Goal: Task Accomplishment & Management: Manage account settings

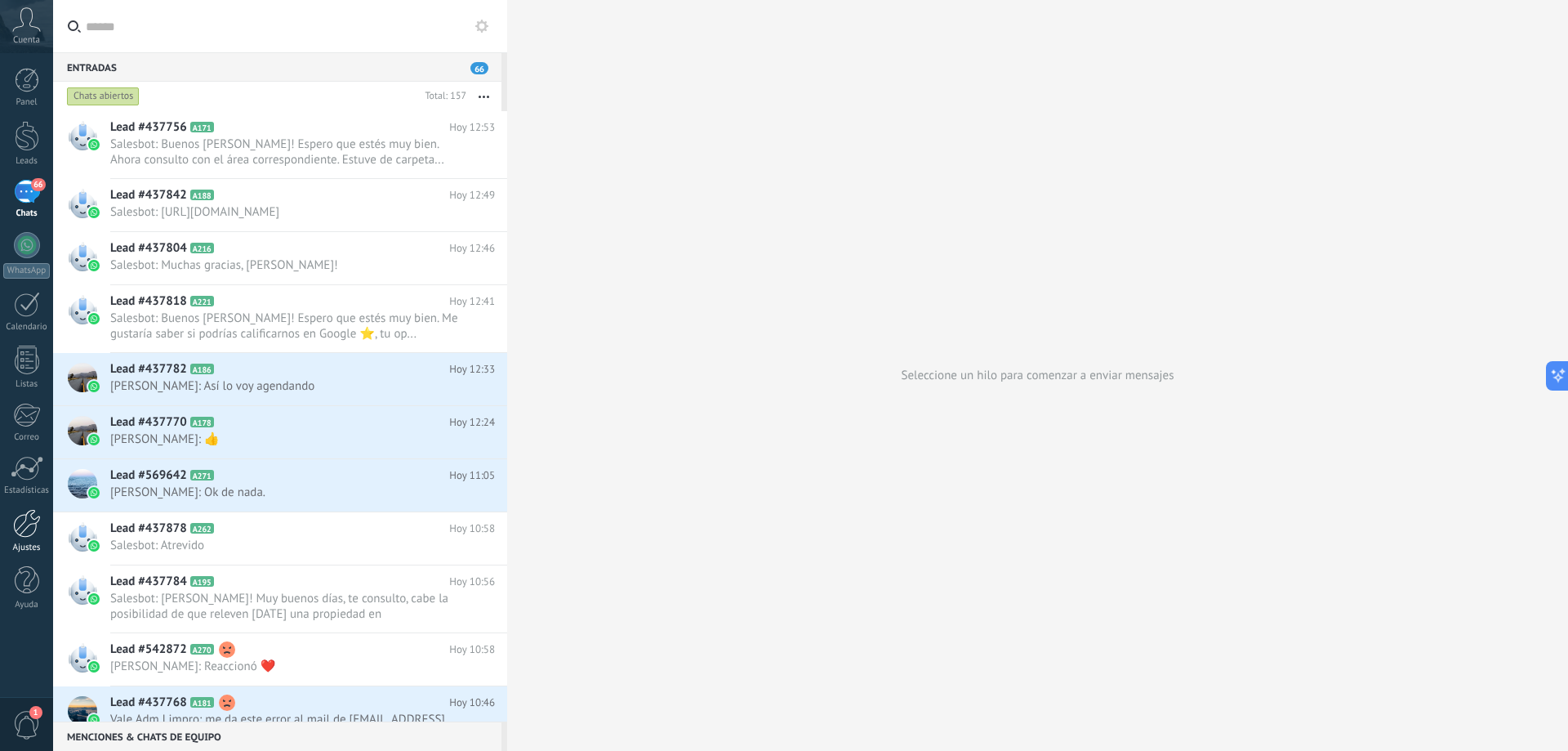
click at [25, 545] on div "Ajustes" at bounding box center [27, 547] width 47 height 11
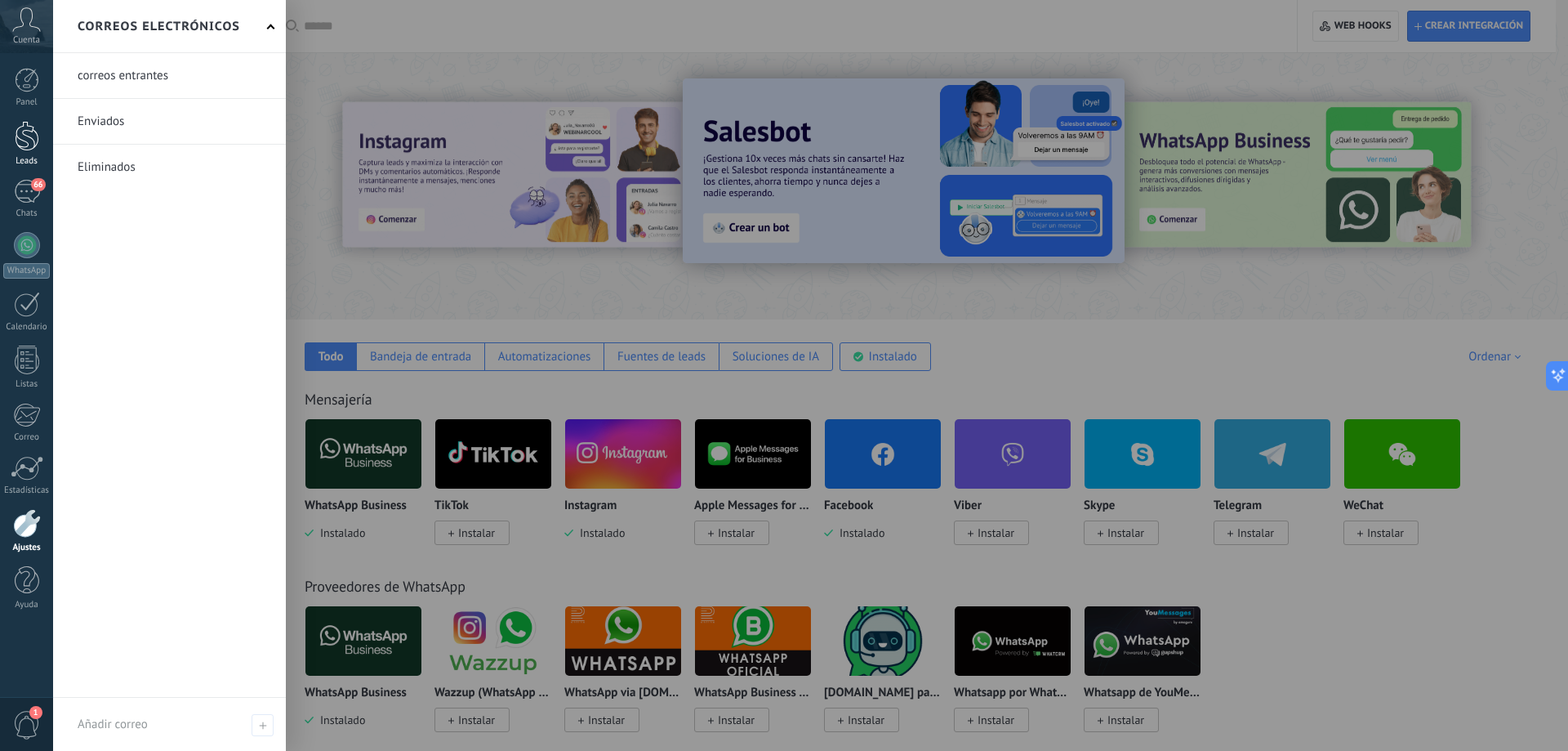
click at [30, 150] on div at bounding box center [27, 136] width 25 height 30
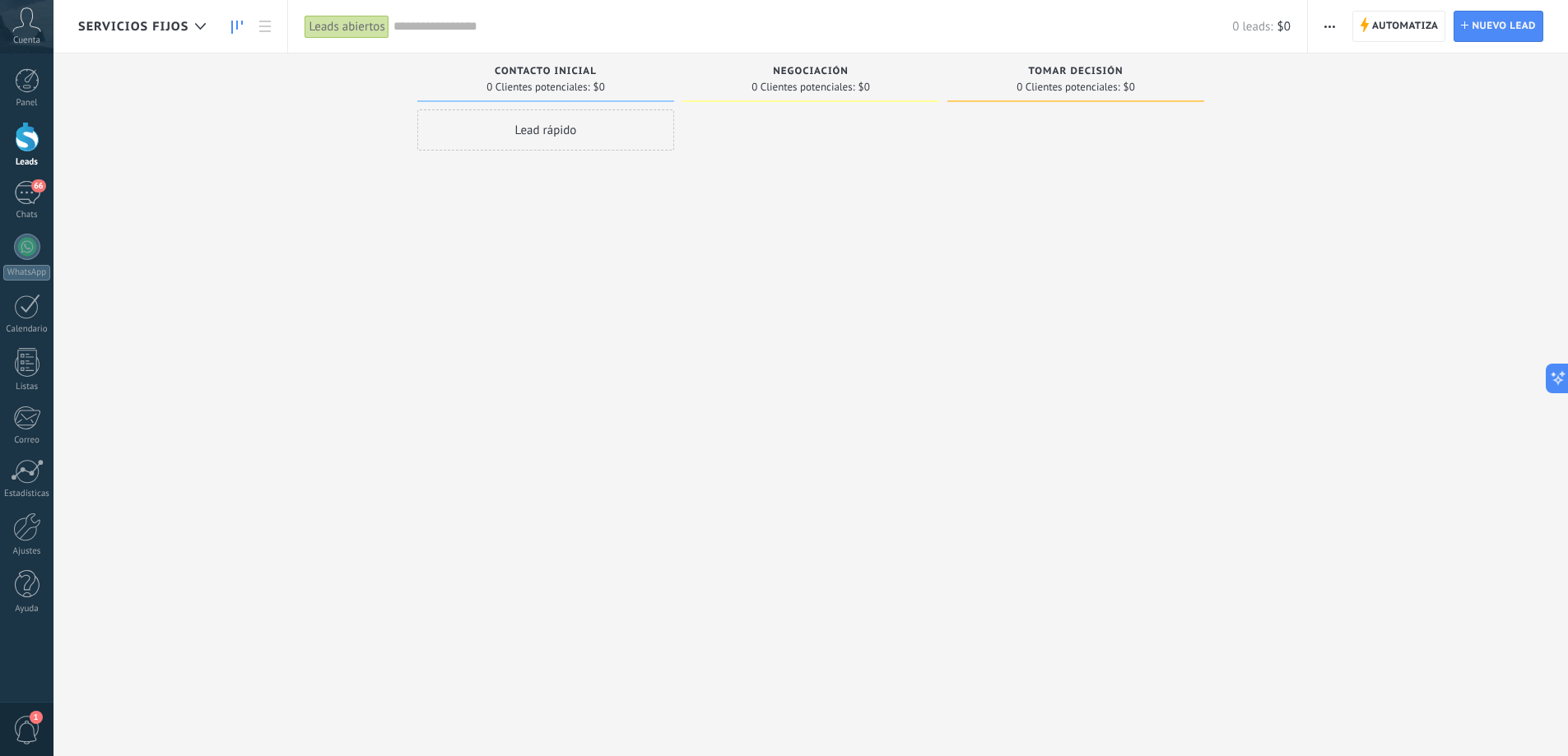
click at [1323, 28] on button "button" at bounding box center [1330, 26] width 24 height 31
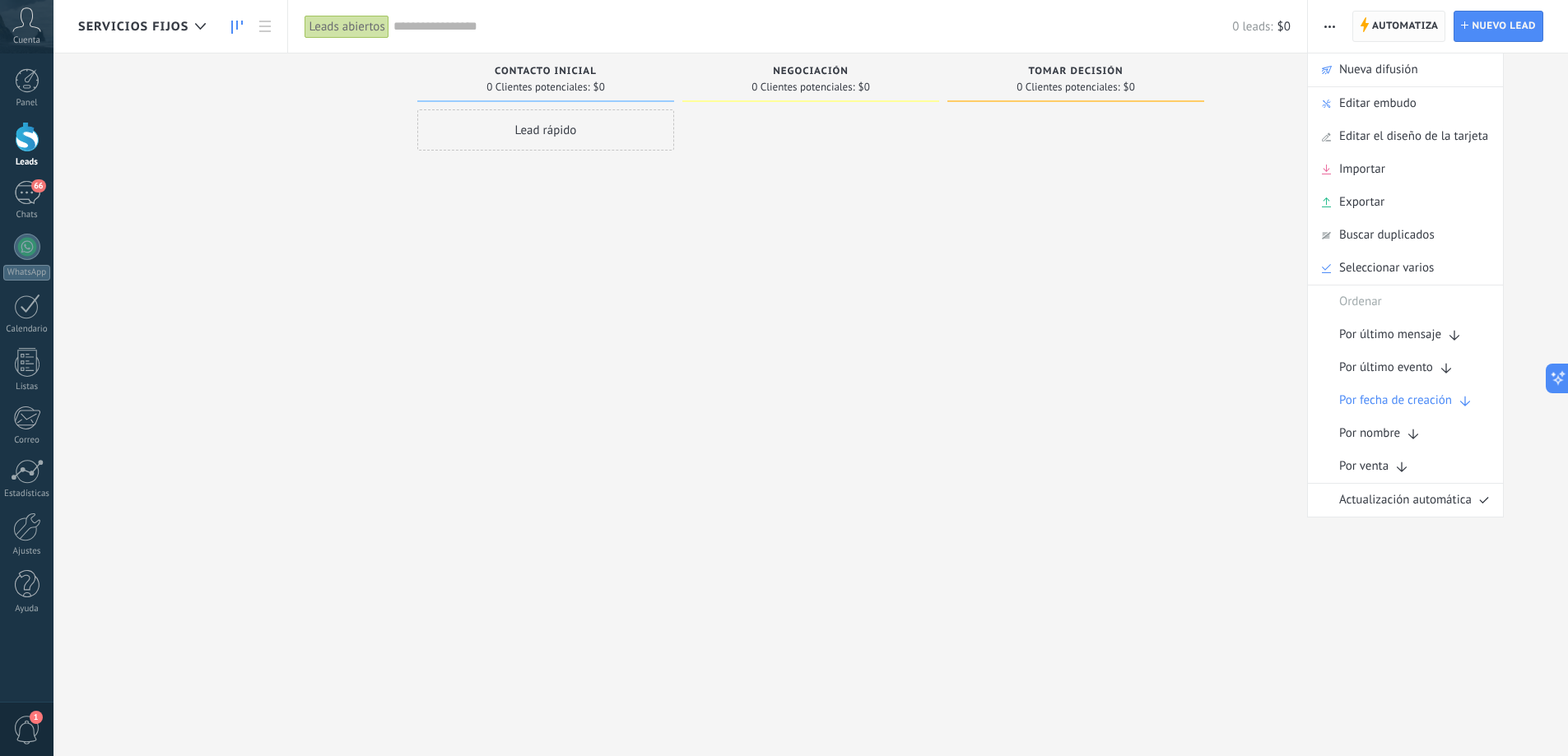
click at [1375, 28] on span "Automatiza" at bounding box center [1405, 26] width 67 height 29
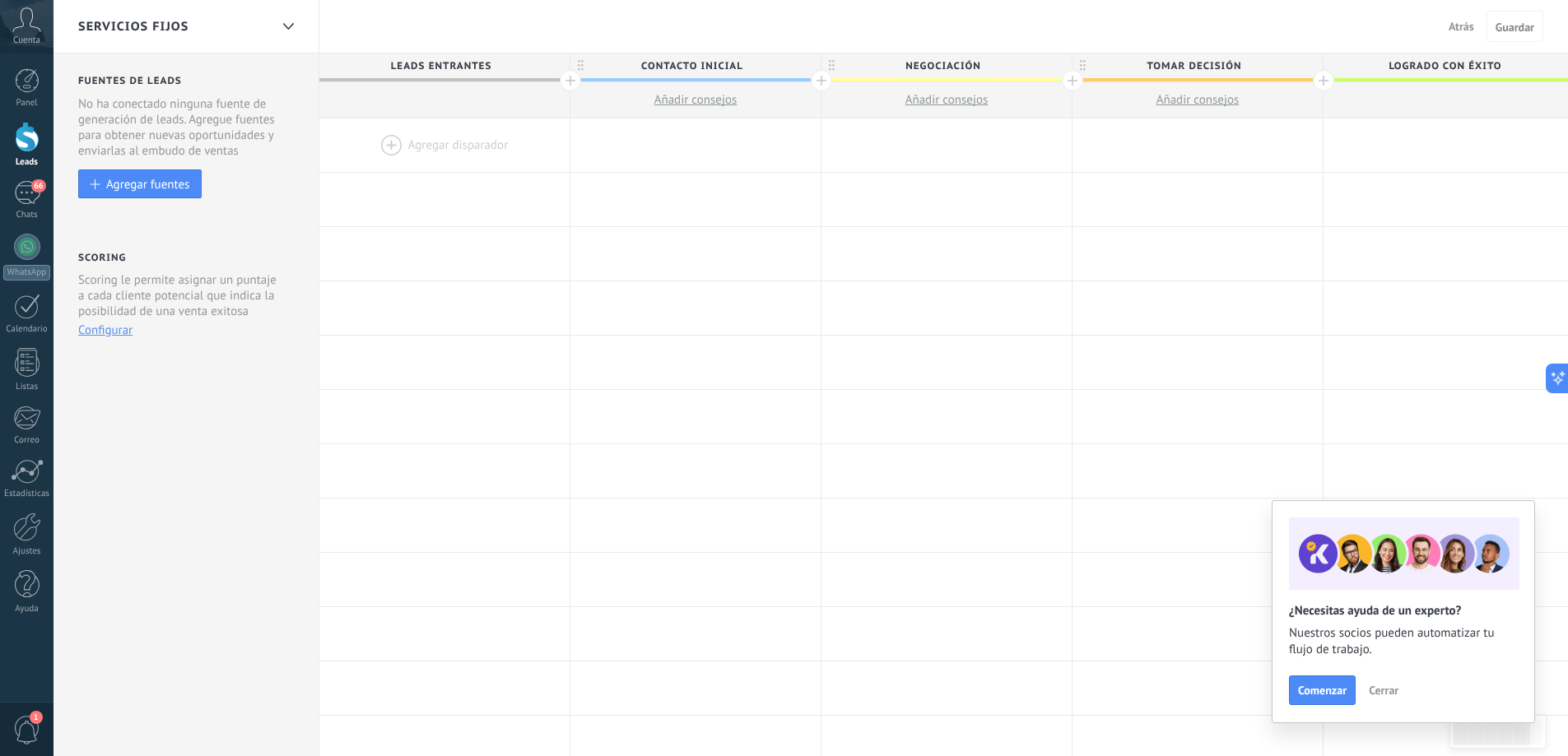
click at [106, 330] on button "Configurar" at bounding box center [105, 330] width 54 height 16
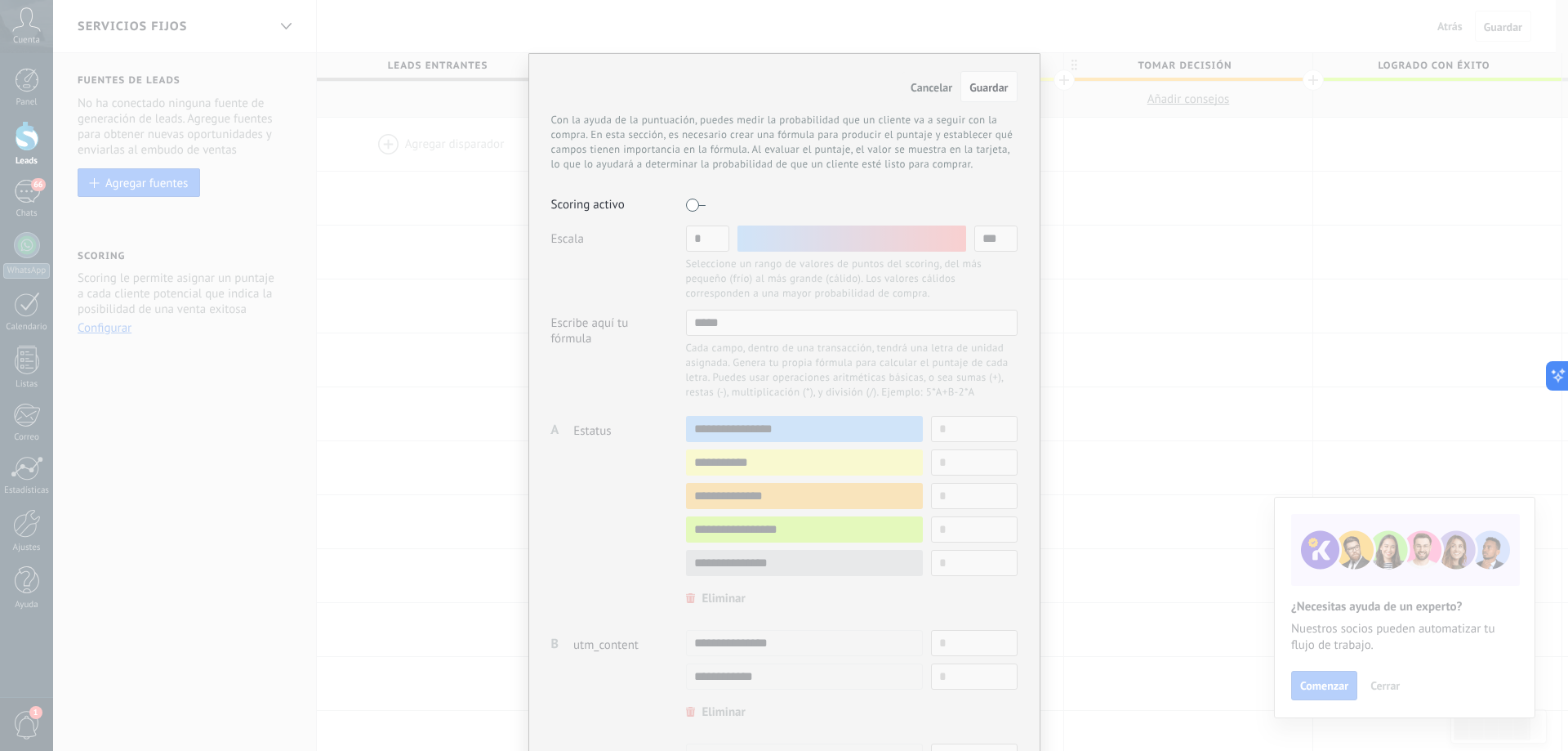
click at [693, 205] on label at bounding box center [696, 204] width 20 height 26
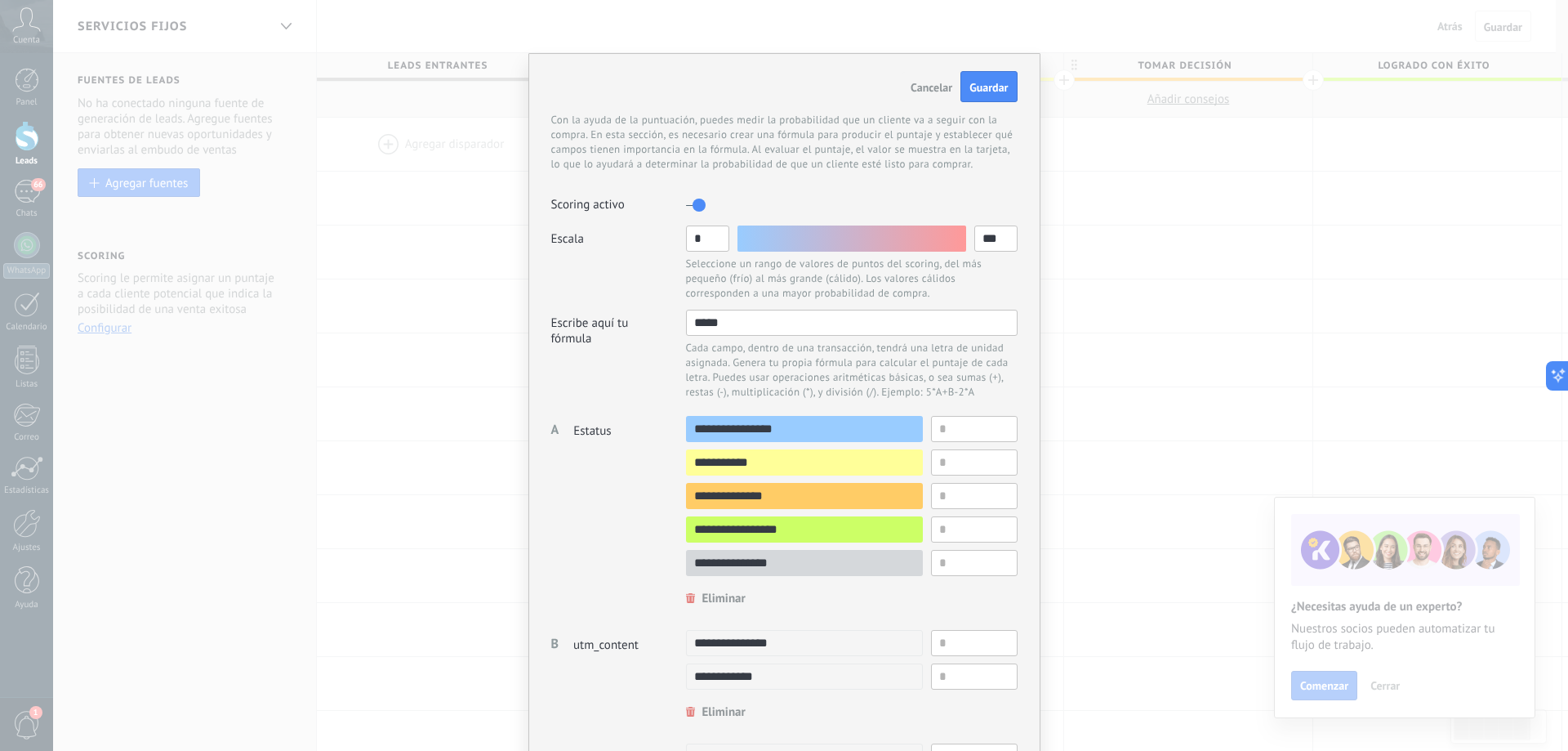
click at [919, 79] on button "Cancelar" at bounding box center [932, 86] width 58 height 29
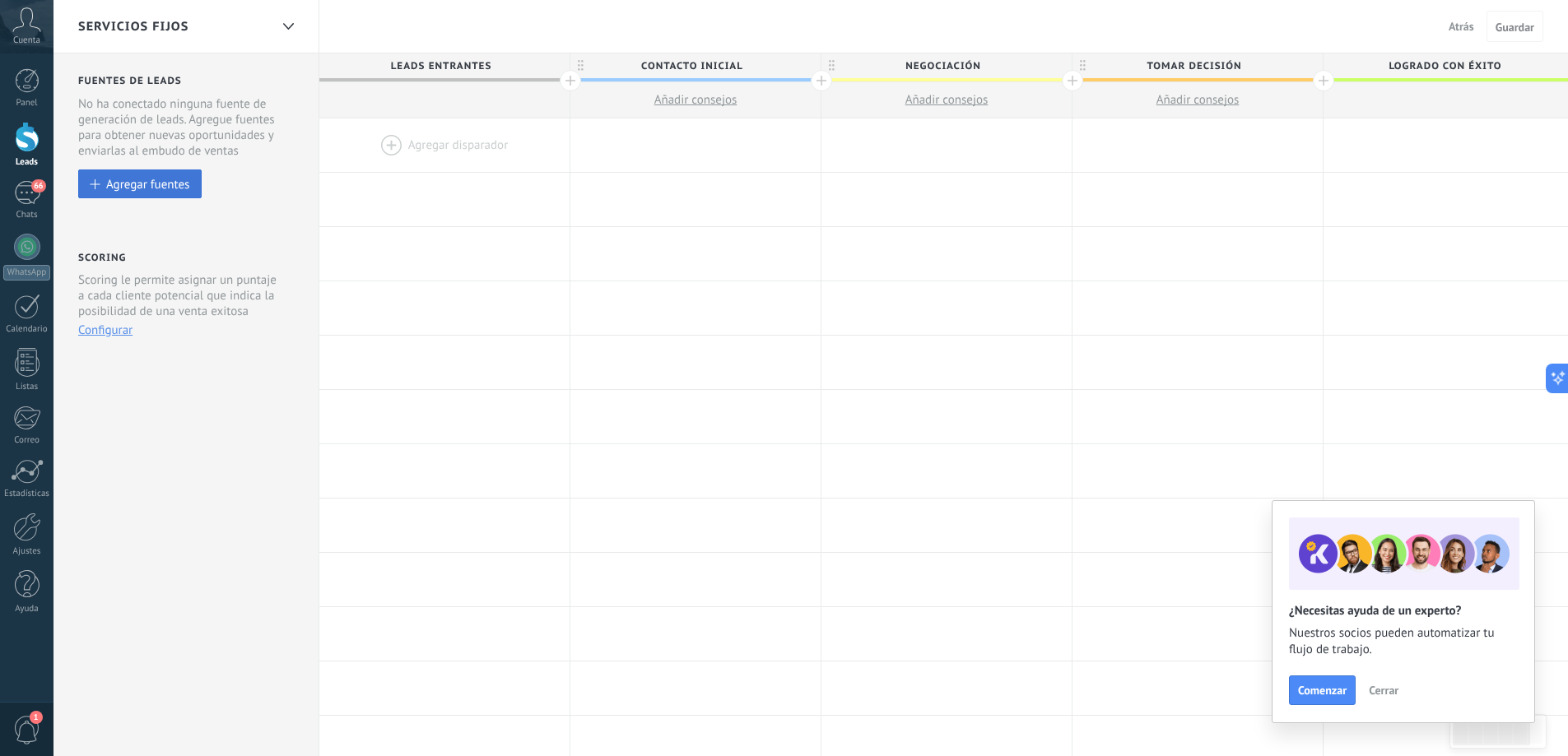
click at [140, 177] on div "Agregar fuentes" at bounding box center [147, 183] width 83 height 14
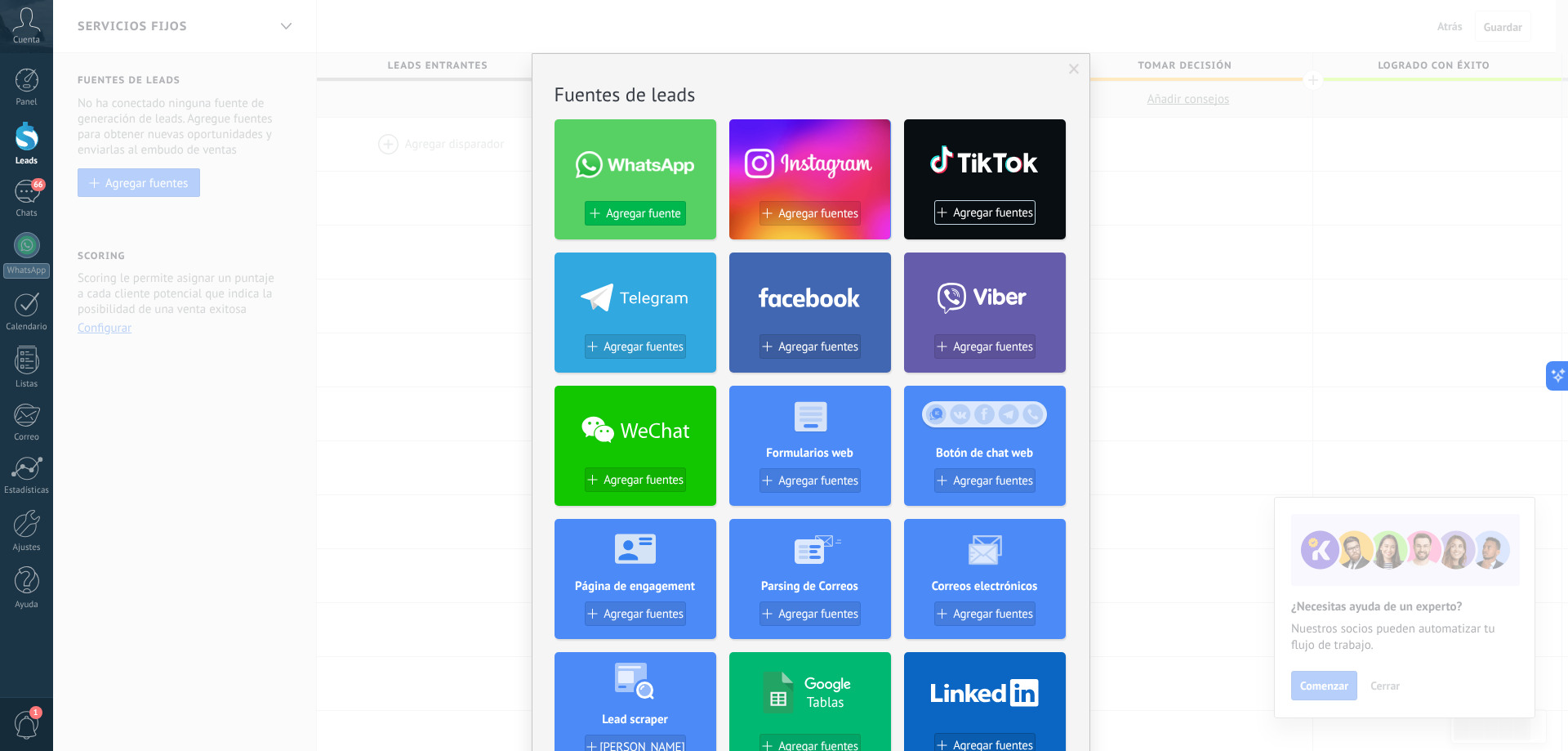
click at [619, 205] on button "Agregar fuente" at bounding box center [635, 214] width 101 height 25
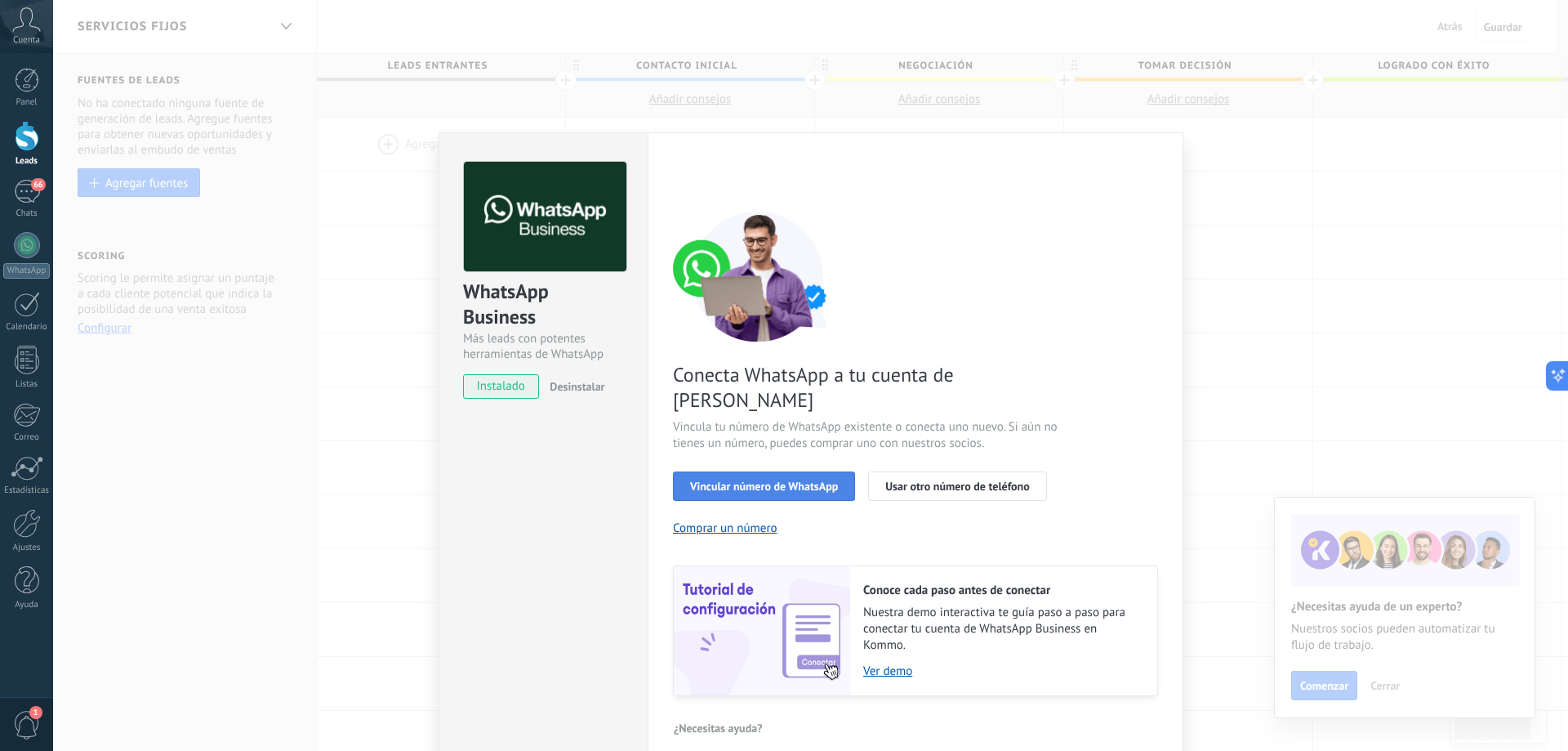
click at [811, 480] on span "Vincular número de WhatsApp" at bounding box center [764, 486] width 148 height 12
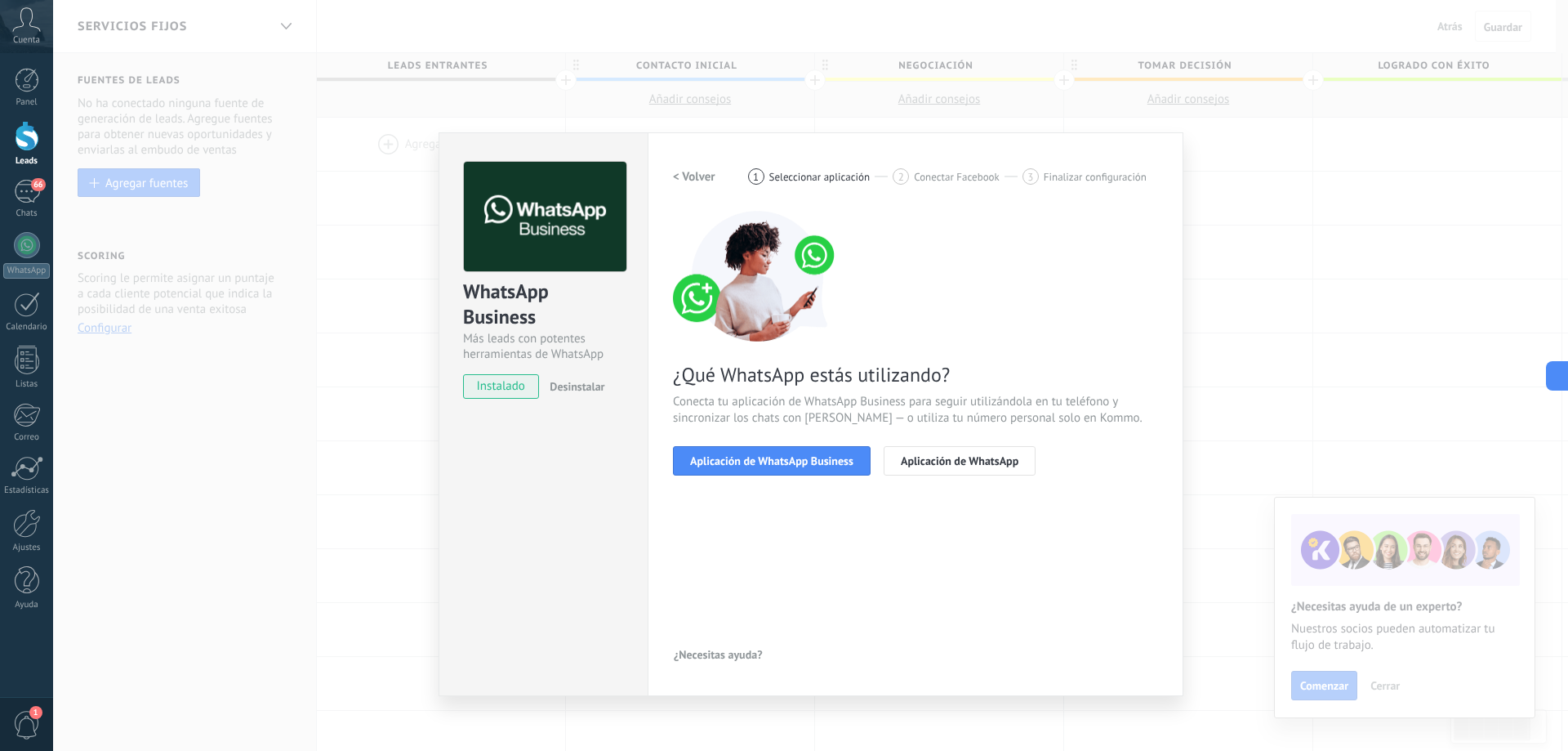
click at [375, 235] on div "WhatsApp Business Más leads con potentes herramientas de WhatsApp instalado Des…" at bounding box center [811, 376] width 1515 height 751
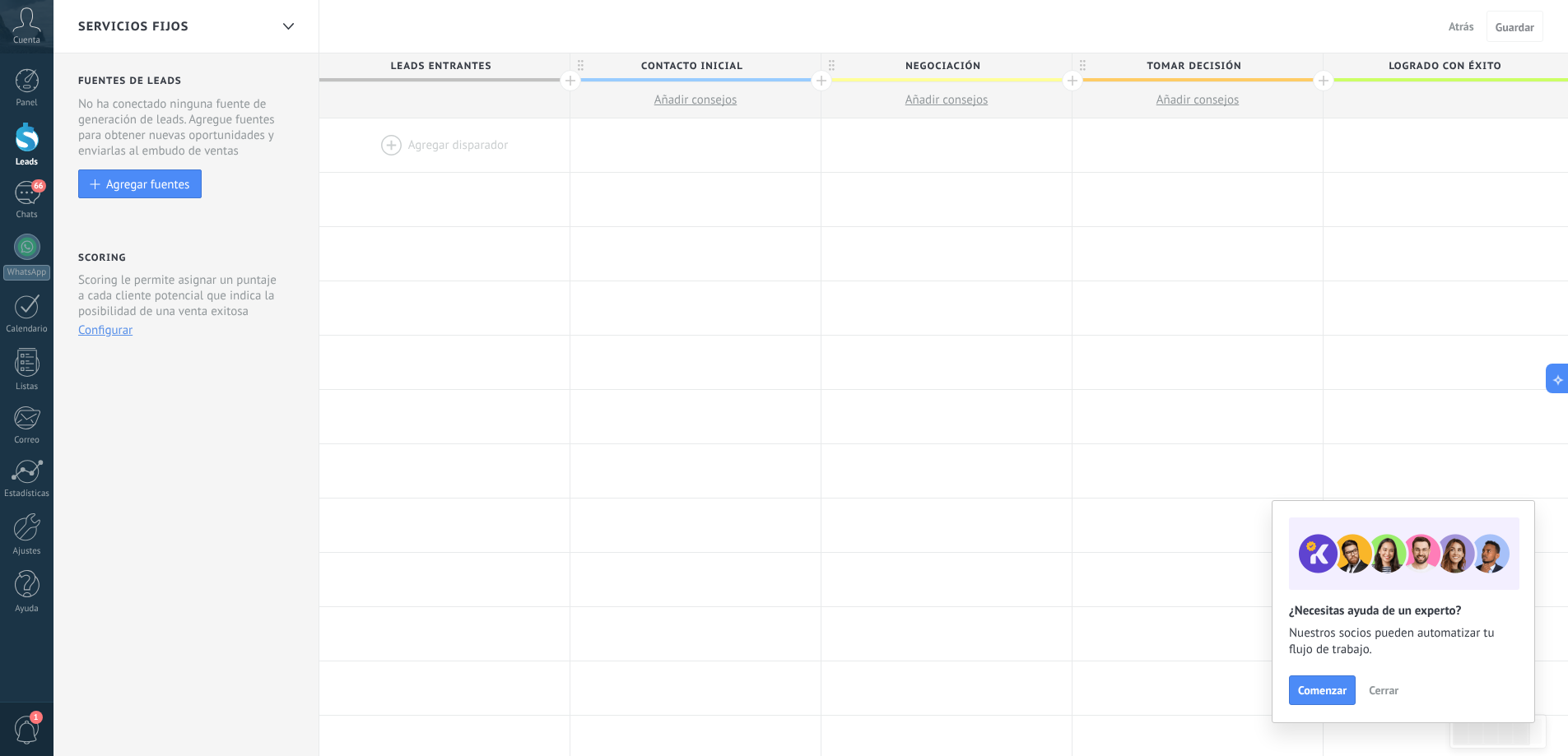
click at [32, 25] on icon at bounding box center [27, 20] width 28 height 25
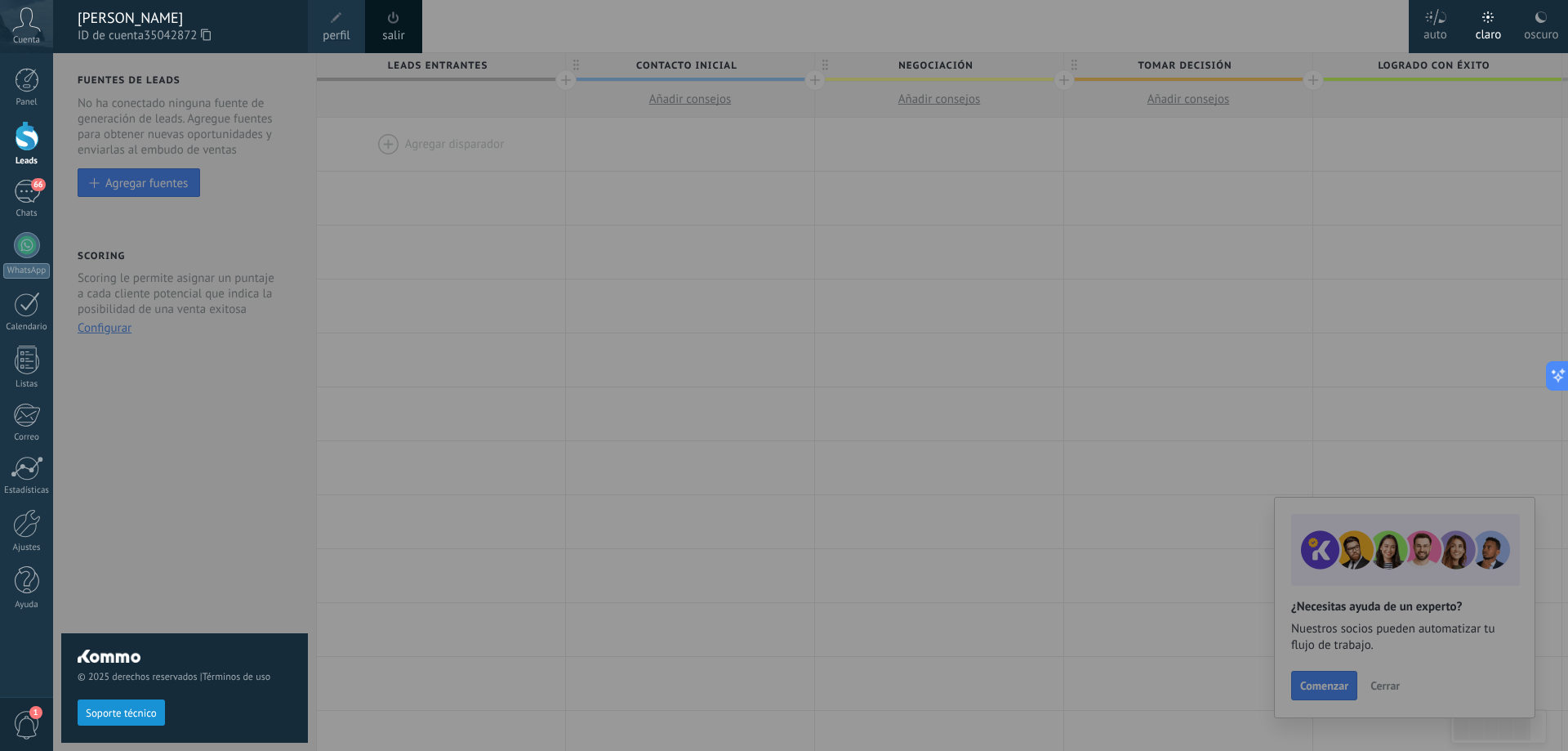
click at [149, 16] on div "[PERSON_NAME]" at bounding box center [184, 18] width 214 height 18
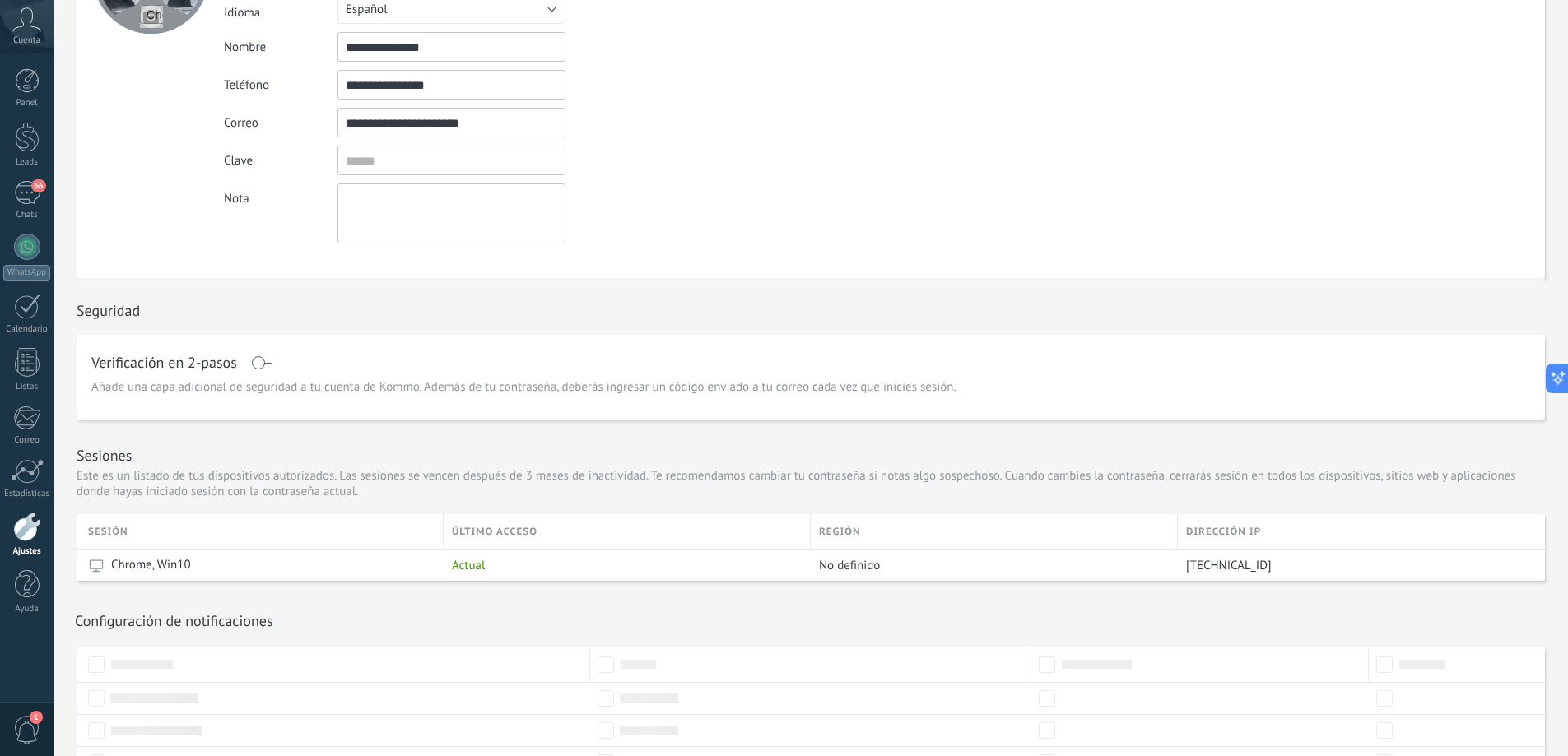
scroll to position [314, 0]
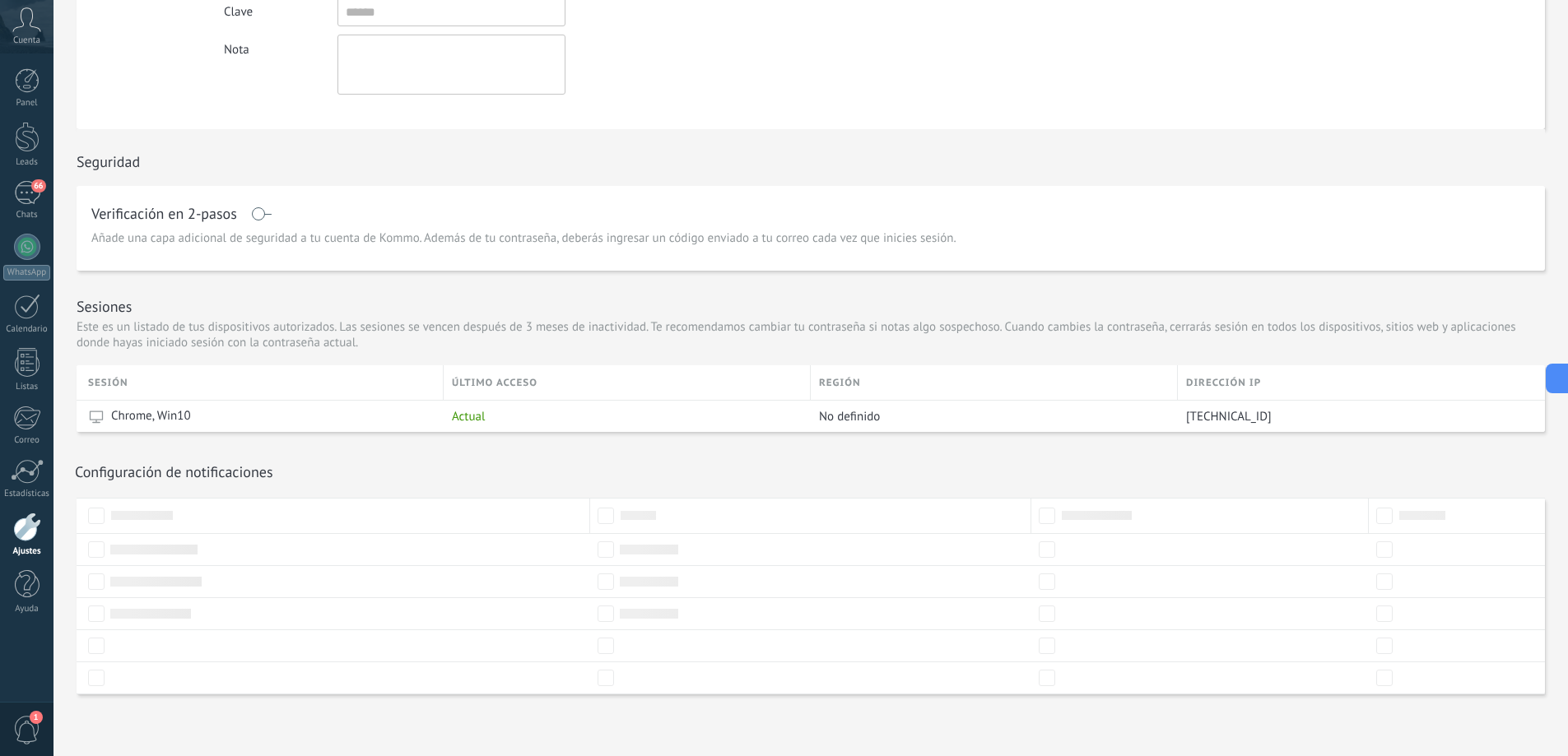
click at [140, 467] on h1 "Configuración de notificaciones" at bounding box center [173, 472] width 198 height 19
click at [537, 415] on div "Actual" at bounding box center [623, 416] width 359 height 31
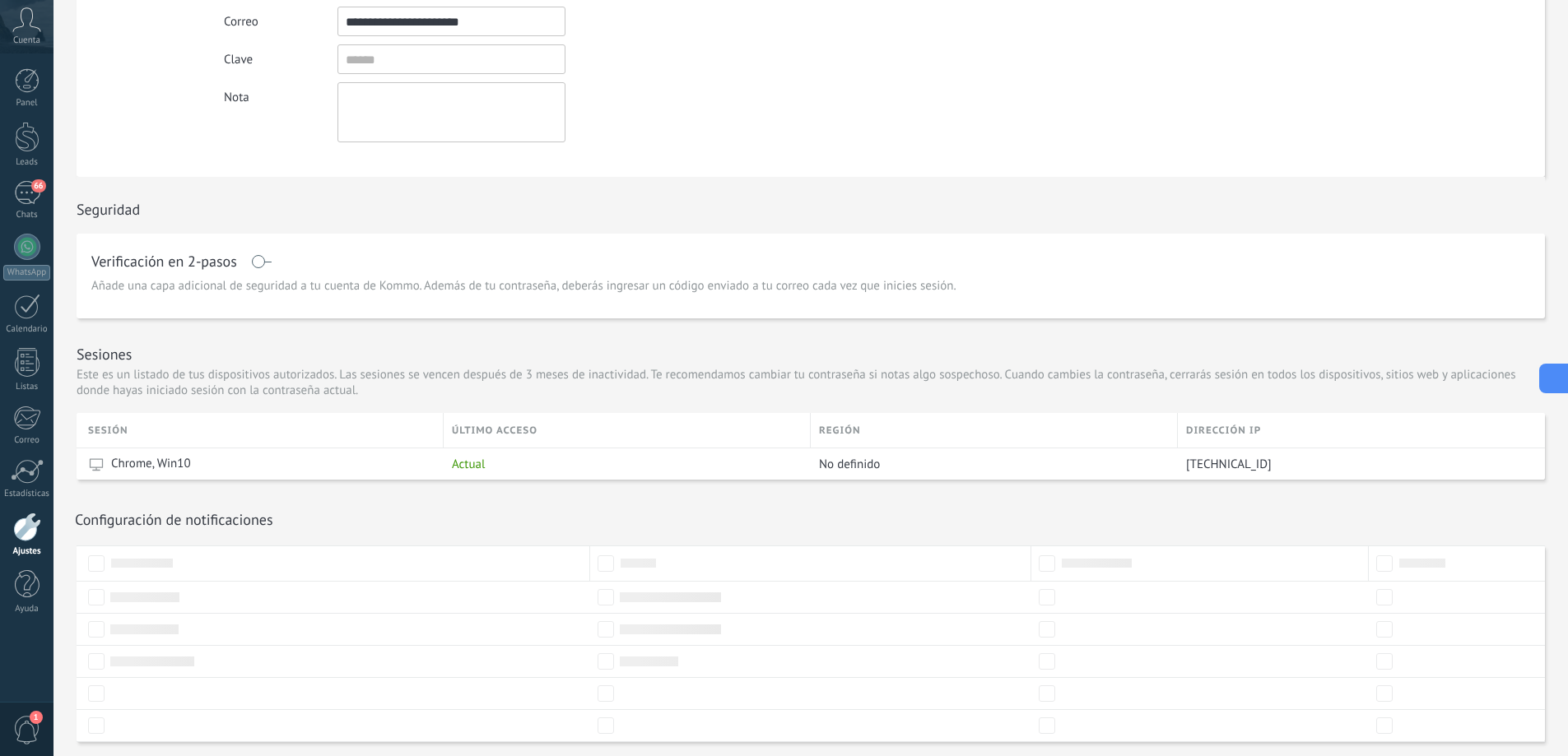
click at [1553, 375] on icon at bounding box center [1551, 378] width 18 height 18
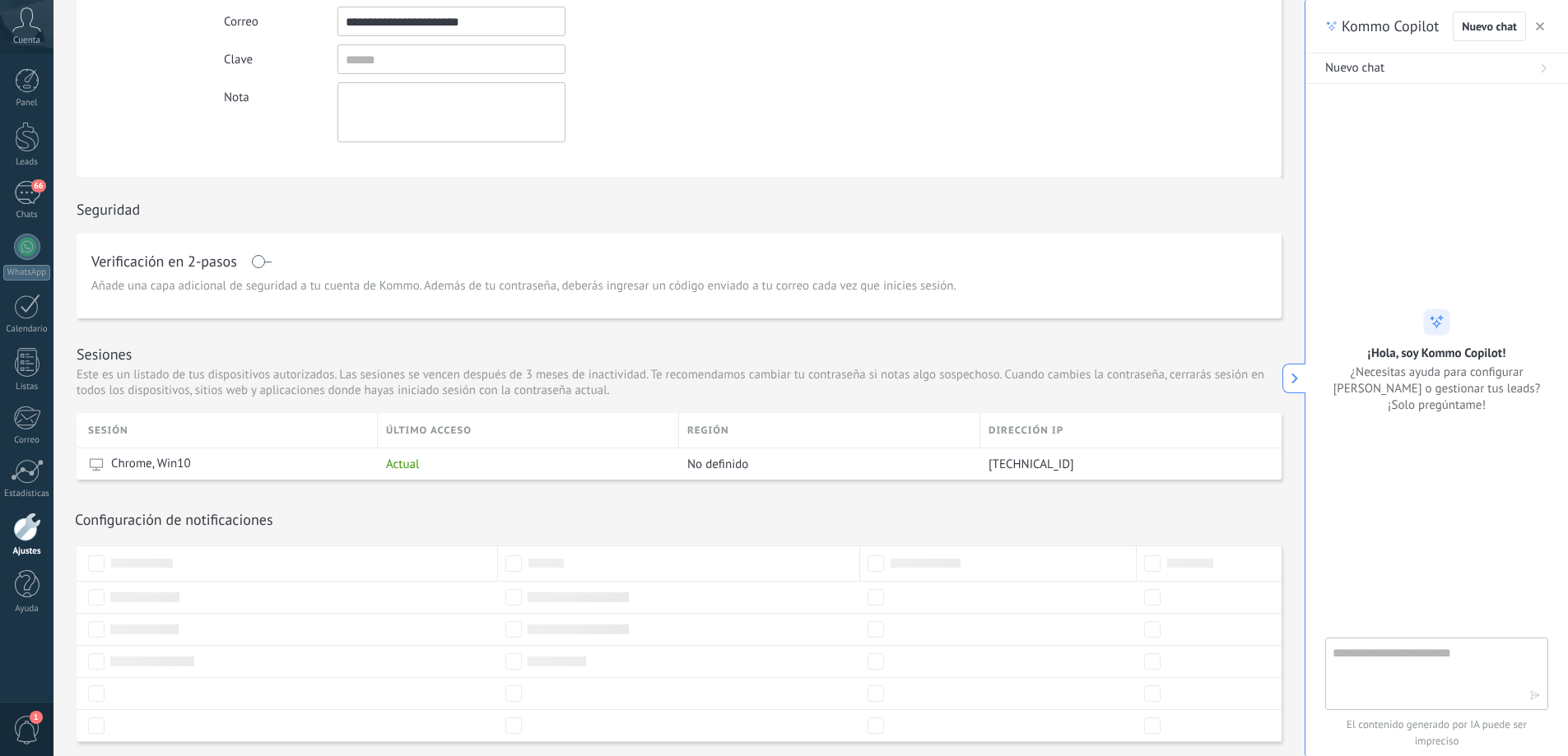
click at [1542, 26] on icon "button" at bounding box center [1540, 27] width 8 height 8
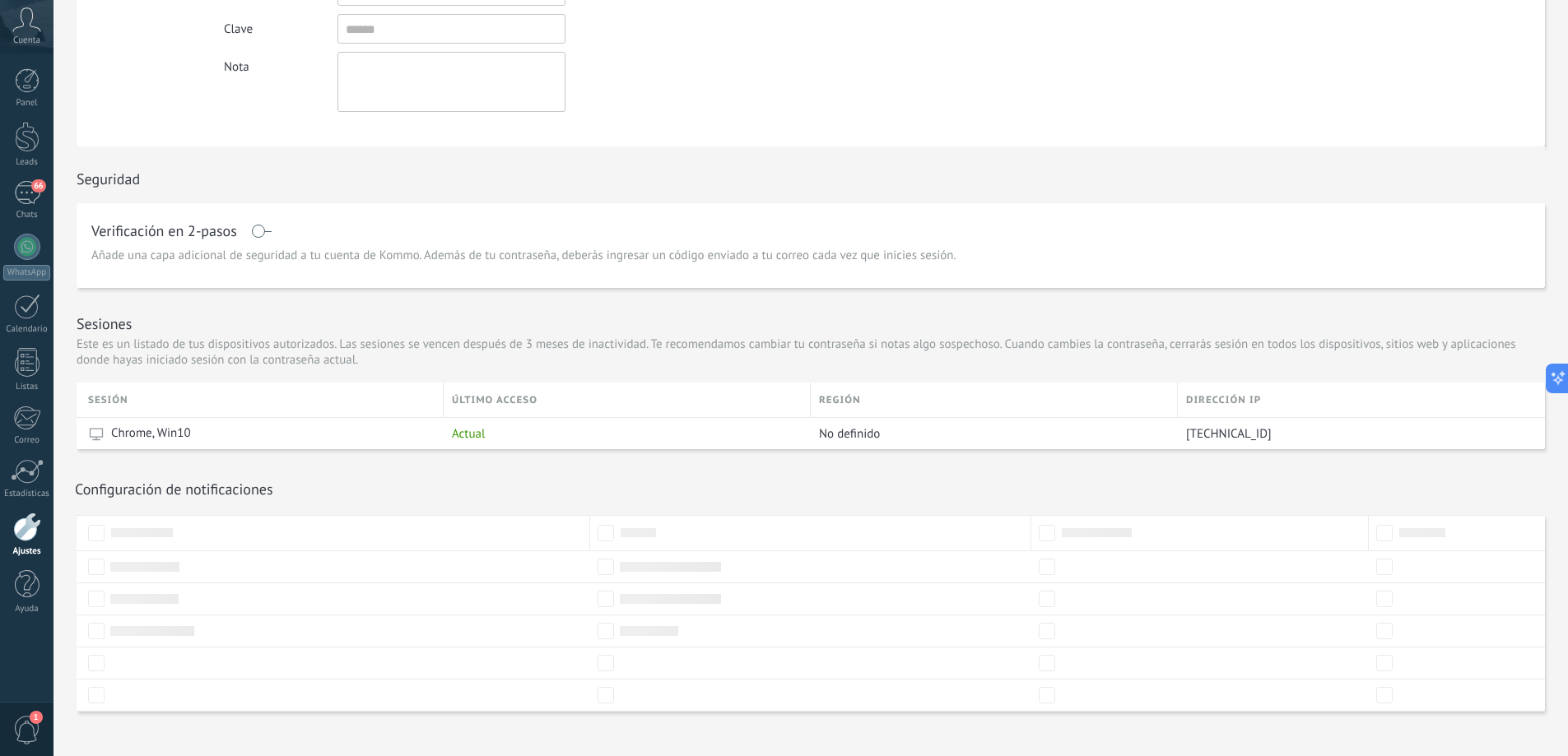
scroll to position [314, 0]
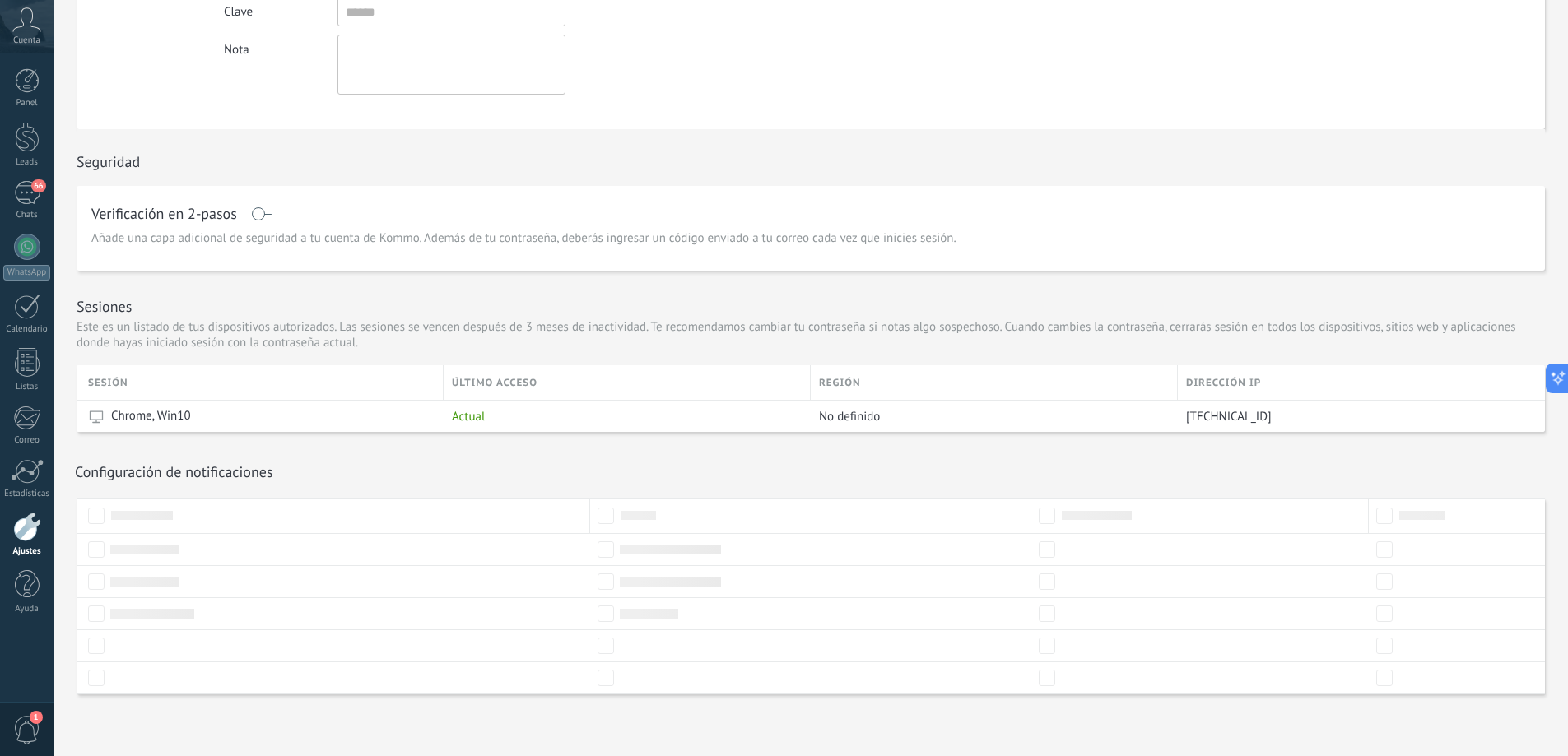
click at [141, 469] on h1 "Configuración de notificaciones" at bounding box center [173, 472] width 198 height 19
click at [111, 415] on div "Chrome, Win10" at bounding box center [139, 416] width 103 height 17
click at [158, 416] on span "Chrome, Win10" at bounding box center [151, 416] width 79 height 17
click at [475, 417] on span "Actual" at bounding box center [468, 416] width 33 height 16
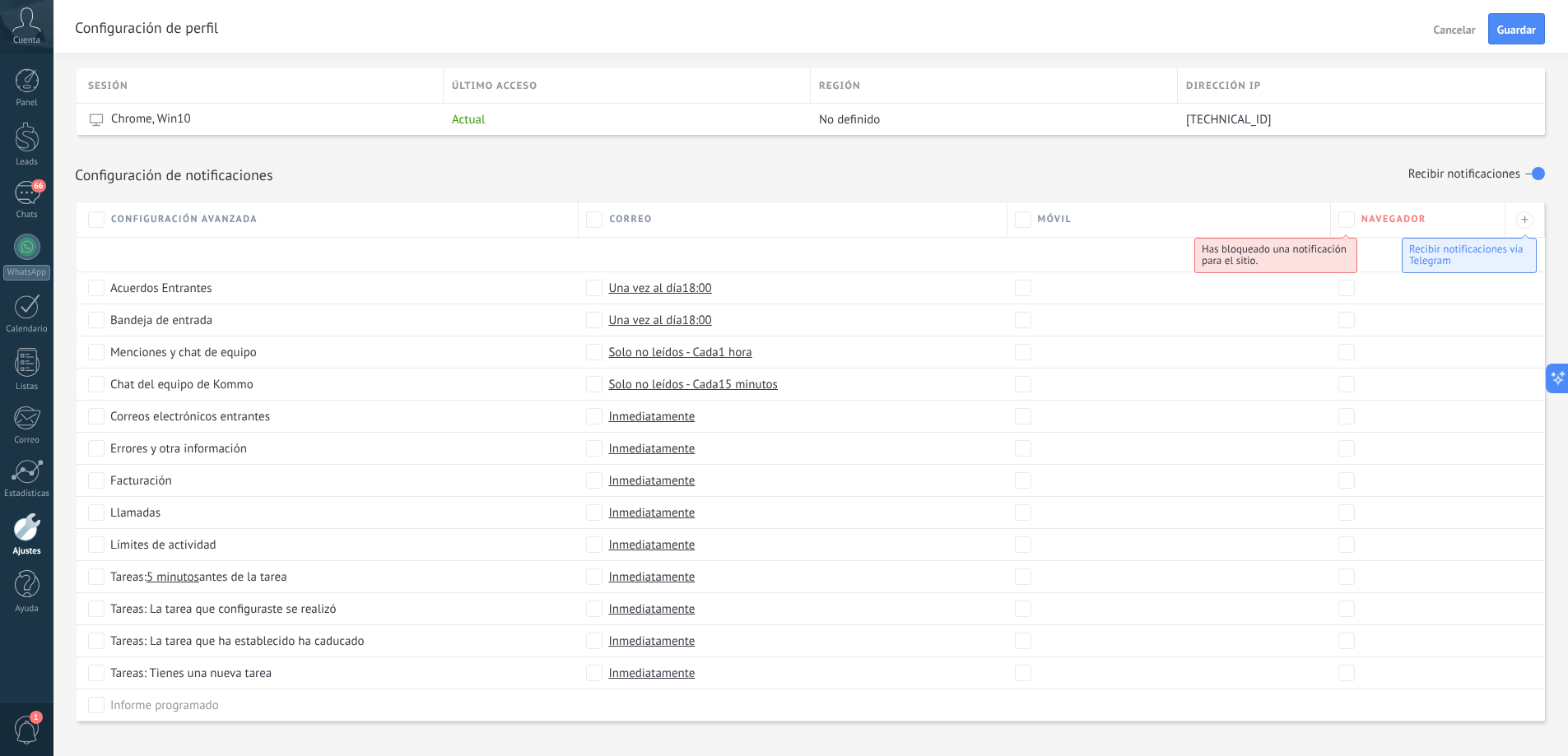
scroll to position [637, 0]
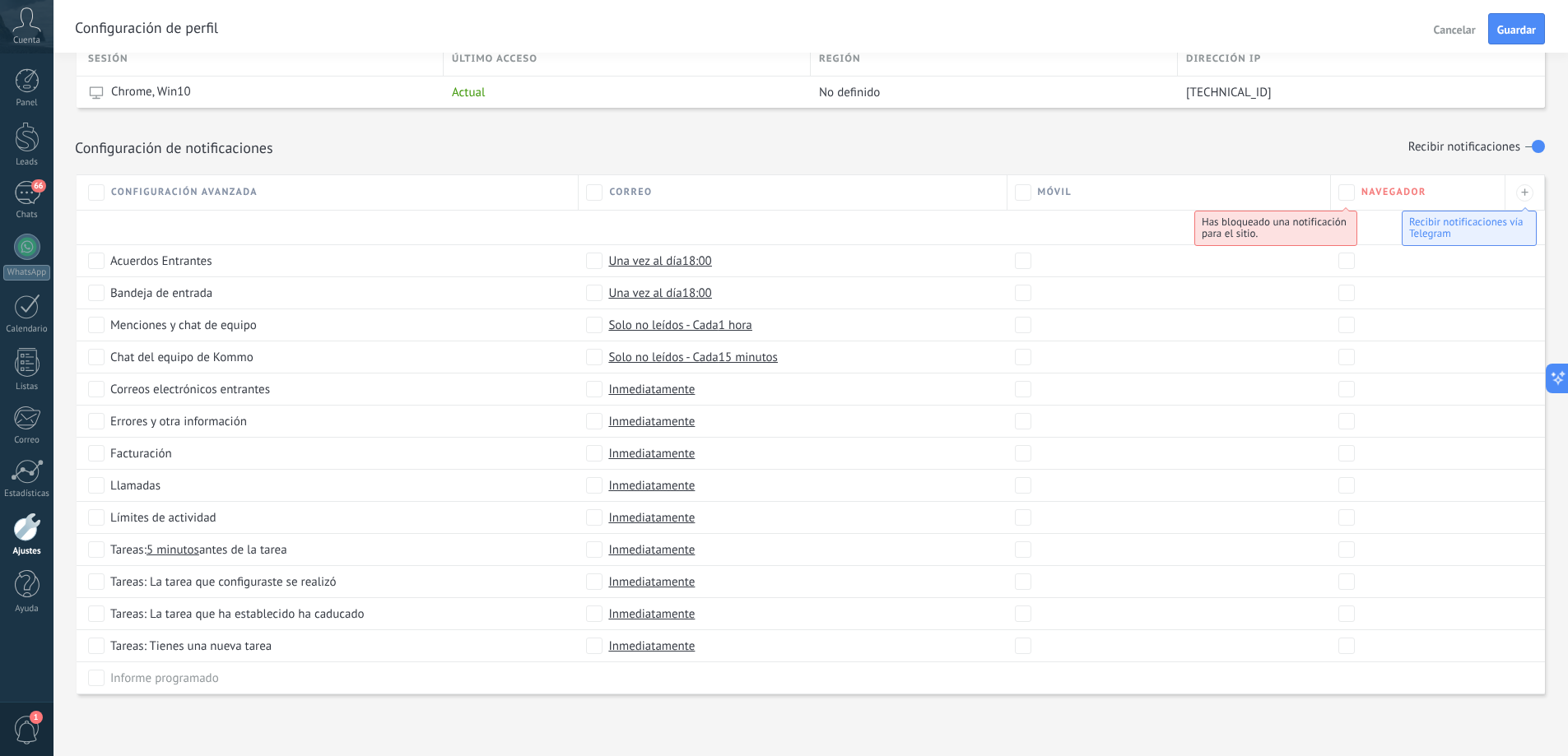
click at [1530, 146] on label at bounding box center [1535, 146] width 20 height 26
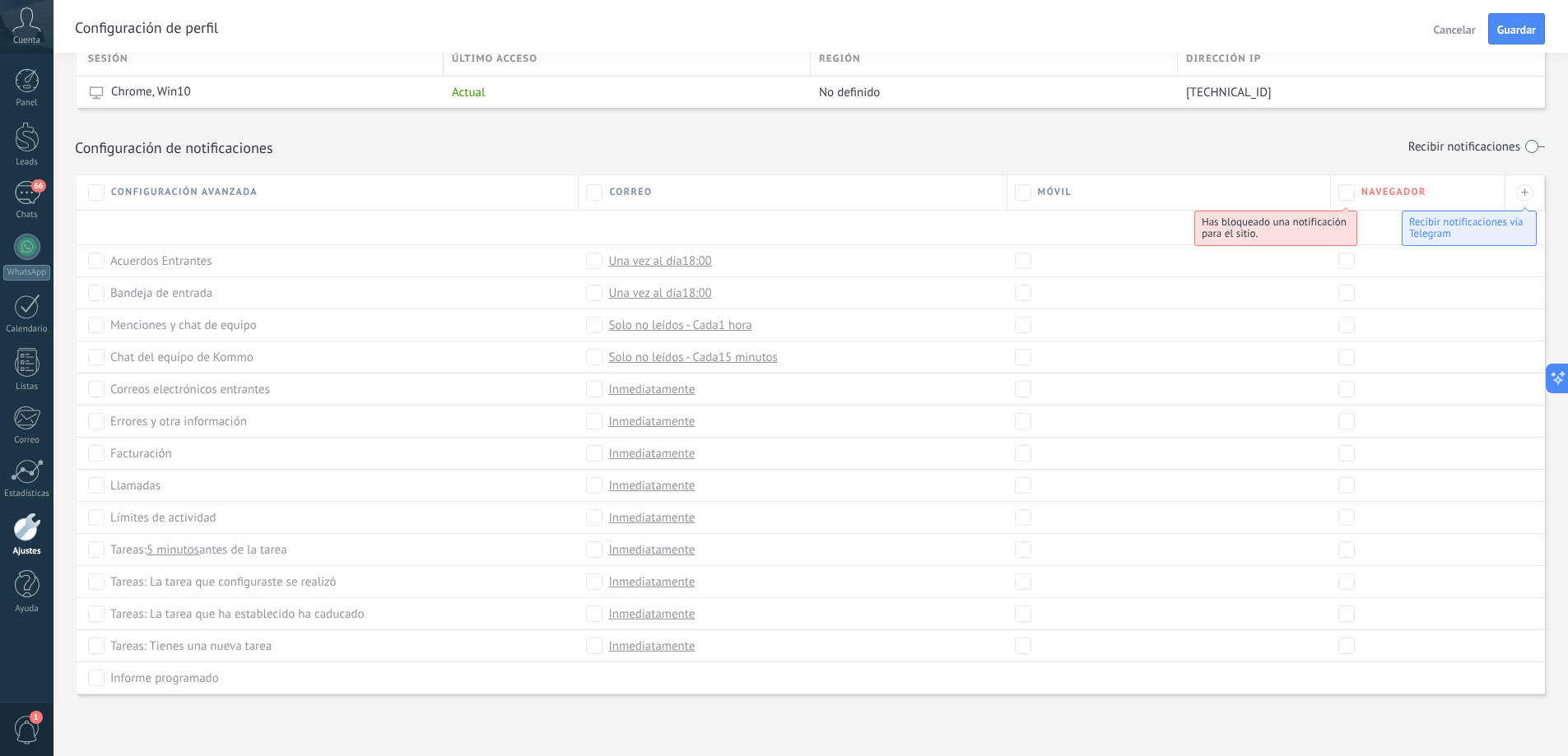
click at [1530, 146] on label at bounding box center [1535, 146] width 20 height 26
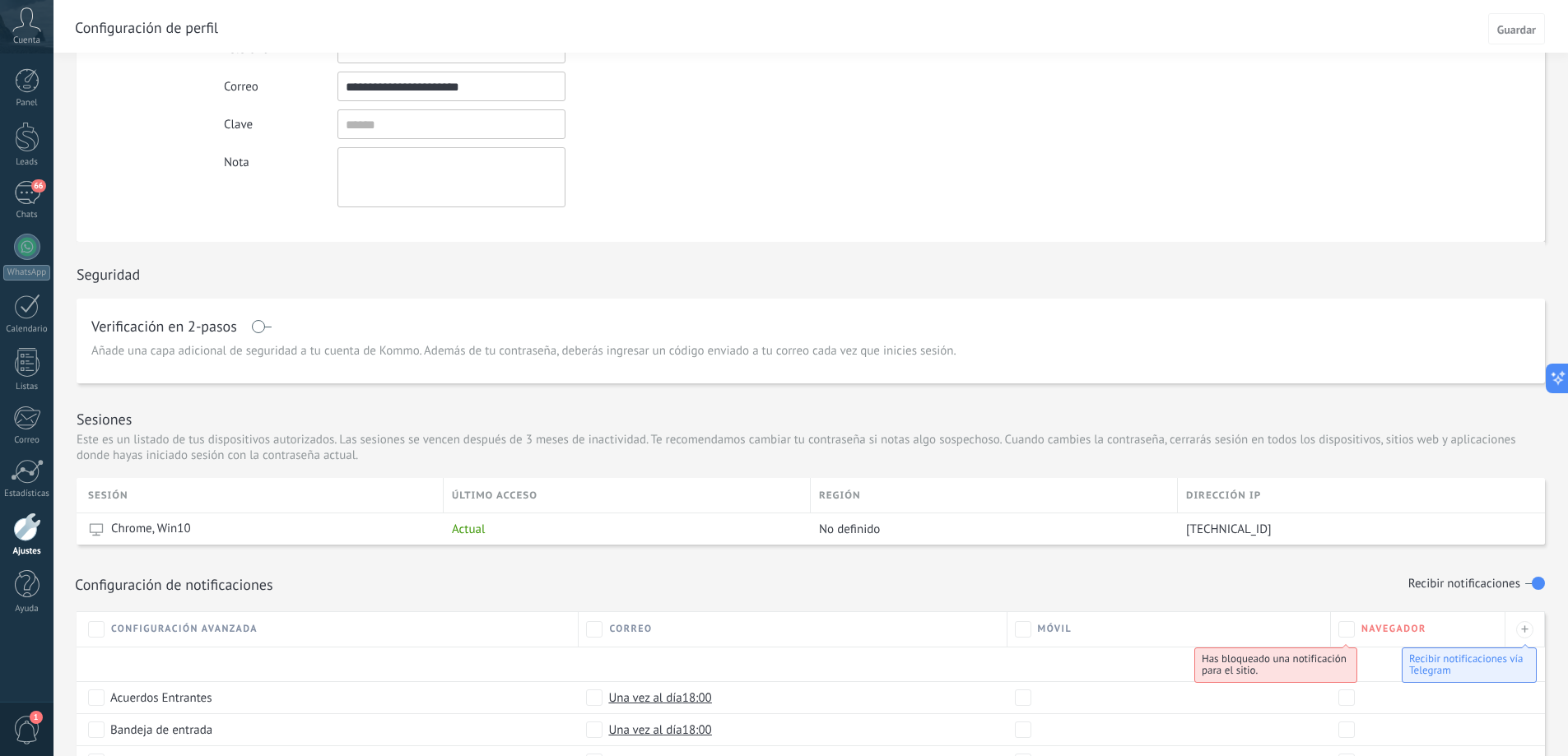
scroll to position [0, 0]
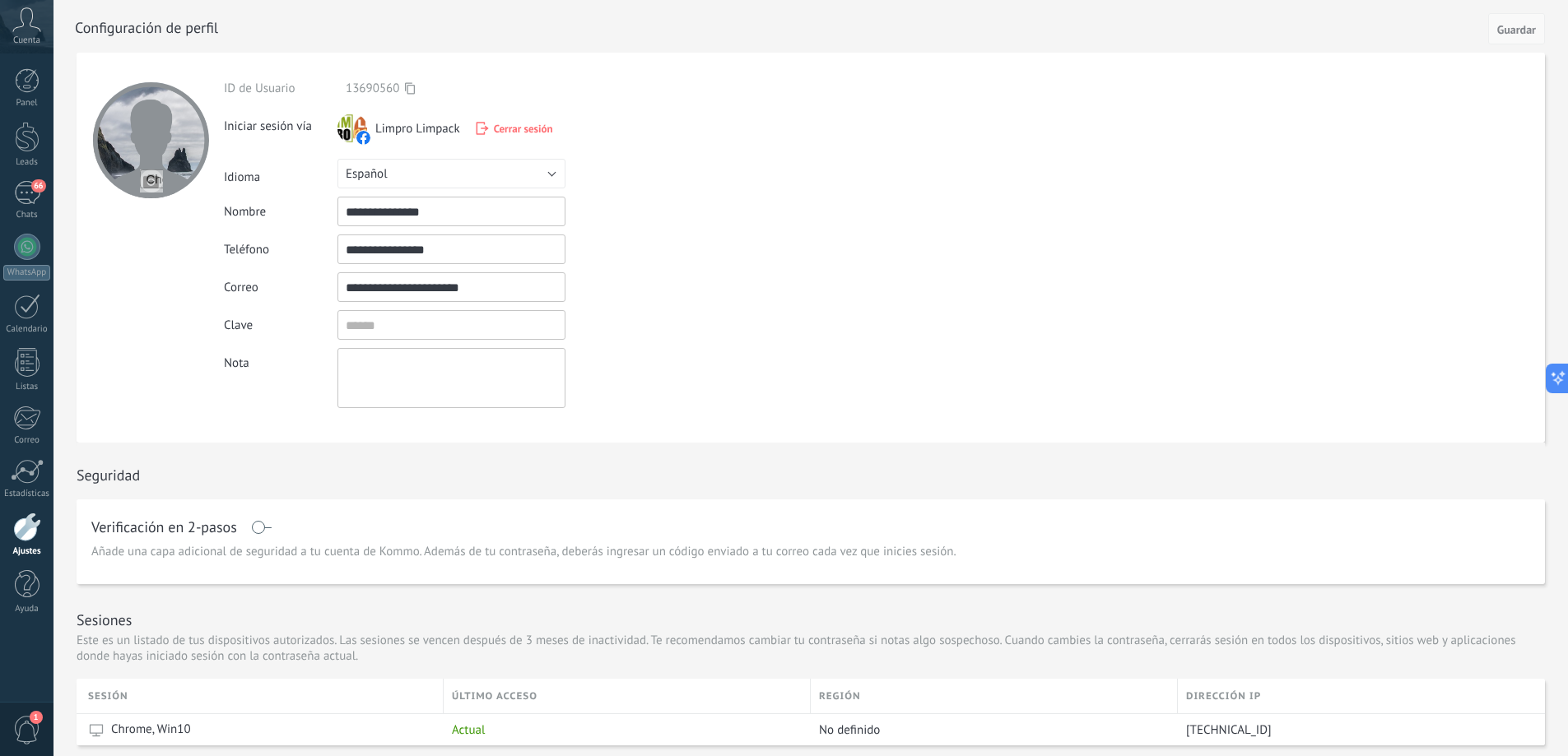
click at [1505, 25] on span "Guardar" at bounding box center [1516, 30] width 38 height 12
click at [1512, 31] on span "Guardar" at bounding box center [1516, 30] width 38 height 12
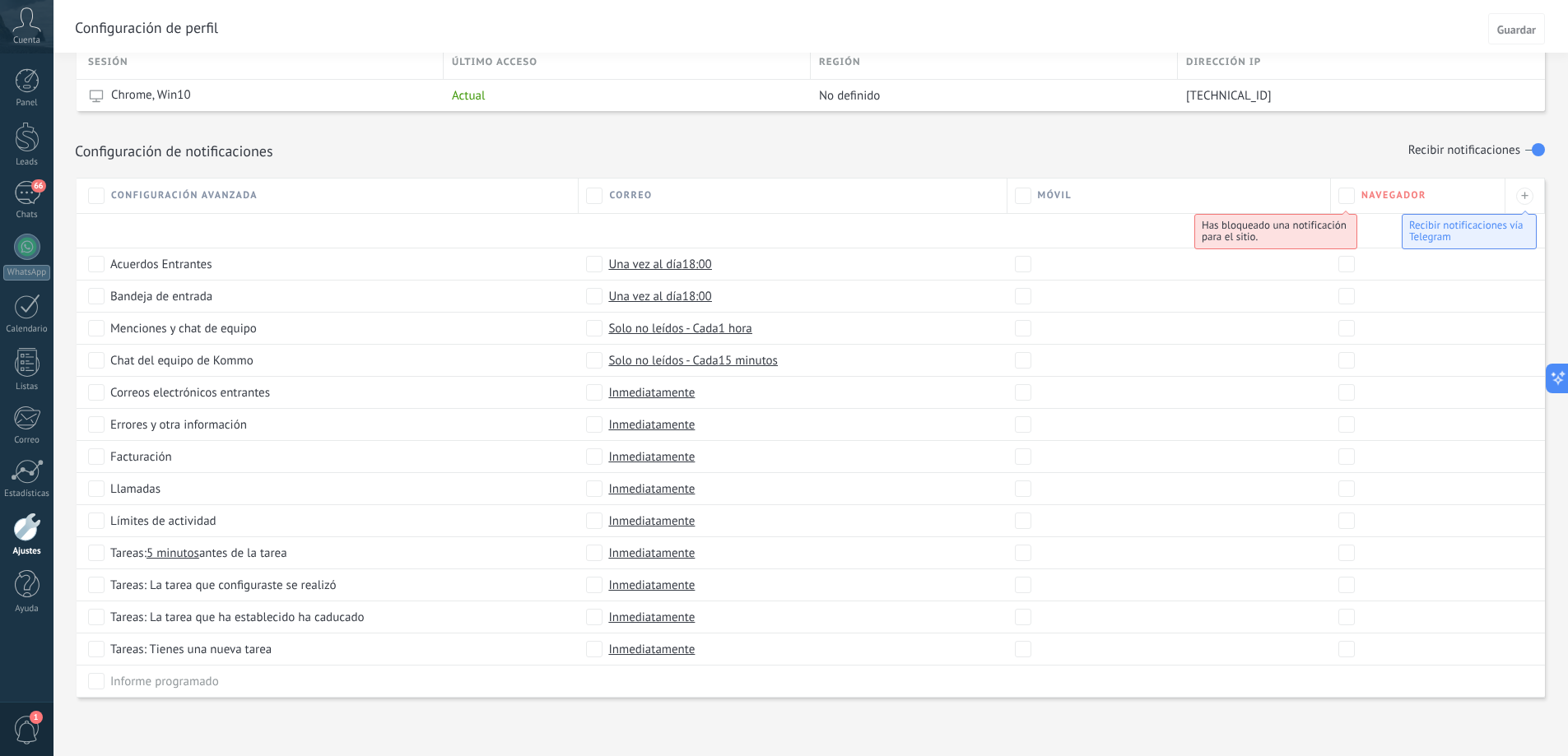
scroll to position [637, 0]
click at [1529, 147] on label at bounding box center [1535, 146] width 20 height 26
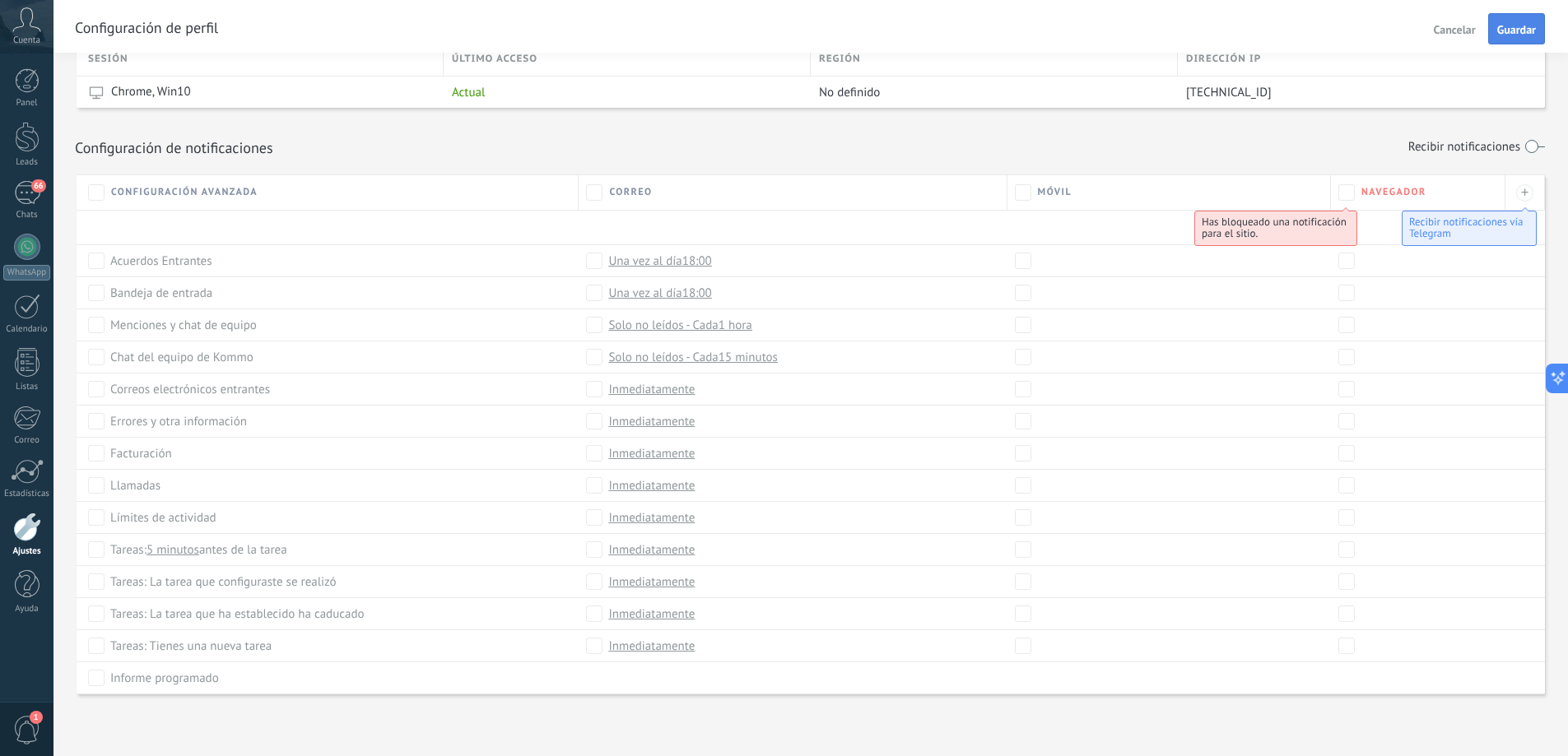
click at [1504, 28] on span "Guardar" at bounding box center [1516, 30] width 38 height 12
click at [28, 190] on div "66" at bounding box center [27, 192] width 26 height 24
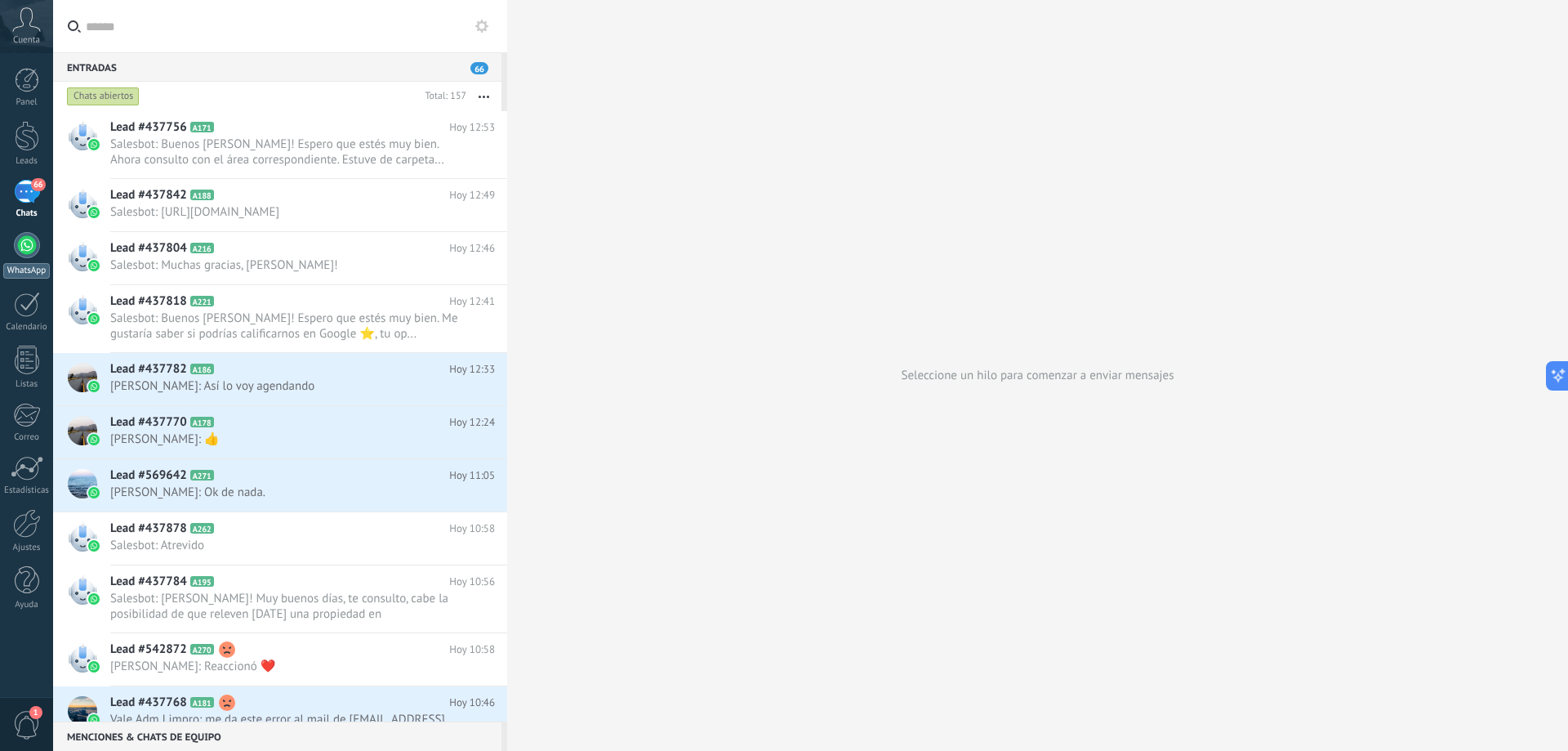
click at [22, 264] on div "WhatsApp" at bounding box center [27, 271] width 47 height 16
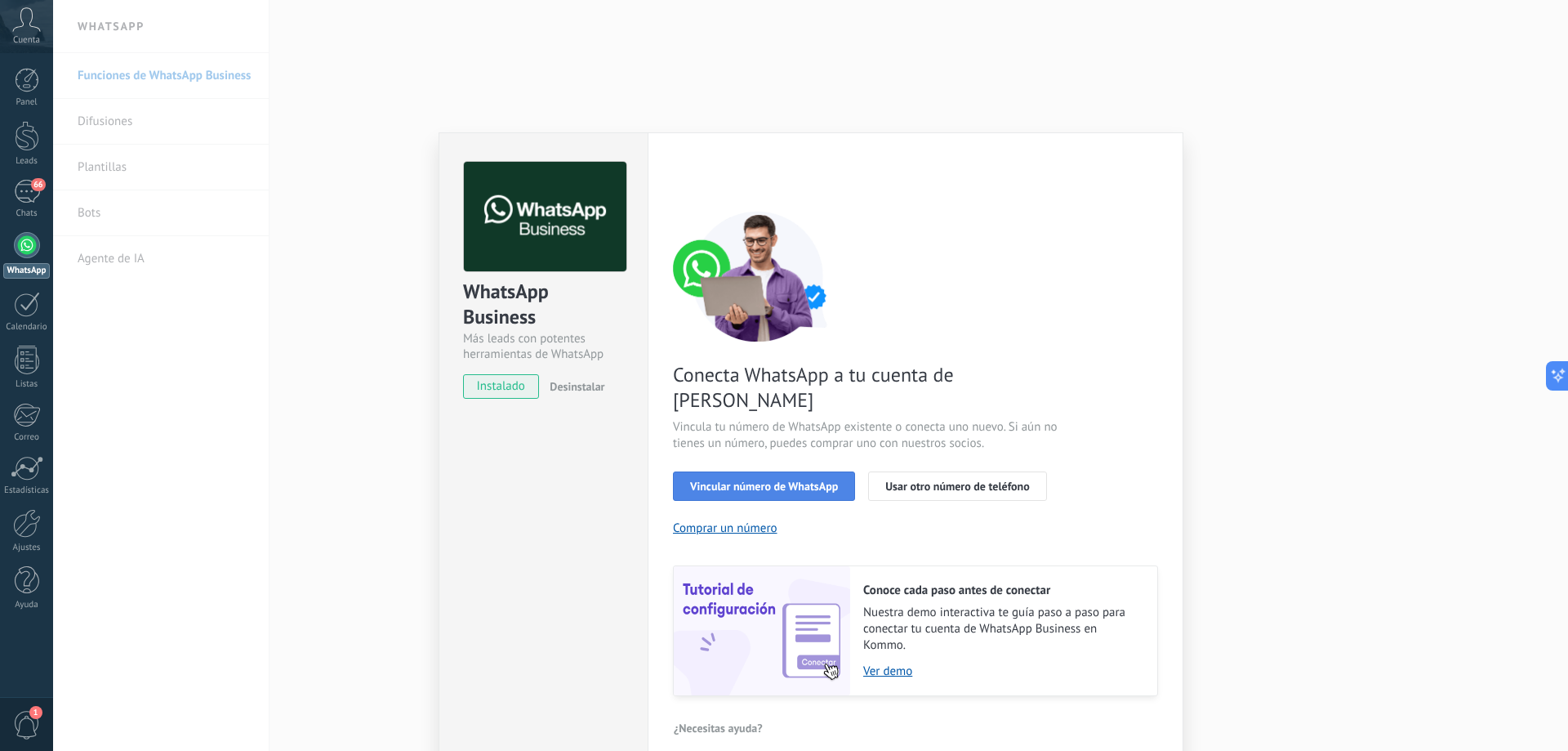
click at [774, 480] on span "Vincular número de WhatsApp" at bounding box center [764, 486] width 148 height 12
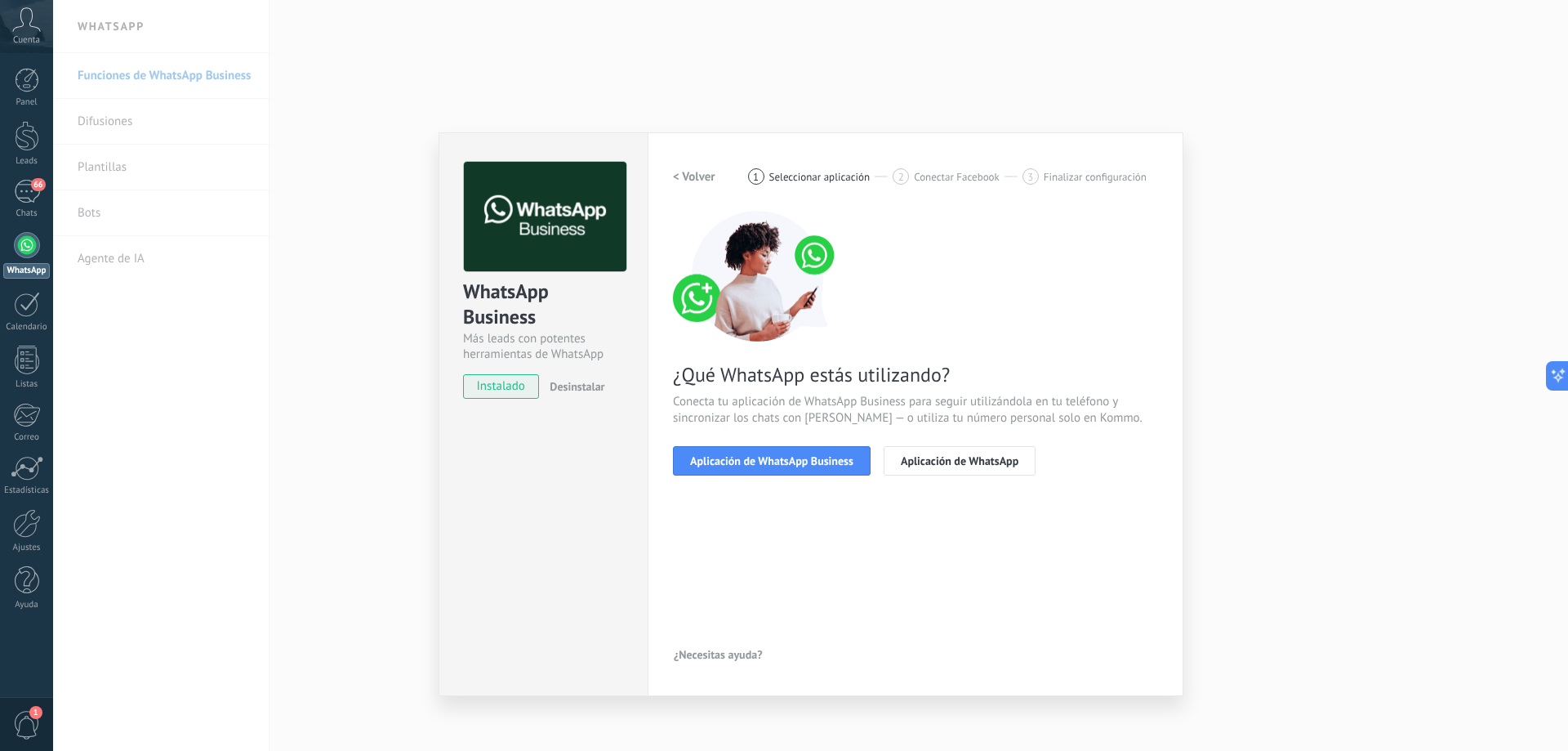
click at [774, 460] on span "Aplicación de WhatsApp Business" at bounding box center [772, 461] width 164 height 12
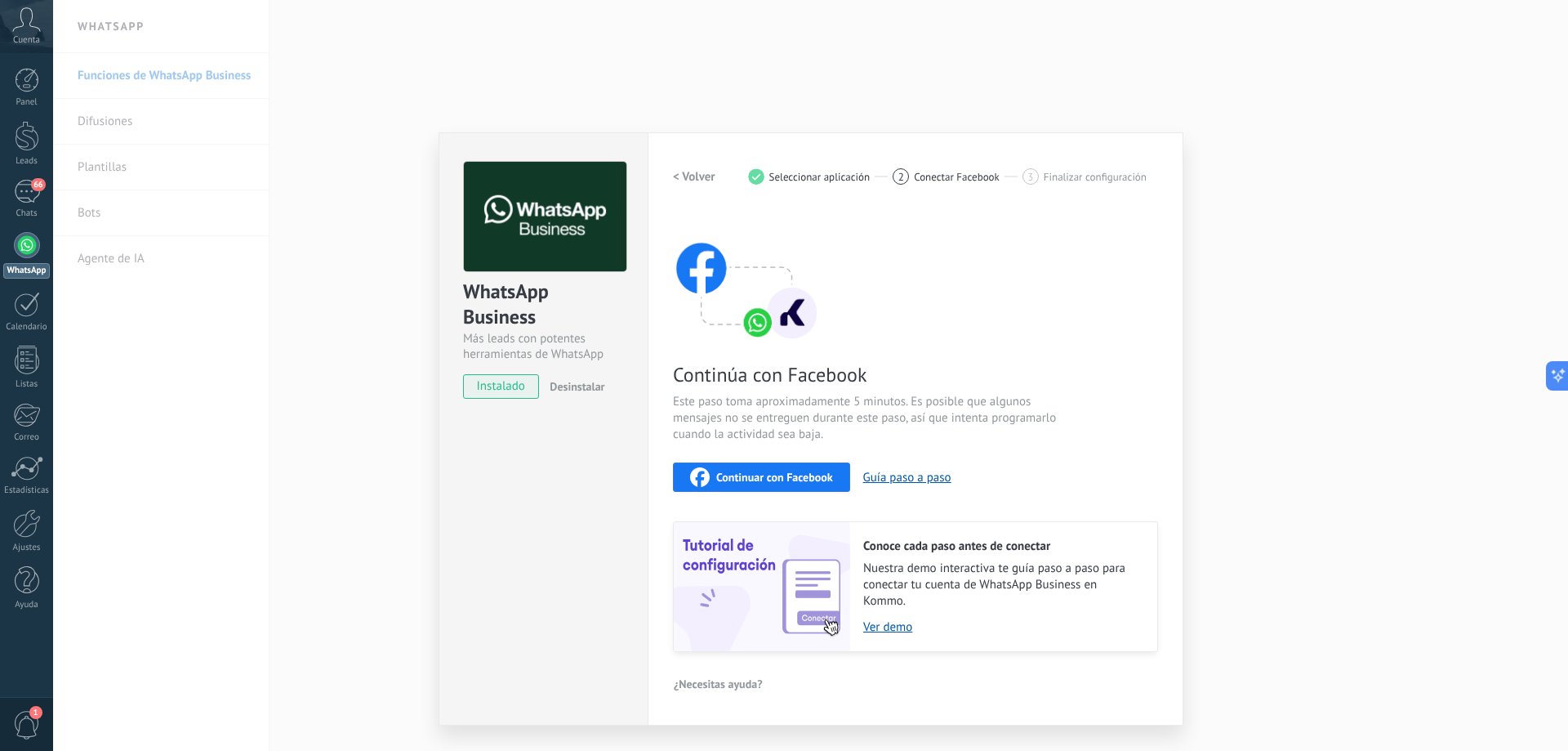
click at [698, 478] on icon "button" at bounding box center [700, 478] width 20 height 20
click at [1361, 199] on div "WhatsApp Business Más leads con potentes herramientas de WhatsApp instalado Des…" at bounding box center [811, 376] width 1515 height 751
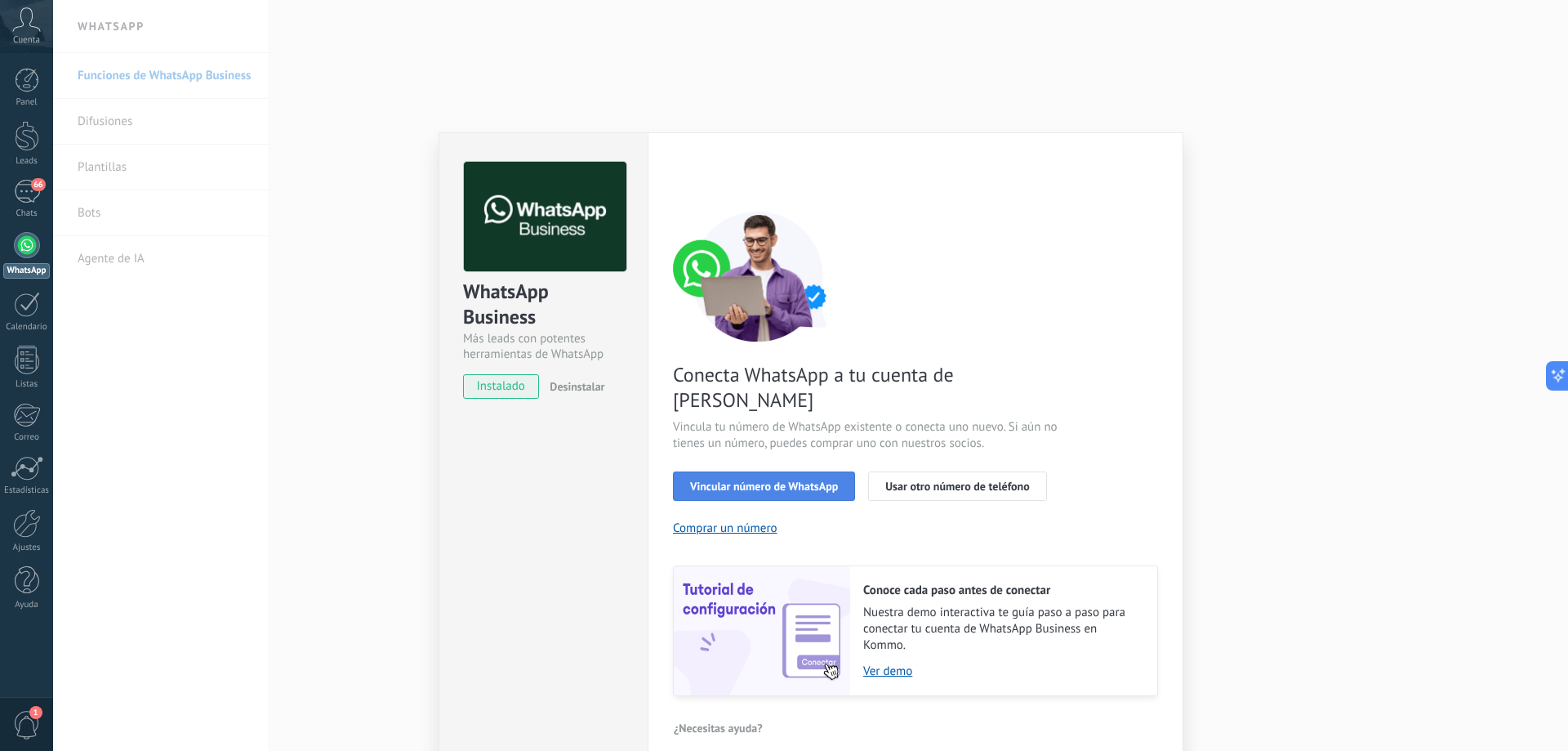
click at [757, 480] on span "Vincular número de WhatsApp" at bounding box center [764, 486] width 148 height 12
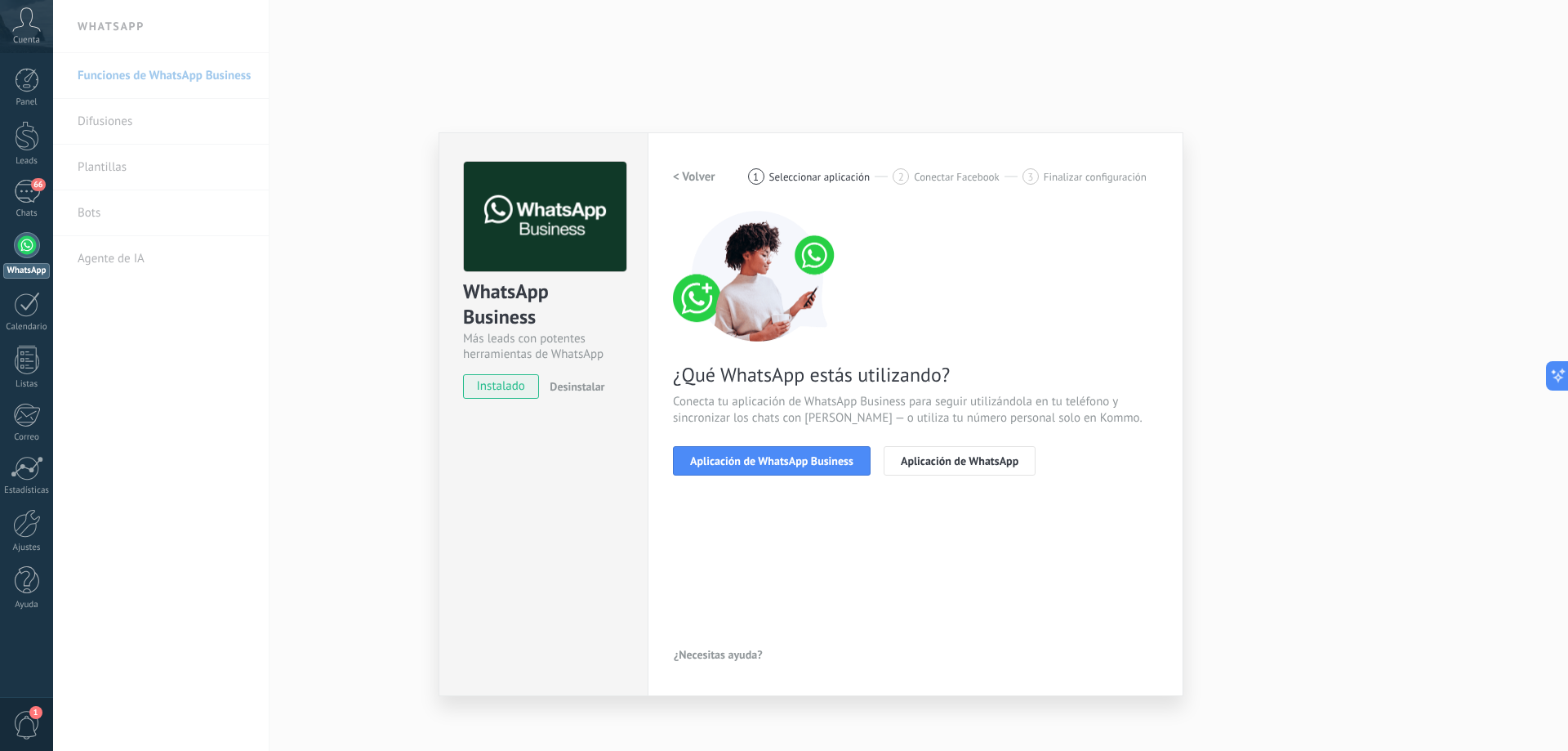
click at [757, 461] on span "Aplicación de WhatsApp Business" at bounding box center [772, 461] width 164 height 12
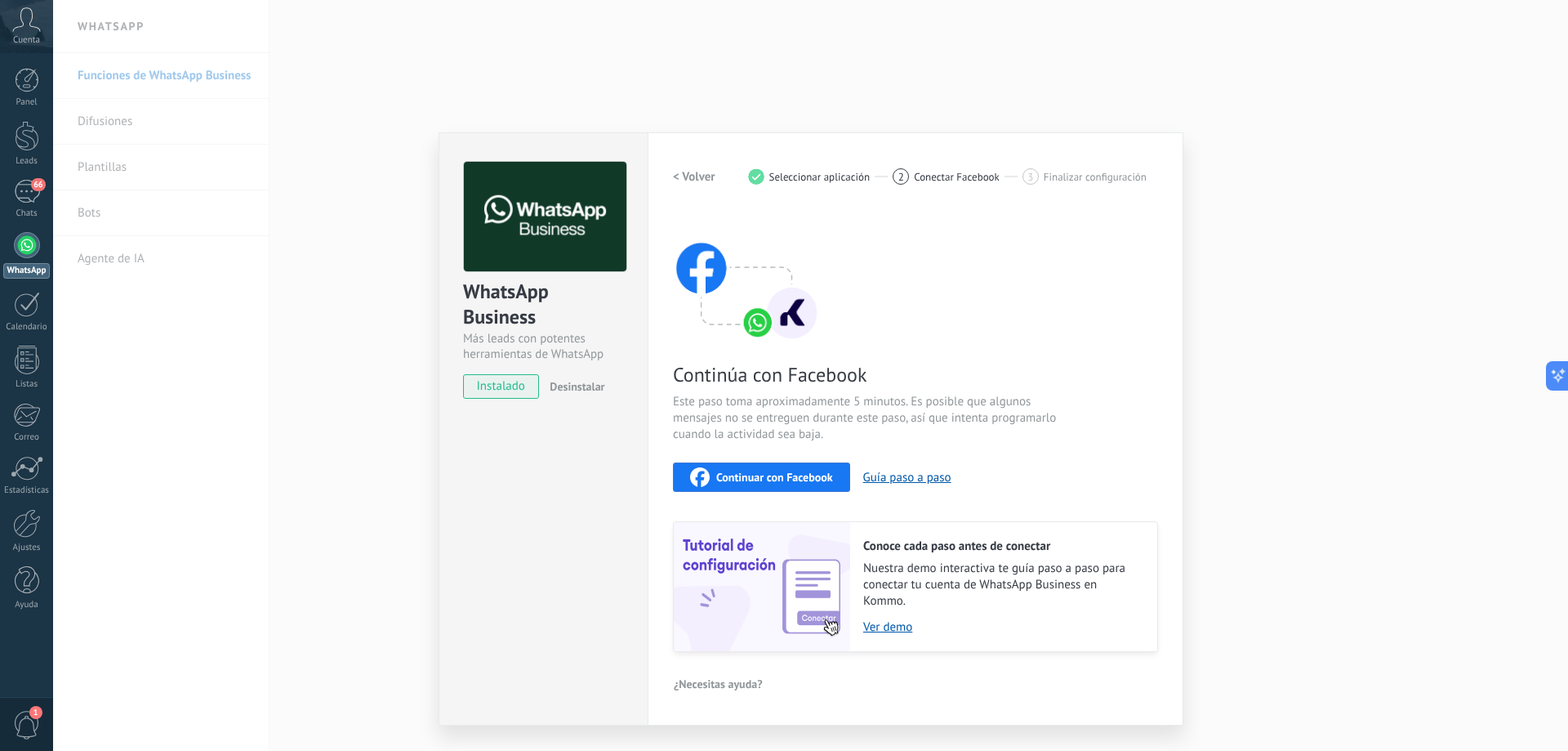
click at [831, 478] on span "Continuar con Facebook" at bounding box center [775, 477] width 117 height 12
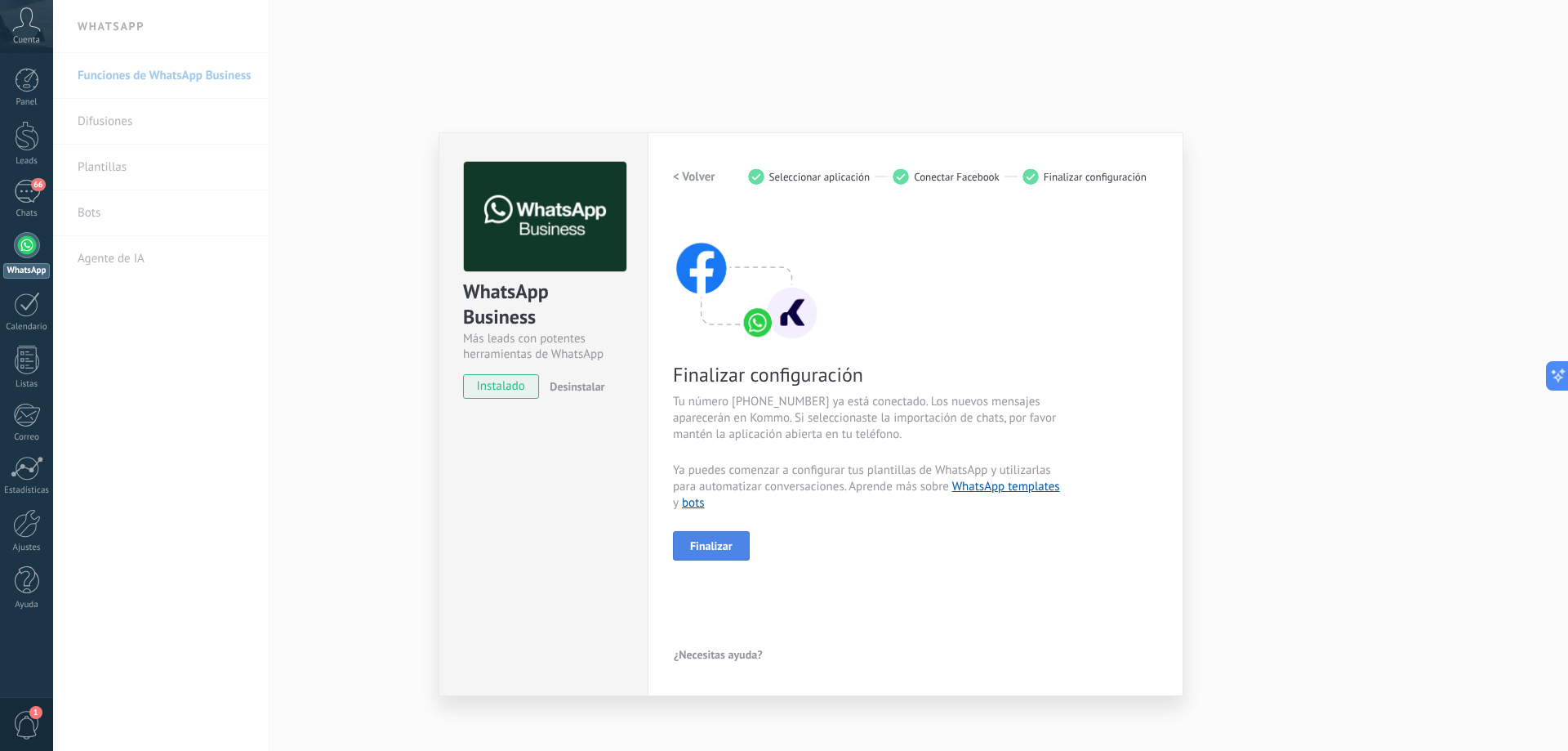
click at [717, 542] on span "Finalizar" at bounding box center [711, 546] width 42 height 12
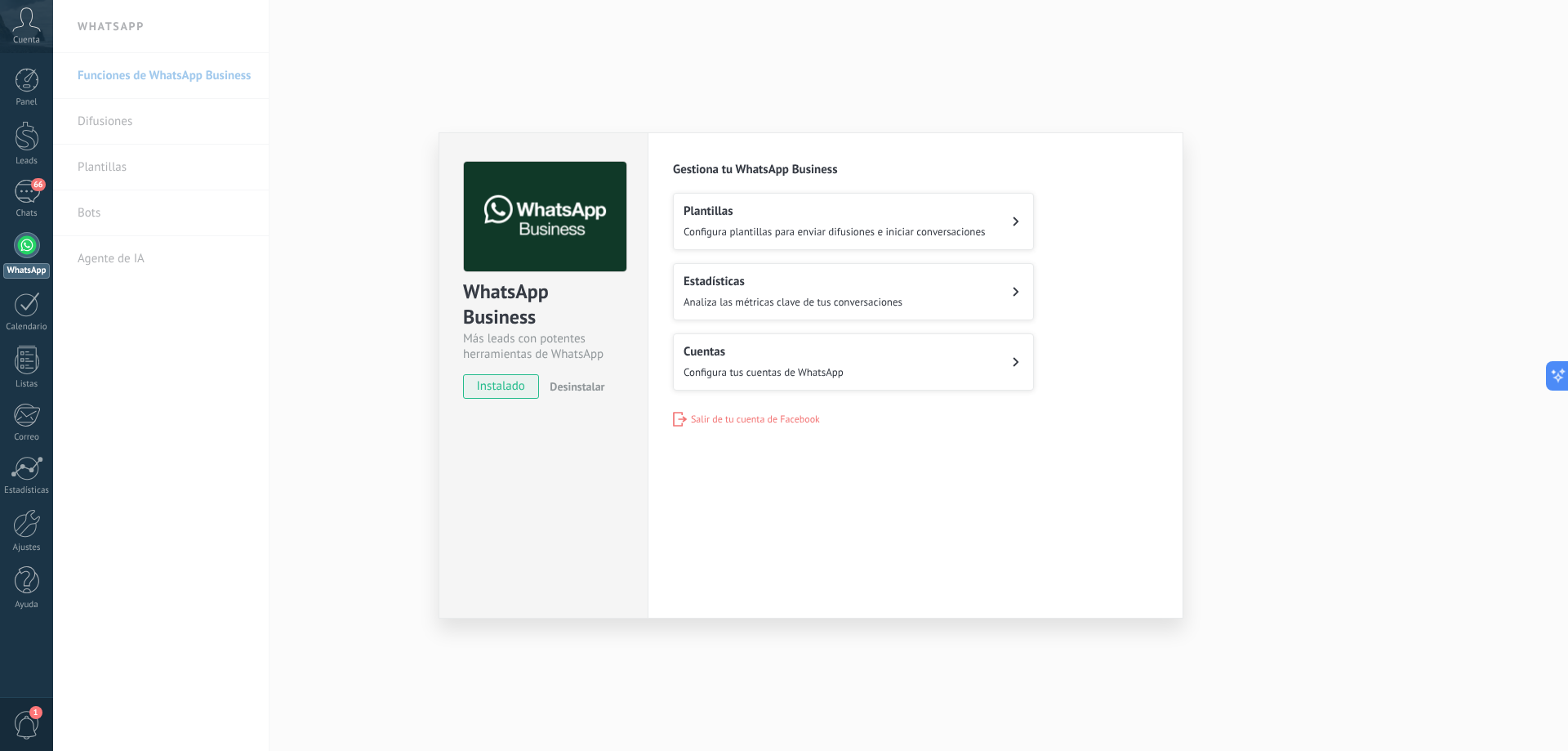
click at [1313, 479] on div "WhatsApp Business Más leads con potentes herramientas de WhatsApp instalado Des…" at bounding box center [811, 376] width 1515 height 751
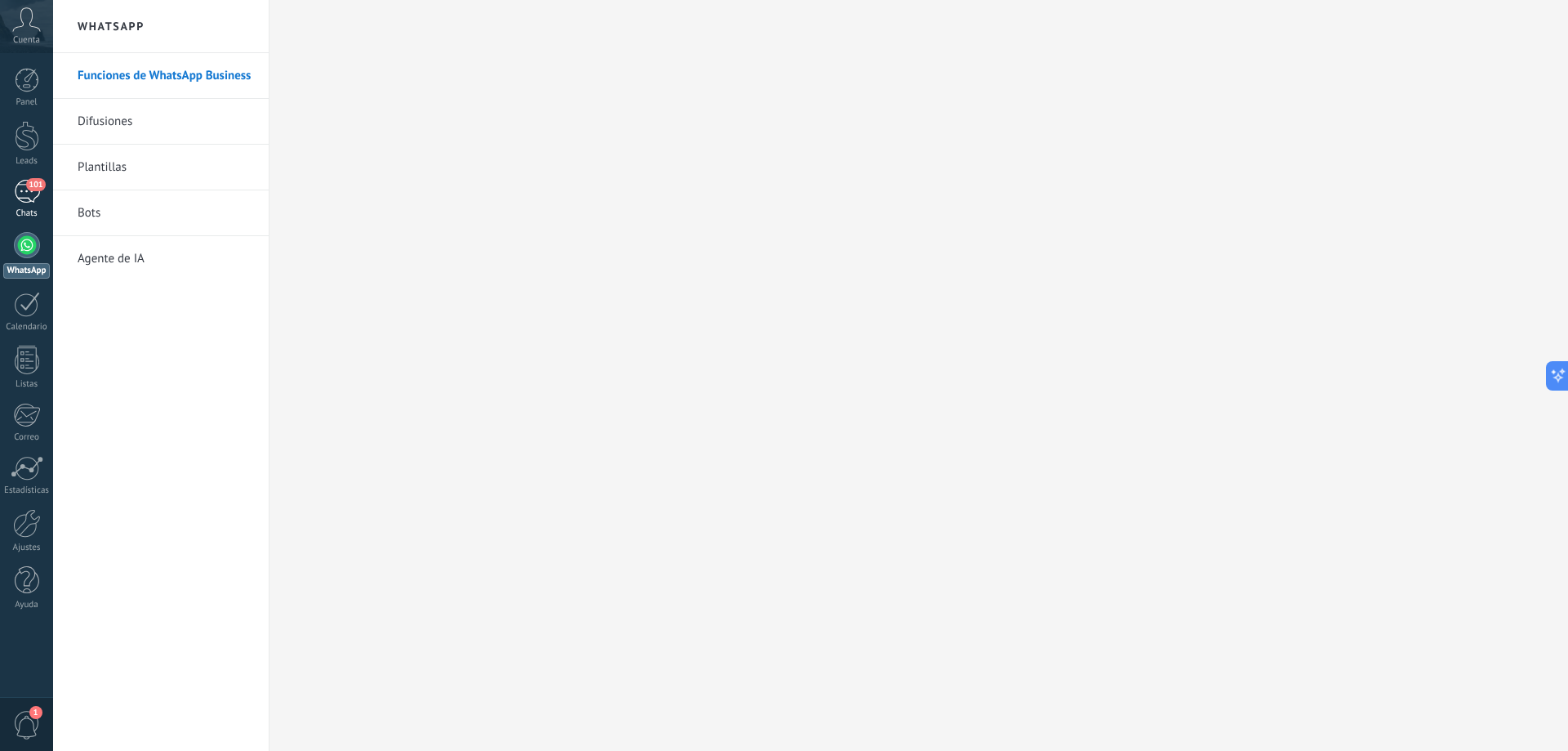
click at [28, 190] on div "101" at bounding box center [27, 191] width 26 height 24
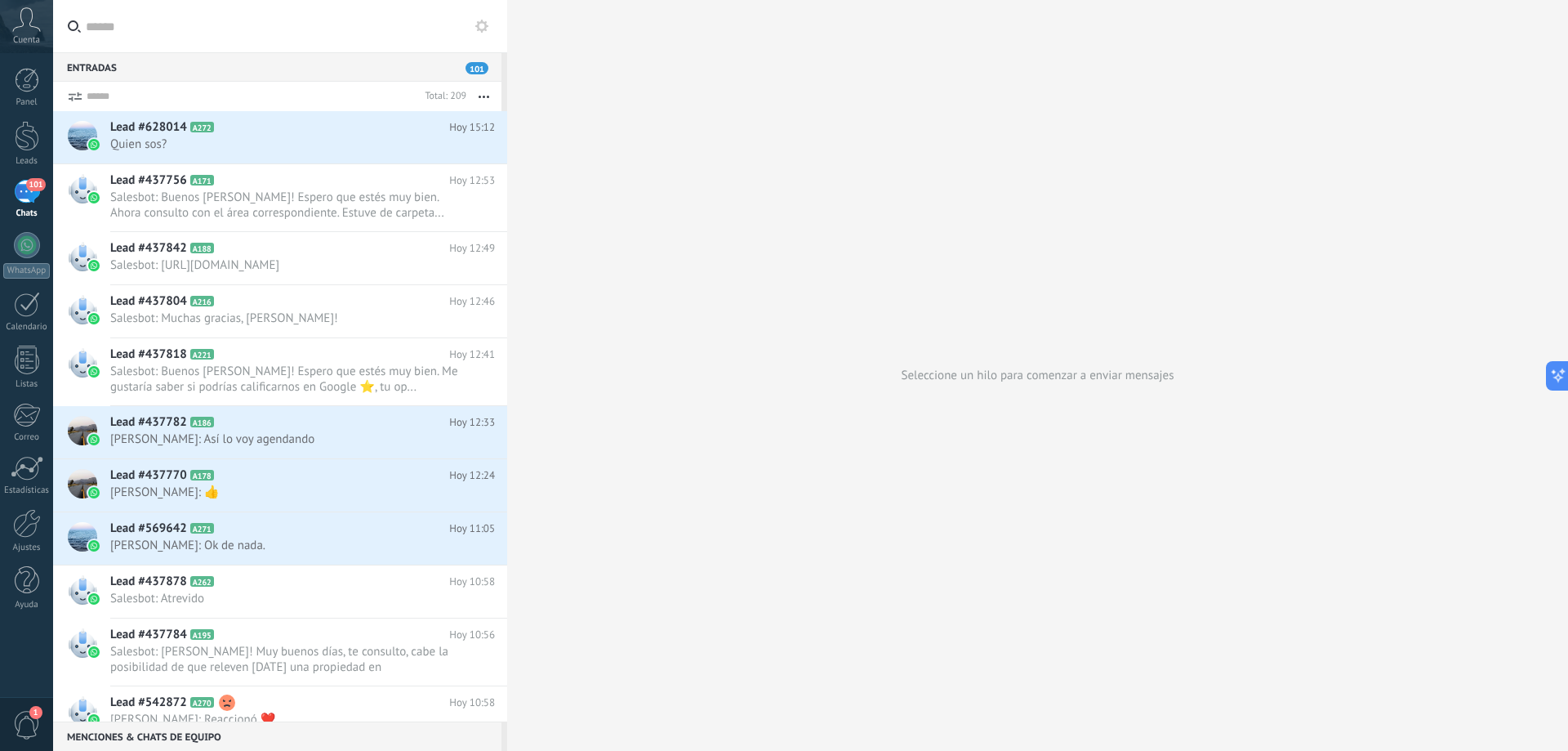
click at [678, 199] on div "Seleccione un hilo para comenzar a enviar mensajes" at bounding box center [1038, 376] width 1061 height 751
click at [312, 134] on h2 "Lead #628014 A272" at bounding box center [280, 128] width 339 height 17
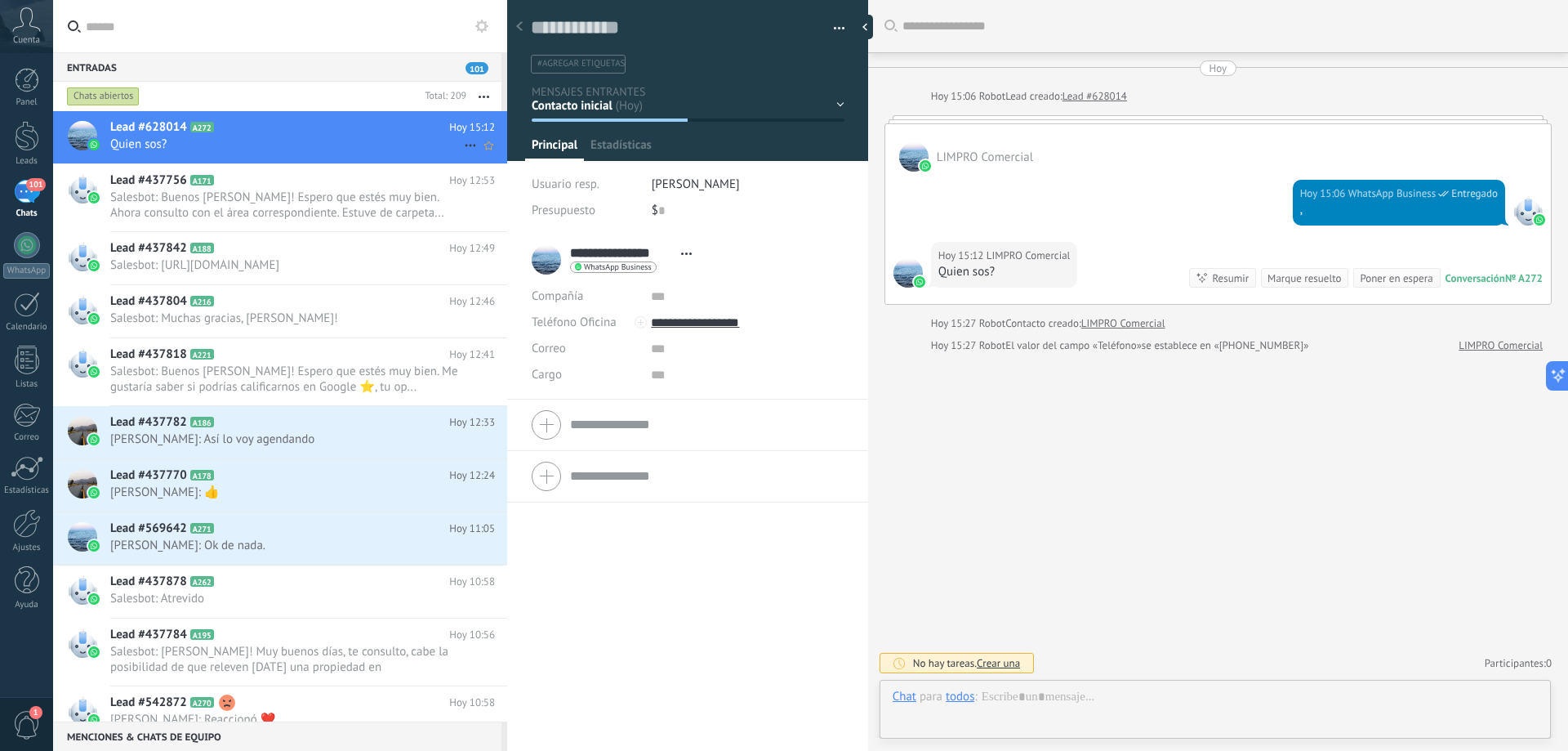
scroll to position [25, 0]
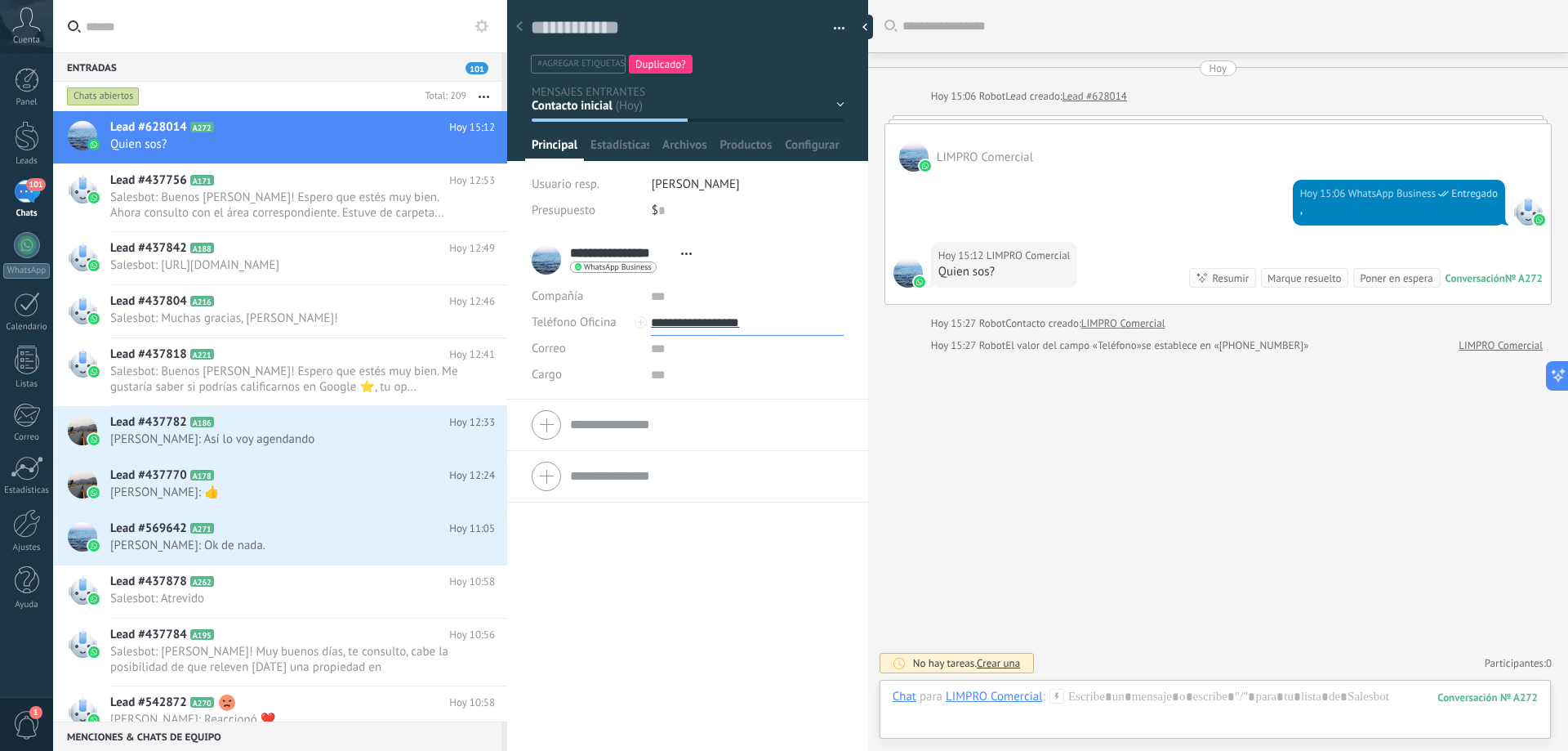
click at [679, 323] on input "**********" at bounding box center [747, 322] width 192 height 26
type input "**********"
click at [660, 253] on input "**********" at bounding box center [621, 253] width 103 height 17
click at [657, 253] on input "**********" at bounding box center [706, 252] width 273 height 17
click at [689, 253] on input "**********" at bounding box center [706, 252] width 273 height 17
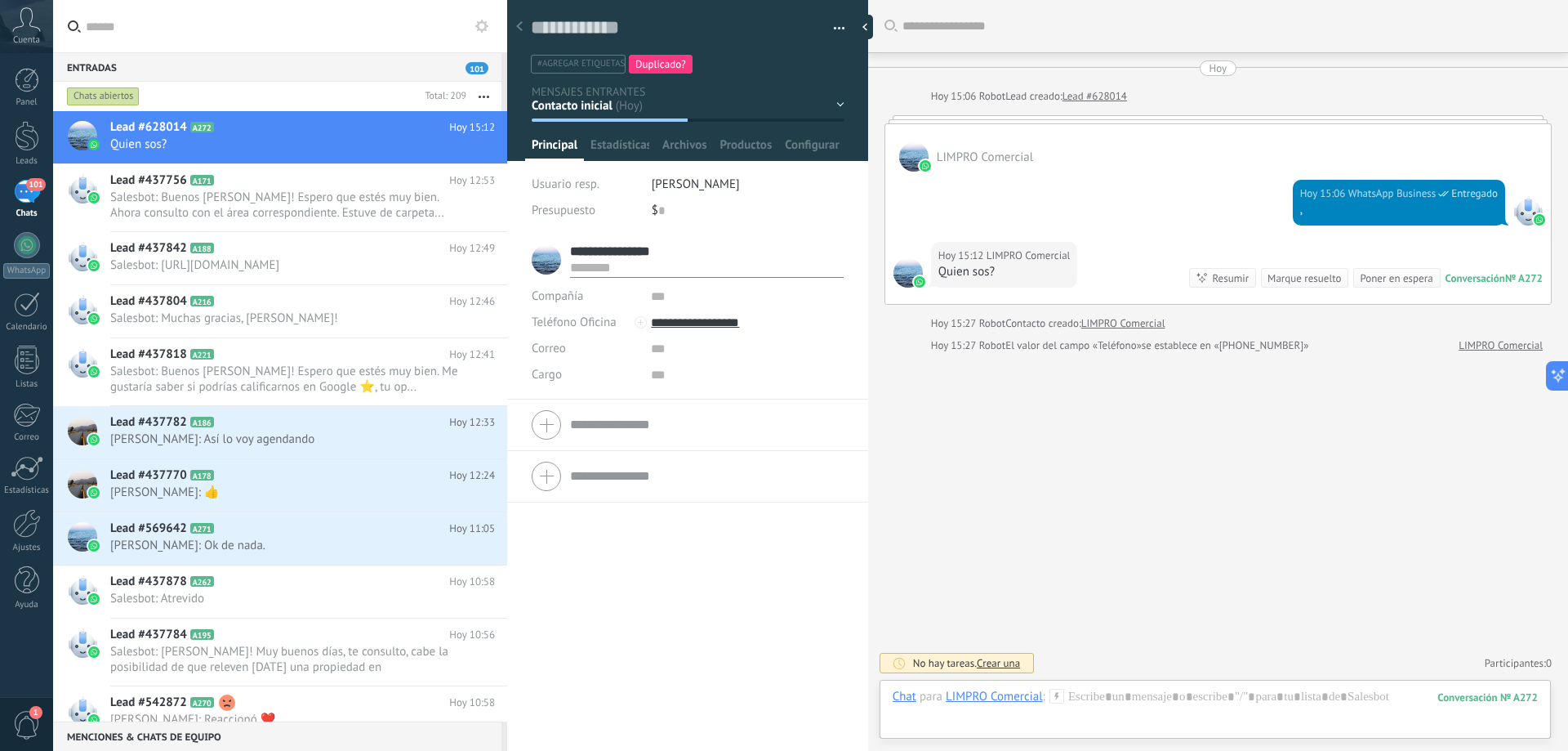
click at [689, 253] on input "**********" at bounding box center [706, 252] width 273 height 17
type input "**********"
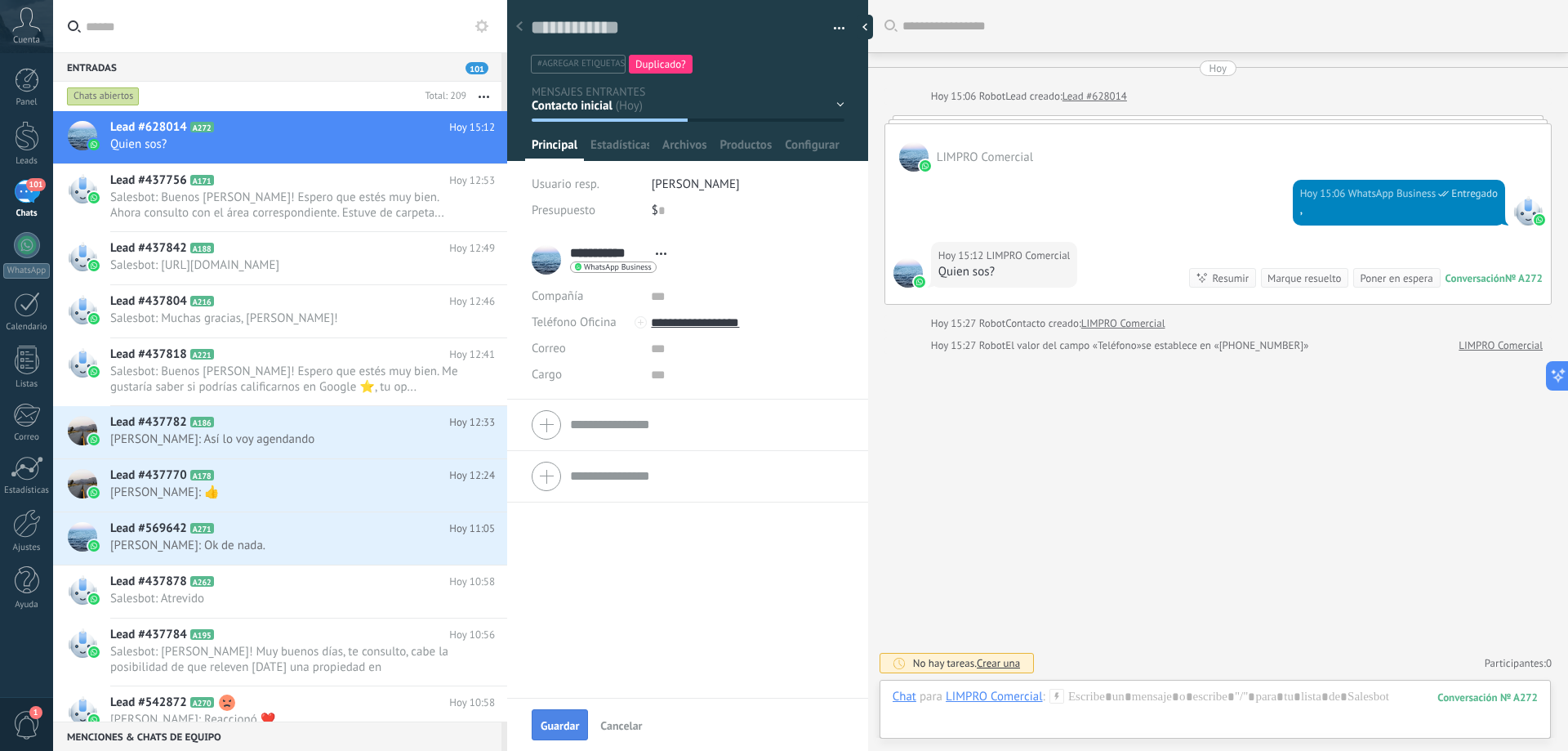
click at [572, 718] on button "Guardar" at bounding box center [560, 724] width 56 height 31
click at [253, 199] on span "Salesbot: Buenos [PERSON_NAME]! Espero que estés muy bien. Ahora consulto con e…" at bounding box center [287, 204] width 354 height 31
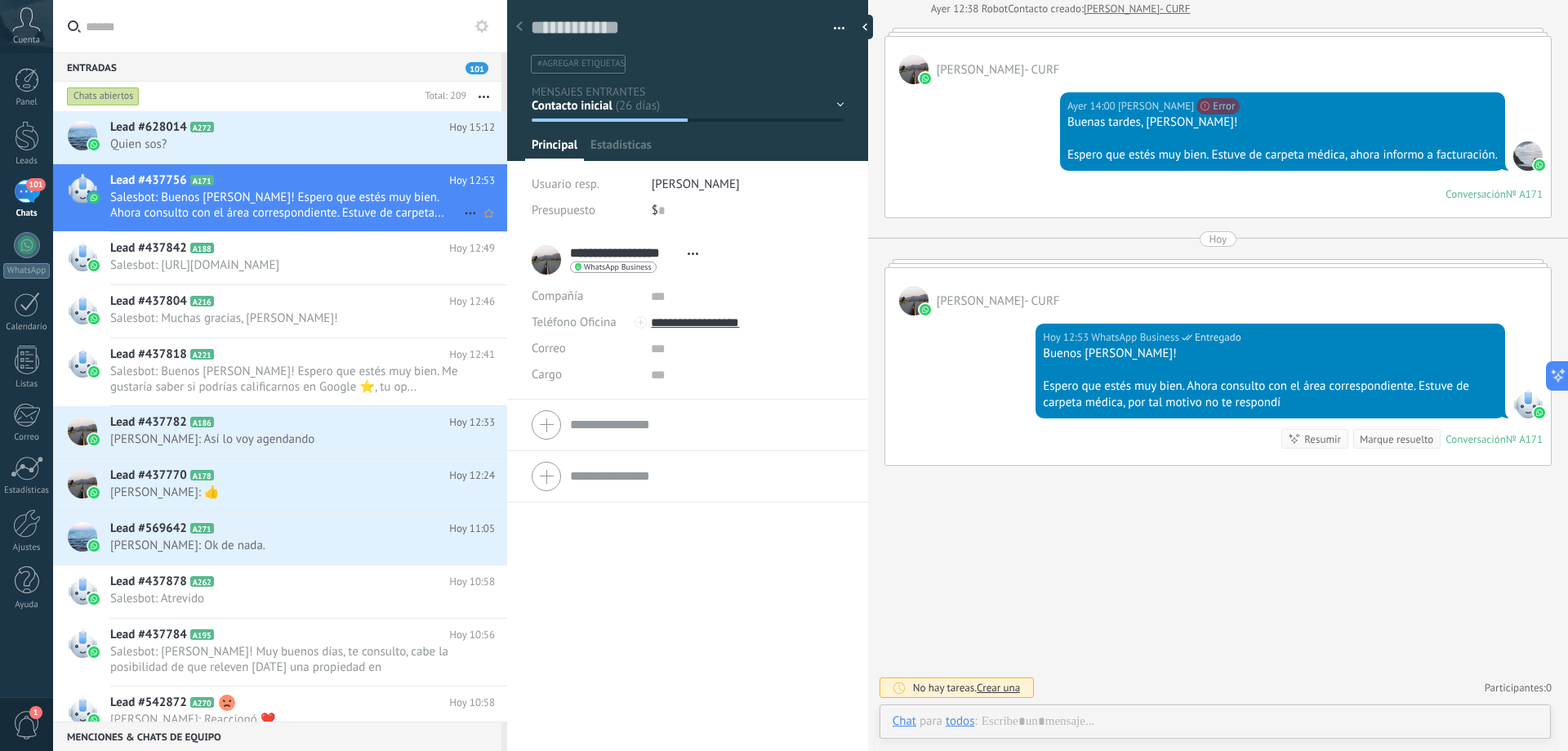
scroll to position [25, 0]
click at [251, 252] on h2 "Lead #437842 A188" at bounding box center [280, 248] width 339 height 17
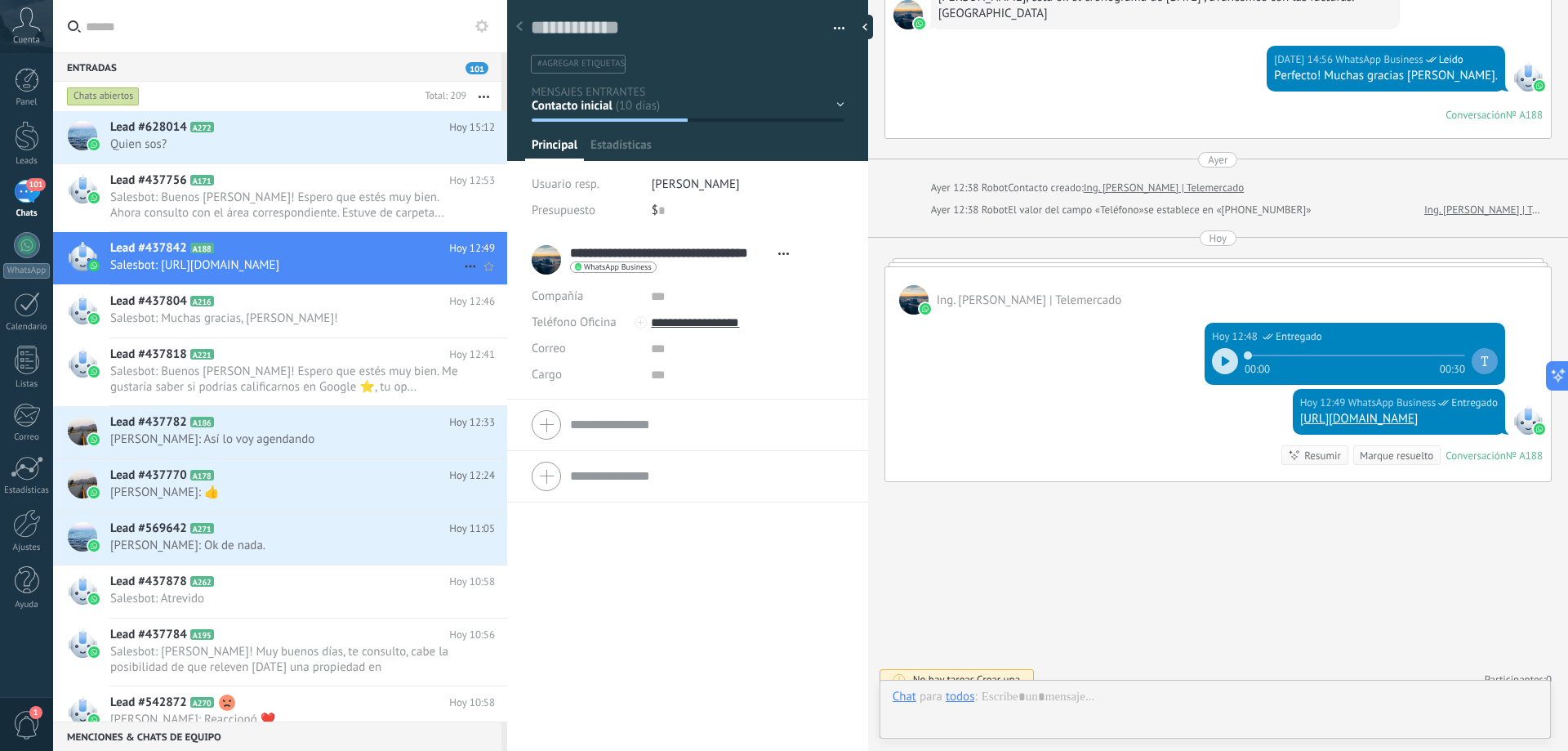
scroll to position [25, 0]
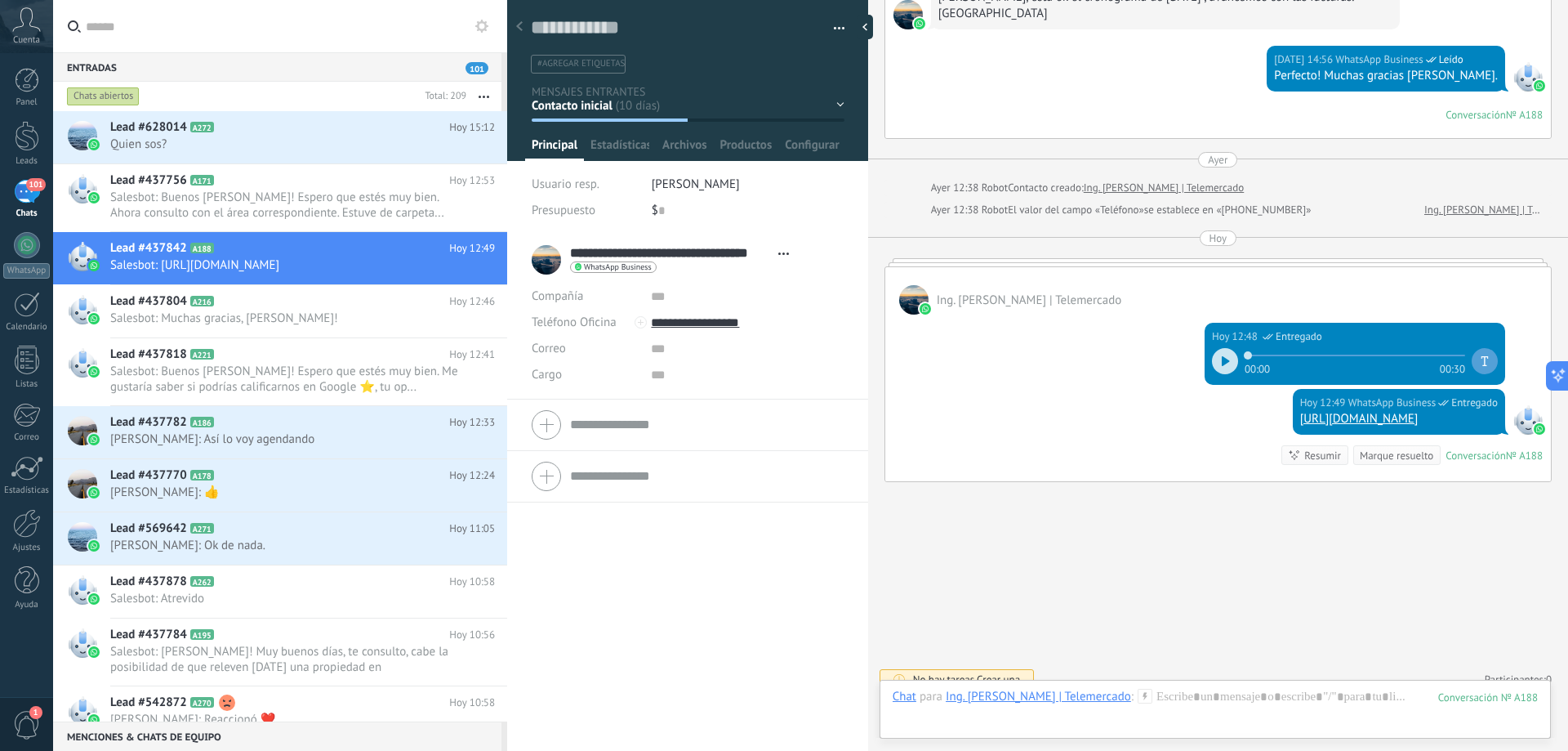
click at [28, 190] on div "101" at bounding box center [27, 191] width 26 height 24
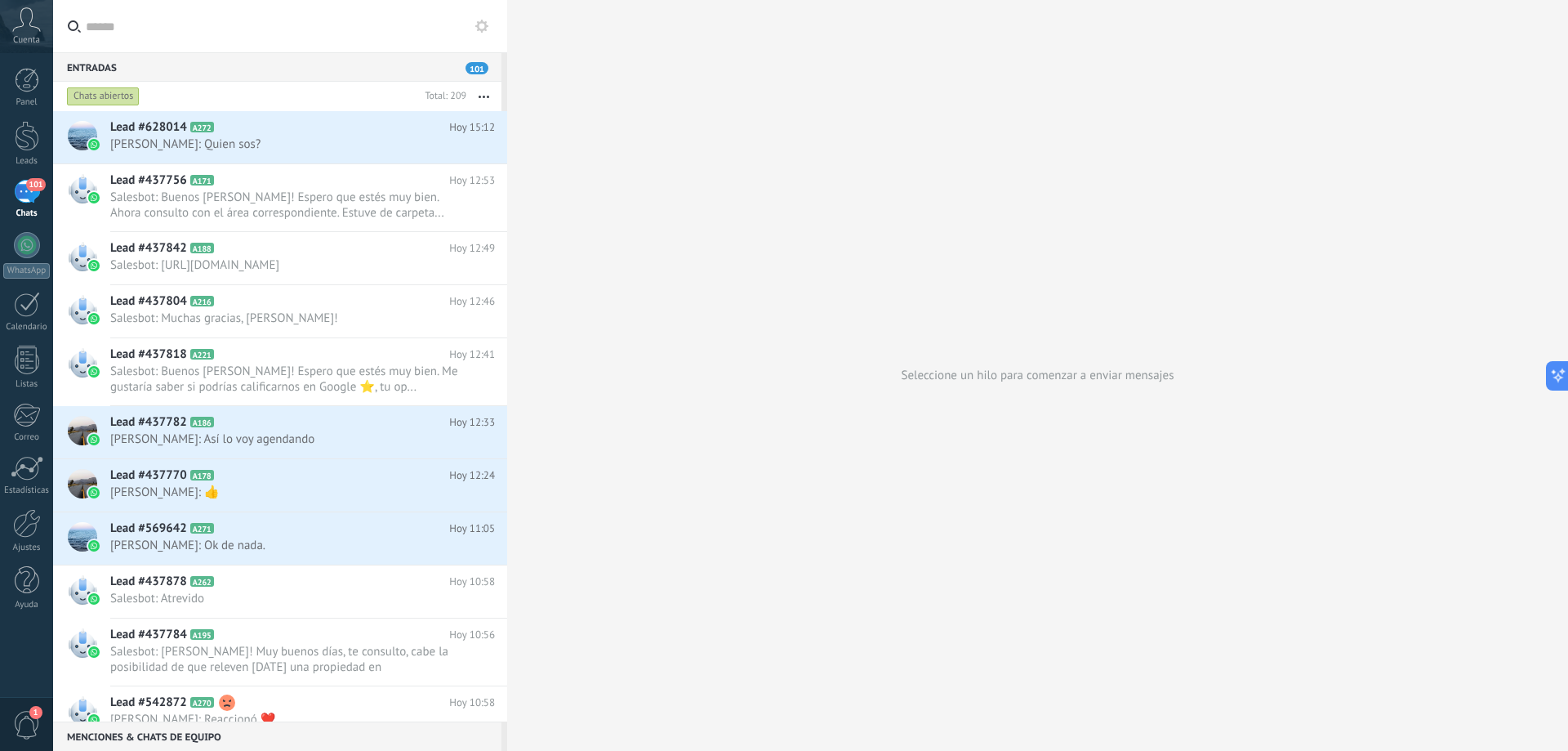
click at [28, 190] on div "101" at bounding box center [27, 191] width 26 height 24
click at [480, 64] on span "101" at bounding box center [478, 68] width 23 height 12
click at [471, 68] on span "101" at bounding box center [478, 68] width 23 height 12
click at [444, 99] on div at bounding box center [443, 97] width 48 height 17
click at [483, 94] on button "button" at bounding box center [484, 96] width 35 height 29
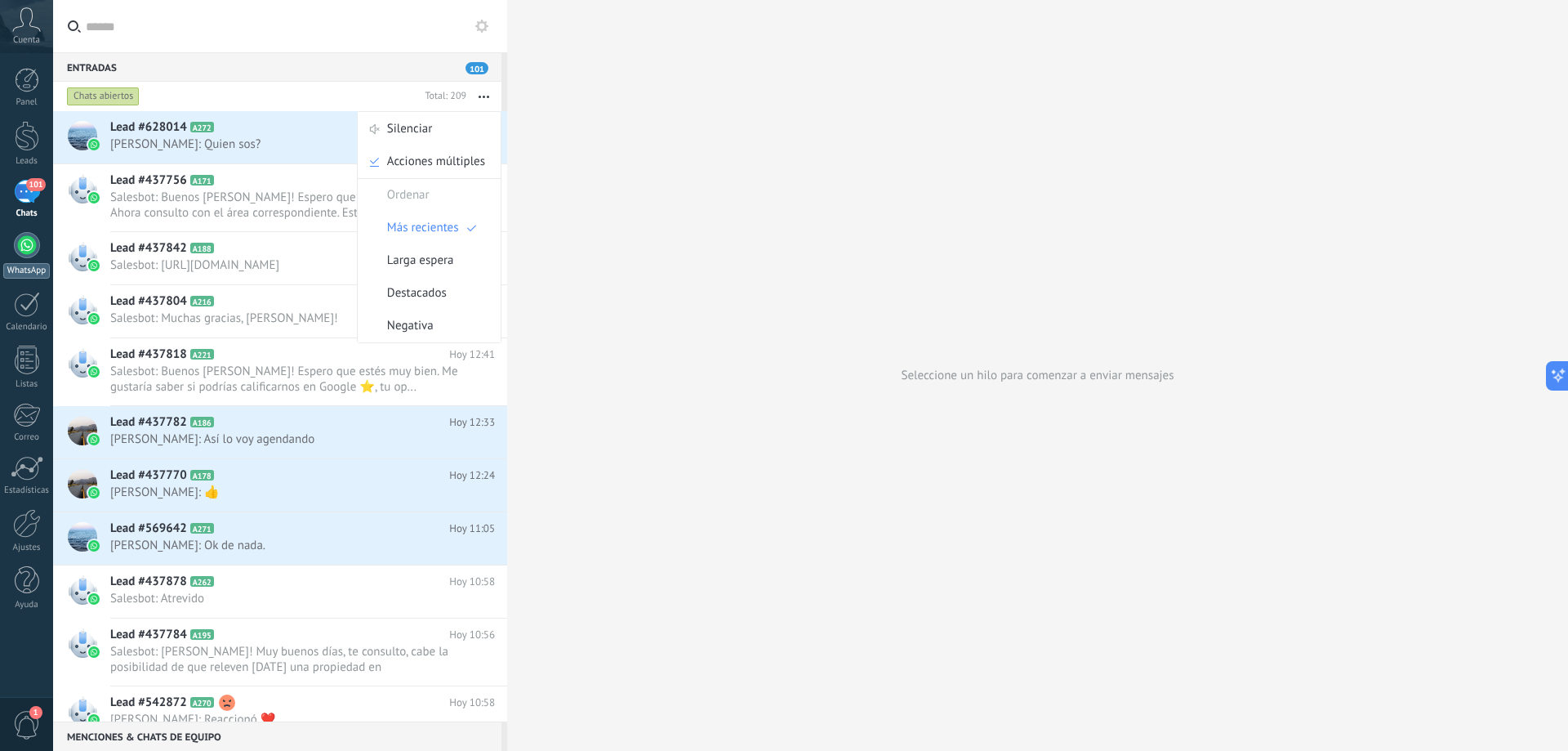
click at [37, 251] on div at bounding box center [27, 244] width 26 height 26
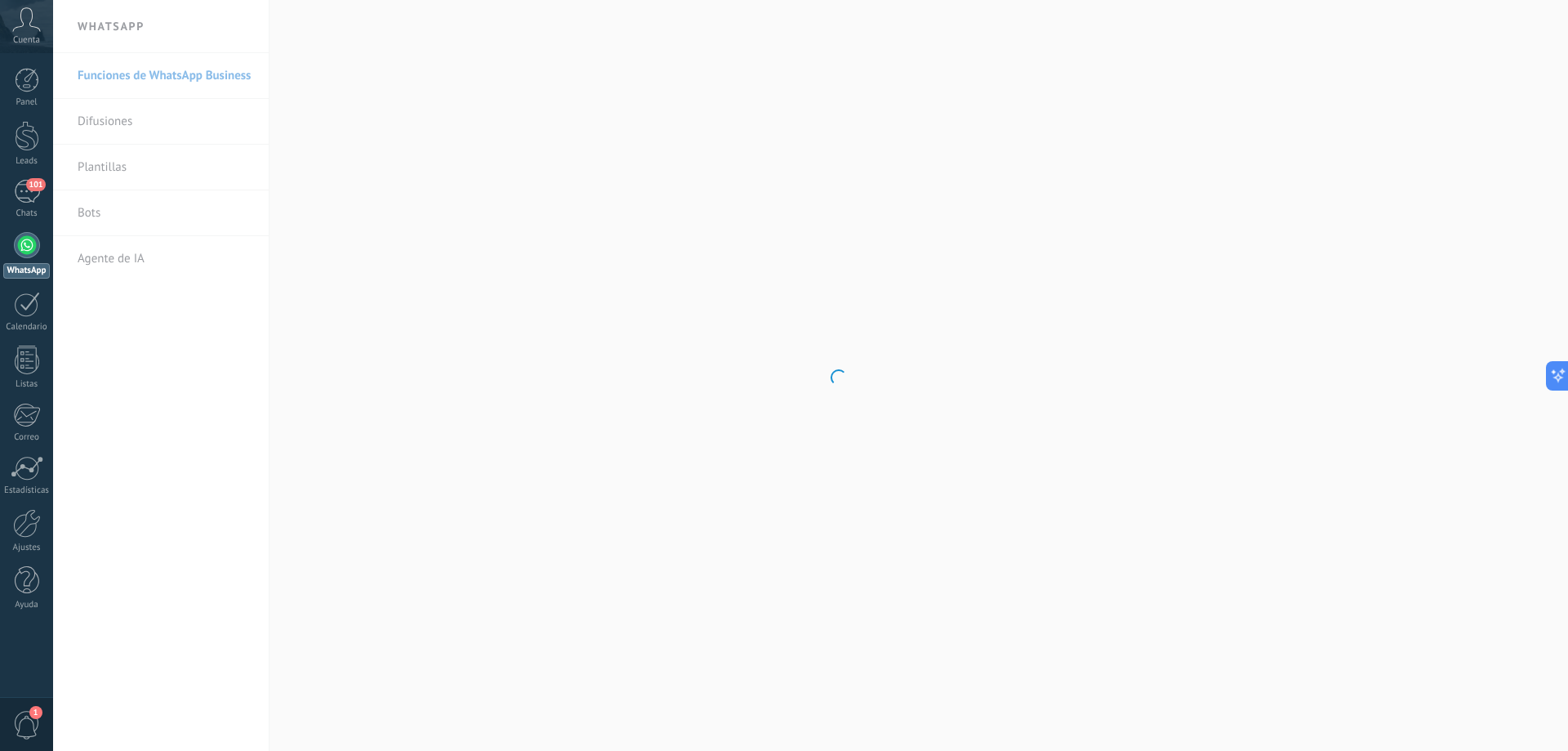
click at [23, 251] on div at bounding box center [27, 244] width 26 height 26
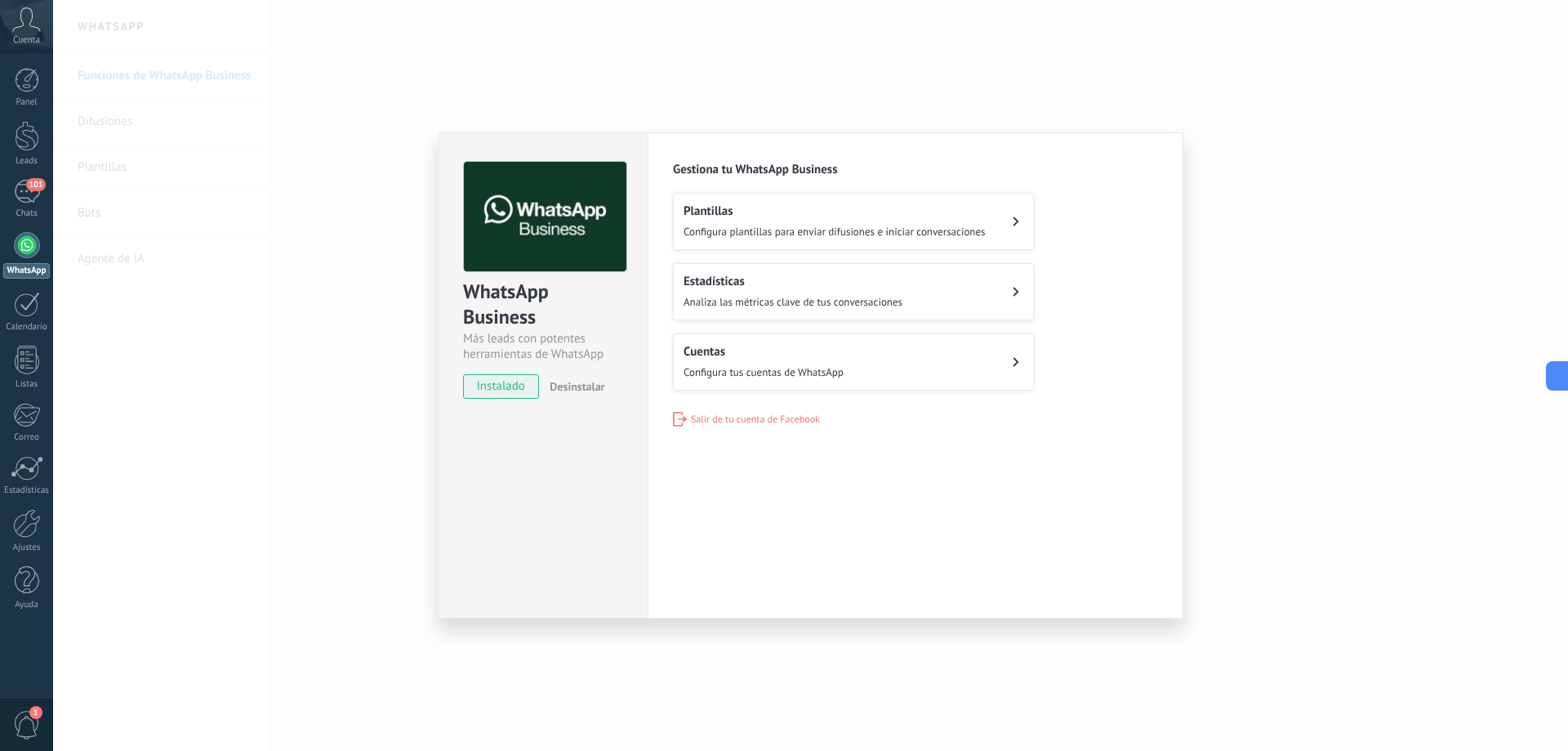
click at [884, 355] on button "Cuentas Configura tus cuentas de WhatsApp" at bounding box center [853, 361] width 361 height 57
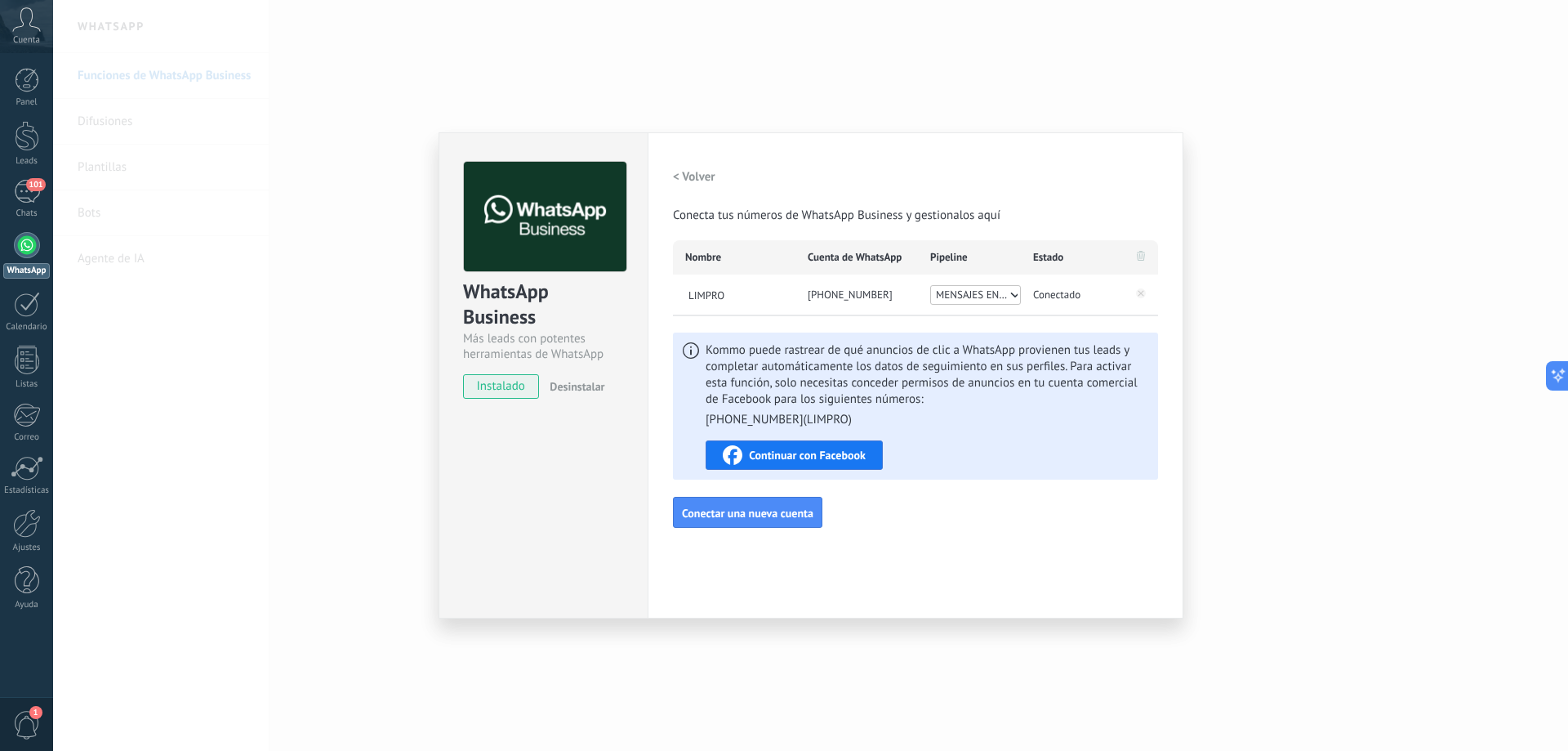
click at [961, 292] on span "MENSAJES ENTRANTES" at bounding box center [973, 295] width 73 height 17
click at [681, 178] on h2 "< Volver" at bounding box center [693, 177] width 42 height 16
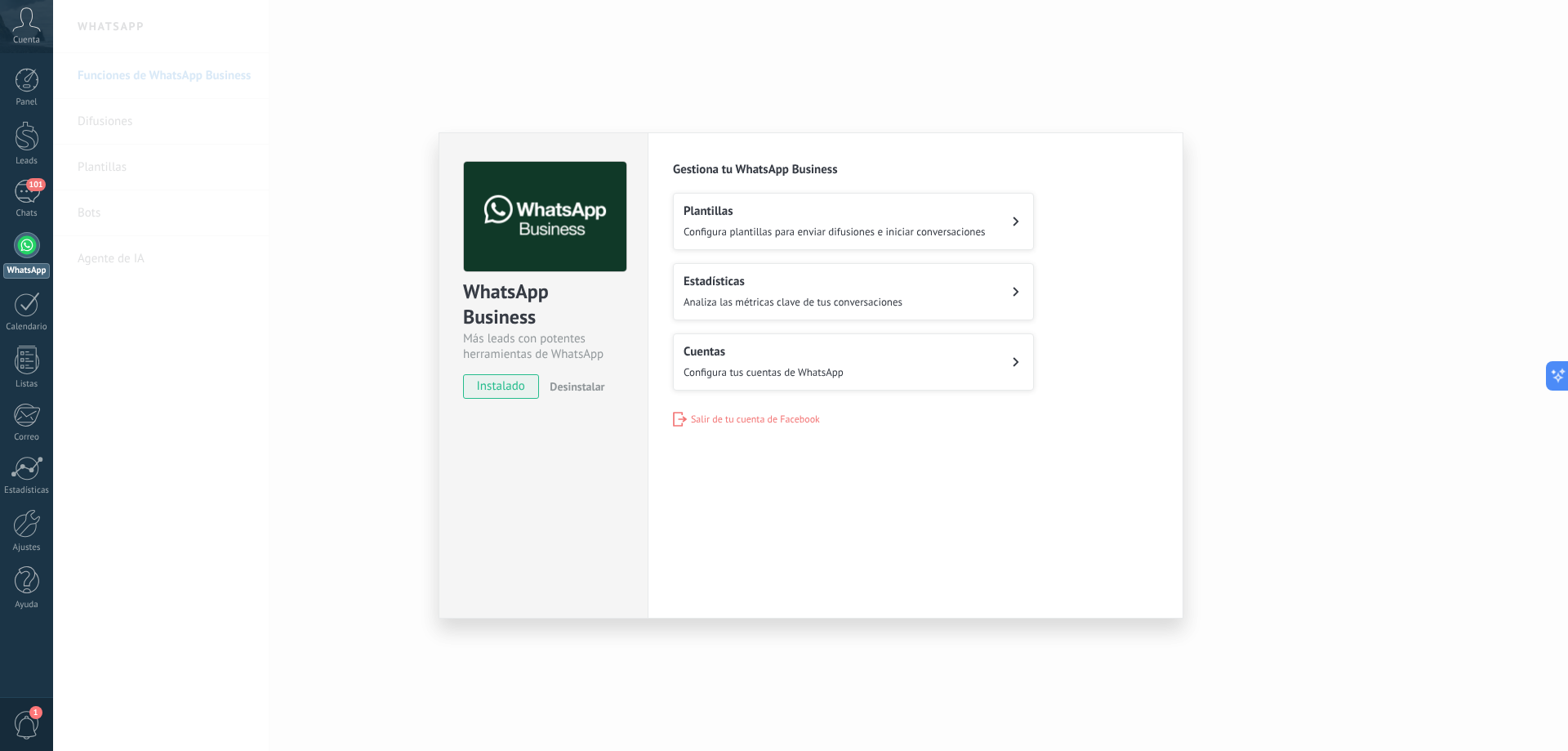
click at [728, 230] on span "Configura plantillas para enviar difusiones e iniciar conversaciones" at bounding box center [835, 231] width 302 height 14
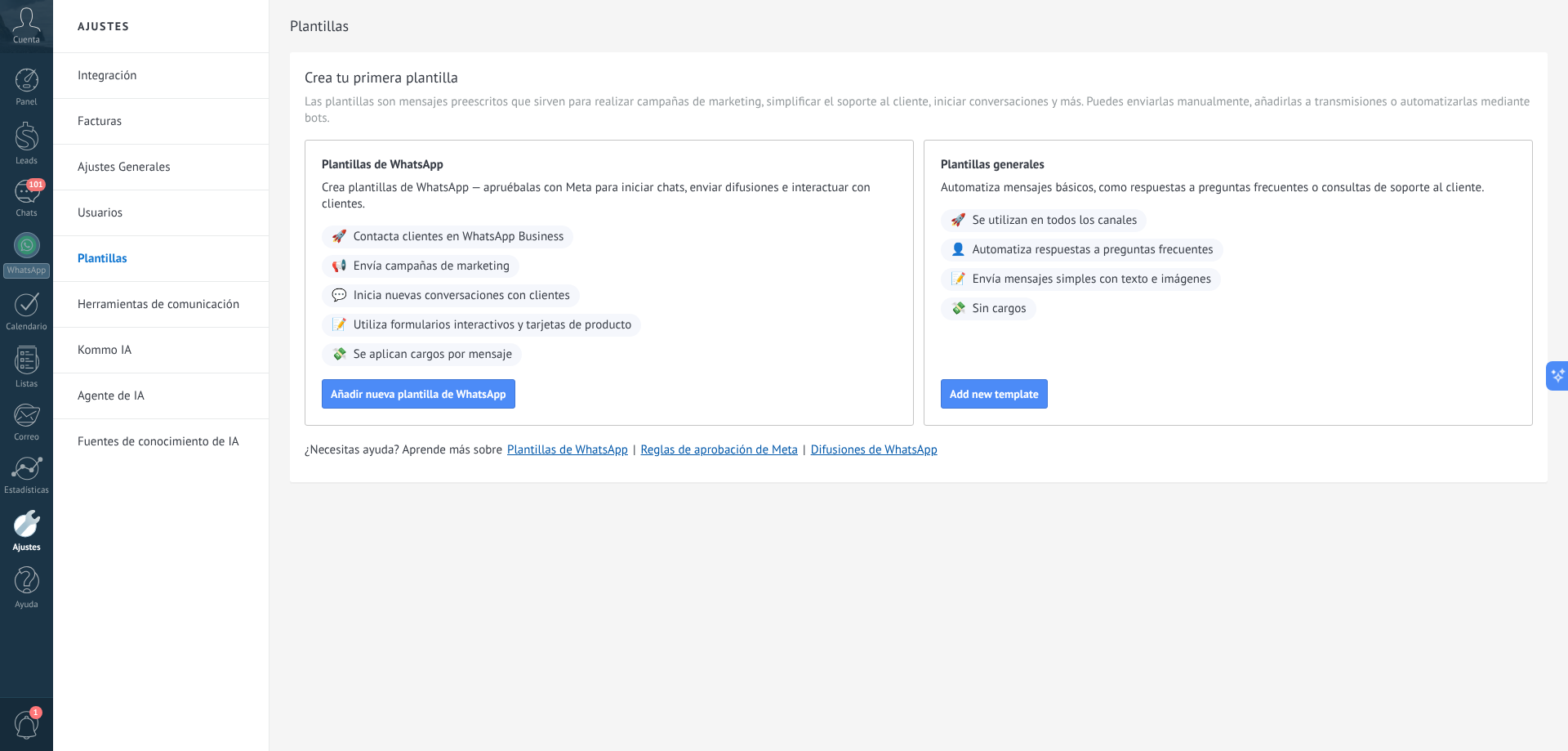
click at [1183, 252] on span "Automatiza respuestas a preguntas frecuentes" at bounding box center [1093, 250] width 241 height 17
click at [1013, 388] on span "Add new template" at bounding box center [994, 394] width 89 height 12
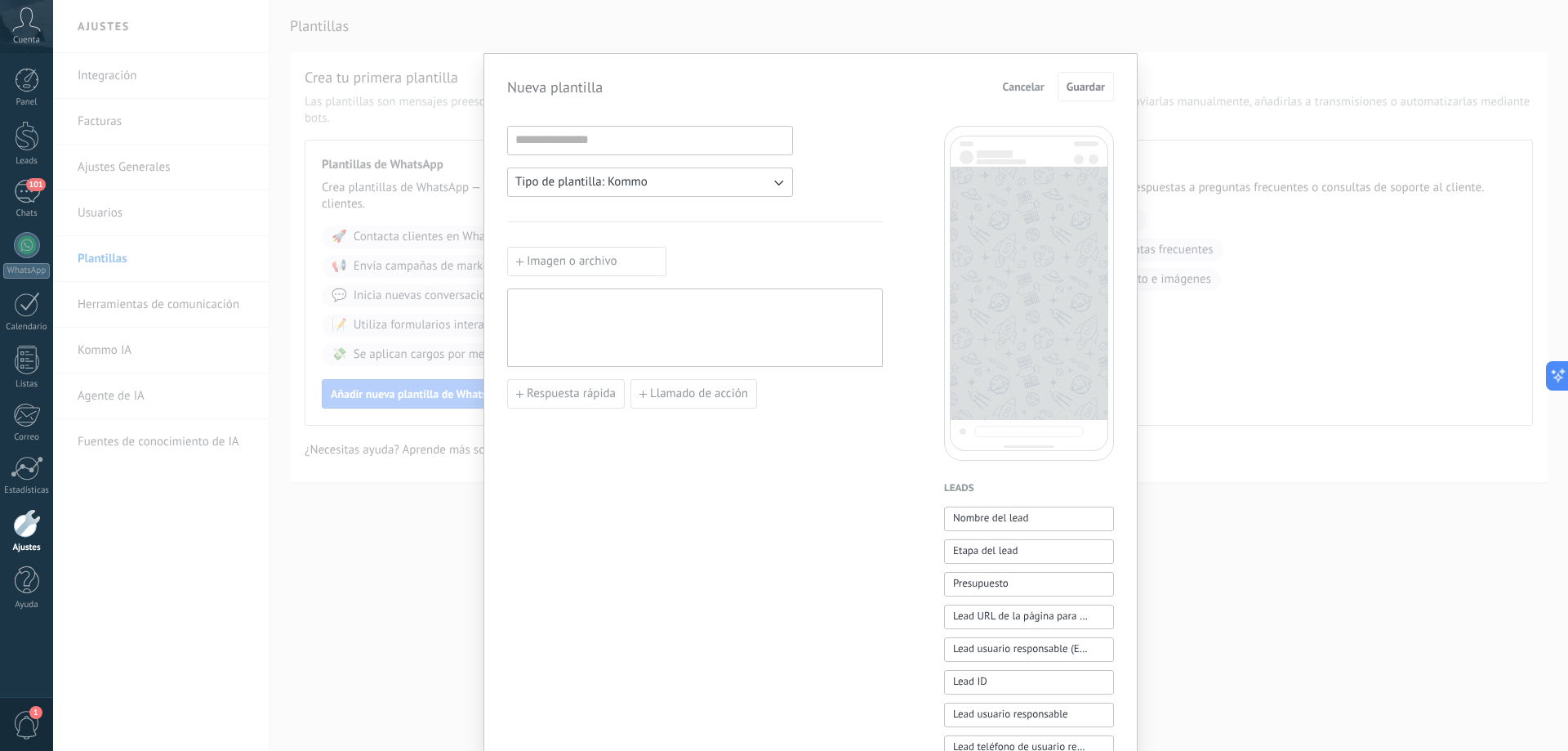
click at [705, 184] on button "Tipo de plantilla: Kommo" at bounding box center [650, 182] width 286 height 29
click at [698, 209] on li "WhatsApp" at bounding box center [644, 209] width 295 height 27
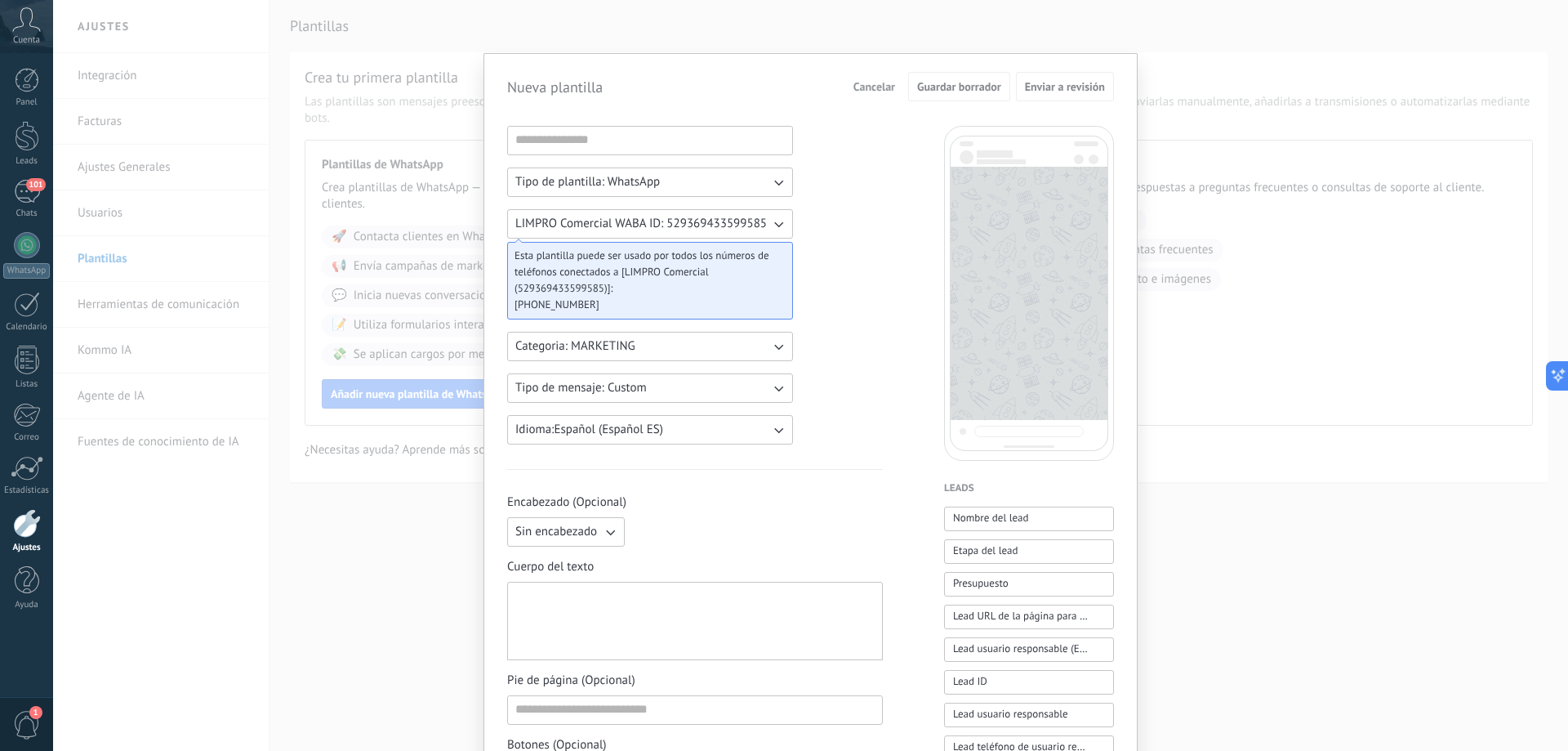
click at [735, 223] on span "LIMPRO Comercial WABA ID: 529369433599585" at bounding box center [641, 224] width 252 height 17
click at [767, 272] on li "LIMPRO WABA ID: 229967500204417" at bounding box center [644, 279] width 295 height 27
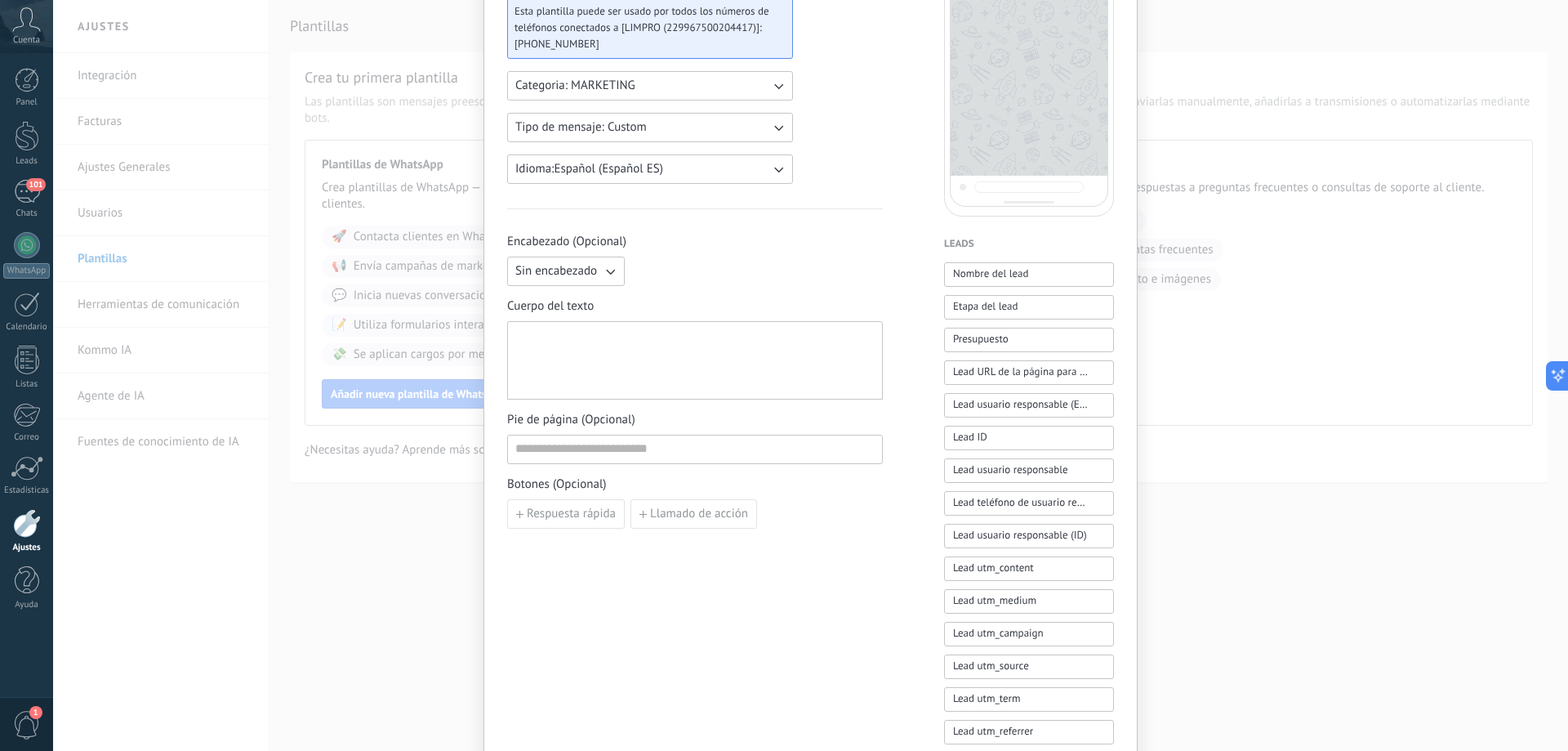
scroll to position [326, 0]
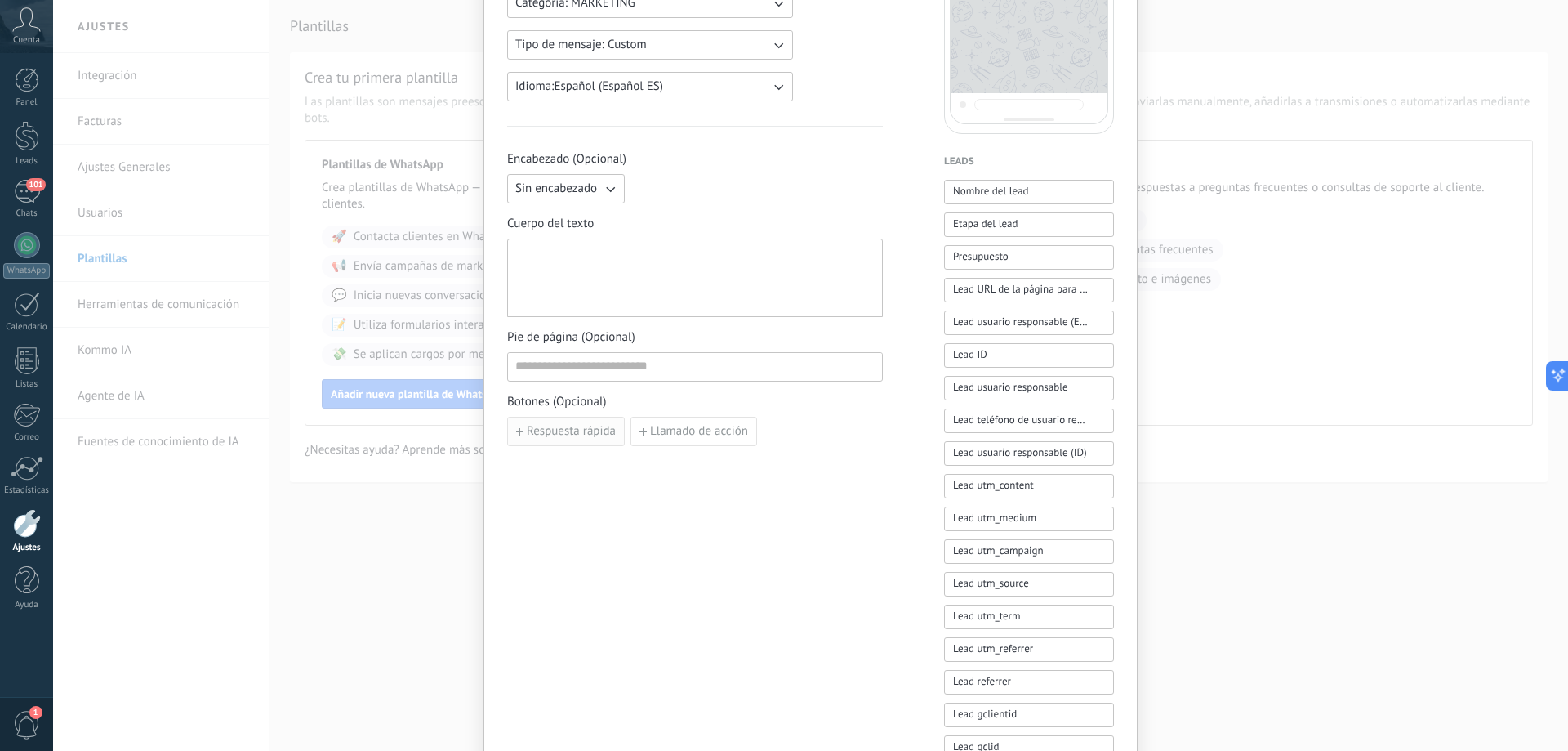
click at [572, 437] on span "Respuesta rápida" at bounding box center [571, 431] width 89 height 12
click at [572, 434] on input at bounding box center [599, 430] width 182 height 26
click at [709, 363] on input at bounding box center [695, 366] width 374 height 26
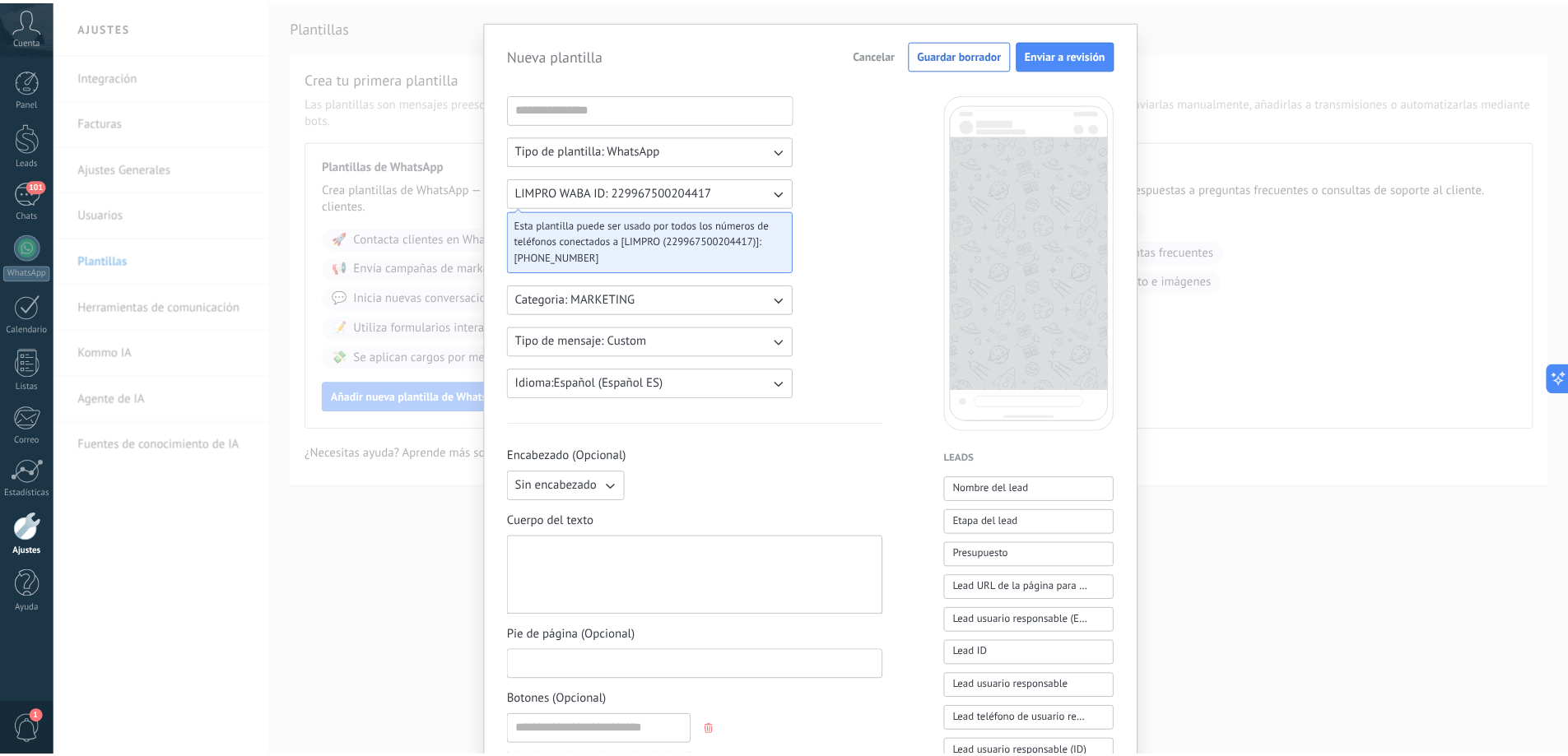
scroll to position [0, 0]
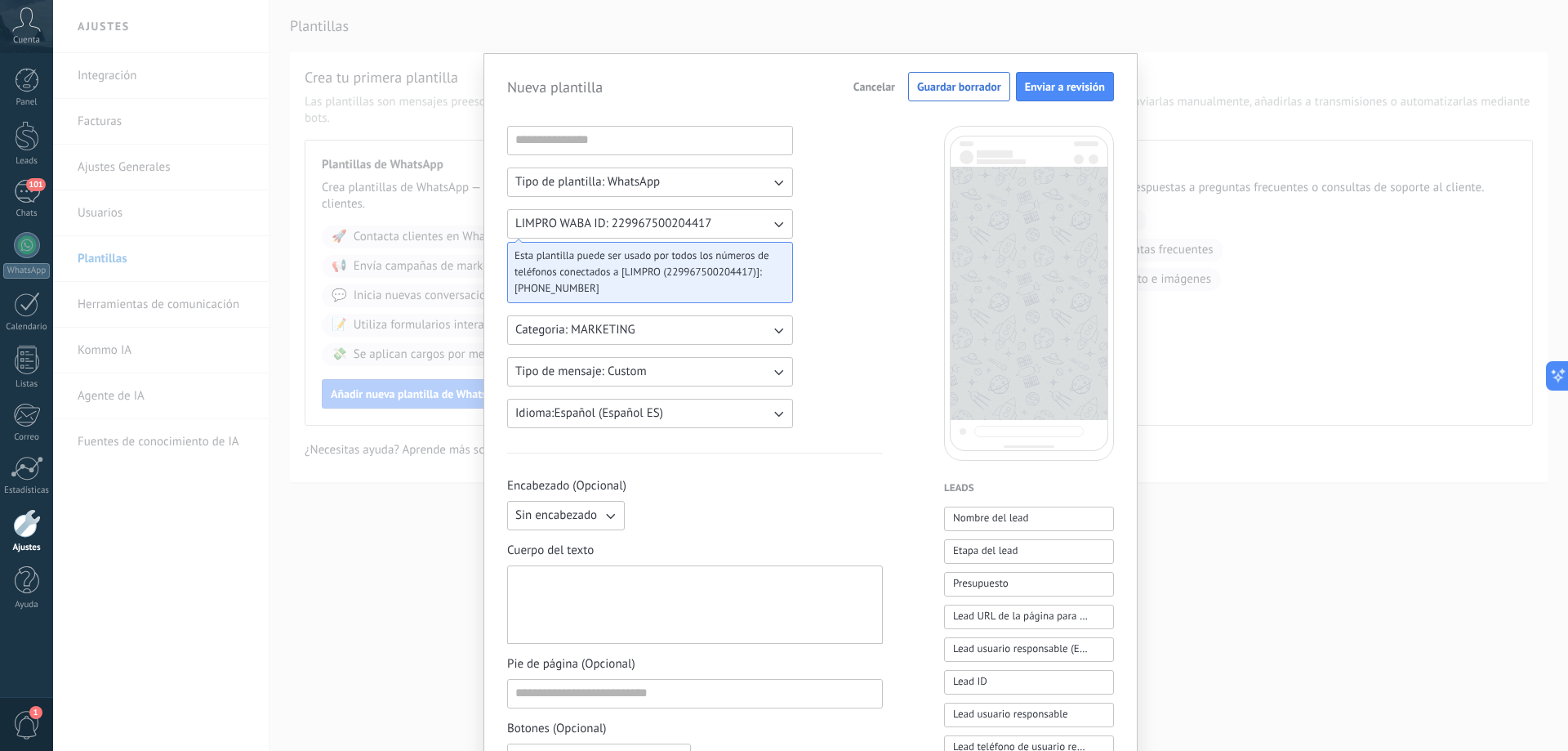
click at [860, 87] on span "Cancelar" at bounding box center [875, 86] width 42 height 12
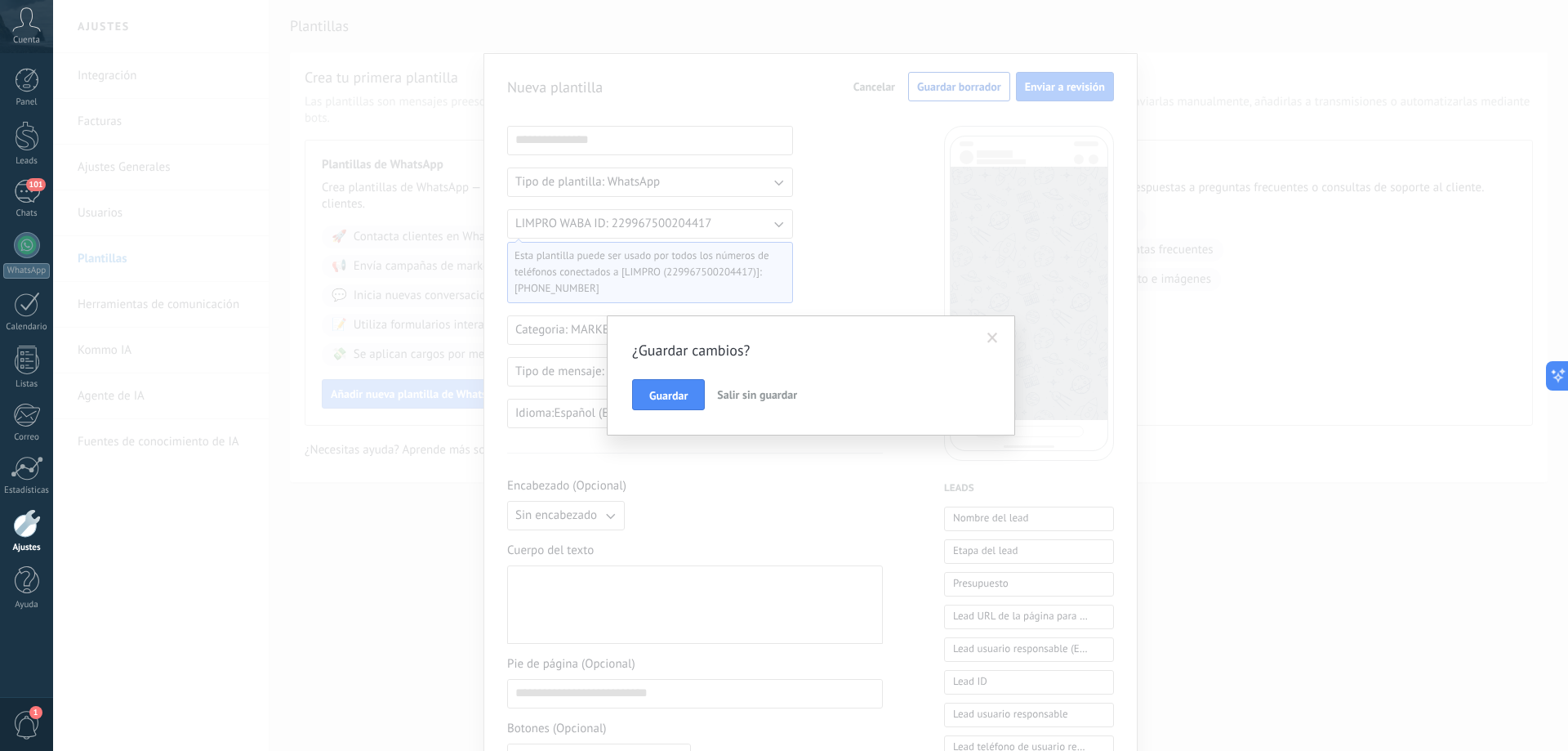
click at [738, 395] on span "Salir sin guardar" at bounding box center [757, 395] width 80 height 15
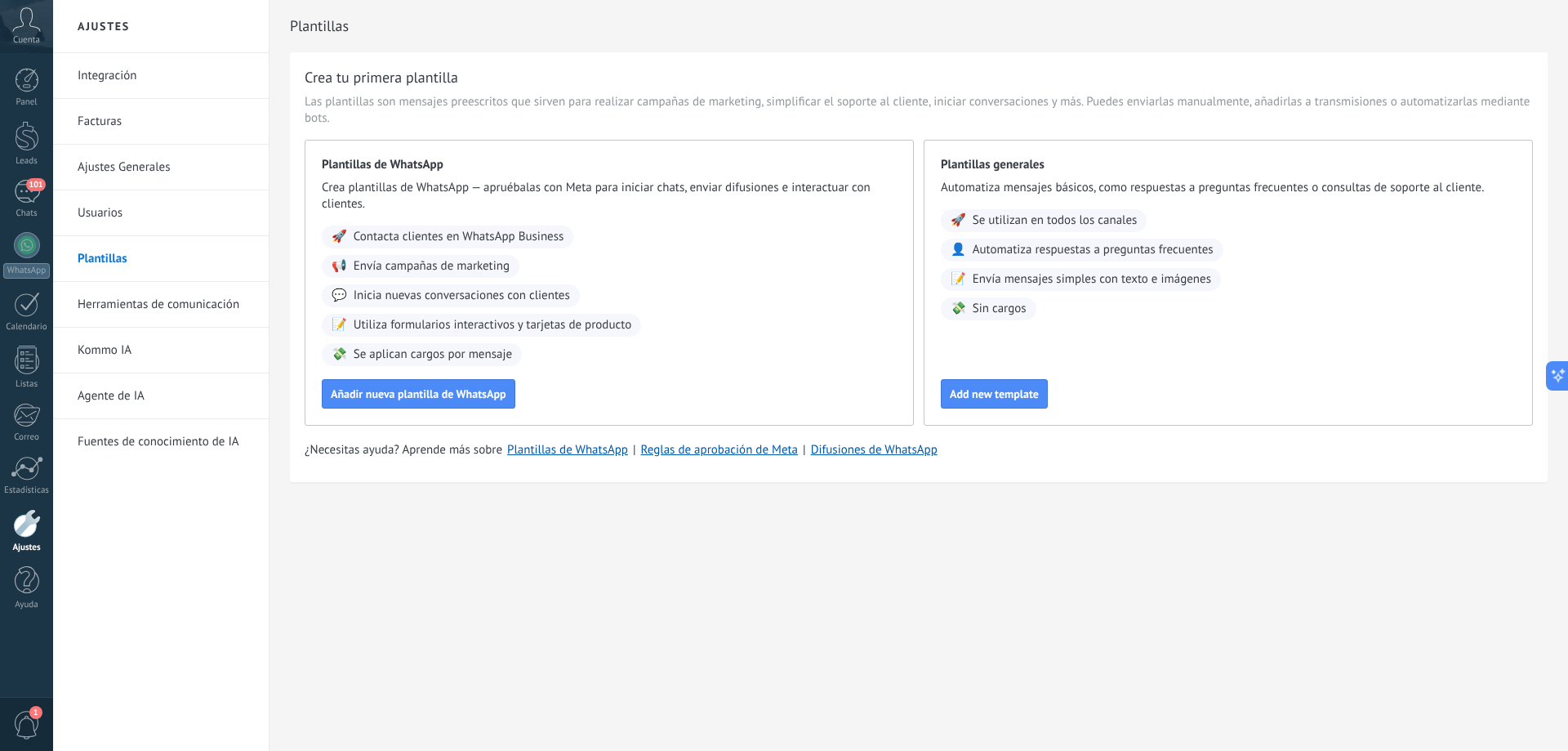
click at [139, 163] on link "Ajustes Generales" at bounding box center [164, 167] width 174 height 46
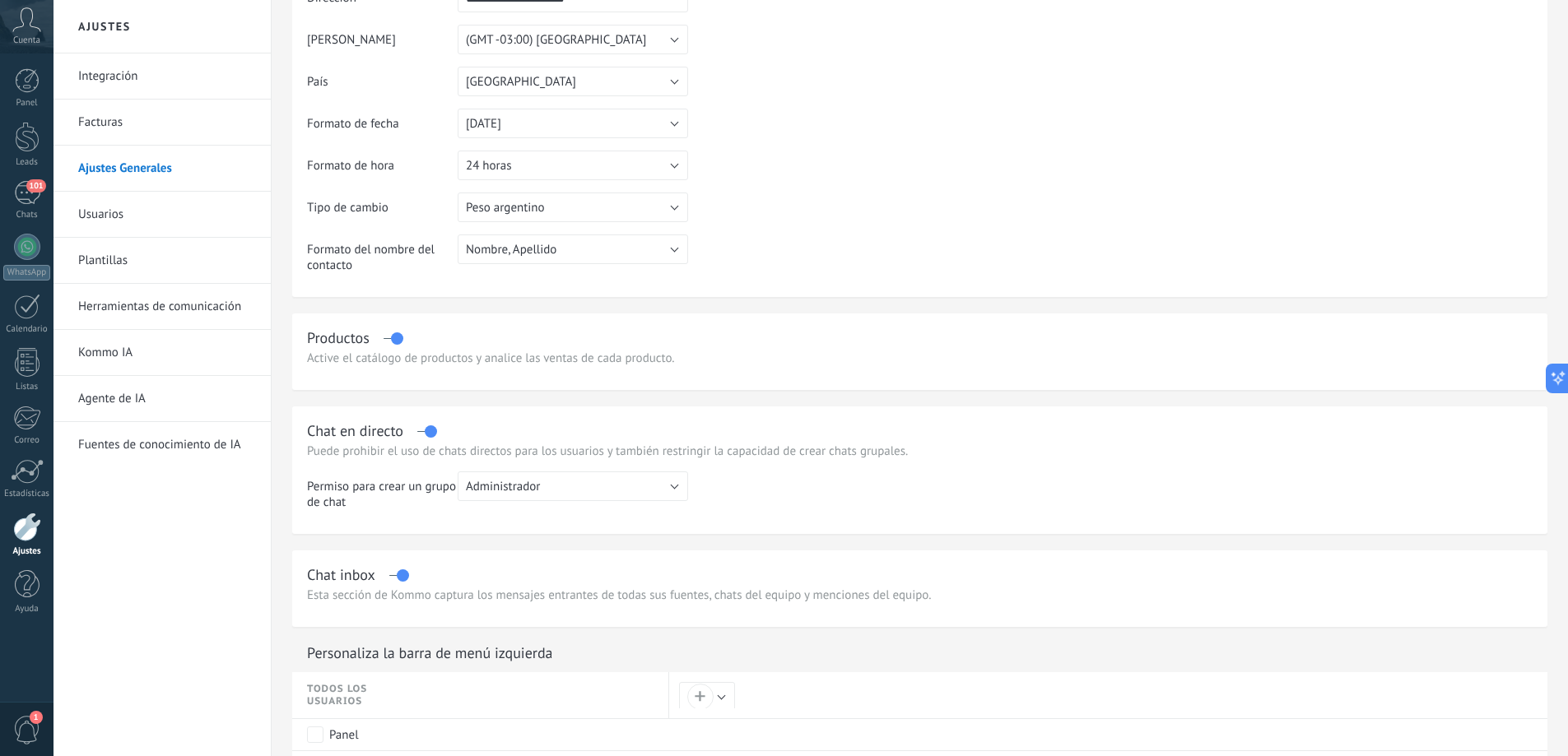
scroll to position [160, 0]
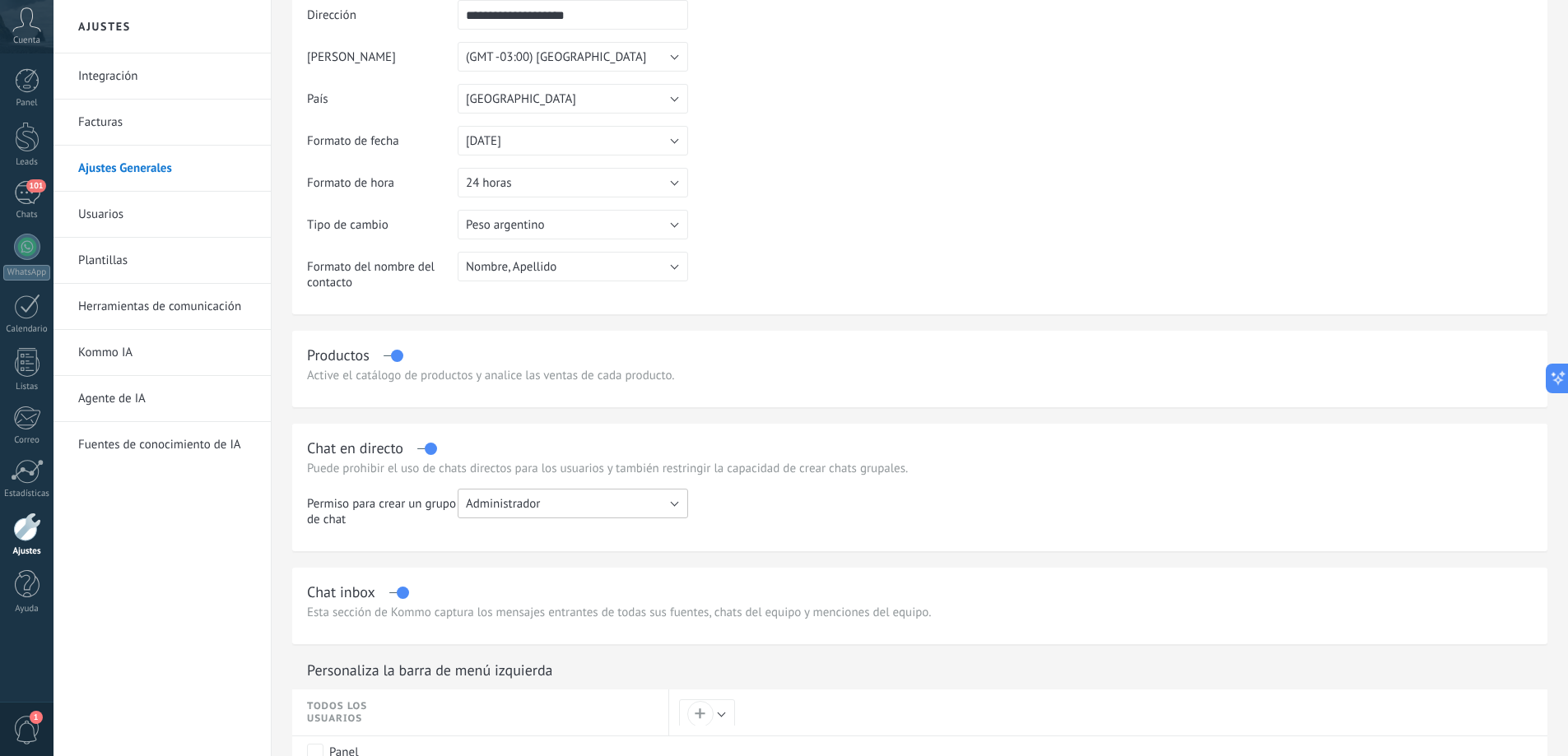
click at [576, 508] on button "Administrador" at bounding box center [572, 503] width 230 height 29
click at [576, 531] on span "Administrador" at bounding box center [565, 531] width 234 height 16
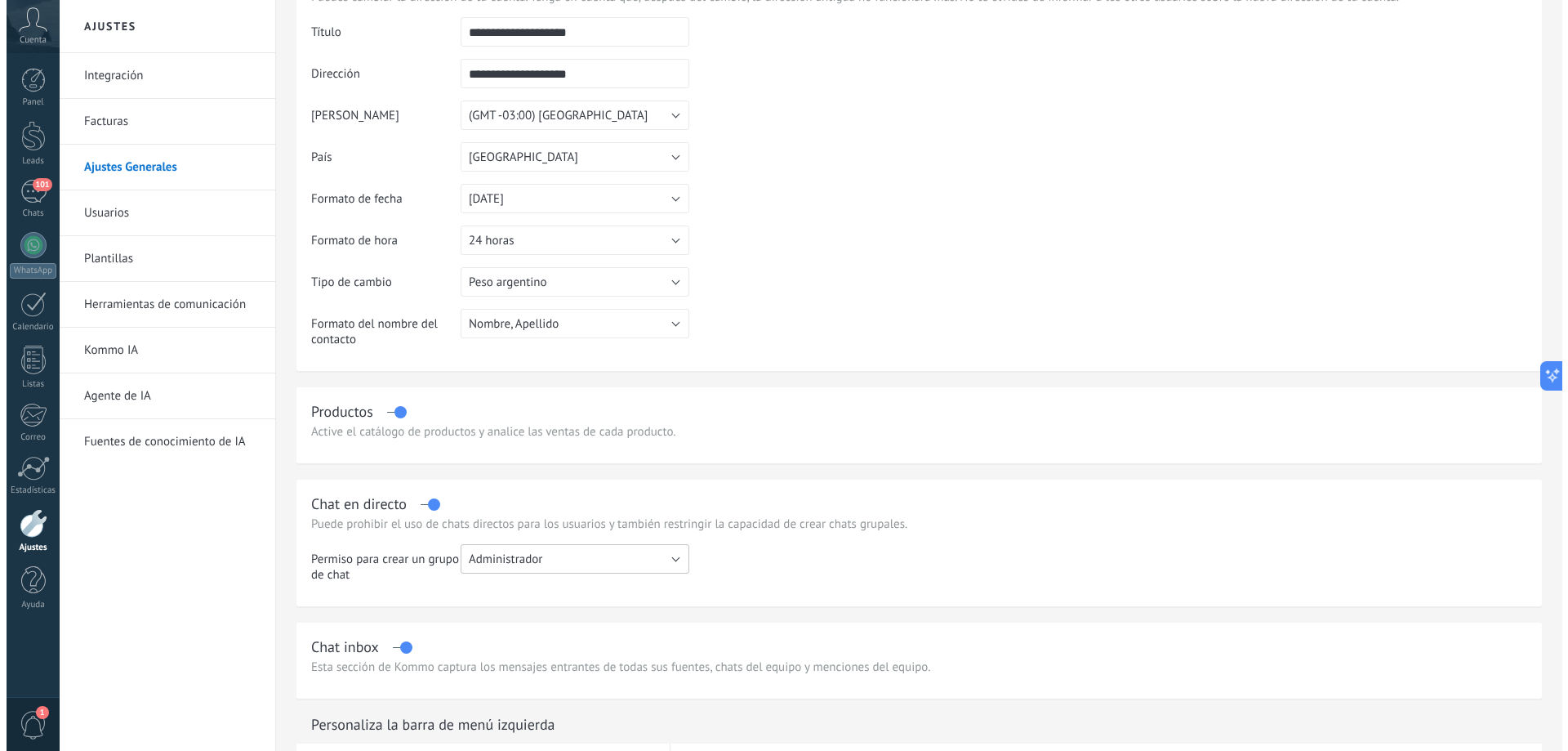
scroll to position [0, 0]
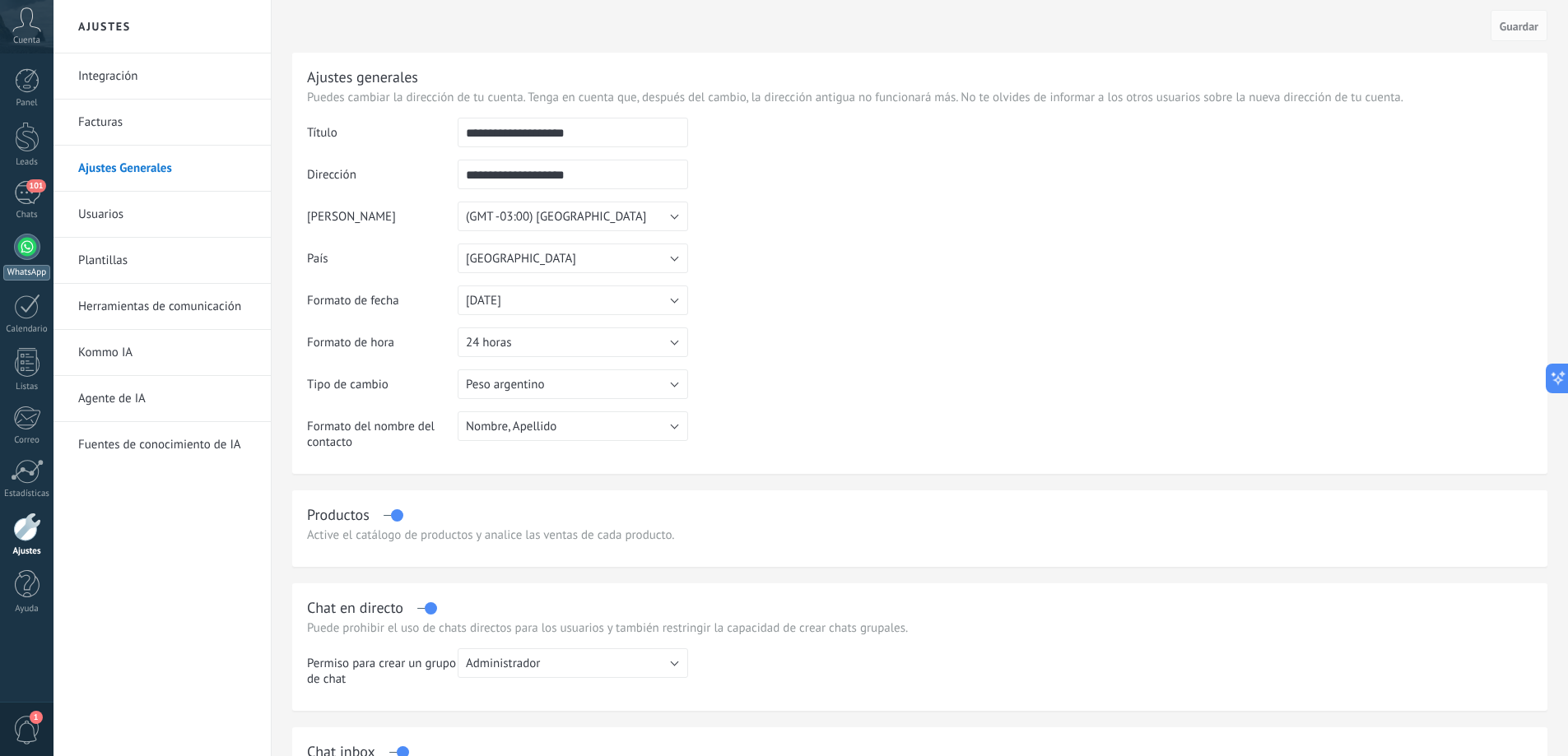
click at [25, 246] on div at bounding box center [27, 246] width 26 height 26
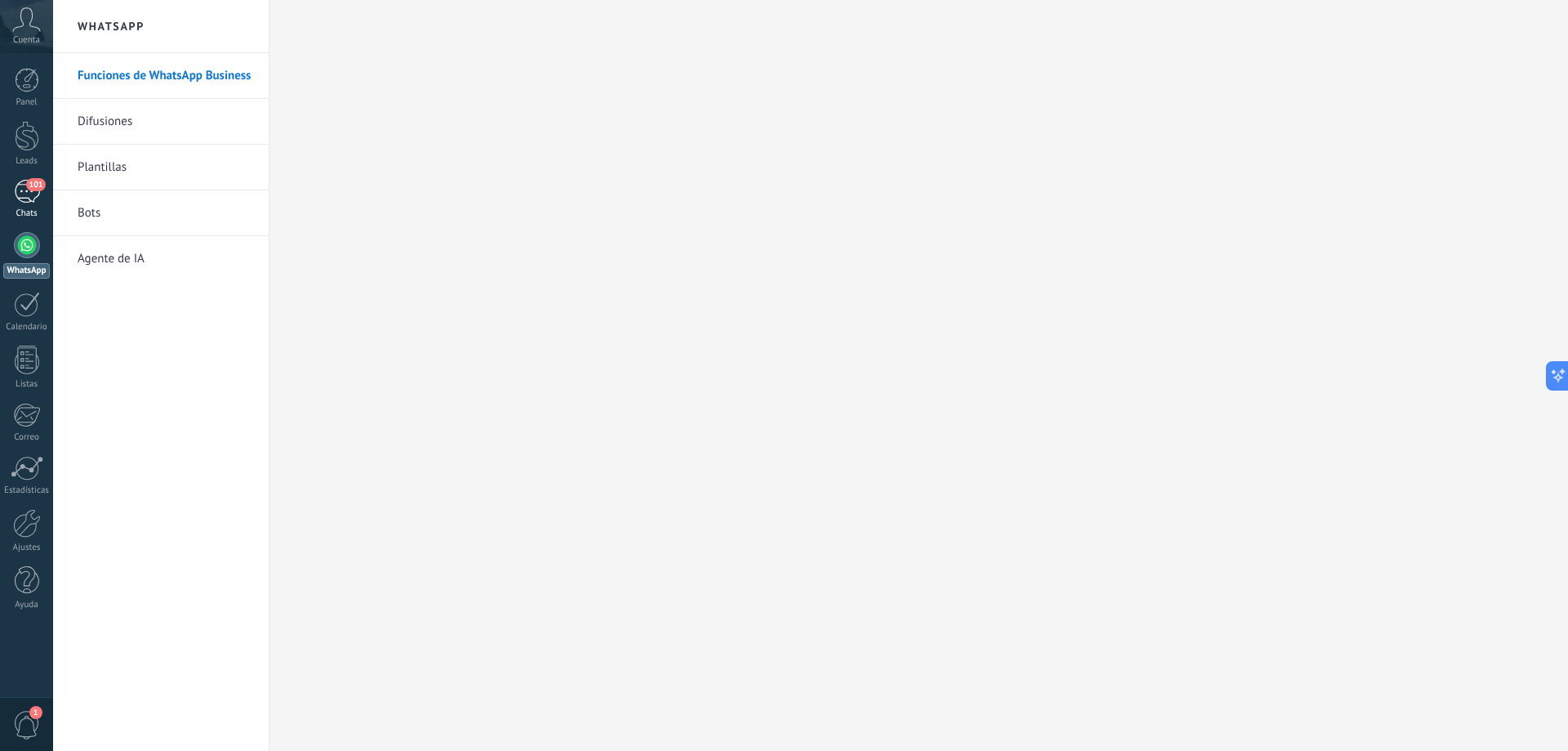
click at [36, 190] on span "101" at bounding box center [35, 184] width 19 height 13
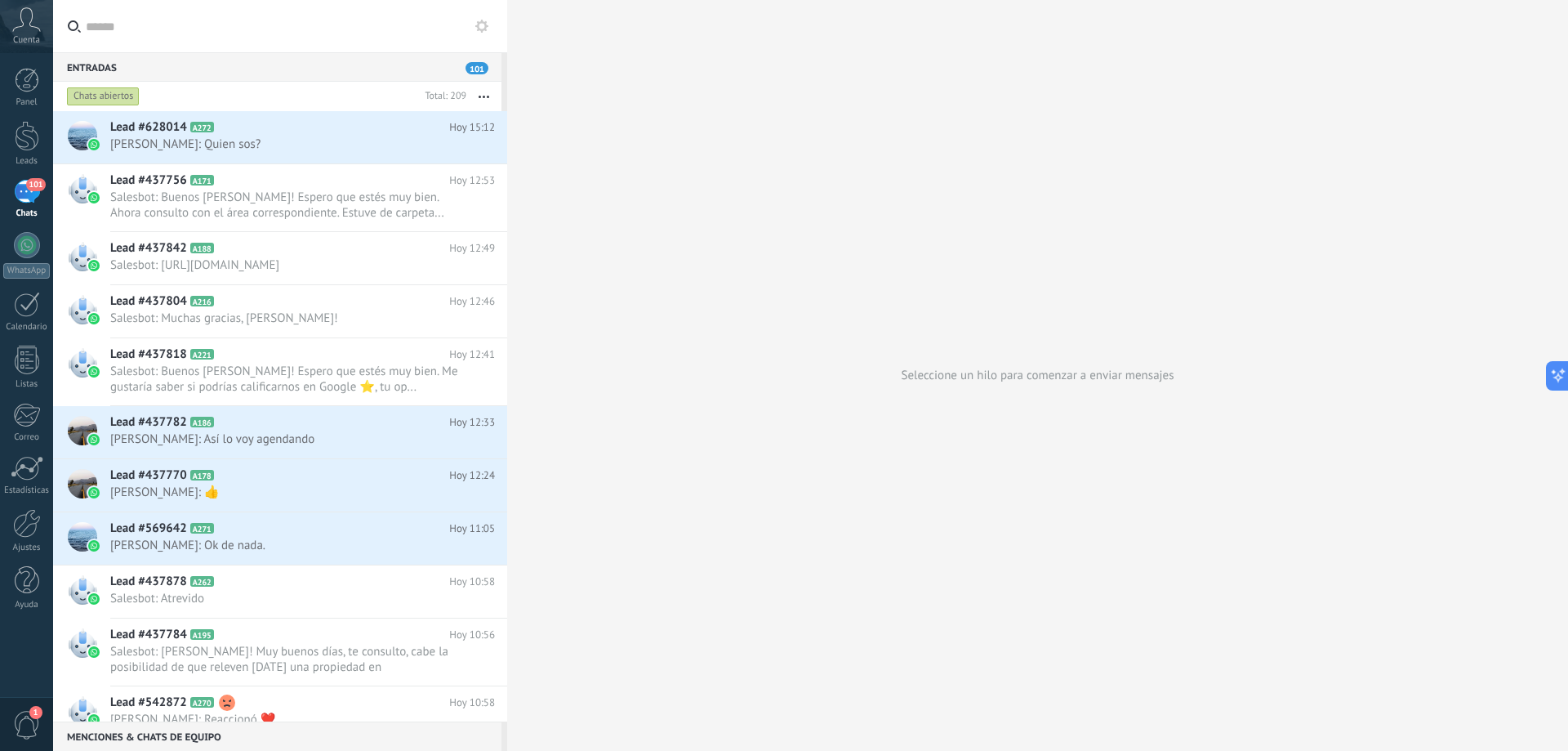
click at [113, 96] on div "Chats abiertos" at bounding box center [104, 96] width 73 height 20
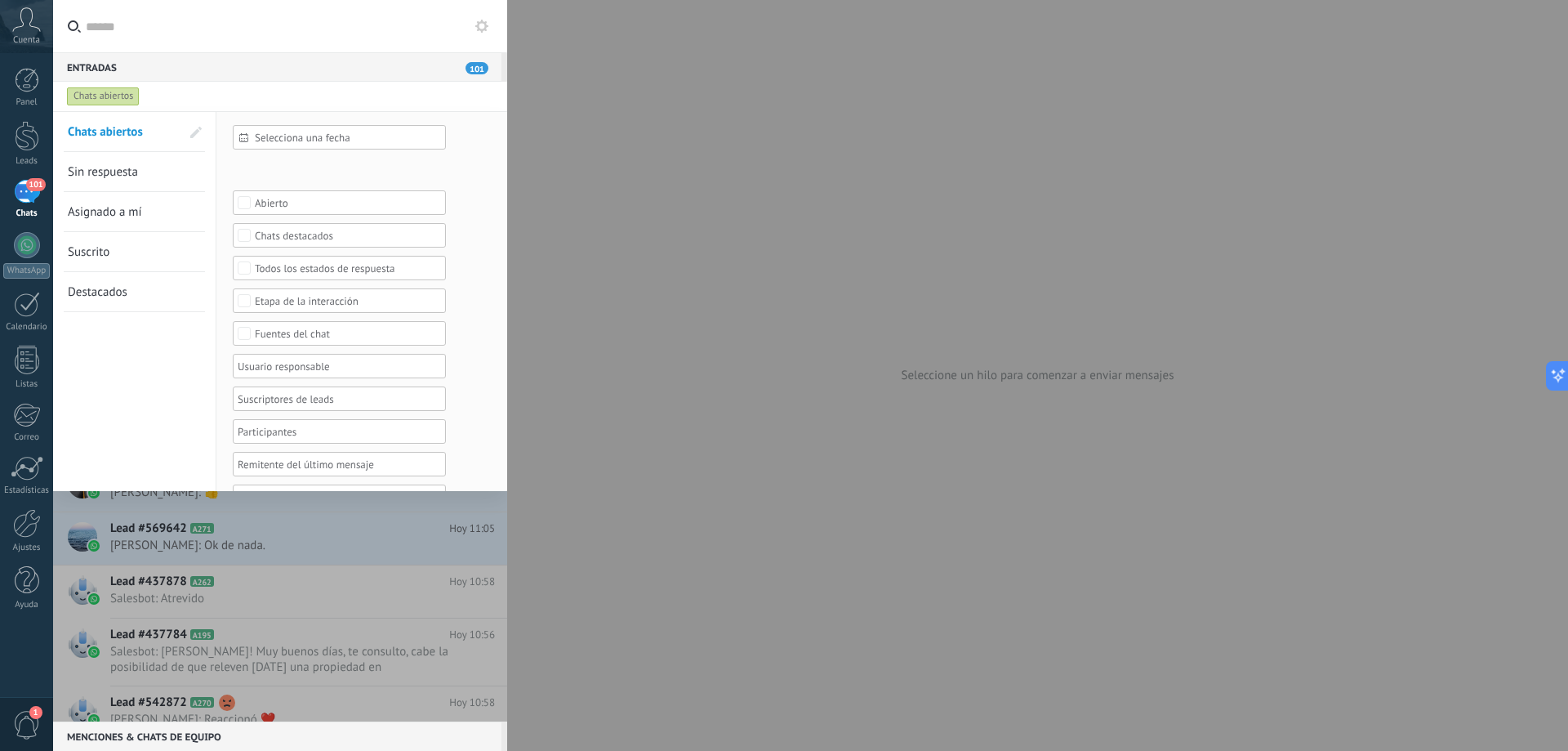
click at [482, 22] on use at bounding box center [482, 27] width 13 height 13
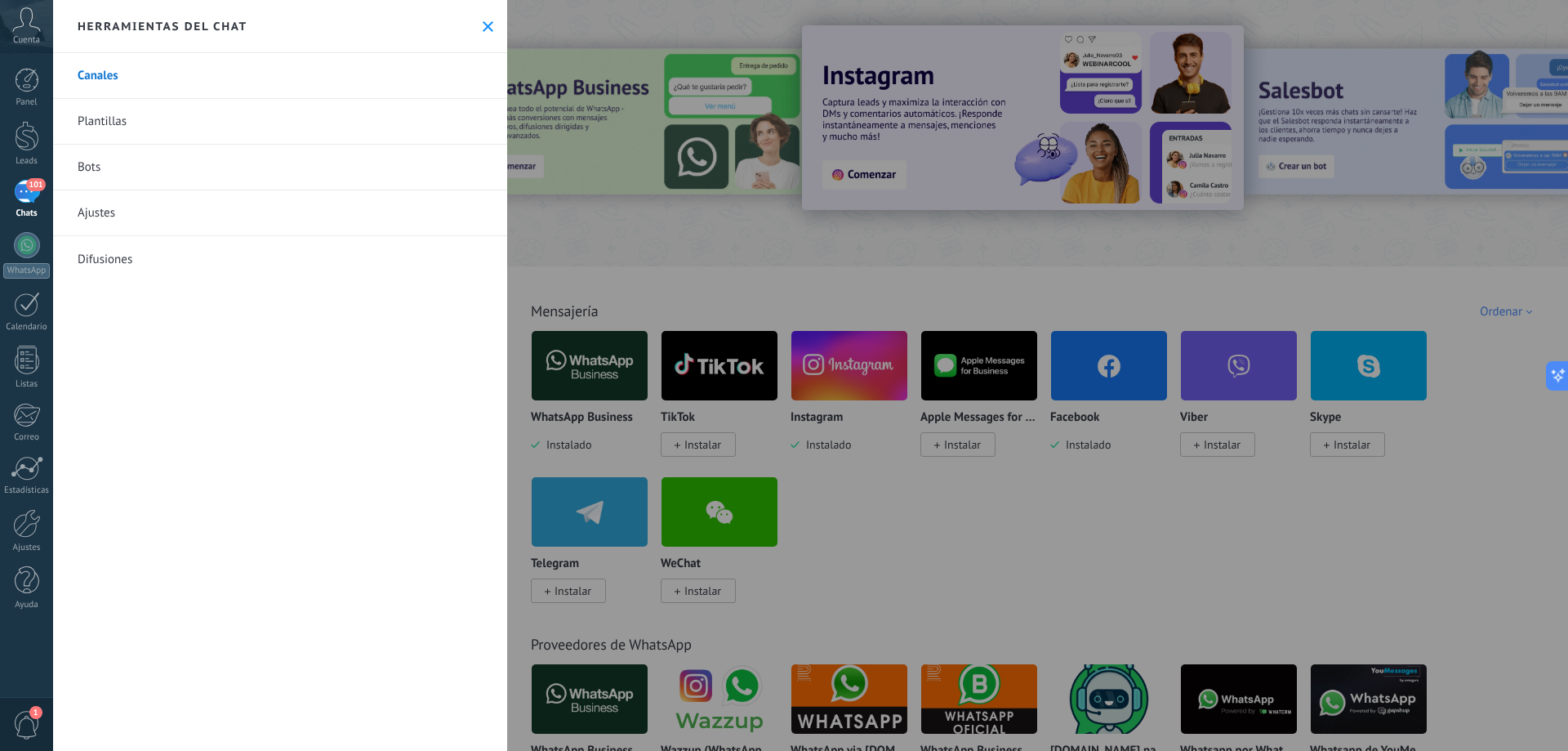
click at [487, 33] on div "Herramientas del chat" at bounding box center [280, 27] width 454 height 53
click at [483, 29] on icon at bounding box center [488, 27] width 11 height 11
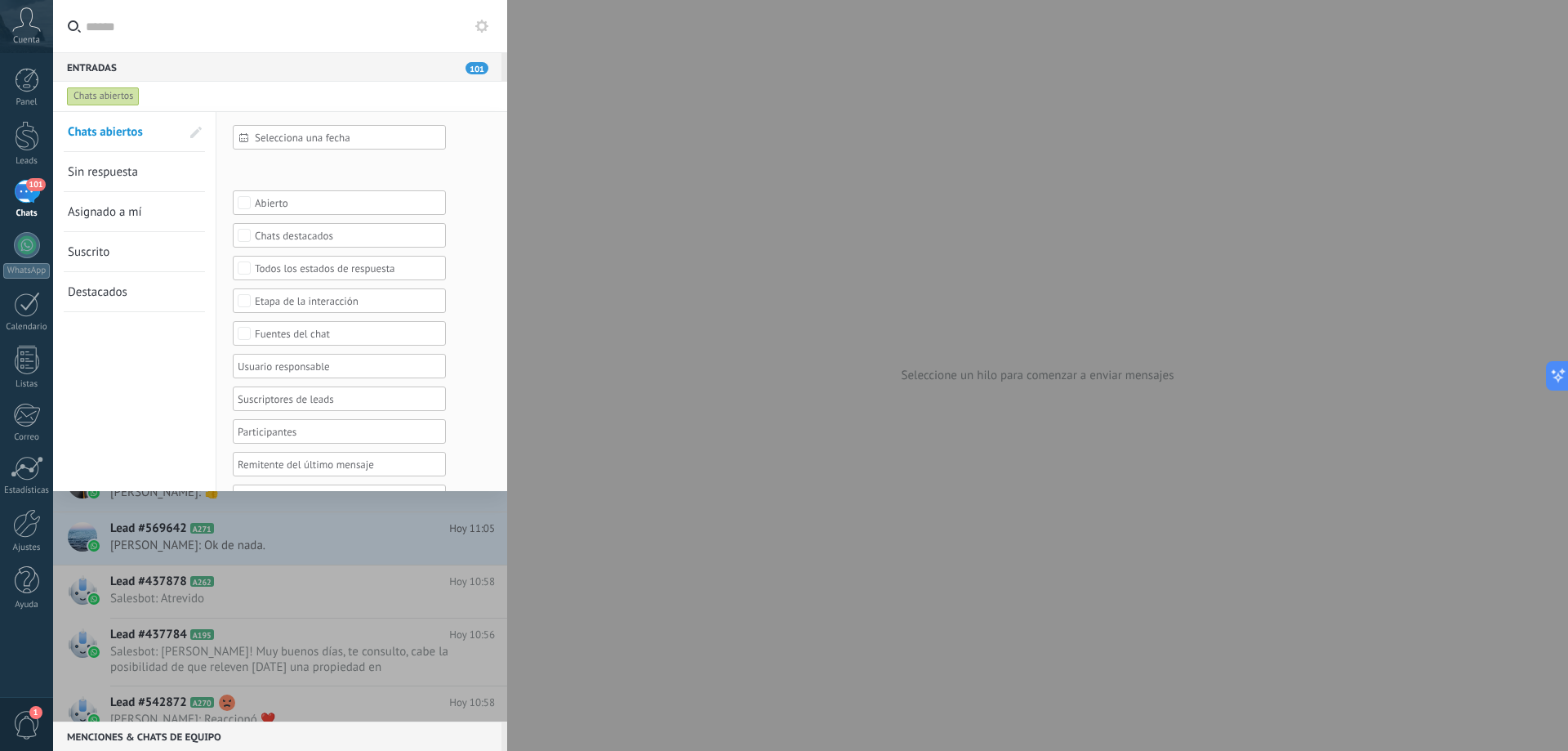
click at [482, 29] on use at bounding box center [482, 27] width 13 height 13
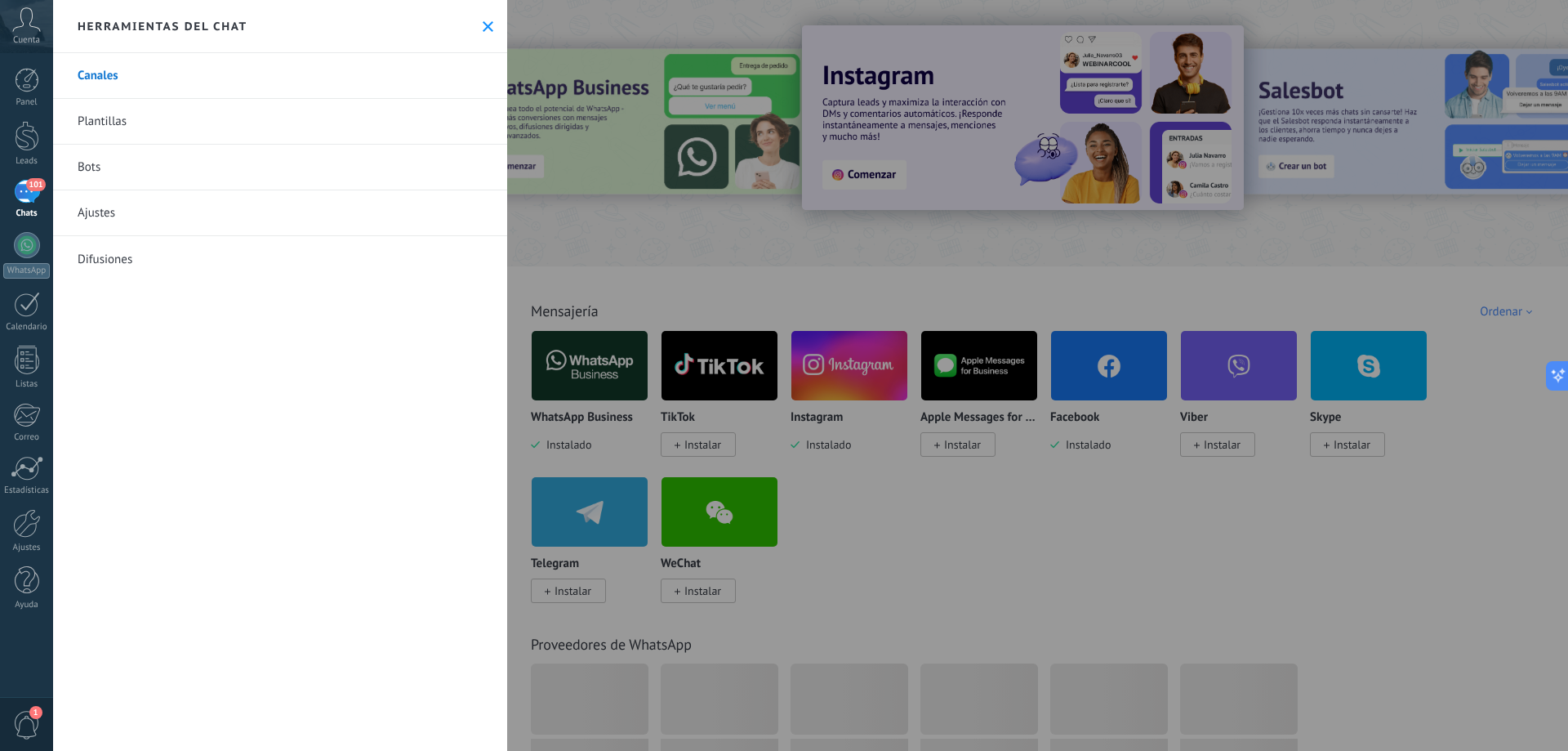
click at [483, 29] on icon at bounding box center [488, 27] width 11 height 11
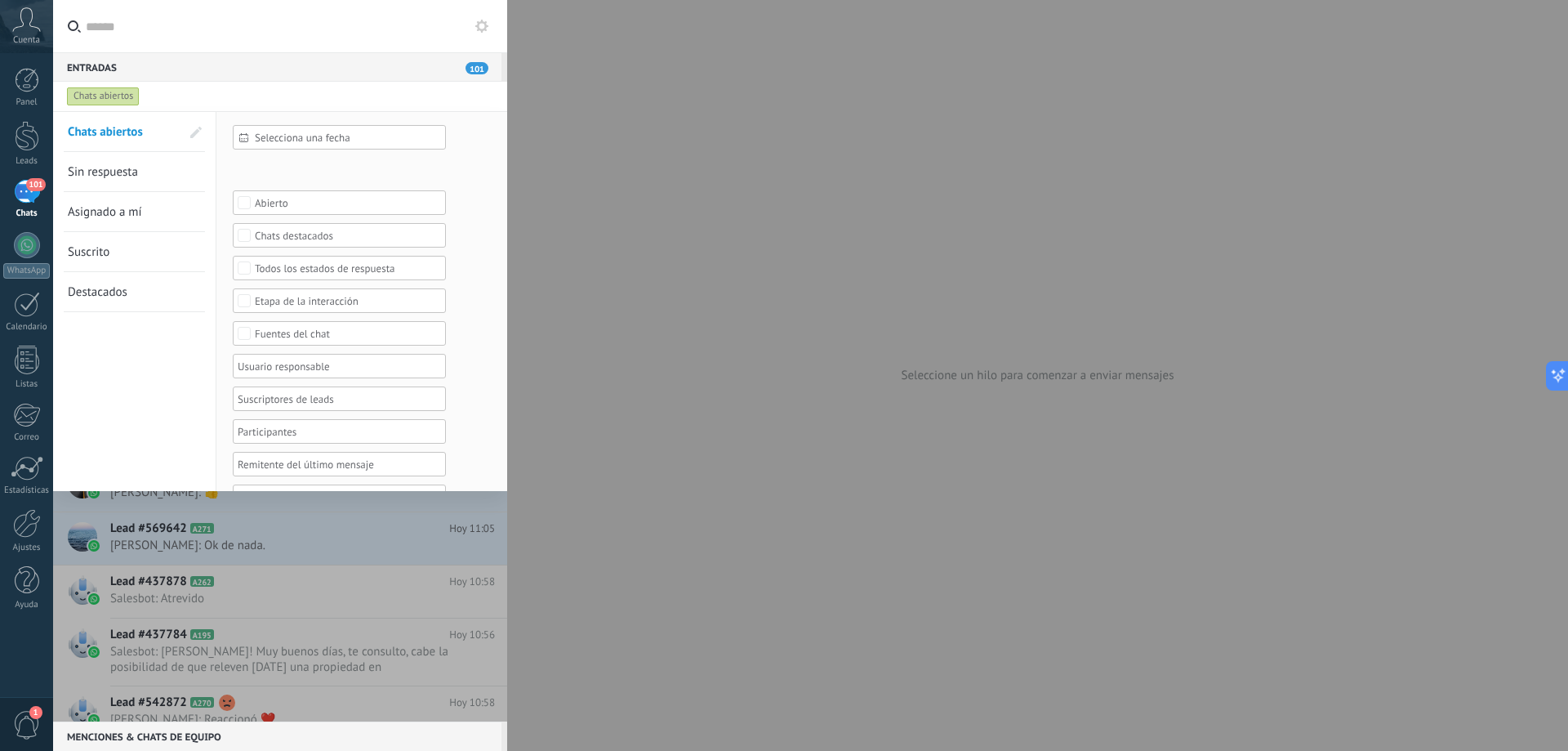
click at [742, 99] on div at bounding box center [784, 376] width 1568 height 751
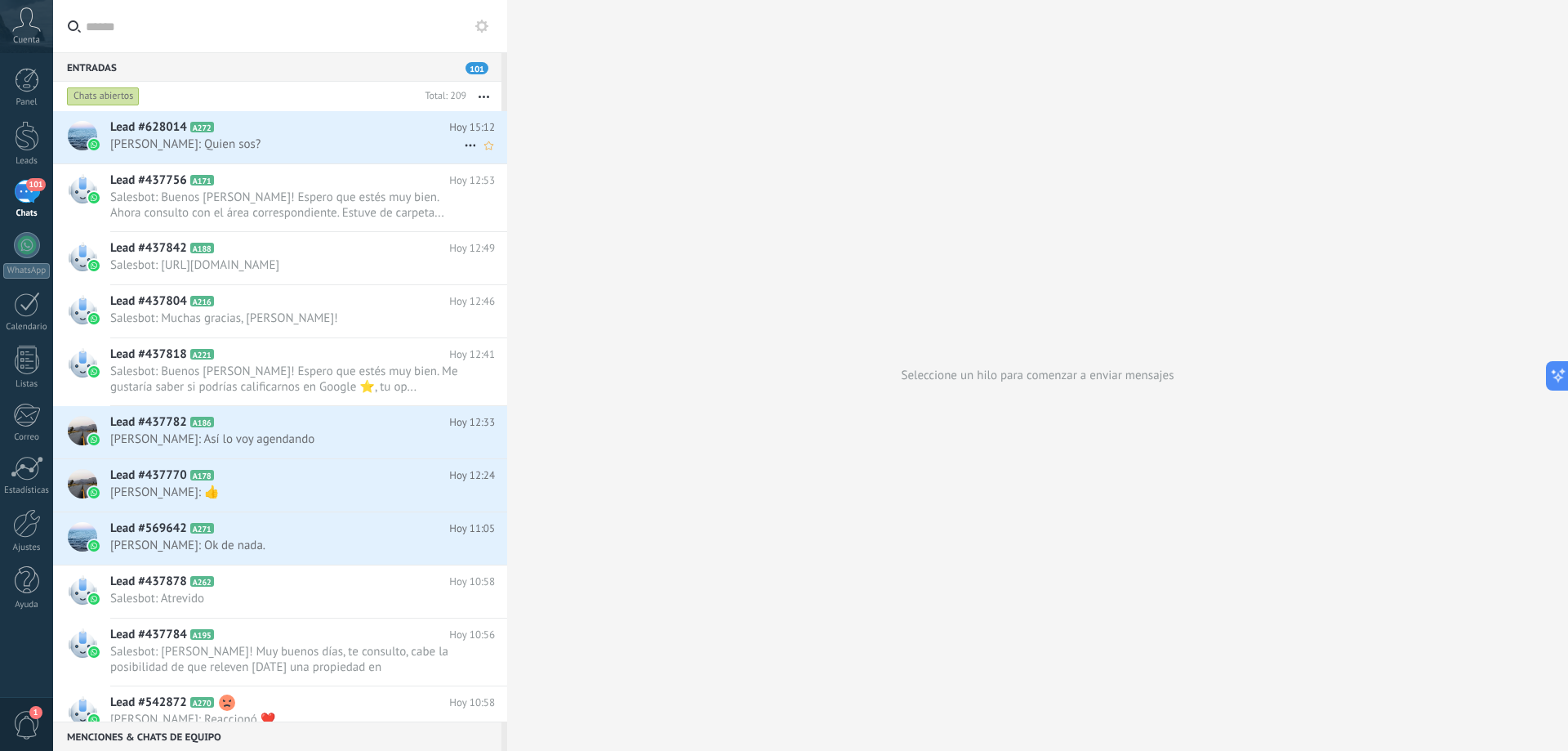
click at [403, 121] on h2 "Lead #628014 A272" at bounding box center [280, 128] width 339 height 17
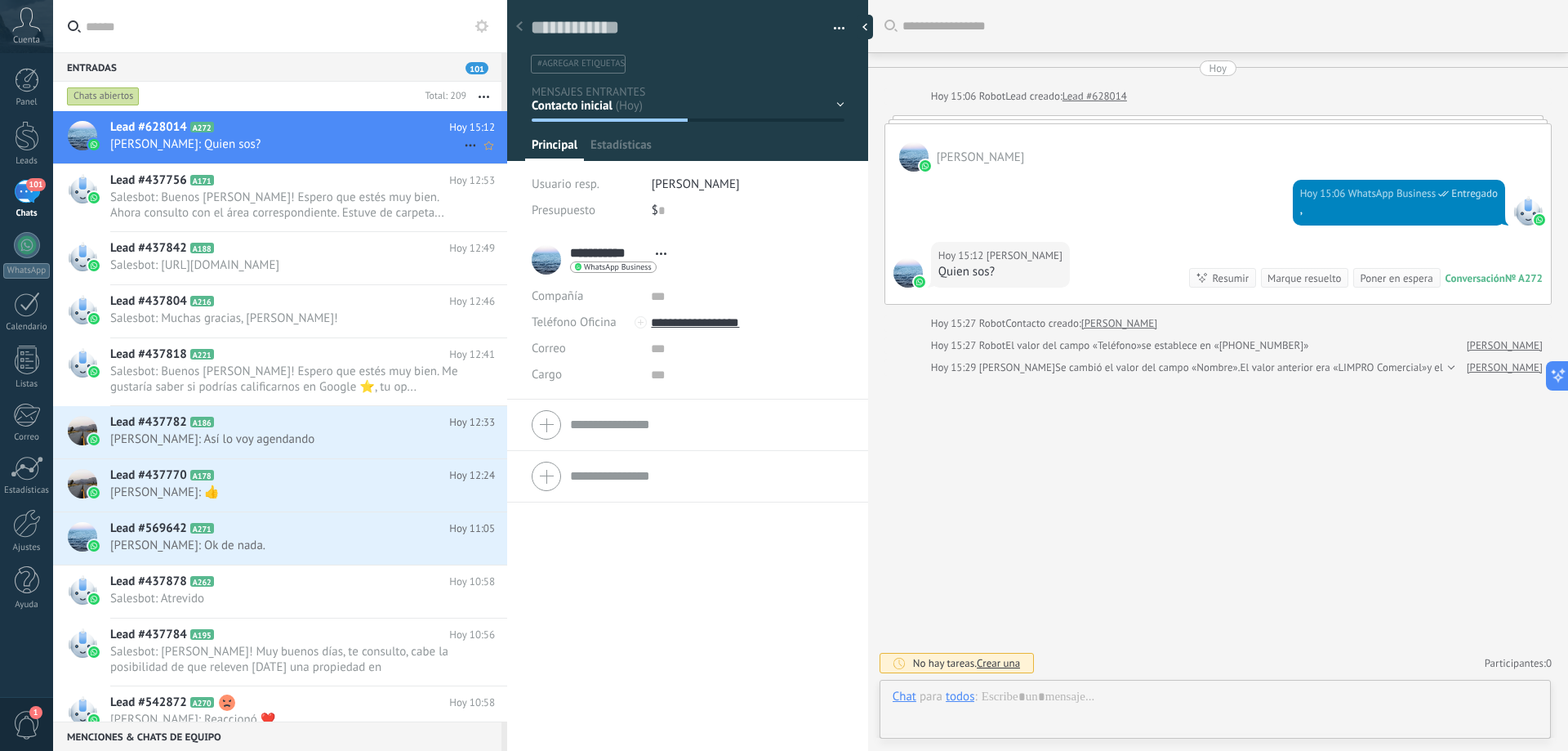
scroll to position [25, 0]
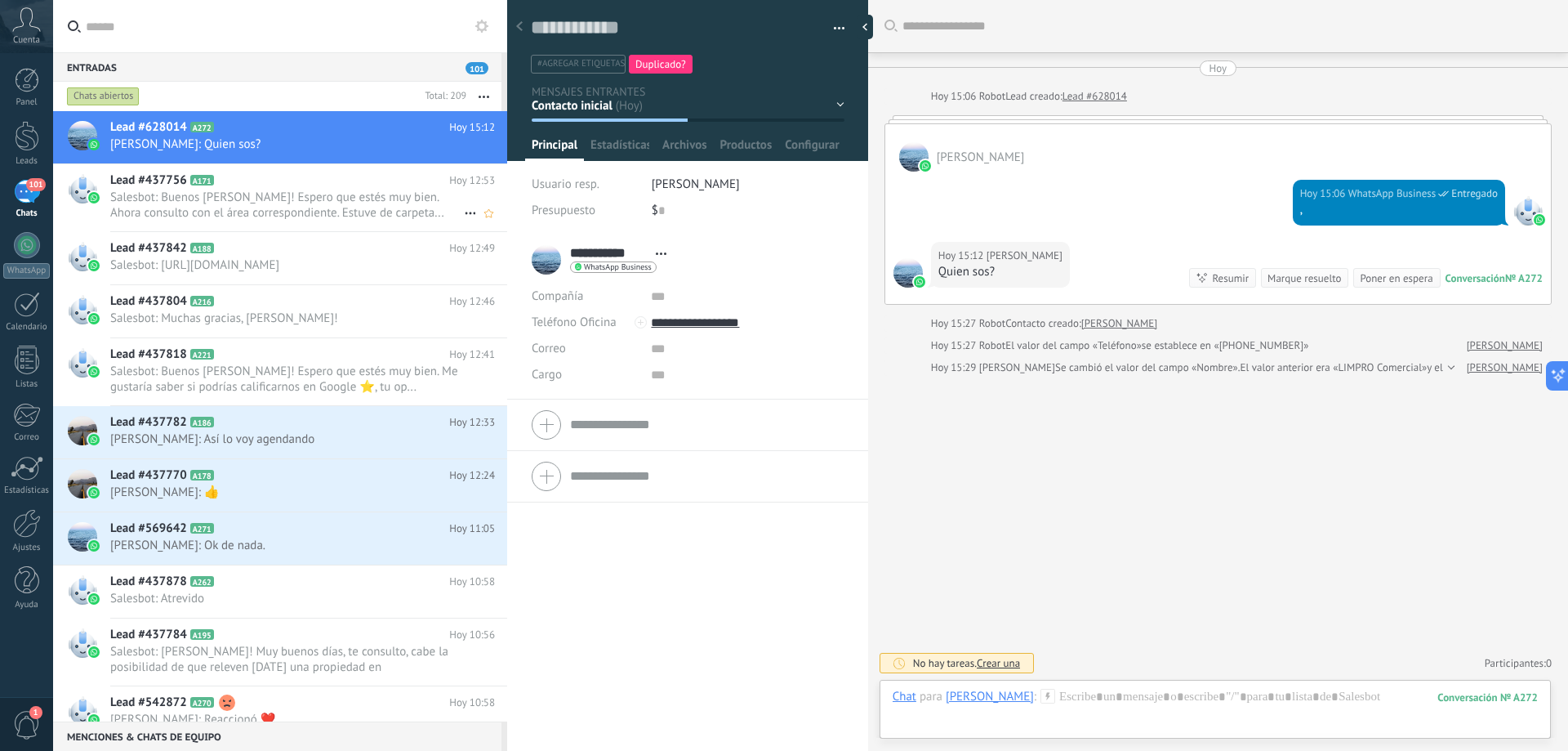
click at [370, 188] on h2 "Lead #437756 A171" at bounding box center [280, 181] width 339 height 17
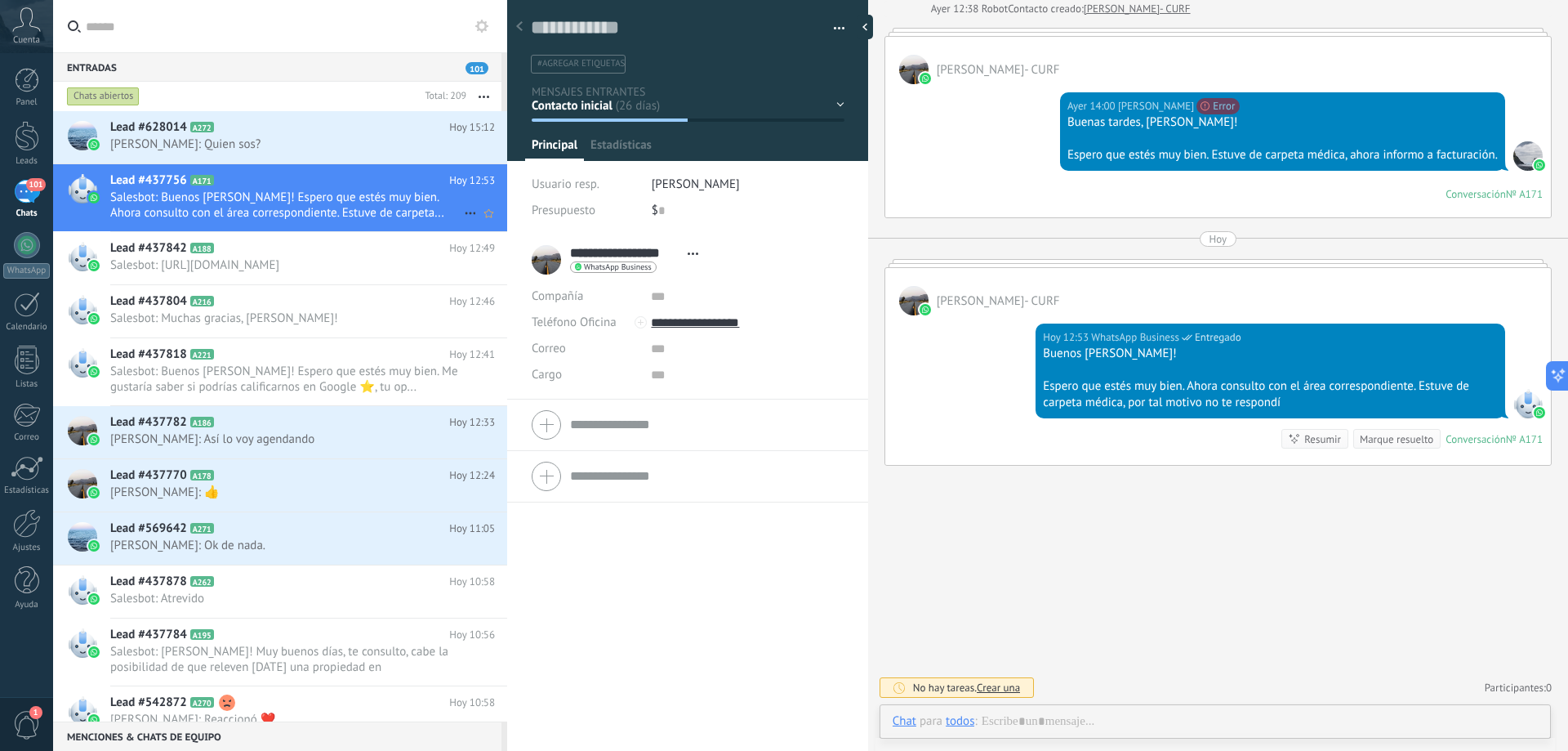
scroll to position [25, 0]
click at [467, 214] on icon at bounding box center [471, 214] width 20 height 20
click at [485, 219] on div "Conversación cerrada" at bounding box center [534, 221] width 130 height 32
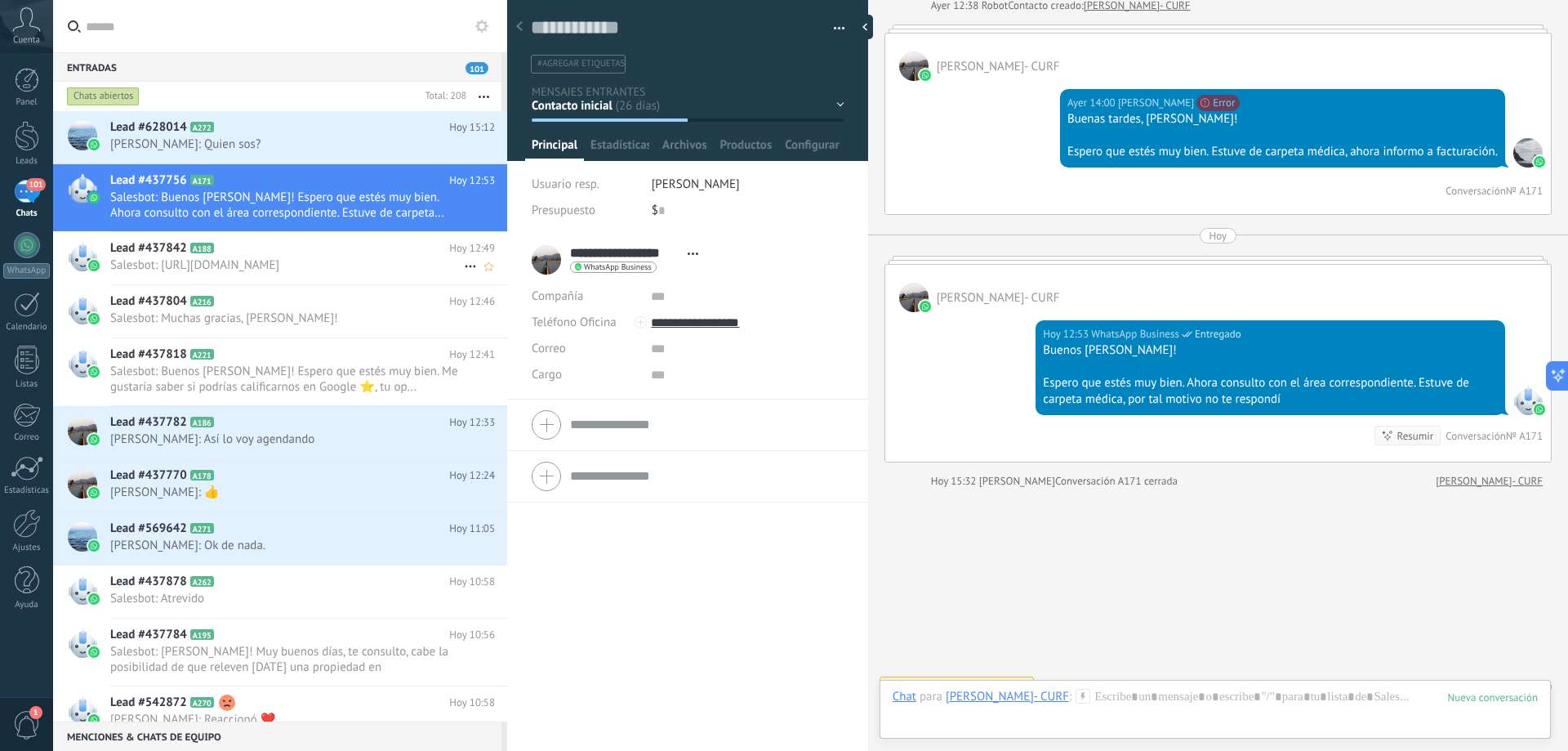
scroll to position [3858, 0]
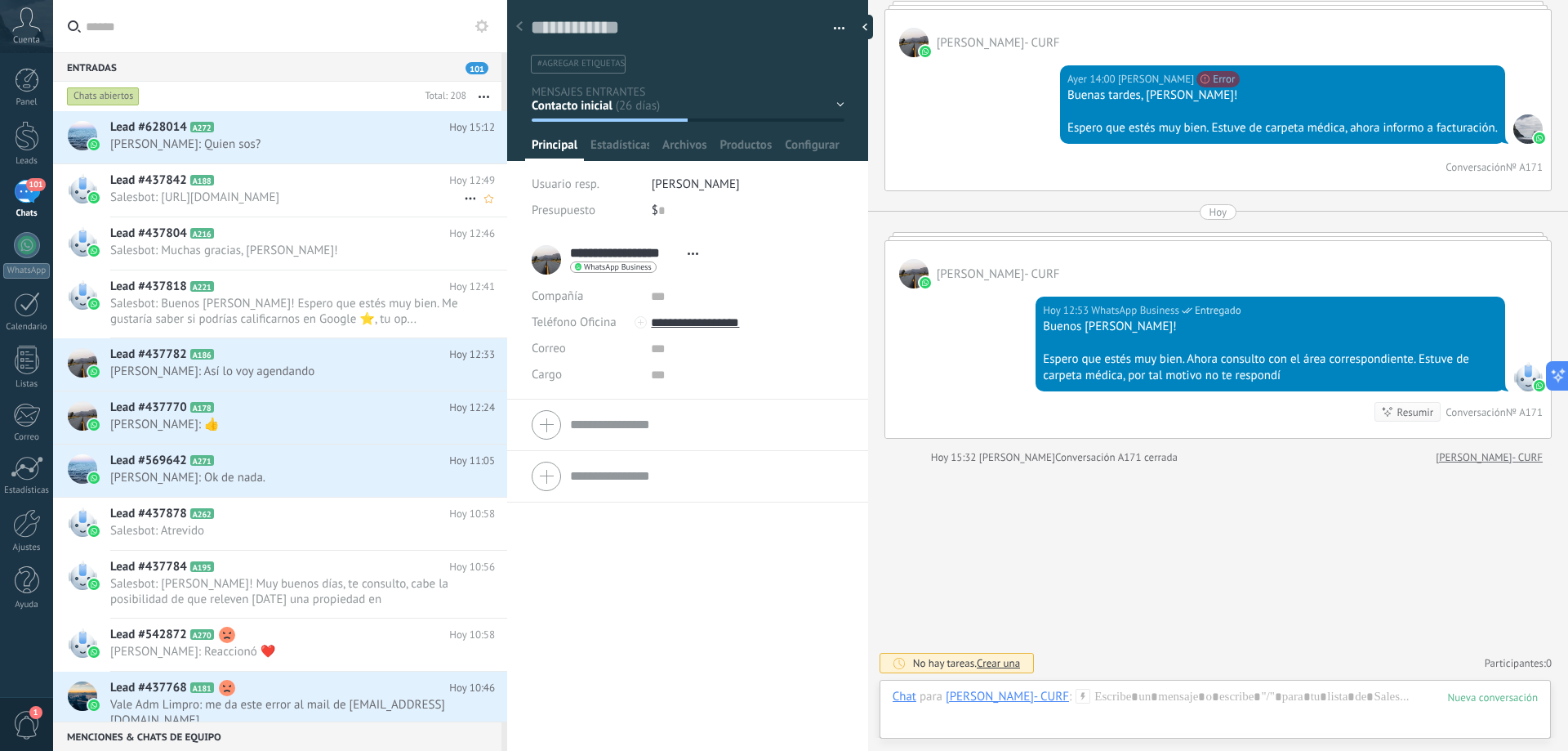
click at [391, 181] on h2 "Lead #437842 A188" at bounding box center [280, 181] width 339 height 17
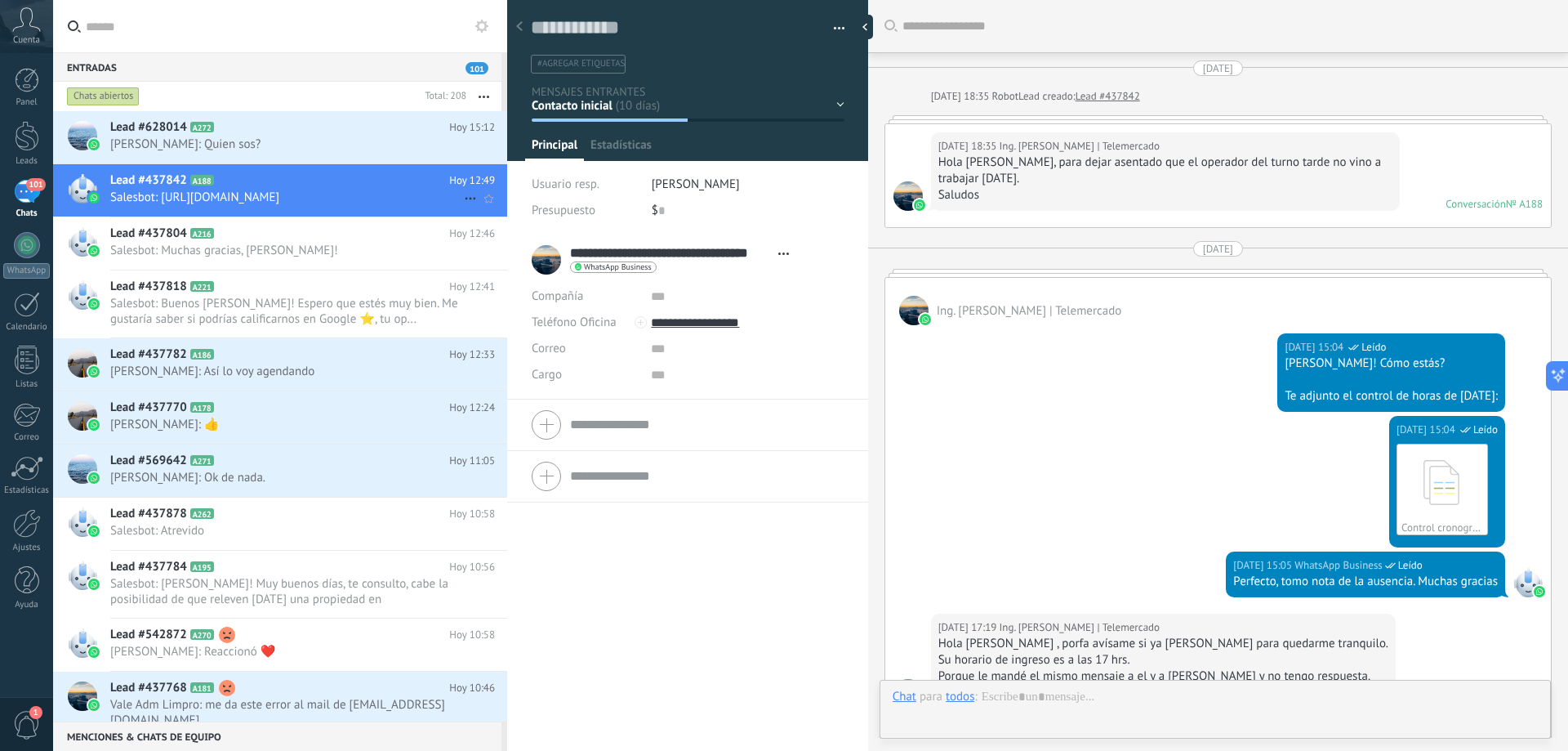
scroll to position [1416, 0]
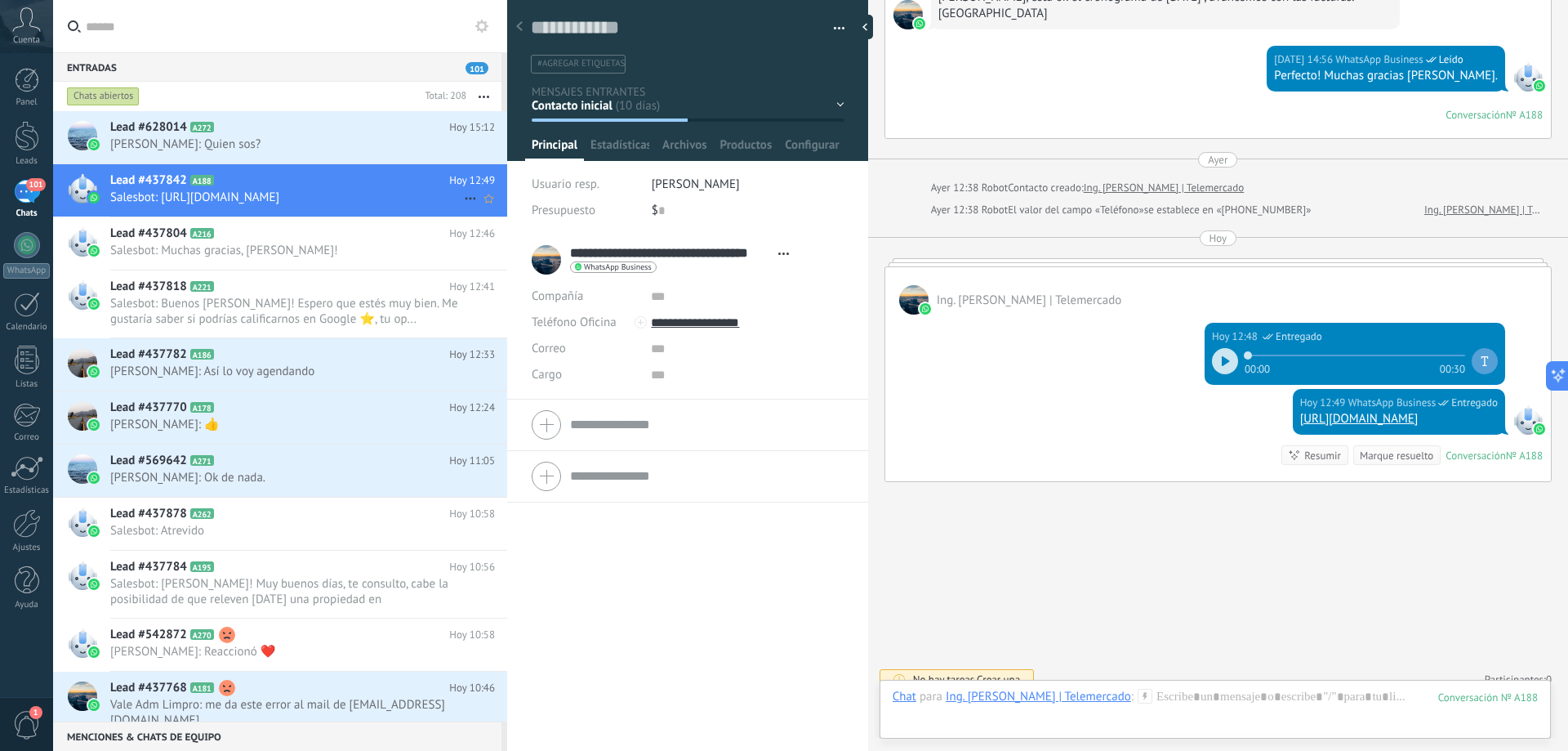
click at [351, 195] on span "Salesbot: https://share.google/5icHJnoqHjJOJ5Is8" at bounding box center [287, 197] width 354 height 16
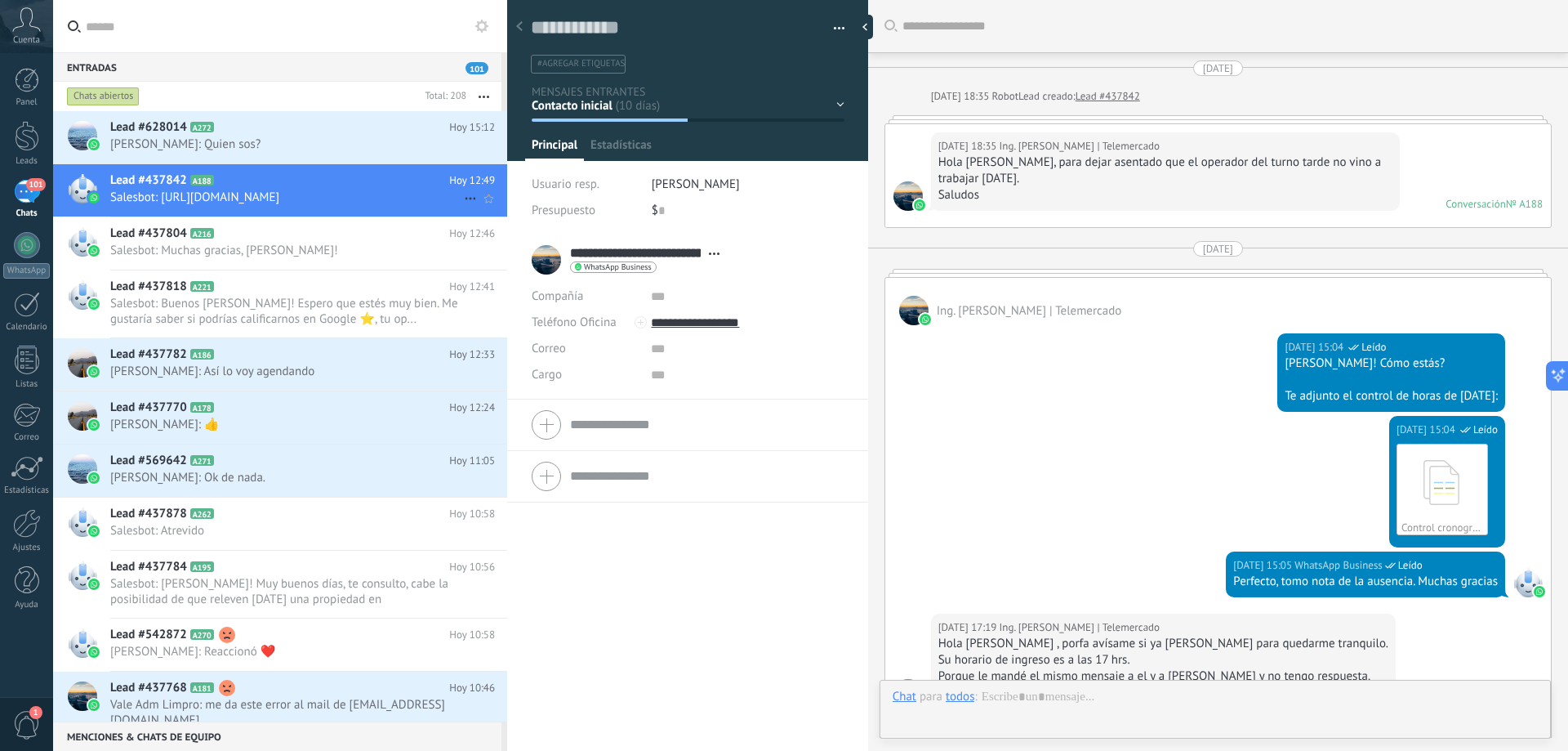
type textarea "**********"
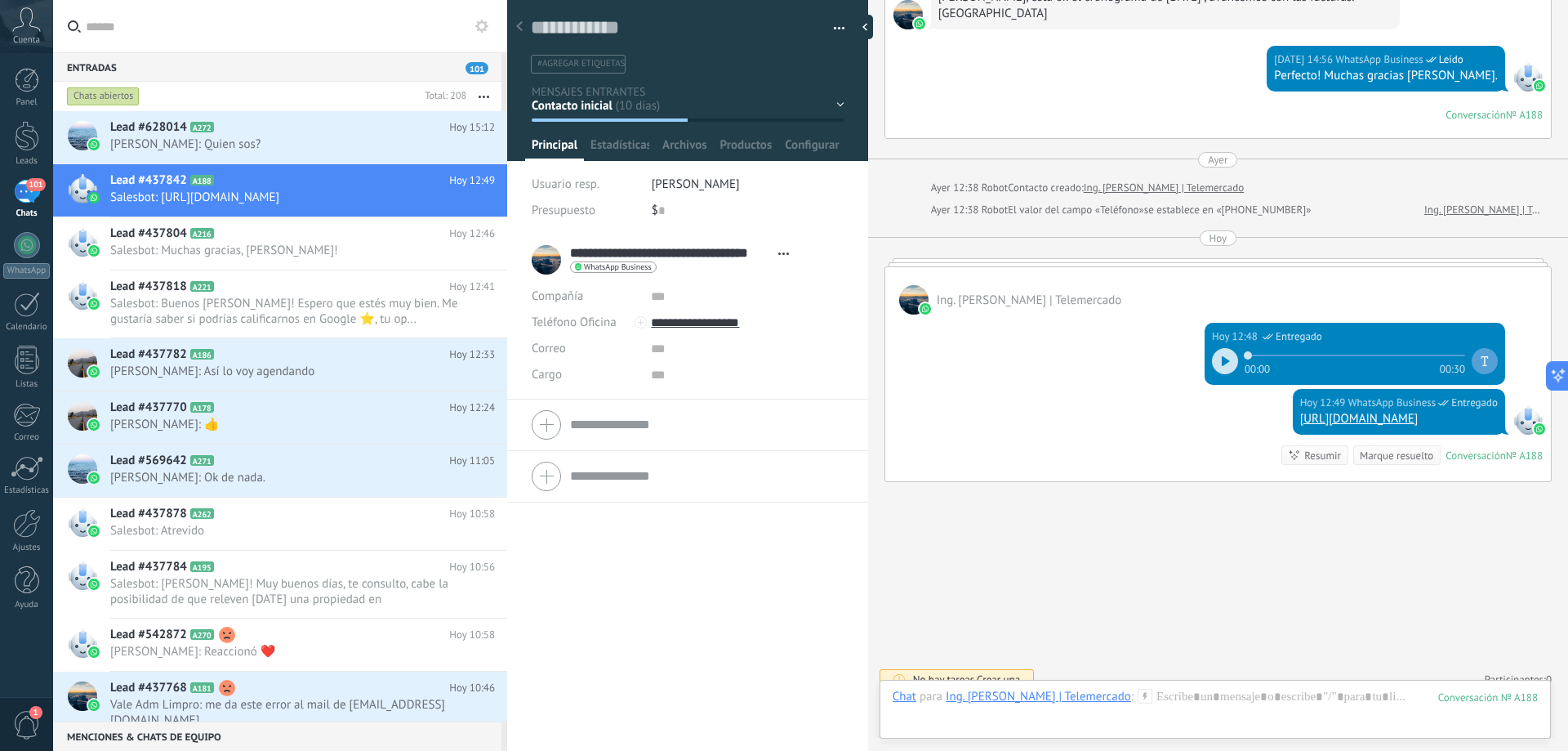
click at [1220, 230] on div "Hoy" at bounding box center [1219, 238] width 18 height 16
click at [1112, 315] on div "Hoy 12:48 WhatsApp Business Entregado 00:00 00:30" at bounding box center [1218, 351] width 666 height 74
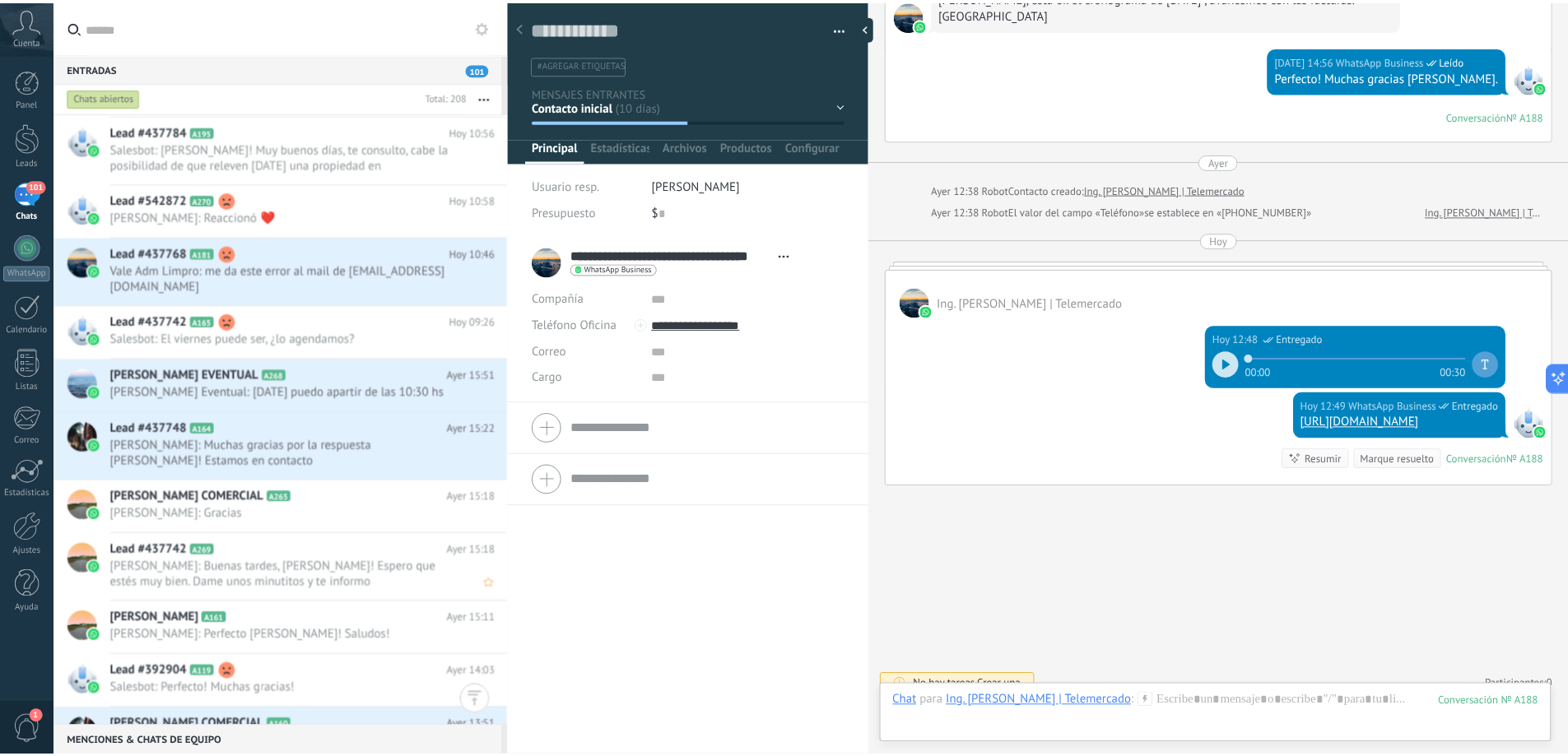
scroll to position [83, 0]
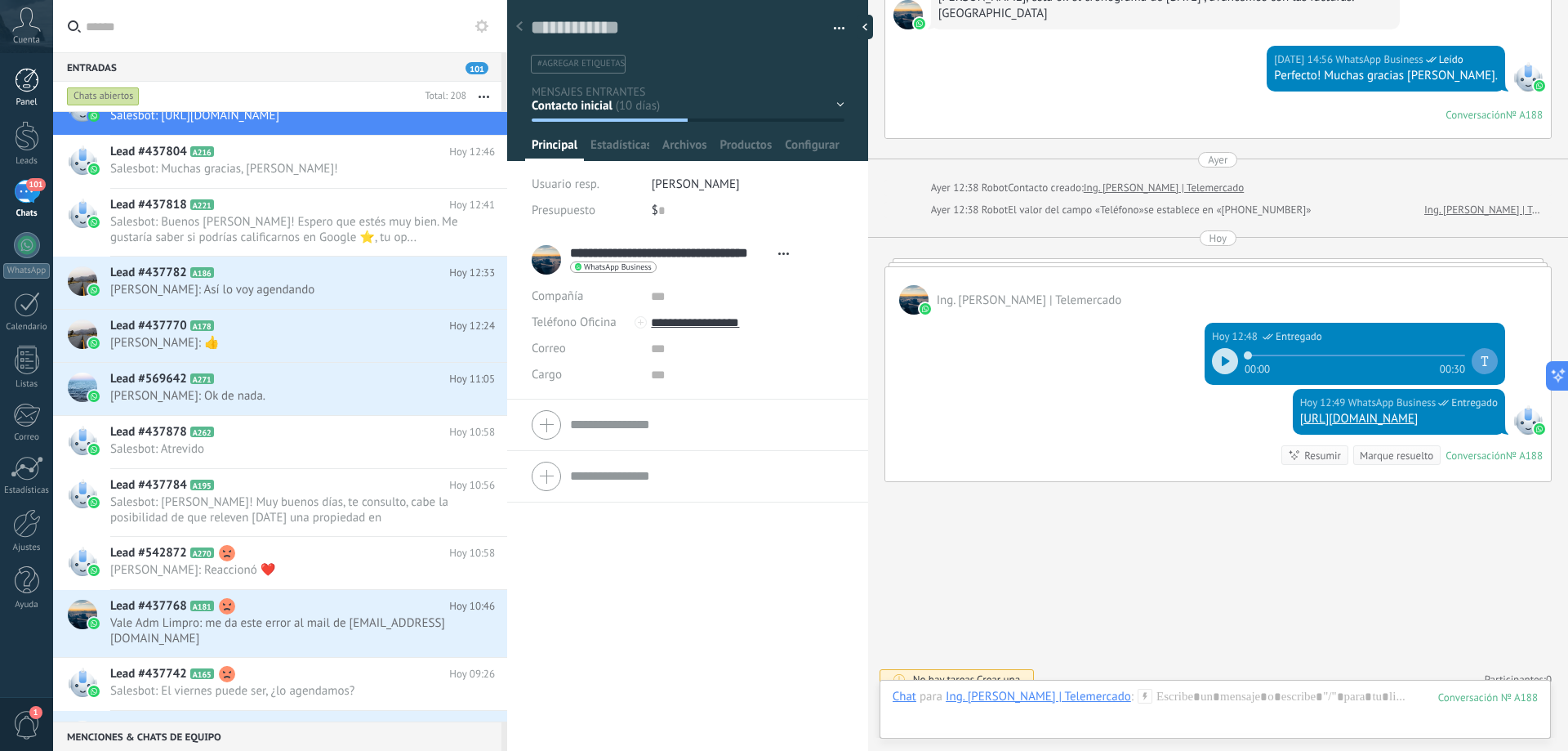
click at [28, 74] on div at bounding box center [27, 81] width 25 height 25
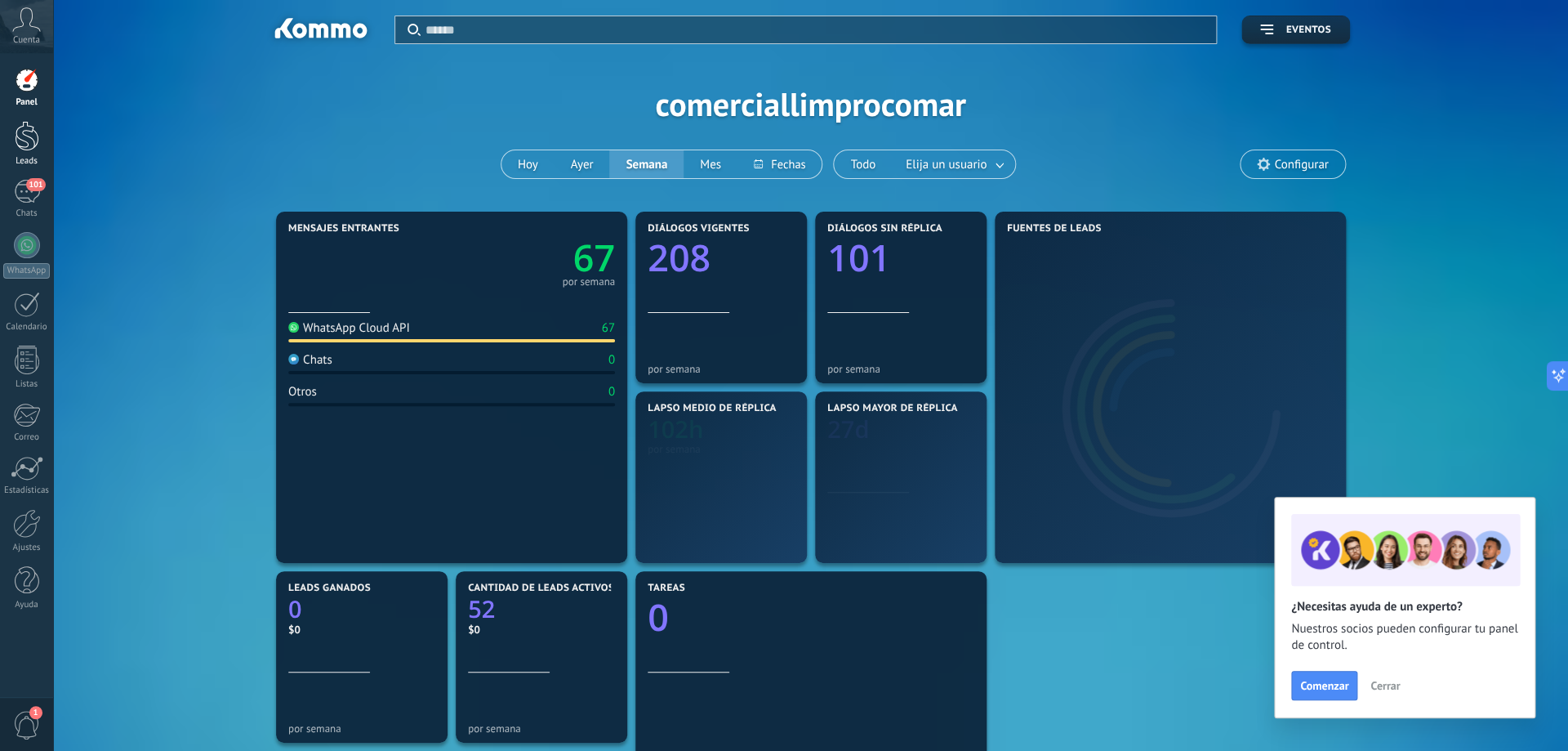
click at [27, 155] on link "Leads" at bounding box center [27, 144] width 53 height 46
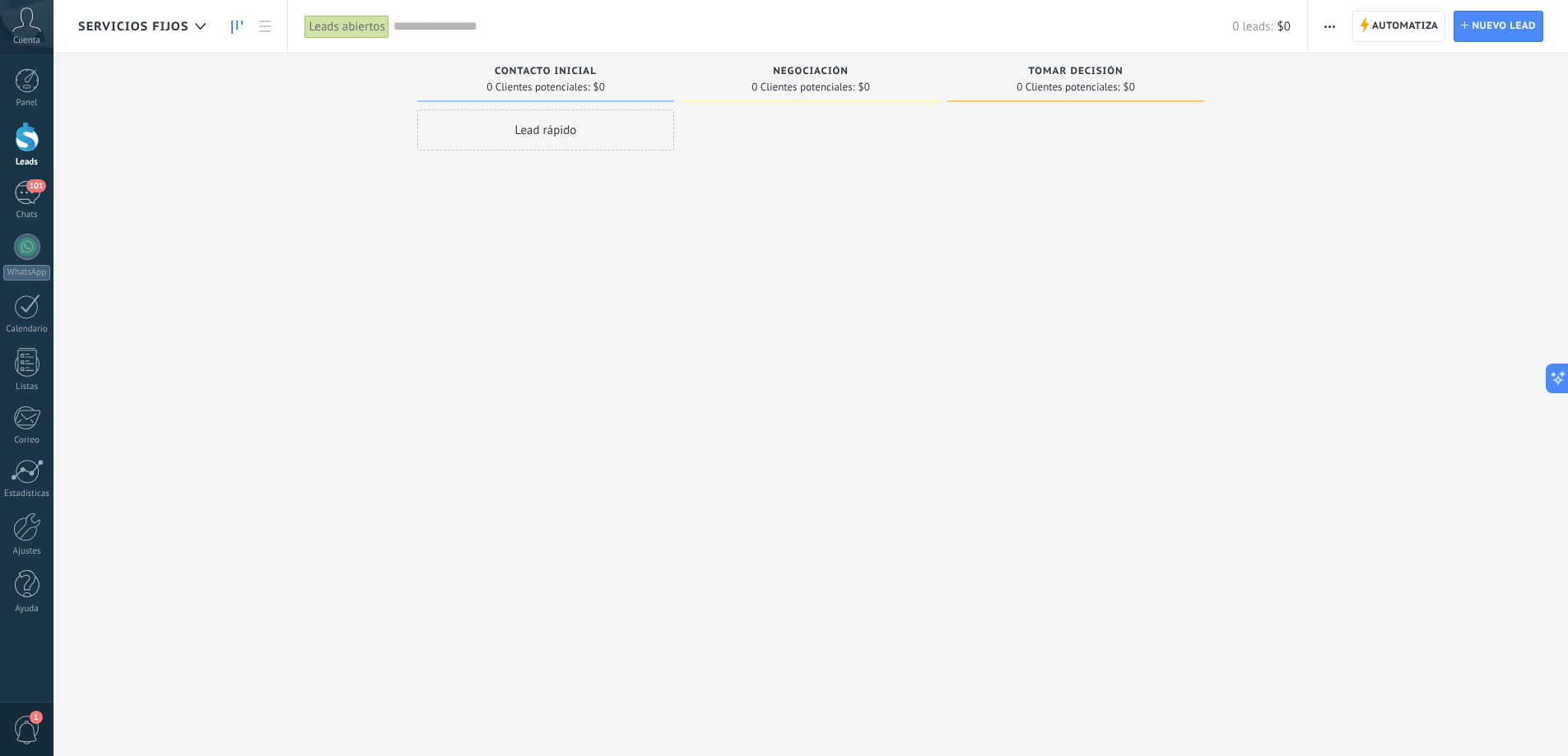
click at [26, 150] on div at bounding box center [28, 137] width 25 height 30
click at [175, 31] on span "SERVICIOS FIJOS" at bounding box center [133, 27] width 110 height 16
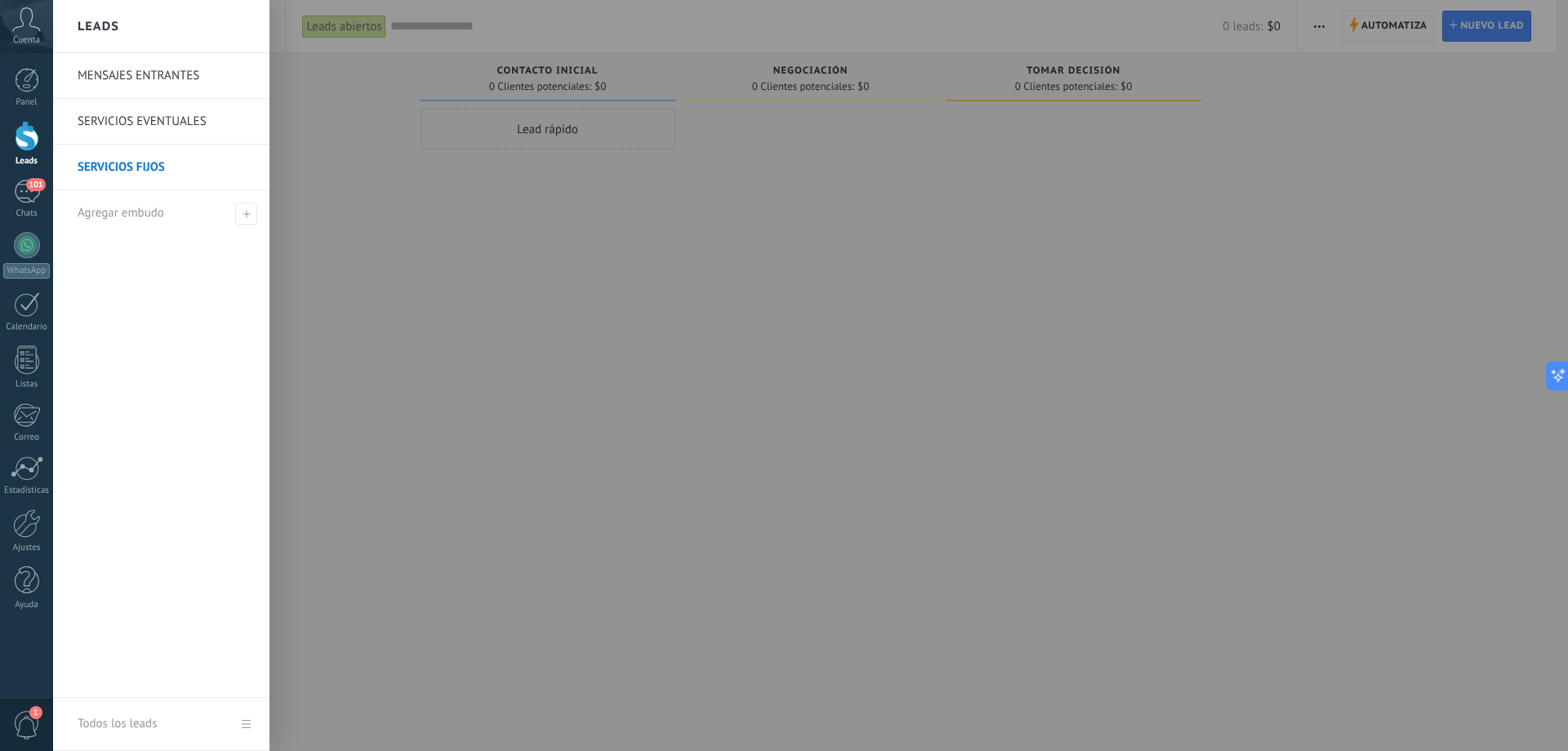
click at [167, 81] on link "MENSAJES ENTRANTES" at bounding box center [164, 76] width 175 height 46
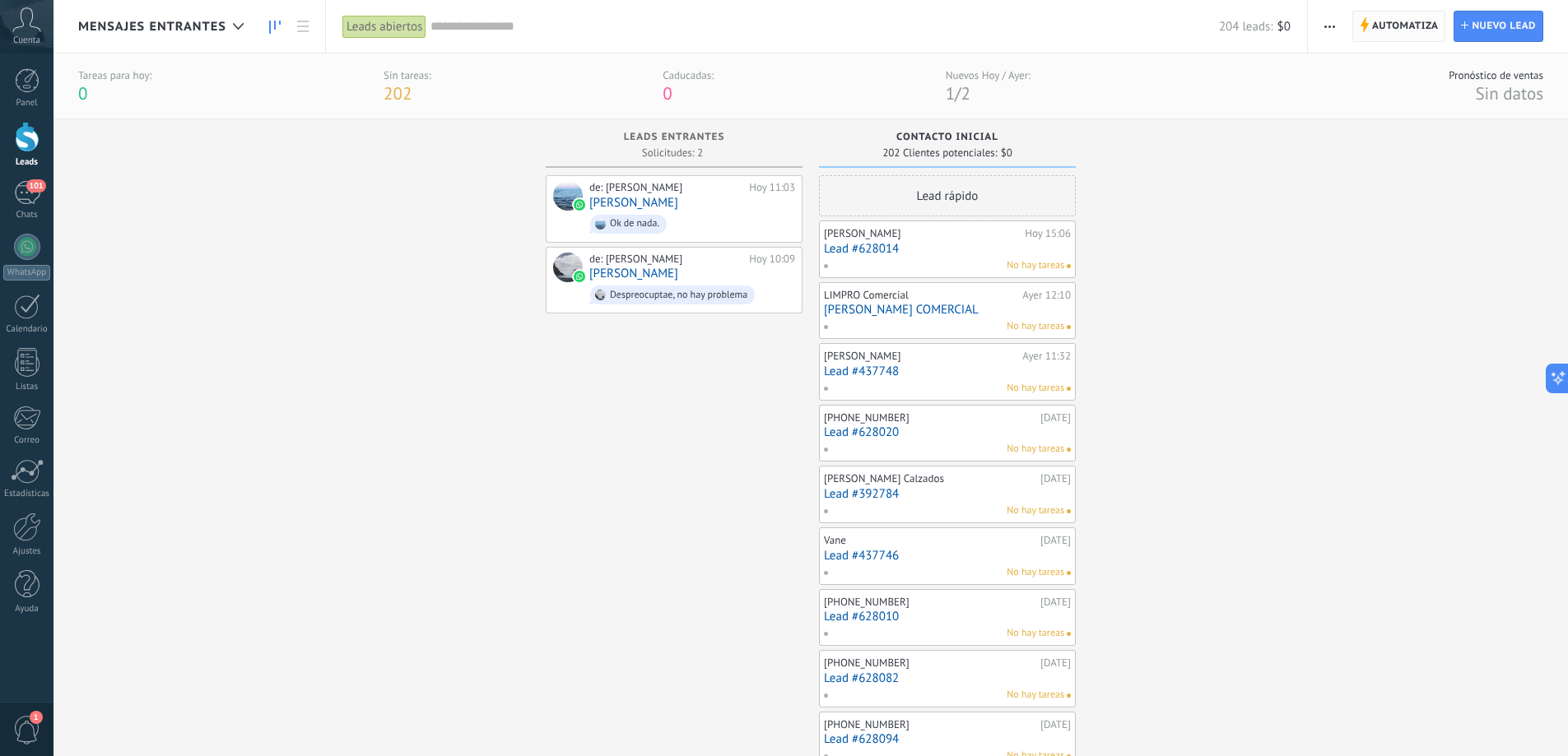
click at [1411, 25] on span "Automatiza" at bounding box center [1405, 26] width 67 height 29
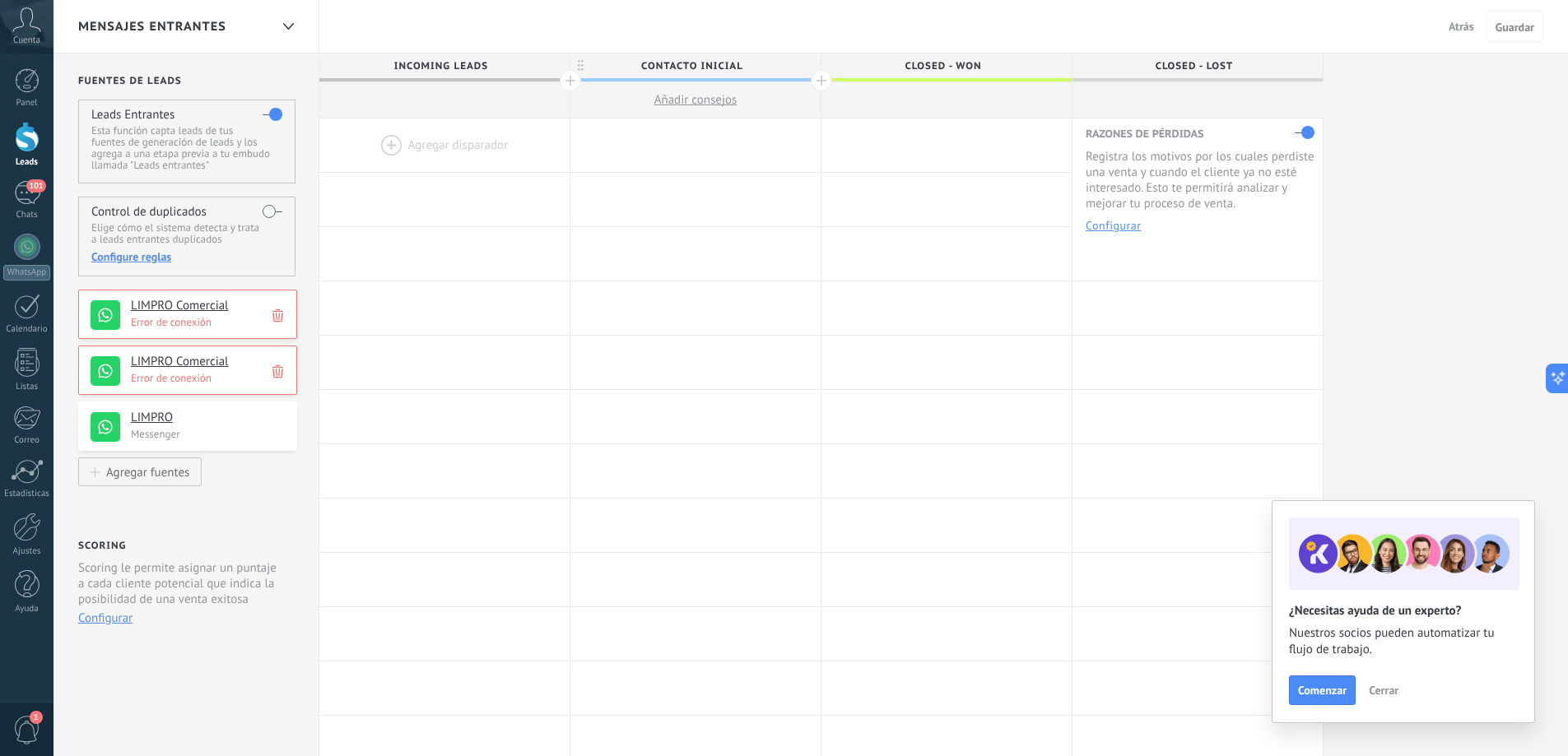
click at [277, 314] on icon at bounding box center [278, 315] width 11 height 16
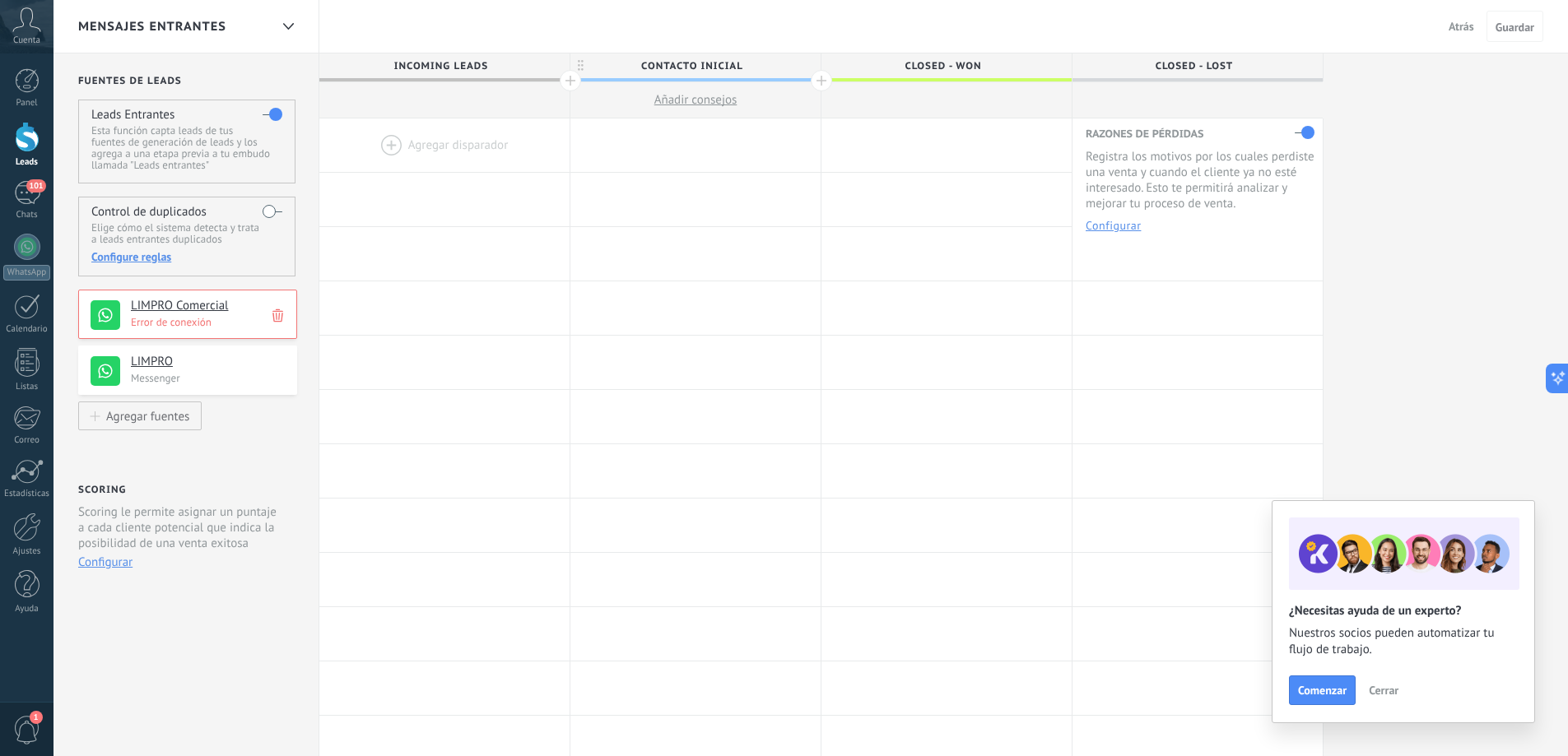
click at [277, 314] on icon at bounding box center [278, 315] width 11 height 16
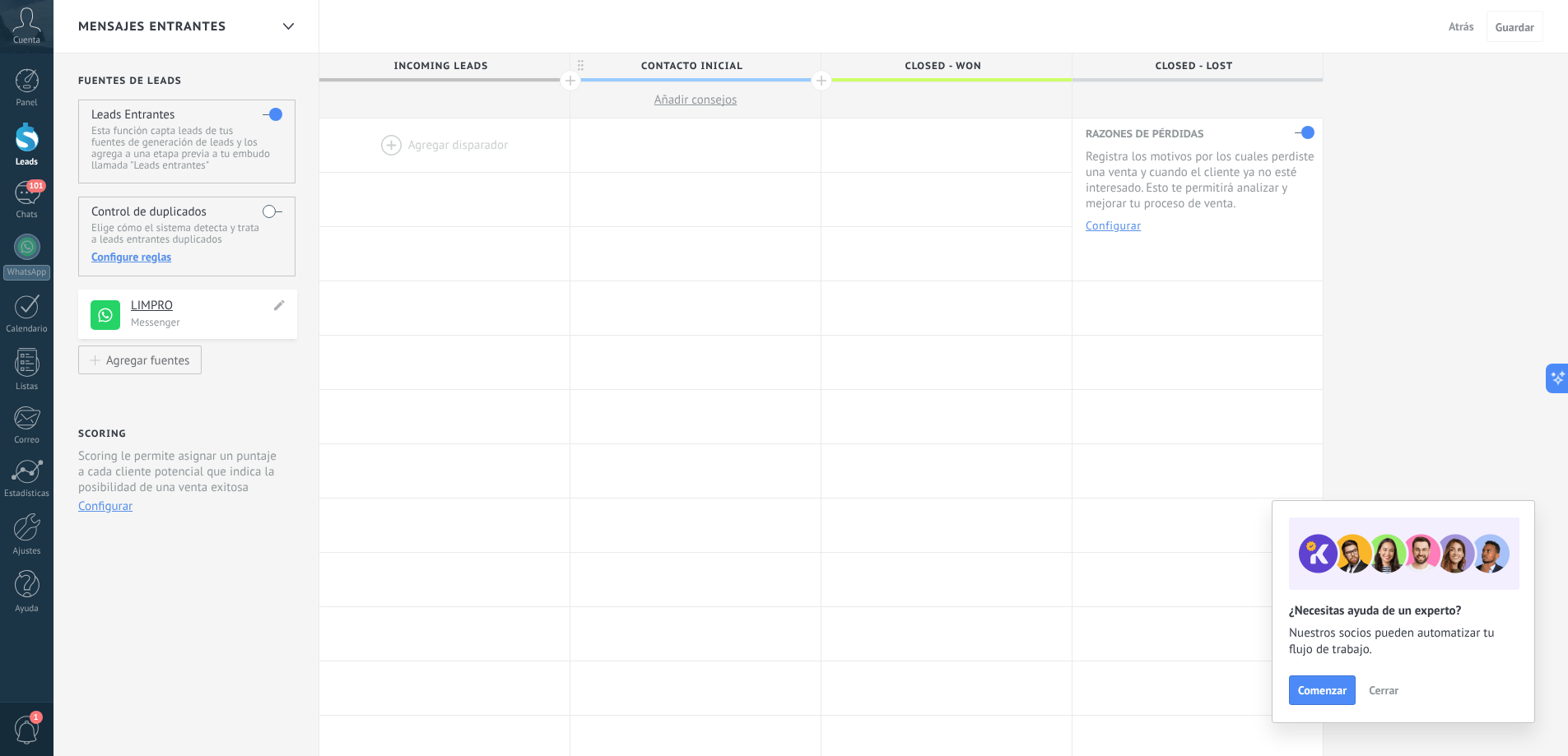
click at [136, 306] on h4 "LIMPRO" at bounding box center [200, 306] width 139 height 17
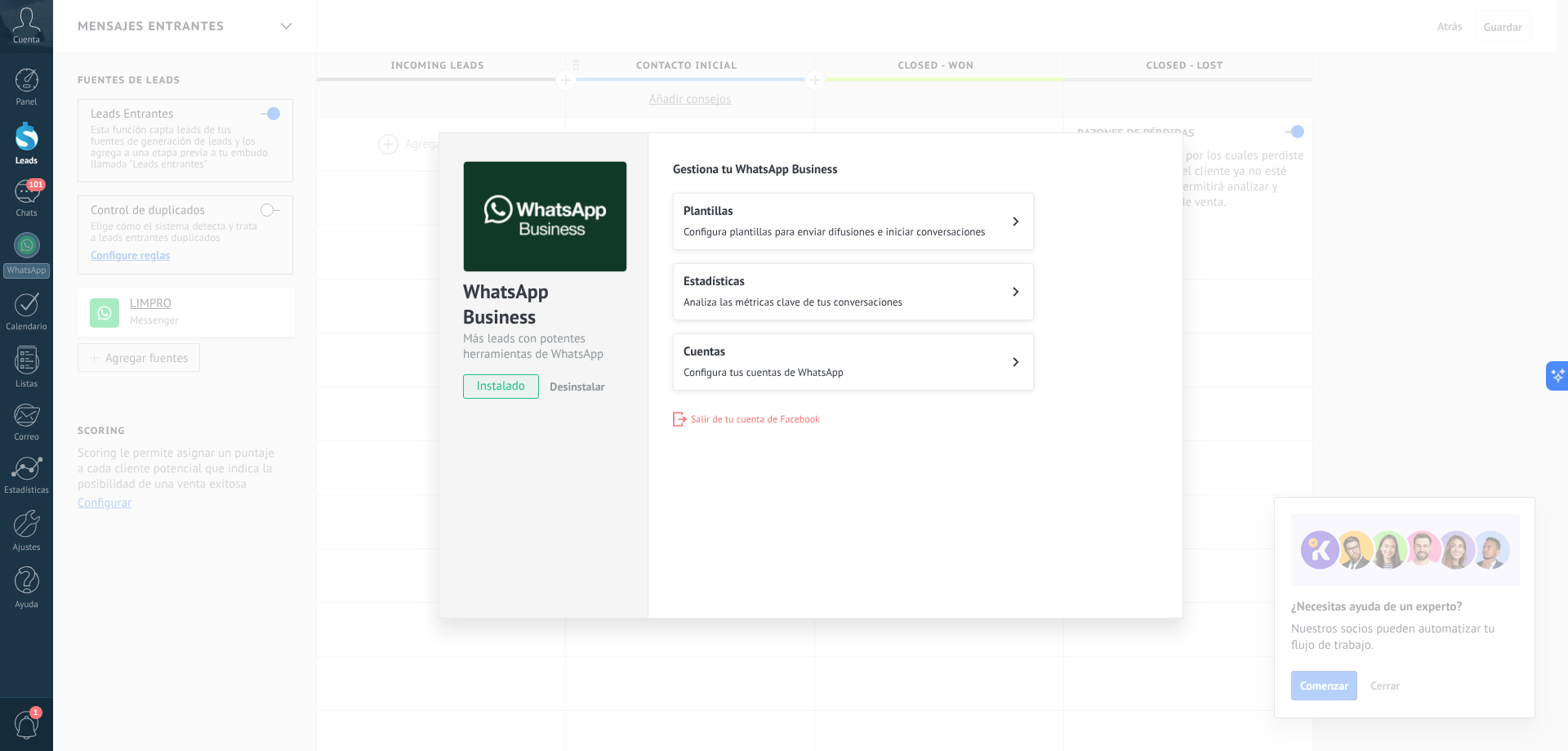
click at [1281, 156] on div "WhatsApp Business Más leads con potentes herramientas de WhatsApp instalado Des…" at bounding box center [811, 376] width 1515 height 751
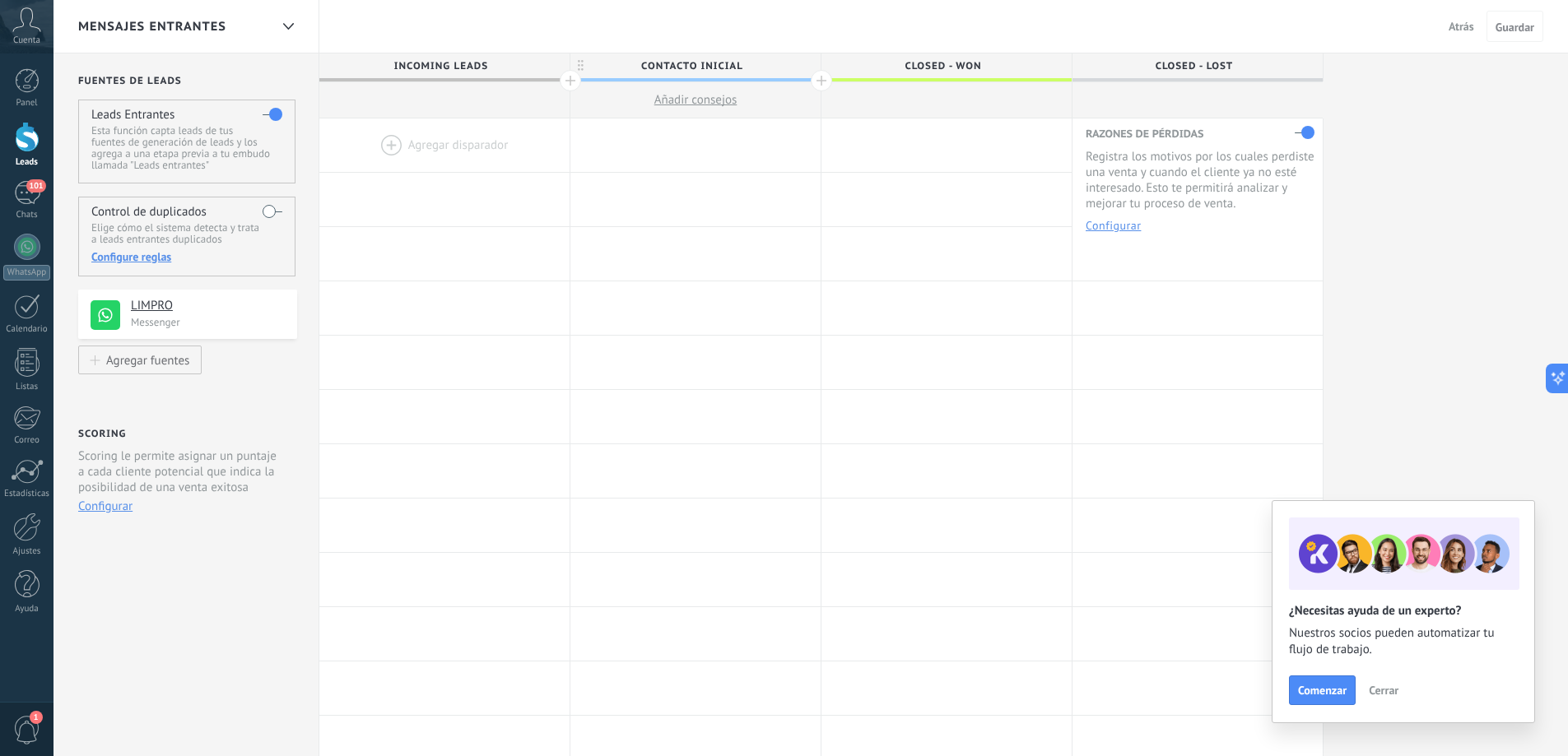
click at [275, 214] on label at bounding box center [273, 211] width 20 height 26
click at [152, 263] on div "Configure reglas" at bounding box center [186, 257] width 190 height 15
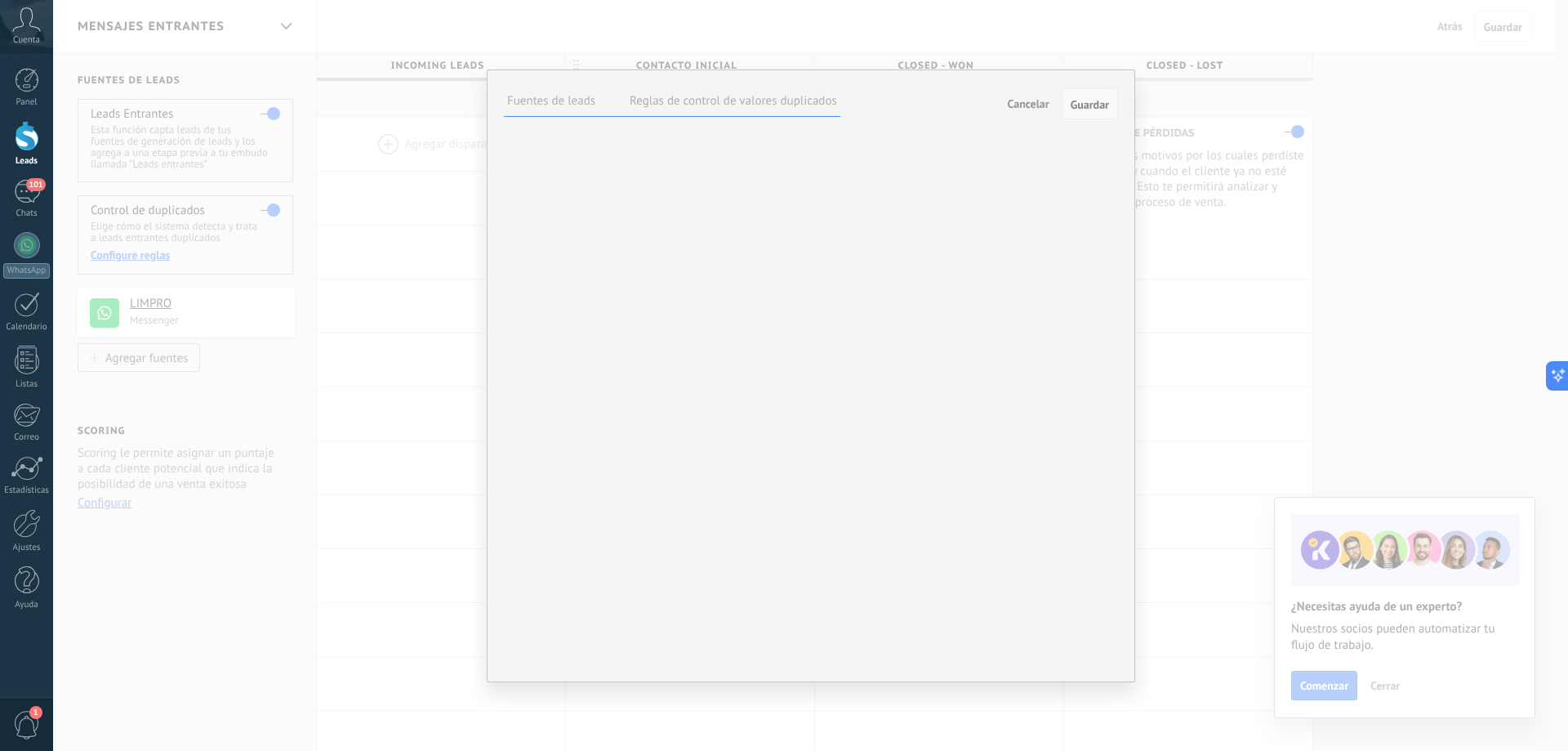
click at [1101, 104] on span "Guardar" at bounding box center [1090, 105] width 38 height 12
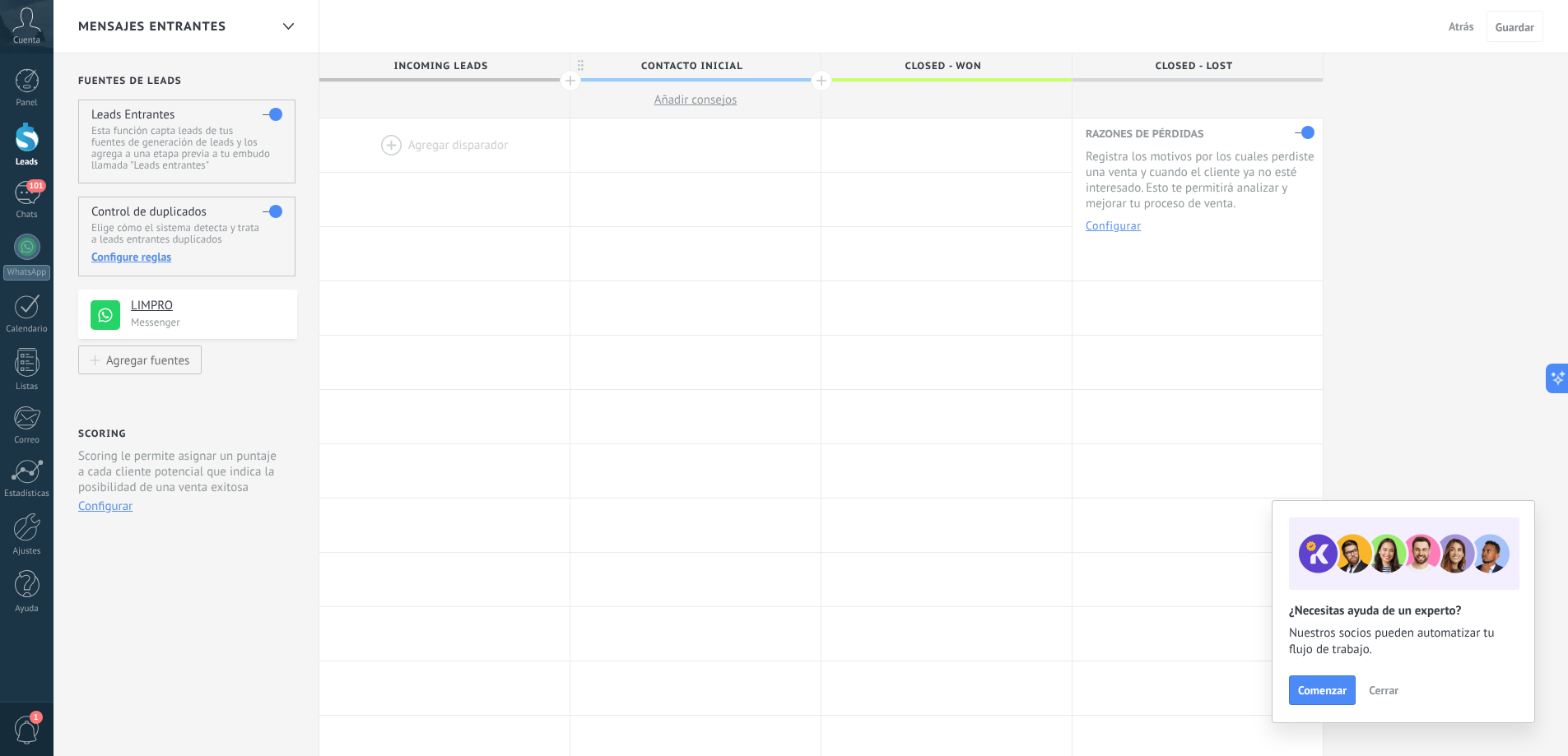
click at [177, 22] on span "MENSAJES ENTRANTES" at bounding box center [151, 27] width 148 height 16
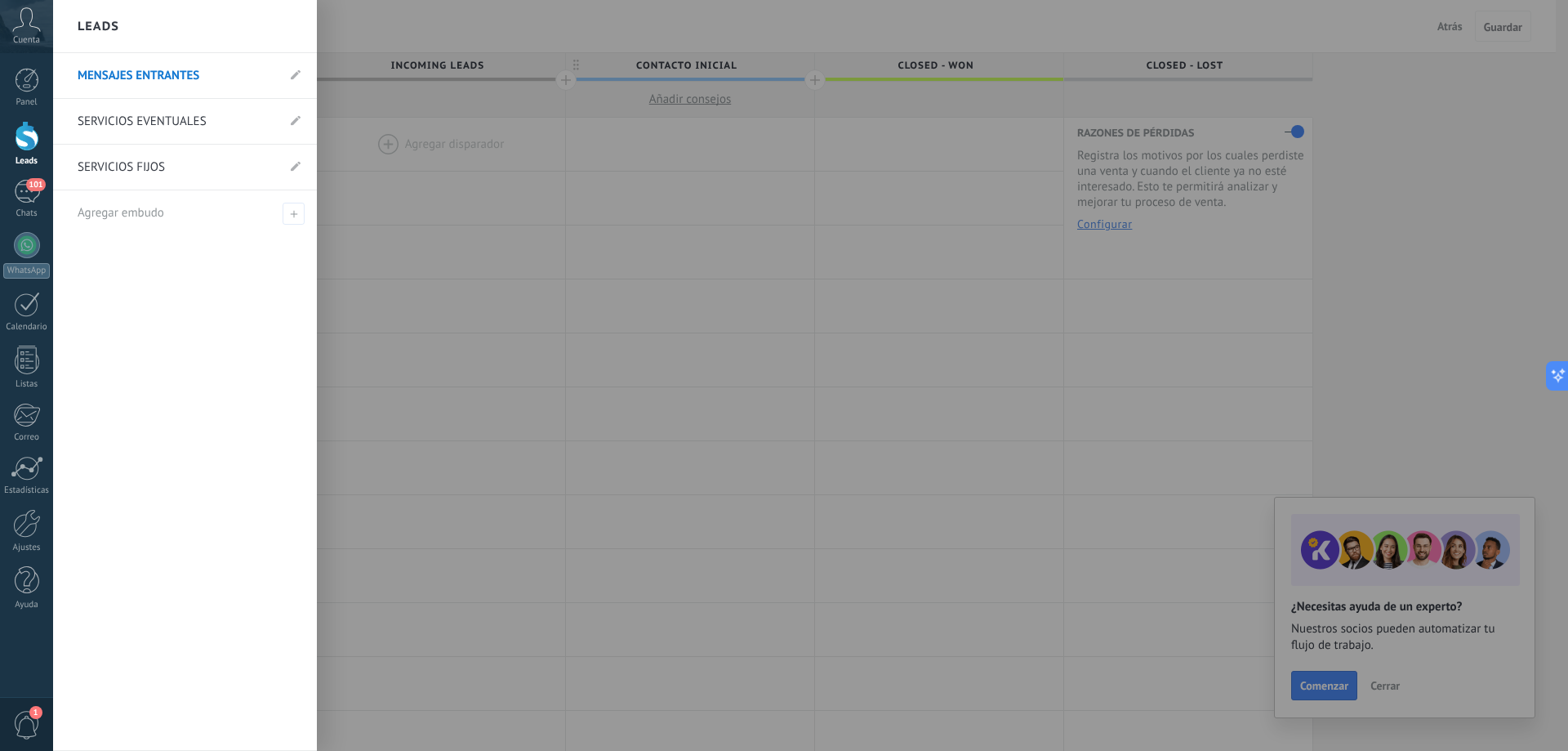
click at [146, 69] on link "MENSAJES ENTRANTES" at bounding box center [176, 76] width 198 height 46
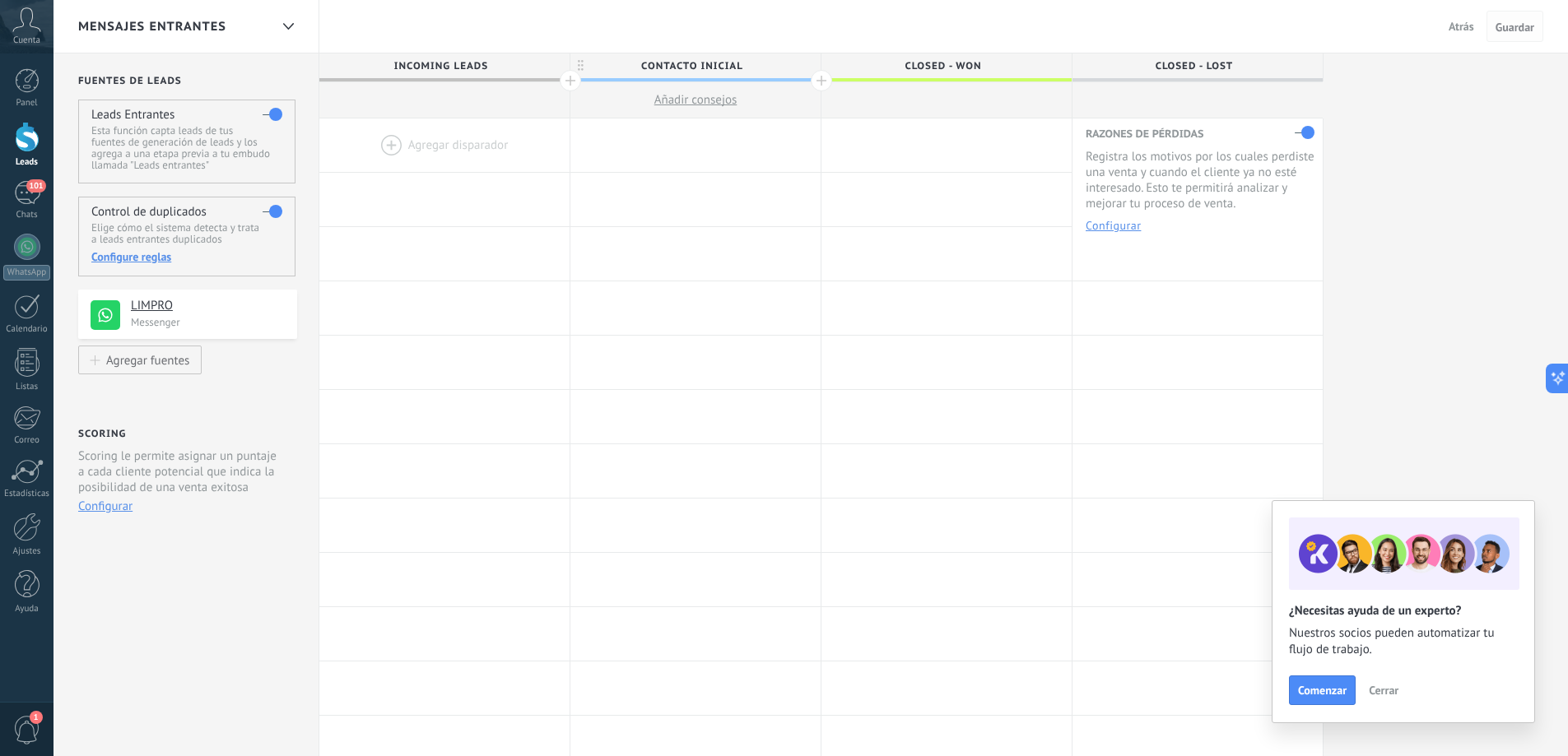
click at [1521, 27] on span "Guardar" at bounding box center [1514, 28] width 38 height 12
click at [1467, 376] on div "**********" at bounding box center [811, 658] width 1514 height 1209
click at [1454, 23] on span "Atrás" at bounding box center [1461, 27] width 25 height 15
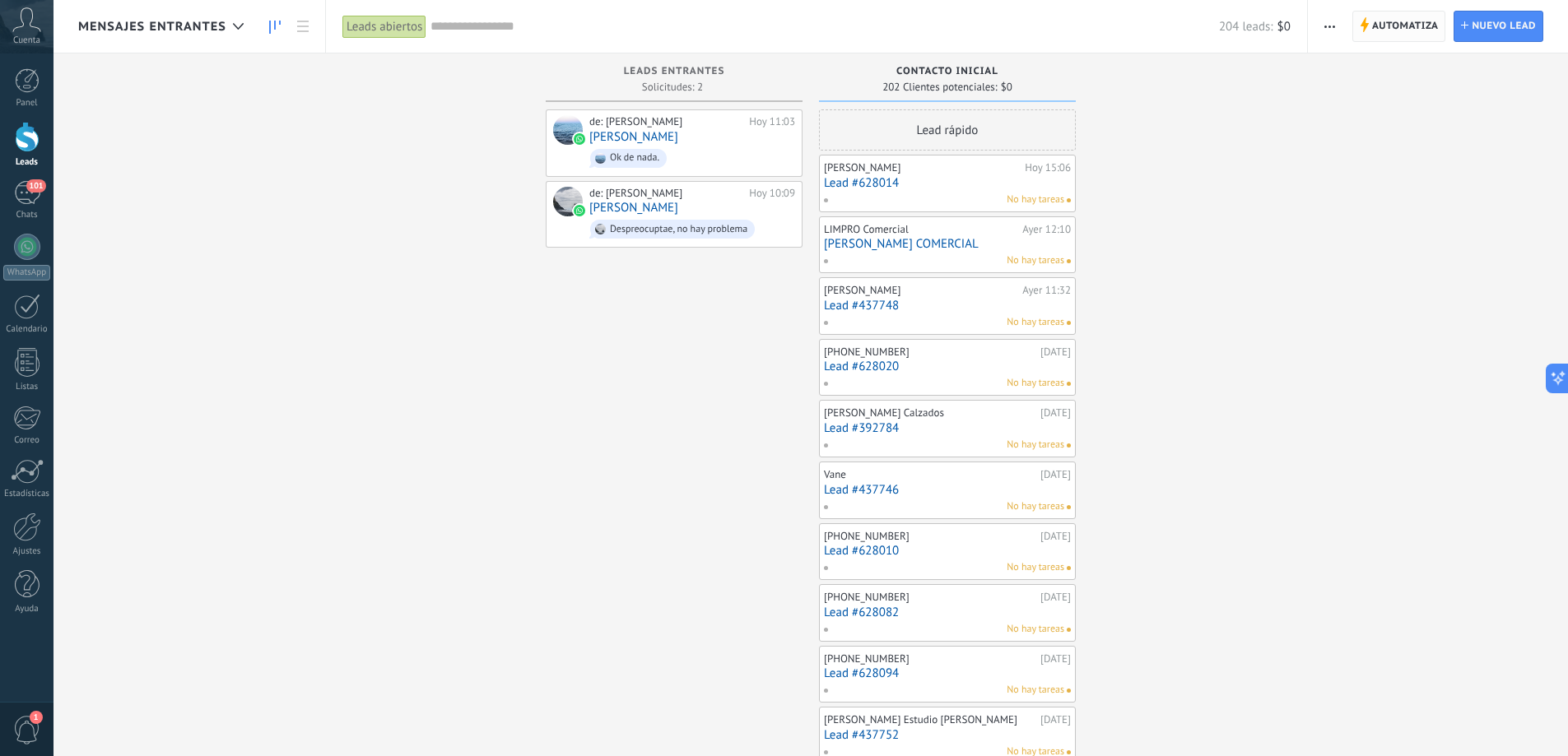
click at [1407, 28] on span "Automatiza" at bounding box center [1405, 26] width 67 height 29
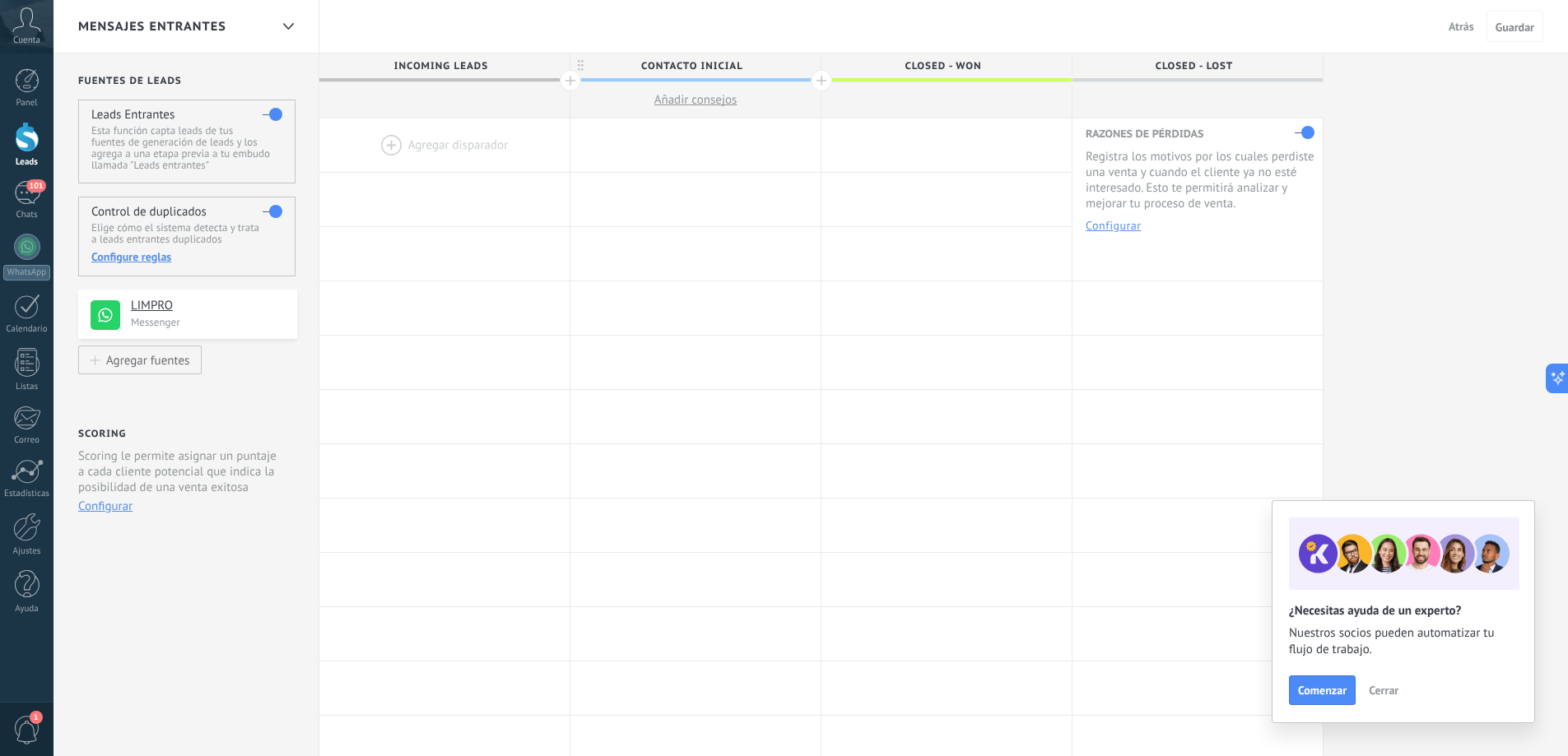
click at [1455, 30] on span "Atrás" at bounding box center [1461, 27] width 25 height 15
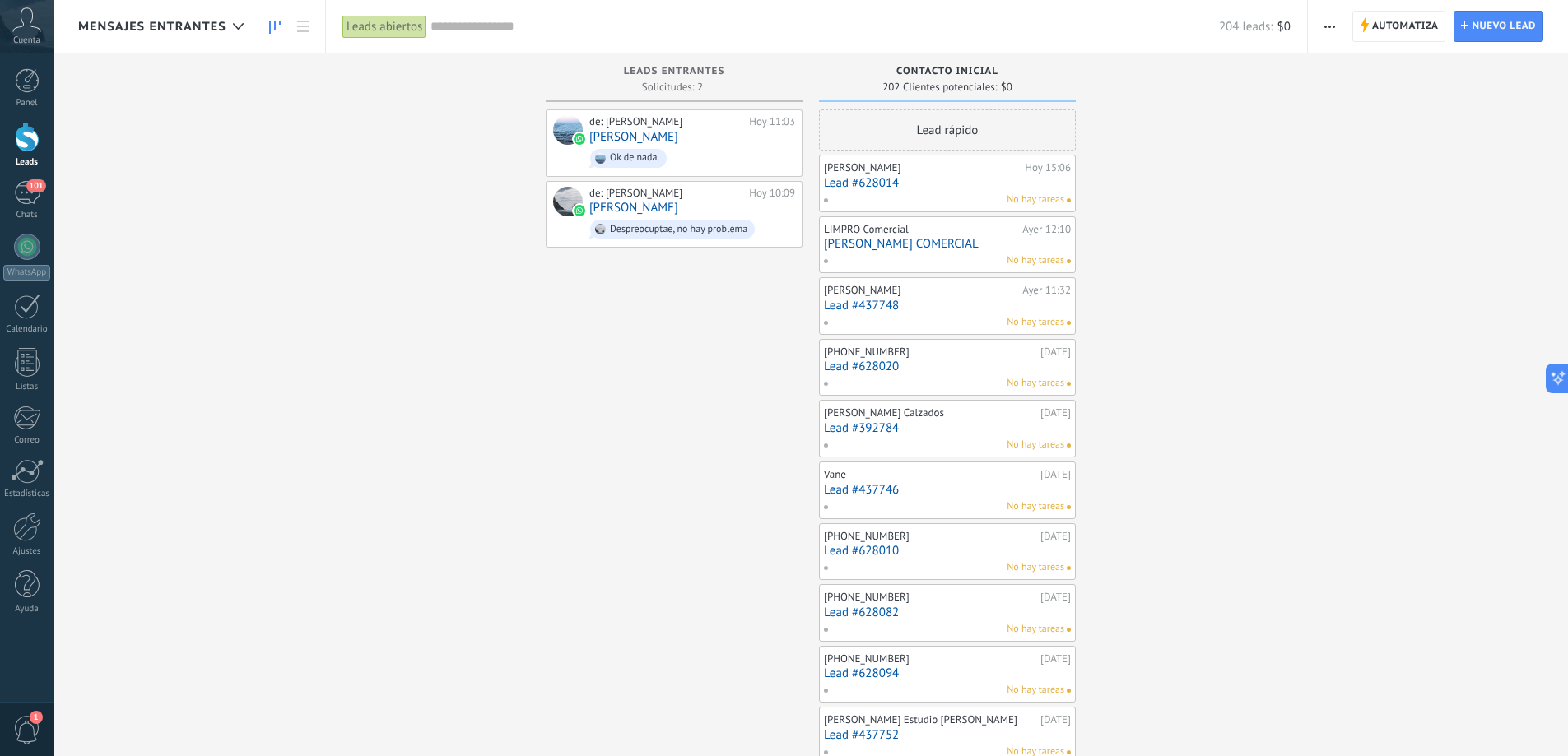
click at [198, 26] on span "MENSAJES ENTRANTES" at bounding box center [151, 27] width 148 height 16
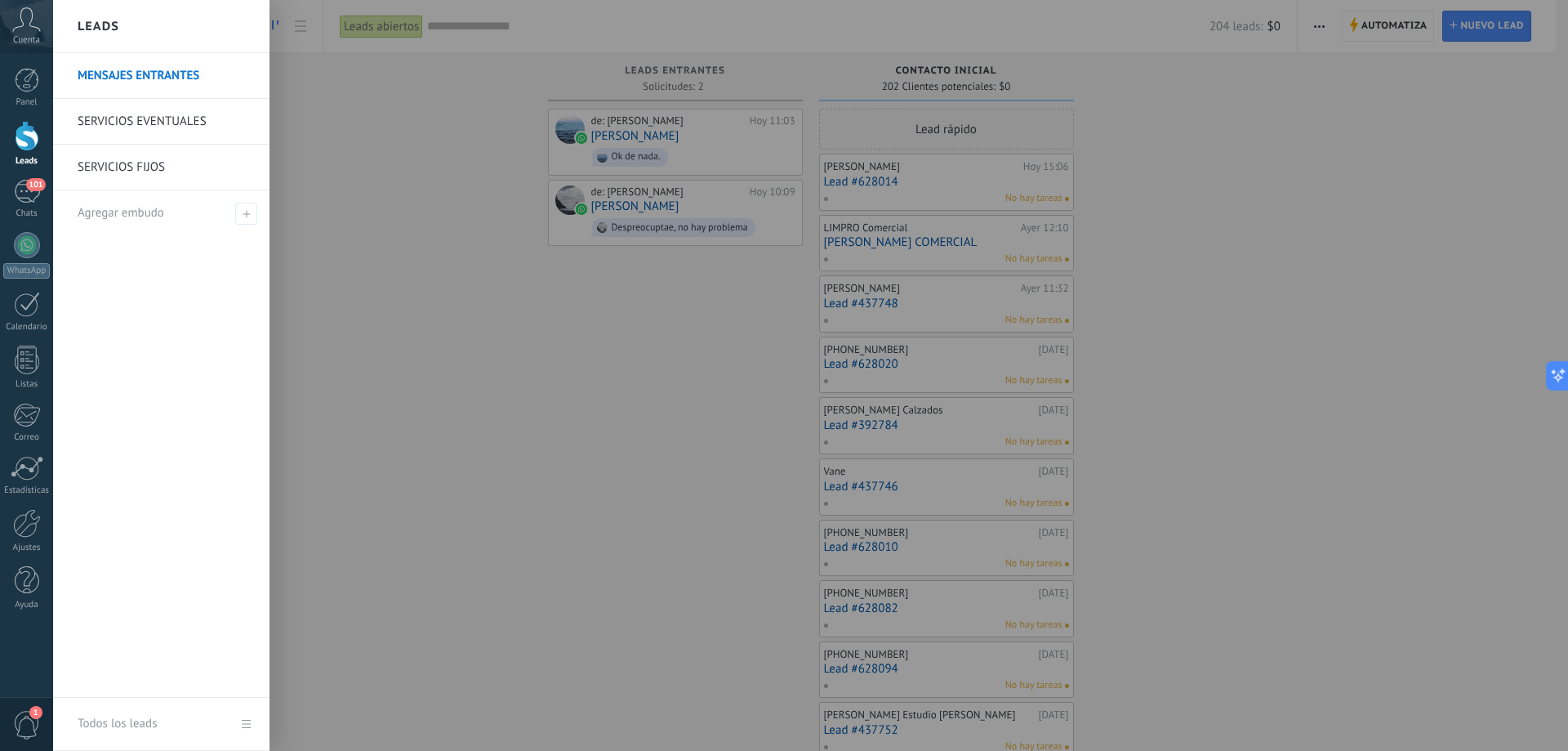
click at [158, 77] on link "MENSAJES ENTRANTES" at bounding box center [164, 76] width 175 height 46
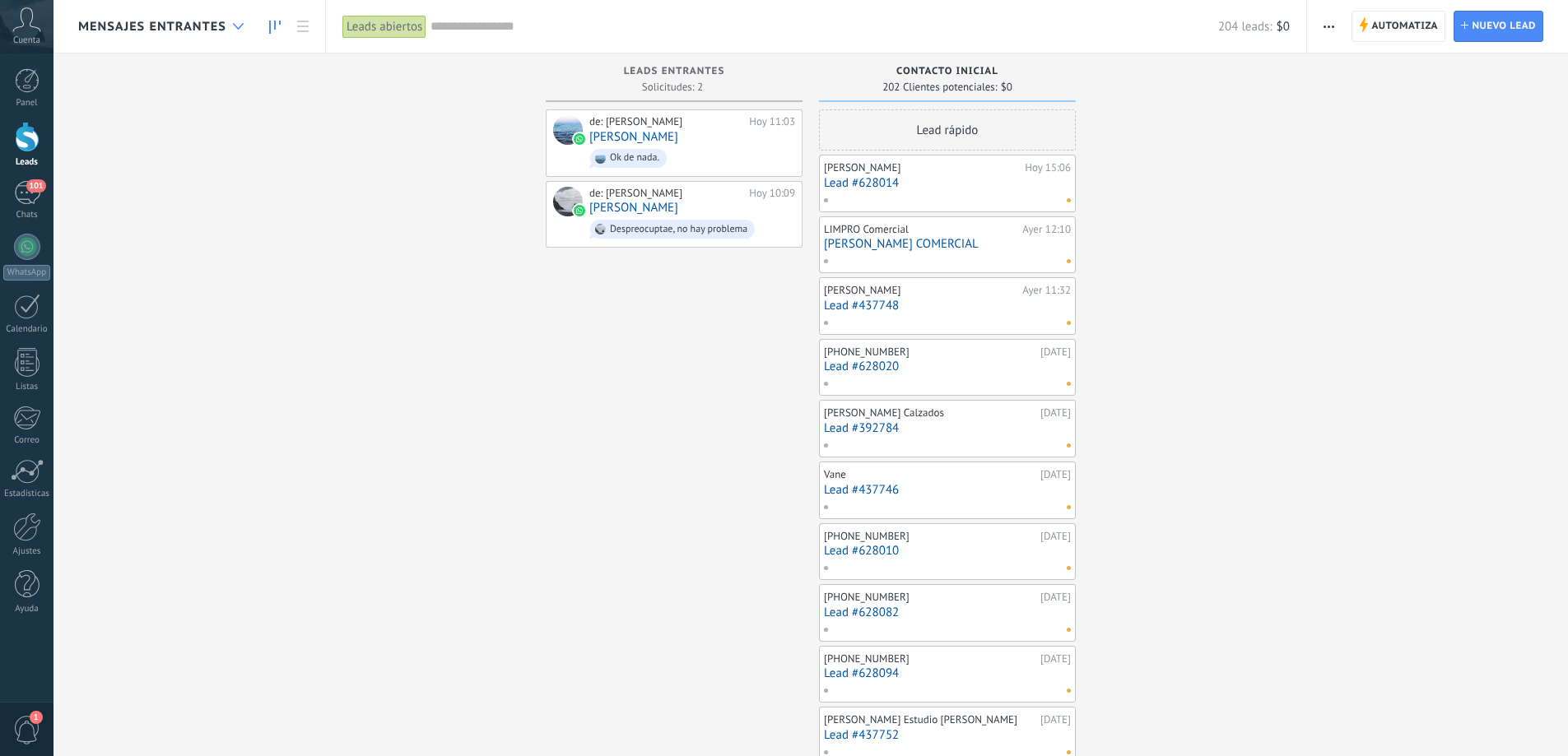
click at [233, 26] on icon at bounding box center [238, 27] width 11 height 7
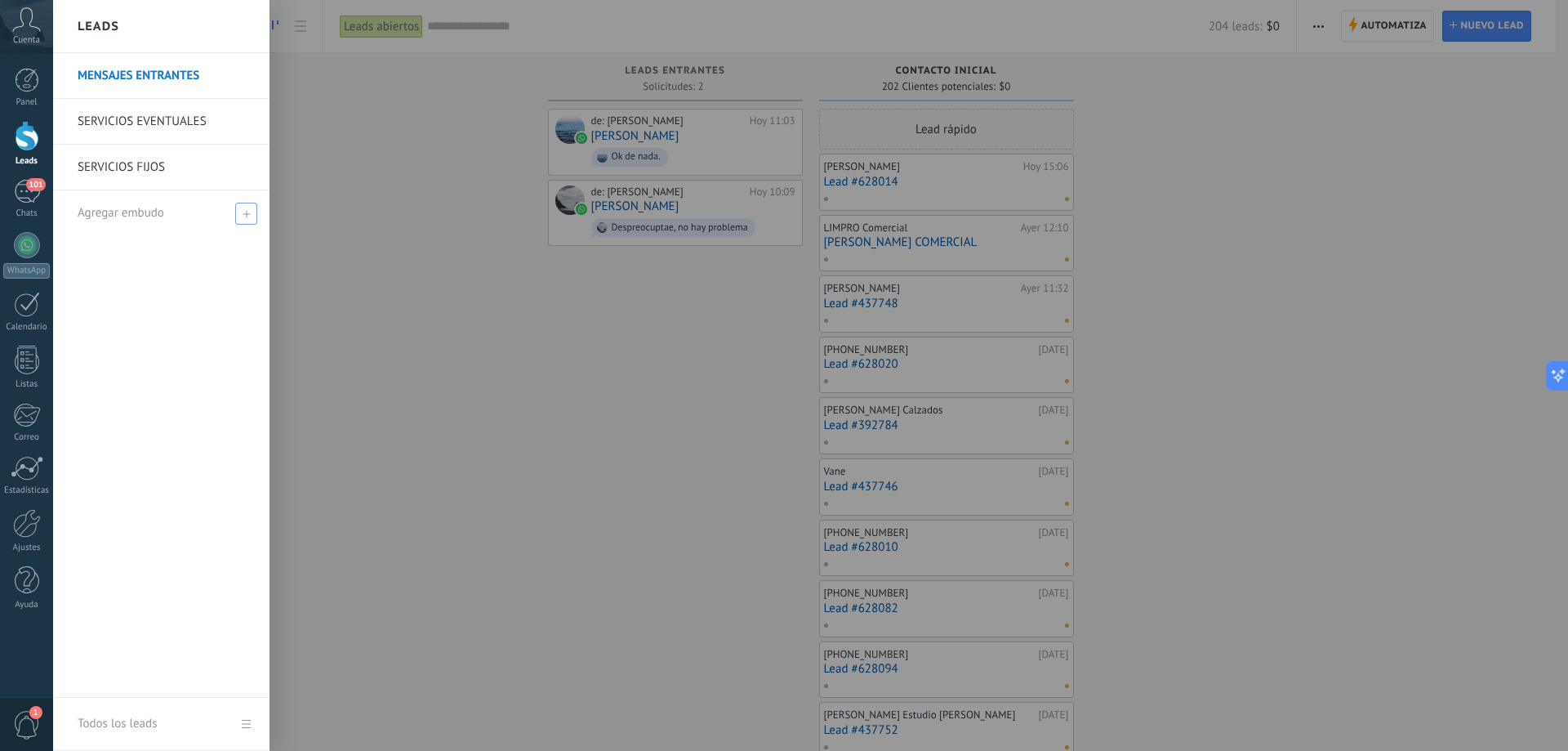
click at [243, 214] on use at bounding box center [246, 214] width 7 height 7
click at [195, 218] on input "text" at bounding box center [154, 213] width 154 height 26
type input "**********"
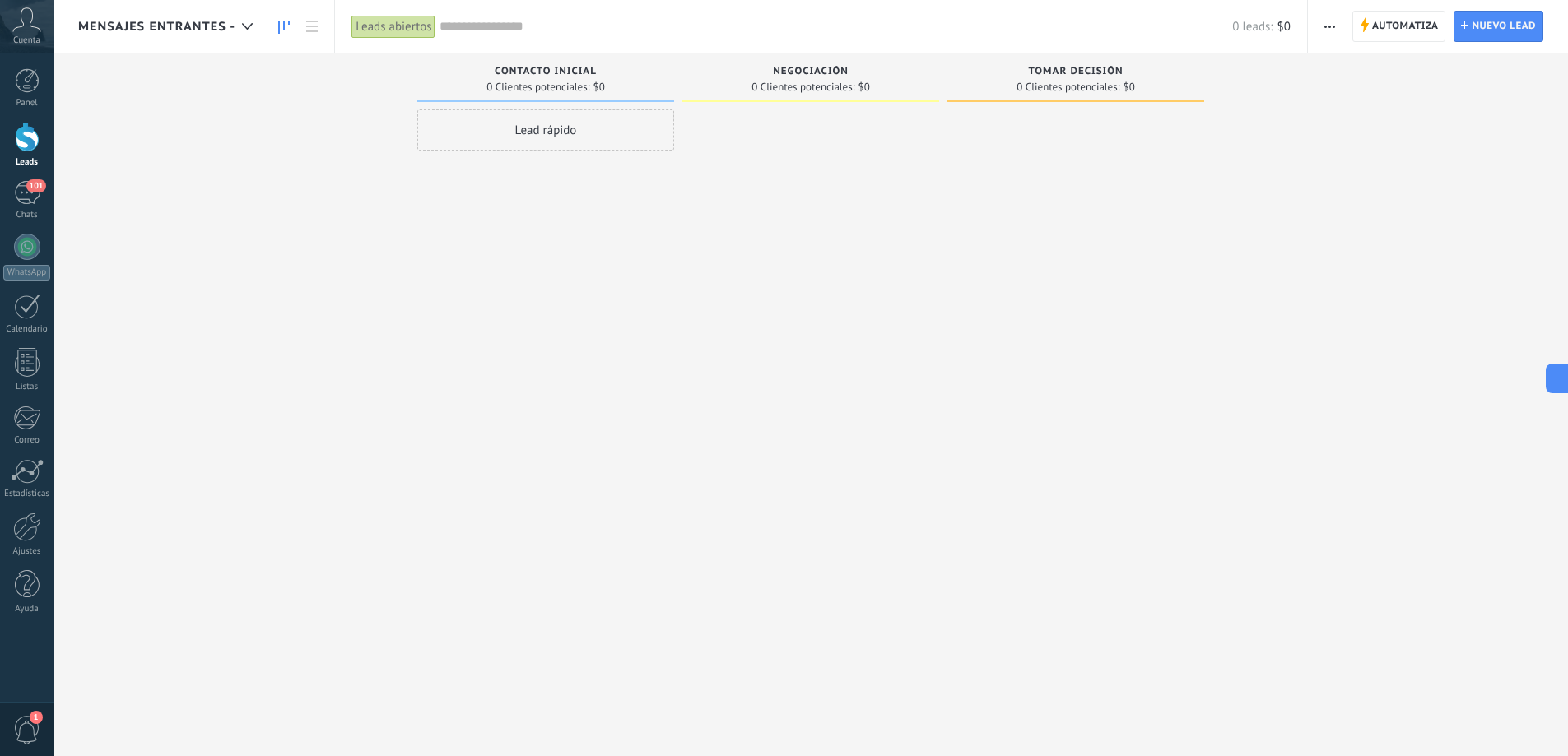
click at [177, 25] on span "MENSAJES ENTRANTES -" at bounding box center [156, 27] width 157 height 16
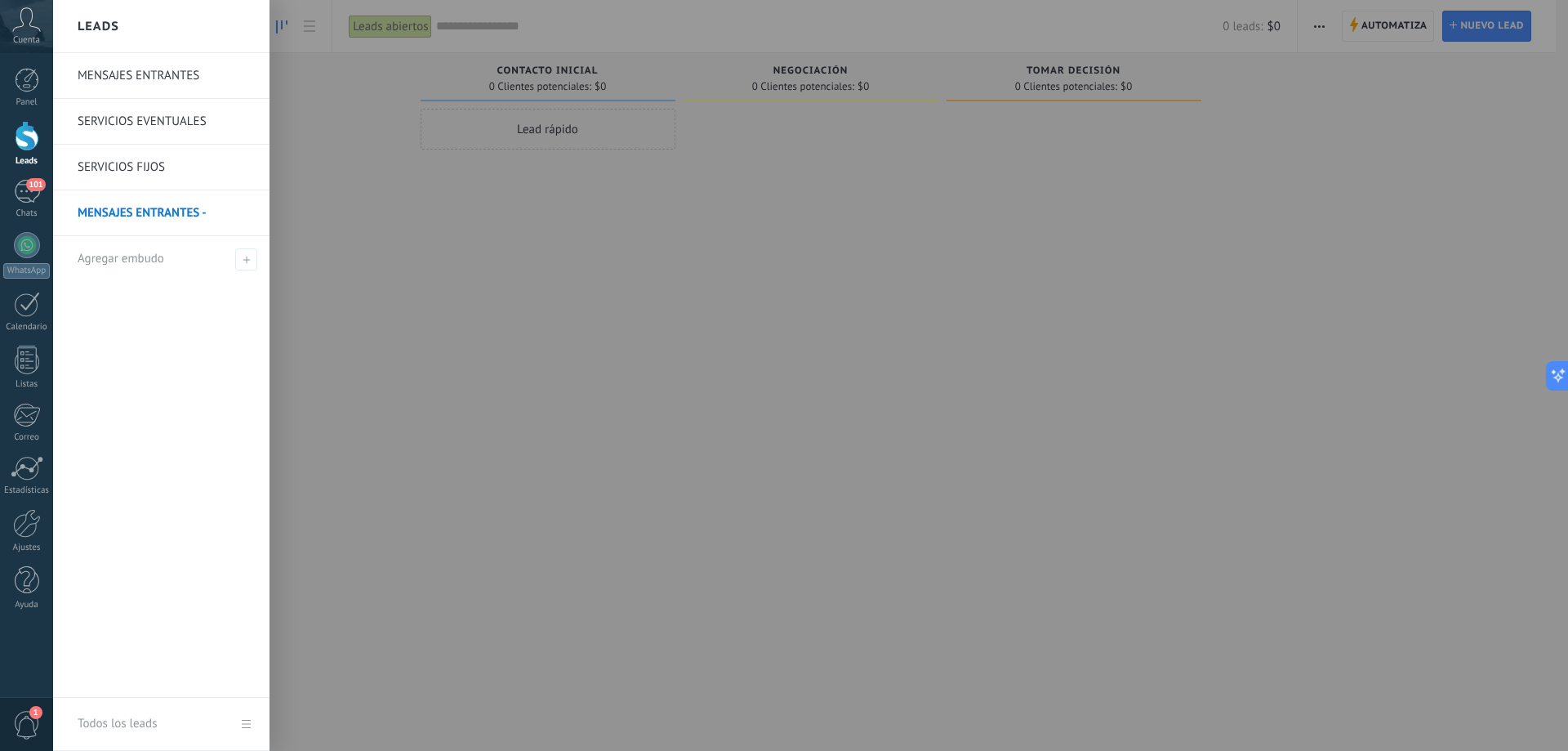
click at [204, 76] on link "MENSAJES ENTRANTES" at bounding box center [164, 76] width 175 height 46
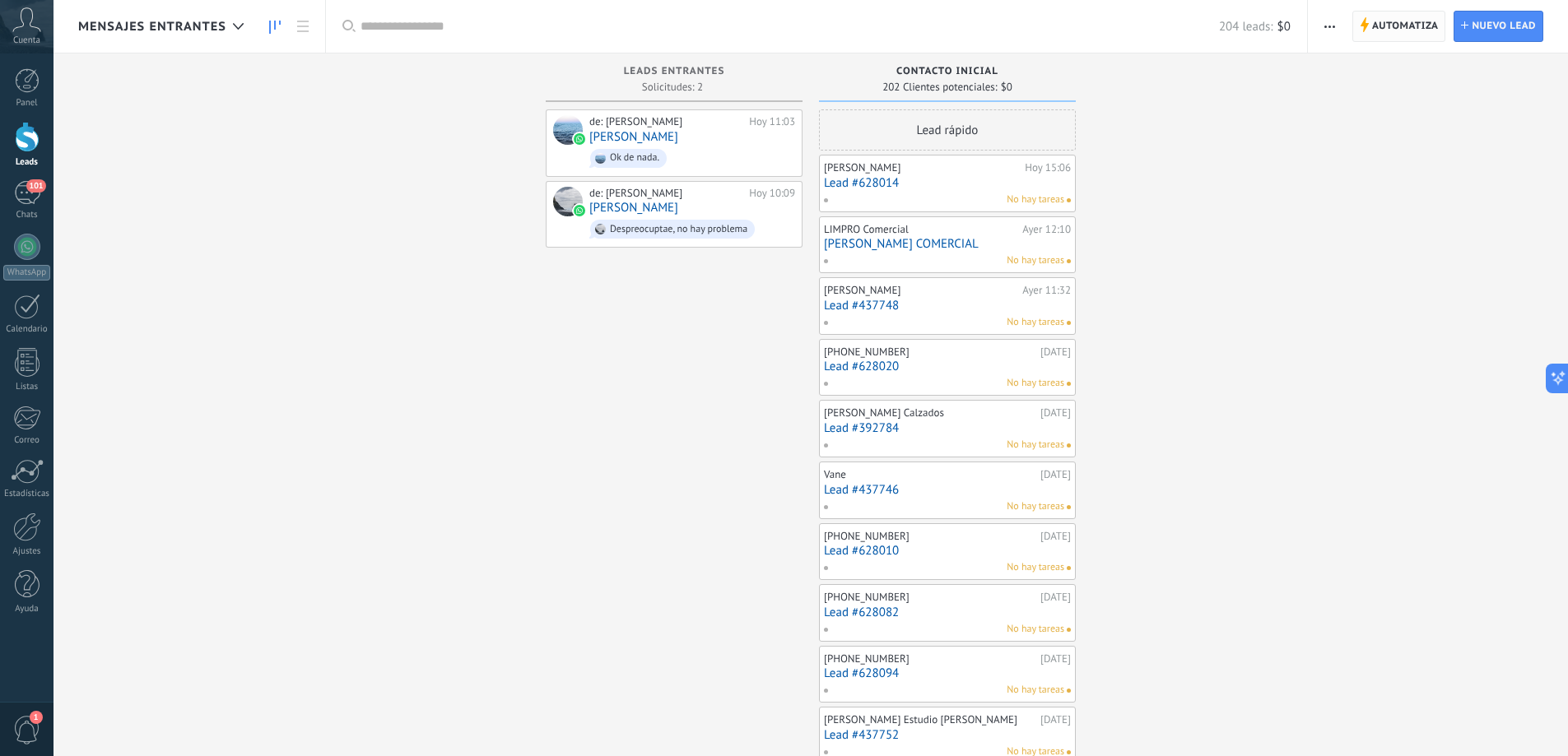
drag, startPoint x: 1421, startPoint y: 8, endPoint x: 1409, endPoint y: 12, distance: 12.6
click at [1419, 10] on div "Automatiza Nueva difusión Editar embudo Editar el diseño de la tarjeta Importar…" at bounding box center [1437, 26] width 260 height 53
click at [1405, 16] on span "Automatiza" at bounding box center [1405, 26] width 67 height 29
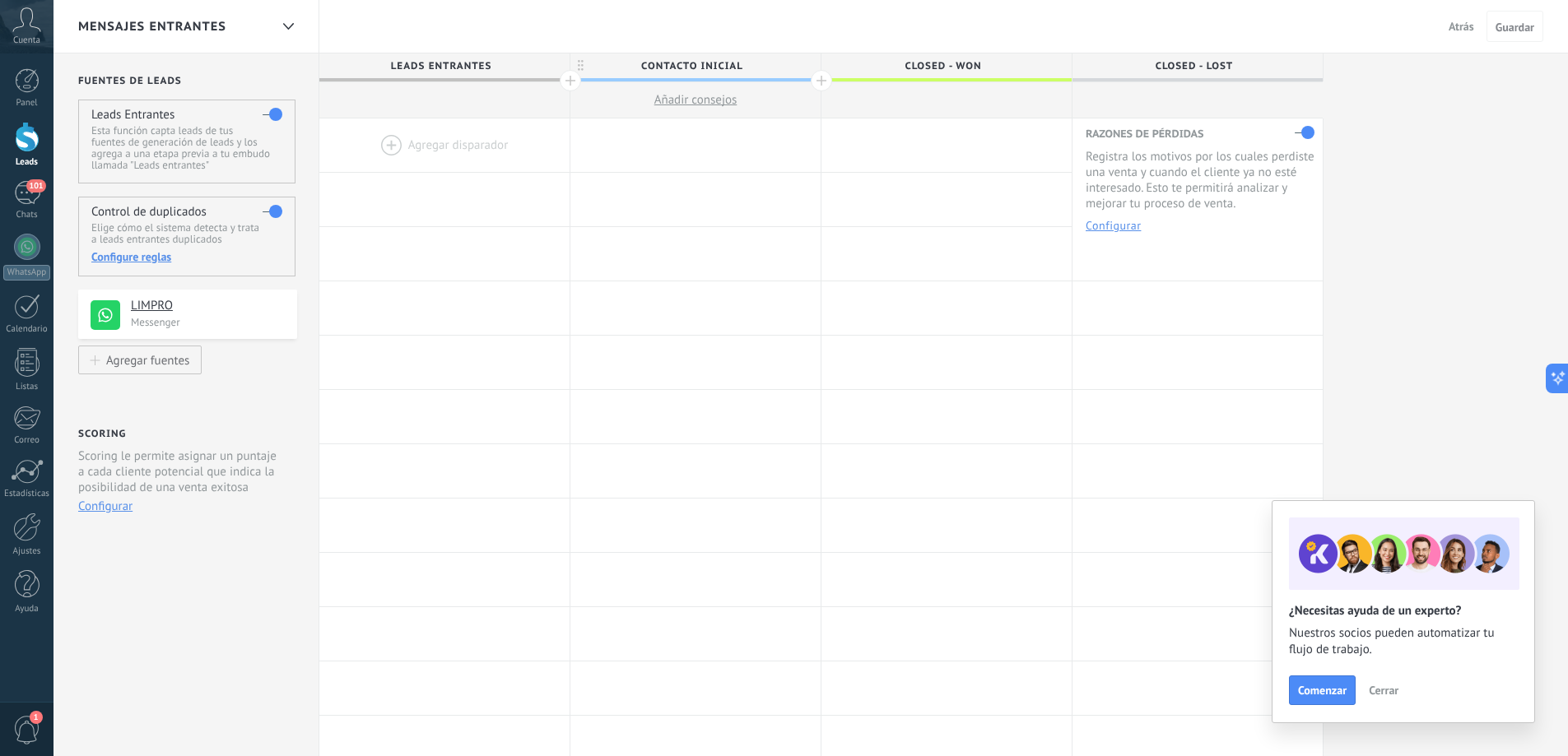
click at [207, 25] on span "MENSAJES ENTRANTES" at bounding box center [151, 27] width 148 height 16
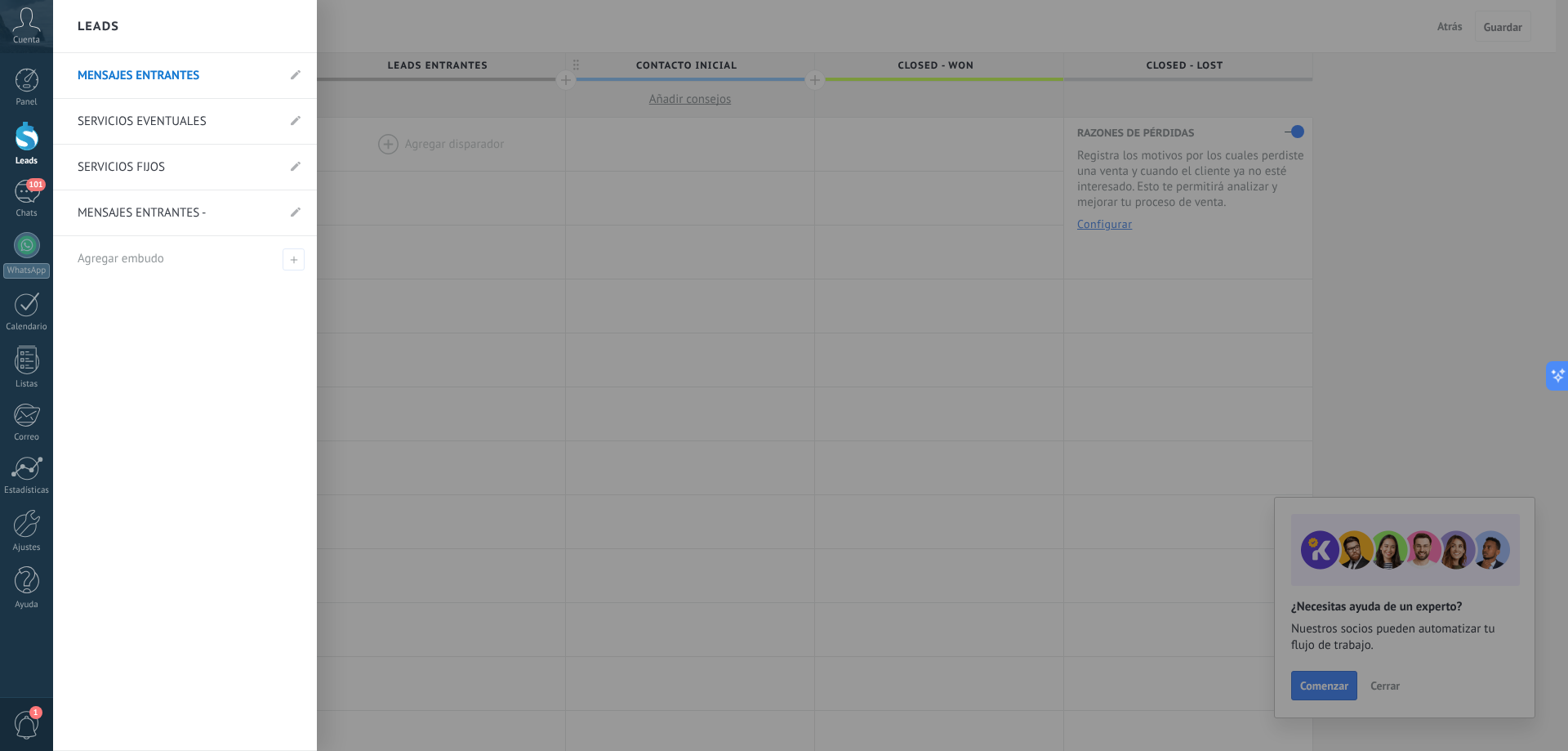
click at [269, 75] on link "MENSAJES ENTRANTES" at bounding box center [176, 76] width 198 height 46
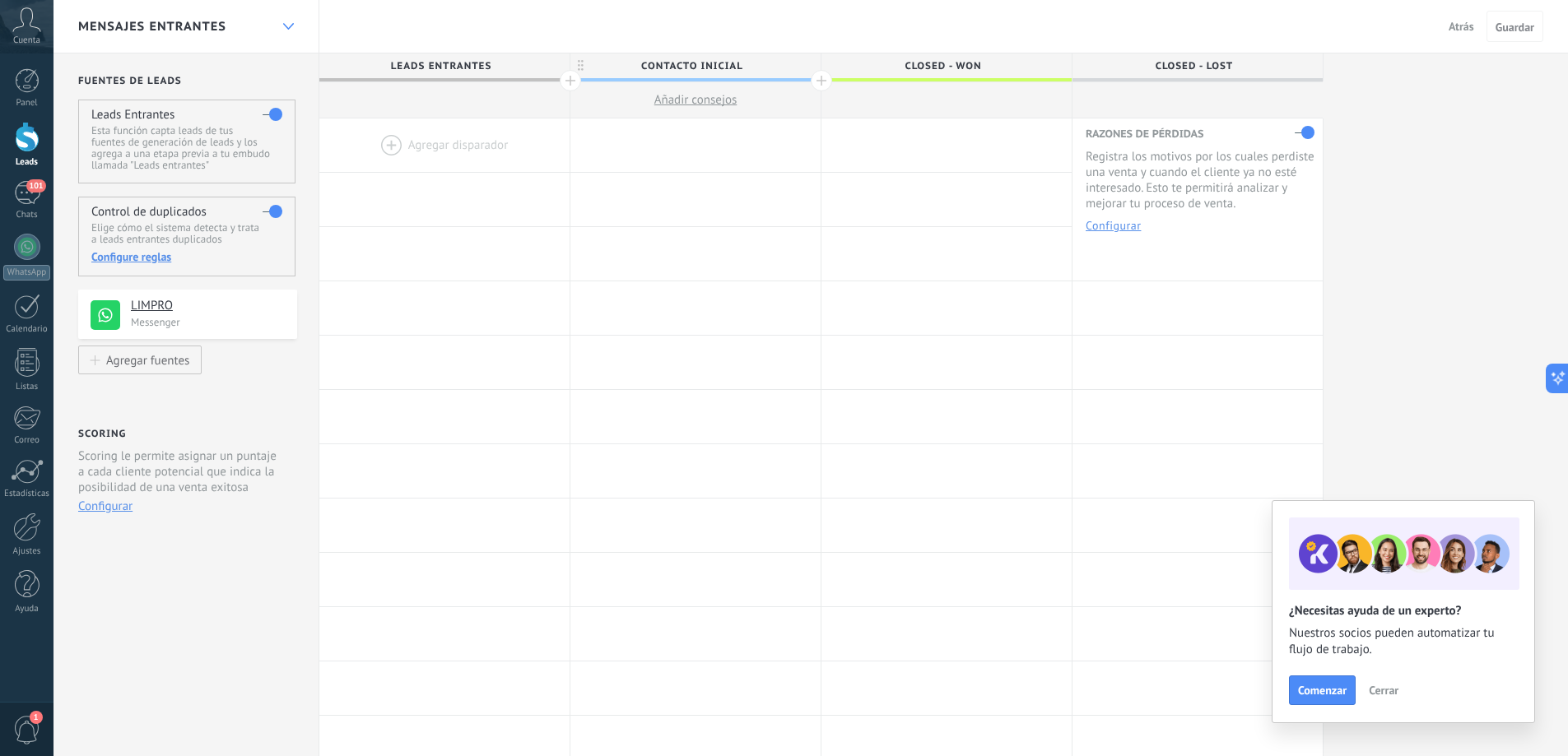
click at [288, 27] on icon at bounding box center [288, 27] width 11 height 7
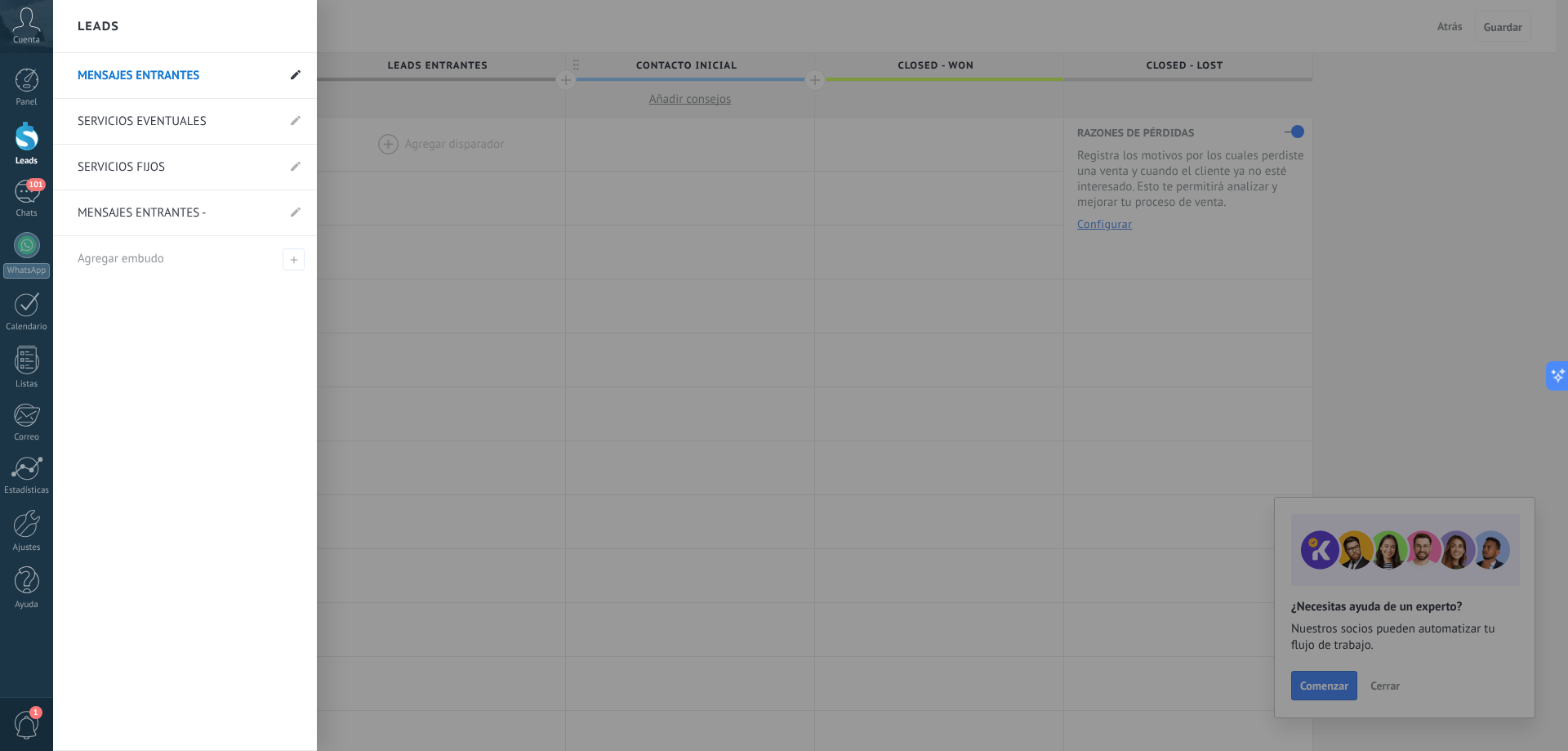
click at [295, 75] on use at bounding box center [296, 75] width 10 height 10
click at [242, 75] on input "**********" at bounding box center [176, 76] width 198 height 26
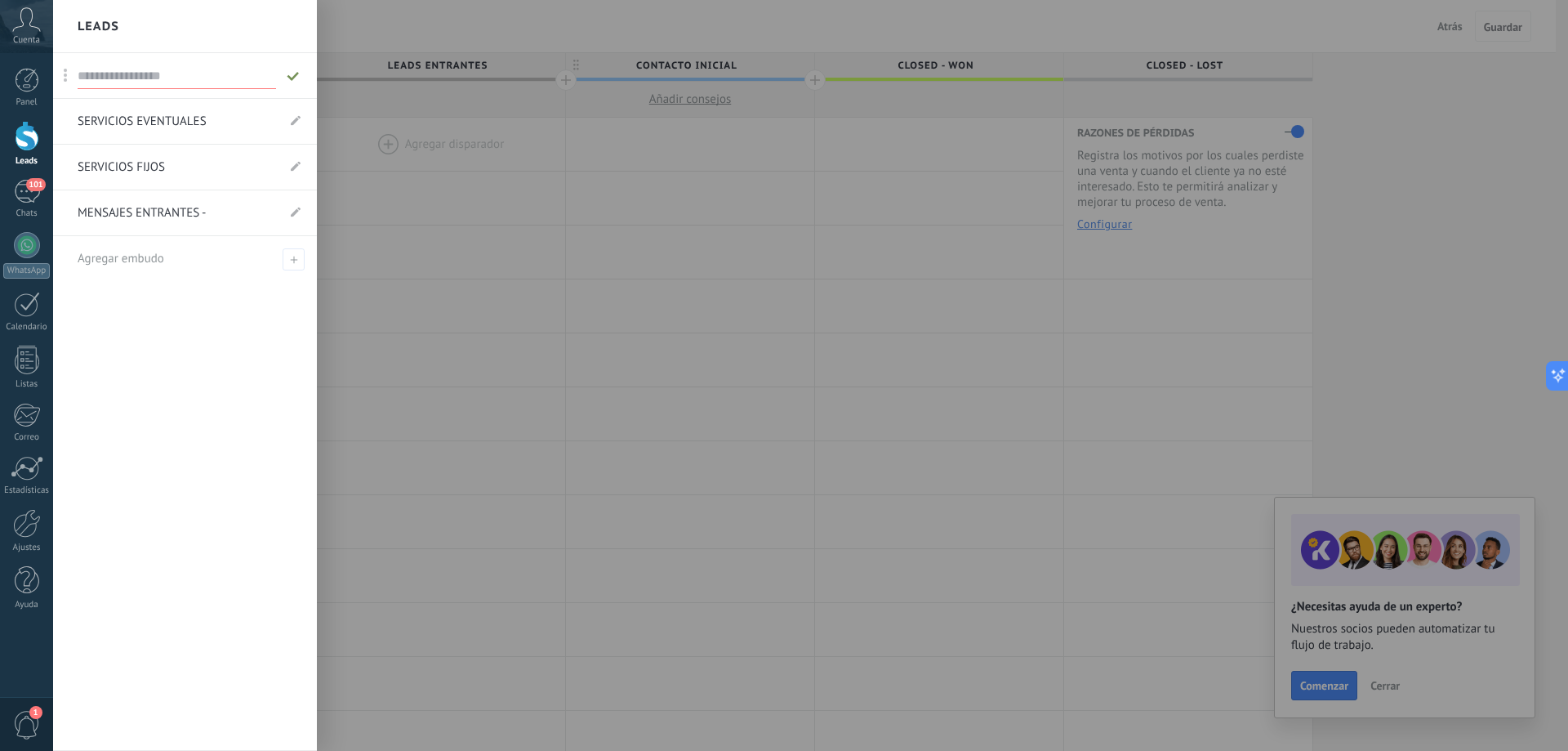
click at [68, 81] on span at bounding box center [66, 76] width 21 height 30
click at [62, 73] on span at bounding box center [66, 76] width 21 height 30
click at [468, 224] on div at bounding box center [837, 376] width 1568 height 751
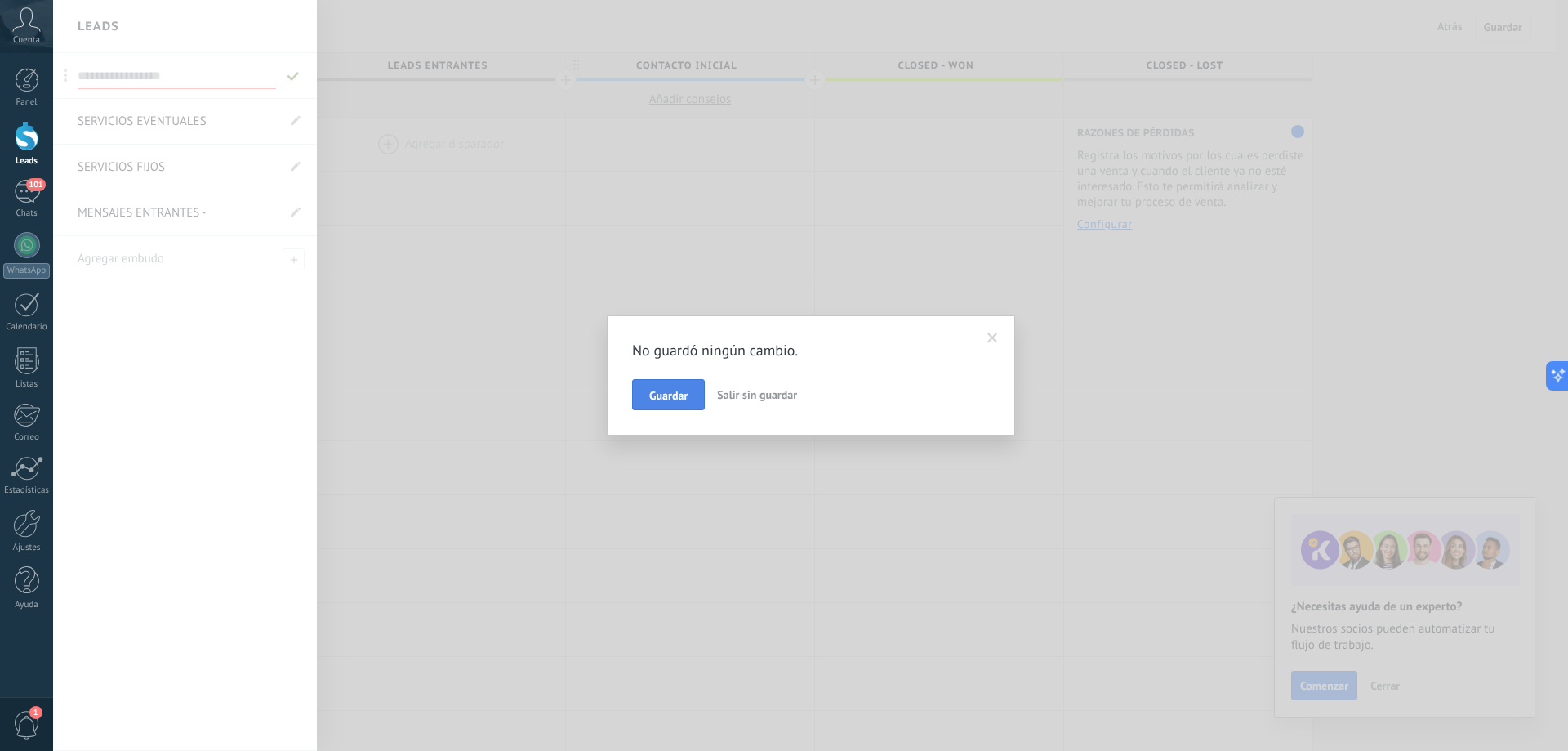
click at [674, 391] on span "Guardar" at bounding box center [669, 395] width 38 height 12
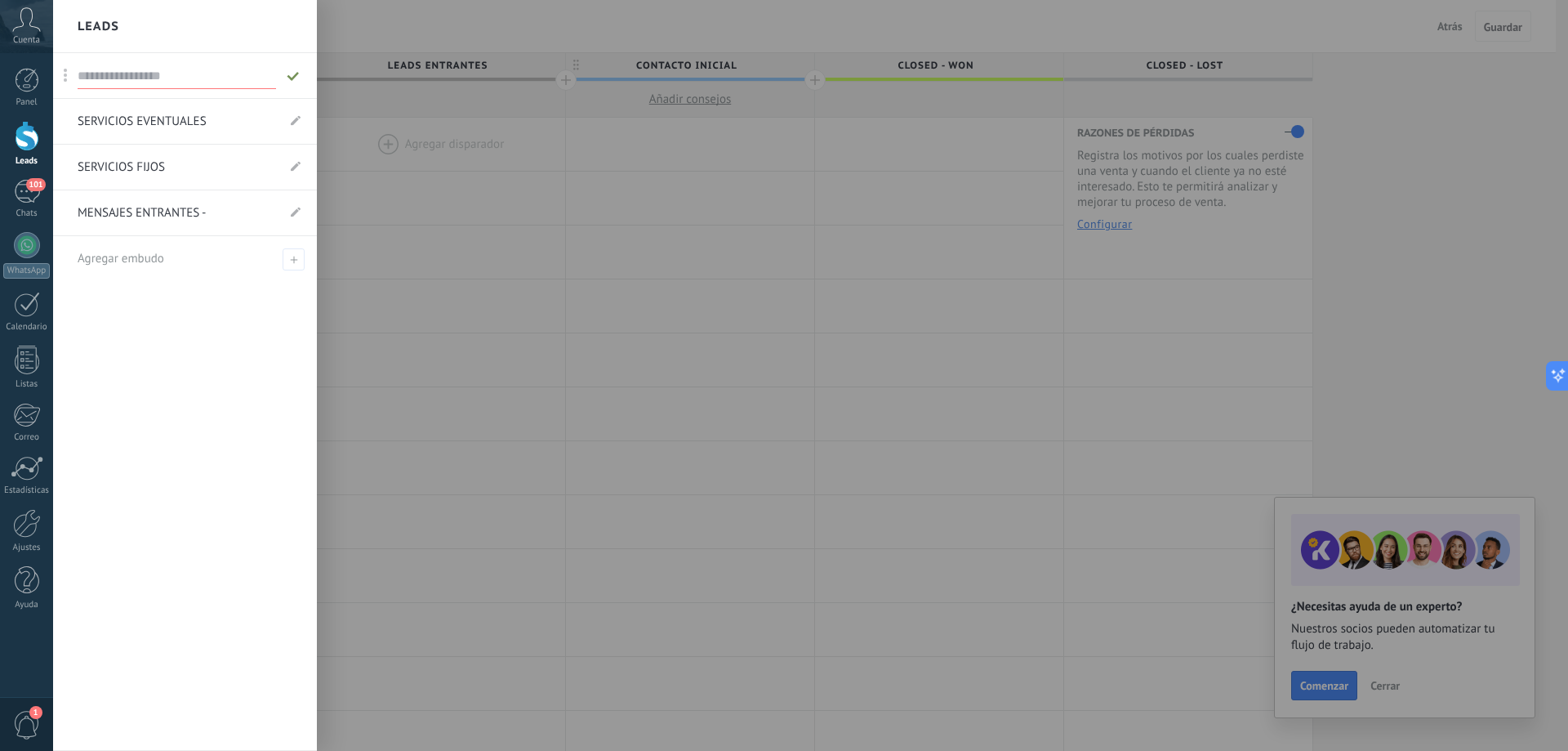
click at [527, 177] on div at bounding box center [837, 376] width 1568 height 751
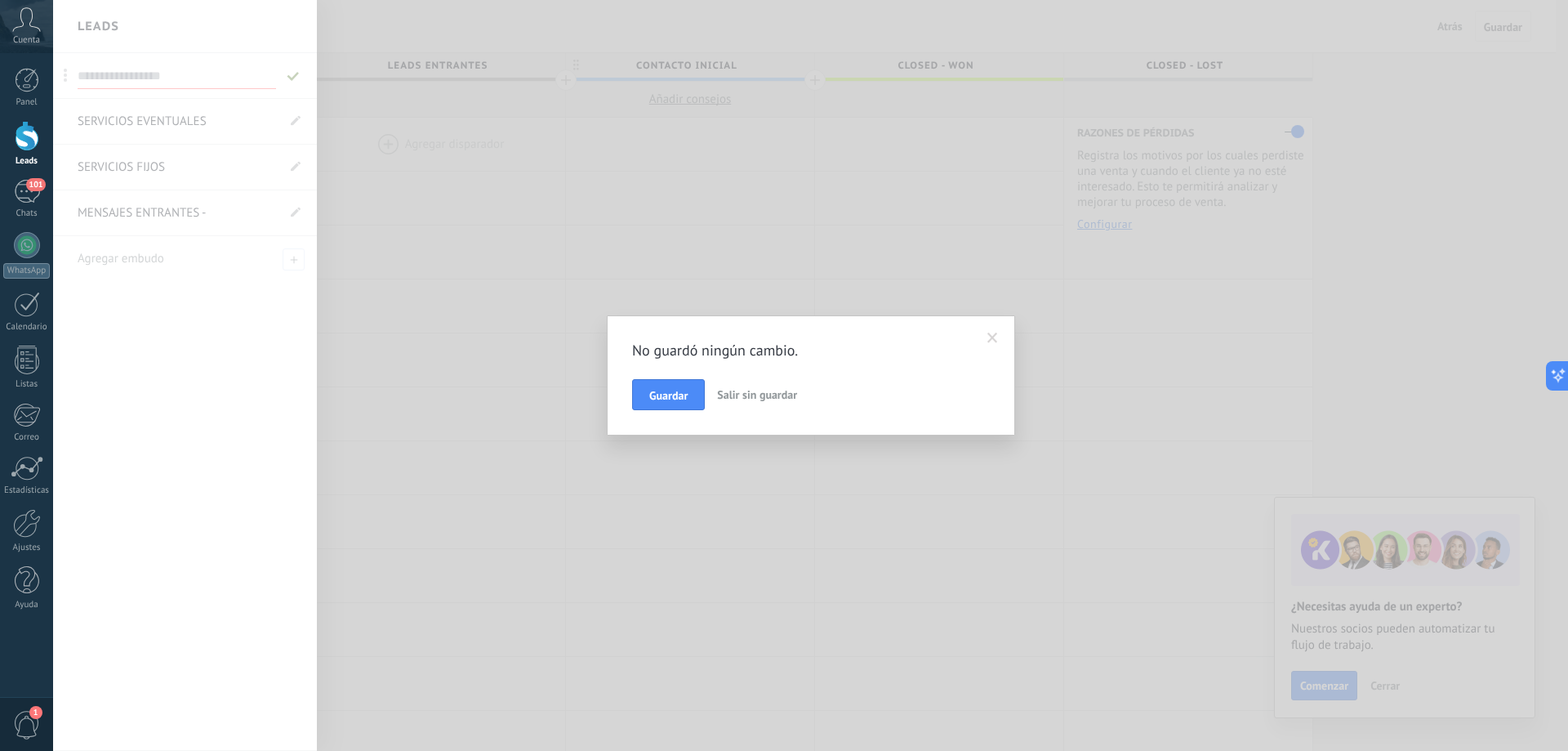
click at [768, 401] on span "Salir sin guardar" at bounding box center [757, 395] width 80 height 15
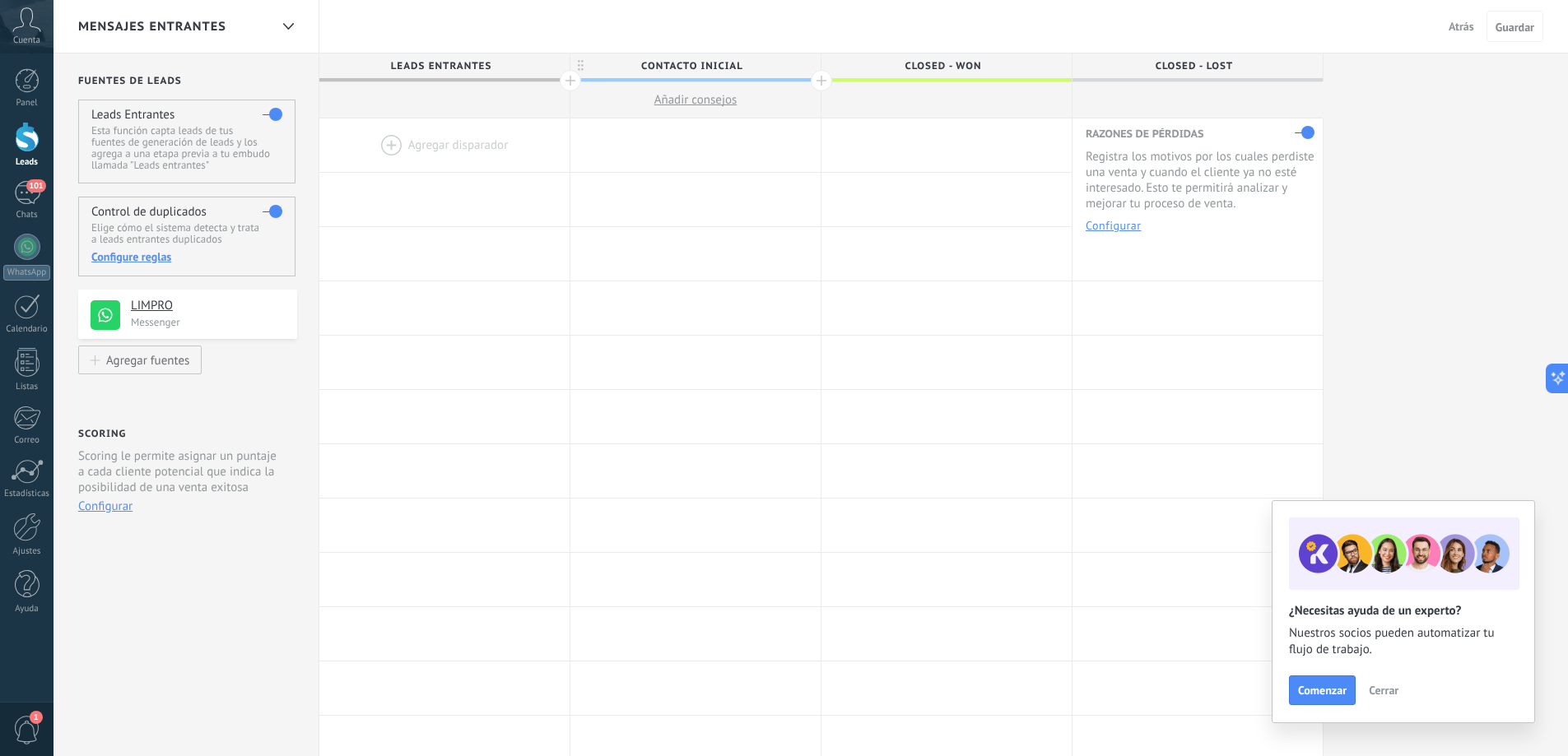
click at [1457, 27] on span "Atrás" at bounding box center [1461, 27] width 25 height 15
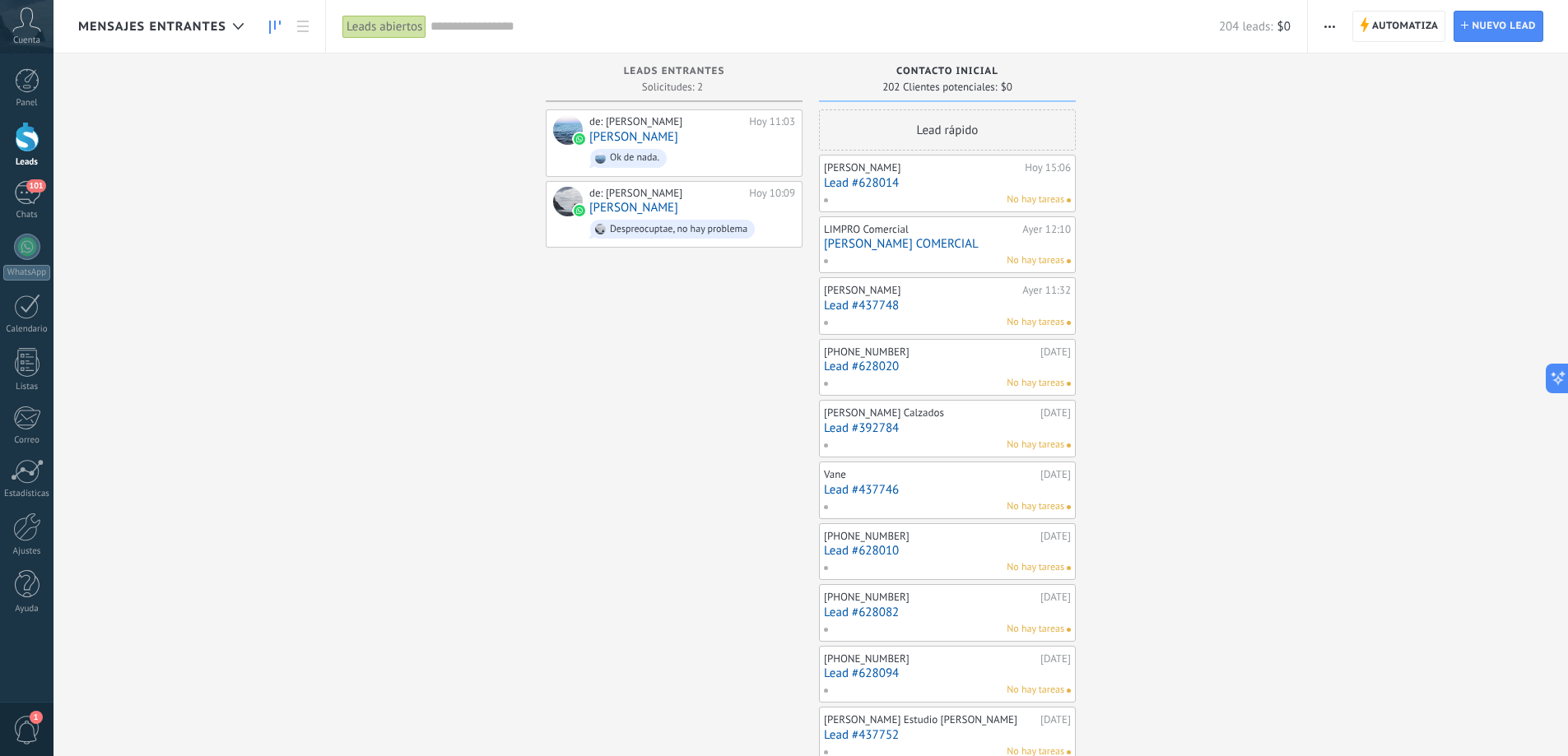
click at [1333, 24] on span "button" at bounding box center [1329, 26] width 11 height 31
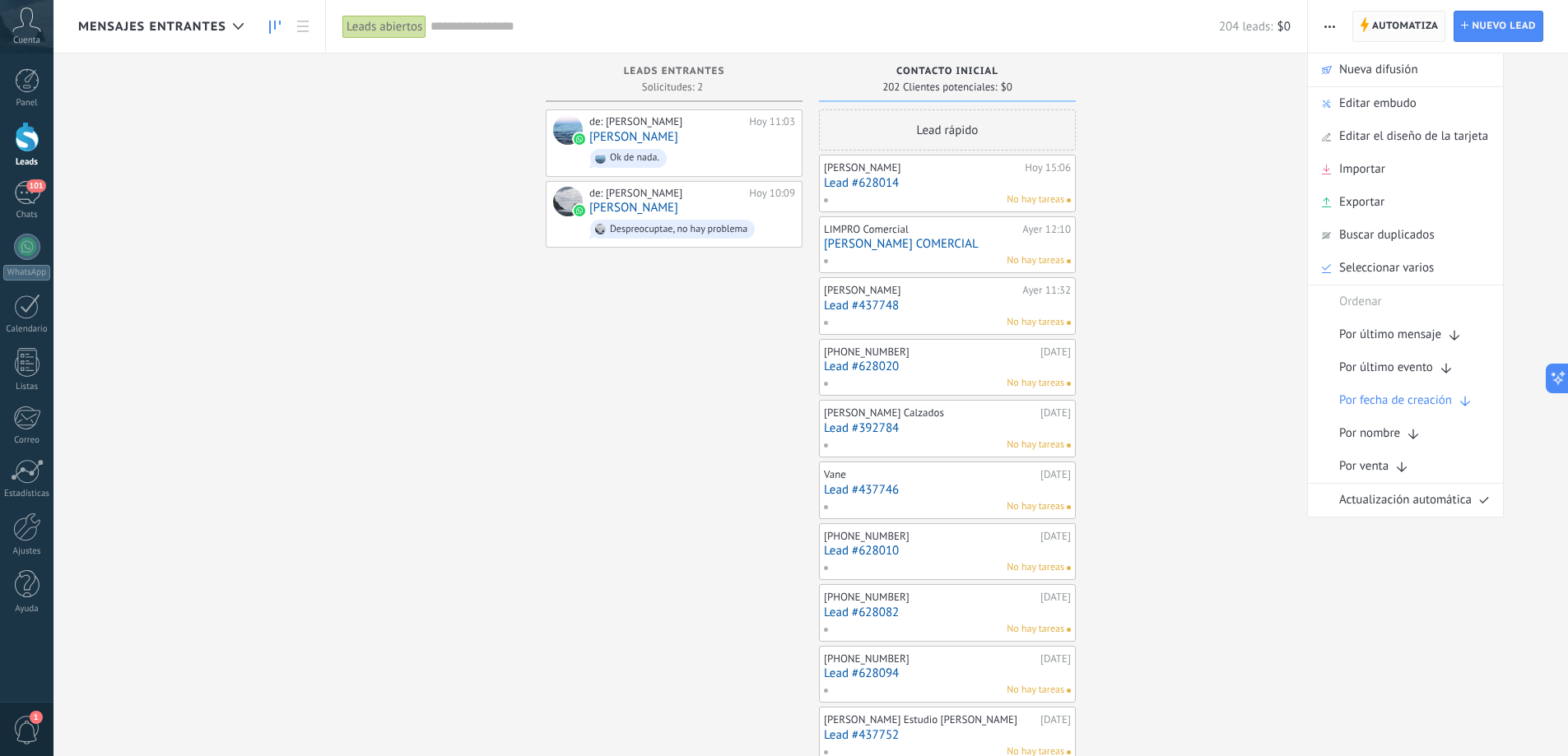
click at [1391, 29] on span "Automatiza" at bounding box center [1405, 26] width 67 height 29
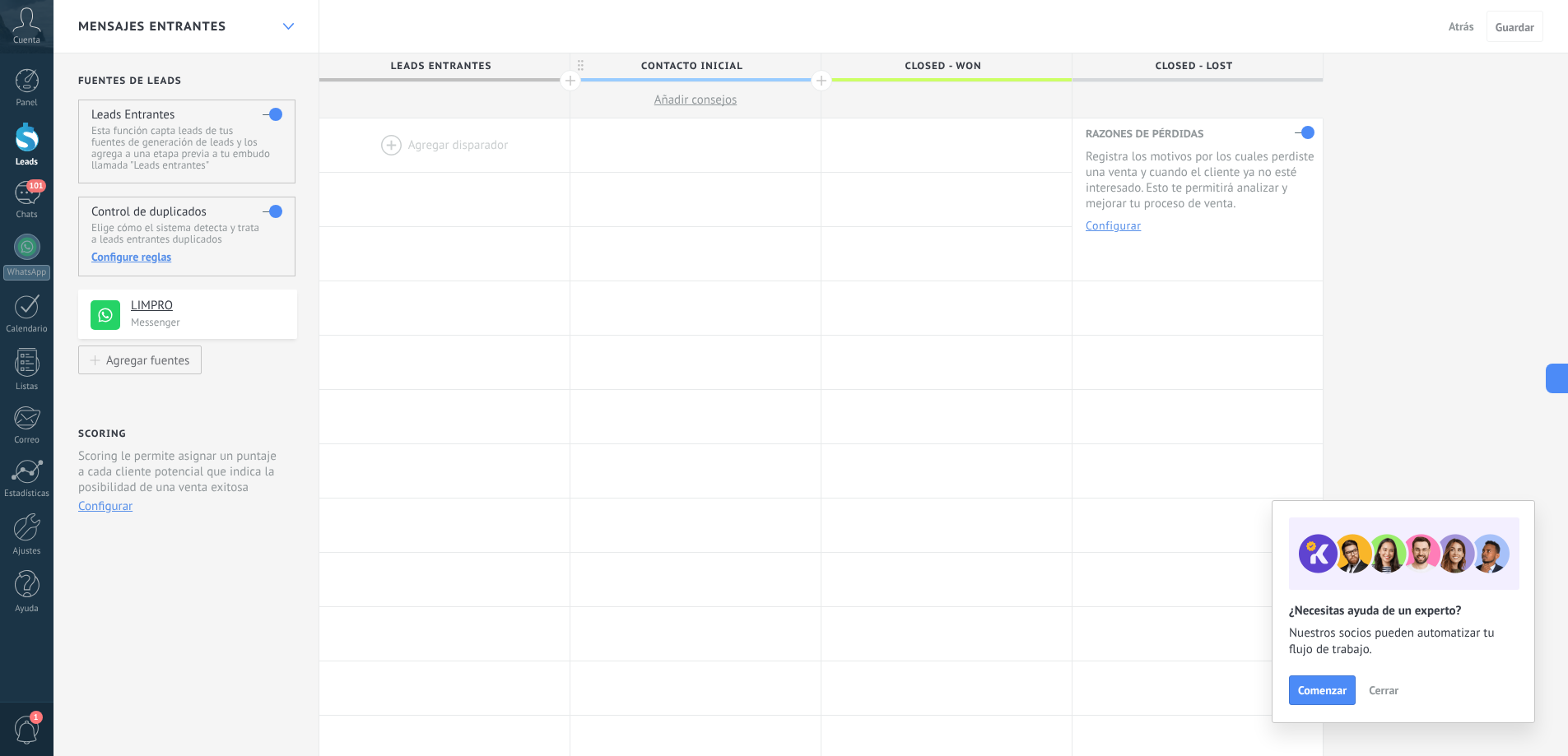
click at [289, 35] on div at bounding box center [288, 27] width 28 height 32
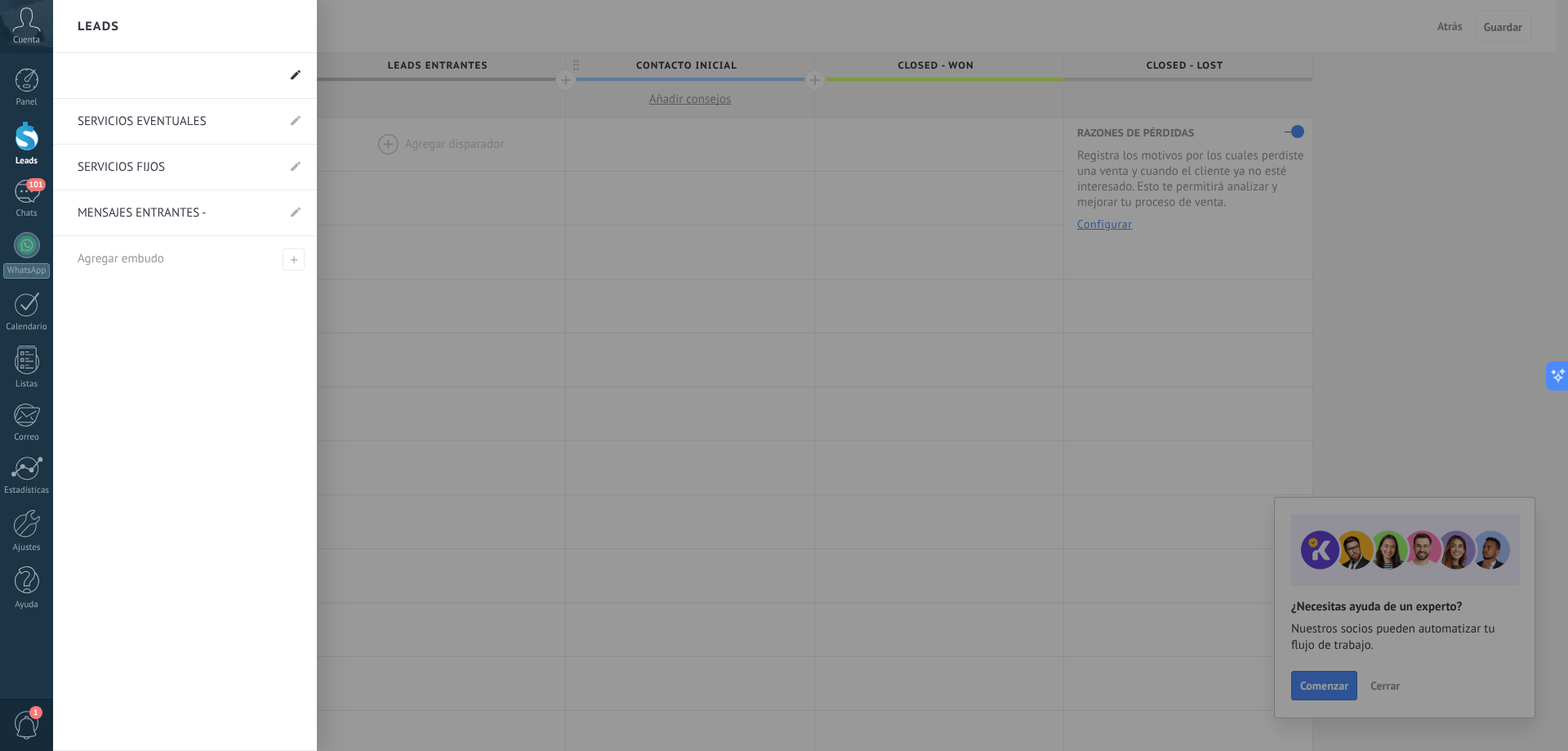
click at [298, 70] on span at bounding box center [296, 76] width 10 height 16
click at [301, 74] on icon at bounding box center [293, 76] width 18 height 10
click at [109, 72] on li at bounding box center [185, 76] width 264 height 46
click at [171, 79] on li at bounding box center [185, 76] width 264 height 46
click at [297, 75] on use at bounding box center [296, 75] width 10 height 10
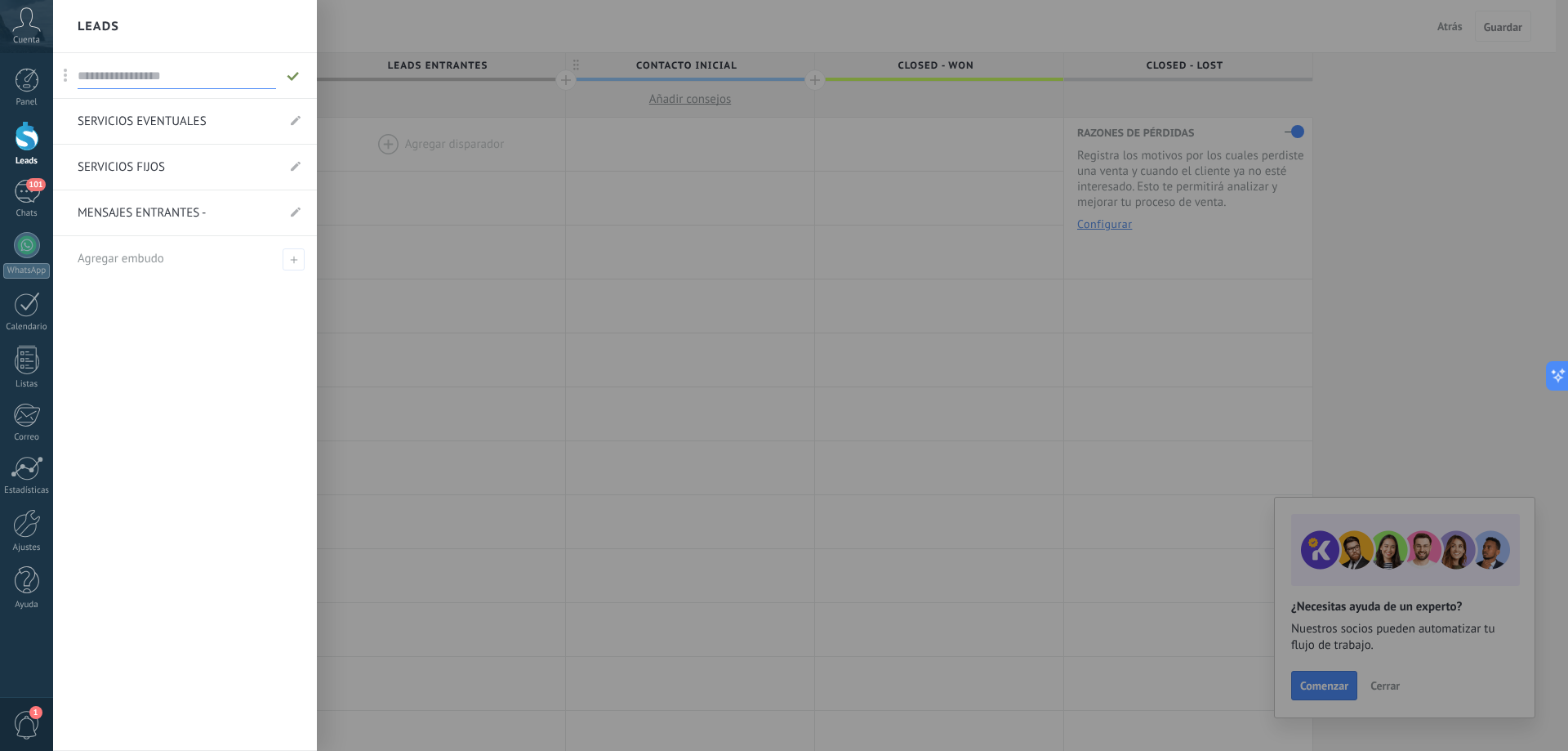
click at [66, 76] on span at bounding box center [66, 76] width 4 height 14
drag, startPoint x: 66, startPoint y: 76, endPoint x: 57, endPoint y: 258, distance: 182.2
click at [292, 214] on icon at bounding box center [293, 214] width 18 height 10
click at [508, 163] on div at bounding box center [837, 376] width 1568 height 751
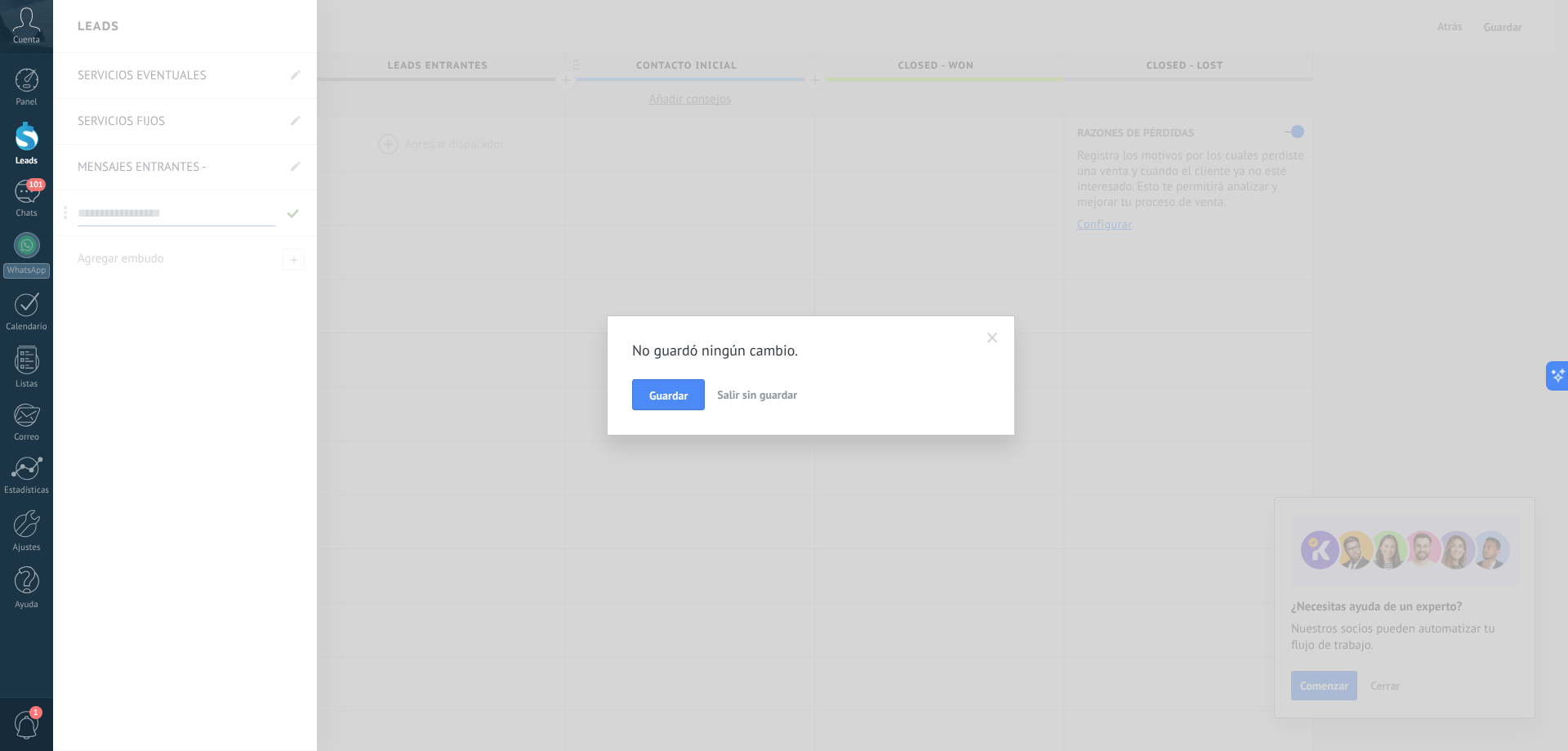
click at [731, 398] on span "Salir sin guardar" at bounding box center [757, 395] width 80 height 15
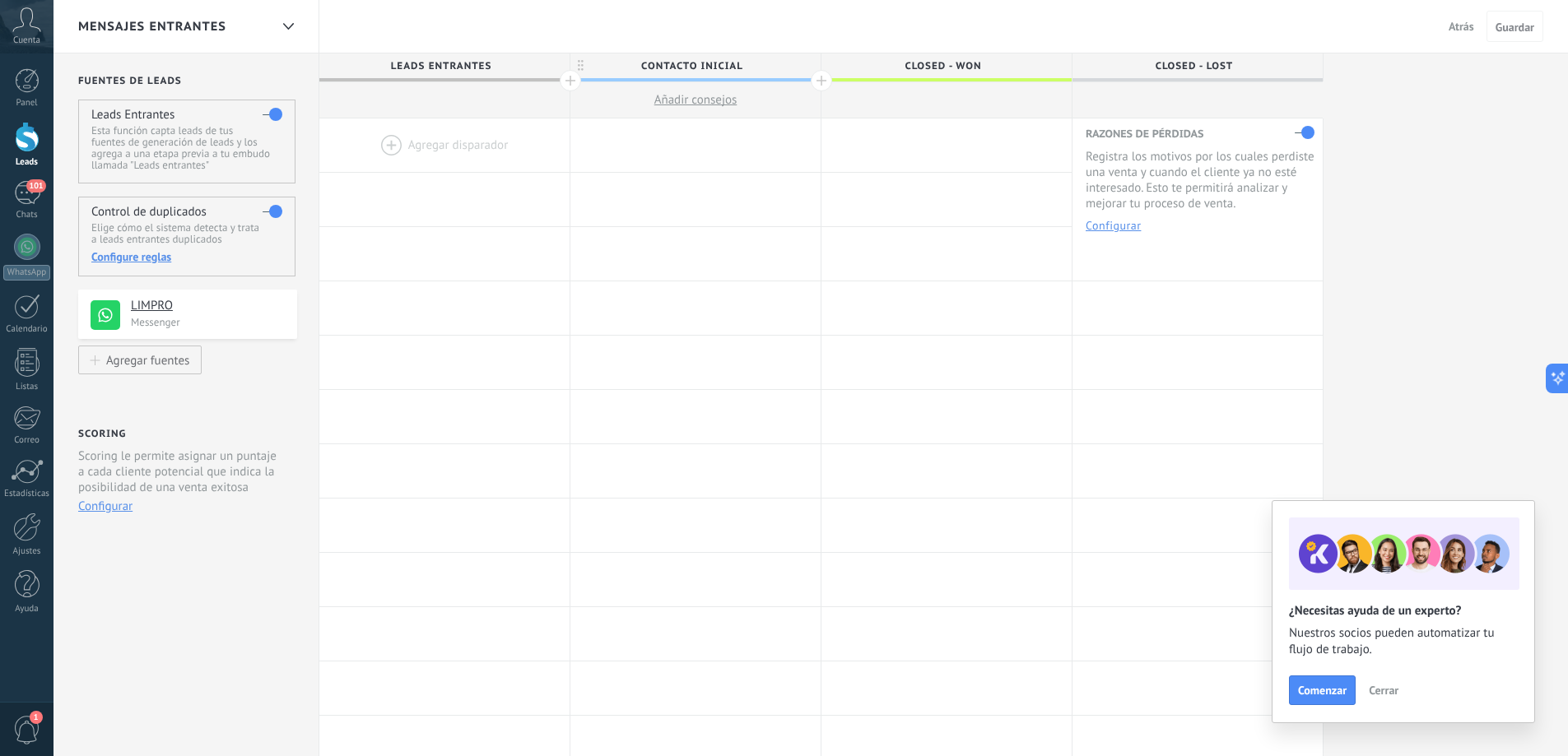
click at [274, 23] on div "MENSAJES ENTRANTES" at bounding box center [187, 26] width 266 height 53
click at [1464, 23] on span "Atrás" at bounding box center [1461, 27] width 25 height 15
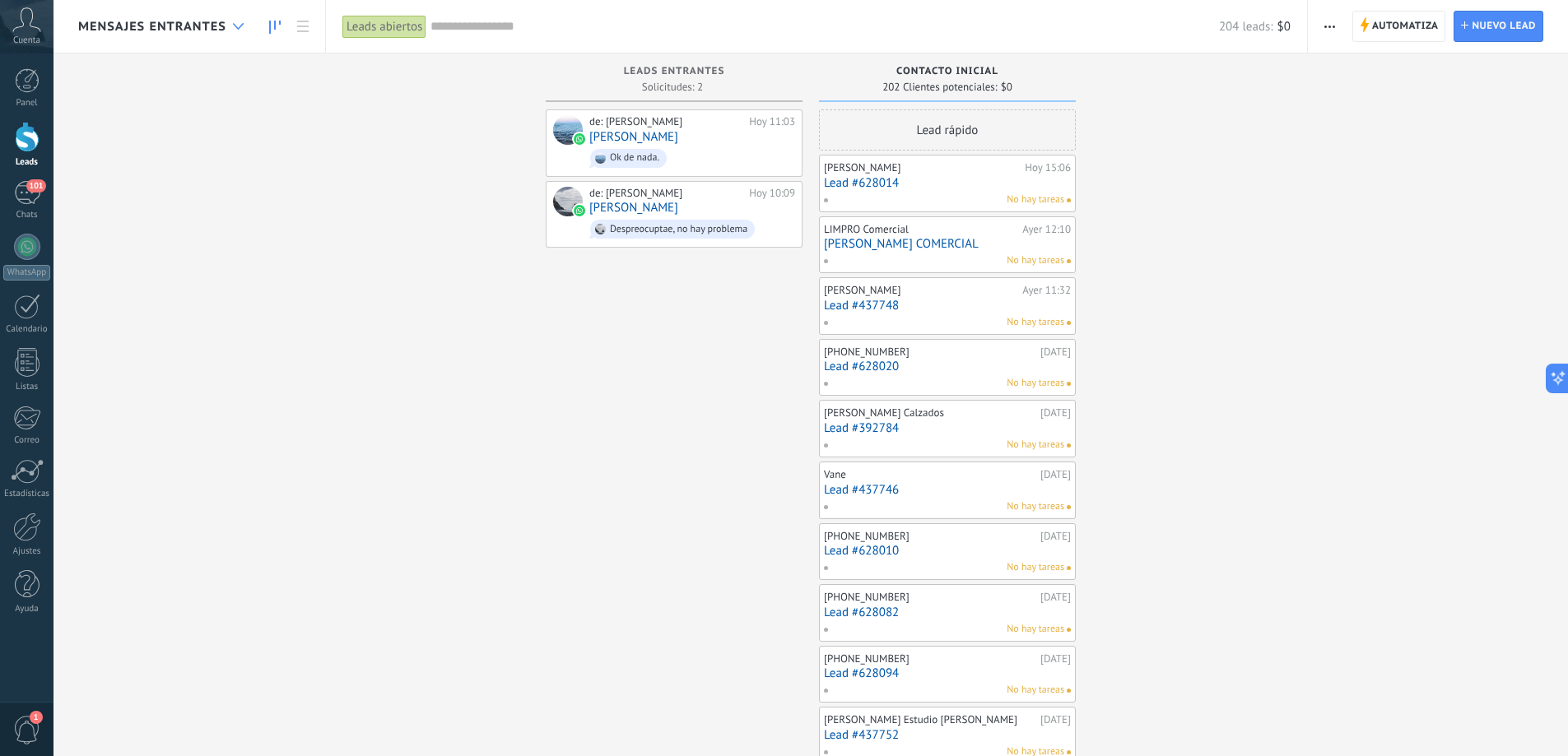
click at [244, 25] on div at bounding box center [238, 27] width 27 height 32
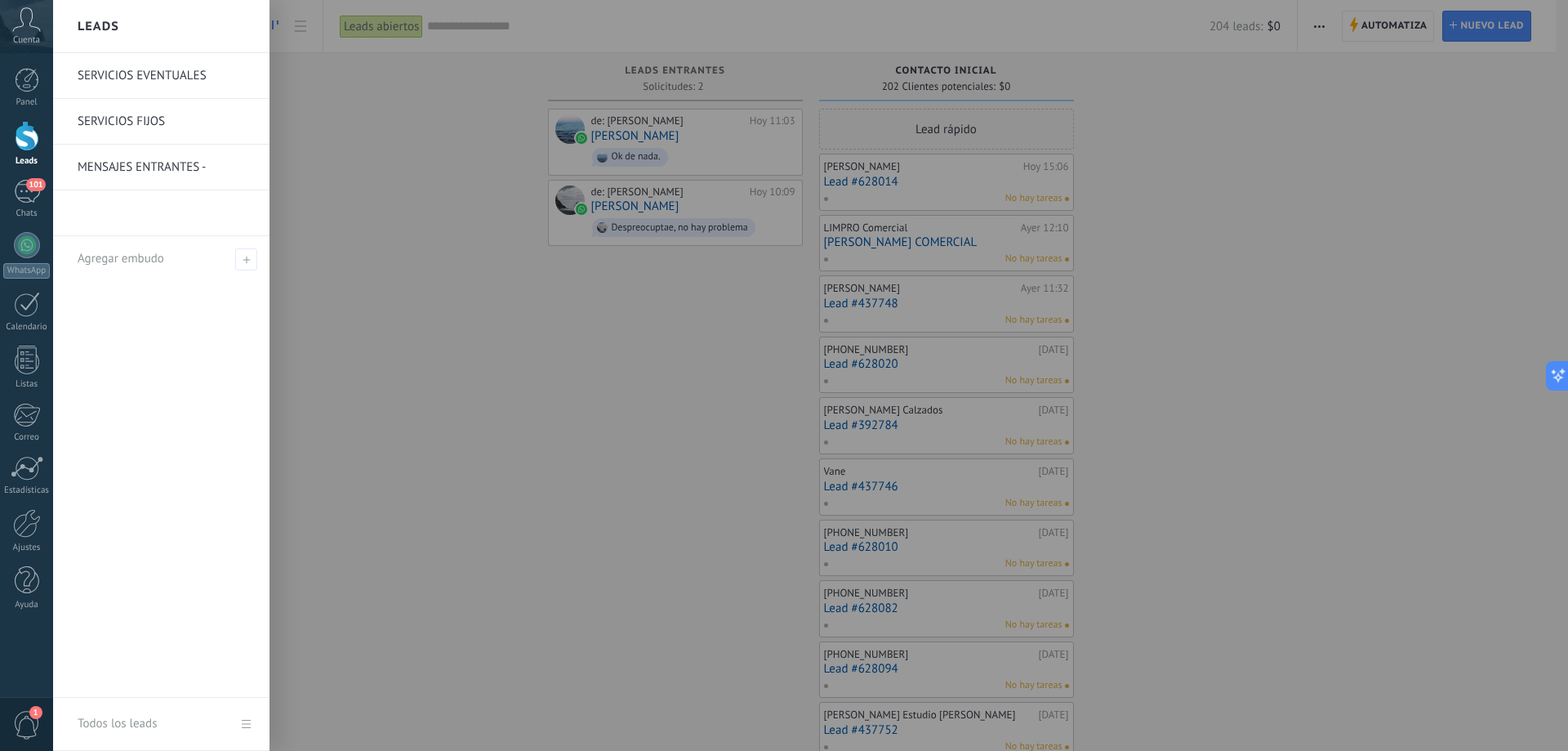
click at [145, 165] on link "MENSAJES ENTRANTES -" at bounding box center [164, 167] width 175 height 46
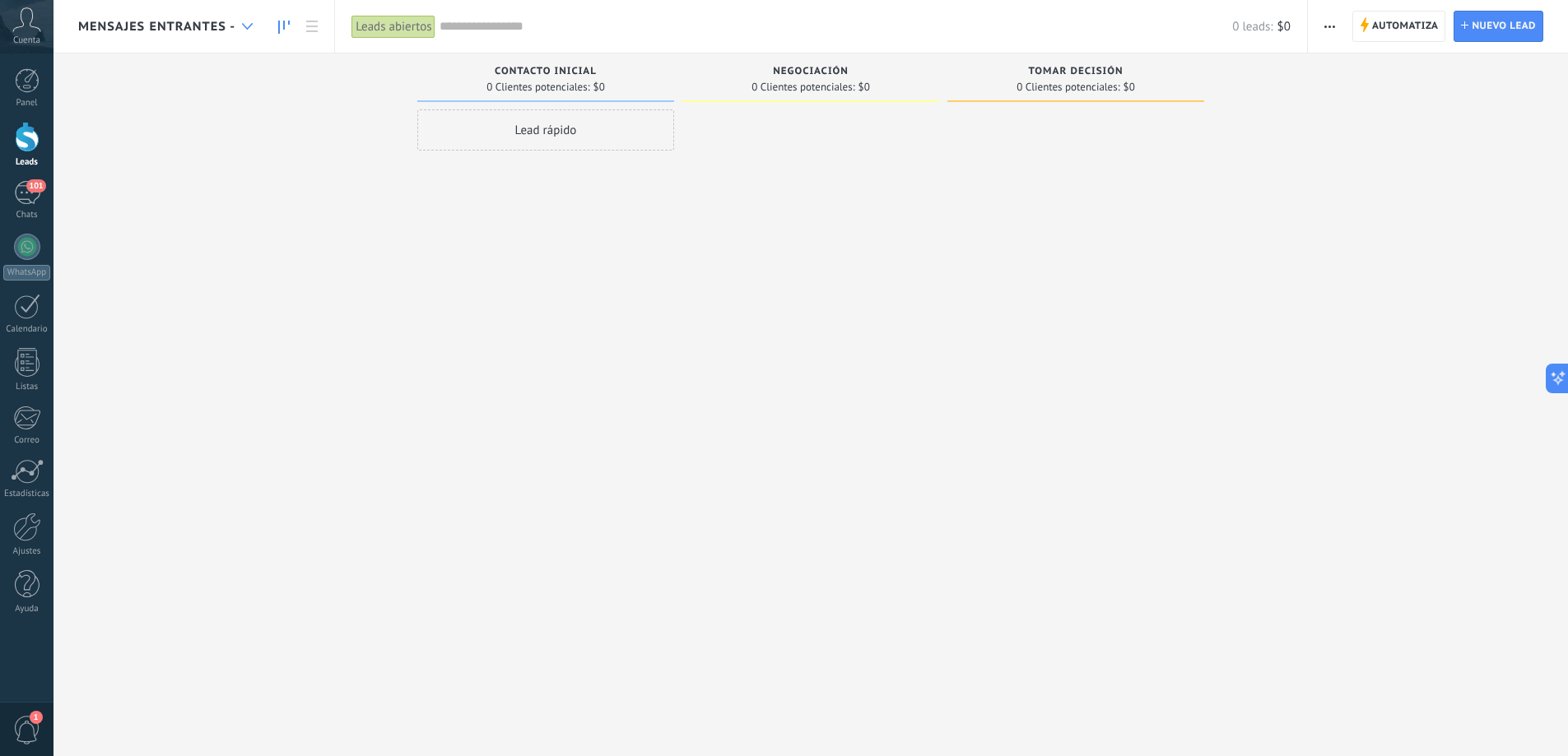
click at [245, 26] on use at bounding box center [247, 27] width 11 height 7
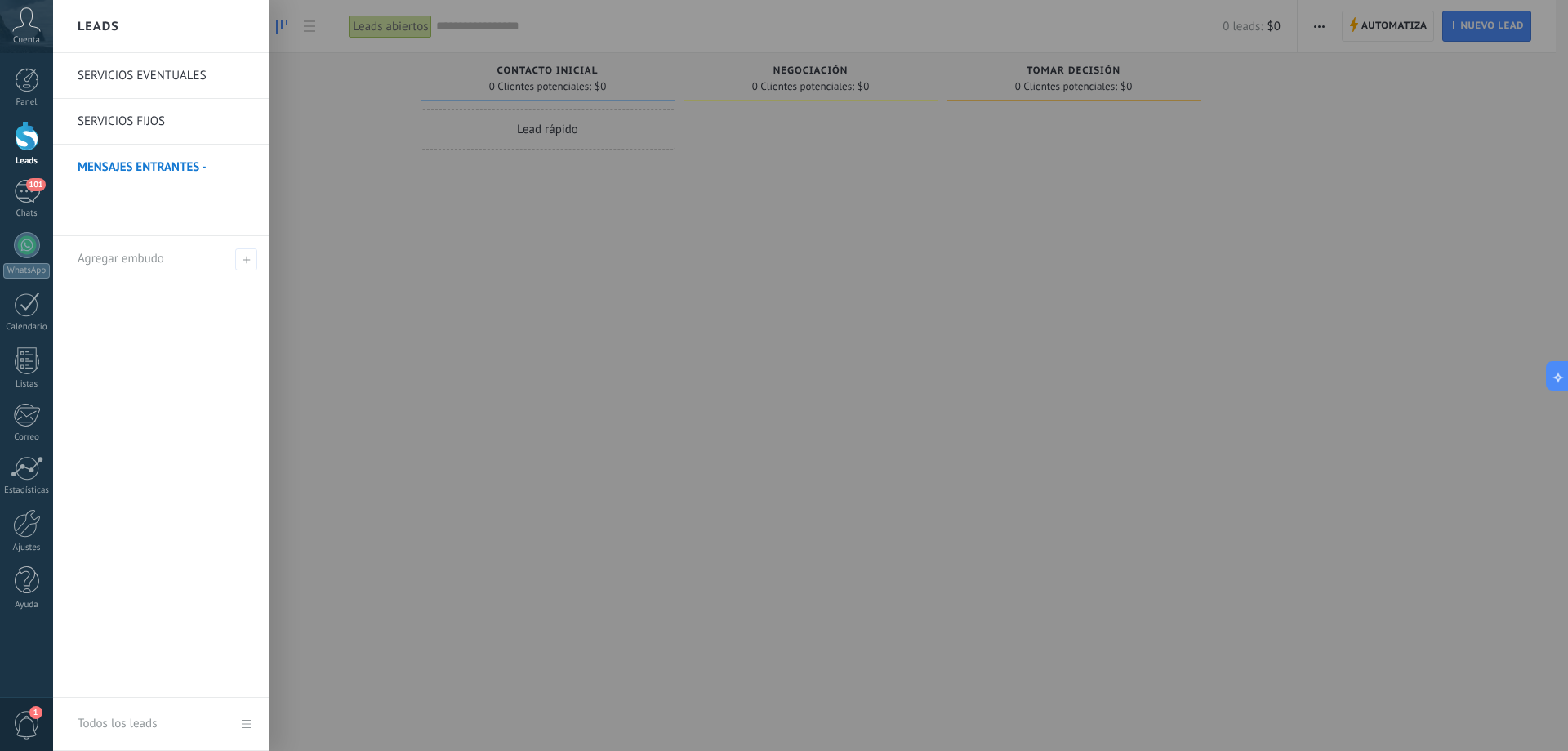
click at [162, 213] on li at bounding box center [161, 213] width 217 height 46
click at [188, 217] on li at bounding box center [161, 213] width 217 height 46
click at [93, 217] on li at bounding box center [161, 213] width 217 height 46
click at [93, 721] on div "Todos los leads" at bounding box center [116, 724] width 79 height 46
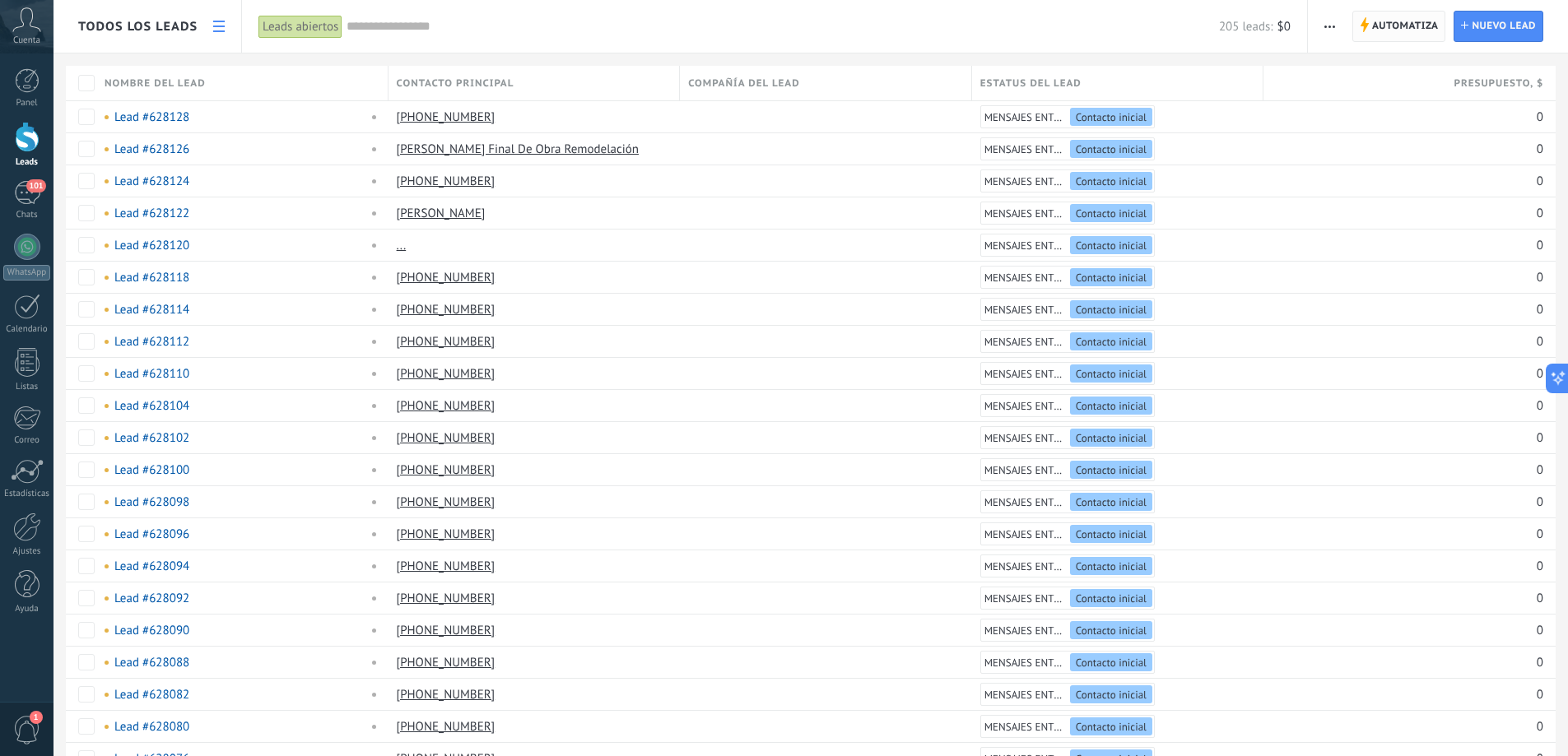
click at [1385, 27] on span "Automatiza" at bounding box center [1405, 26] width 67 height 29
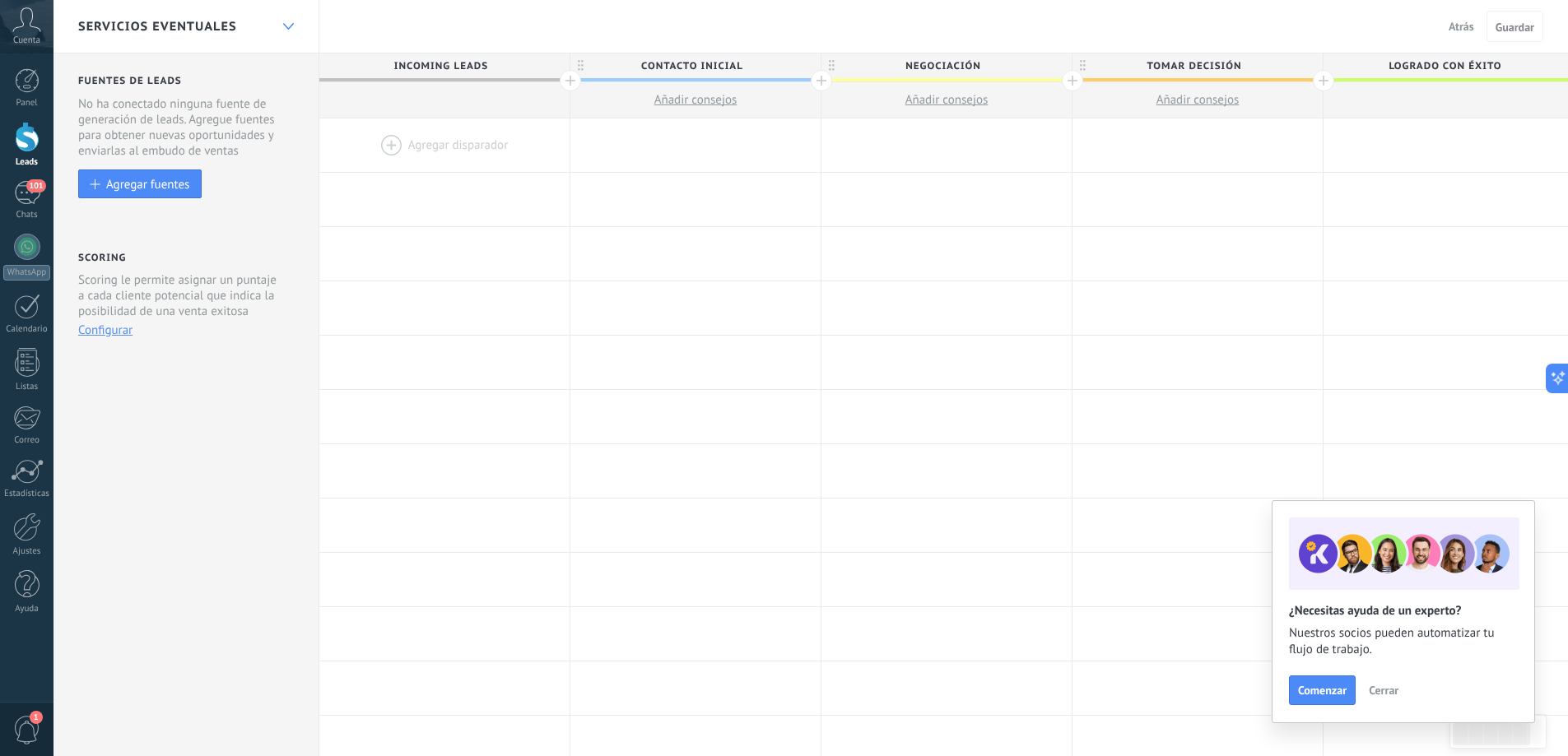
click at [285, 24] on icon at bounding box center [288, 27] width 11 height 7
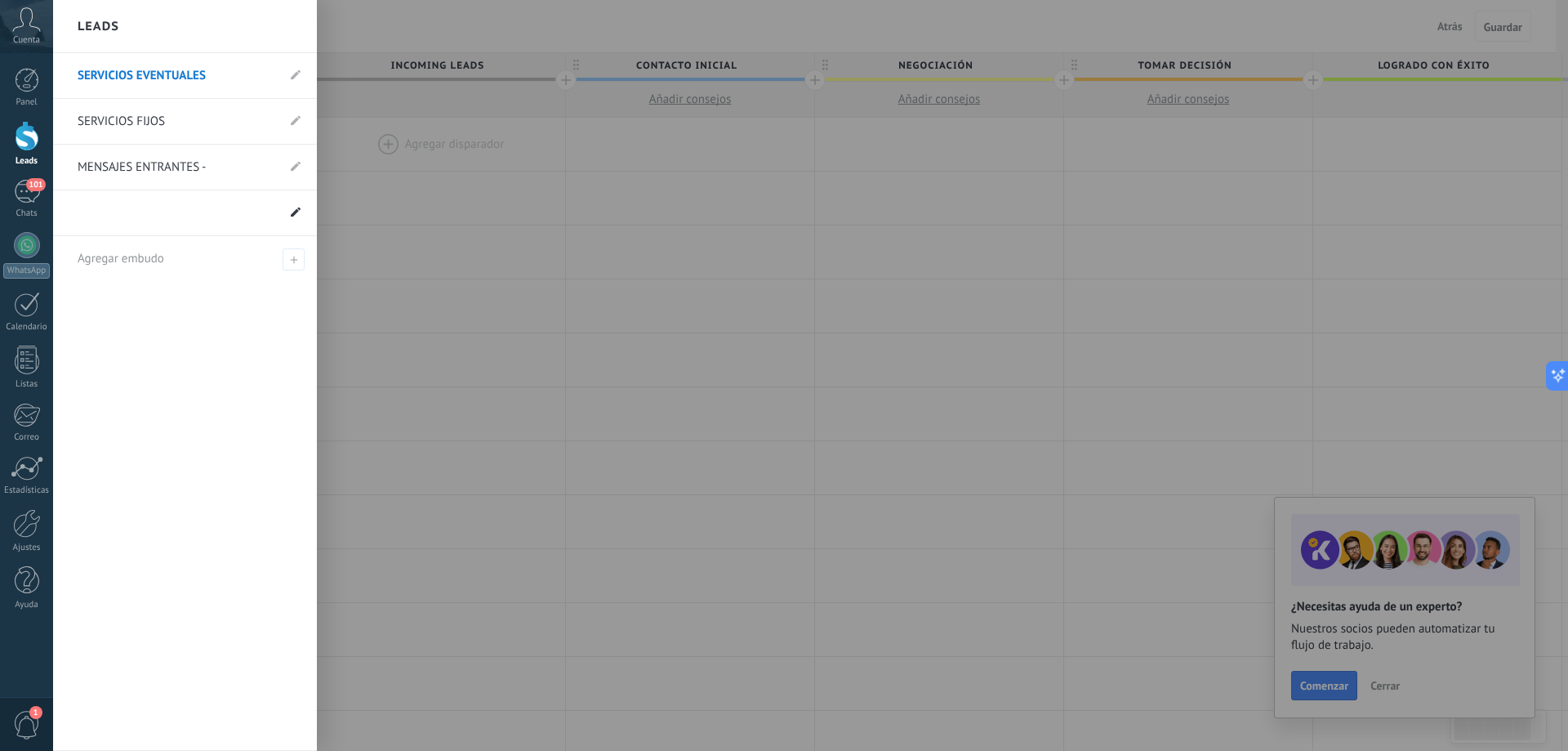
click at [297, 214] on icon at bounding box center [296, 212] width 10 height 10
click at [276, 214] on use at bounding box center [277, 214] width 8 height 10
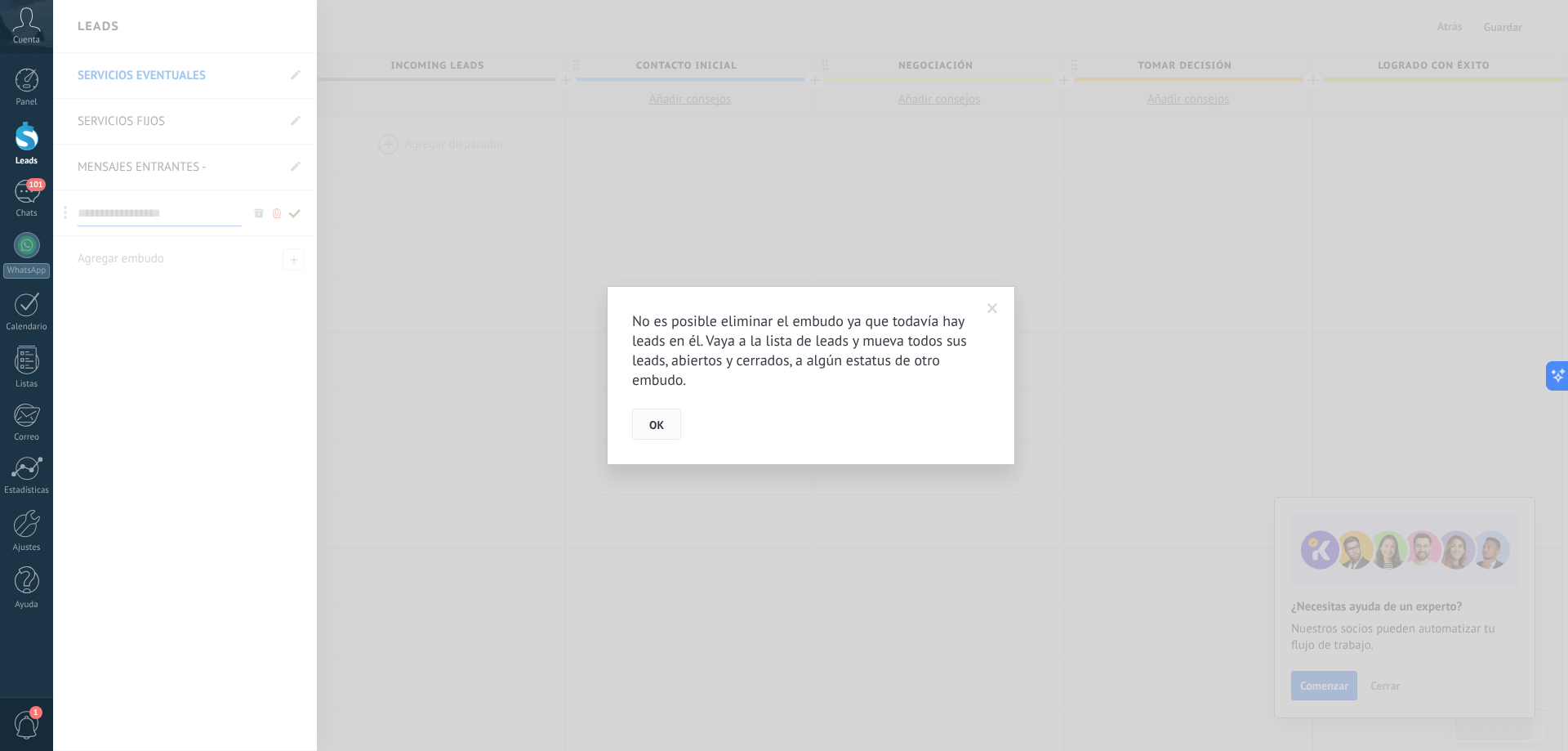
click at [669, 428] on button "OK" at bounding box center [656, 424] width 49 height 31
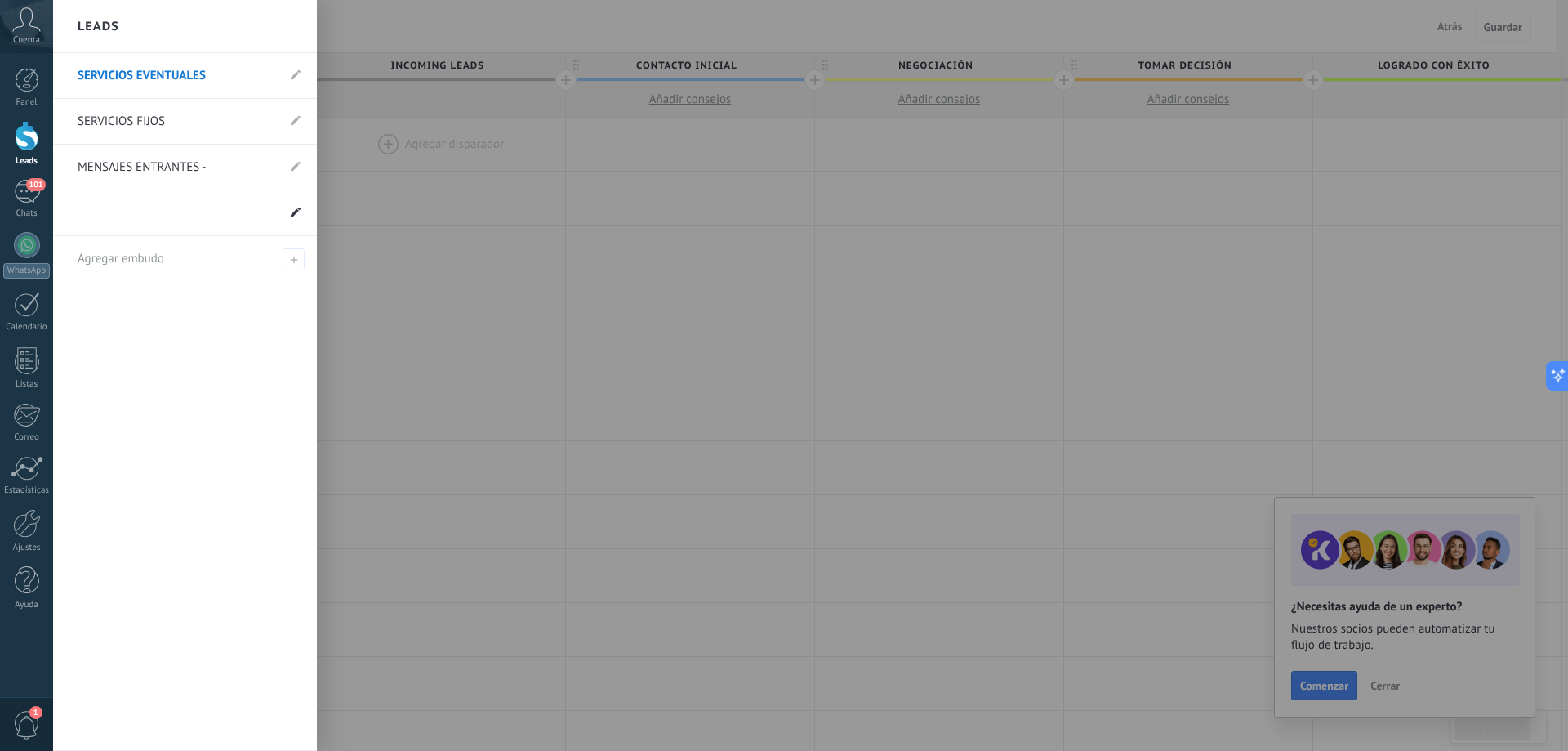
click at [292, 216] on use at bounding box center [296, 212] width 10 height 10
click at [276, 214] on use at bounding box center [277, 214] width 8 height 10
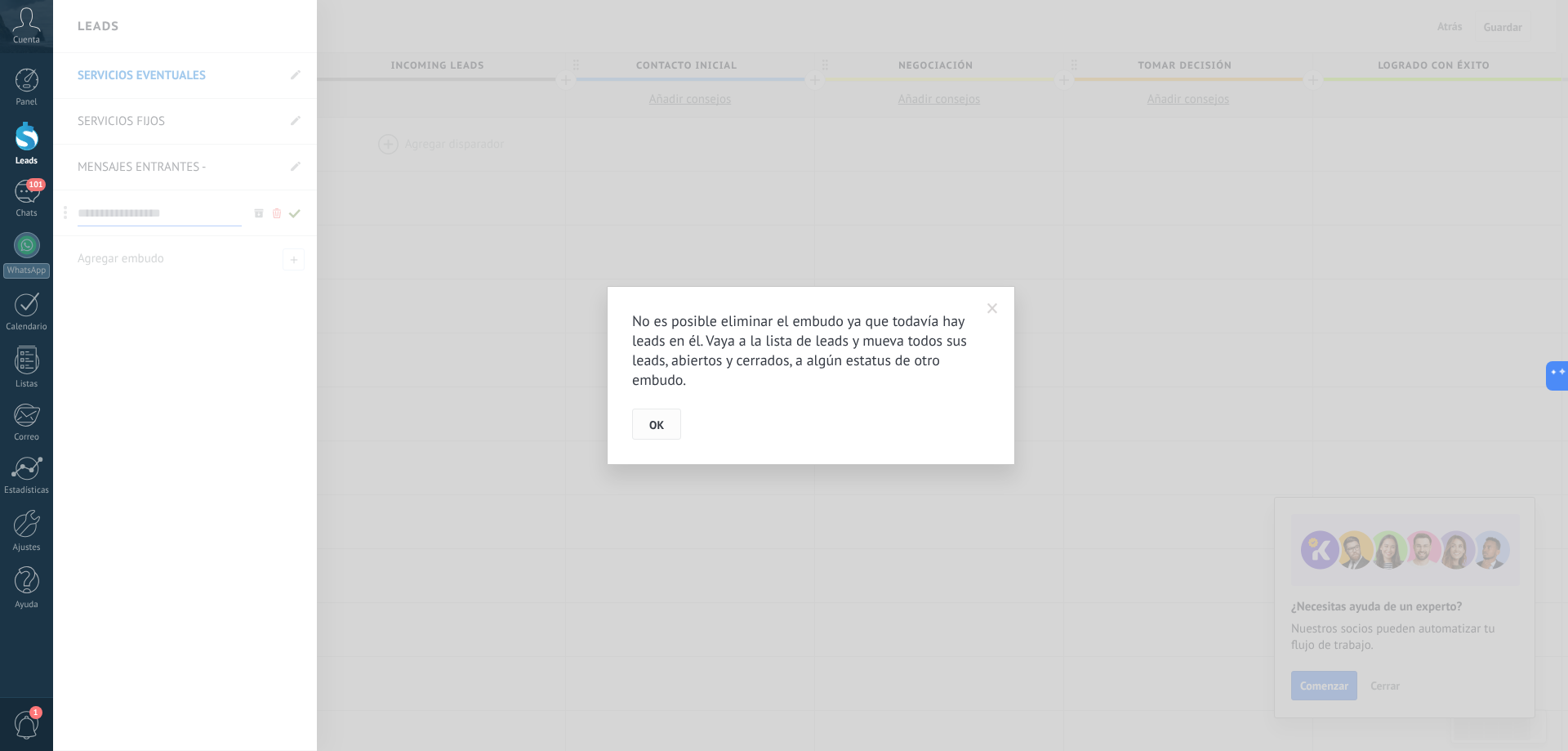
click at [666, 424] on button "OK" at bounding box center [656, 424] width 49 height 31
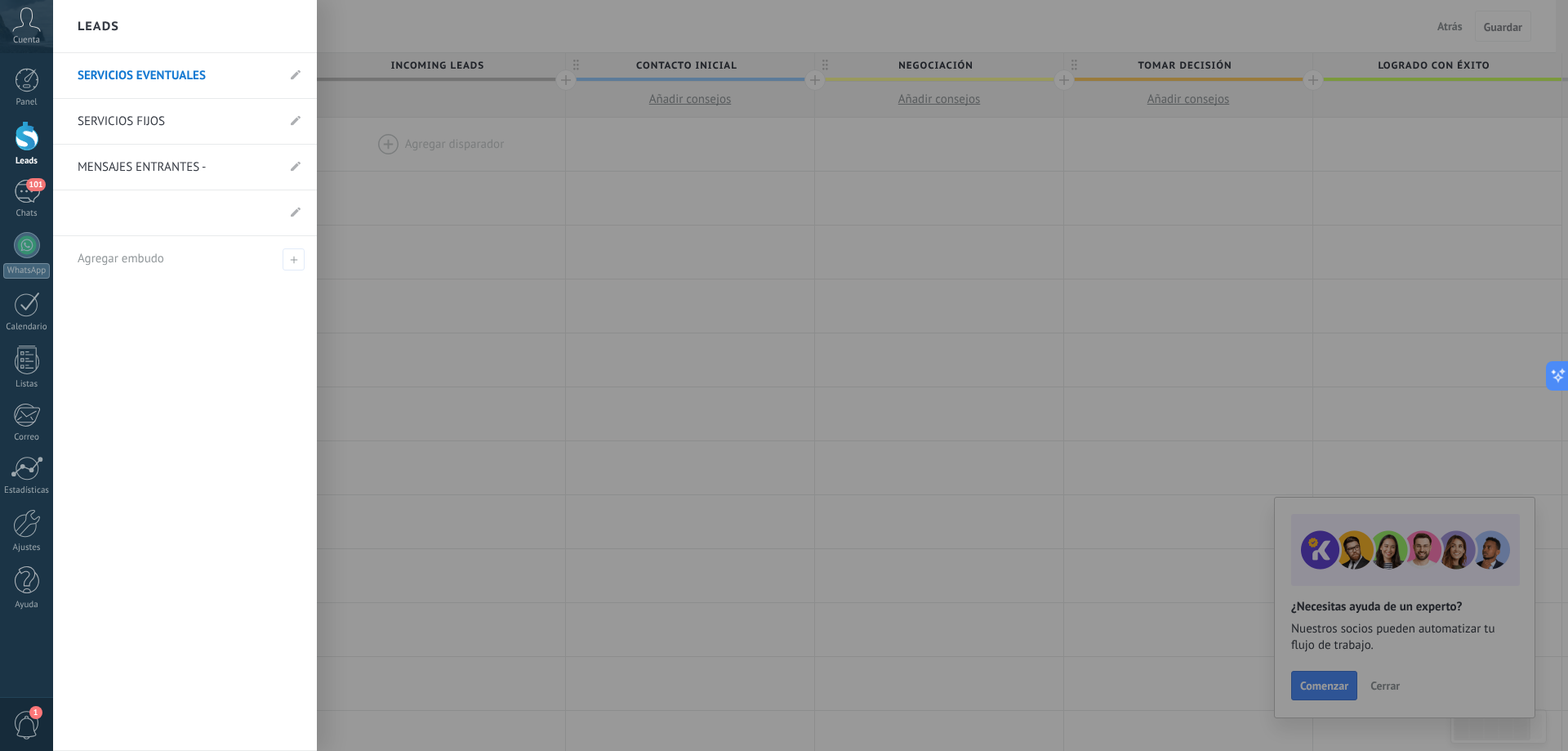
click at [25, 137] on div at bounding box center [27, 136] width 25 height 30
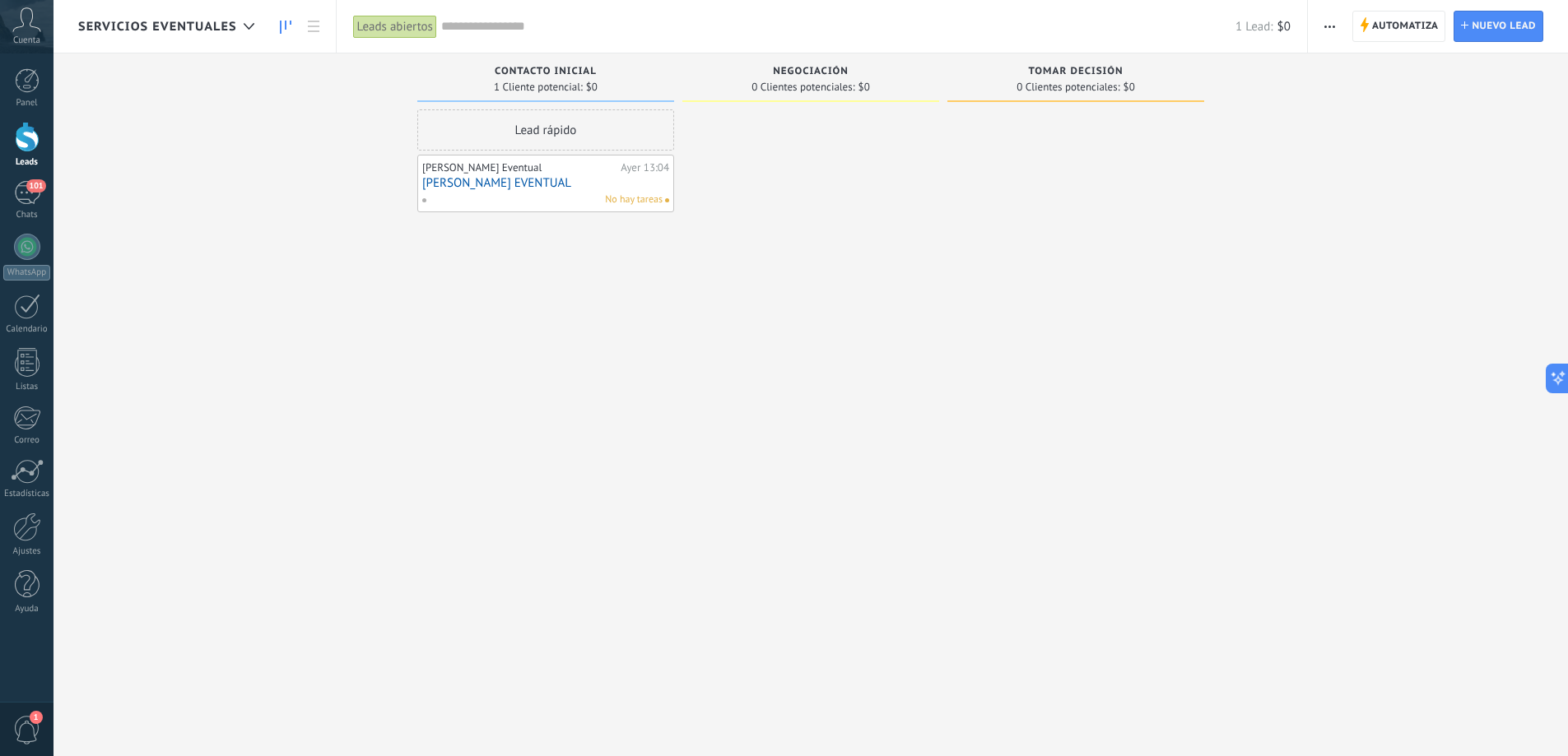
click at [230, 24] on span "SERVICIOS EVENTUALES" at bounding box center [157, 27] width 159 height 16
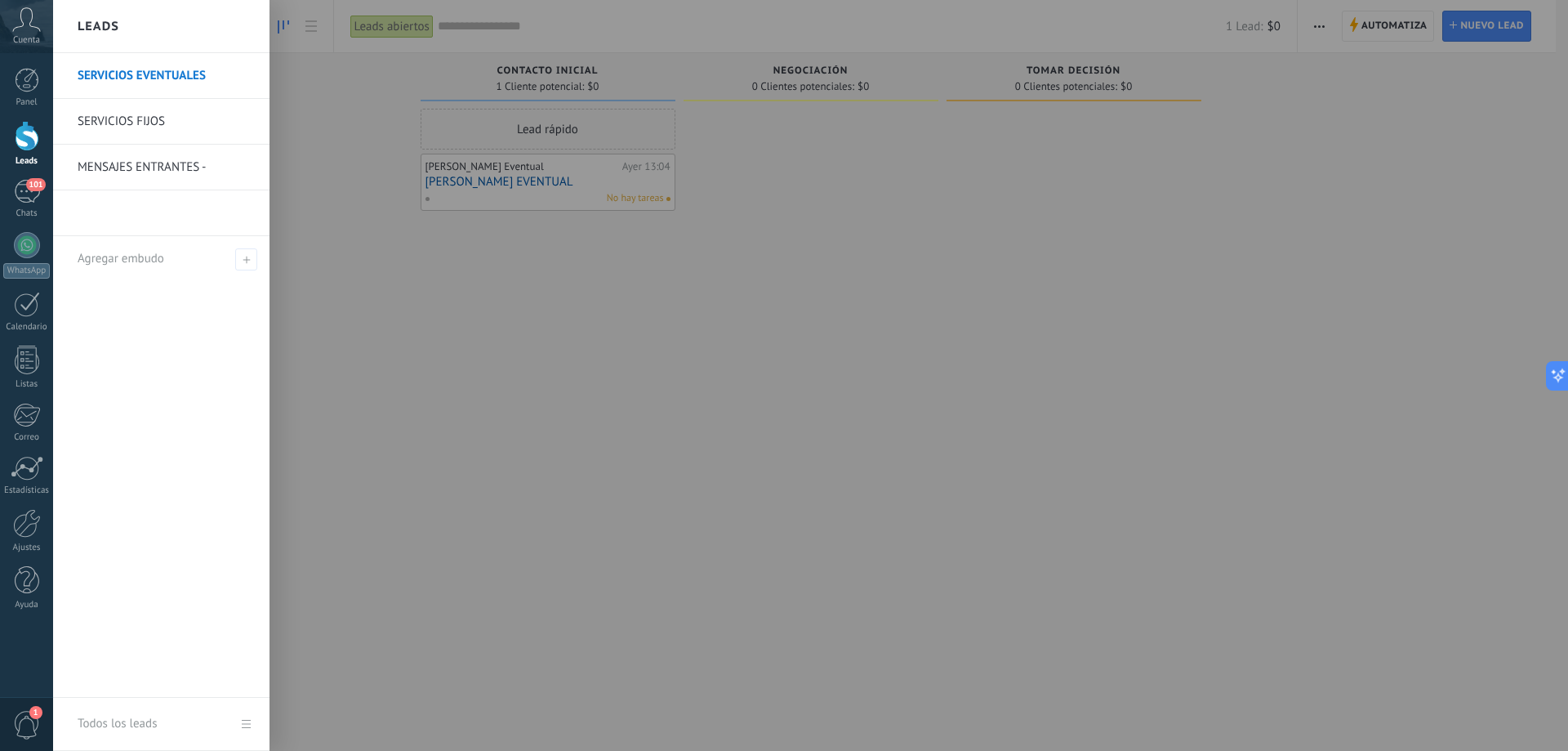
click at [169, 216] on li at bounding box center [161, 213] width 217 height 46
click at [107, 210] on li at bounding box center [161, 213] width 217 height 46
click at [453, 277] on div at bounding box center [837, 376] width 1568 height 751
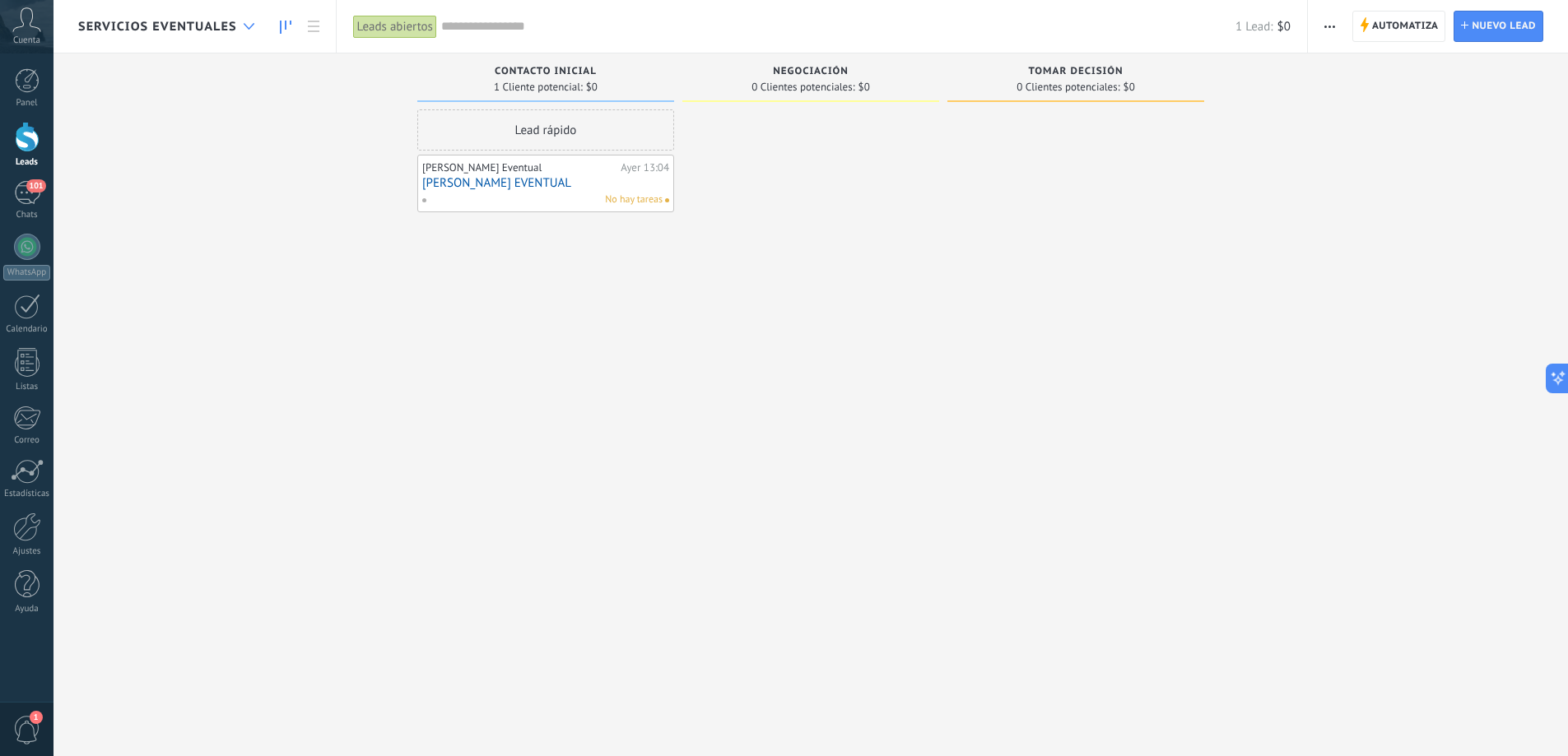
click at [239, 24] on div at bounding box center [249, 27] width 27 height 32
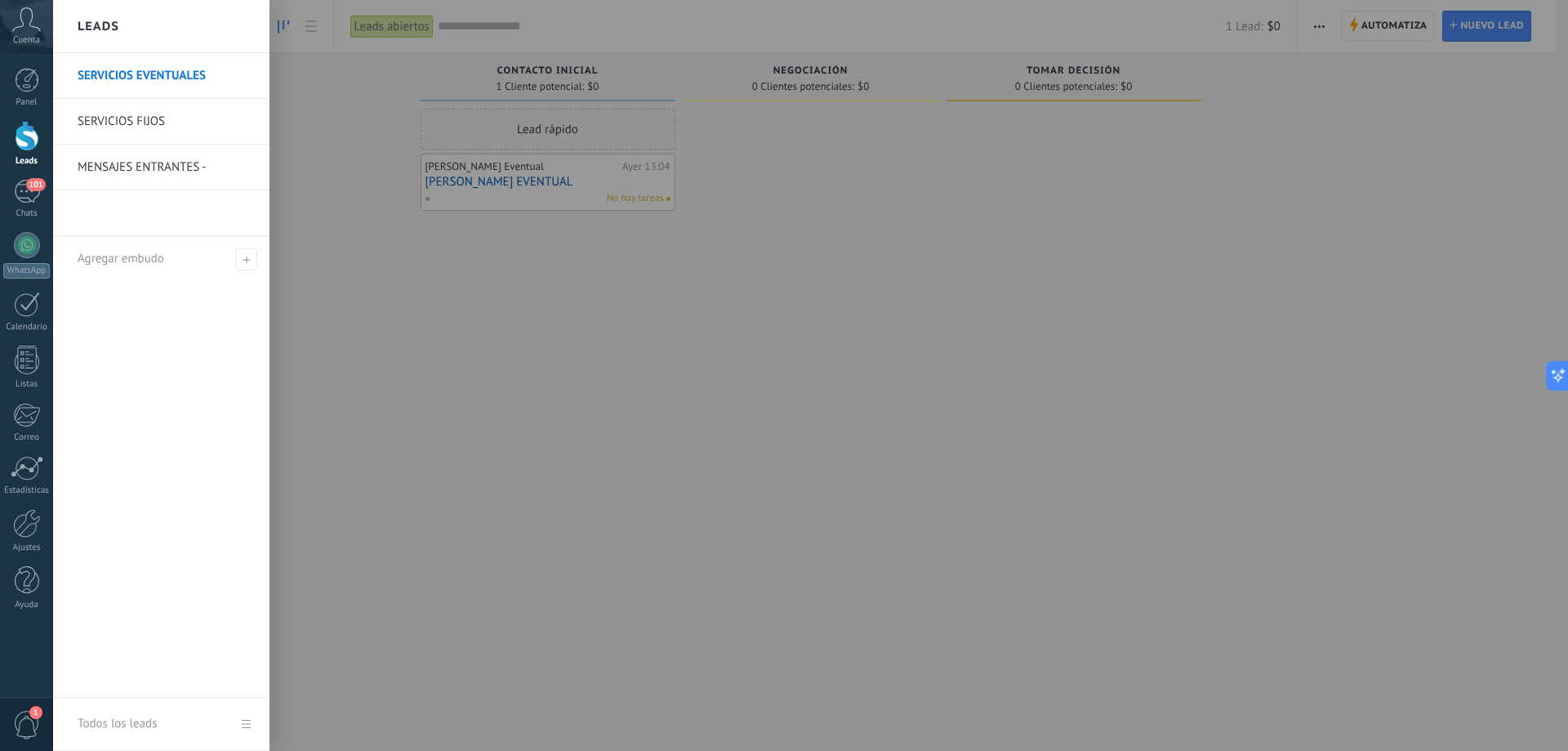
click at [241, 216] on li at bounding box center [161, 213] width 217 height 46
click at [169, 212] on li at bounding box center [161, 213] width 217 height 46
click at [1390, 25] on div at bounding box center [837, 376] width 1568 height 751
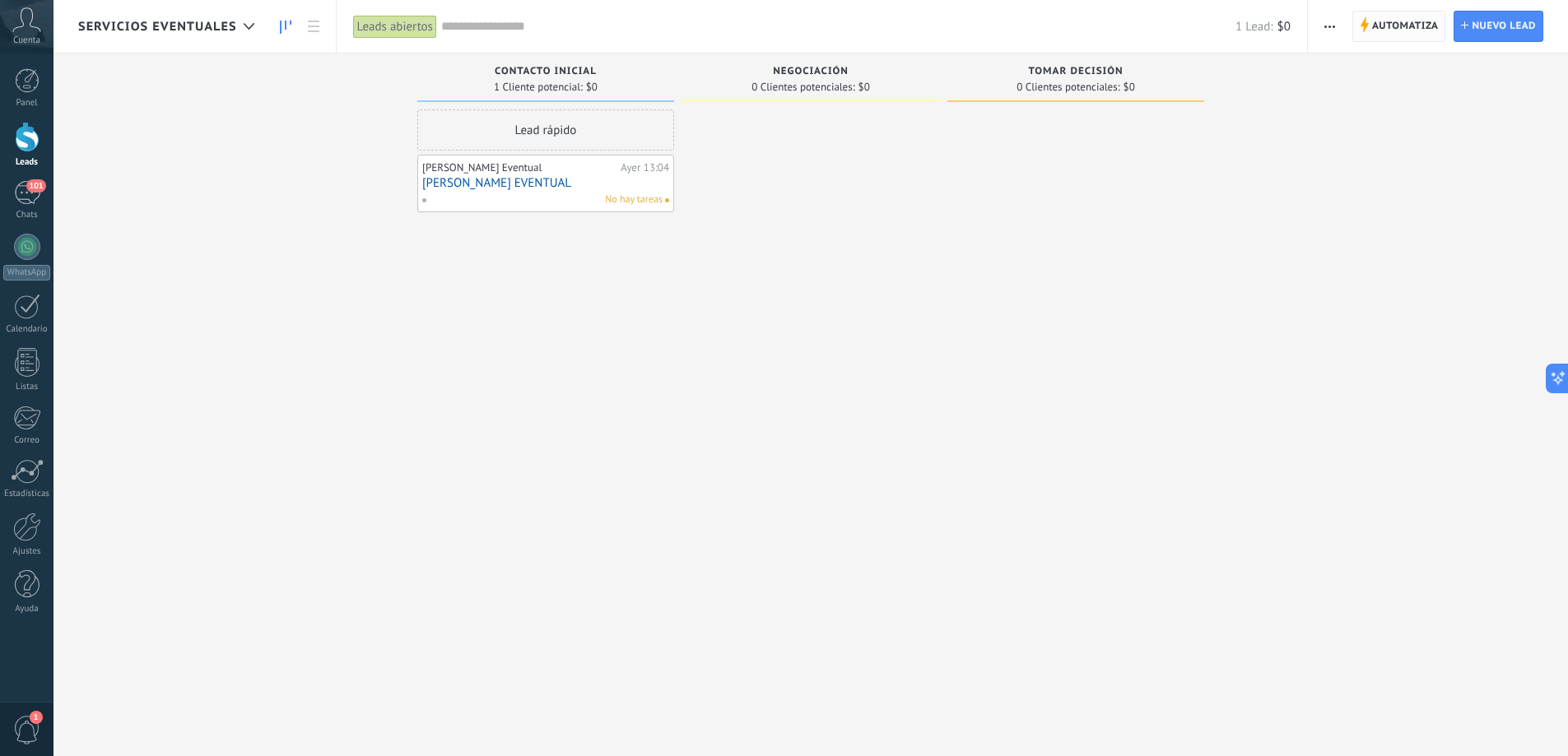
click at [1402, 25] on span "Automatiza" at bounding box center [1405, 26] width 67 height 29
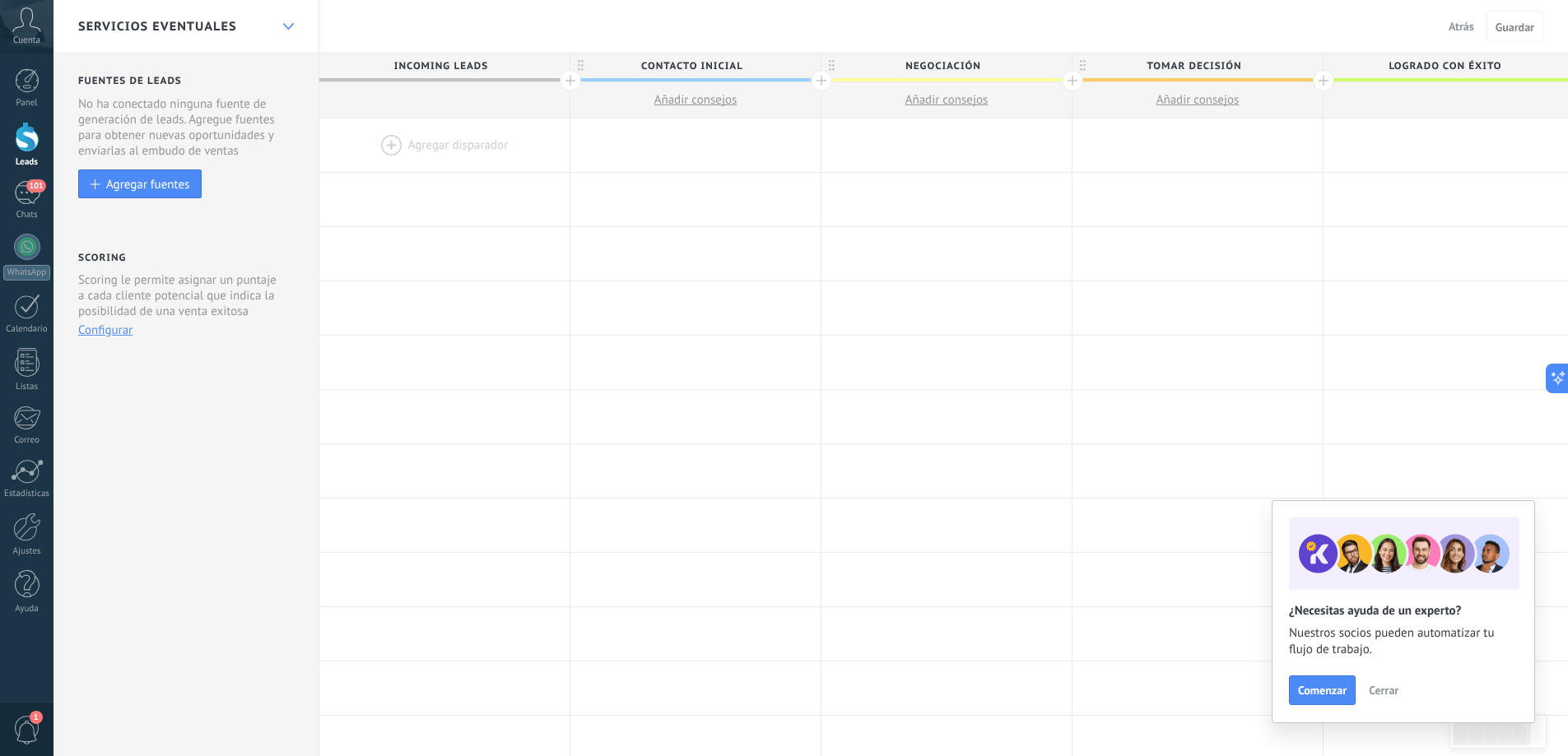
click at [293, 25] on icon at bounding box center [288, 27] width 11 height 7
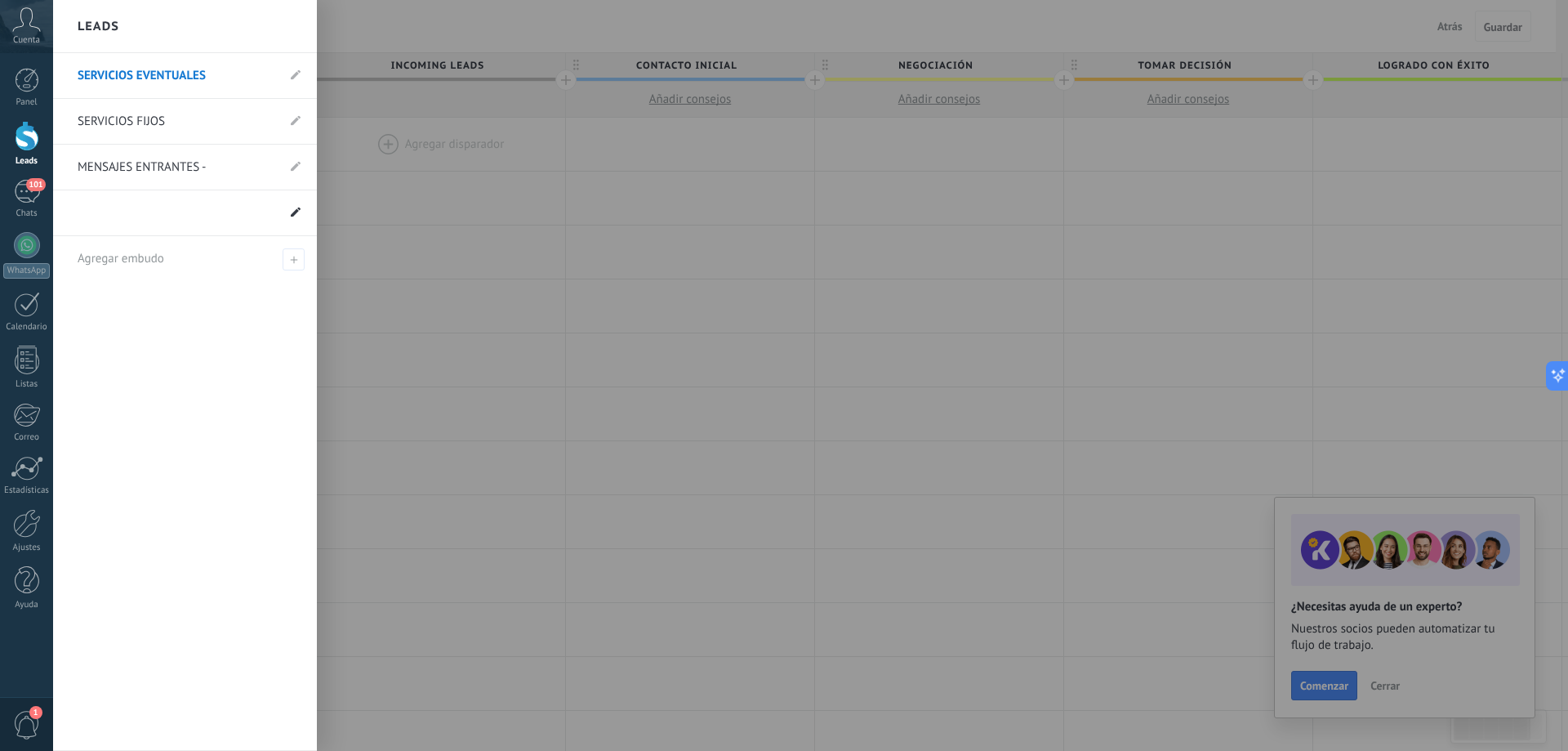
click at [294, 218] on span at bounding box center [296, 213] width 10 height 16
type input "*********"
click at [22, 128] on div at bounding box center [27, 136] width 25 height 30
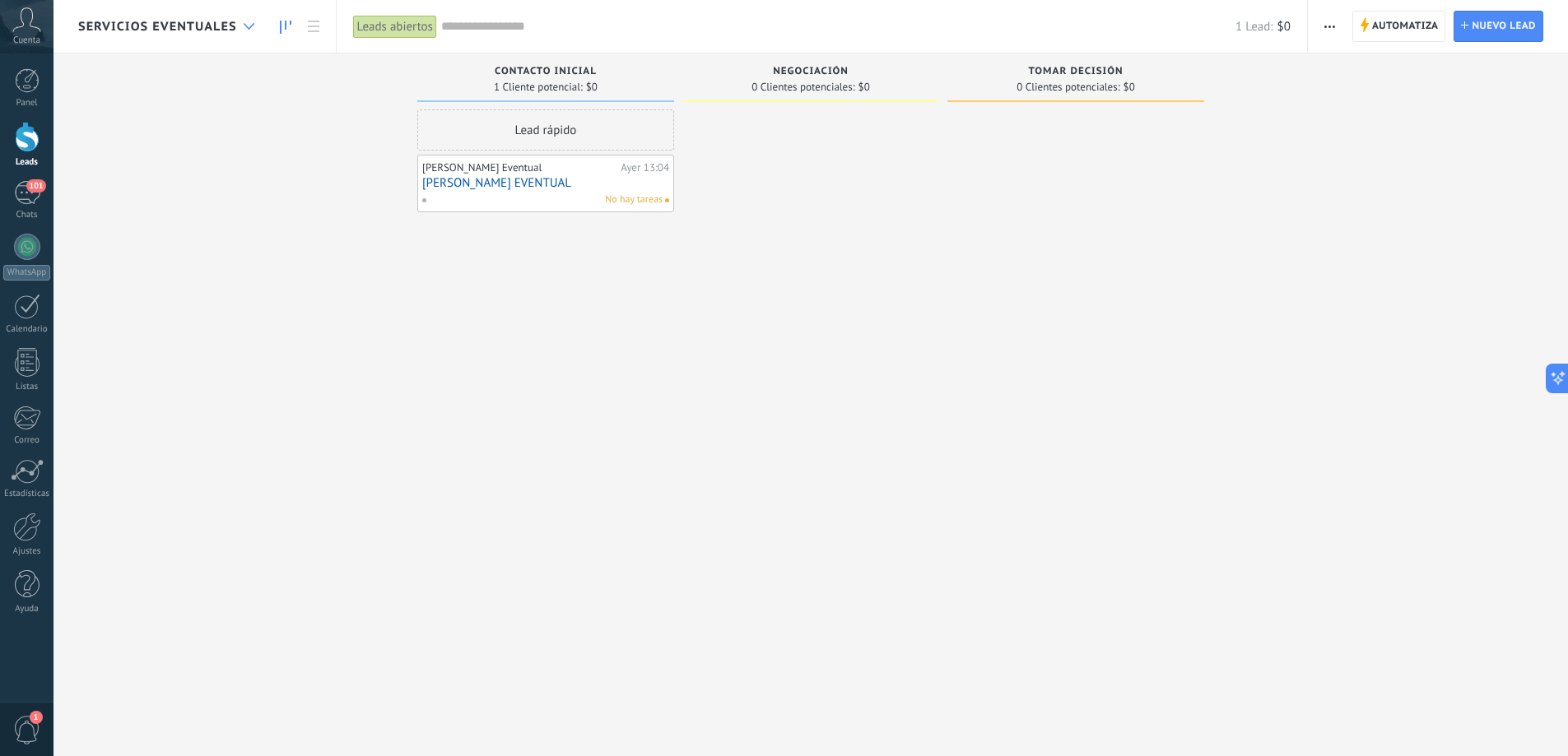
click at [249, 25] on icon at bounding box center [249, 27] width 11 height 7
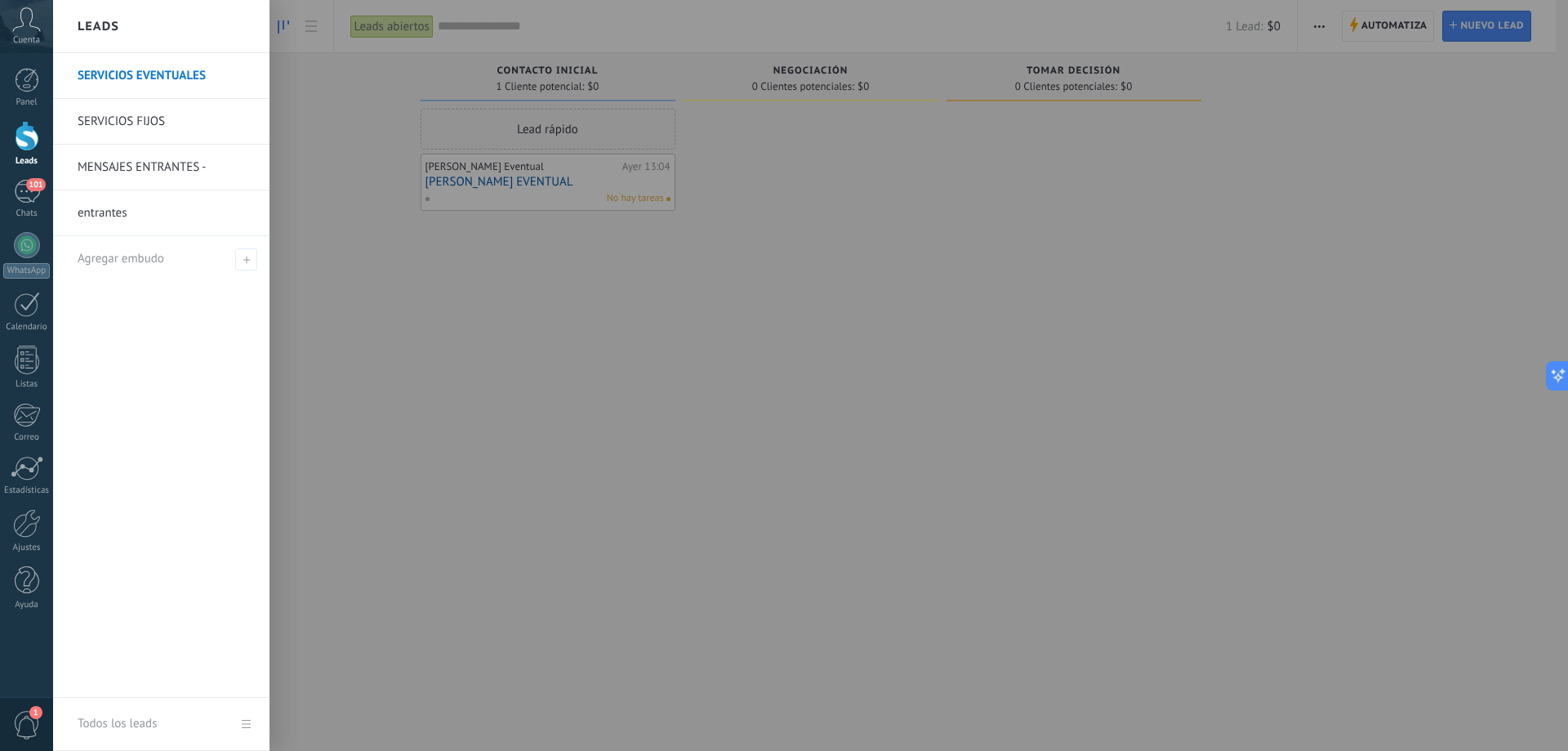
click at [122, 213] on link "entrantes" at bounding box center [164, 213] width 175 height 46
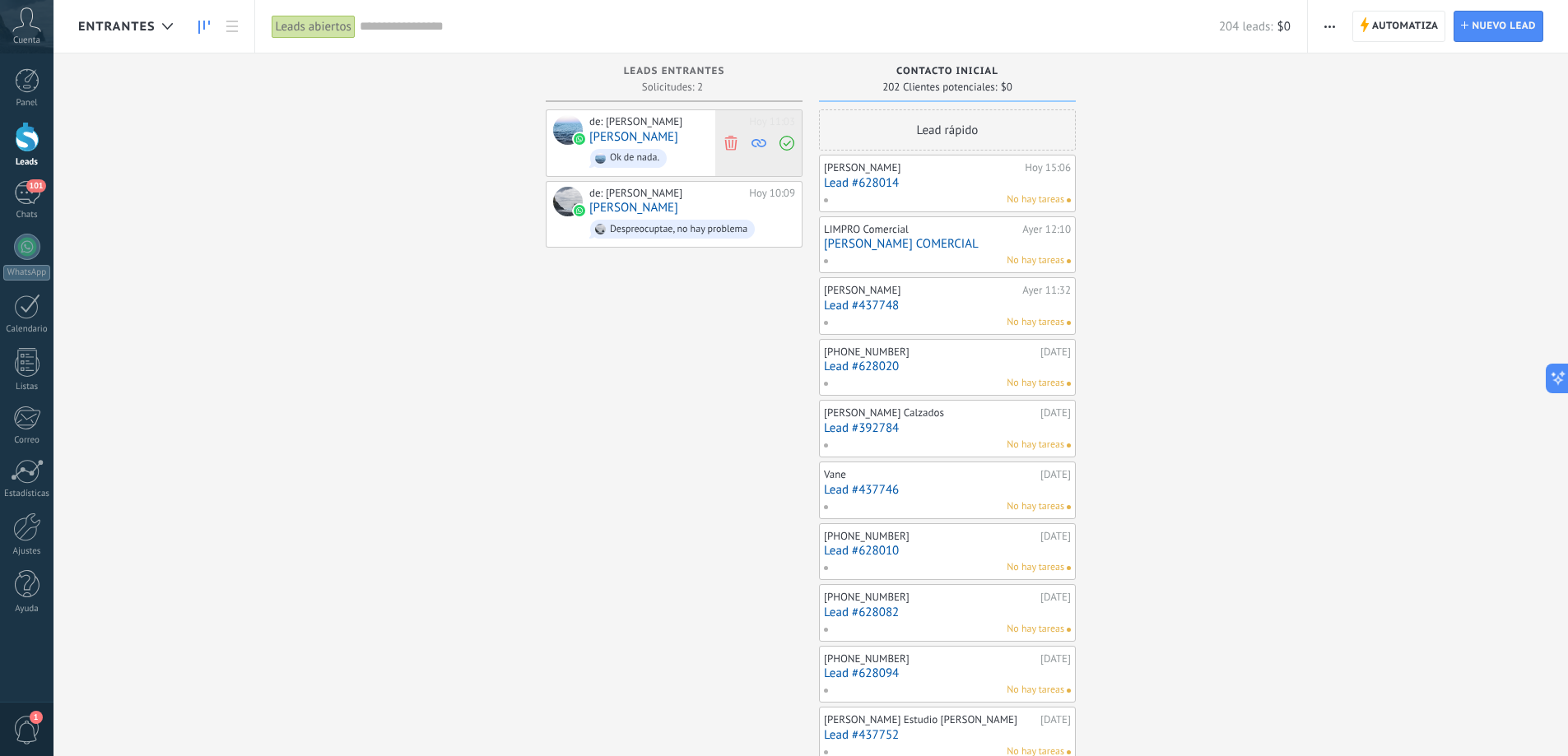
click at [727, 141] on icon at bounding box center [730, 142] width 15 height 15
click at [732, 142] on use at bounding box center [730, 142] width 13 height 15
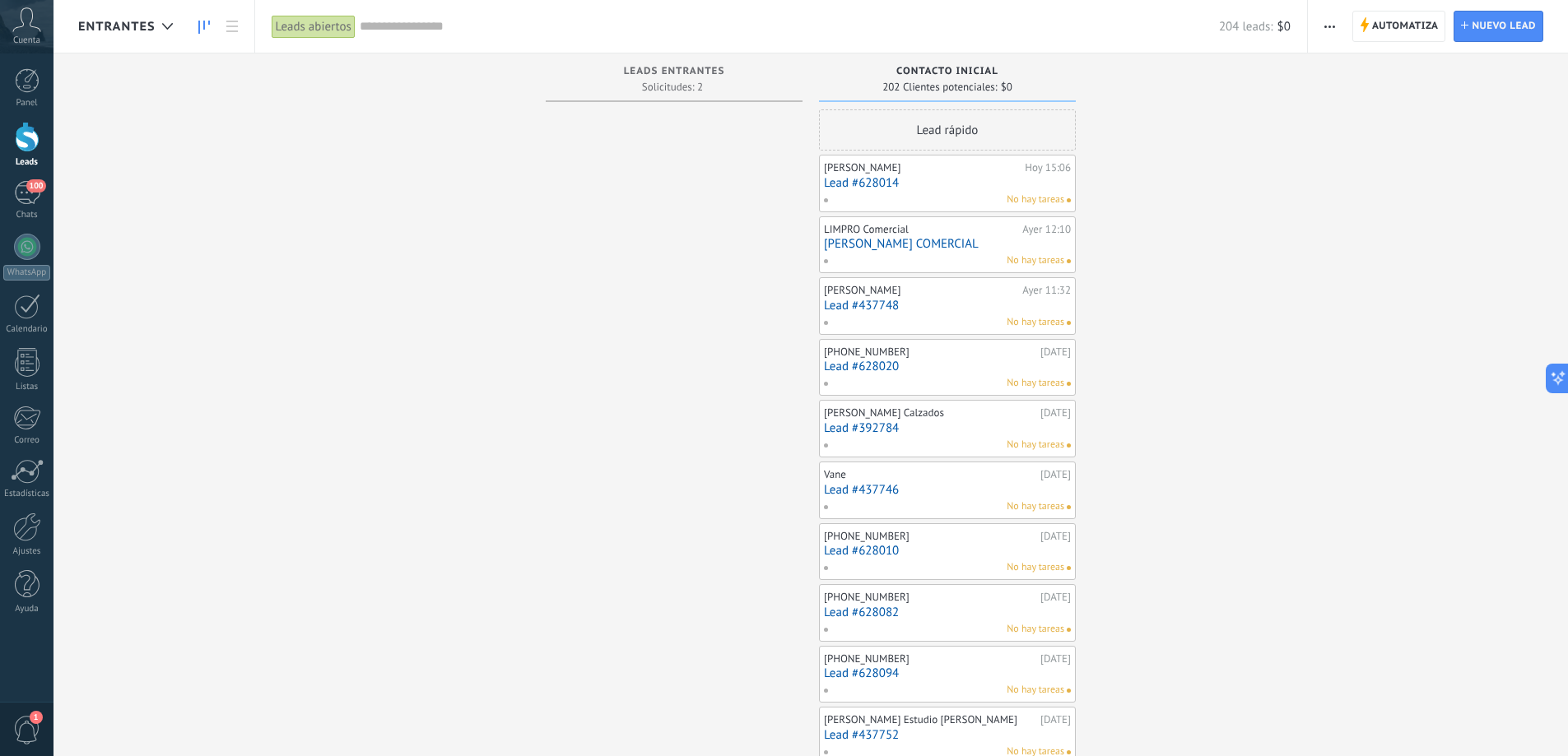
click at [1024, 190] on div "DIEGO ROSSO Hoy 15:06 Lead #628014 No hay tareas" at bounding box center [946, 183] width 247 height 48
click at [982, 185] on link "Lead #628014" at bounding box center [946, 182] width 247 height 14
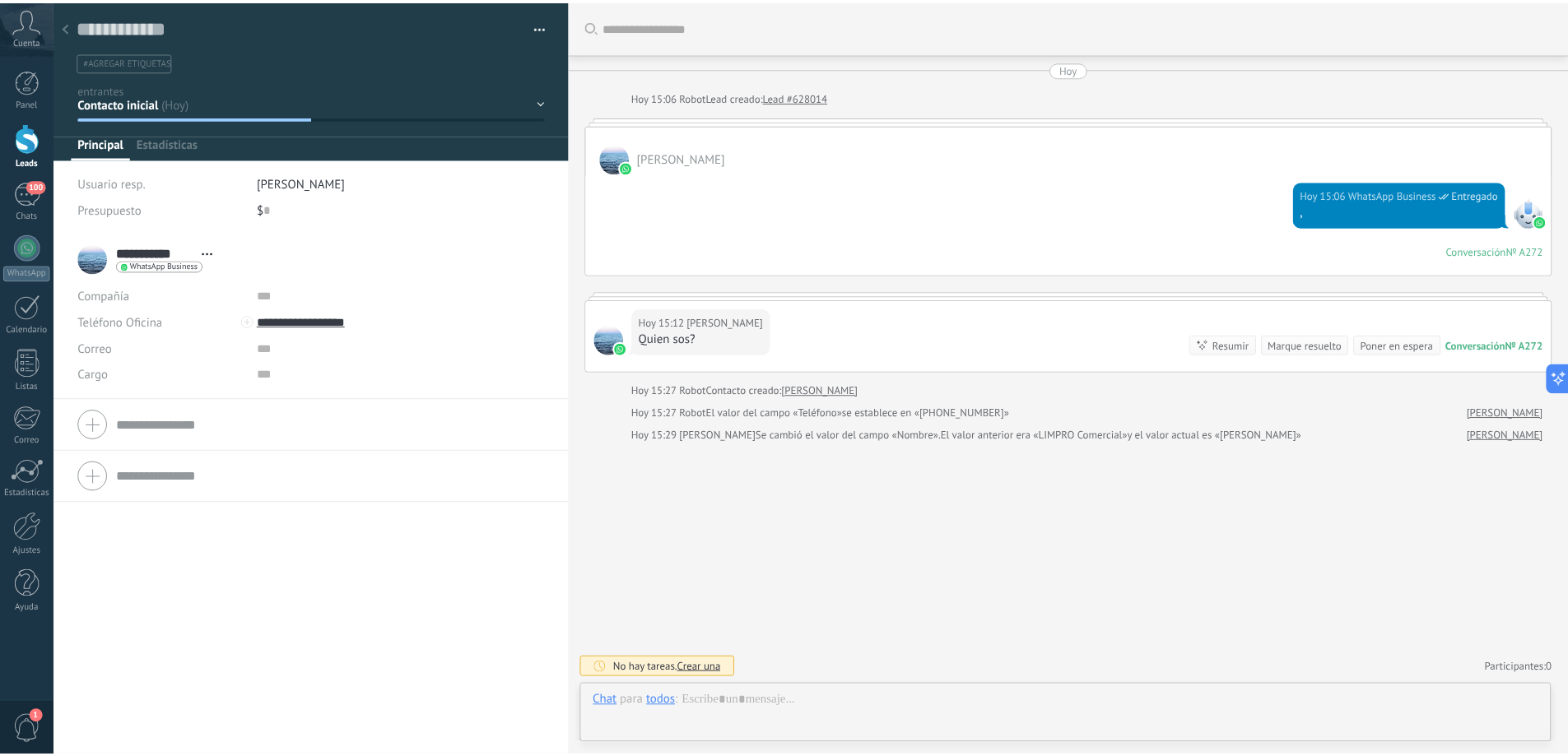
scroll to position [25, 0]
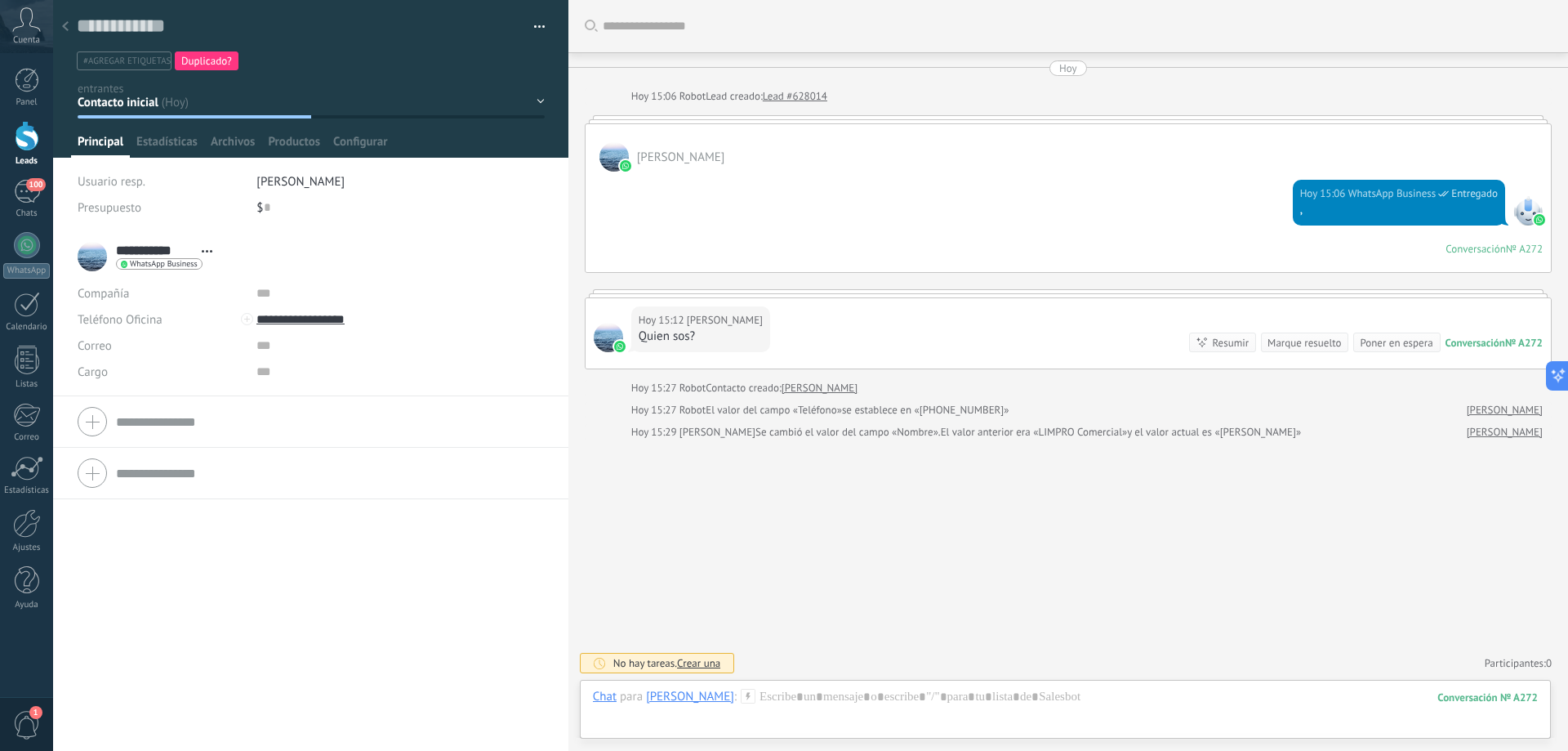
click at [531, 25] on button "button" at bounding box center [533, 27] width 24 height 25
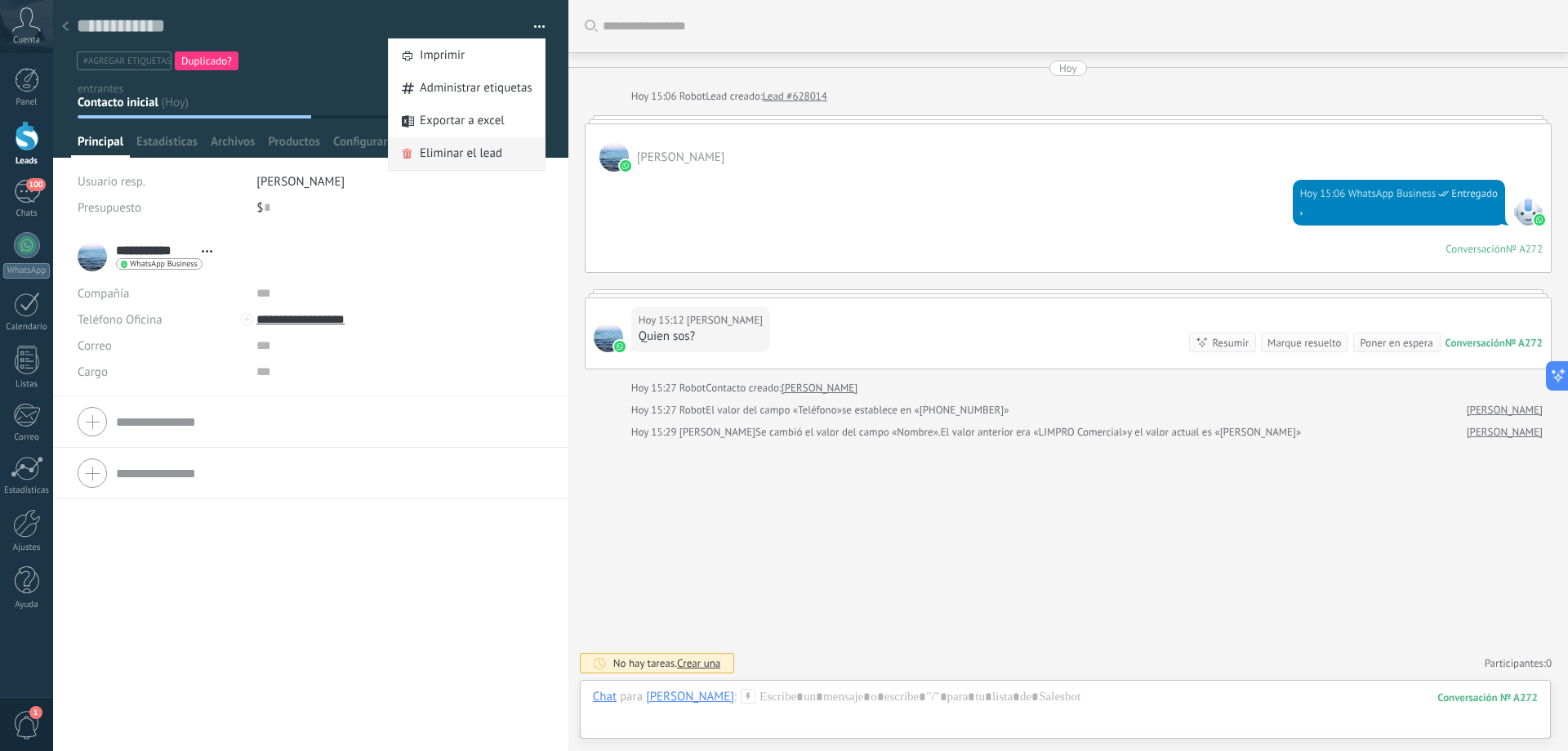
click at [456, 156] on span "Eliminar el lead" at bounding box center [461, 153] width 82 height 32
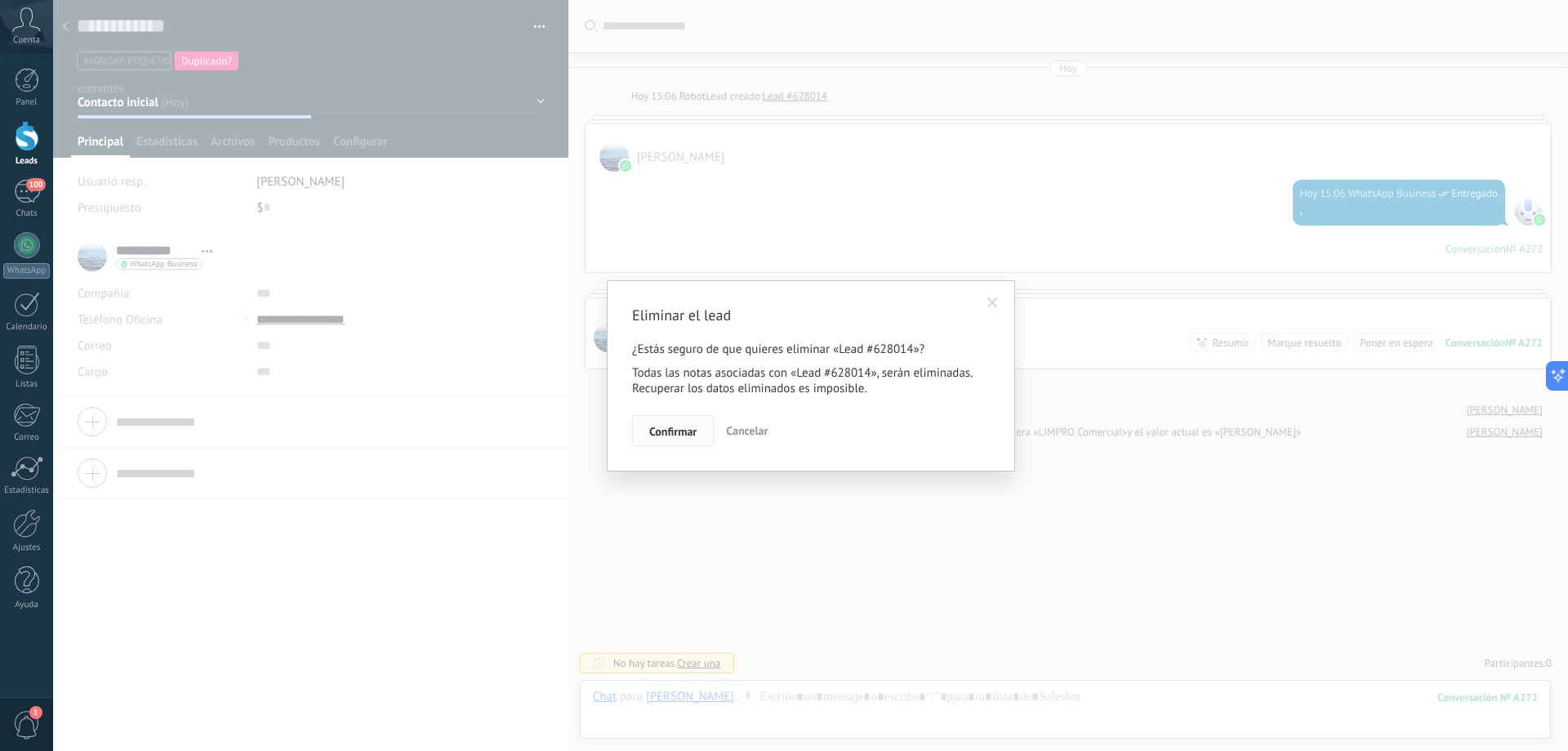
click at [672, 432] on span "Confirmar" at bounding box center [673, 431] width 47 height 12
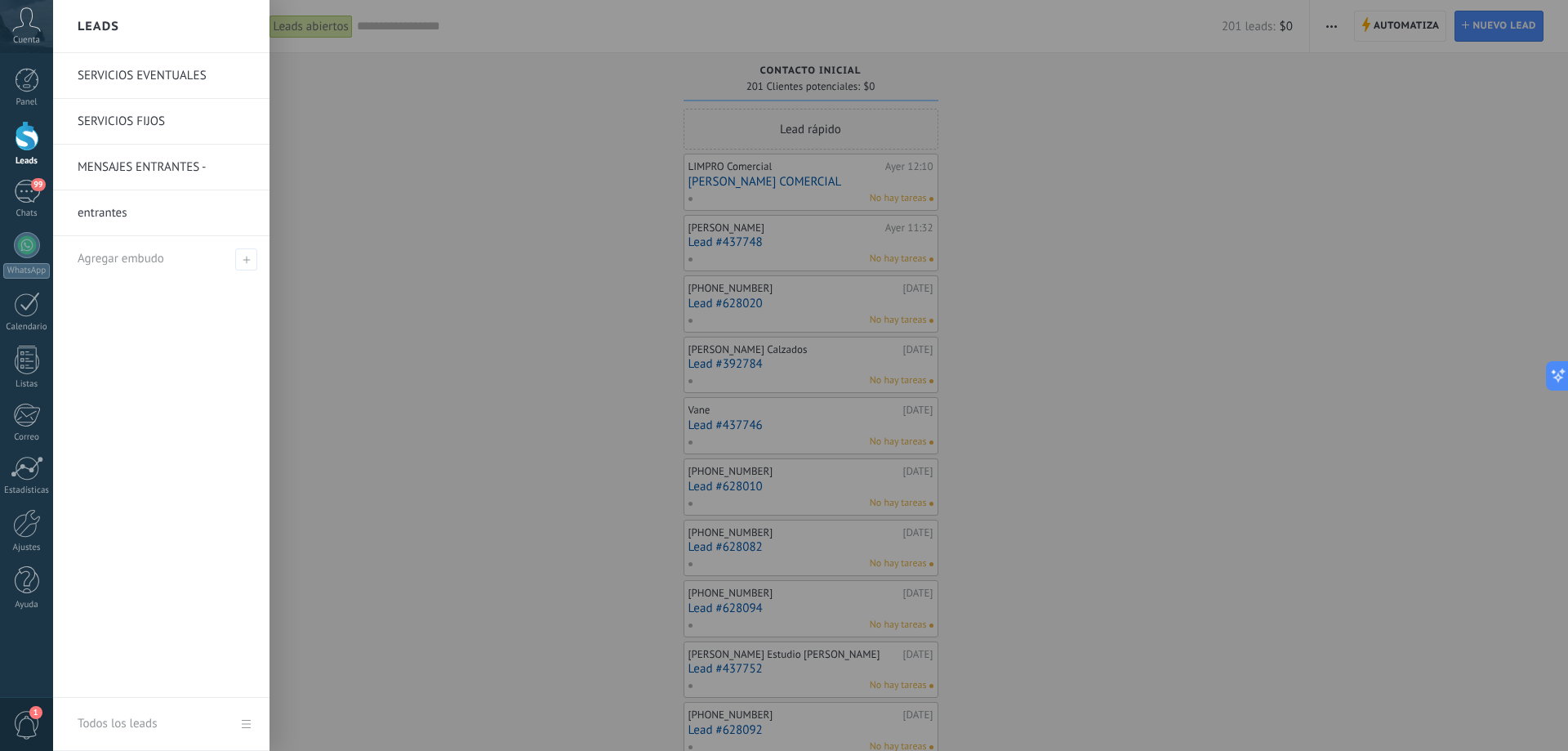
click at [125, 214] on link "entrantes" at bounding box center [164, 213] width 175 height 46
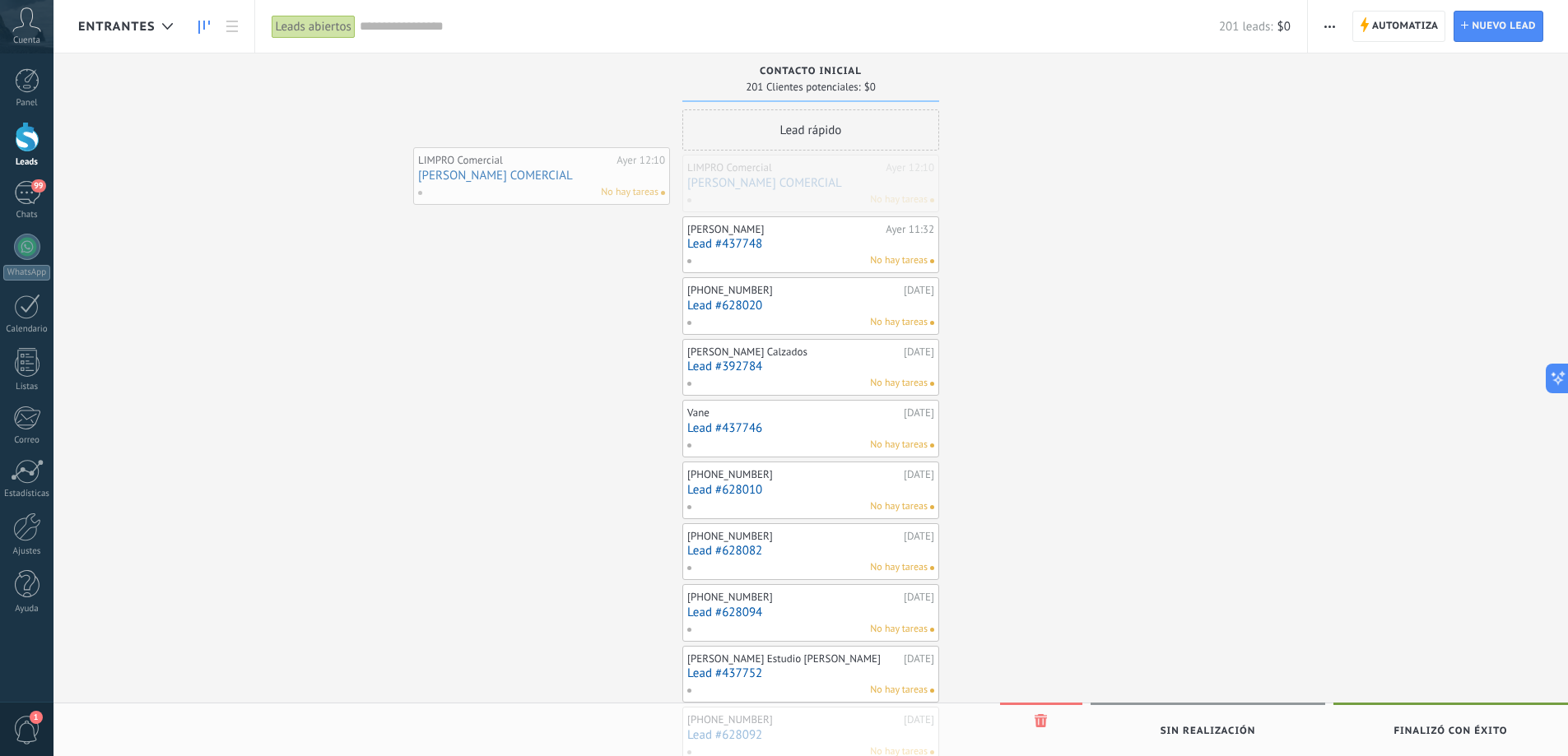
drag, startPoint x: 828, startPoint y: 181, endPoint x: 560, endPoint y: 175, distance: 268.1
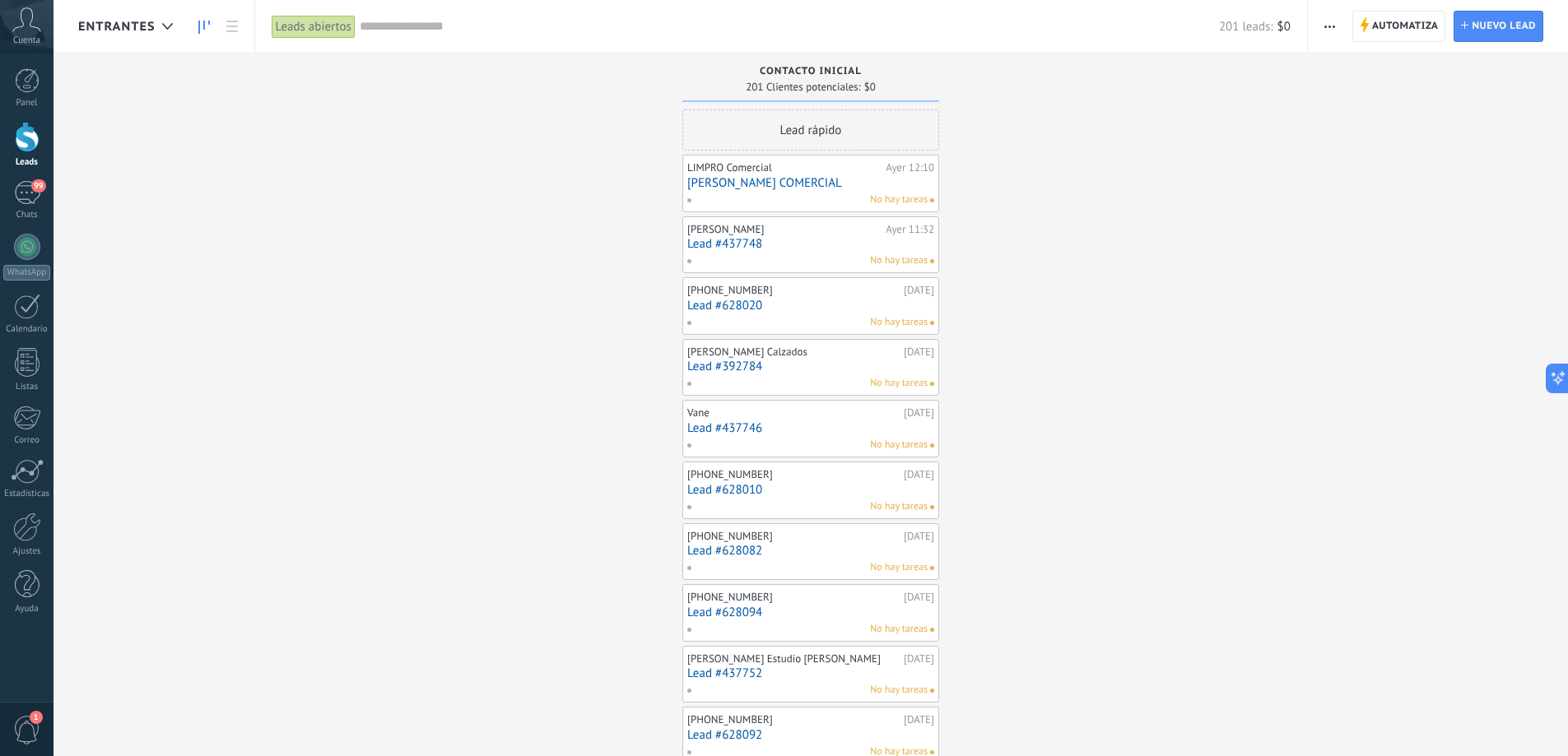
drag, startPoint x: 817, startPoint y: 181, endPoint x: 784, endPoint y: 198, distance: 37.1
click at [784, 198] on div "No hay tareas" at bounding box center [807, 200] width 241 height 15
click at [804, 127] on div "Lead rápido" at bounding box center [810, 130] width 257 height 41
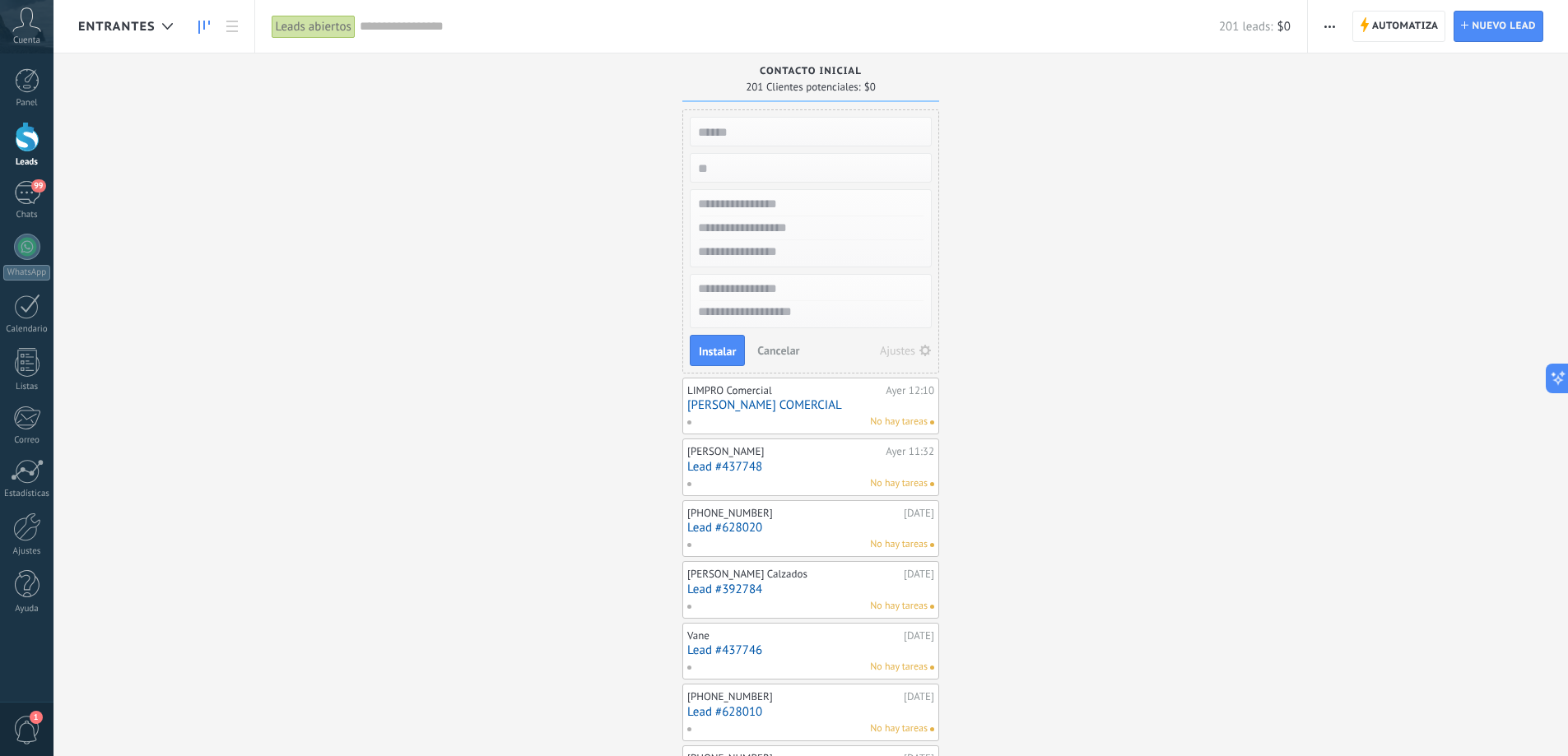
click at [772, 350] on span "Cancelar" at bounding box center [778, 350] width 42 height 15
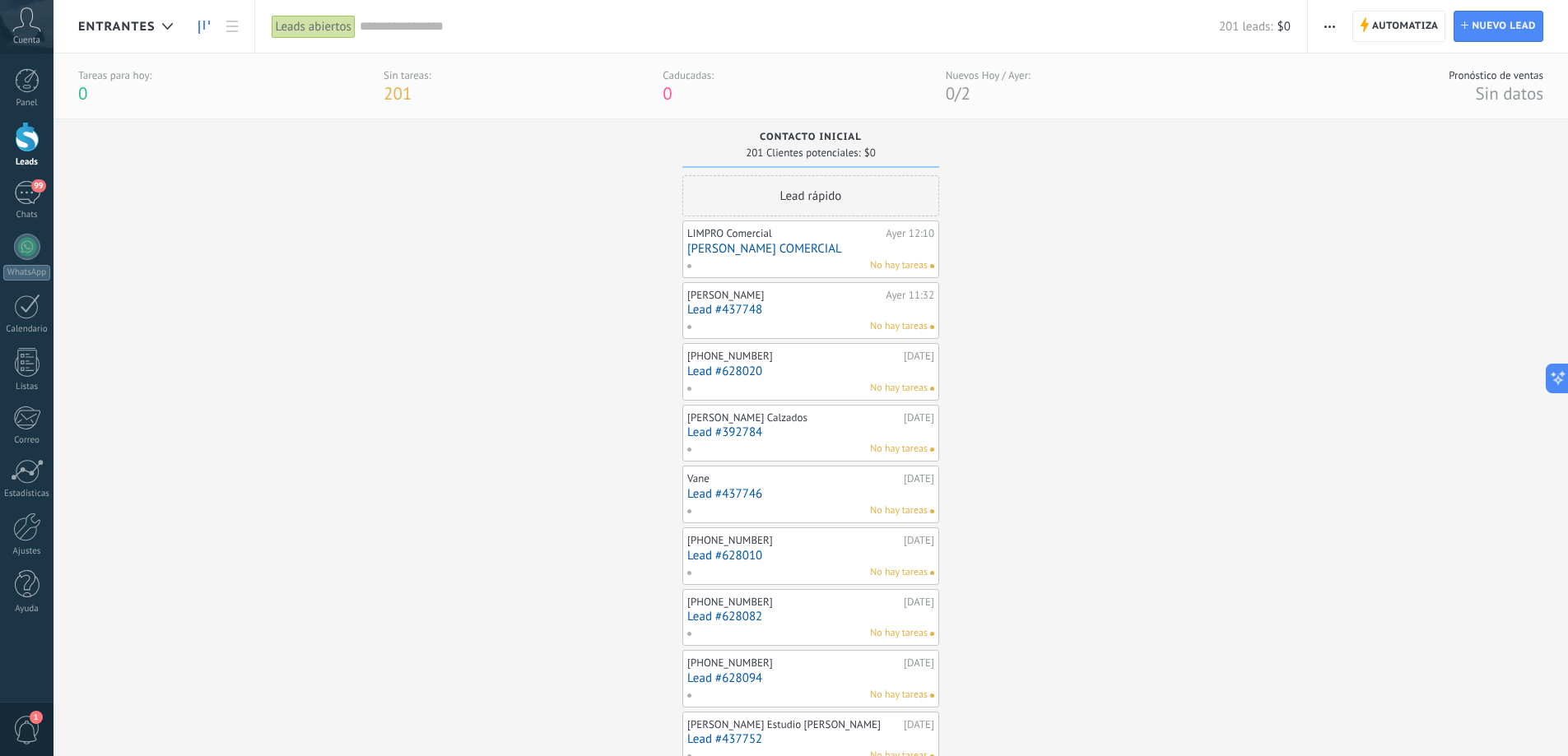
click at [135, 20] on span "entrantes" at bounding box center [116, 27] width 77 height 16
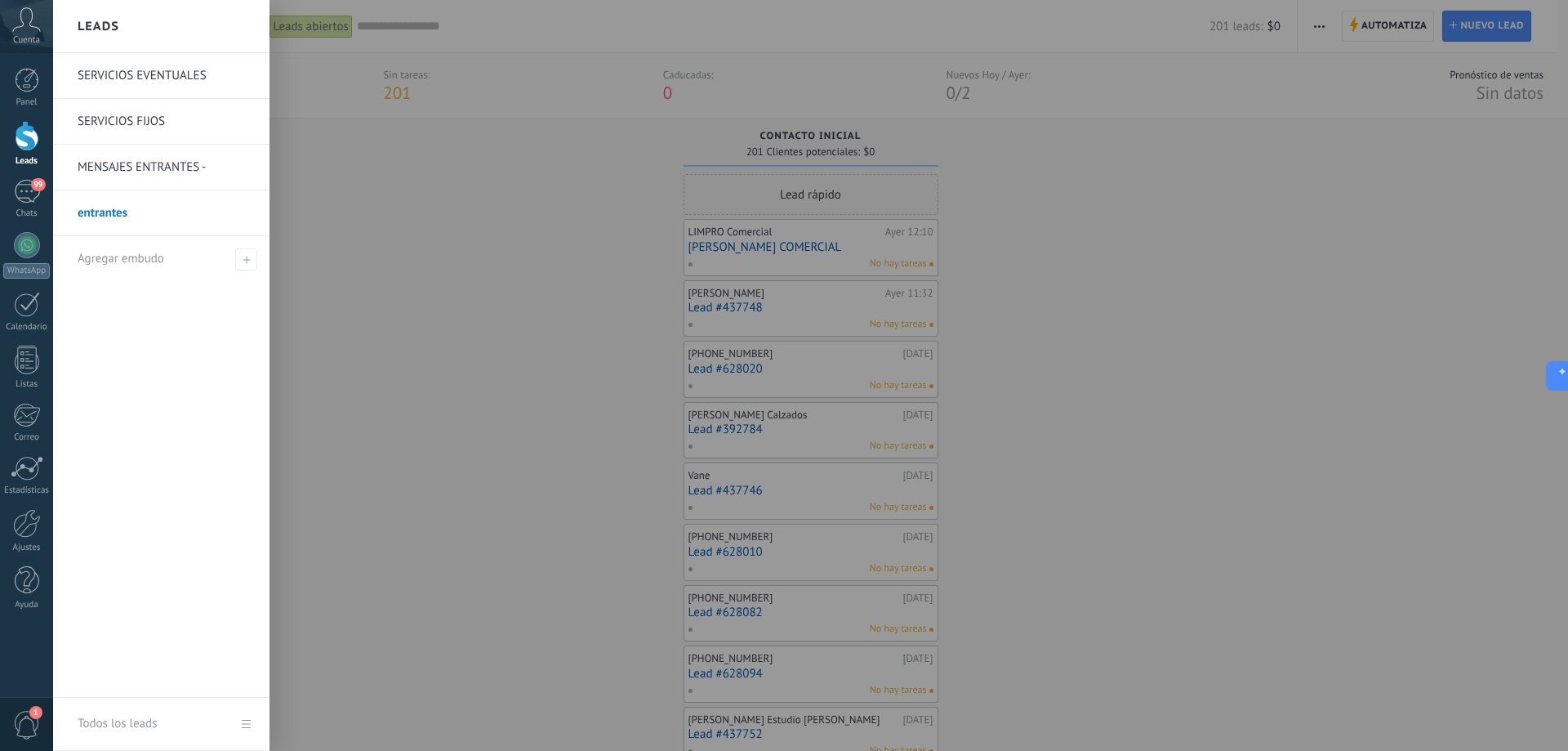
click at [112, 212] on link "entrantes" at bounding box center [164, 213] width 175 height 46
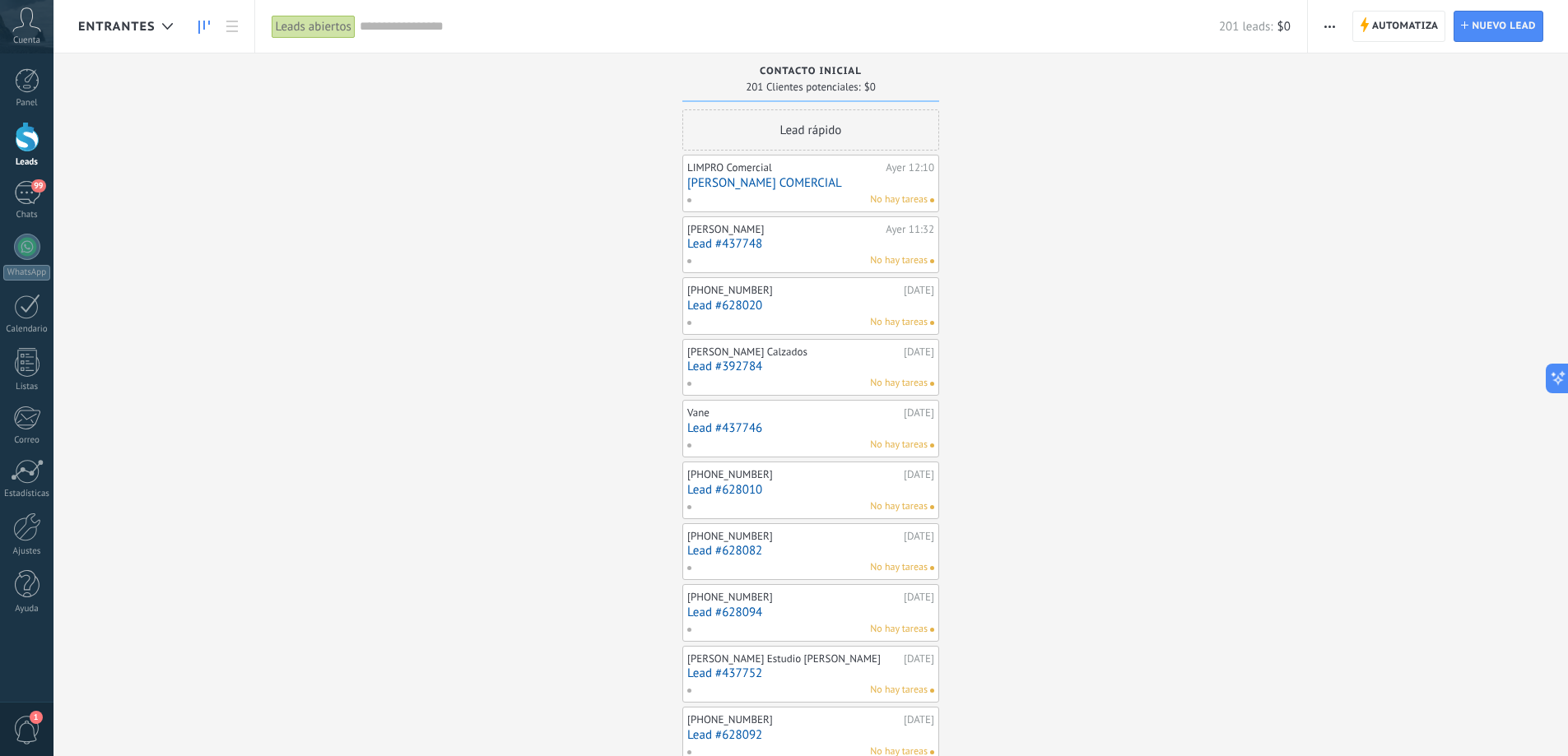
click at [1335, 23] on button "button" at bounding box center [1330, 26] width 24 height 31
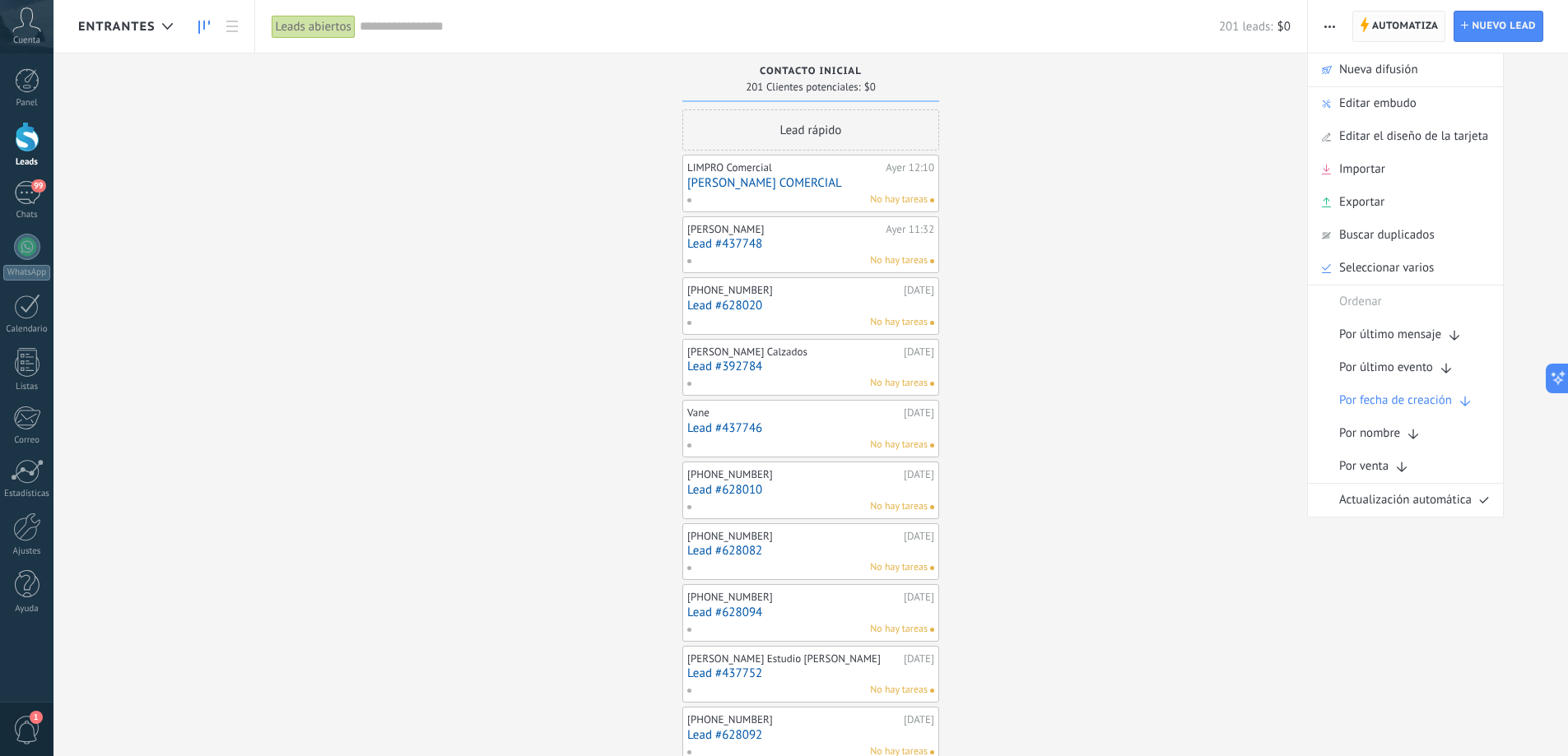
click at [1379, 18] on span "Automatiza" at bounding box center [1405, 26] width 67 height 29
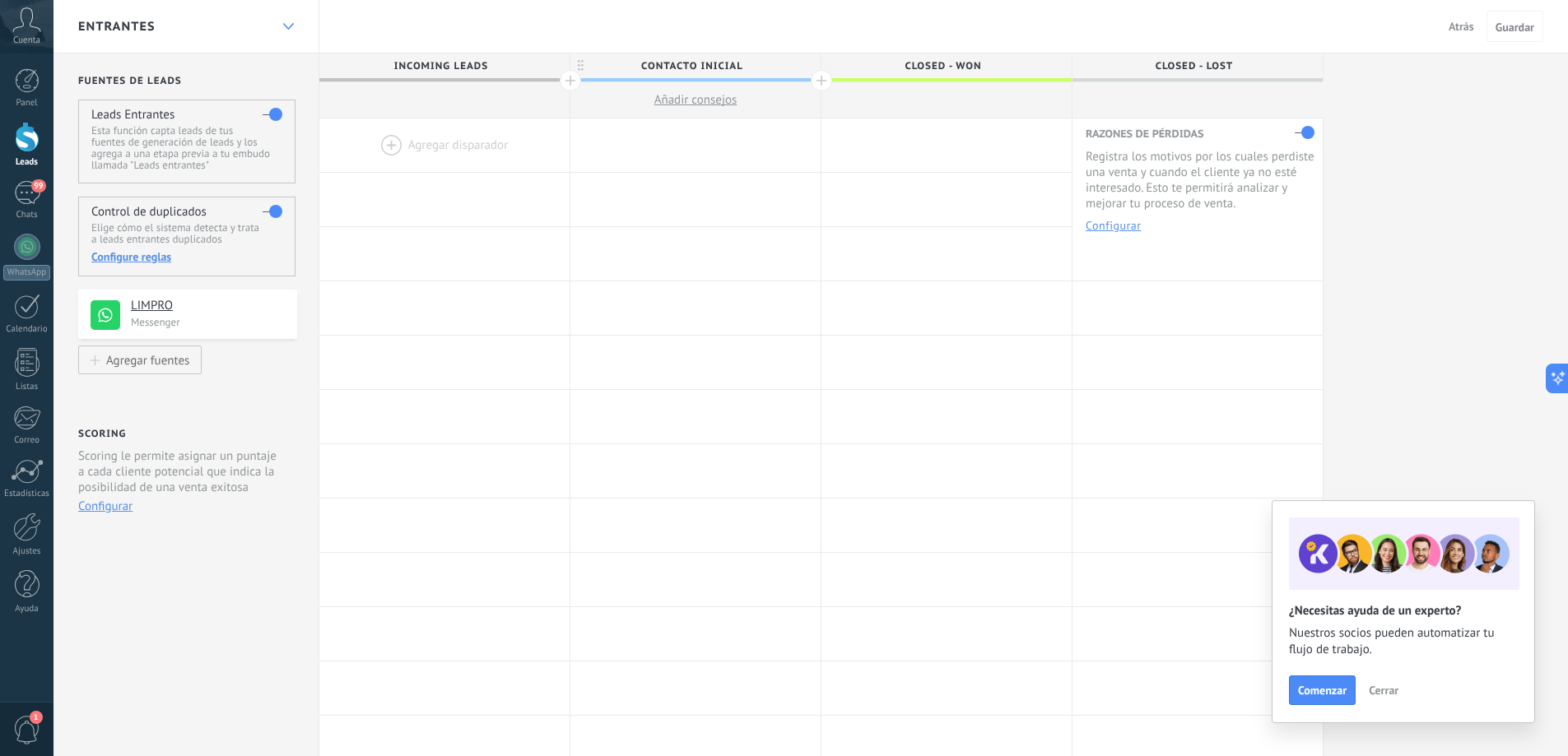
click at [283, 23] on div at bounding box center [288, 27] width 28 height 32
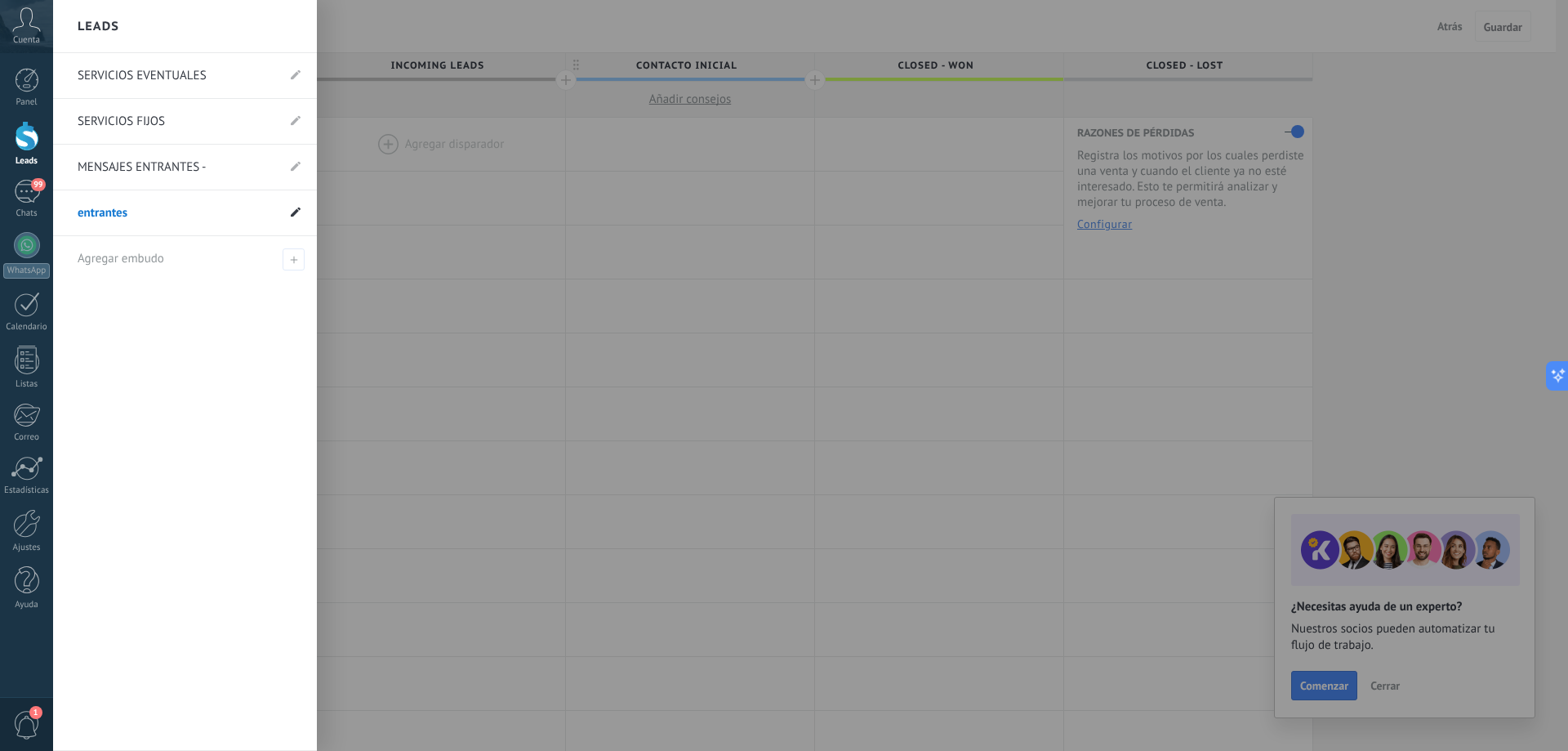
click at [294, 216] on use at bounding box center [296, 212] width 10 height 10
click at [277, 214] on use at bounding box center [277, 214] width 8 height 10
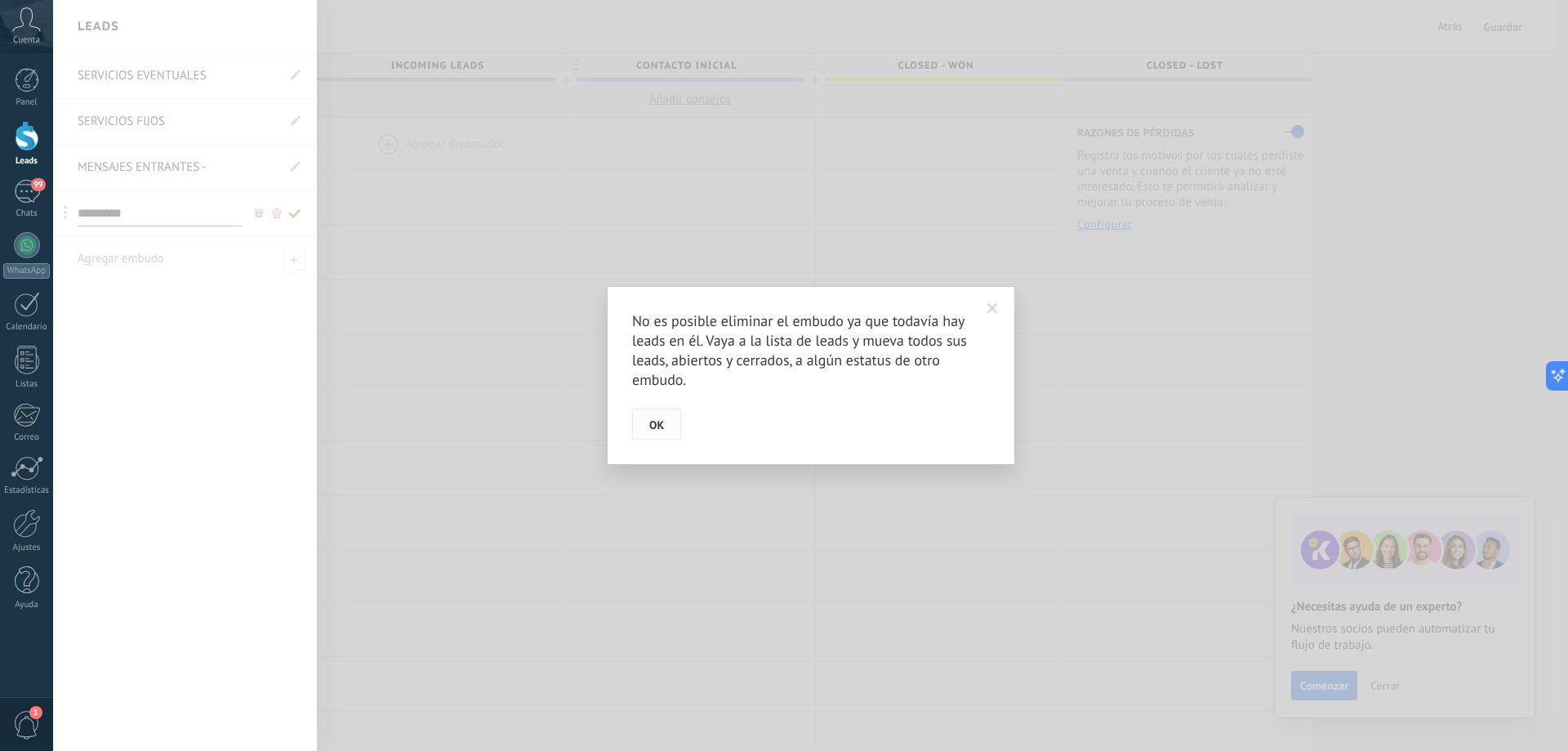
click at [660, 428] on span "OK" at bounding box center [657, 425] width 15 height 12
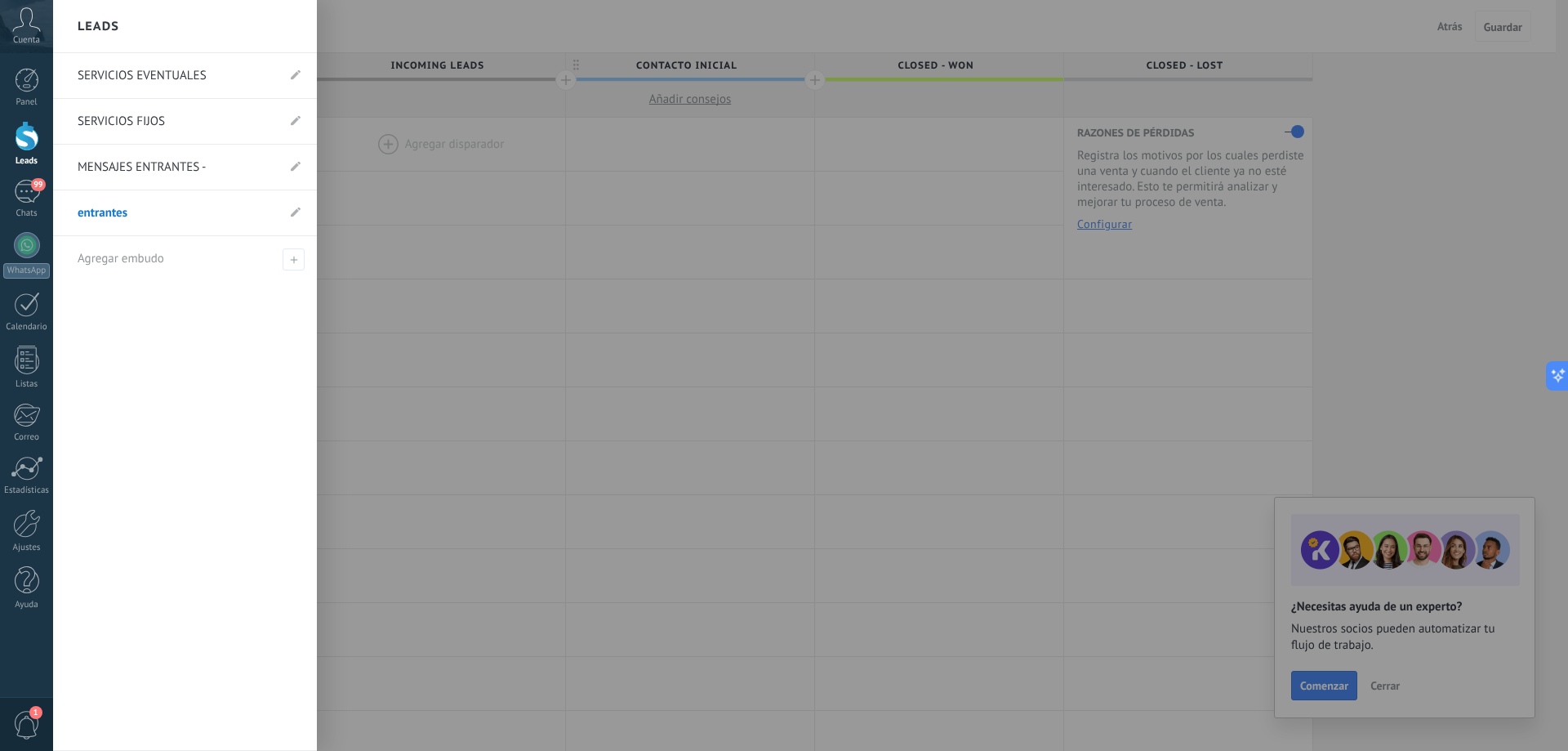
click at [25, 140] on div at bounding box center [27, 136] width 25 height 30
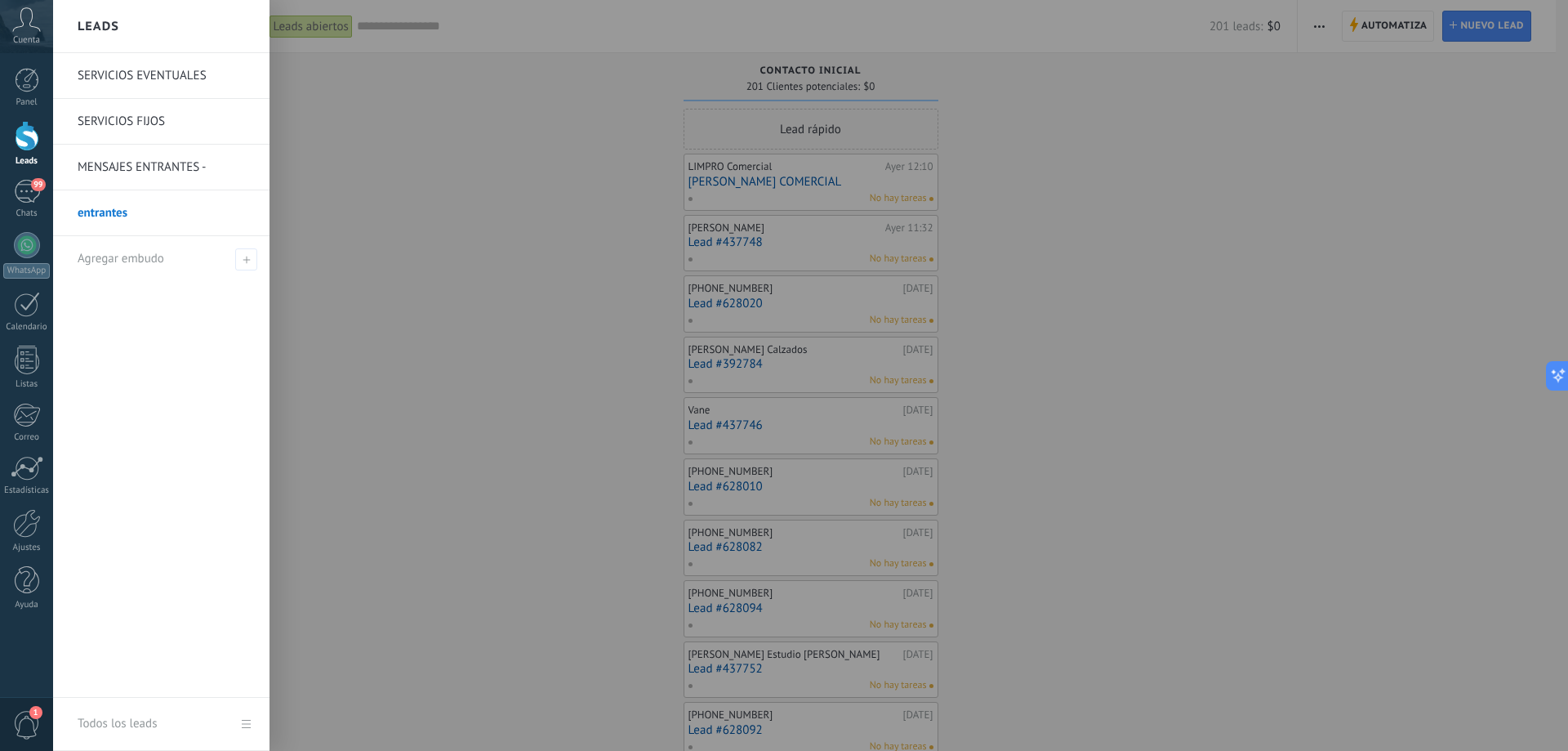
click at [25, 138] on div at bounding box center [27, 136] width 25 height 30
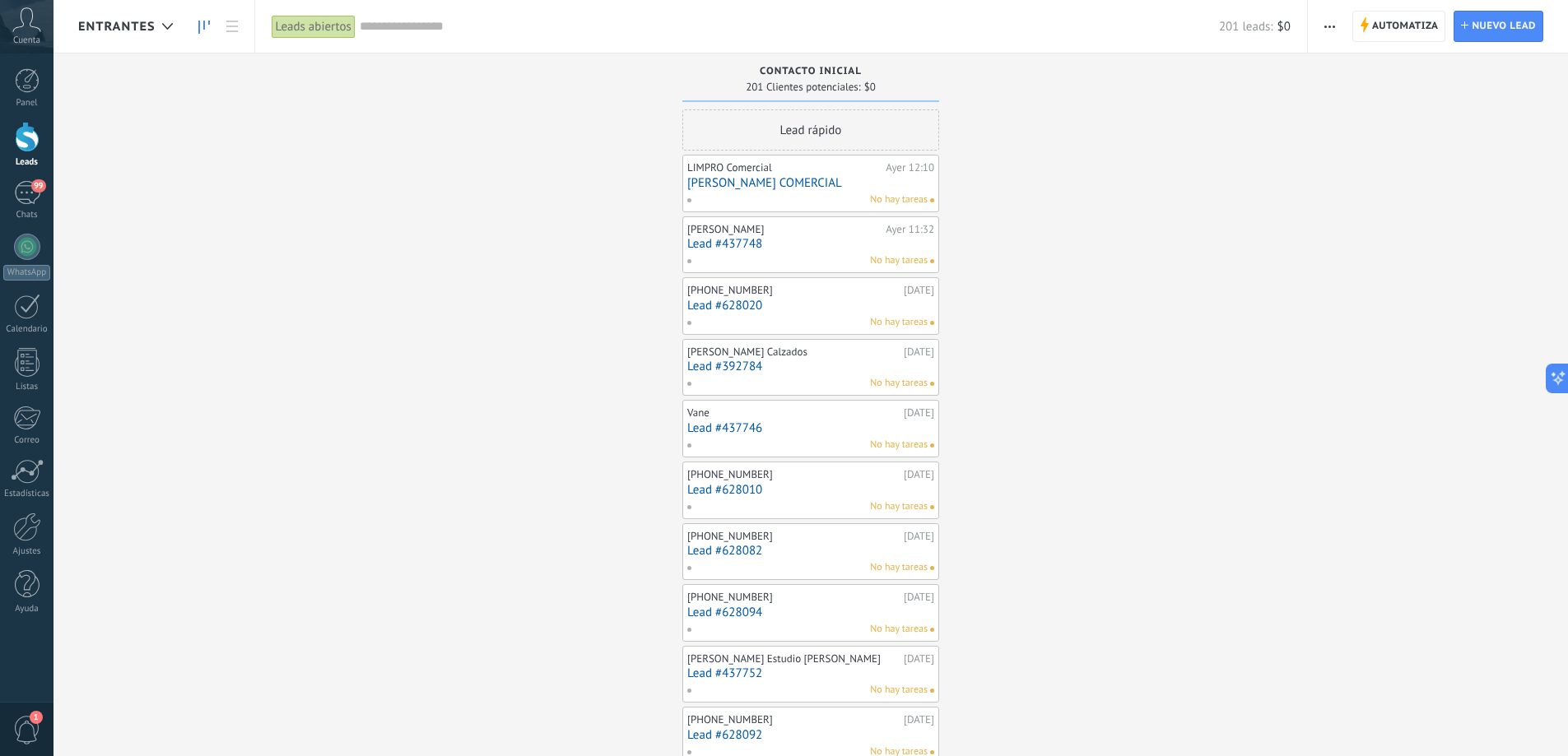
click at [762, 194] on div "No hay tareas" at bounding box center [807, 200] width 241 height 15
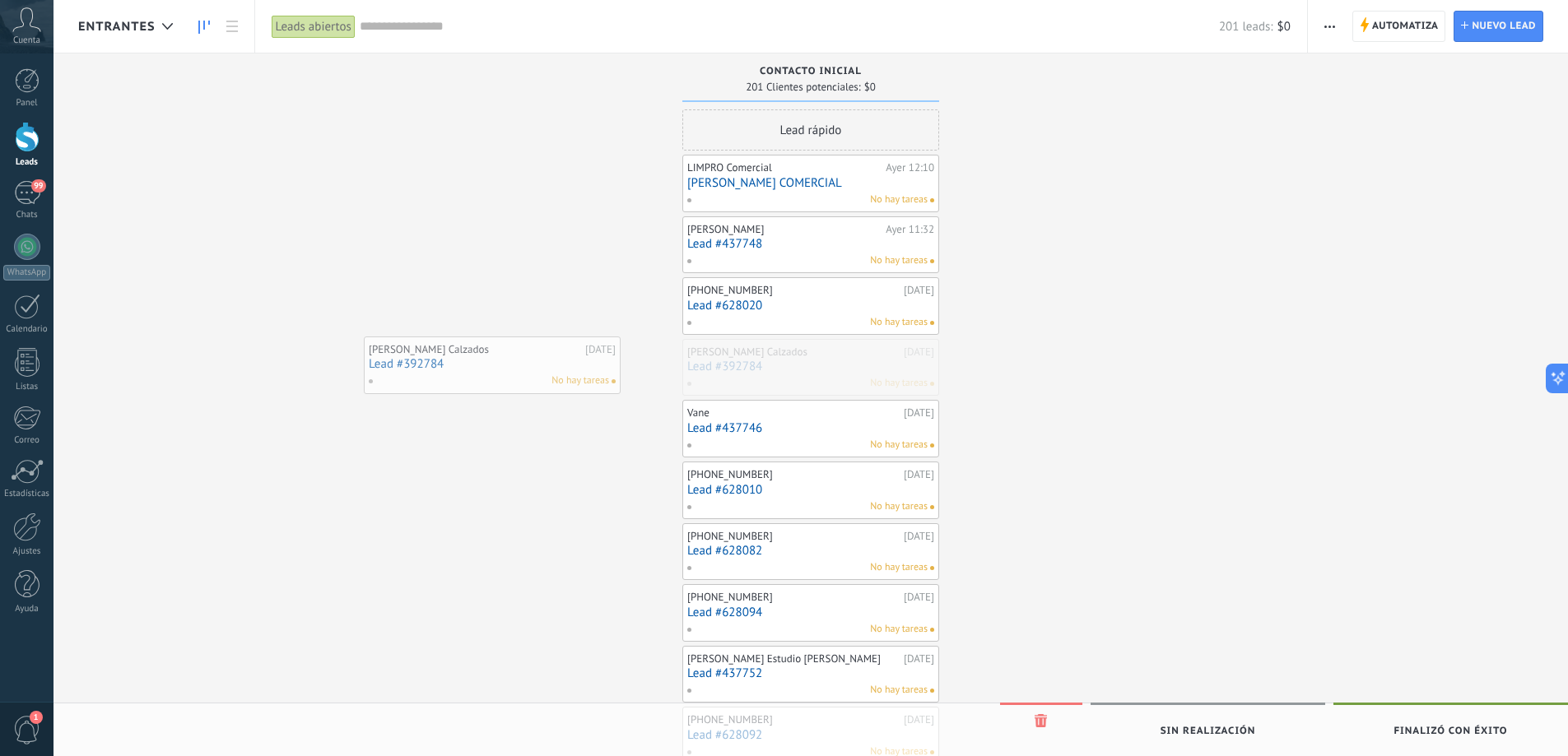
drag, startPoint x: 819, startPoint y: 359, endPoint x: 500, endPoint y: 356, distance: 319.0
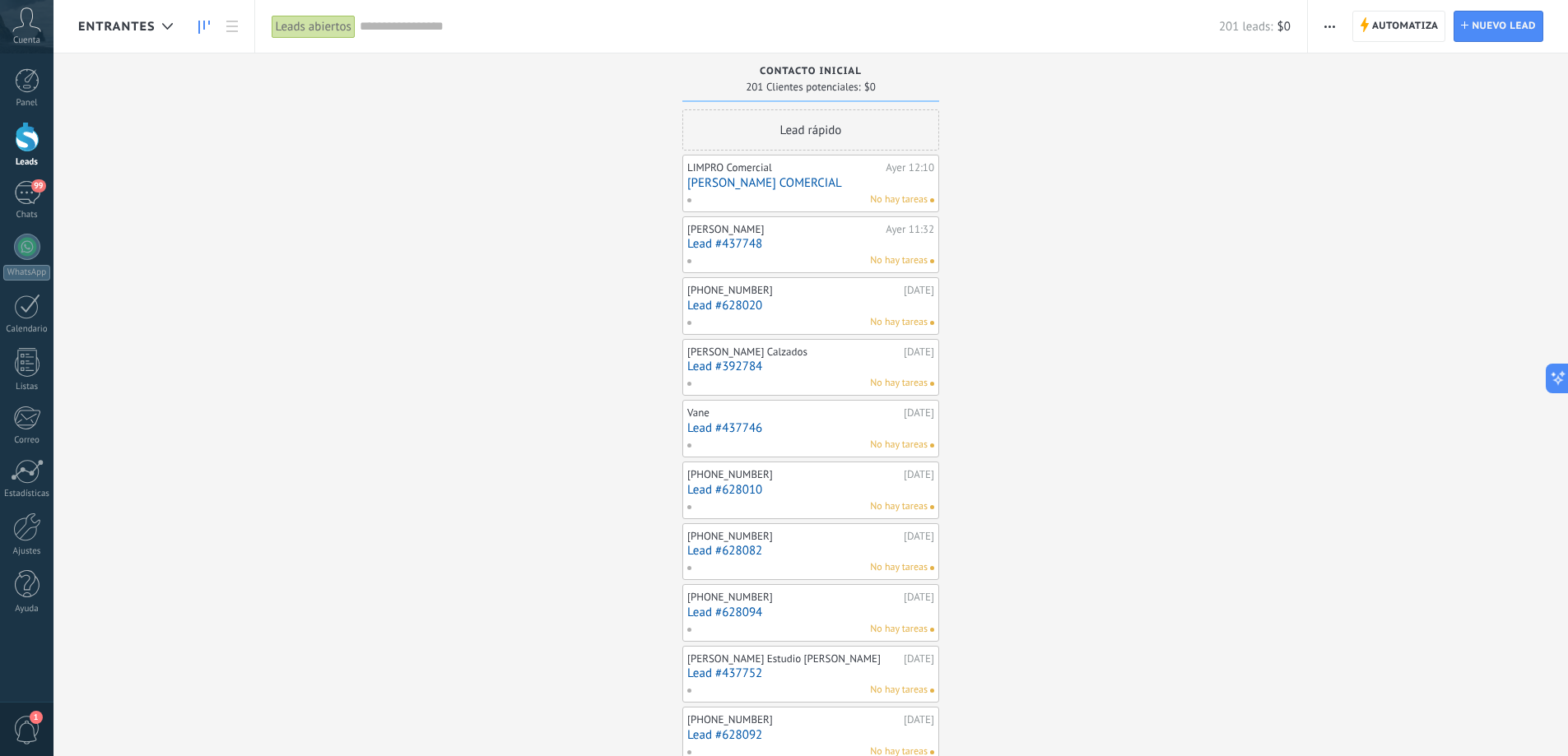
click at [920, 233] on div "Ayer 11:32" at bounding box center [910, 230] width 49 height 13
click at [917, 224] on div "Ayer 11:32" at bounding box center [910, 230] width 49 height 13
click at [892, 150] on div "Lead rápido" at bounding box center [810, 130] width 257 height 41
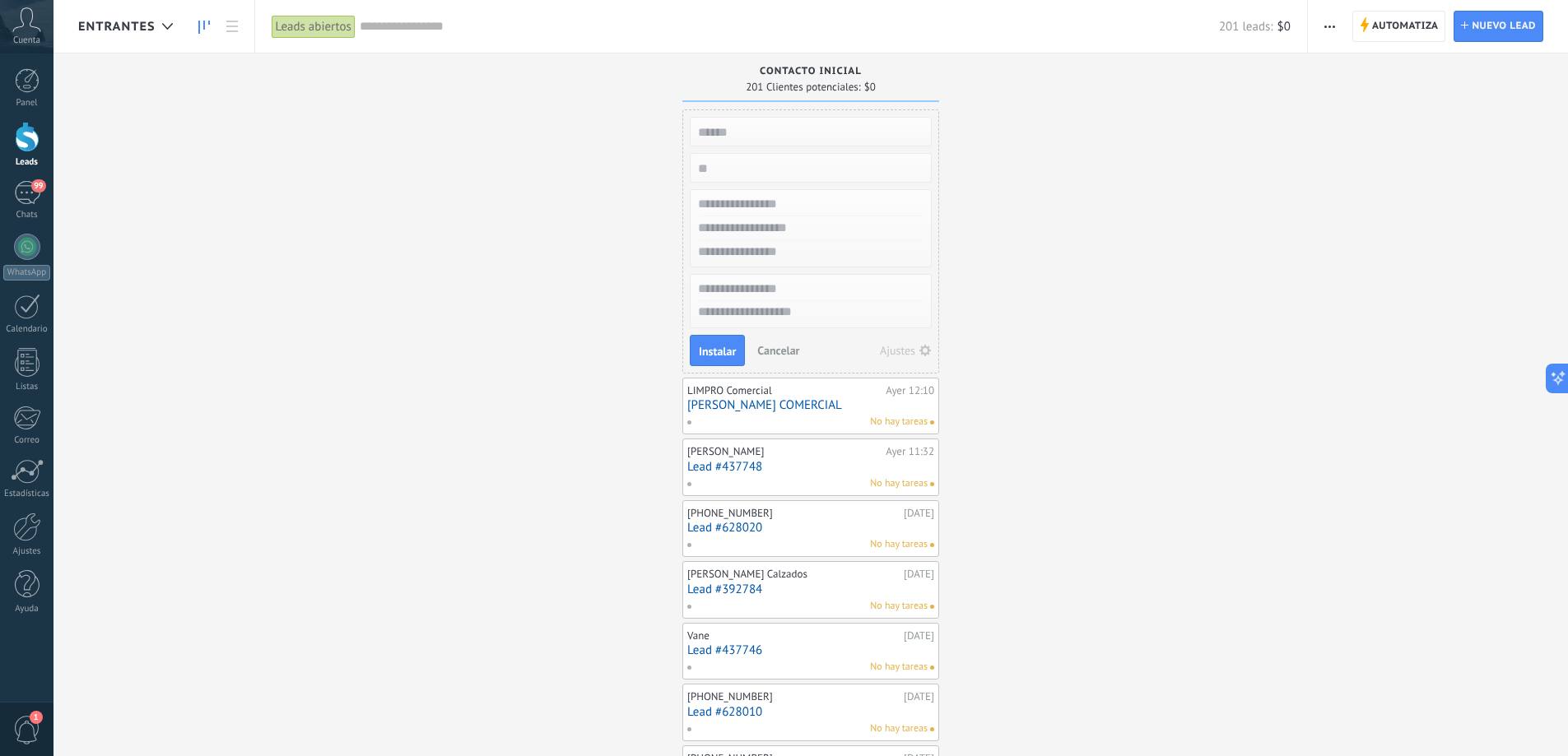
click at [774, 347] on span "Cancelar" at bounding box center [778, 350] width 42 height 15
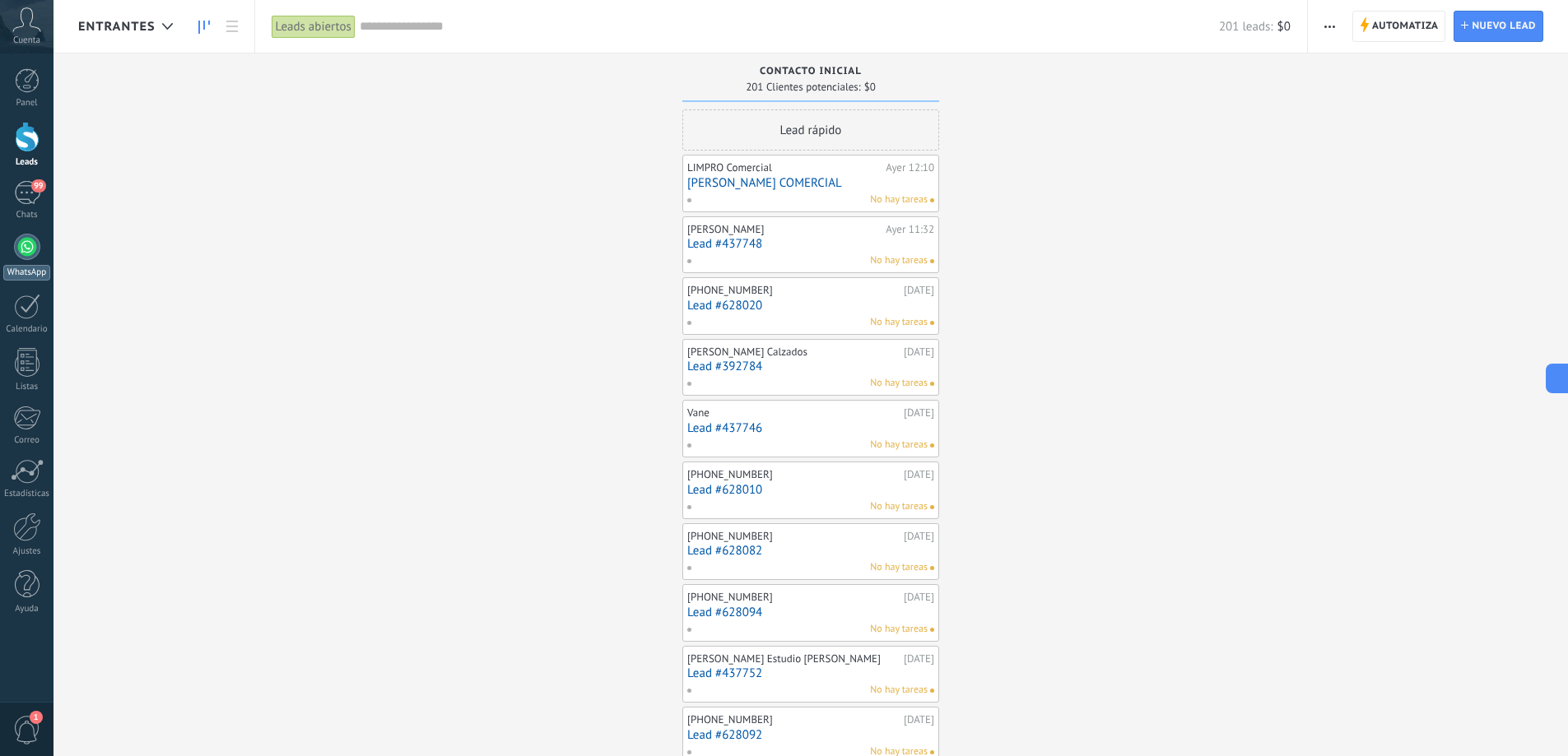
click at [27, 242] on div at bounding box center [27, 246] width 26 height 26
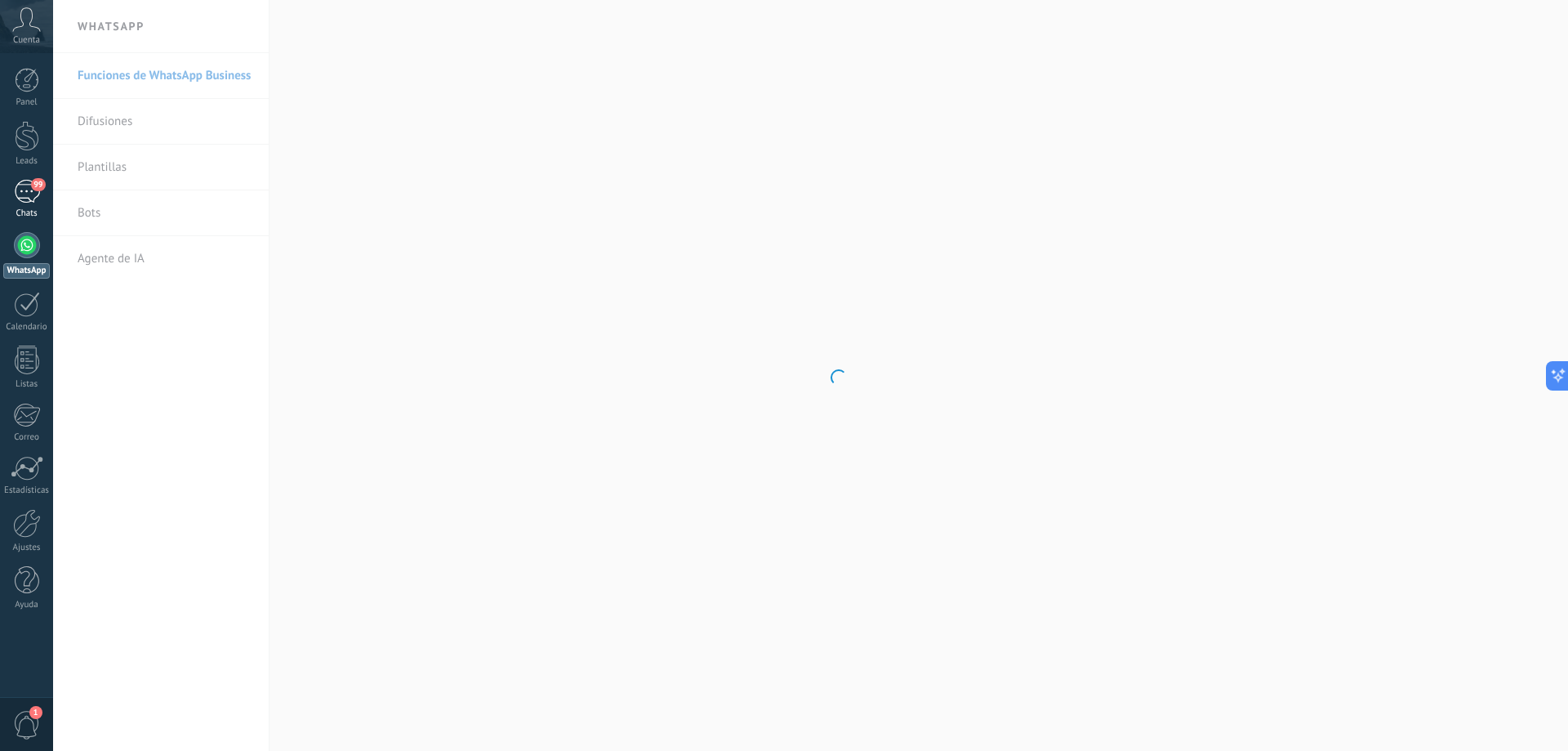
click at [31, 196] on div "99" at bounding box center [27, 191] width 26 height 24
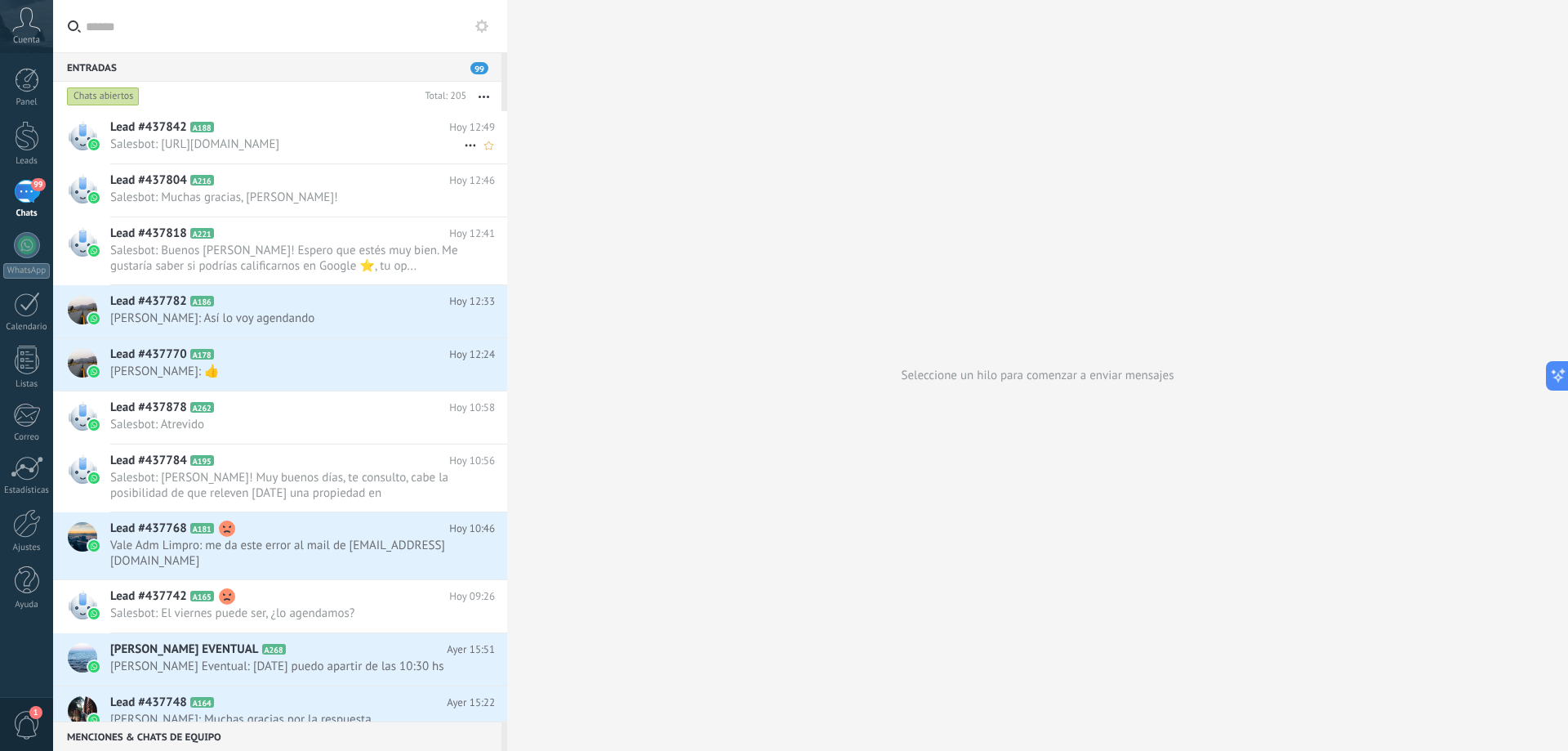
click at [353, 137] on span "Salesbot: https://share.google/5icHJnoqHjJOJ5Is8" at bounding box center [287, 144] width 354 height 16
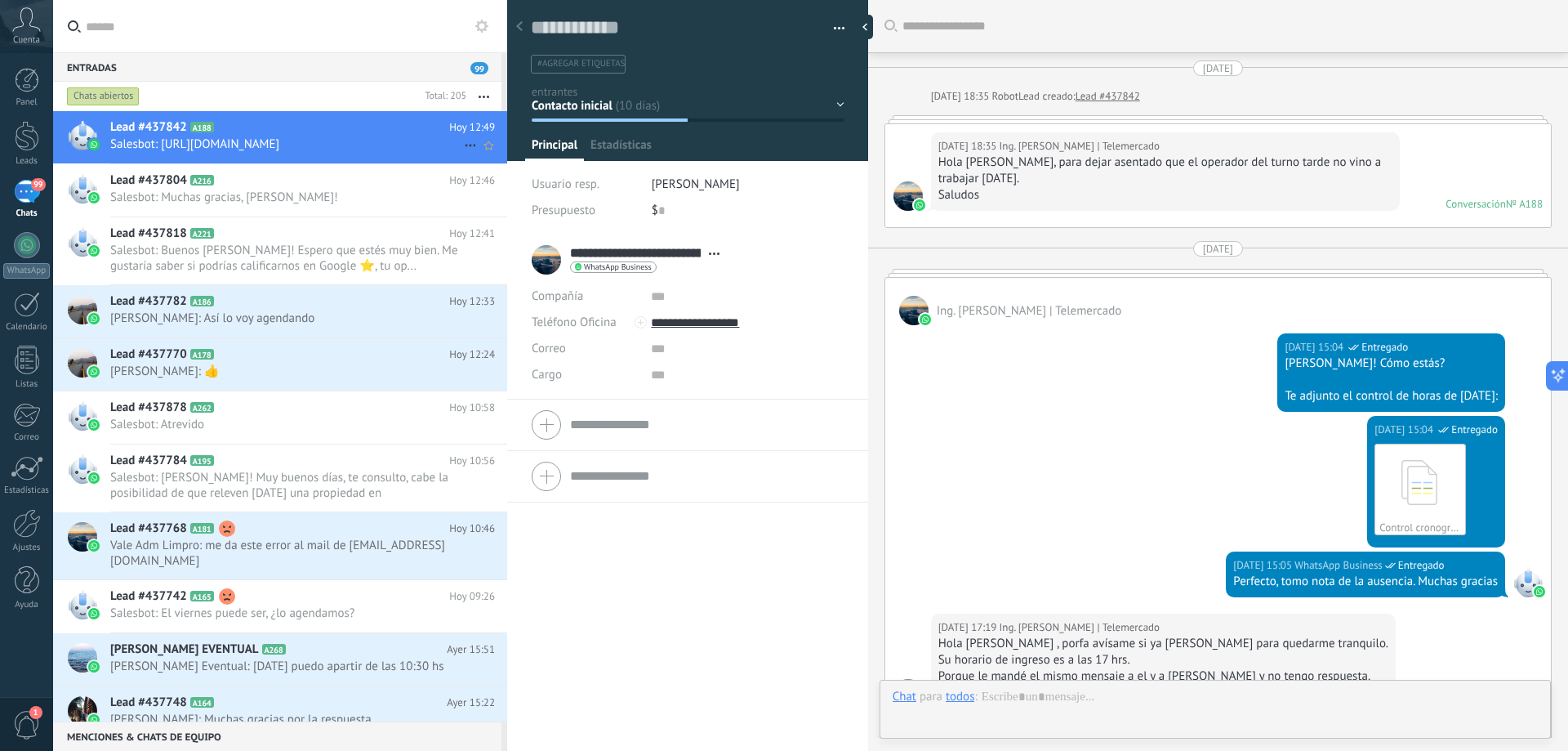
type textarea "**********"
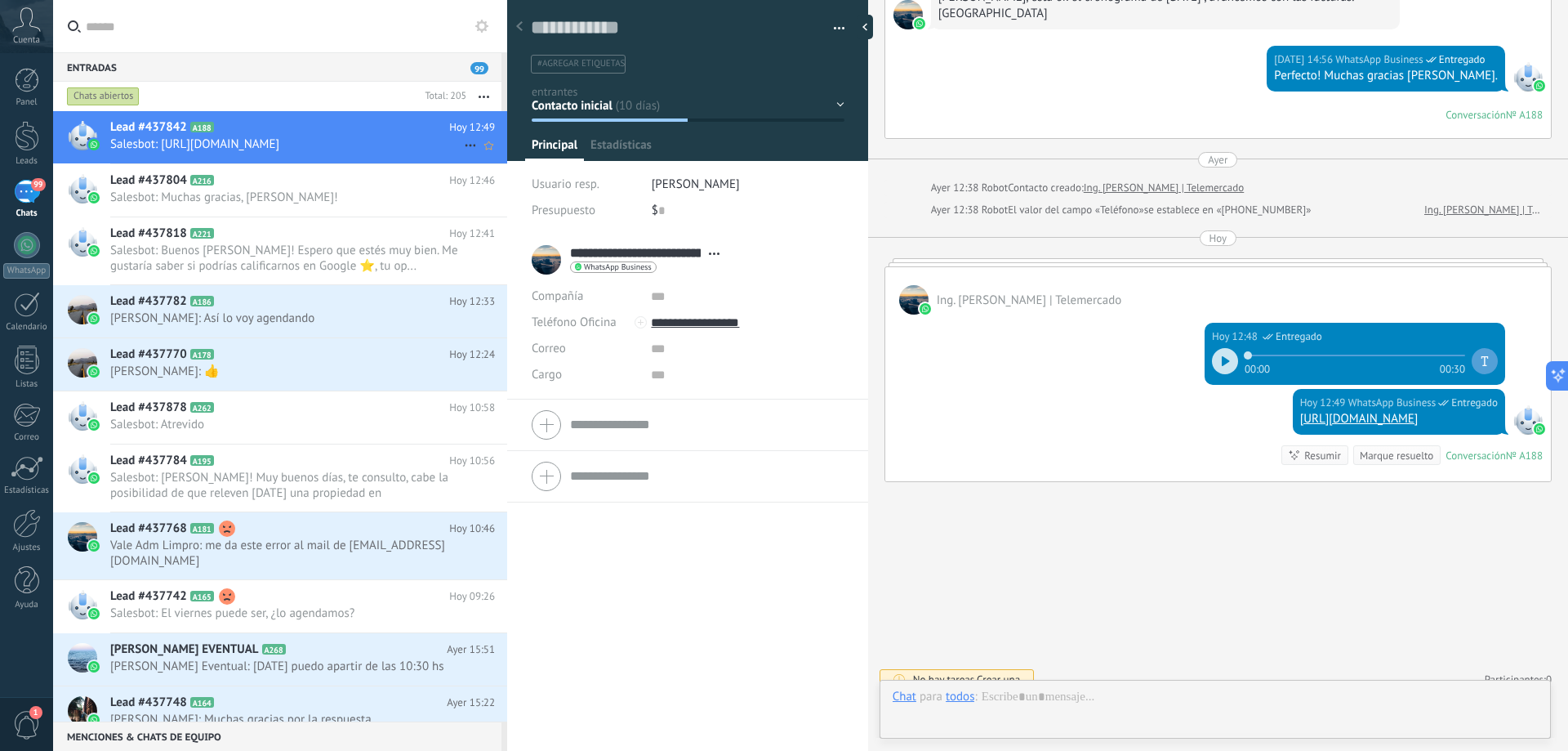
scroll to position [25, 0]
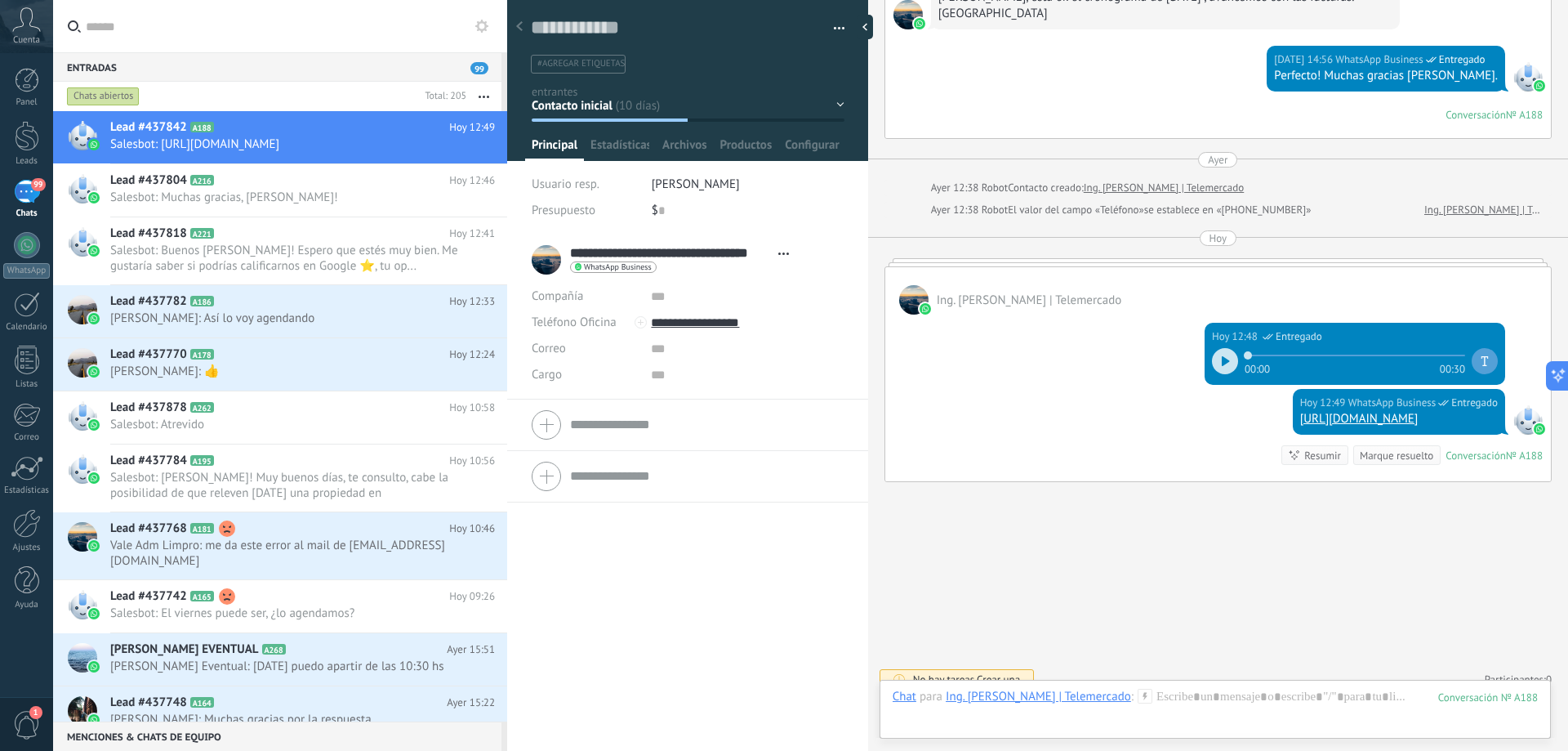
click at [0, 0] on div "Contacto inicial Closed - won Closed - lost" at bounding box center [0, 0] width 0 height 0
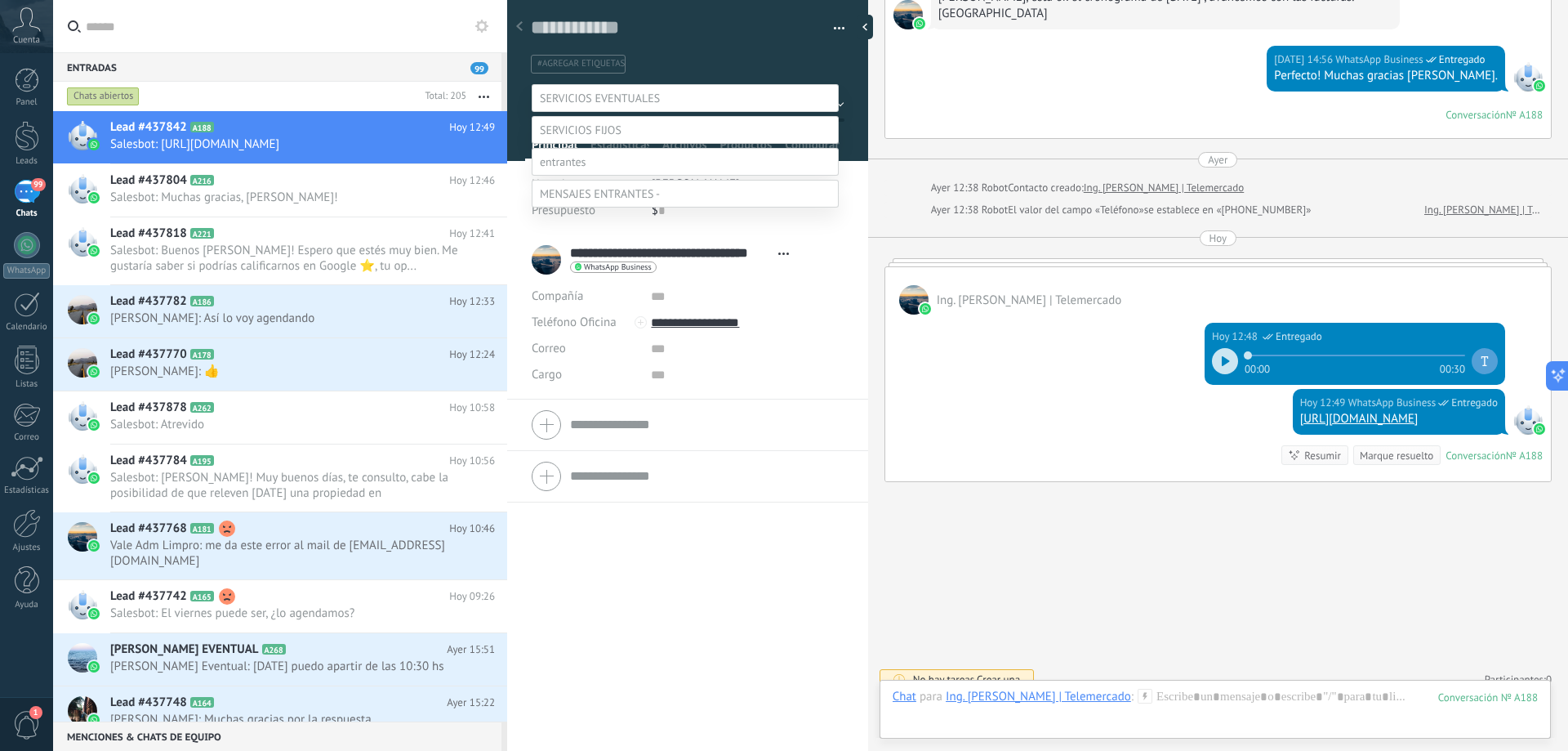
scroll to position [64, 0]
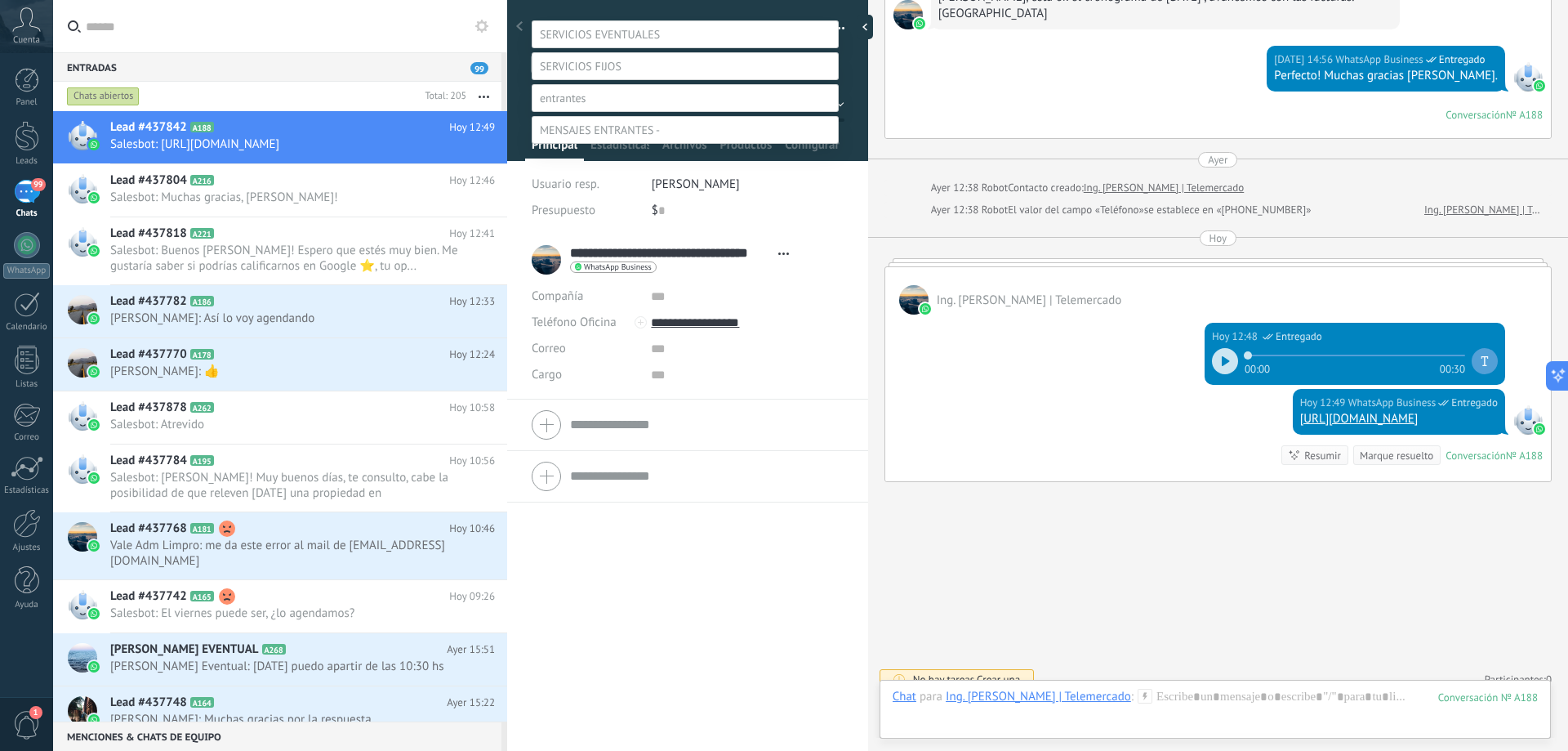
click at [856, 110] on div at bounding box center [811, 312] width 1515 height 751
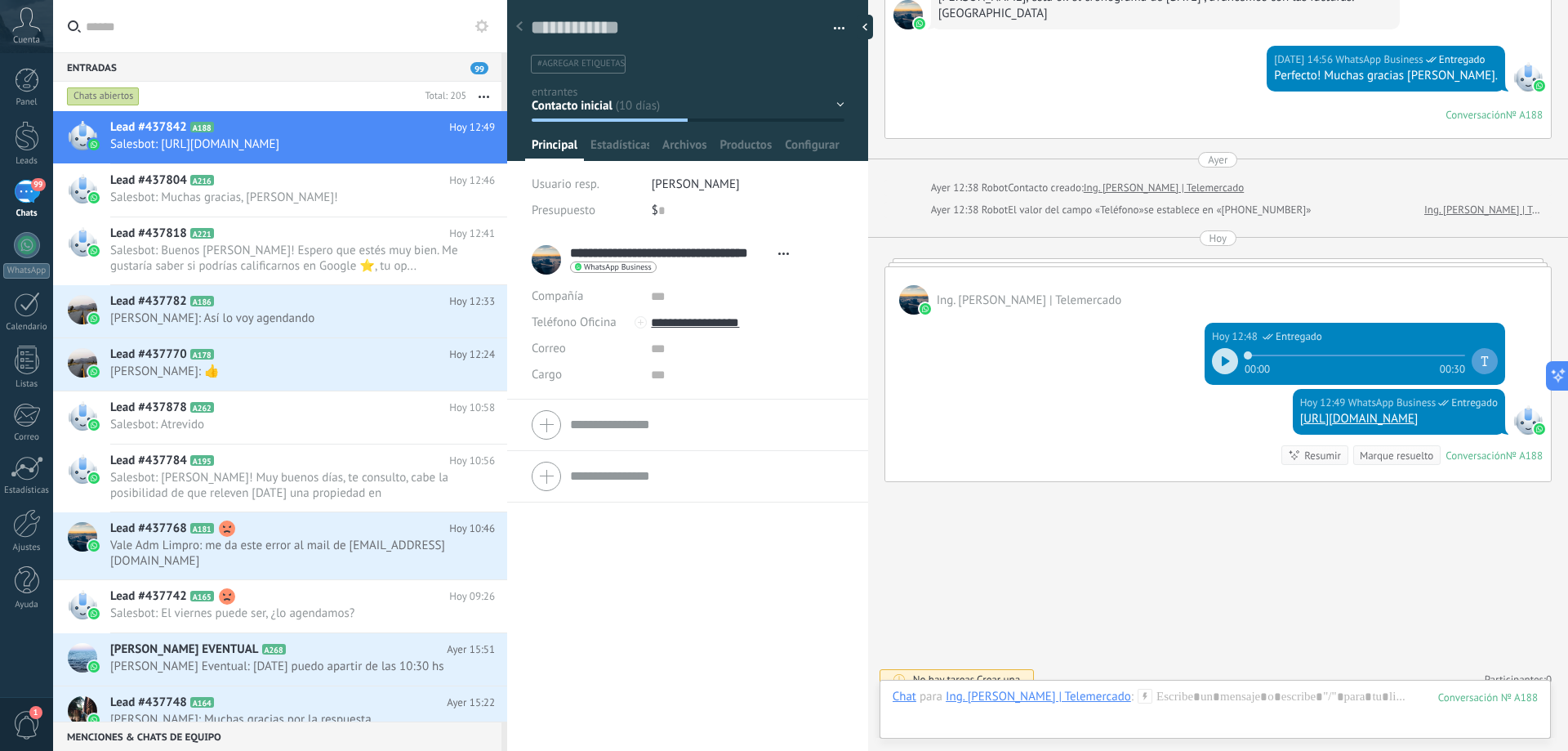
click at [834, 25] on button "button" at bounding box center [833, 29] width 24 height 25
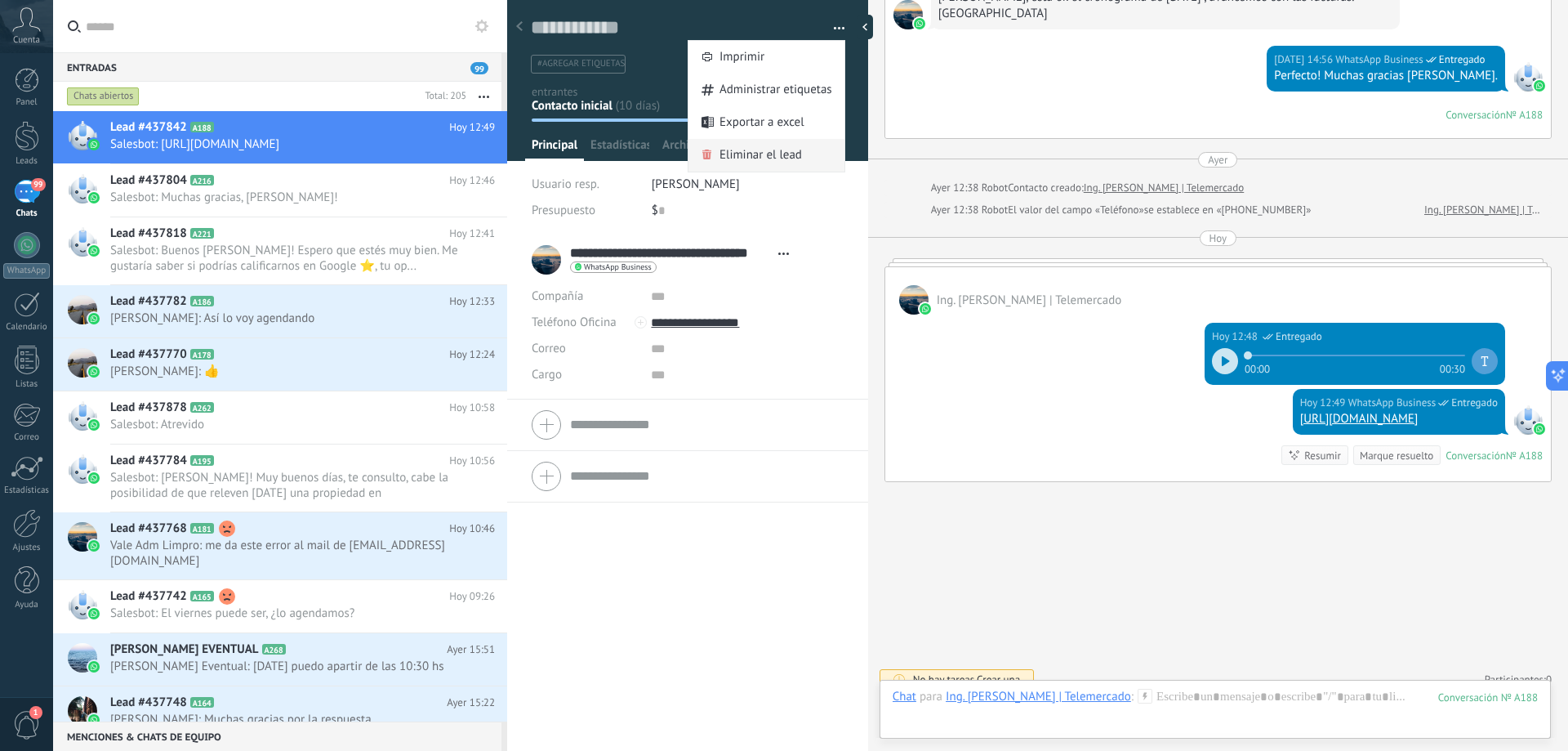
click at [746, 150] on span "Eliminar el lead" at bounding box center [760, 155] width 82 height 32
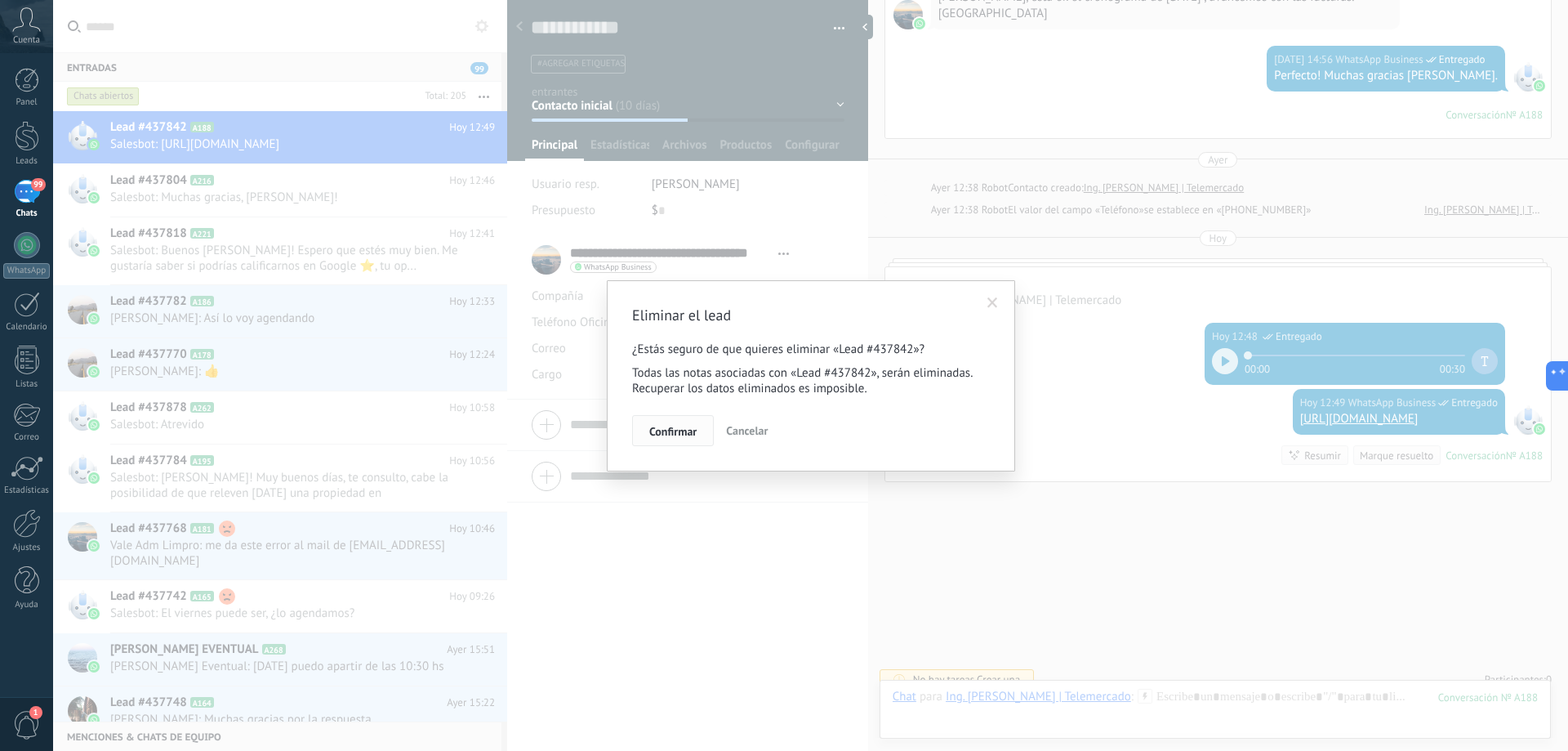
click at [640, 433] on button "Confirmar" at bounding box center [673, 430] width 81 height 31
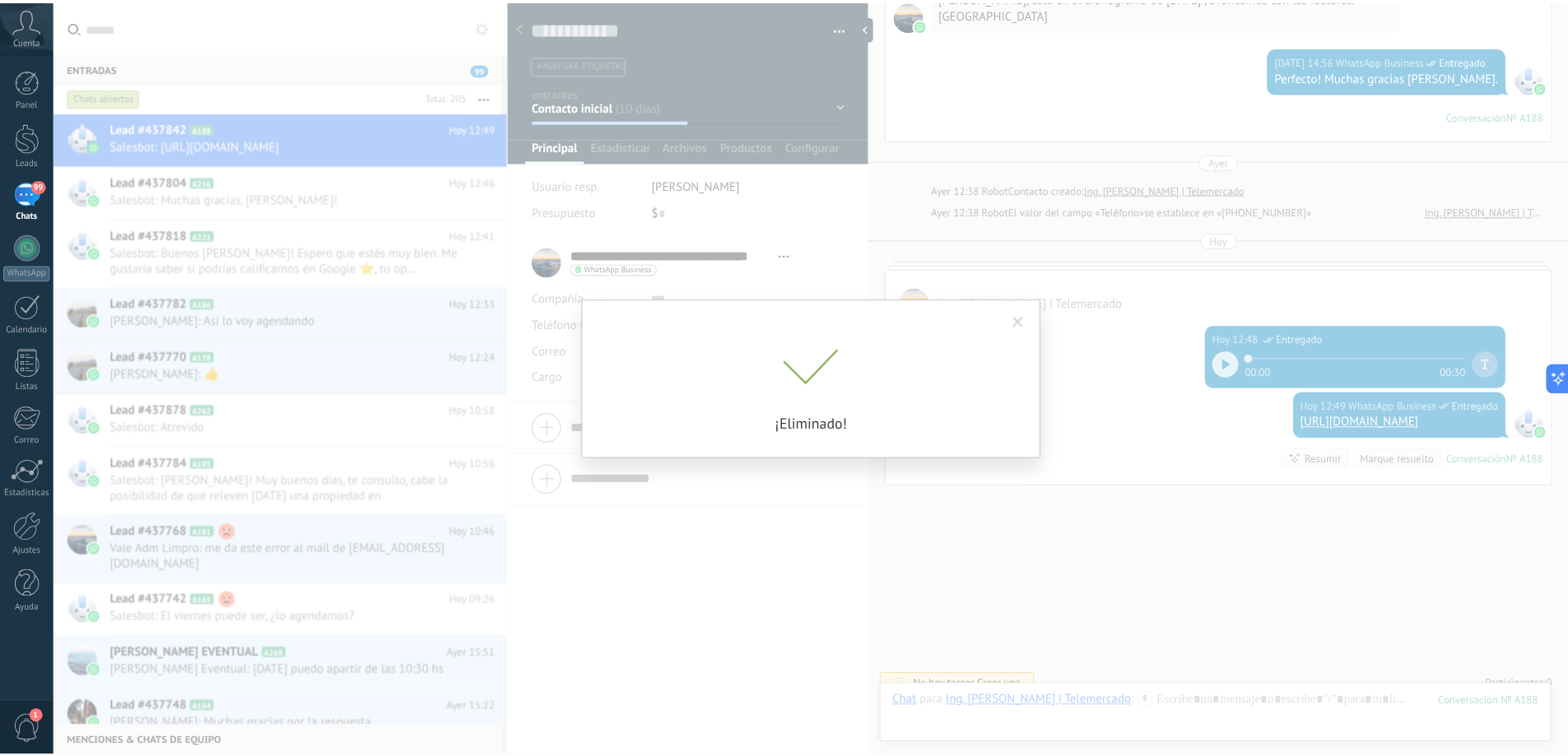
scroll to position [1453, 0]
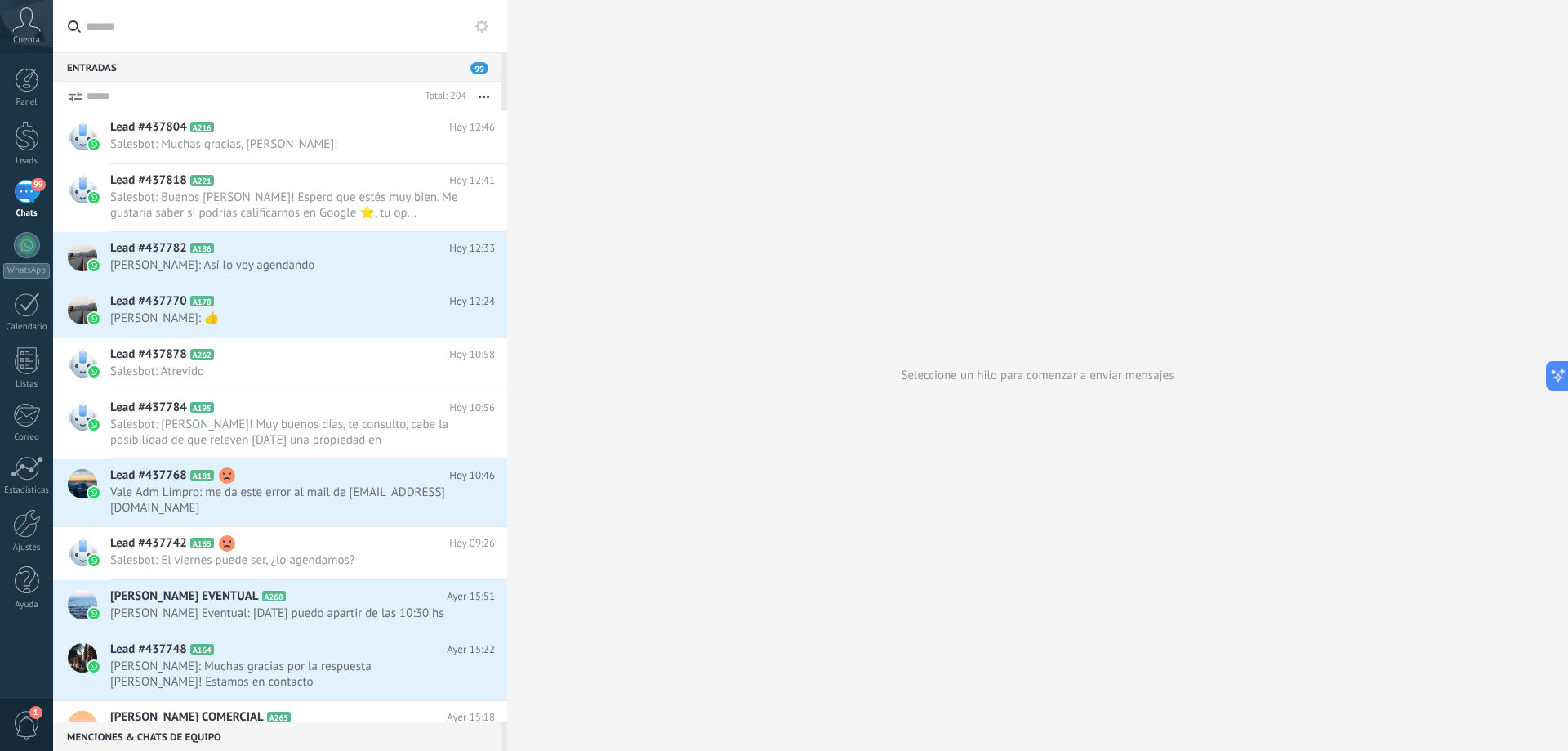
click at [487, 96] on icon "button" at bounding box center [483, 96] width 11 height 2
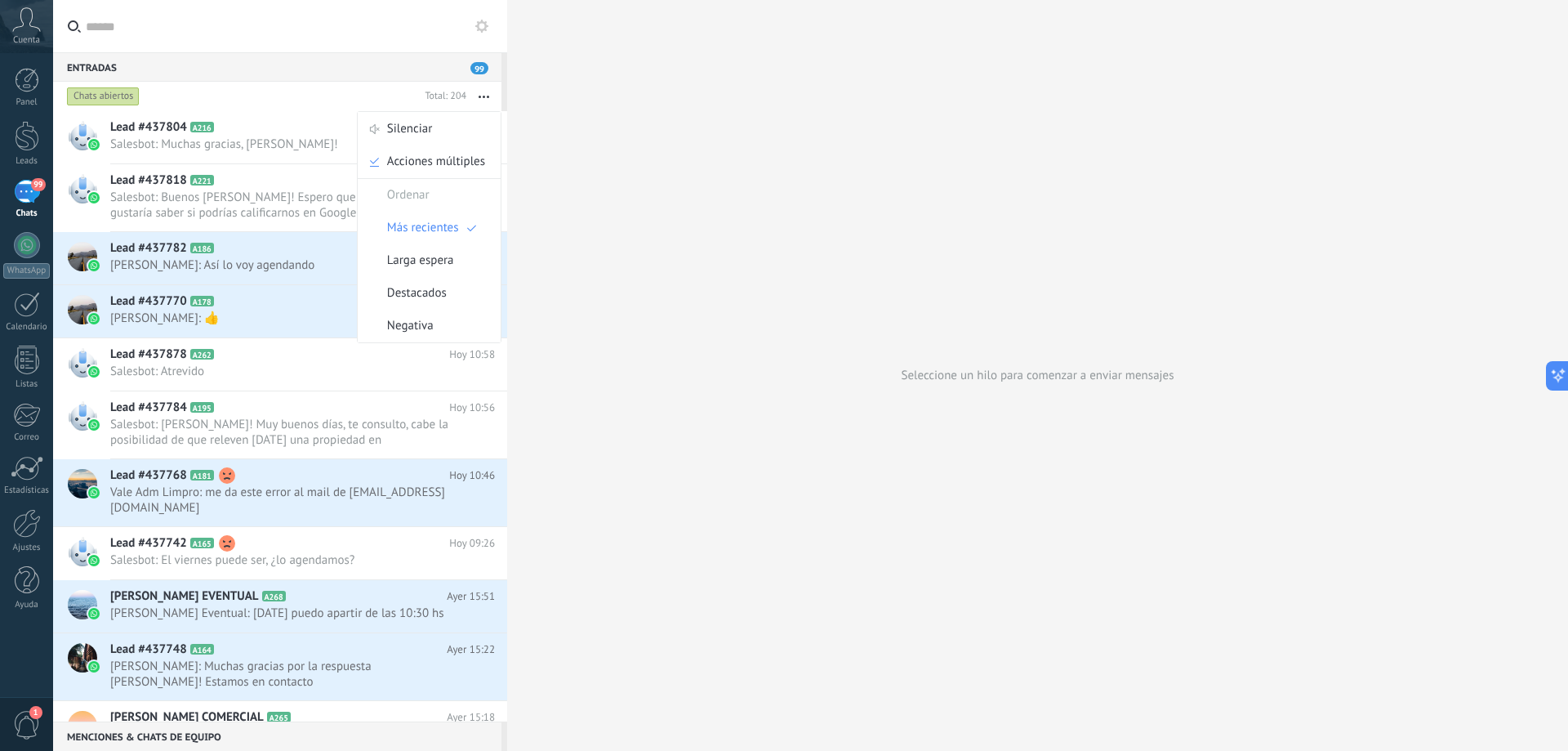
click at [480, 158] on span "Acciones múltiples" at bounding box center [436, 161] width 98 height 32
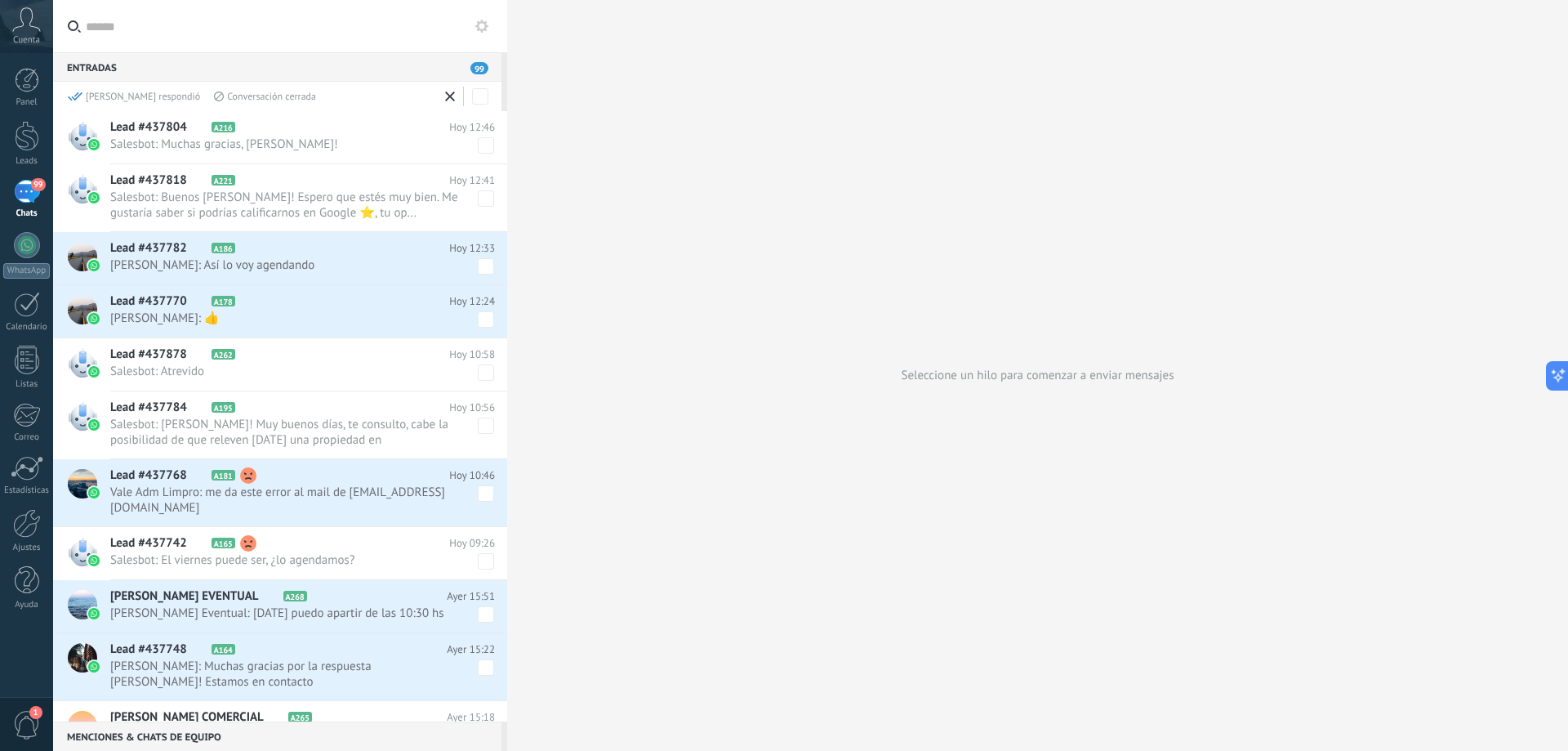
click at [486, 144] on span at bounding box center [486, 145] width 17 height 17
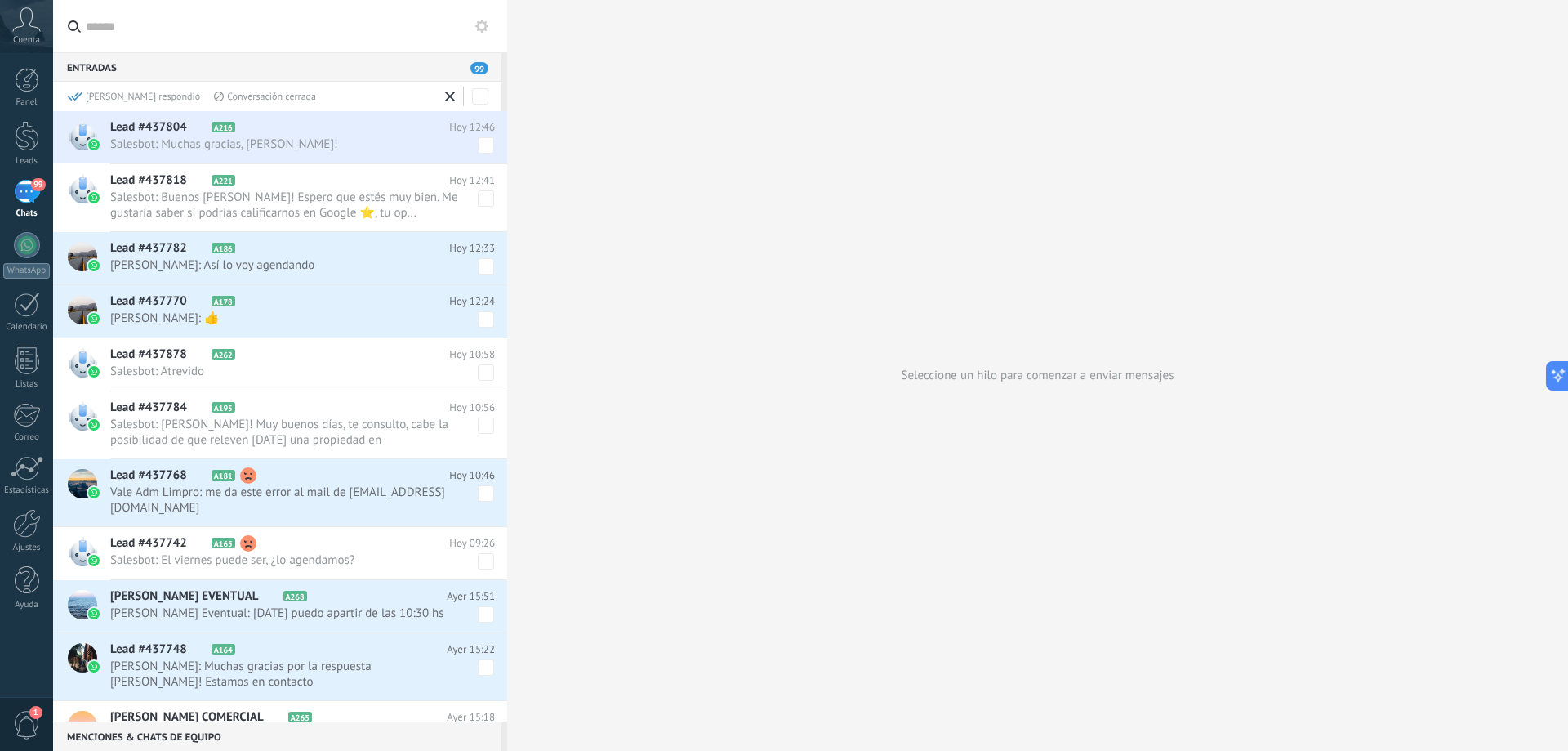
click at [482, 149] on span at bounding box center [486, 145] width 17 height 17
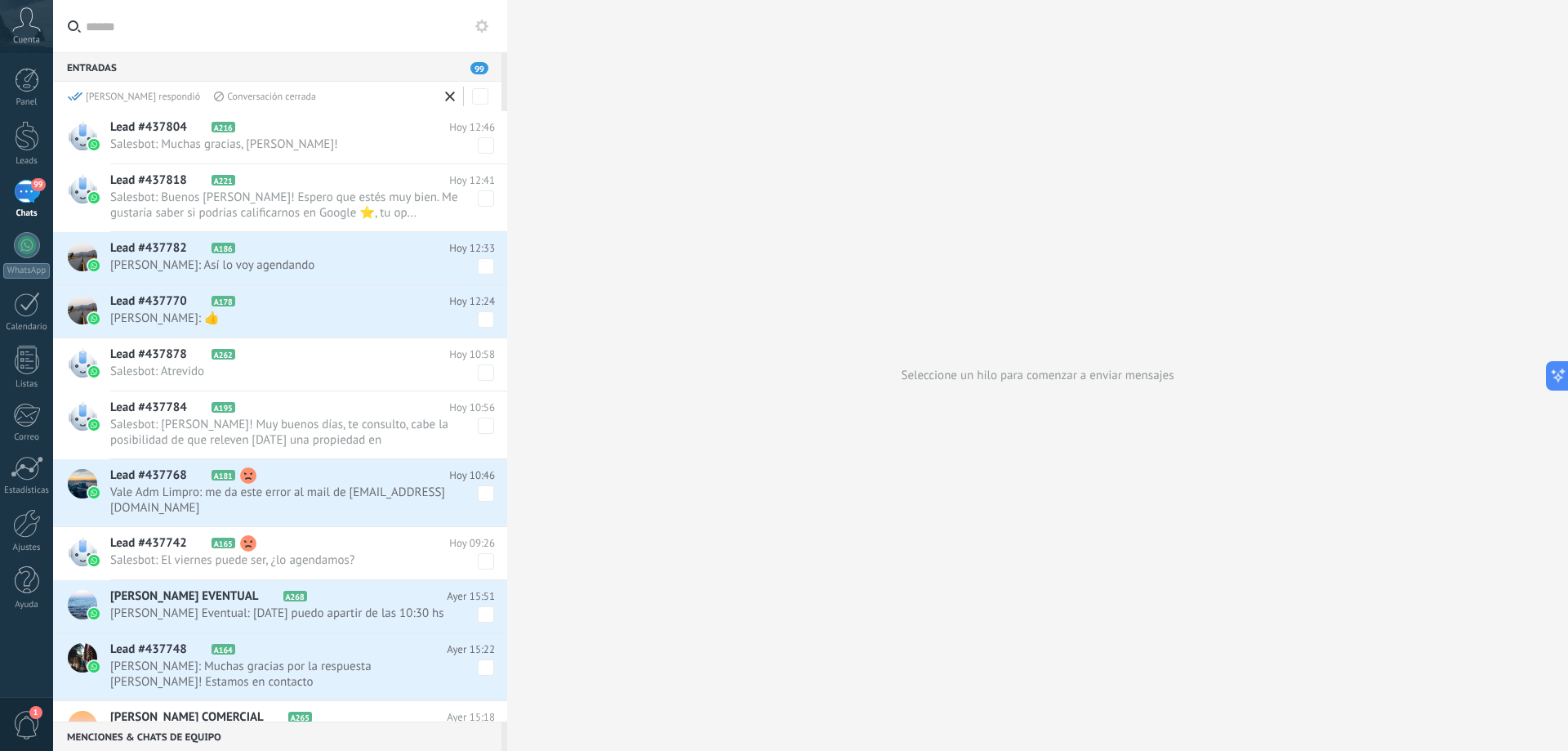
click at [482, 149] on span at bounding box center [486, 145] width 17 height 17
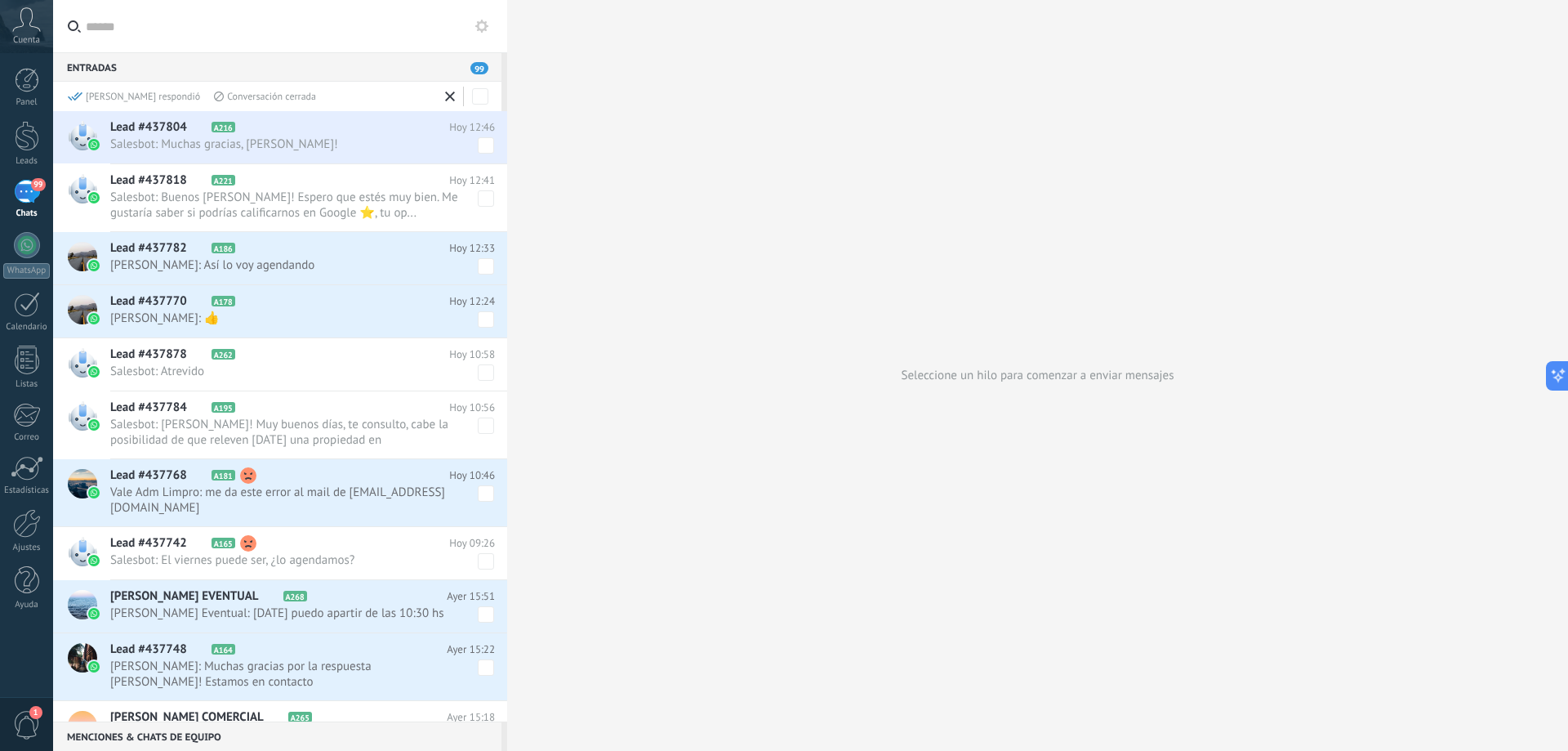
click at [478, 205] on span at bounding box center [486, 199] width 17 height 17
click at [482, 199] on span at bounding box center [486, 199] width 17 height 17
drag, startPoint x: 478, startPoint y: 194, endPoint x: 473, endPoint y: 48, distance: 146.1
click at [480, 194] on span at bounding box center [486, 199] width 17 height 17
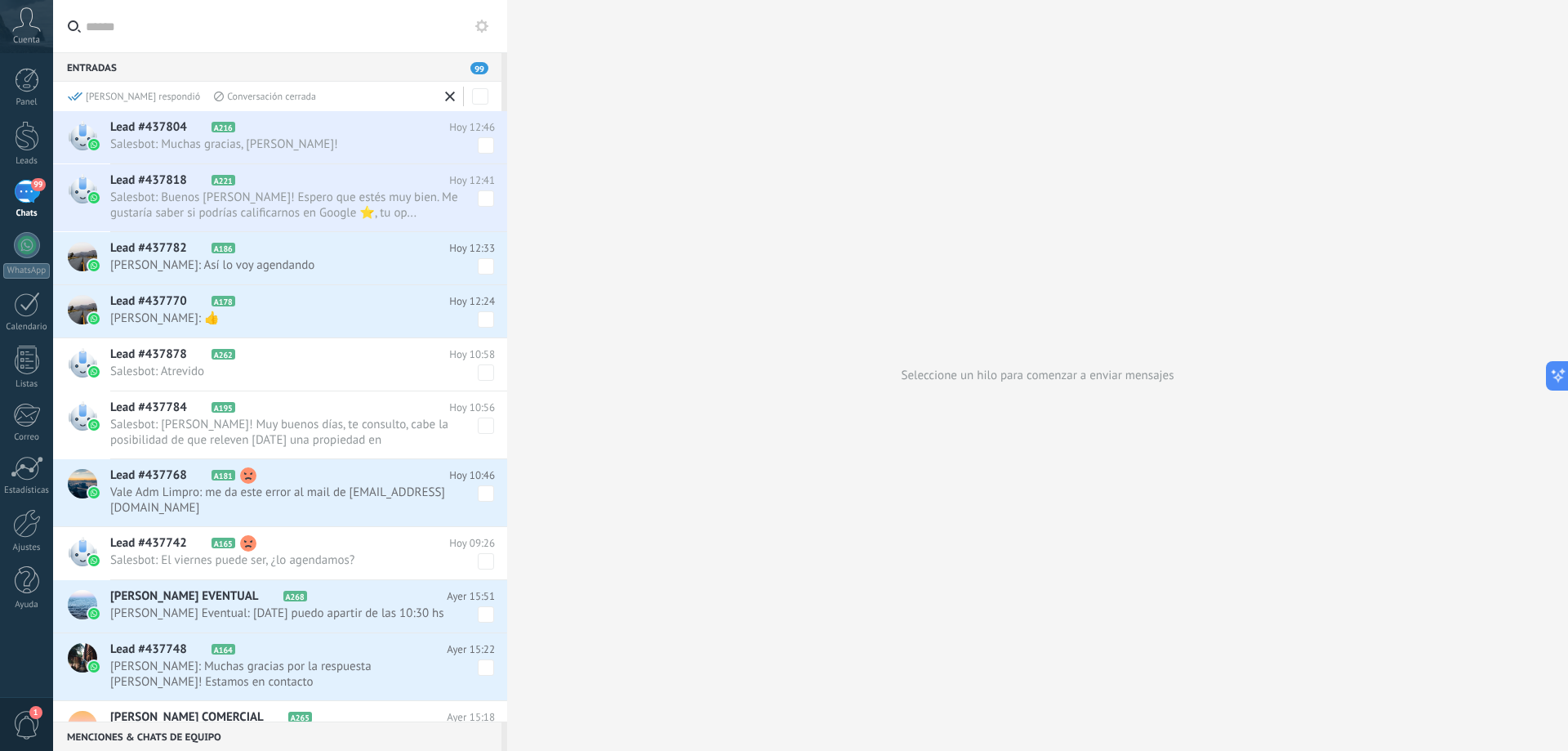
click at [488, 33] on button at bounding box center [482, 27] width 20 height 20
click at [483, 26] on icon at bounding box center [482, 27] width 13 height 13
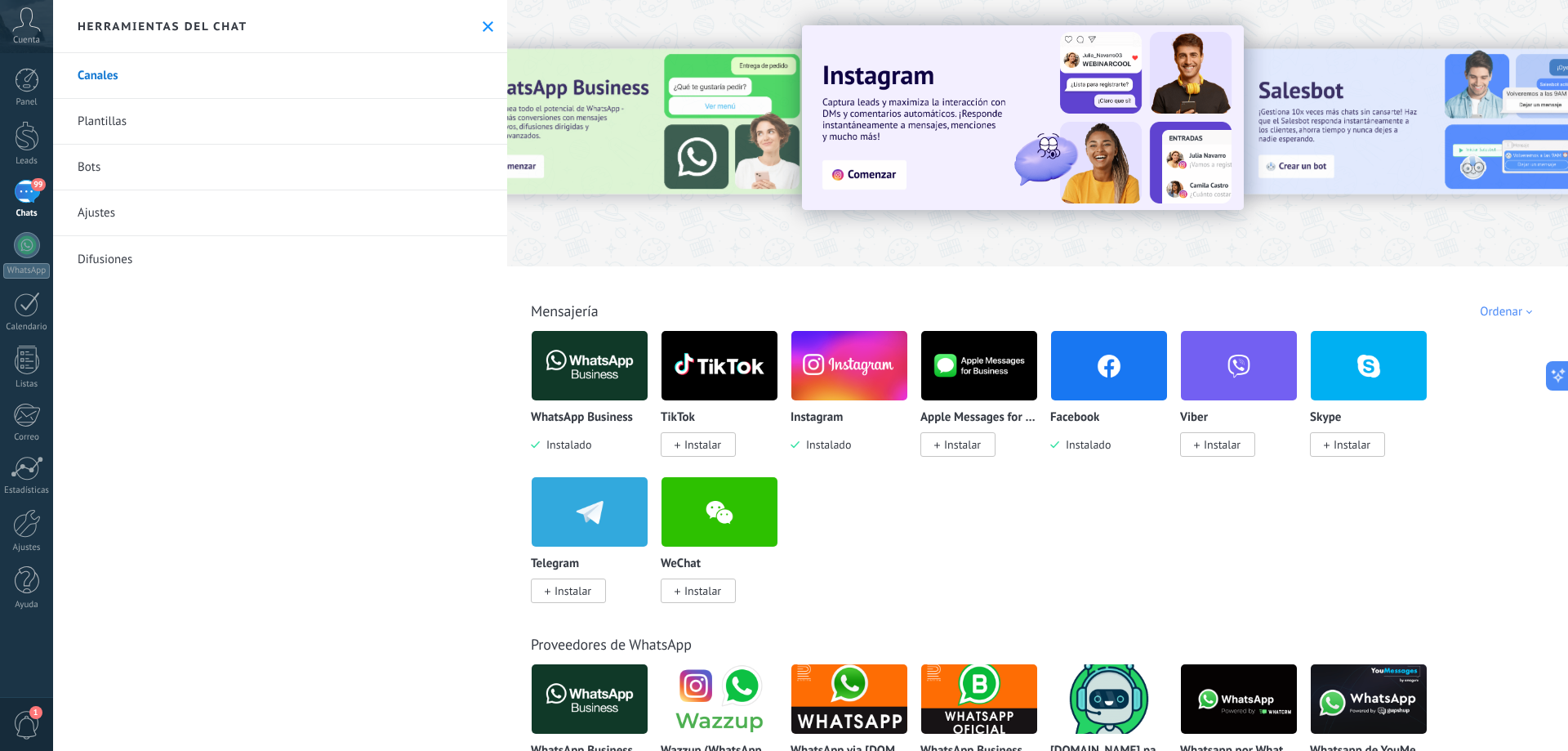
click at [481, 25] on button at bounding box center [488, 27] width 14 height 14
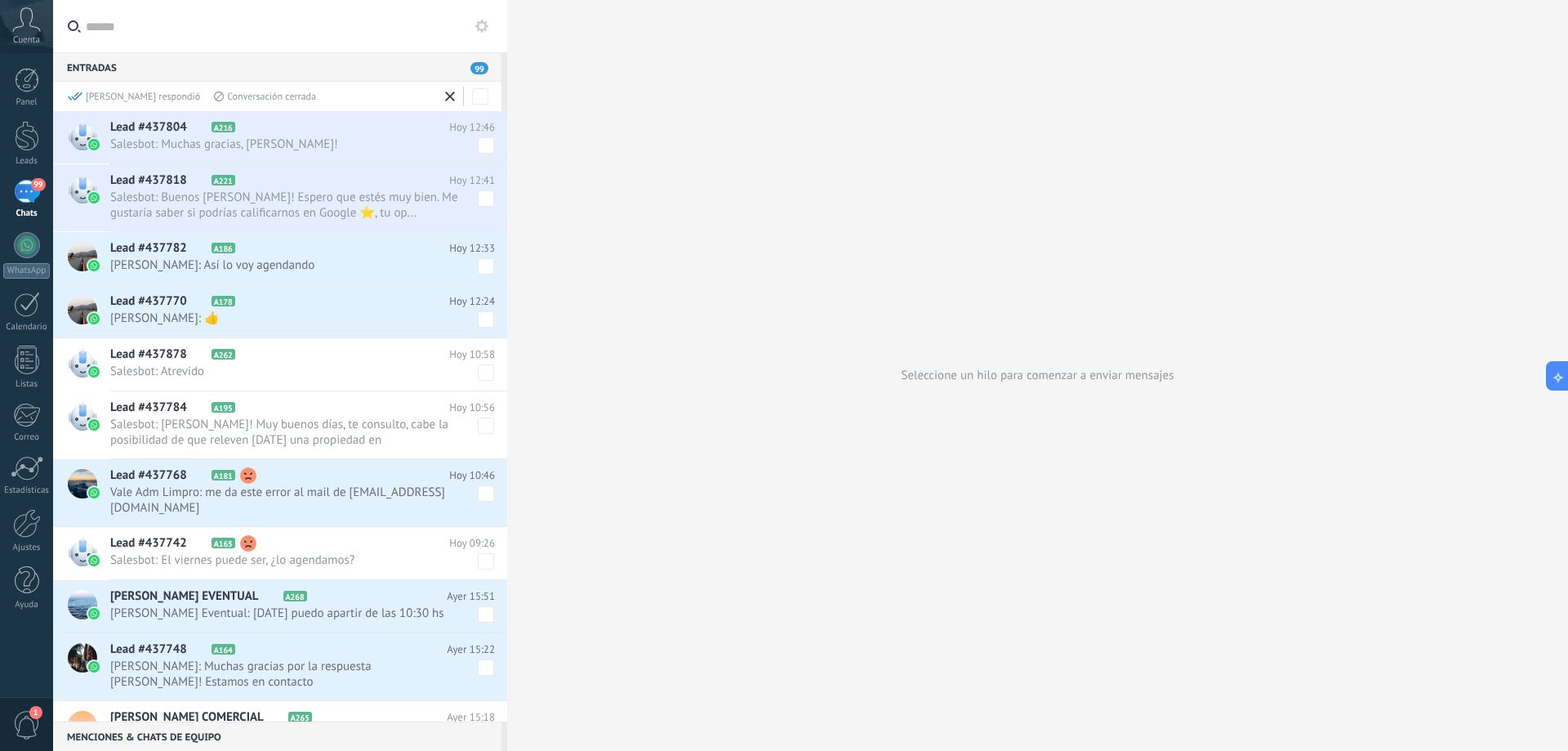
click at [242, 94] on div "Conversación cerrada" at bounding box center [265, 96] width 102 height 14
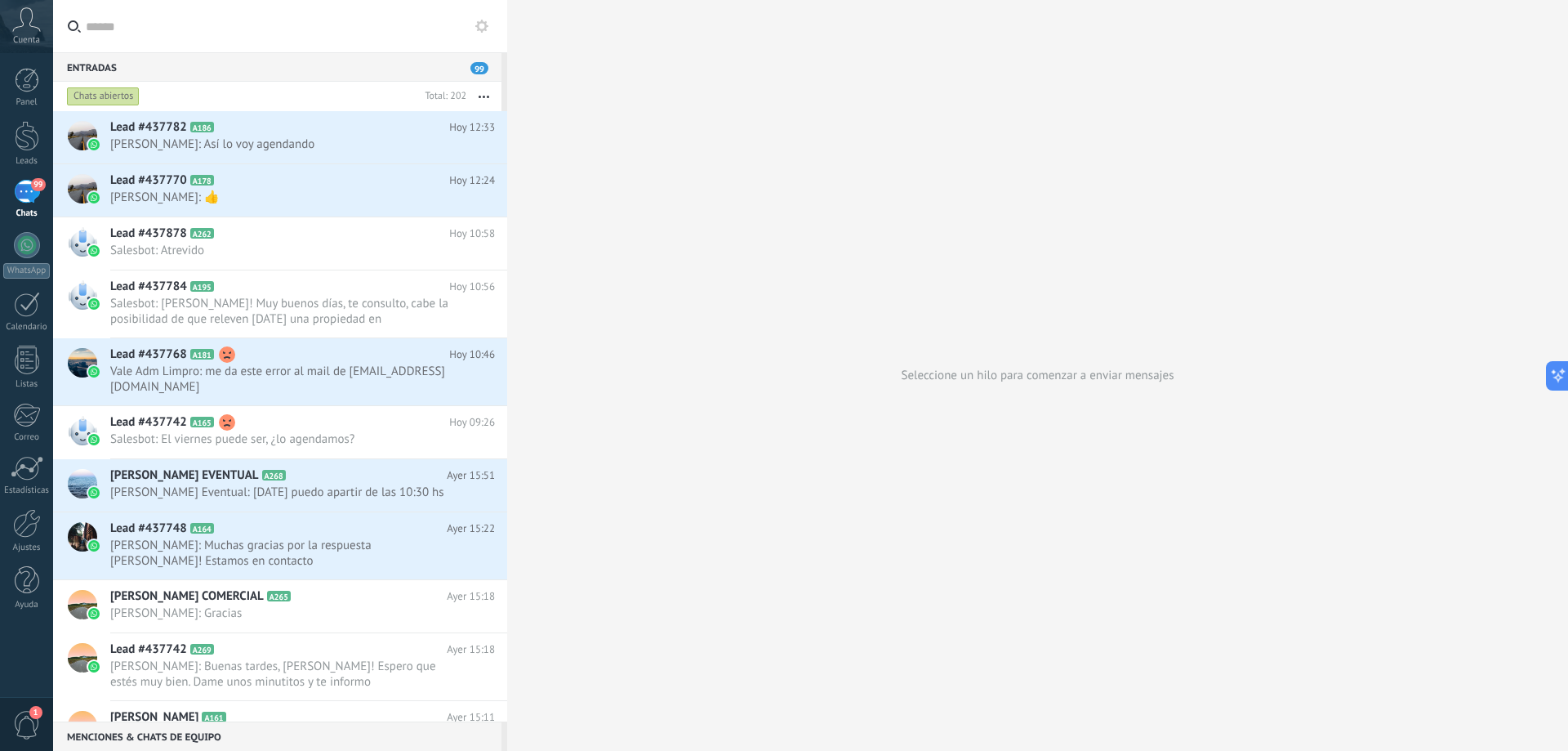
click at [484, 95] on button "button" at bounding box center [484, 96] width 35 height 29
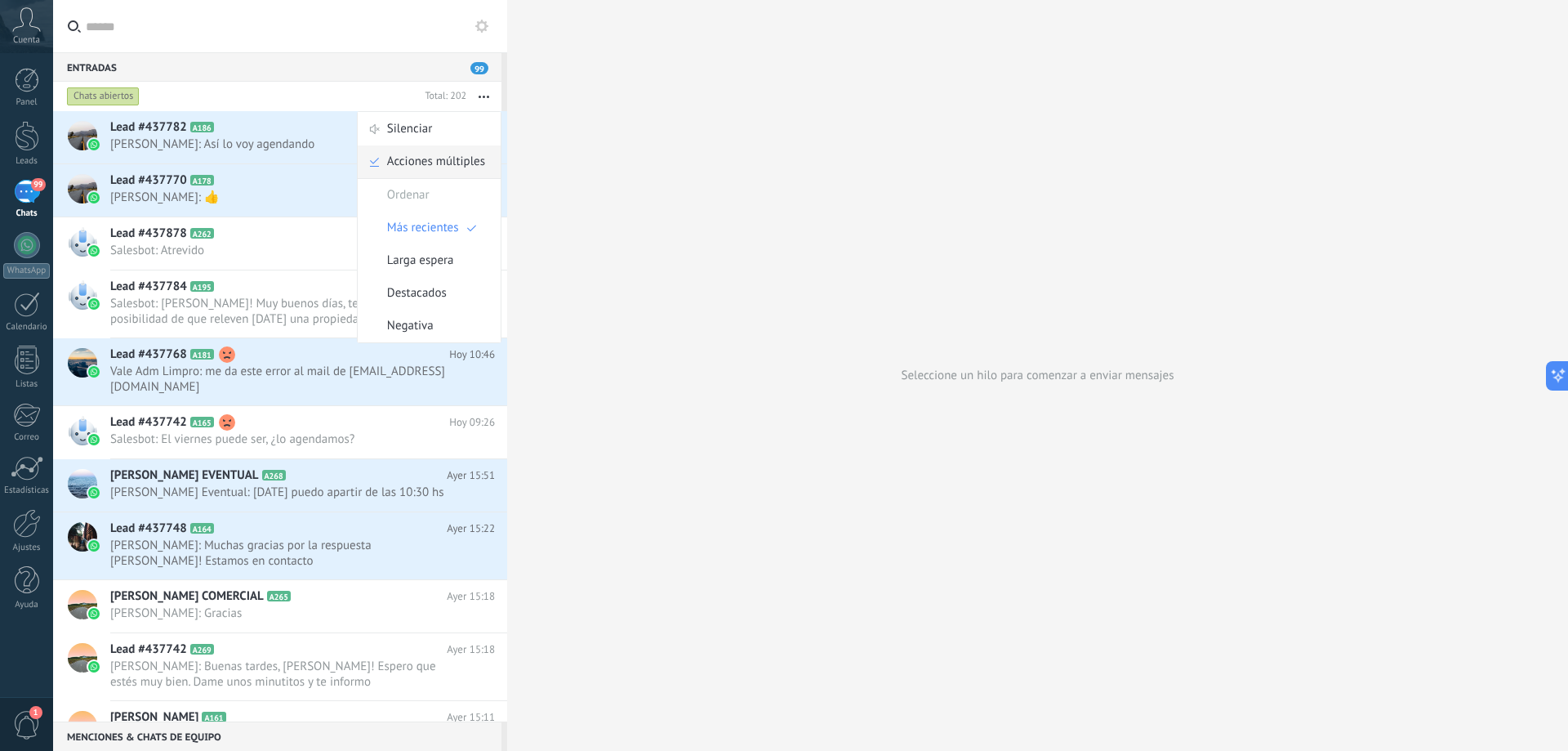
click at [466, 154] on span "Acciones múltiples" at bounding box center [436, 161] width 98 height 32
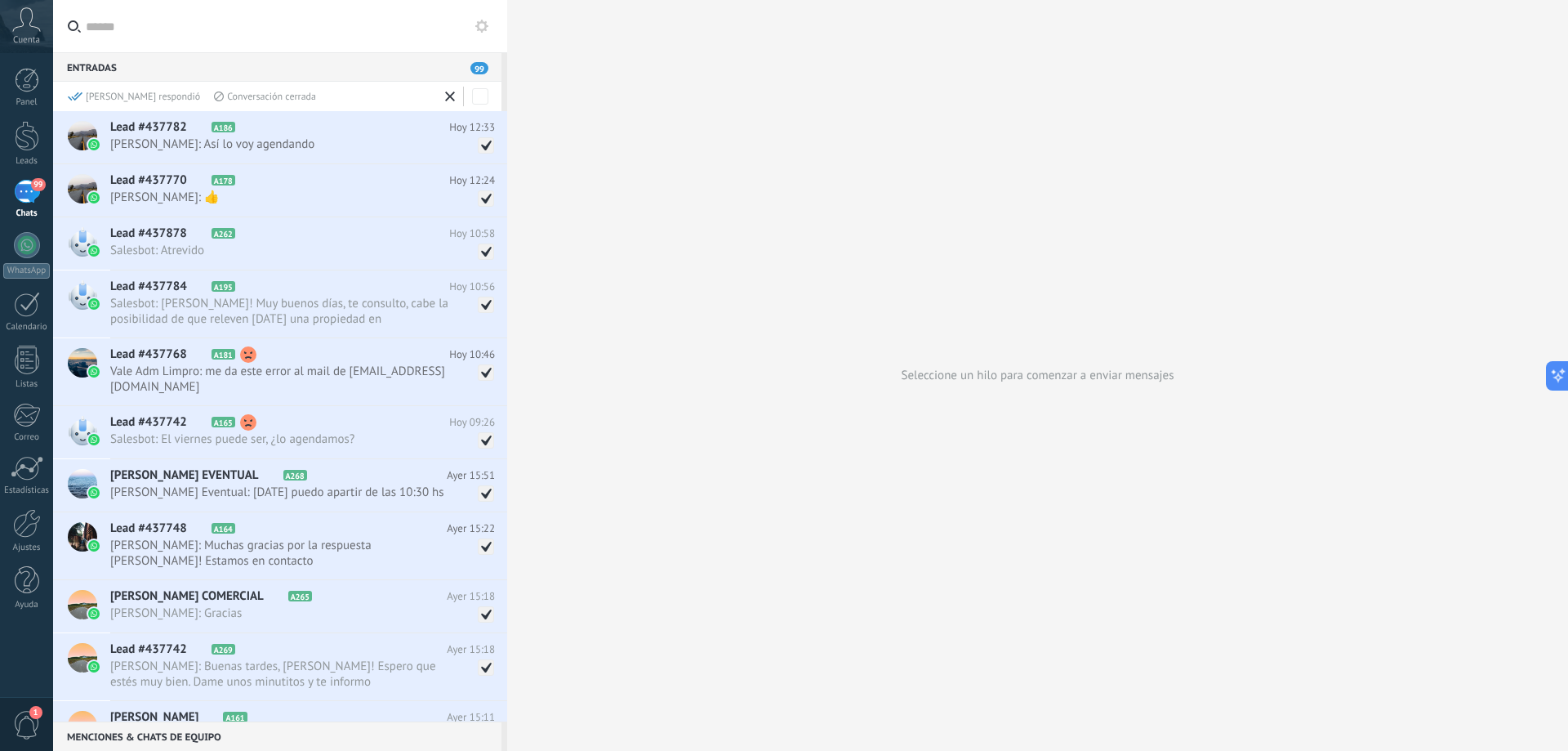
click at [214, 96] on div "Conversación cerrada" at bounding box center [265, 96] width 102 height 14
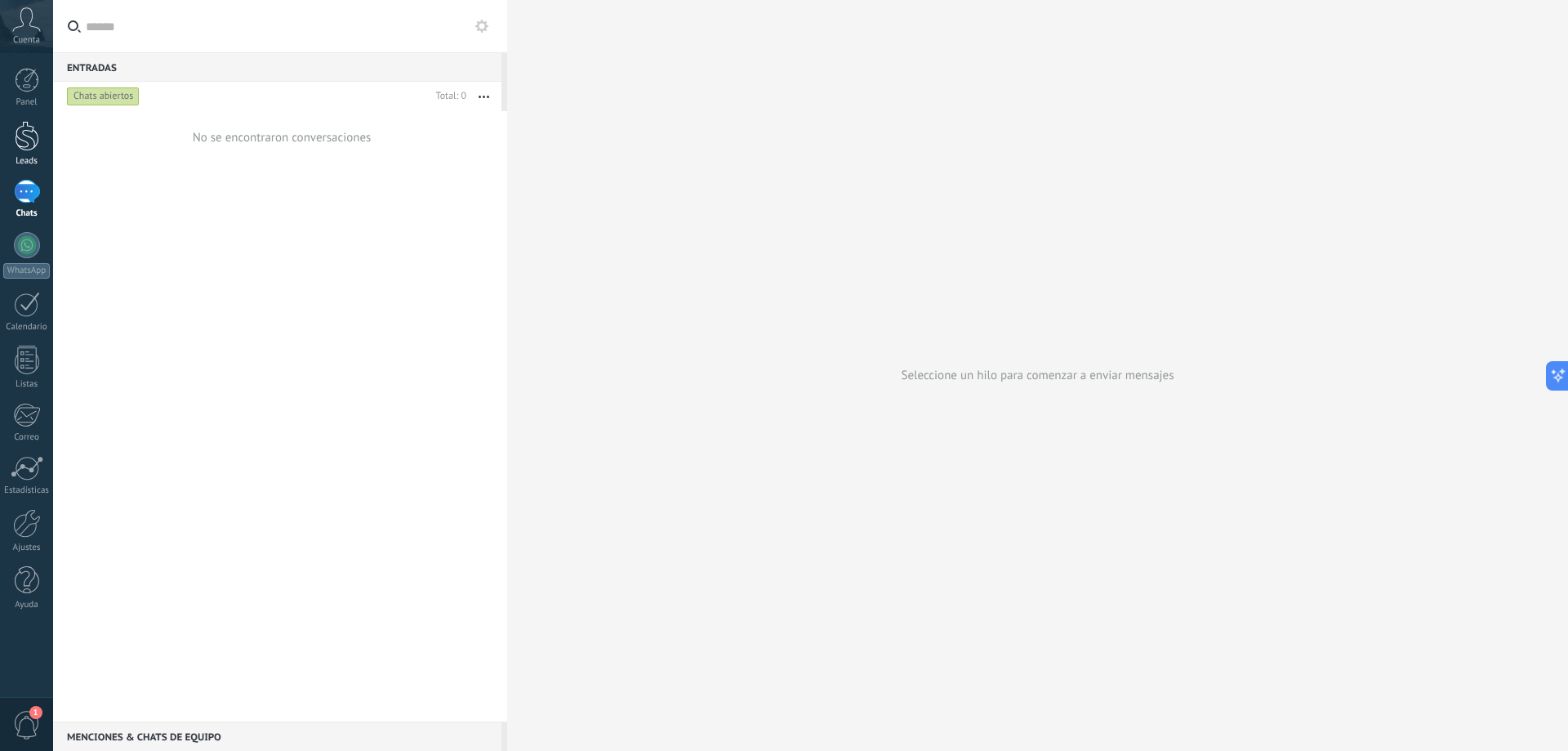
click at [23, 133] on div at bounding box center [27, 136] width 25 height 30
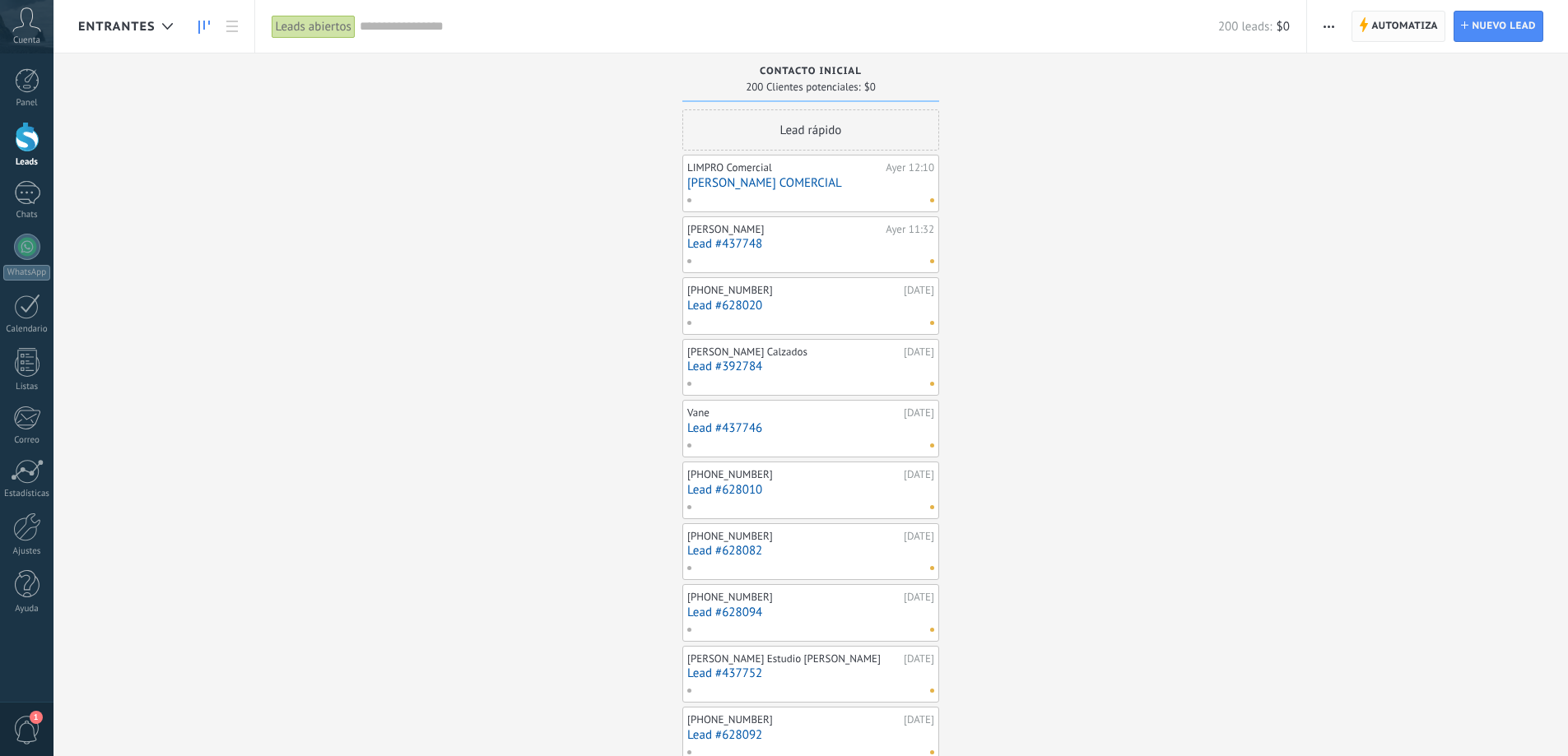
click at [1381, 26] on span "Automatiza" at bounding box center [1405, 26] width 67 height 29
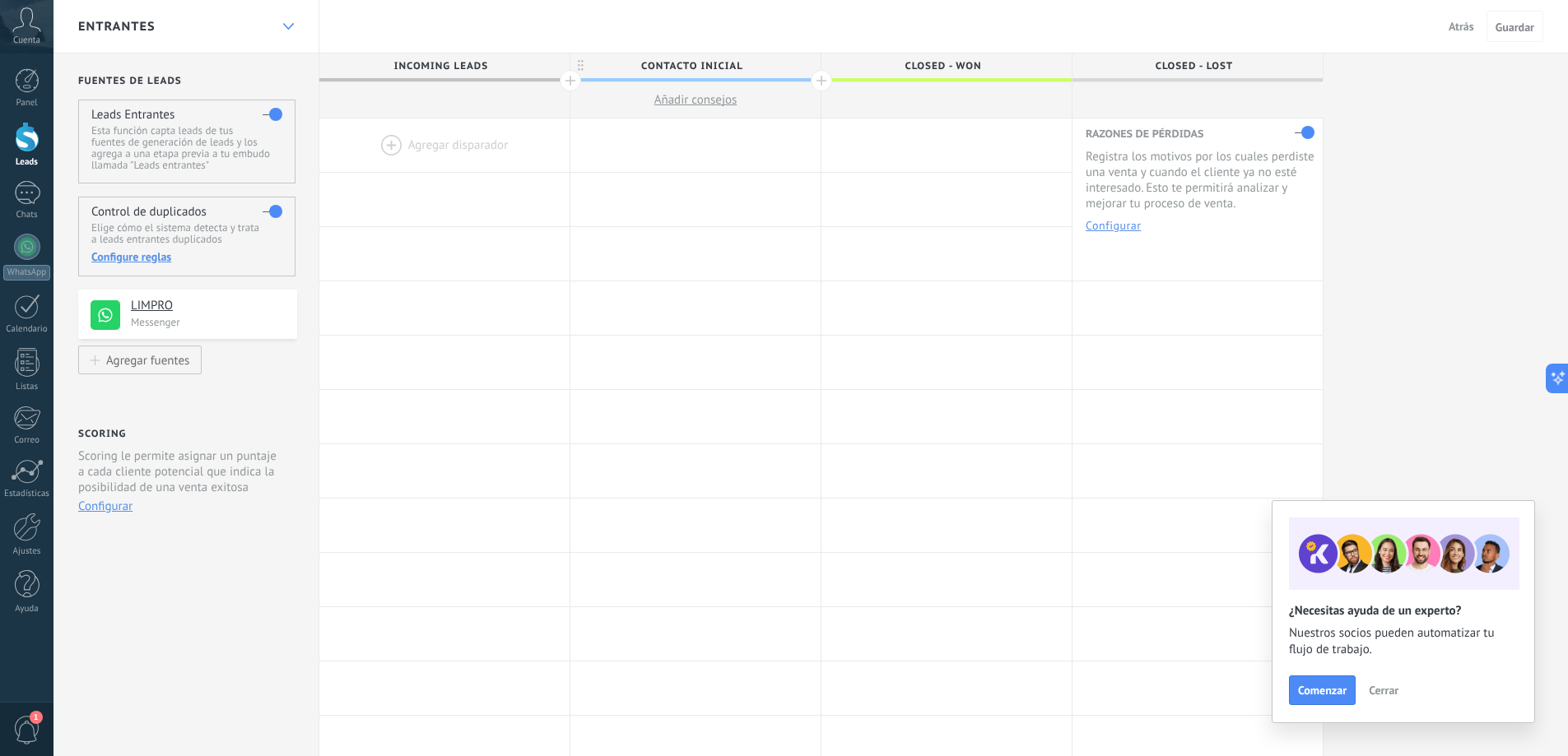
click at [283, 26] on icon at bounding box center [288, 27] width 11 height 7
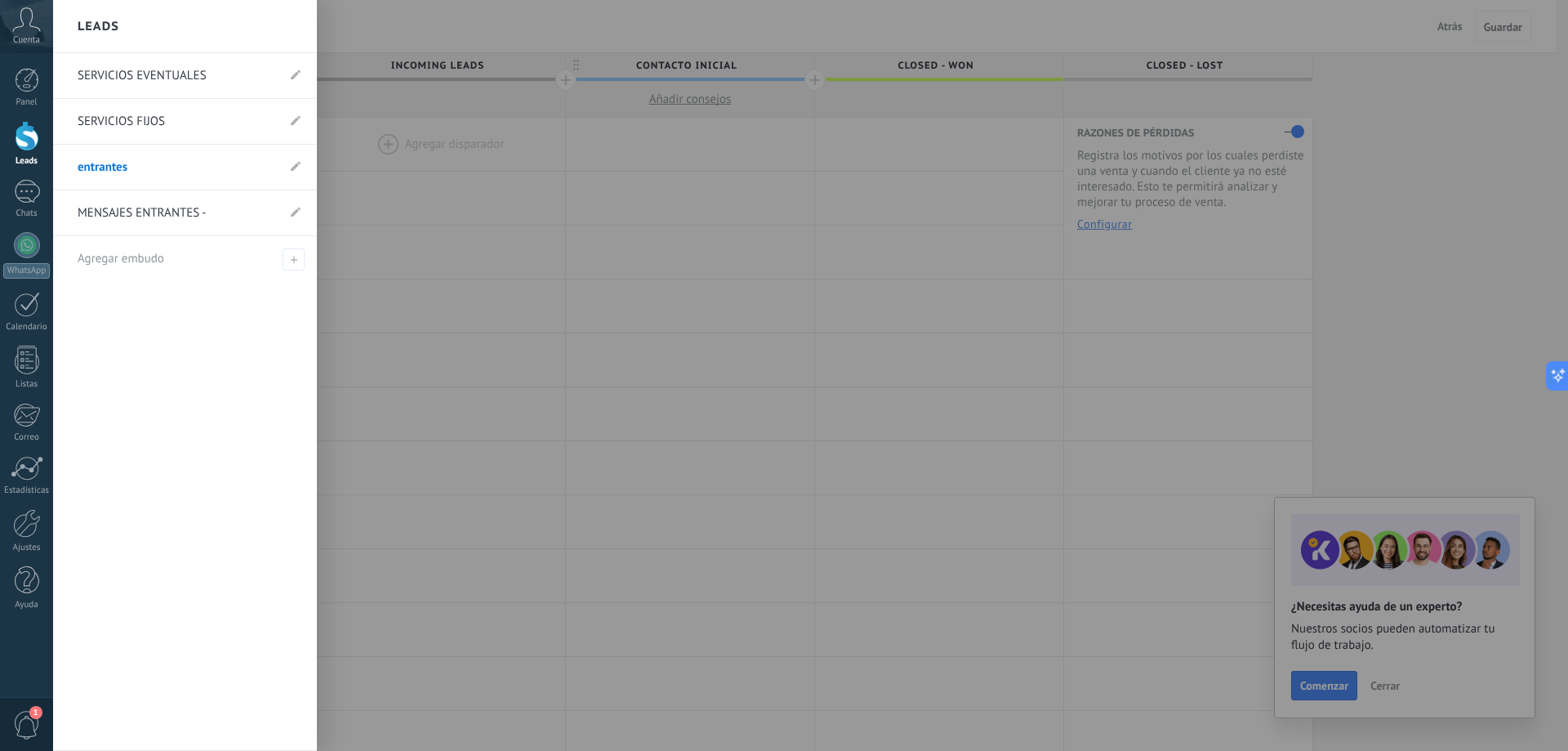
click at [284, 25] on div "Leads" at bounding box center [185, 27] width 264 height 53
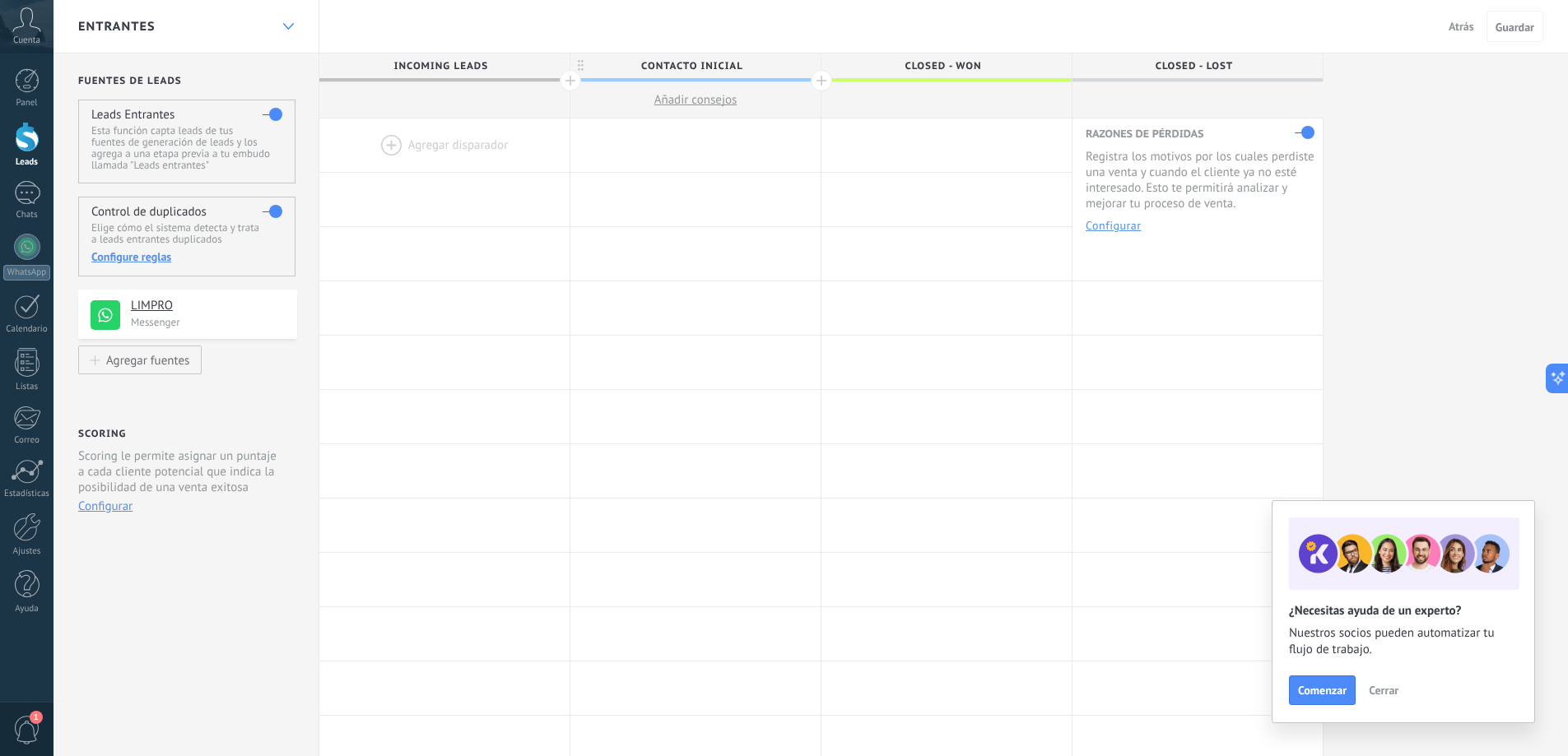
click at [286, 25] on icon at bounding box center [288, 27] width 11 height 7
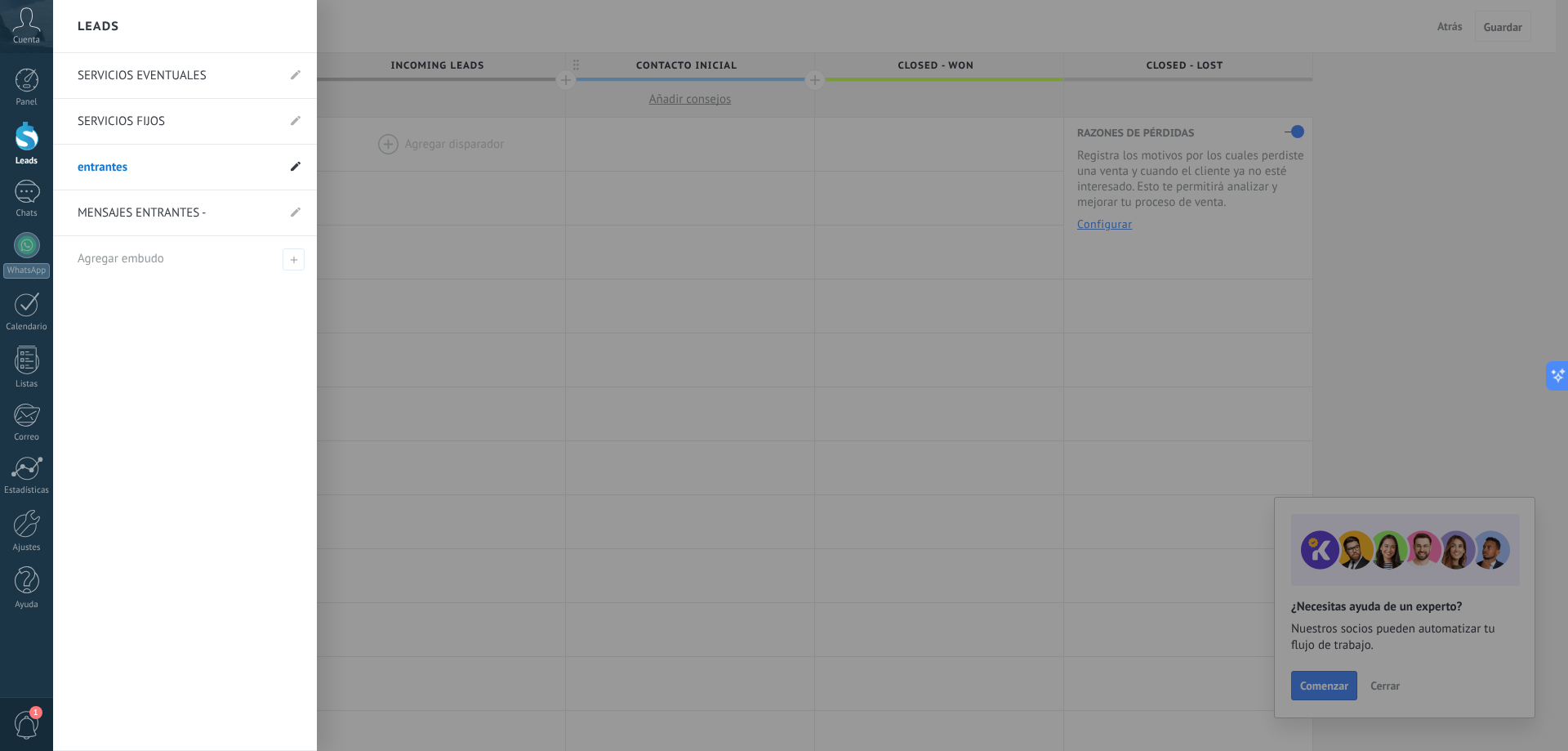
click at [292, 169] on use at bounding box center [296, 166] width 10 height 10
click at [276, 169] on use at bounding box center [277, 168] width 8 height 10
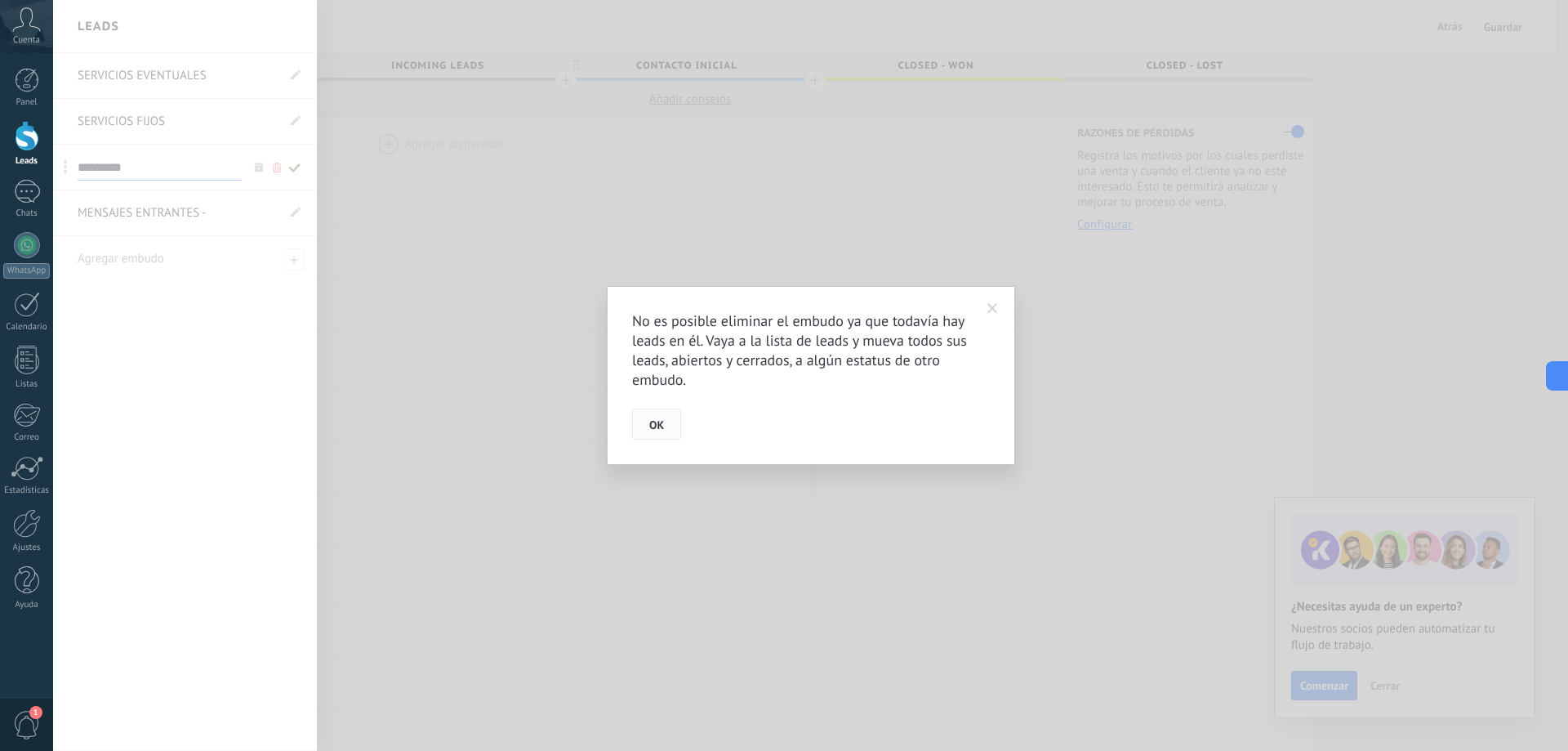
click at [657, 427] on span "OK" at bounding box center [657, 425] width 15 height 12
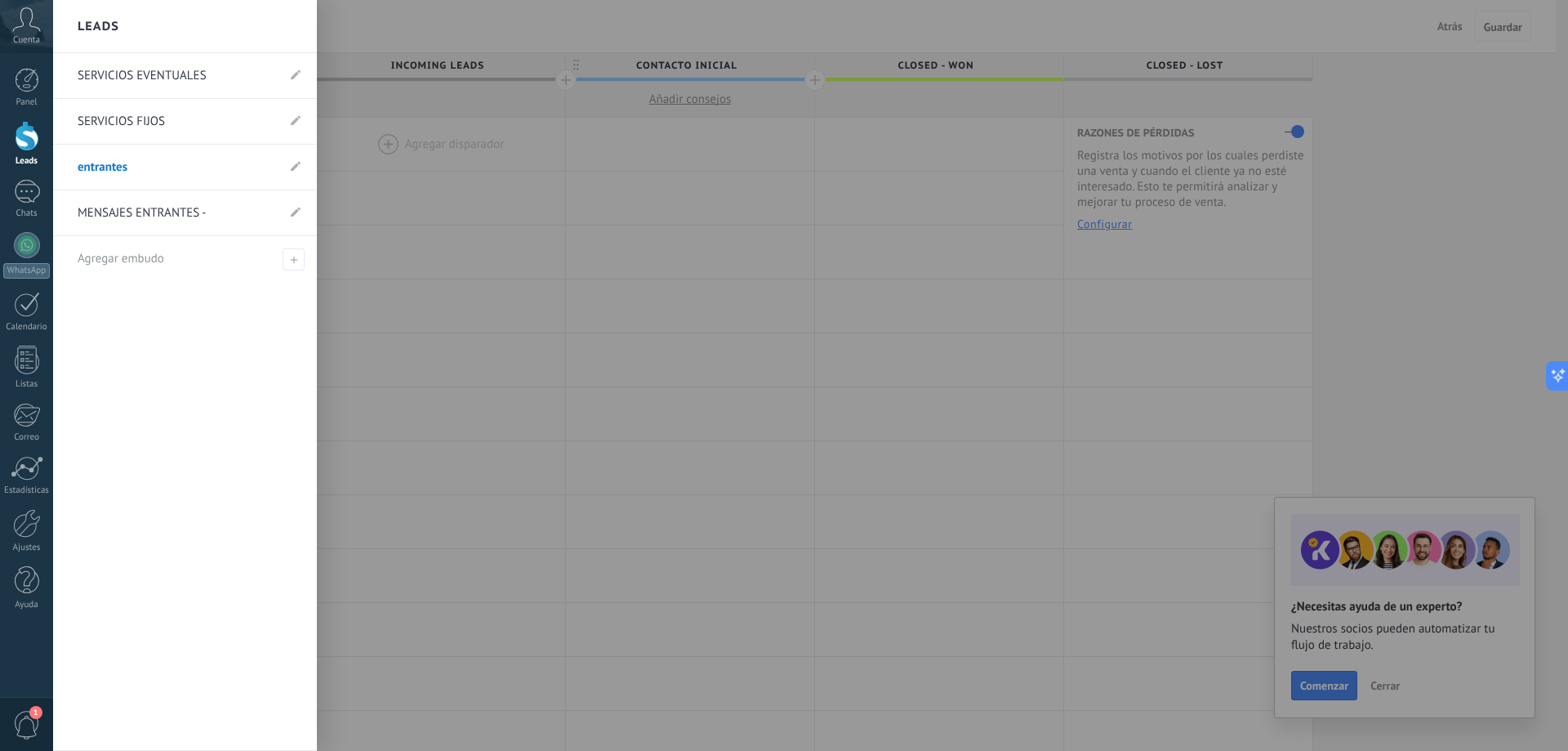
click at [130, 166] on link "entrantes" at bounding box center [176, 167] width 198 height 46
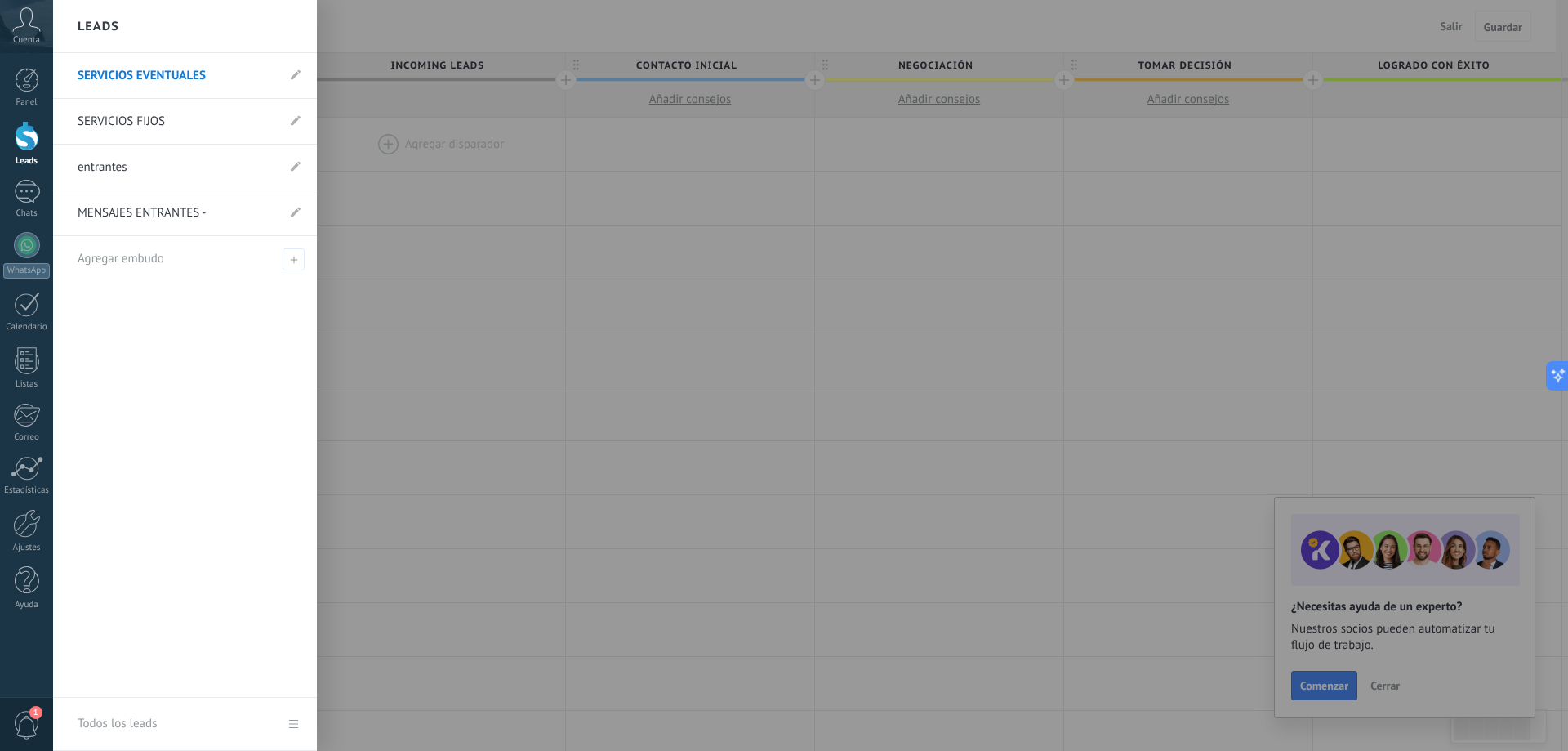
click at [27, 135] on div at bounding box center [27, 136] width 25 height 30
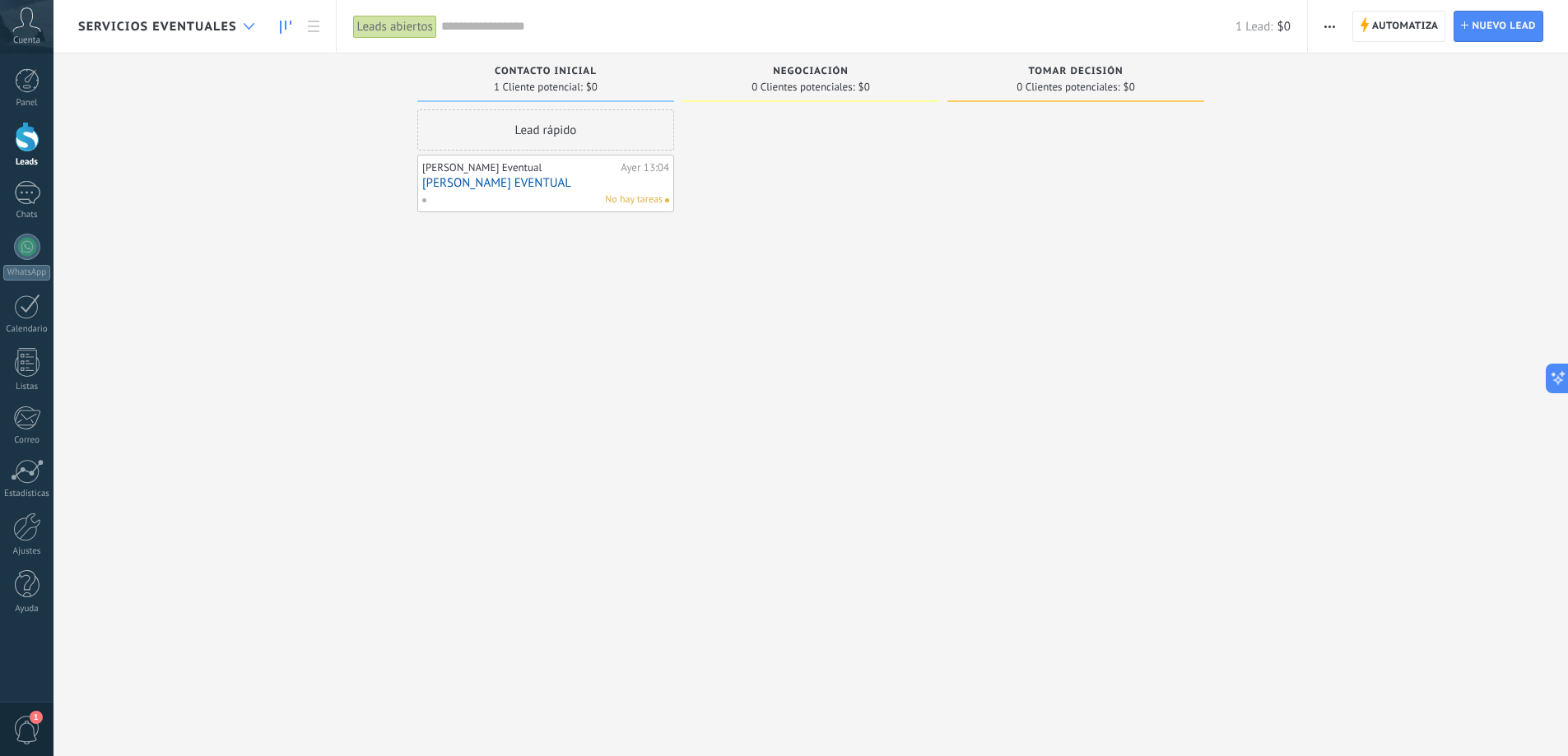
click at [246, 30] on div at bounding box center [249, 27] width 27 height 32
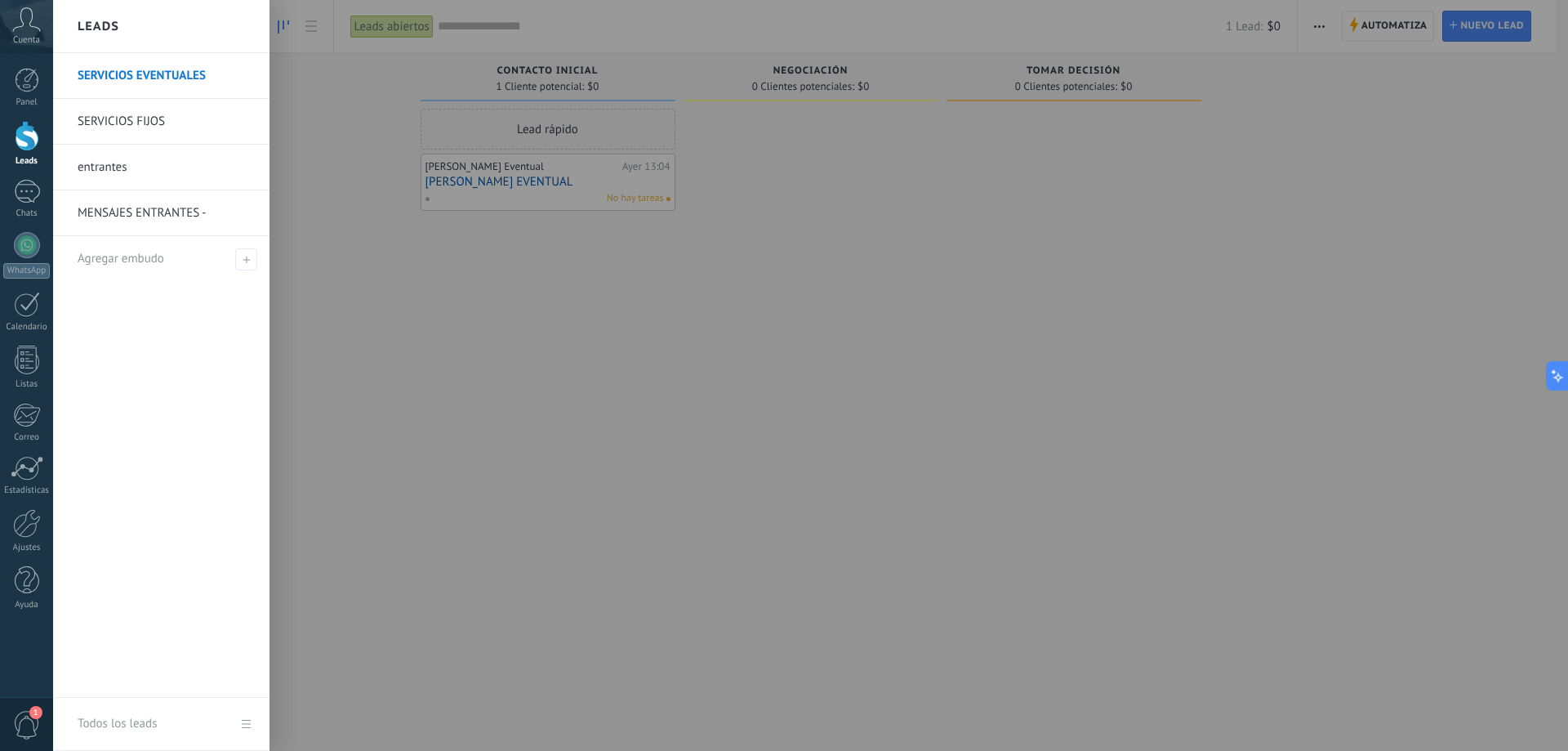
click at [126, 166] on link "entrantes" at bounding box center [164, 167] width 175 height 46
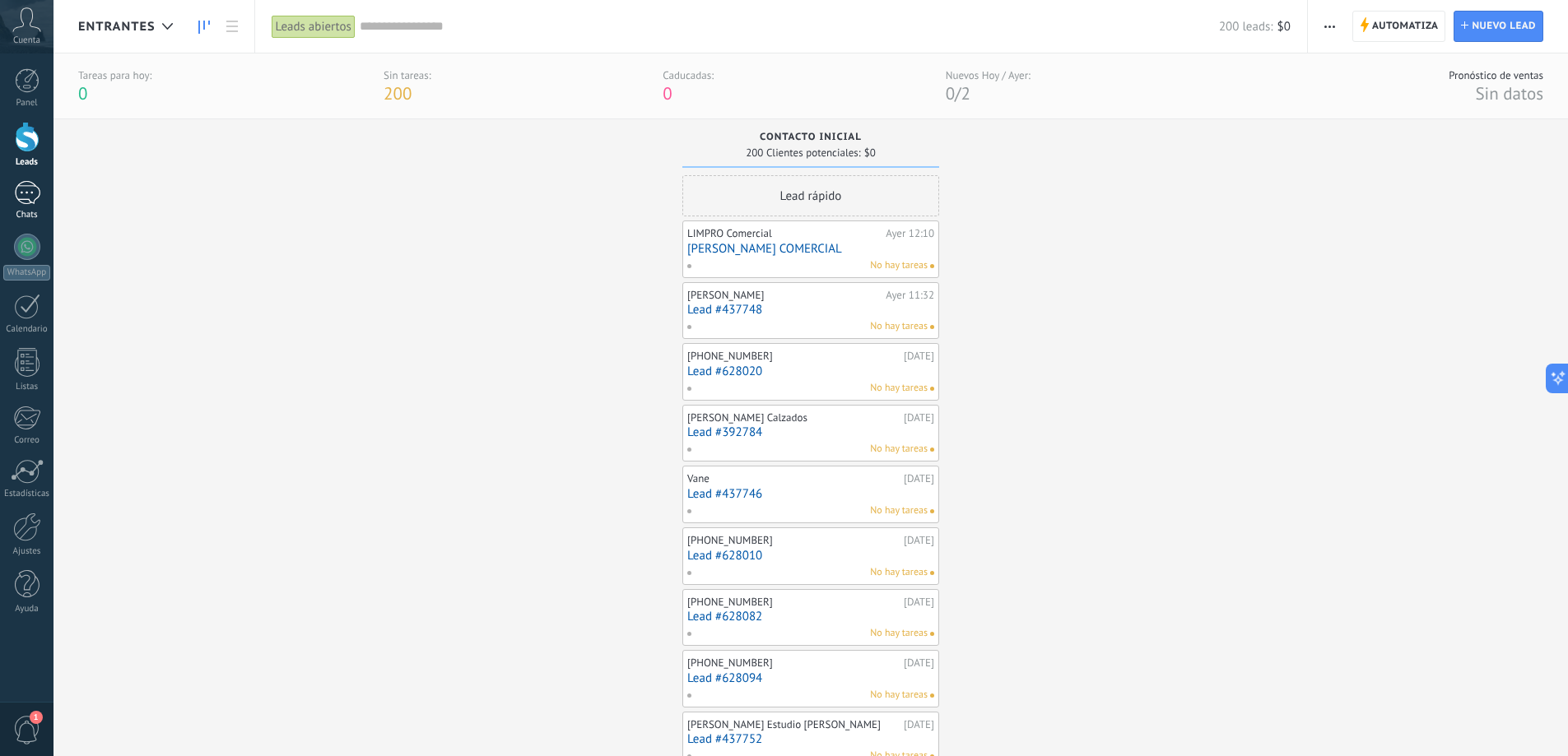
click at [35, 196] on div at bounding box center [27, 192] width 26 height 24
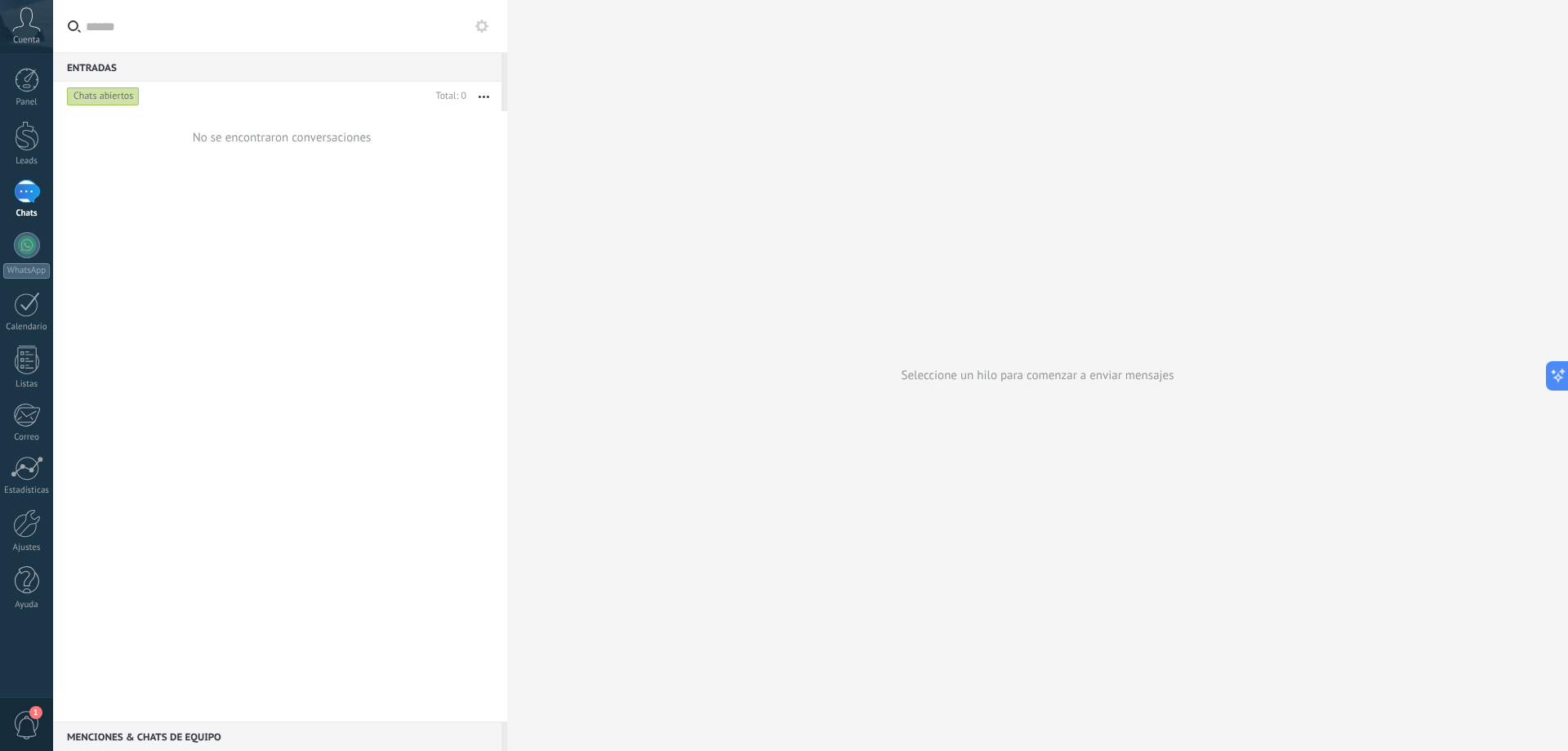
click at [341, 136] on div "No se encontraron conversaciones" at bounding box center [282, 137] width 179 height 16
click at [36, 139] on div at bounding box center [27, 136] width 25 height 30
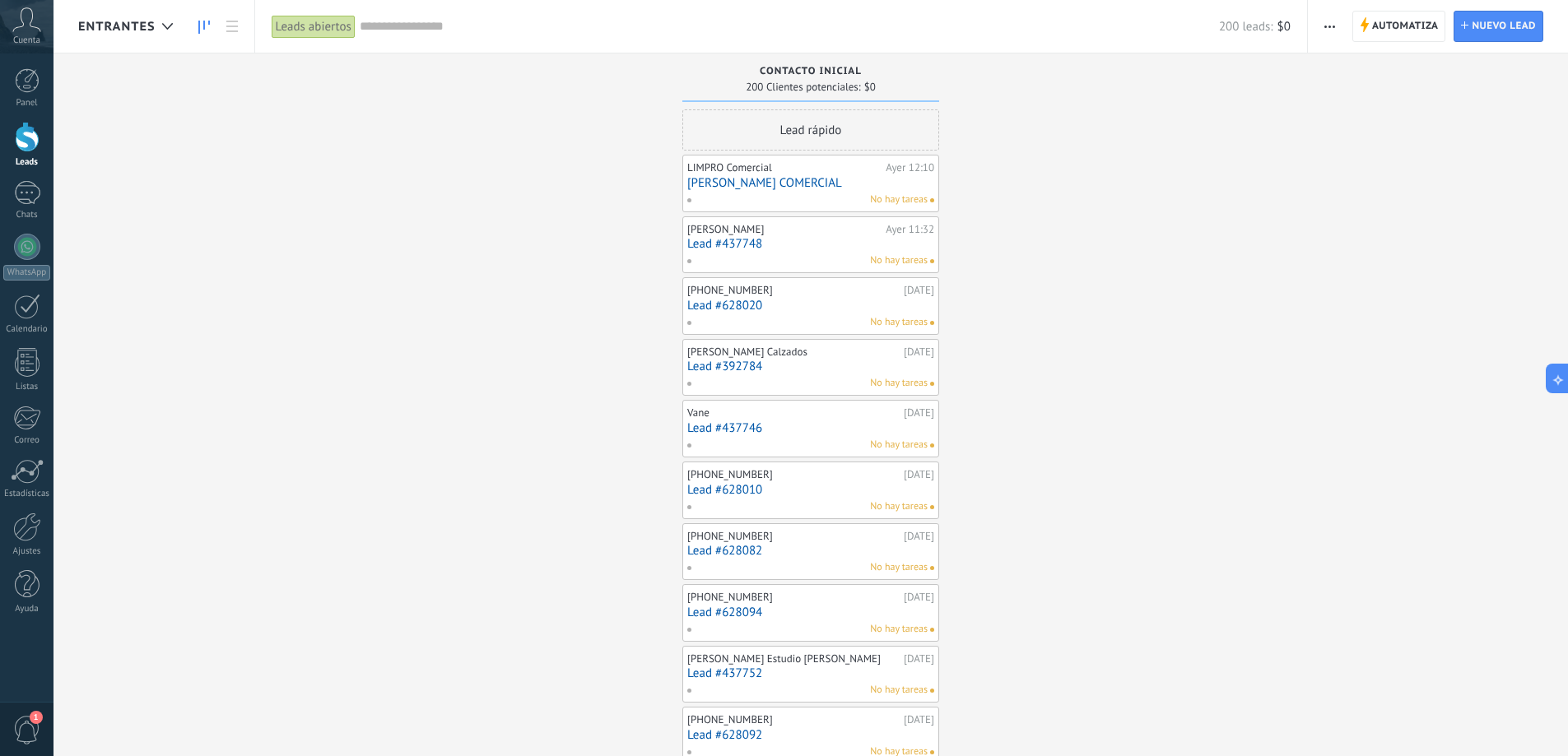
click at [879, 177] on link "[PERSON_NAME] COMERCIAL" at bounding box center [810, 182] width 247 height 14
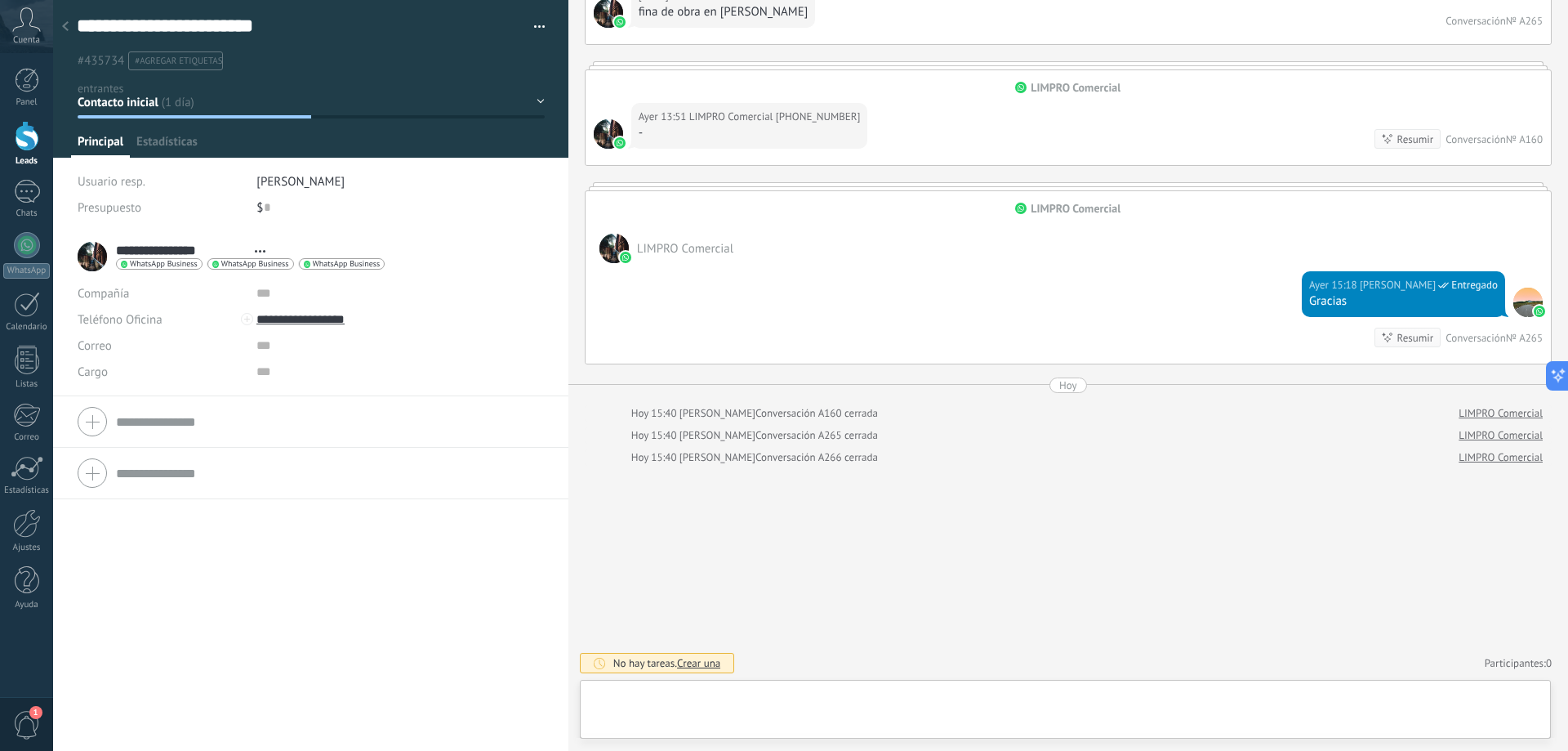
scroll to position [25, 0]
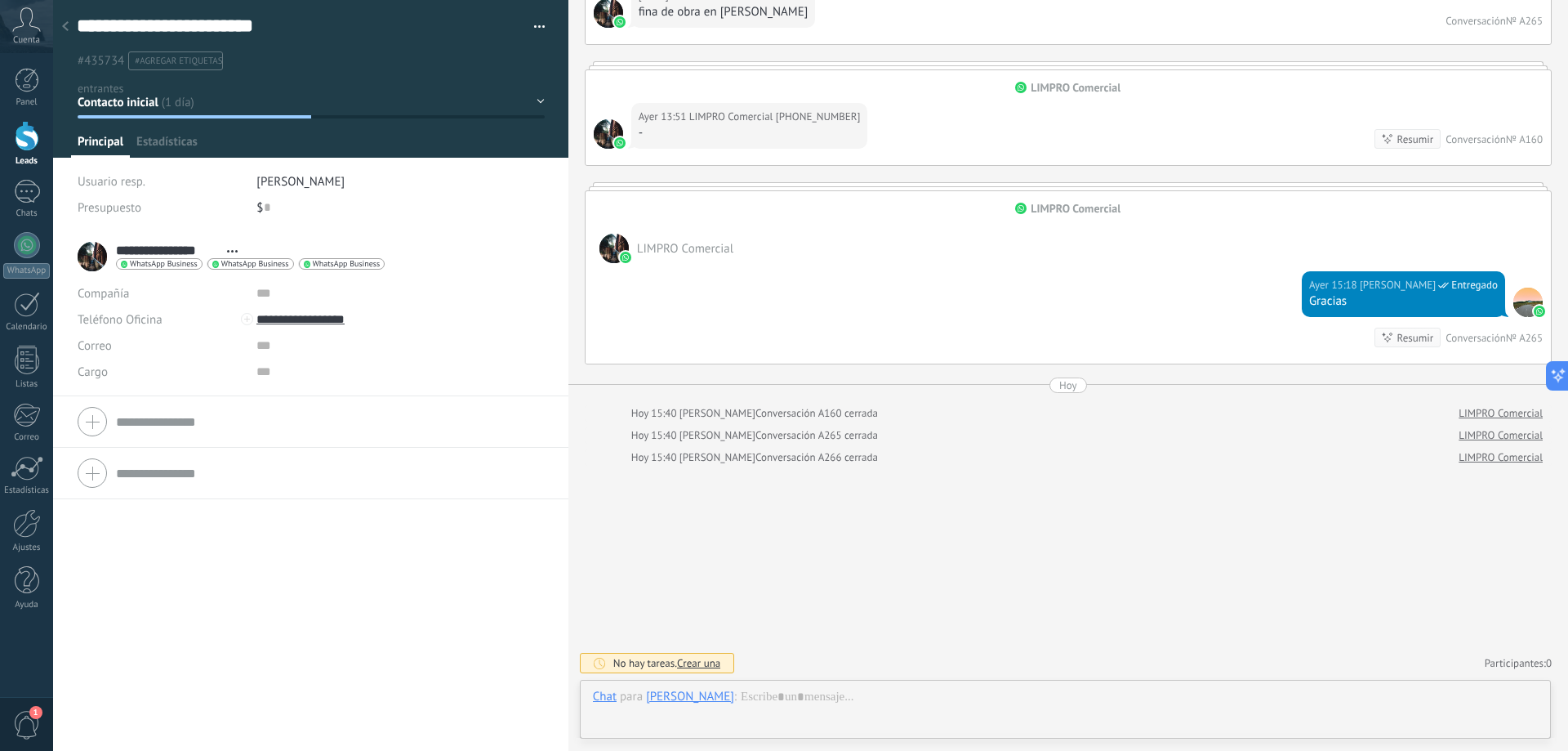
click at [538, 22] on button "button" at bounding box center [533, 27] width 24 height 25
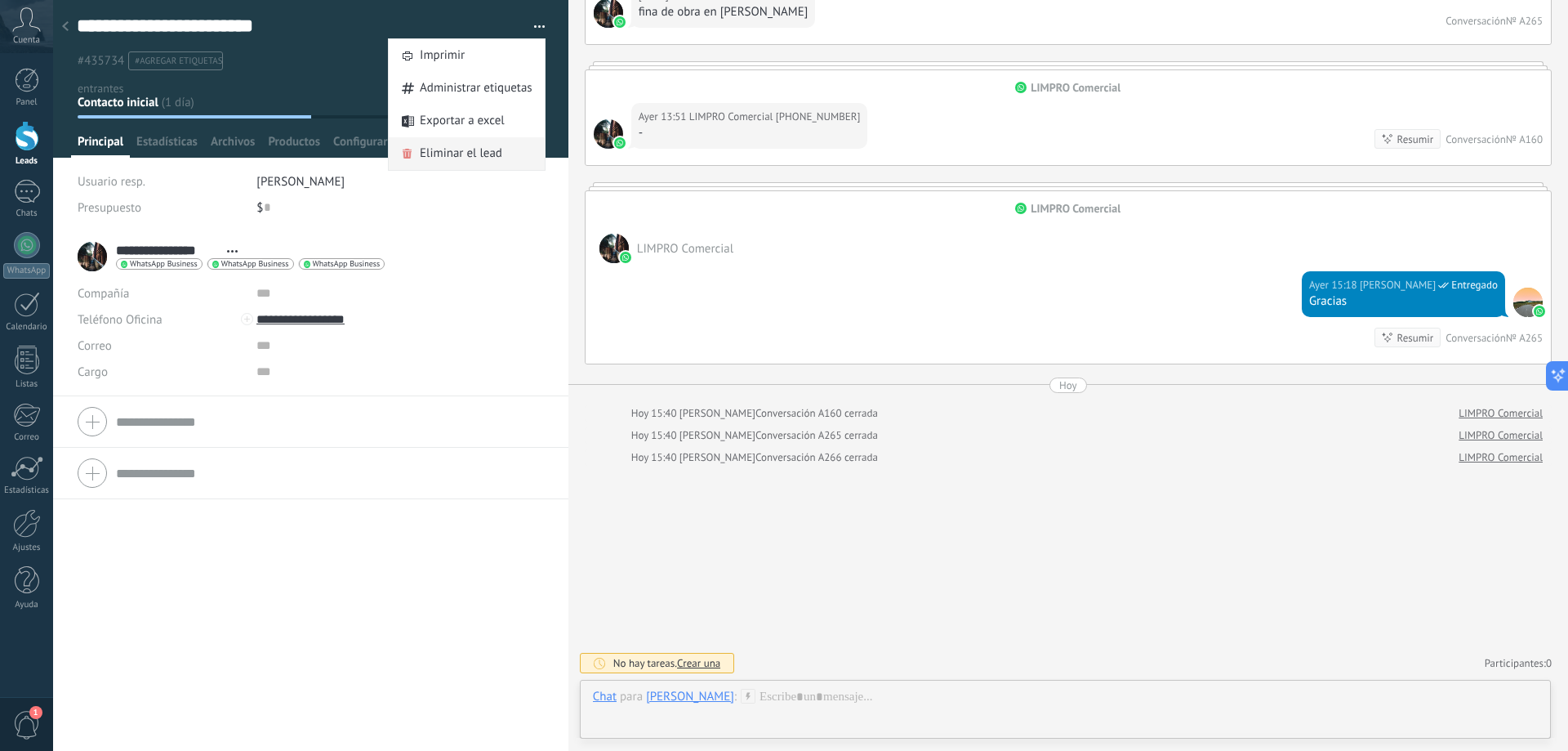
click at [475, 145] on span "Eliminar el lead" at bounding box center [461, 153] width 82 height 32
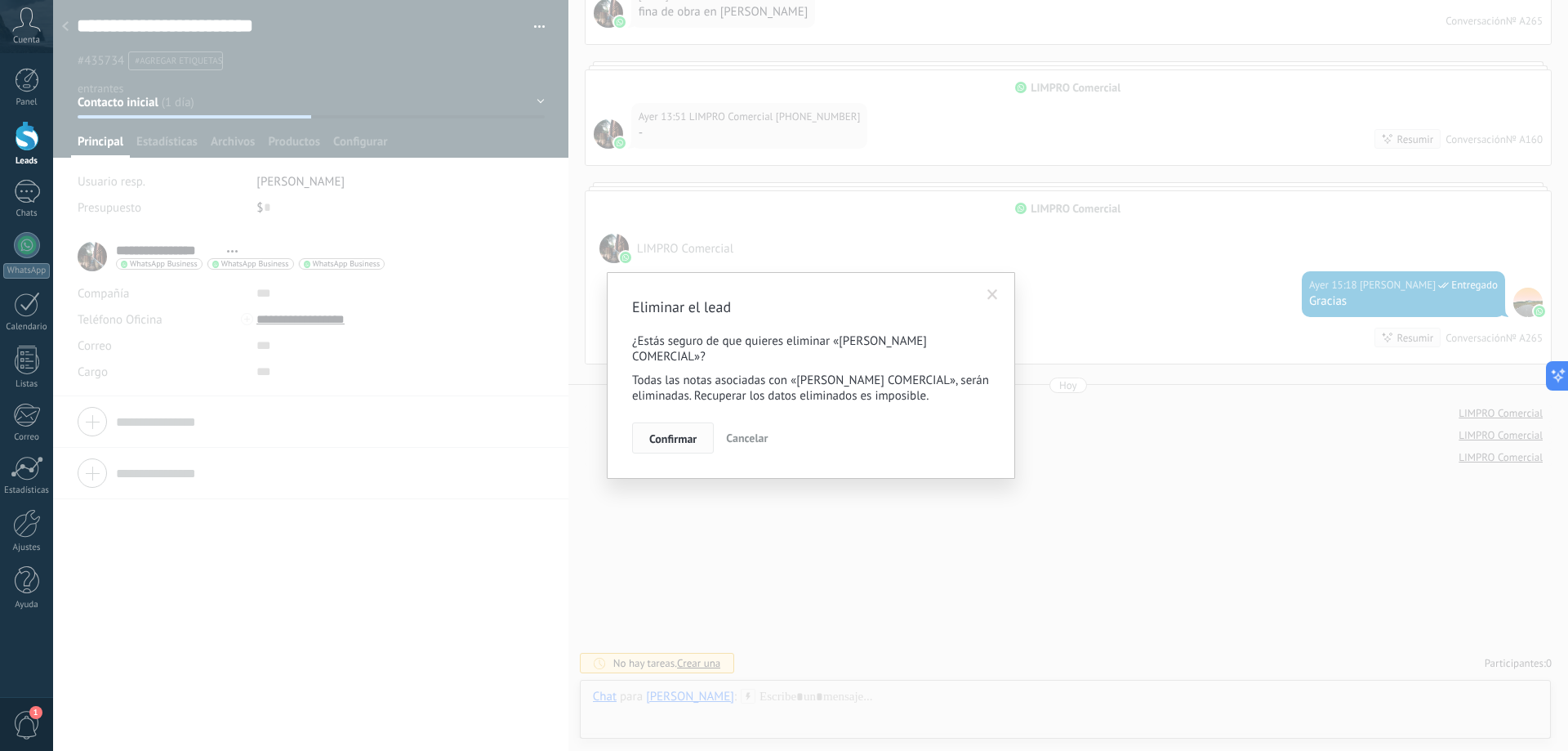
click at [691, 441] on span "Confirmar" at bounding box center [673, 439] width 47 height 12
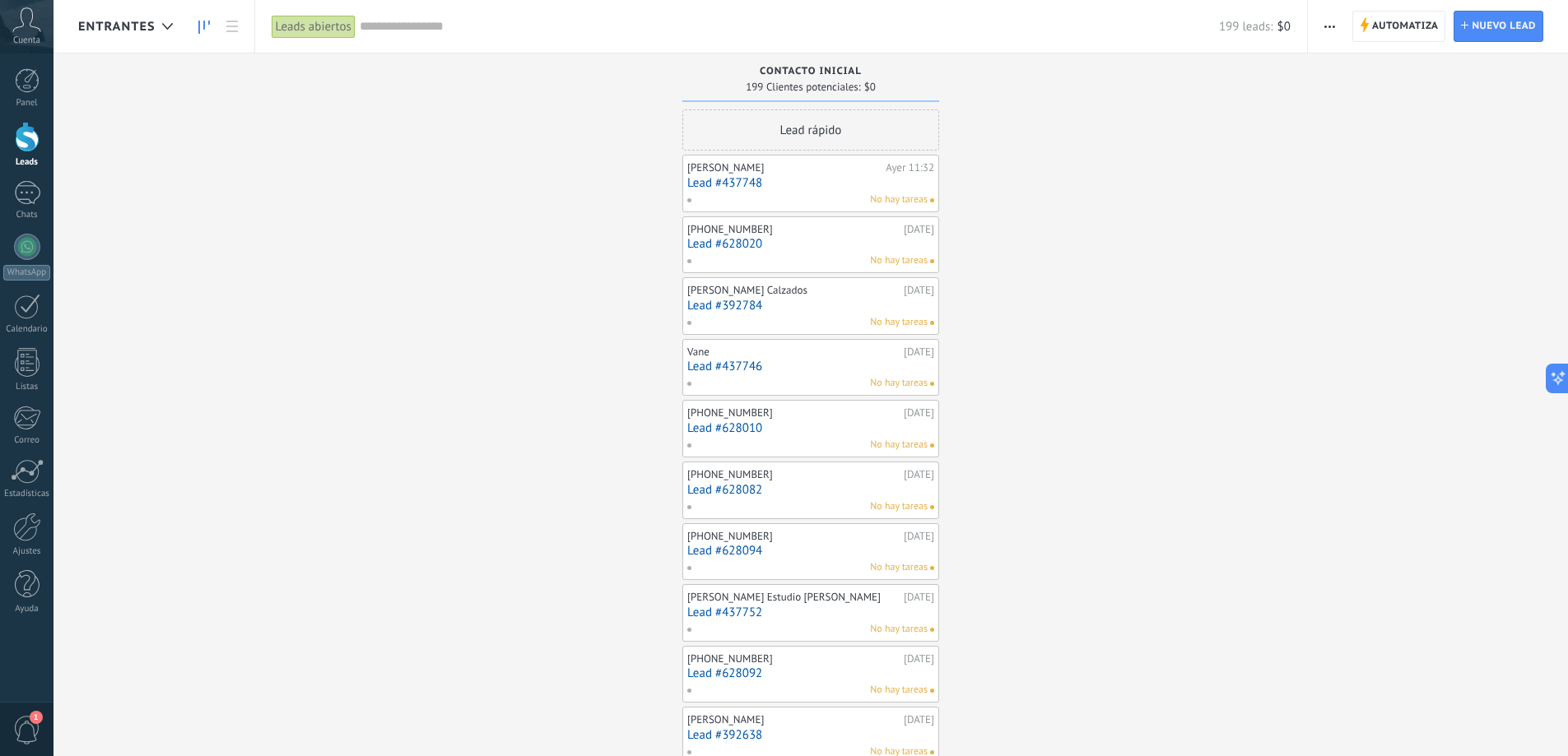
click at [807, 181] on link "Lead #437748" at bounding box center [810, 182] width 247 height 14
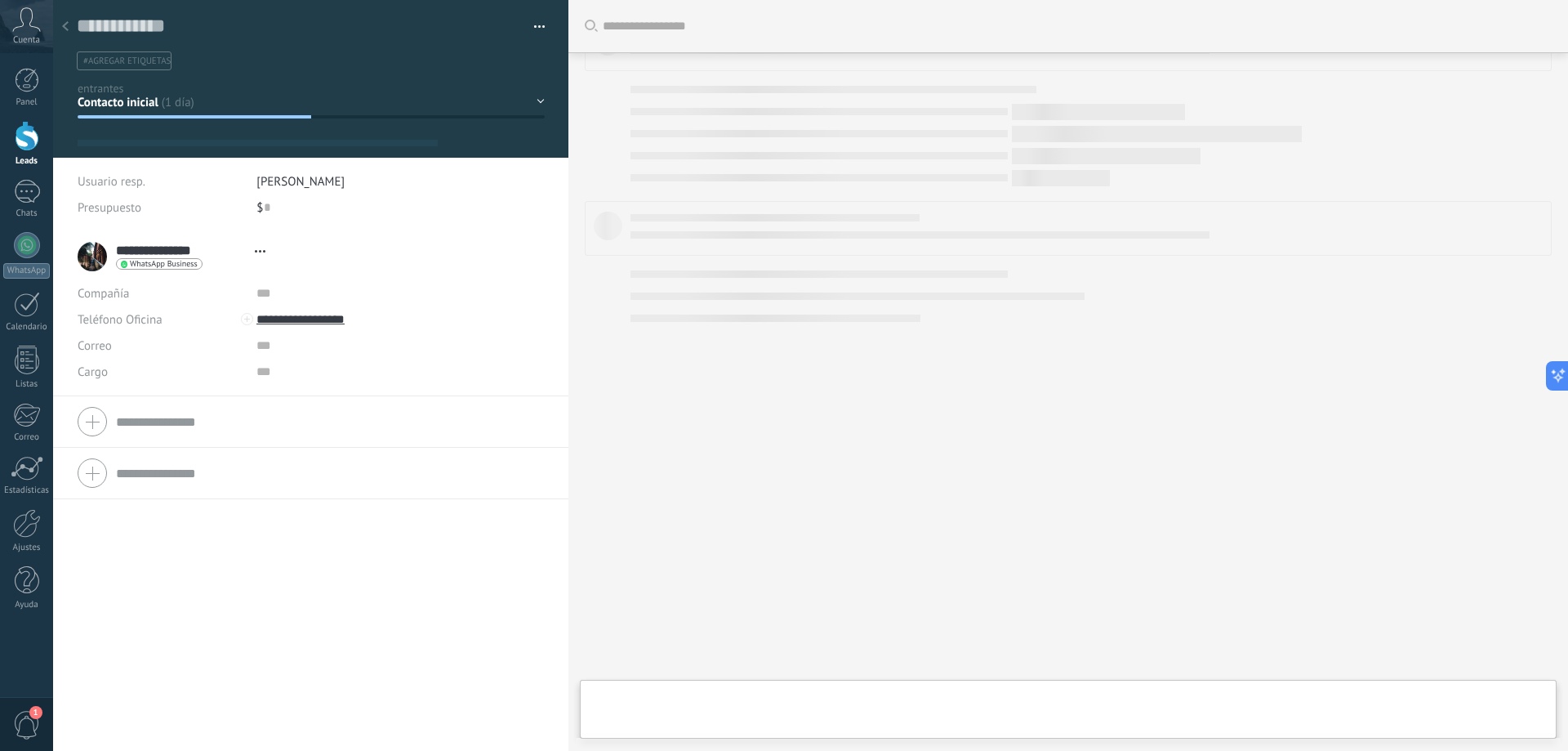
scroll to position [25, 0]
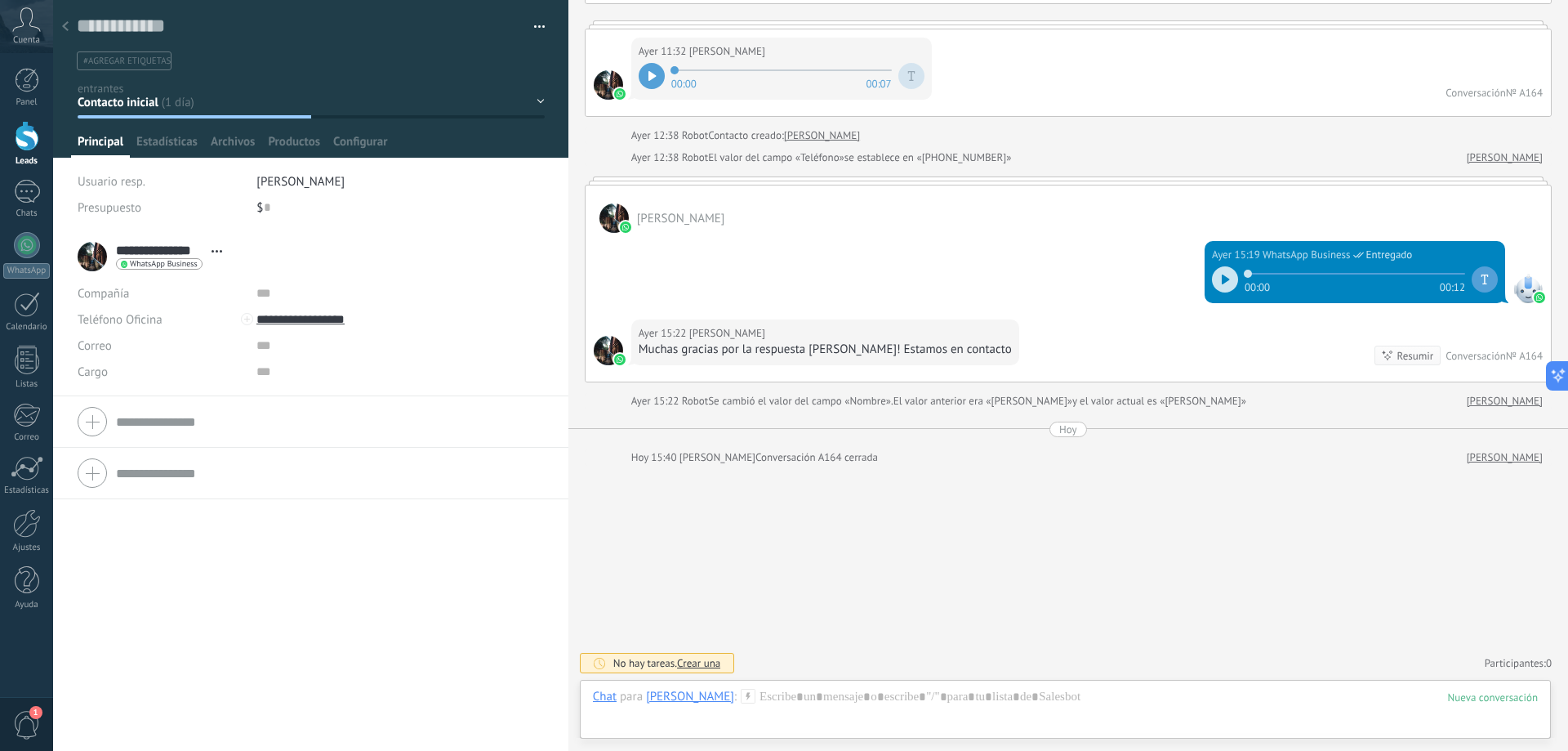
click at [532, 25] on button "button" at bounding box center [533, 27] width 24 height 25
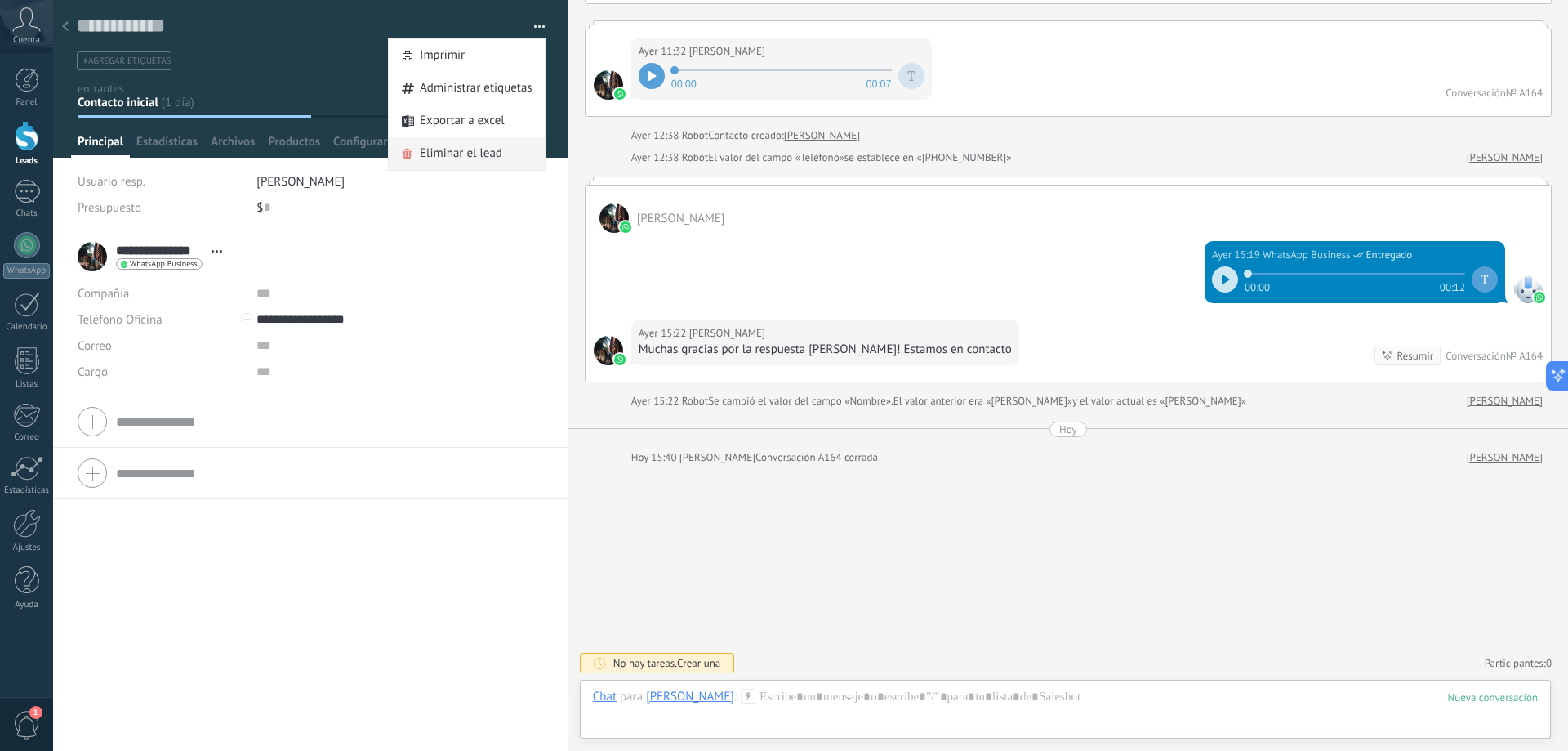
click at [472, 154] on span "Eliminar el lead" at bounding box center [461, 153] width 82 height 32
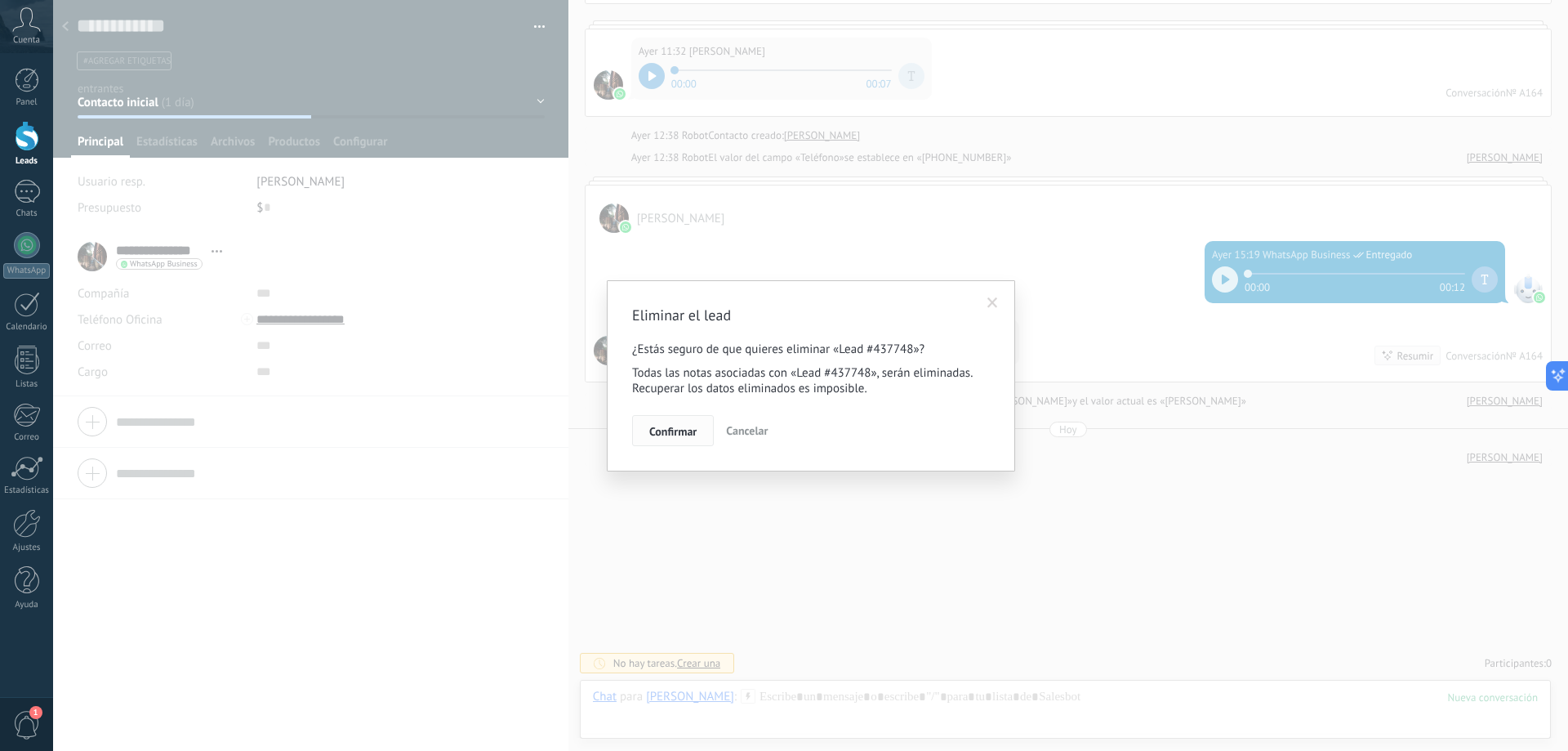
click at [674, 436] on span "Confirmar" at bounding box center [673, 431] width 47 height 12
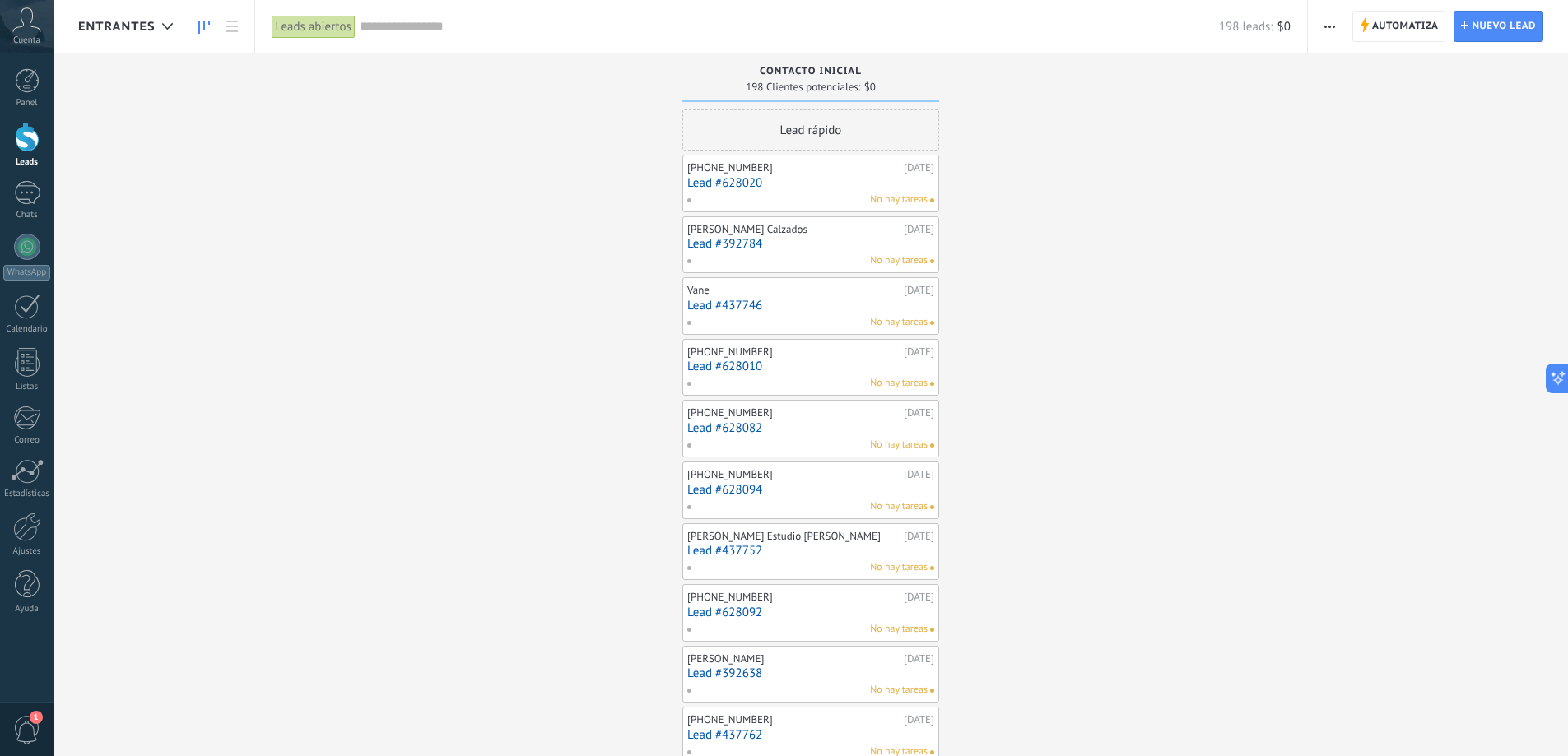
click at [805, 186] on link "Lead #628020" at bounding box center [810, 182] width 247 height 14
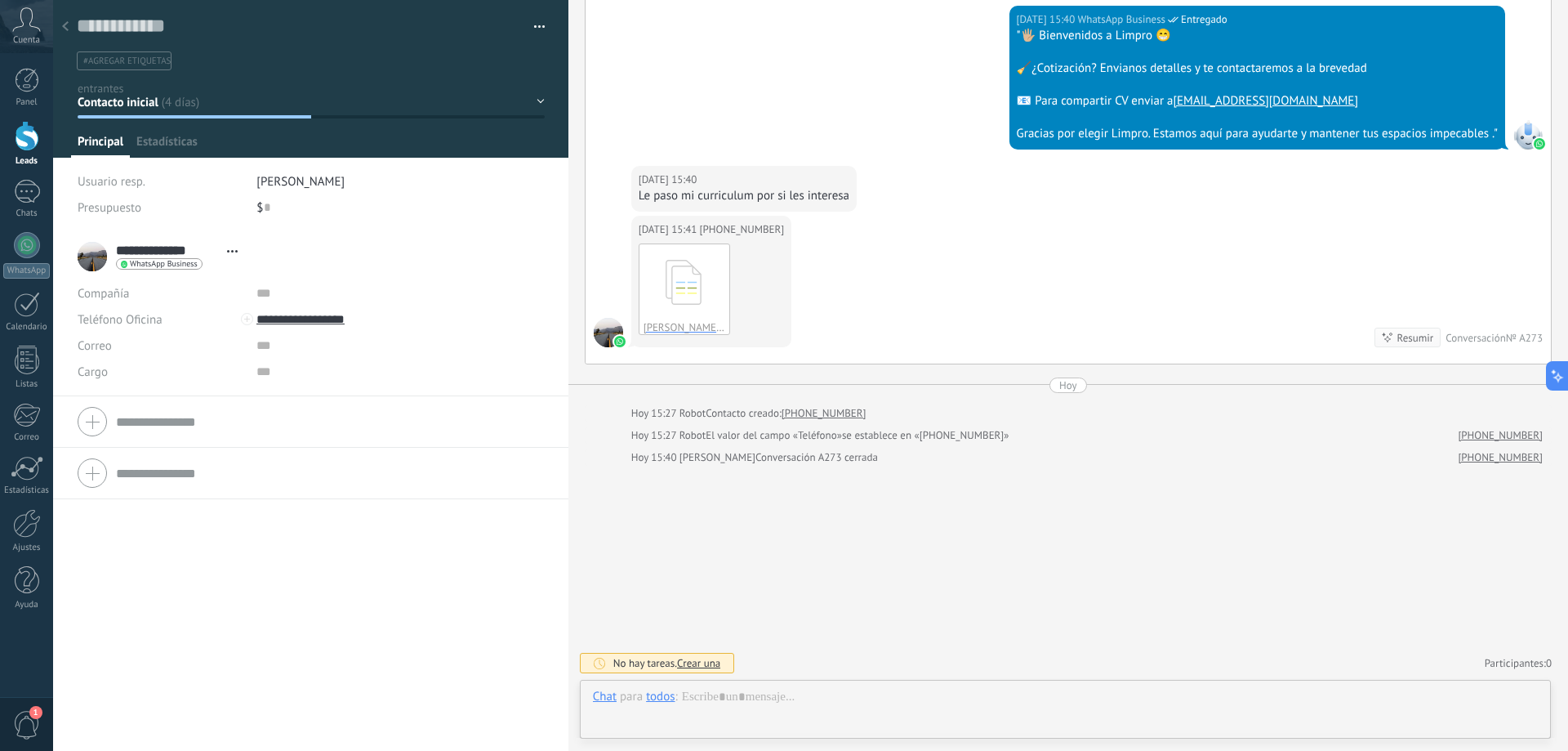
scroll to position [25, 0]
click at [529, 23] on button "button" at bounding box center [533, 27] width 24 height 25
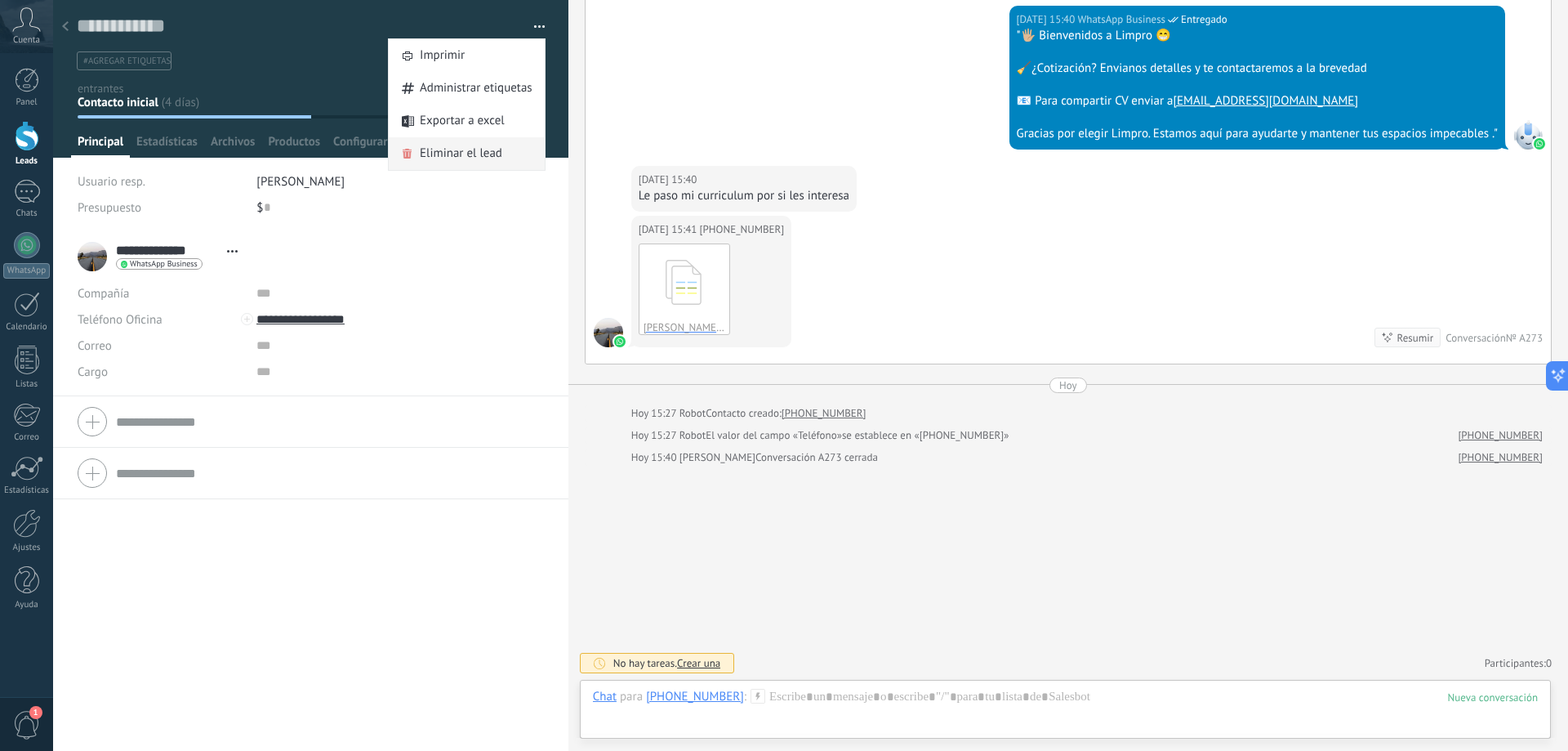
click at [469, 155] on span "Eliminar el lead" at bounding box center [461, 153] width 82 height 32
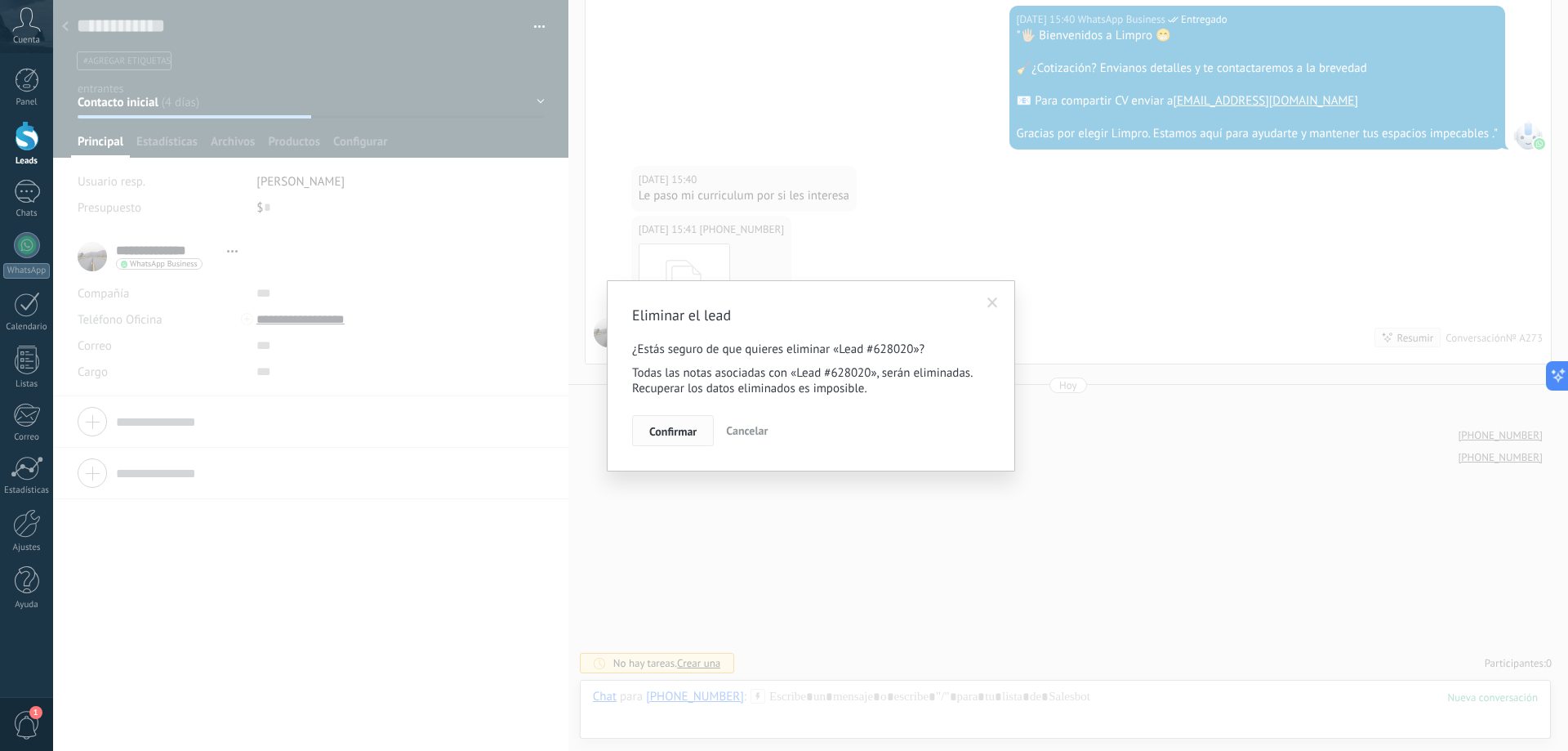
click at [685, 424] on button "Confirmar" at bounding box center [673, 430] width 81 height 31
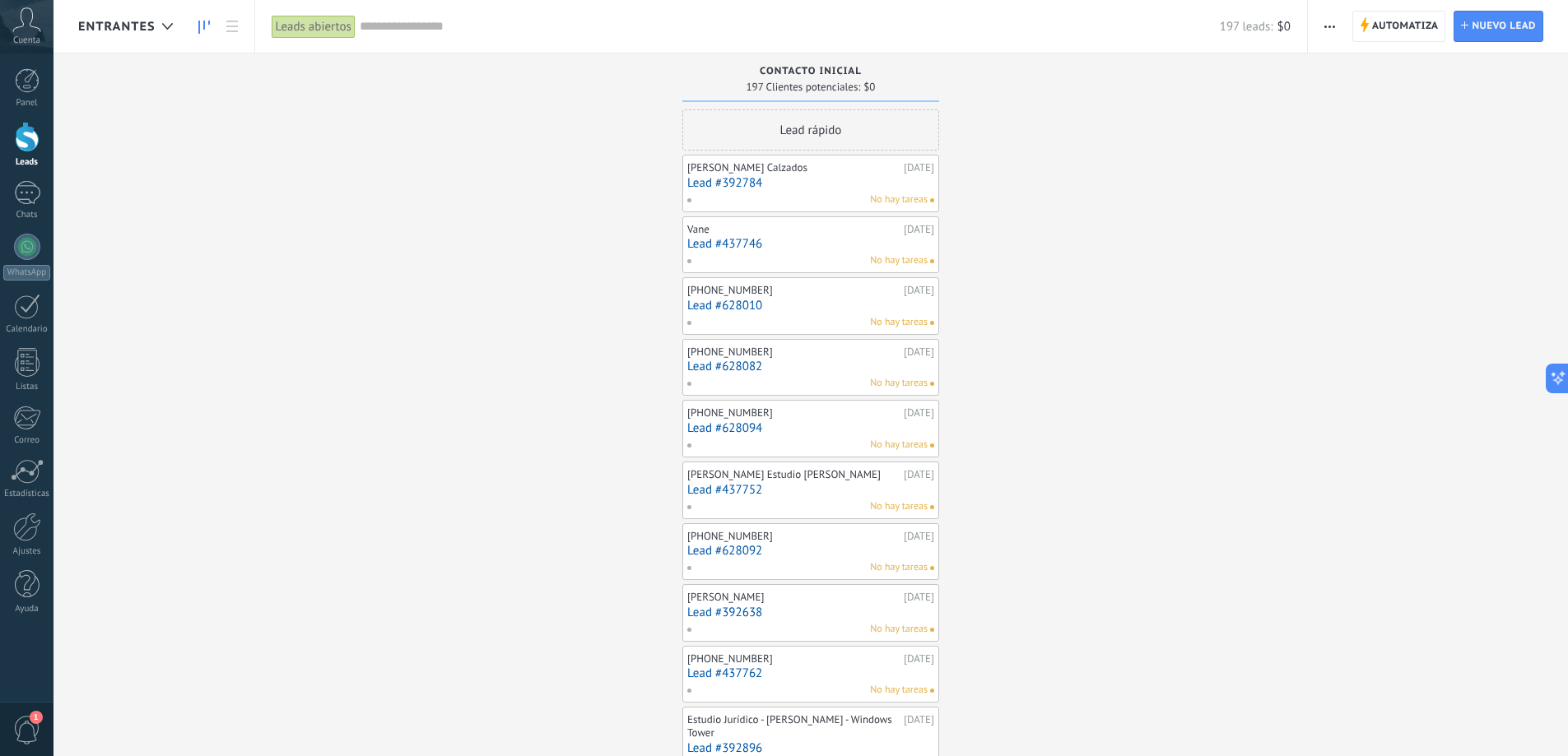
click at [822, 182] on link "Lead #392784" at bounding box center [810, 182] width 247 height 14
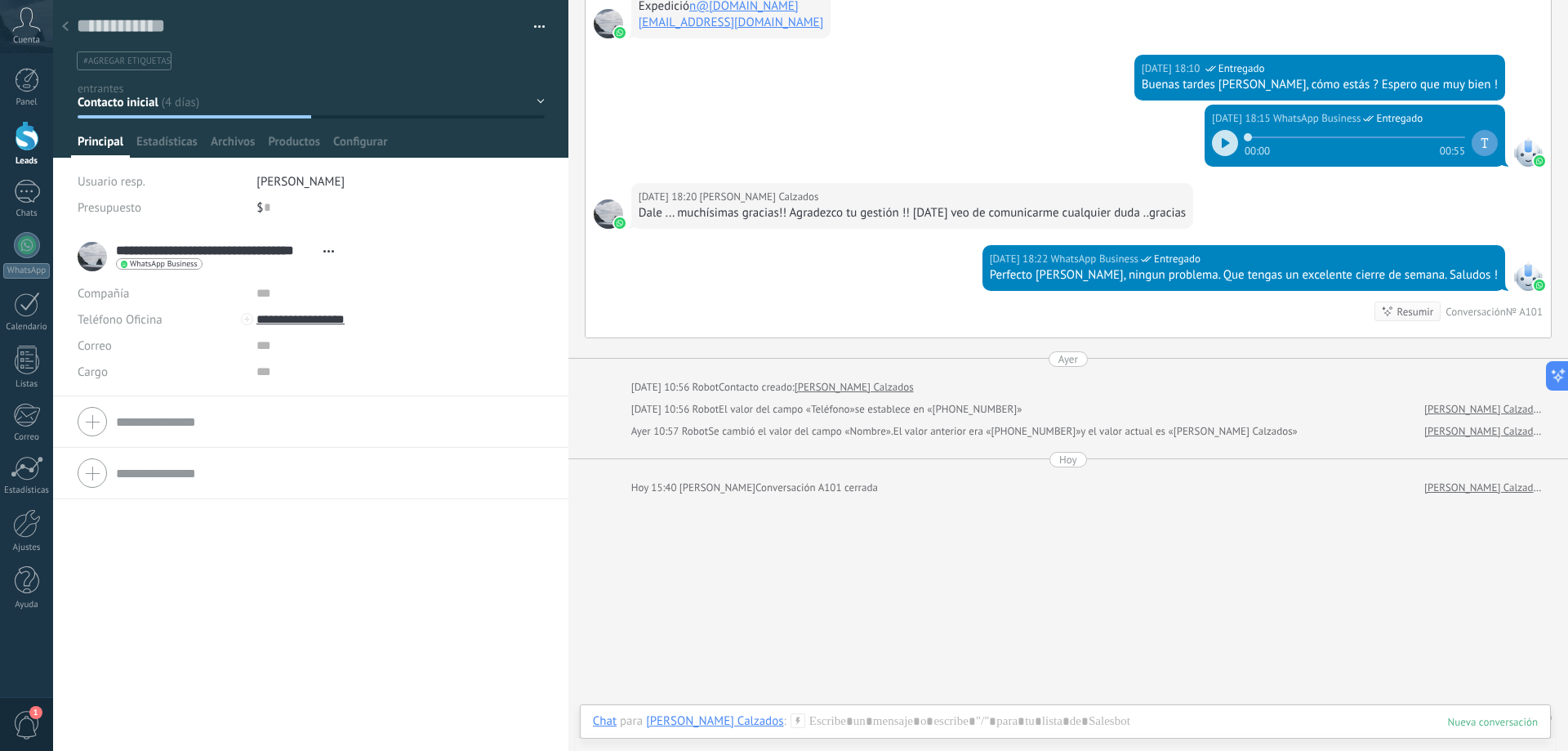
scroll to position [299, 0]
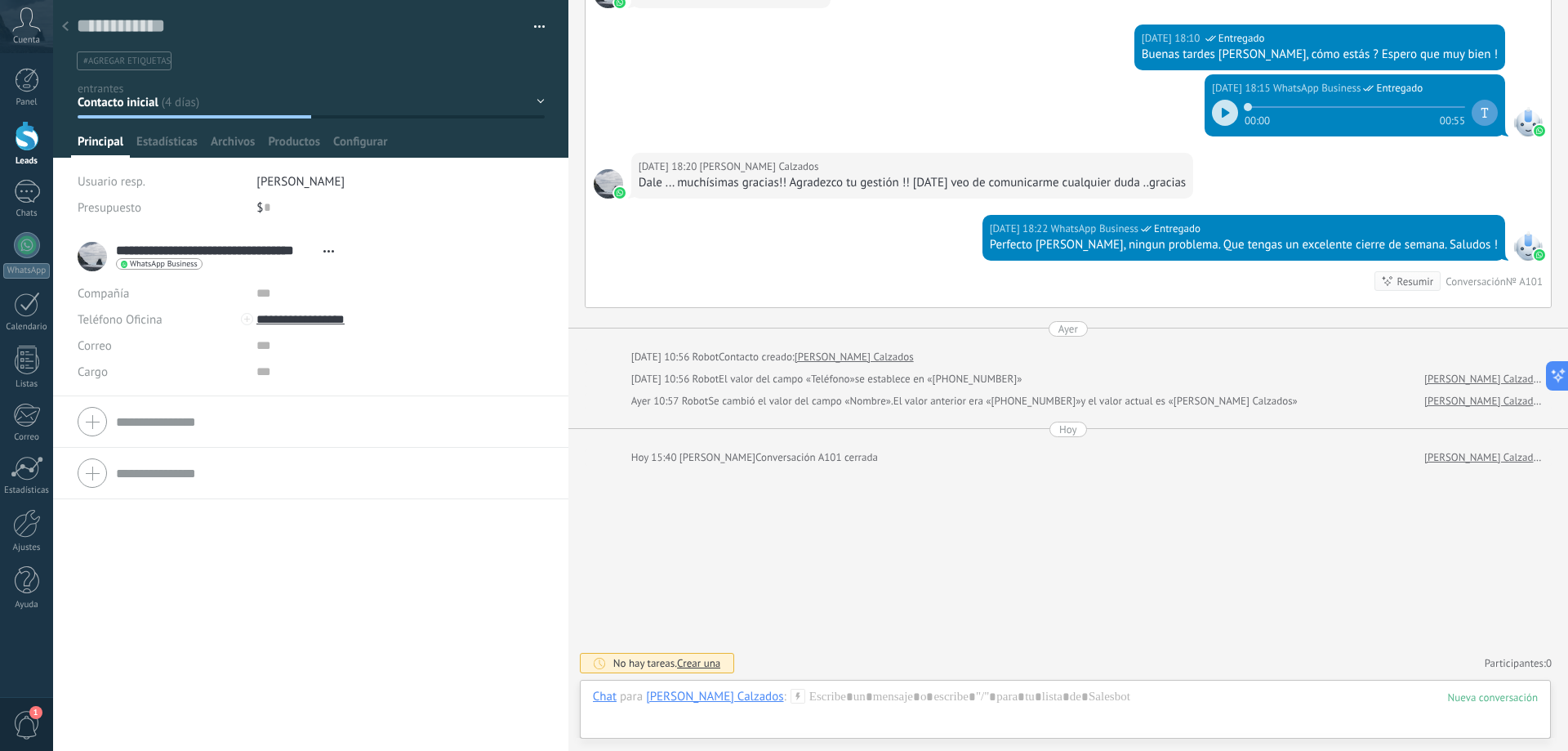
click at [537, 22] on button "button" at bounding box center [533, 27] width 24 height 25
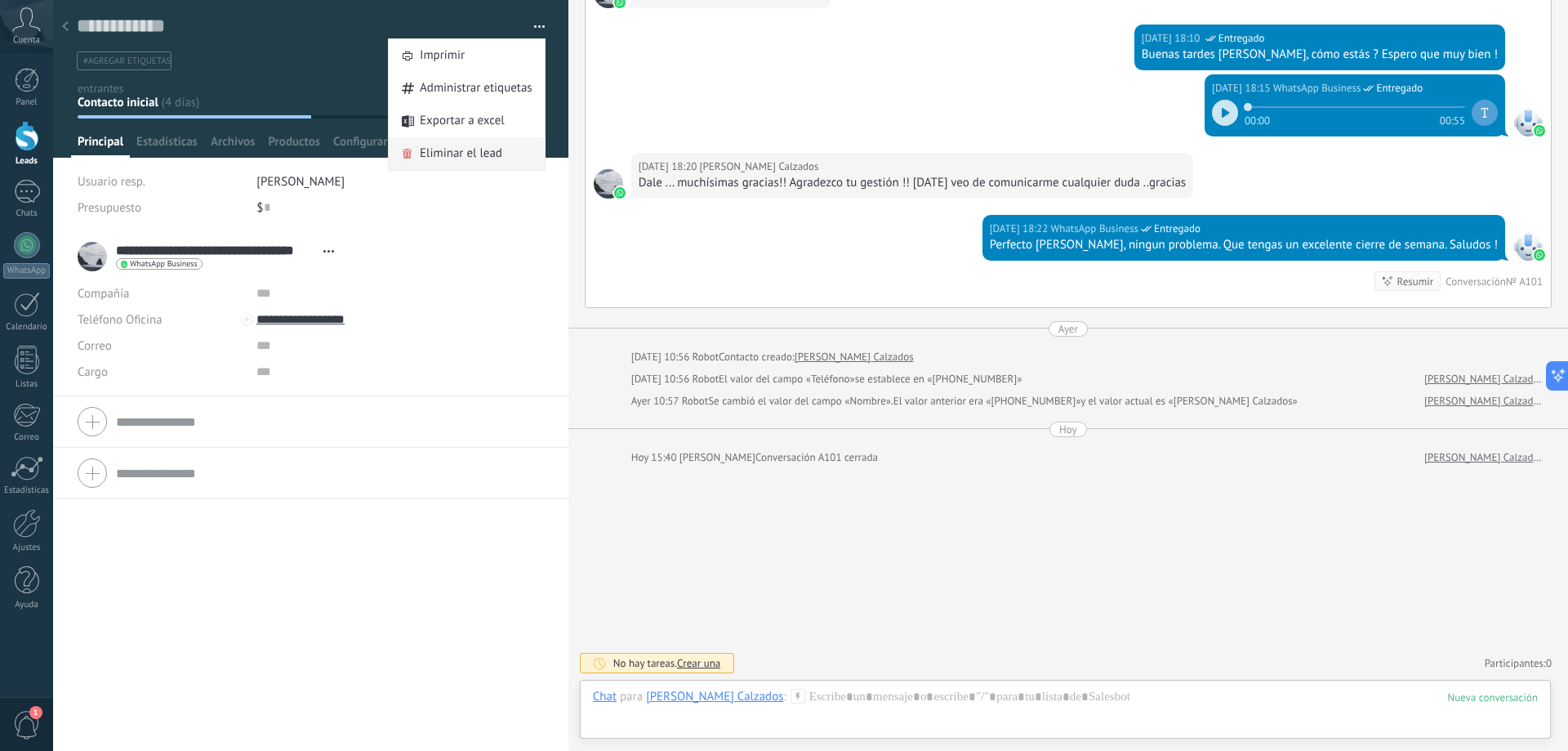
click at [465, 153] on span "Eliminar el lead" at bounding box center [461, 153] width 82 height 32
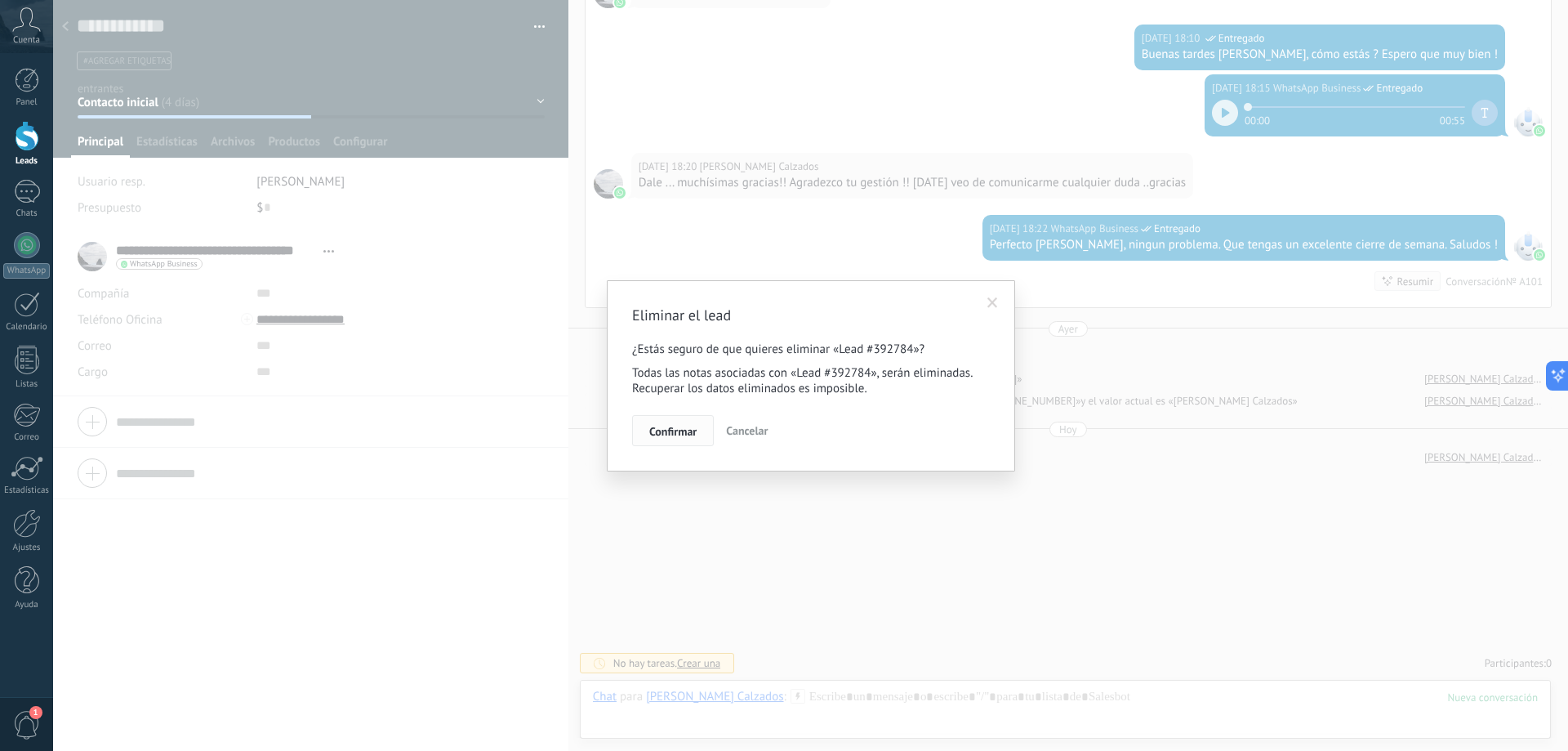
click at [694, 428] on span "Confirmar" at bounding box center [673, 431] width 47 height 12
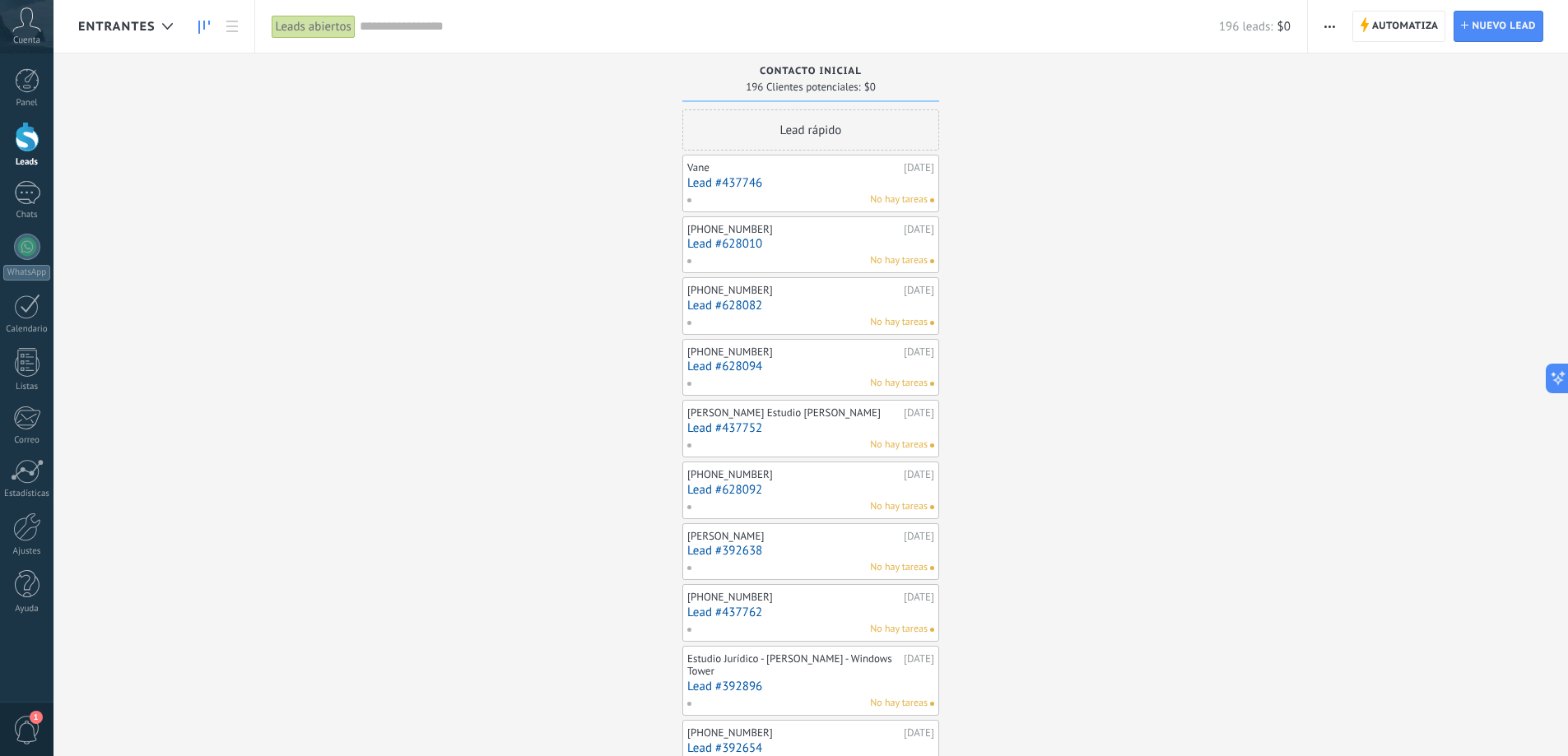
click at [822, 177] on link "Lead #437746" at bounding box center [810, 182] width 247 height 14
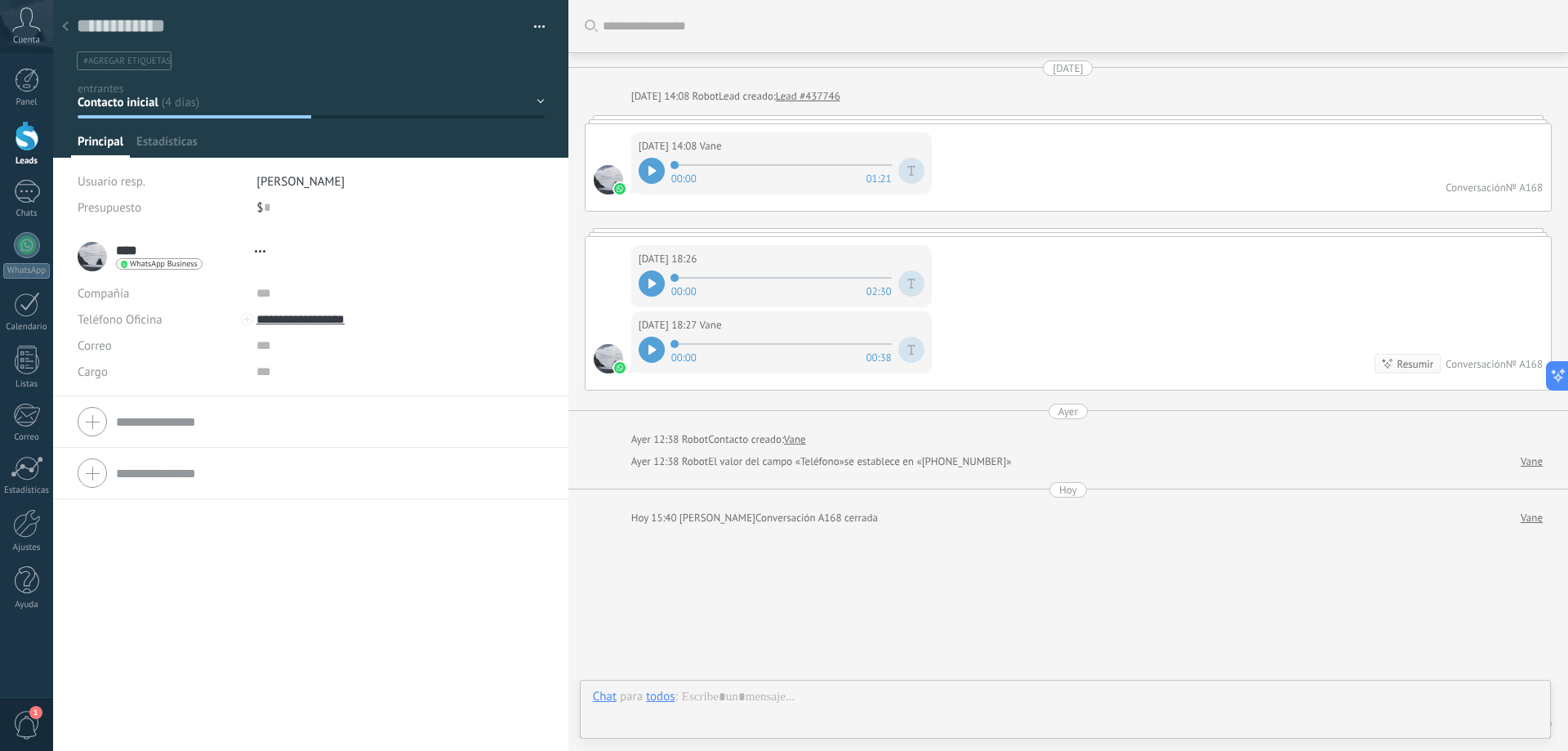
scroll to position [61, 0]
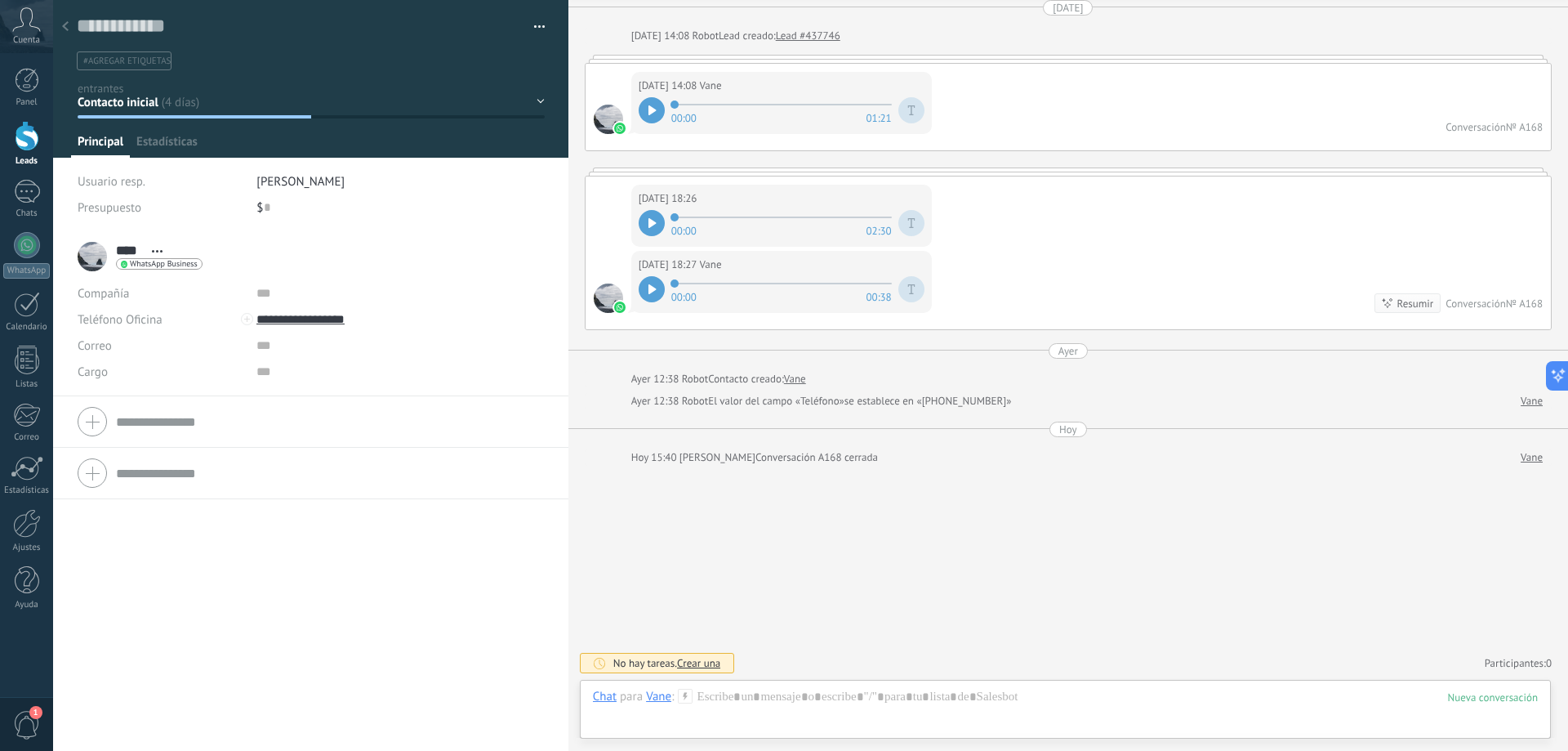
click at [535, 21] on button "button" at bounding box center [533, 27] width 24 height 25
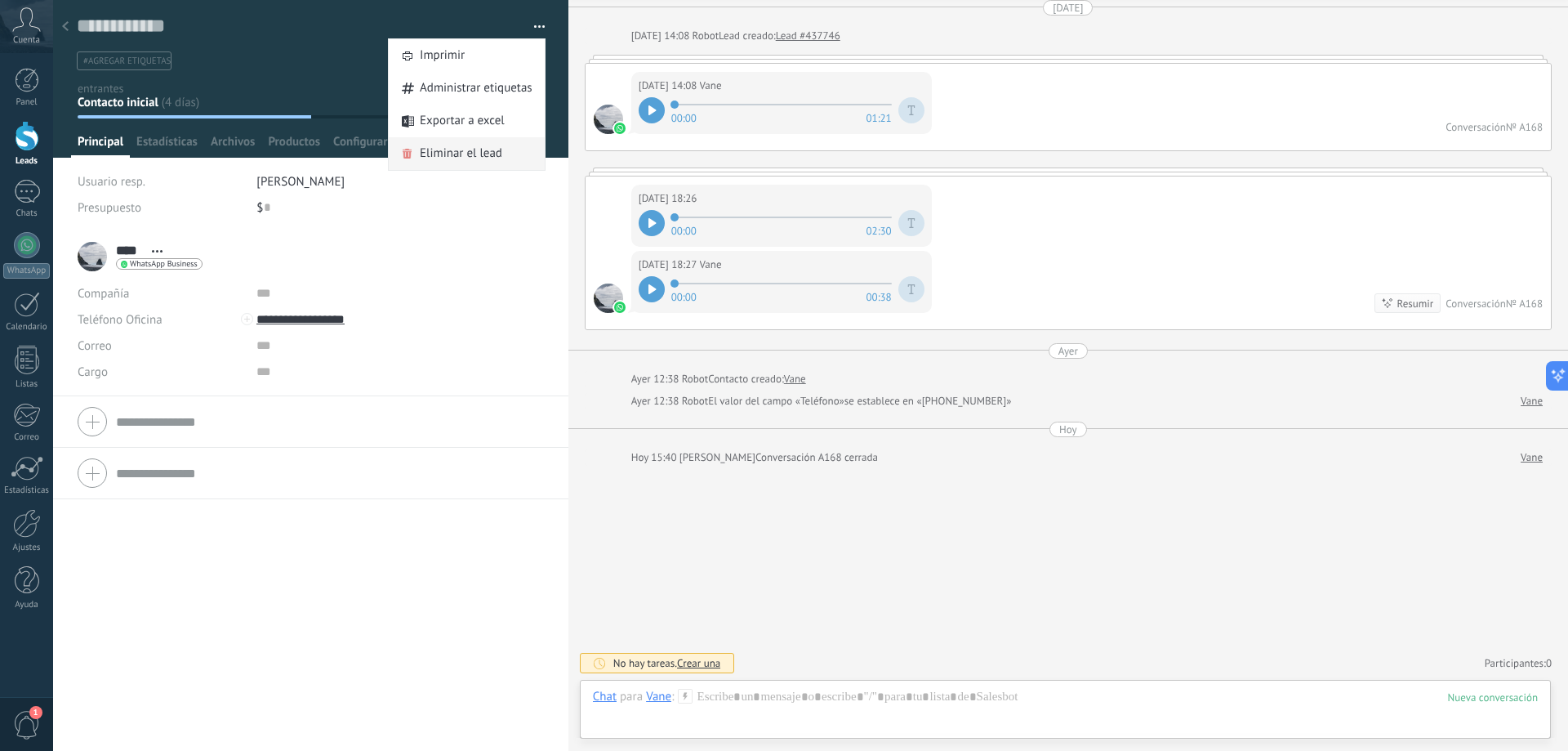
click at [455, 147] on span "Eliminar el lead" at bounding box center [461, 153] width 82 height 32
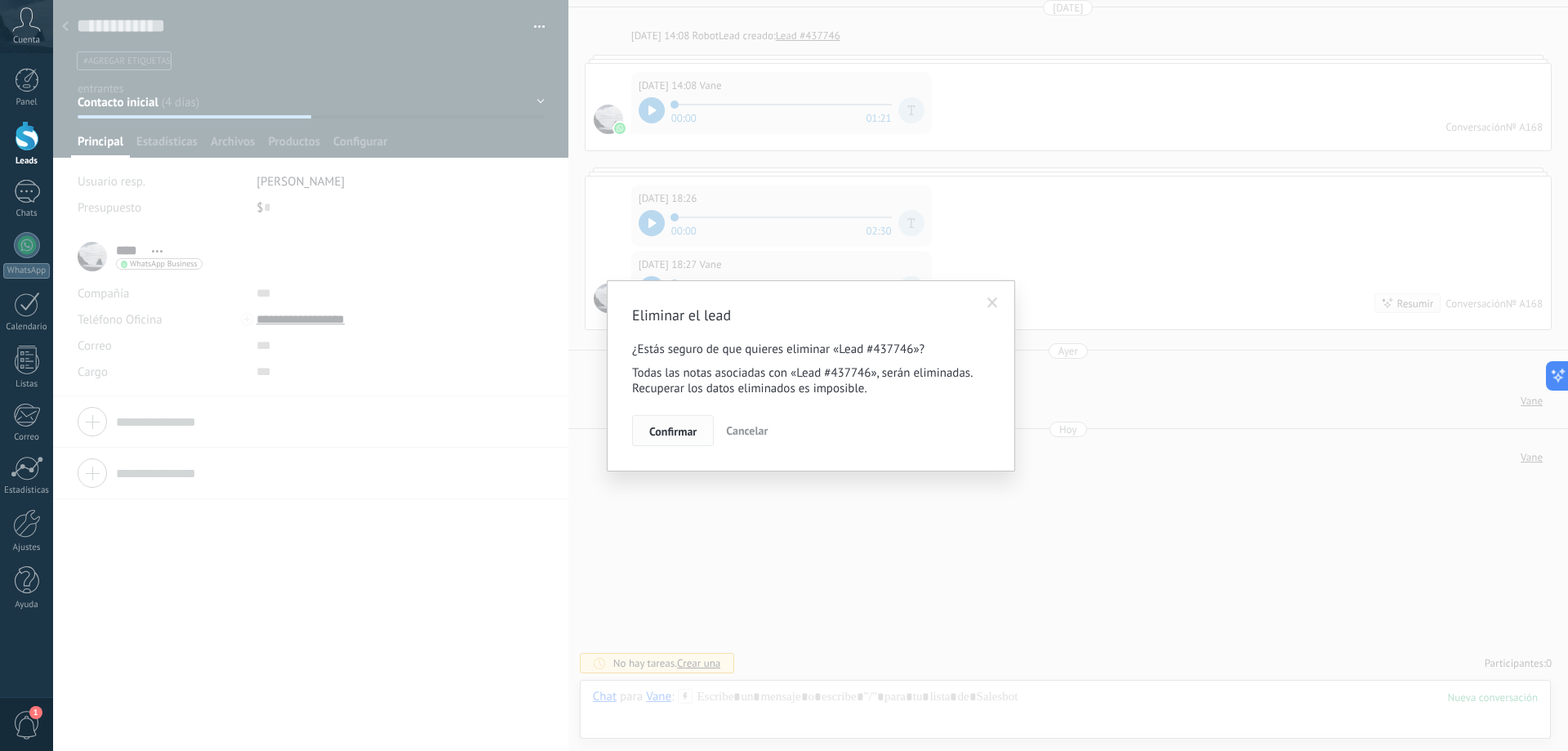
click at [663, 425] on span "Confirmar" at bounding box center [673, 431] width 47 height 12
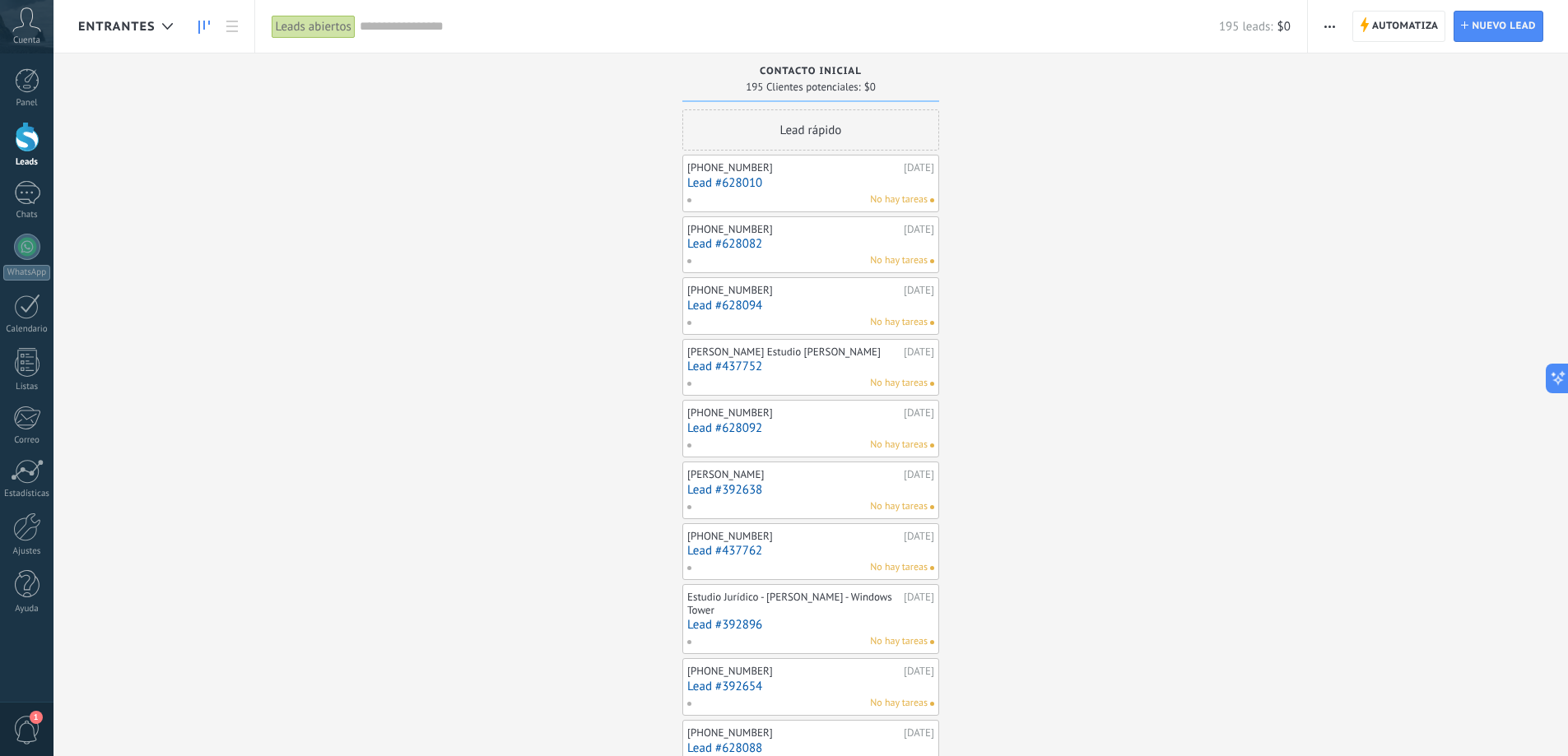
click at [815, 179] on link "Lead #628010" at bounding box center [810, 182] width 247 height 14
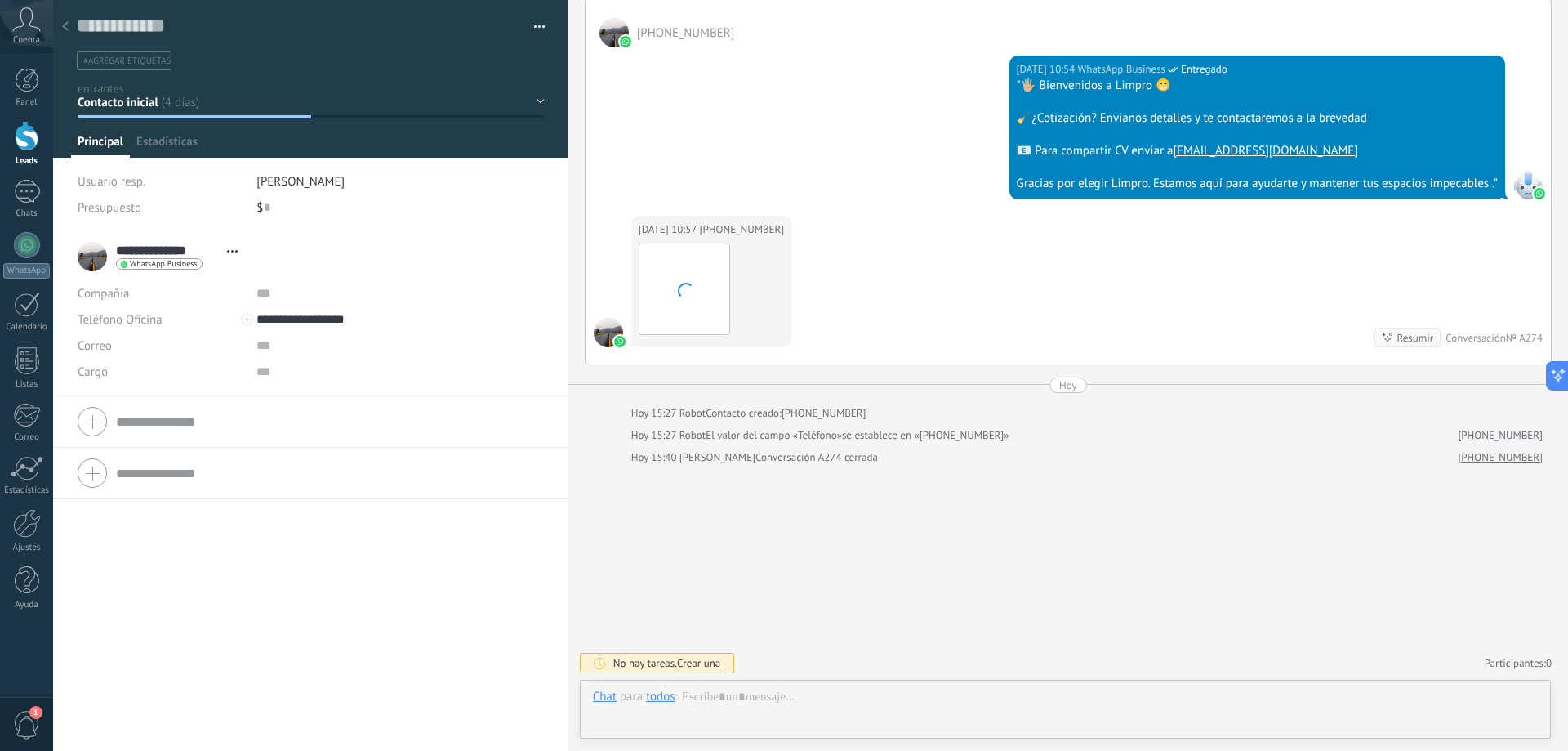
scroll to position [25, 0]
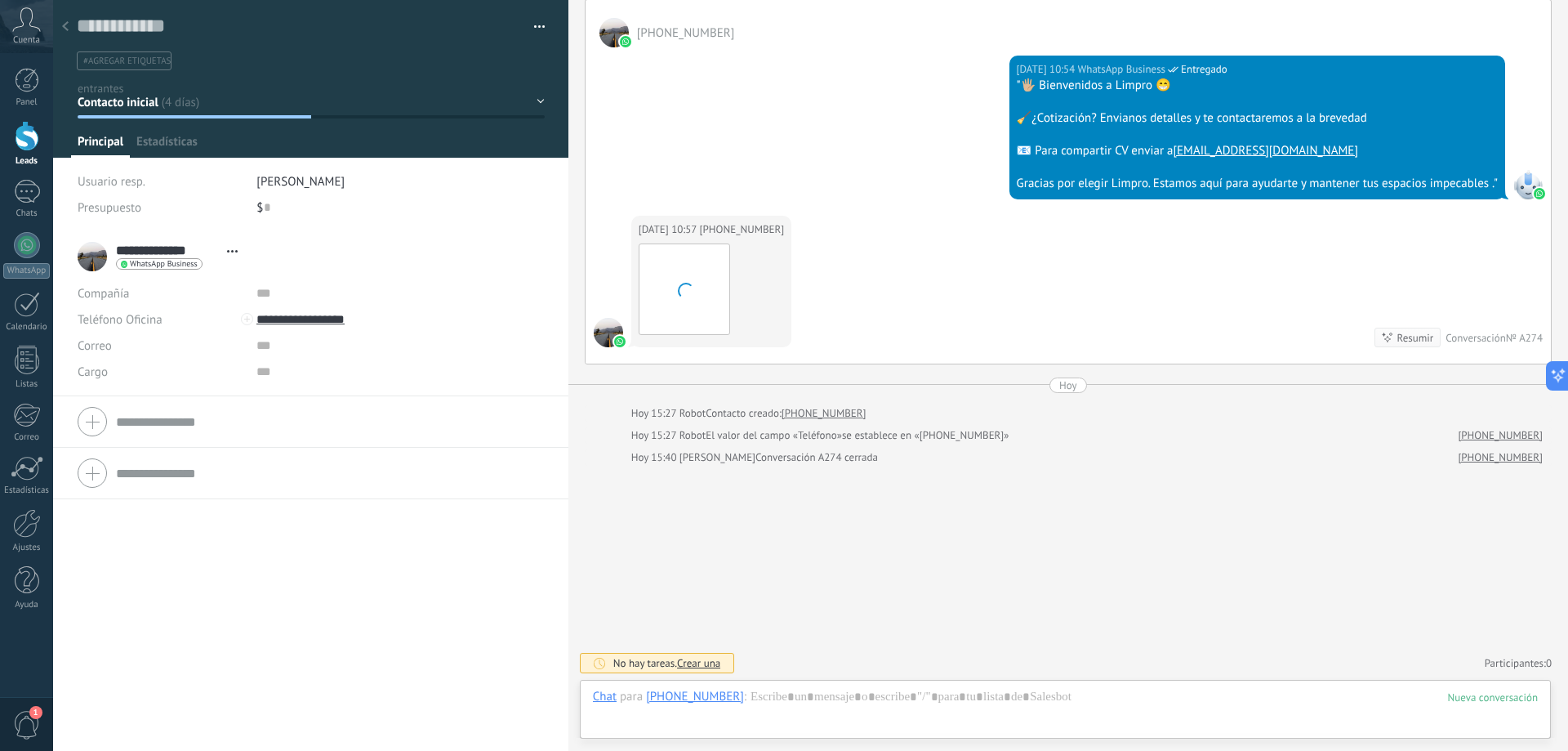
click at [535, 21] on button "button" at bounding box center [533, 27] width 24 height 25
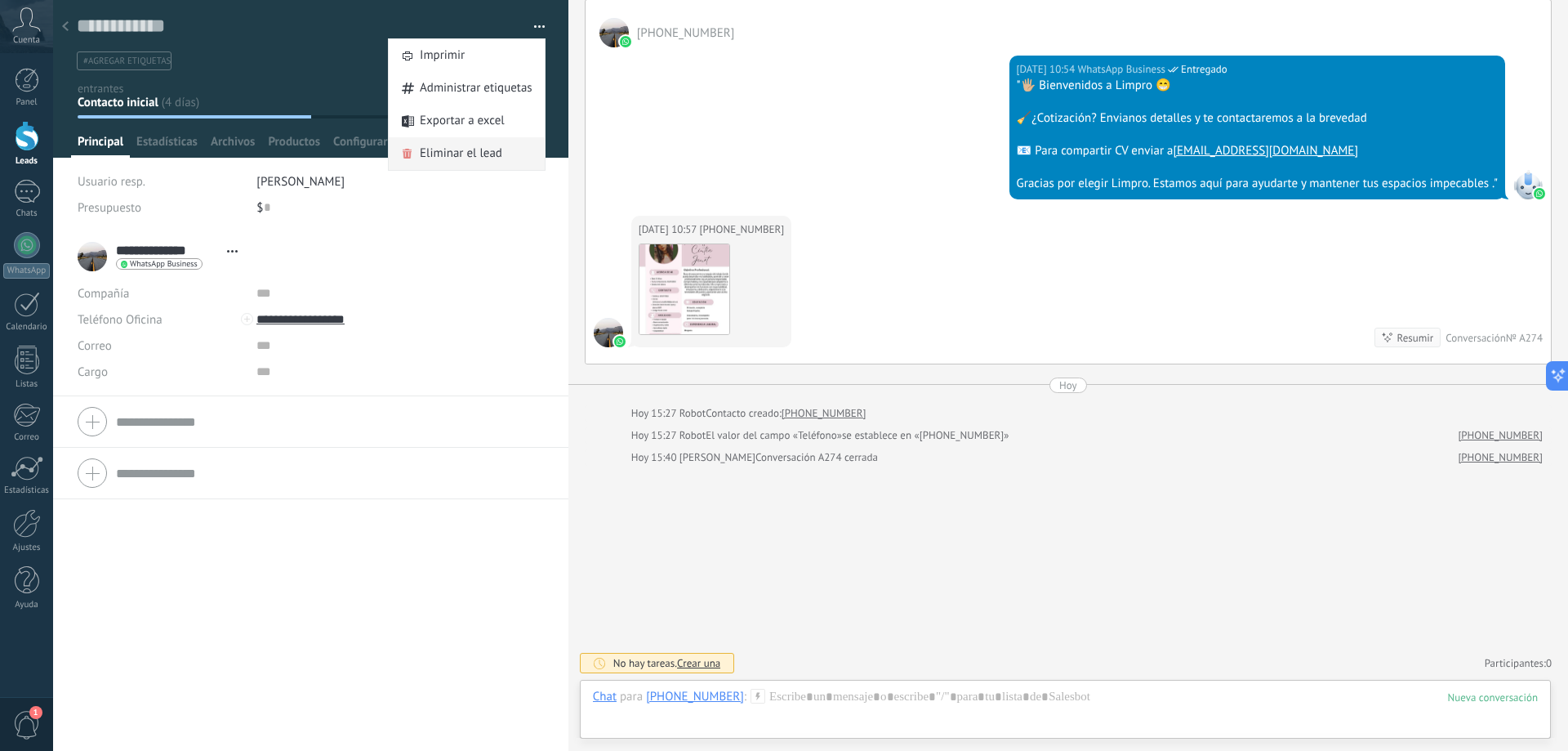
click at [474, 149] on span "Eliminar el lead" at bounding box center [461, 153] width 82 height 32
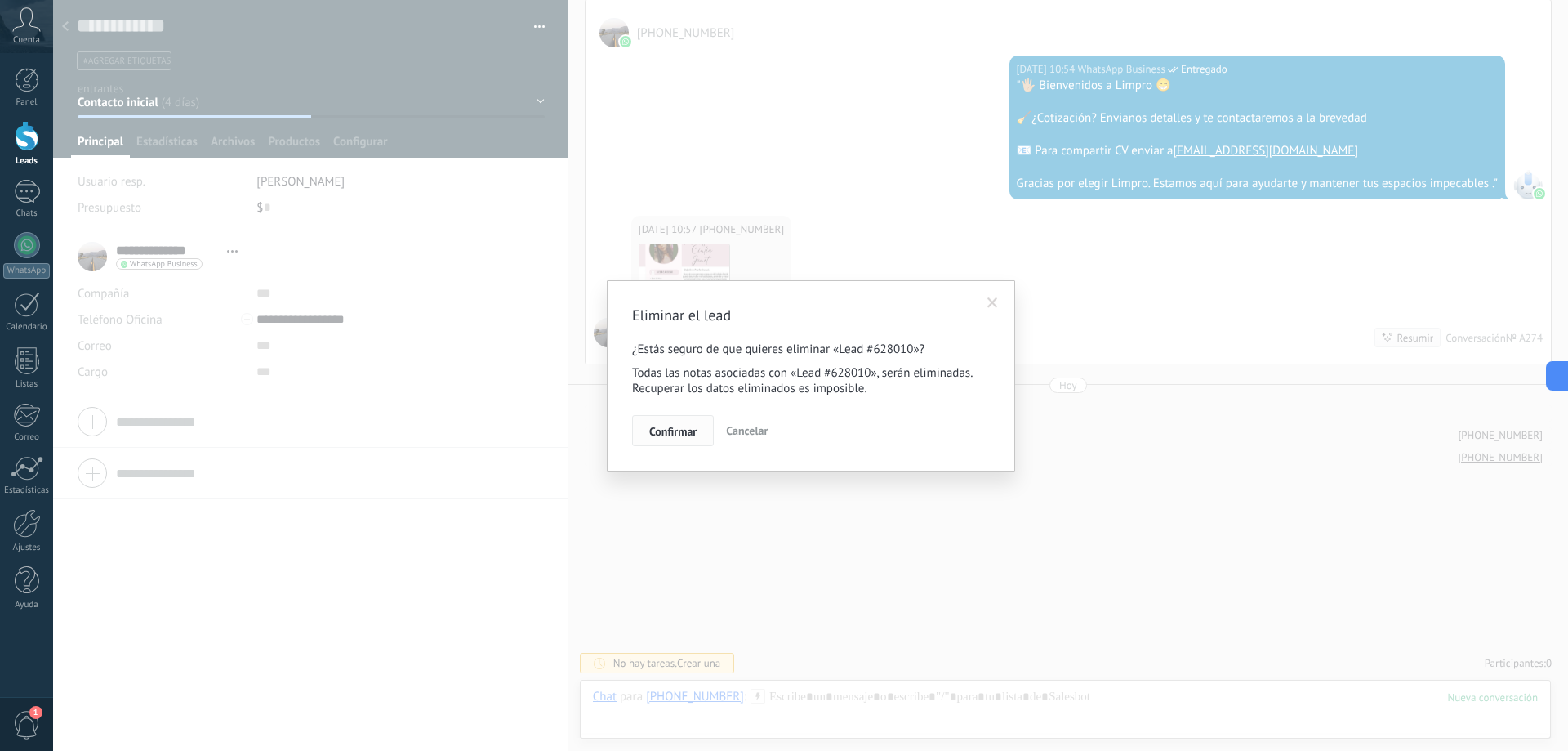
click at [691, 429] on span "Confirmar" at bounding box center [673, 431] width 47 height 12
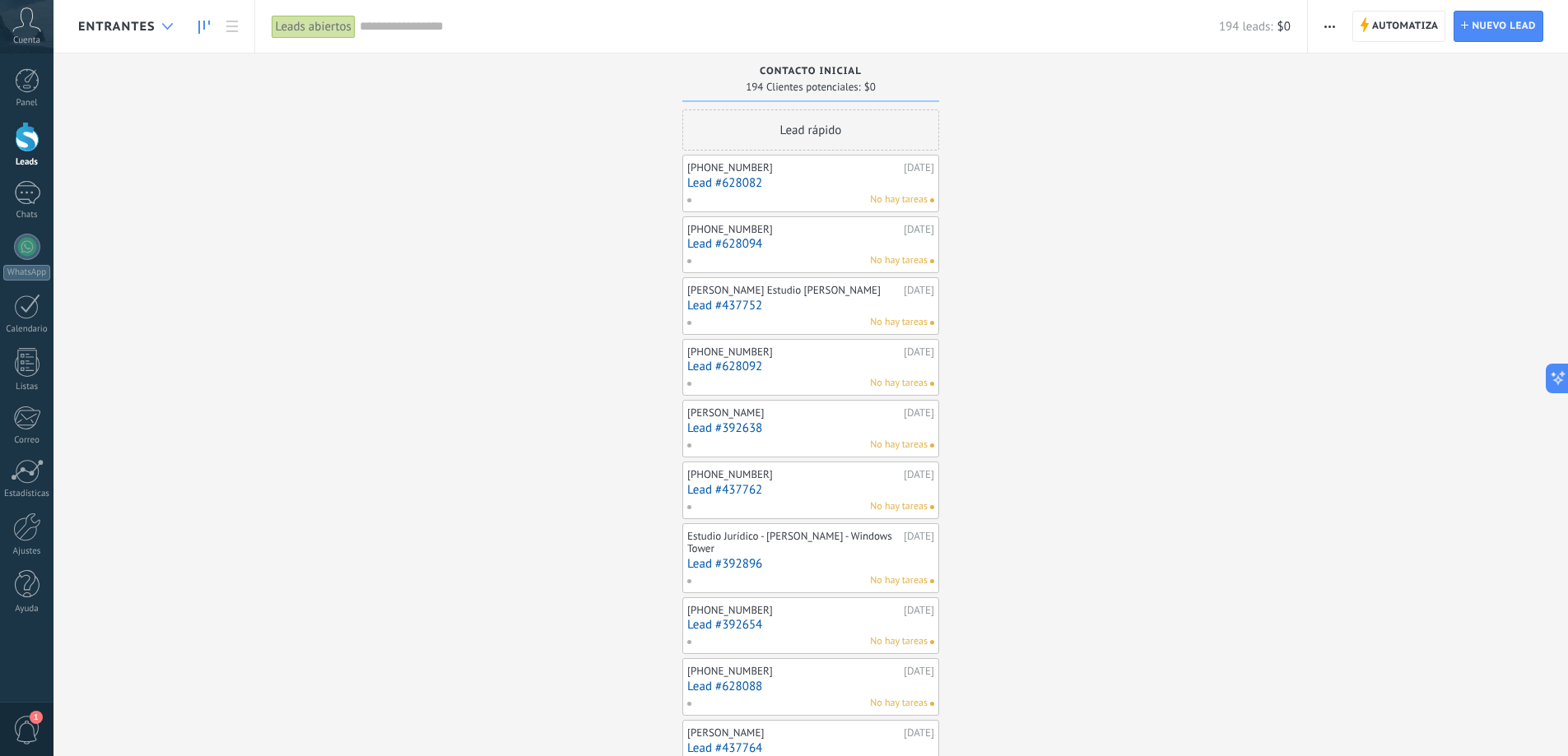
click at [172, 24] on use at bounding box center [167, 27] width 11 height 7
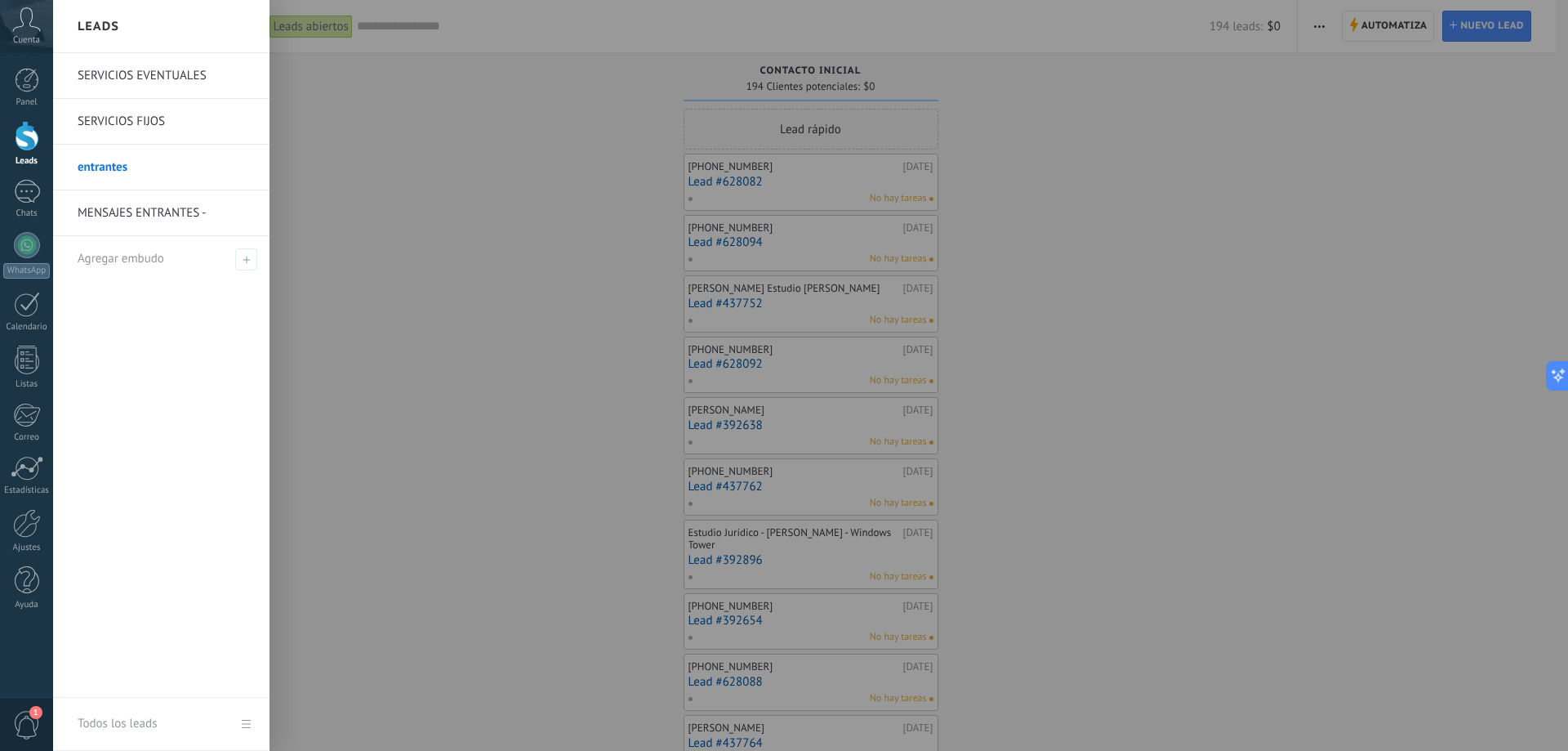
click at [817, 182] on div at bounding box center [837, 376] width 1568 height 751
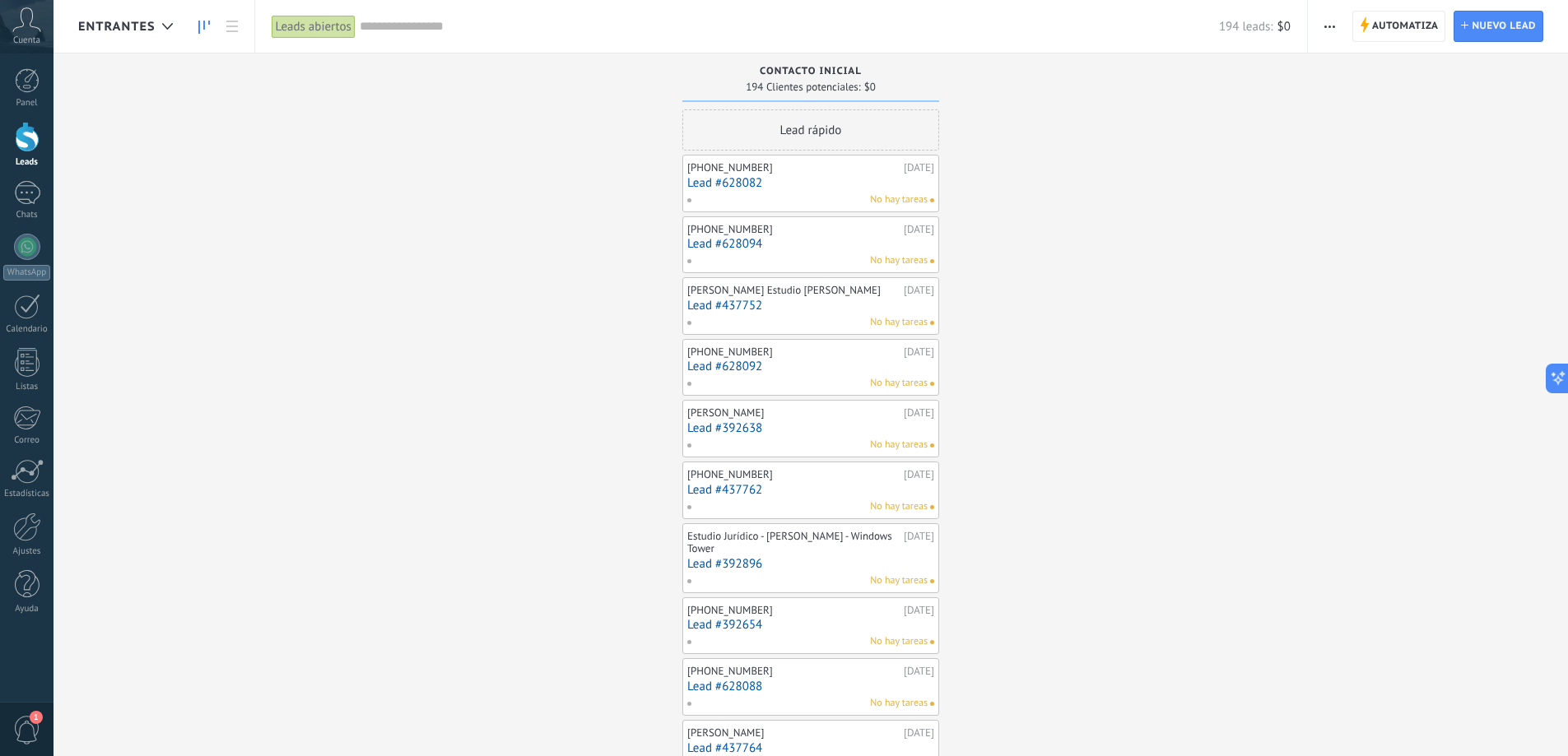
click at [823, 183] on link "Lead #628082" at bounding box center [810, 182] width 247 height 14
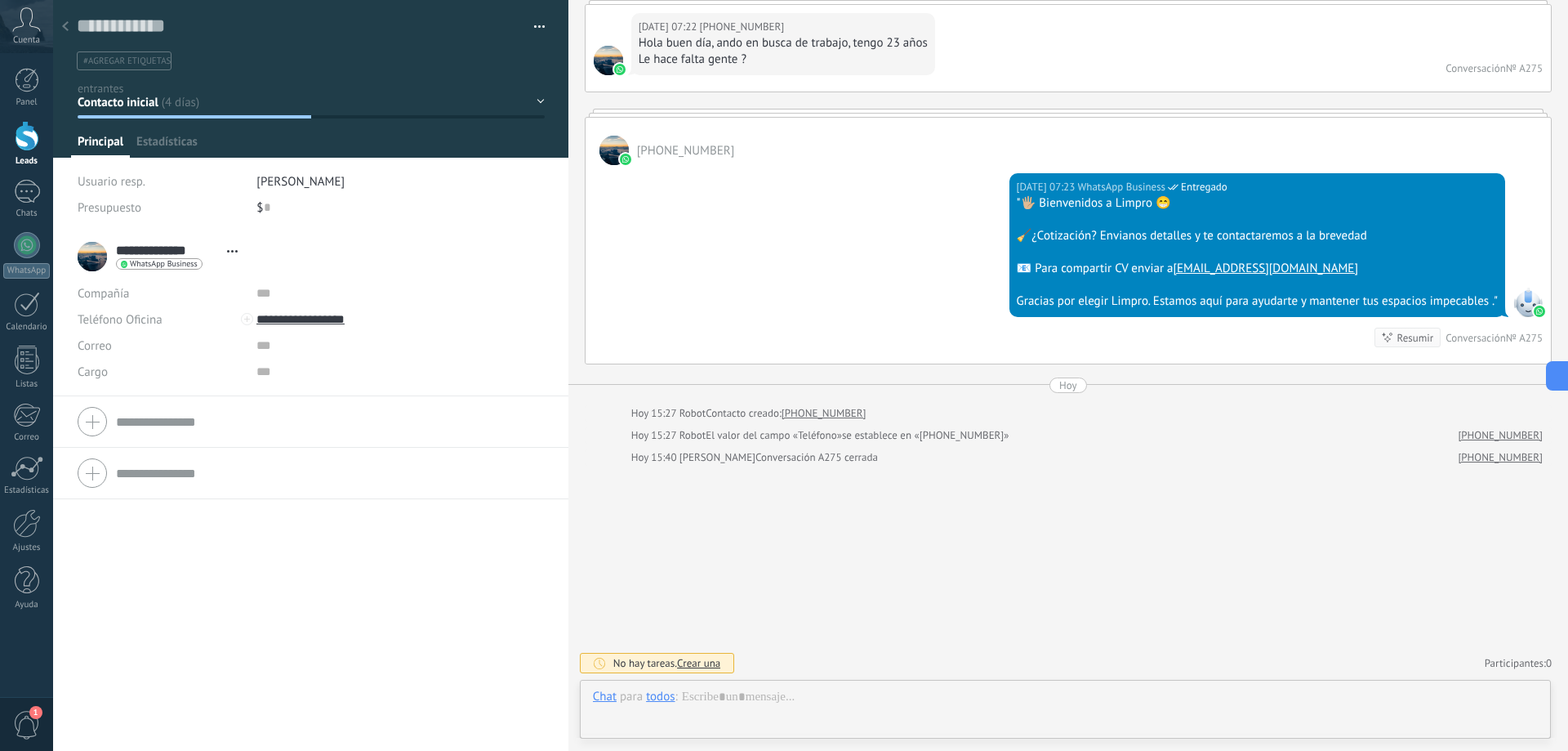
scroll to position [25, 0]
click at [527, 22] on button "button" at bounding box center [533, 27] width 24 height 25
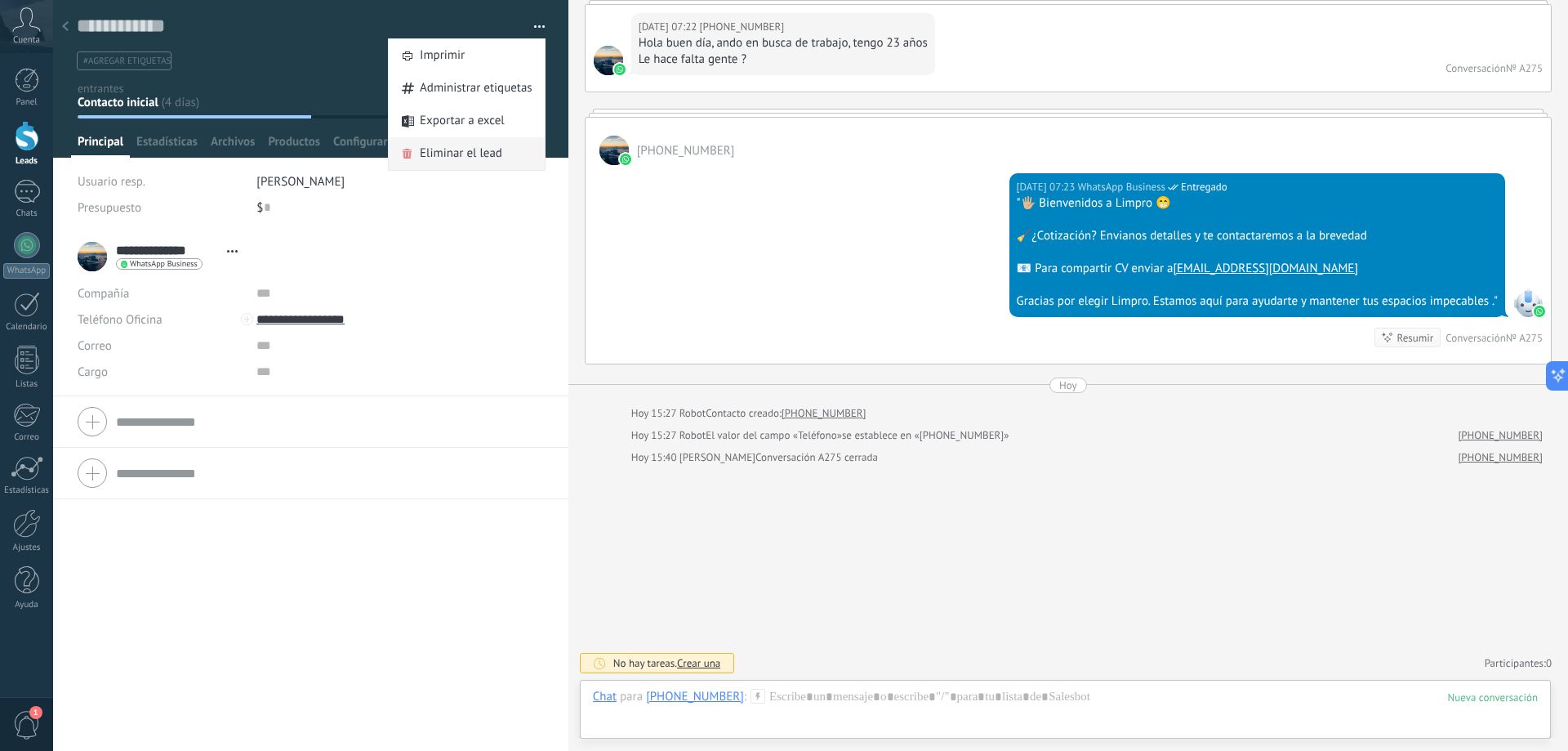
click at [463, 152] on span "Eliminar el lead" at bounding box center [461, 153] width 82 height 32
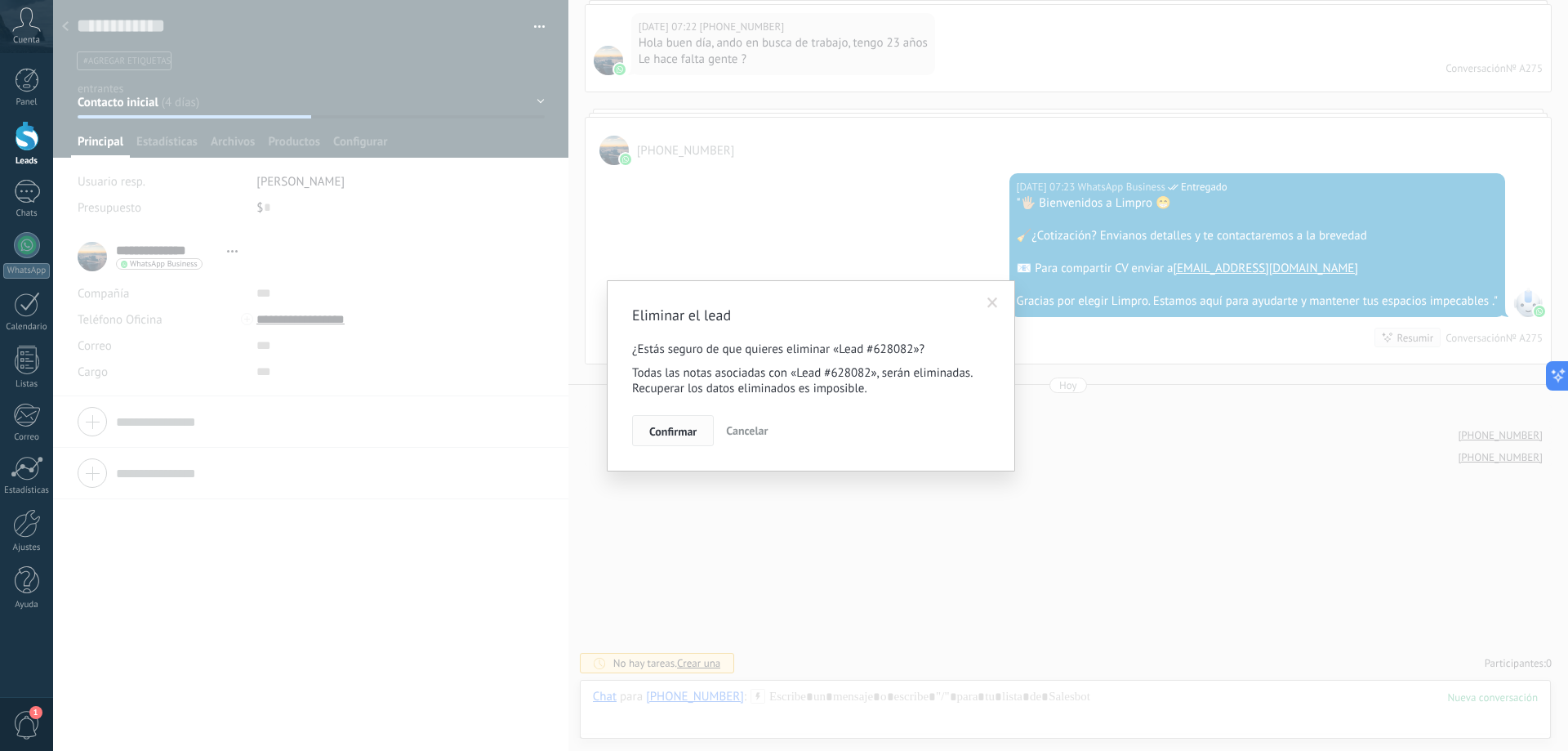
click at [696, 430] on span "Confirmar" at bounding box center [673, 431] width 47 height 12
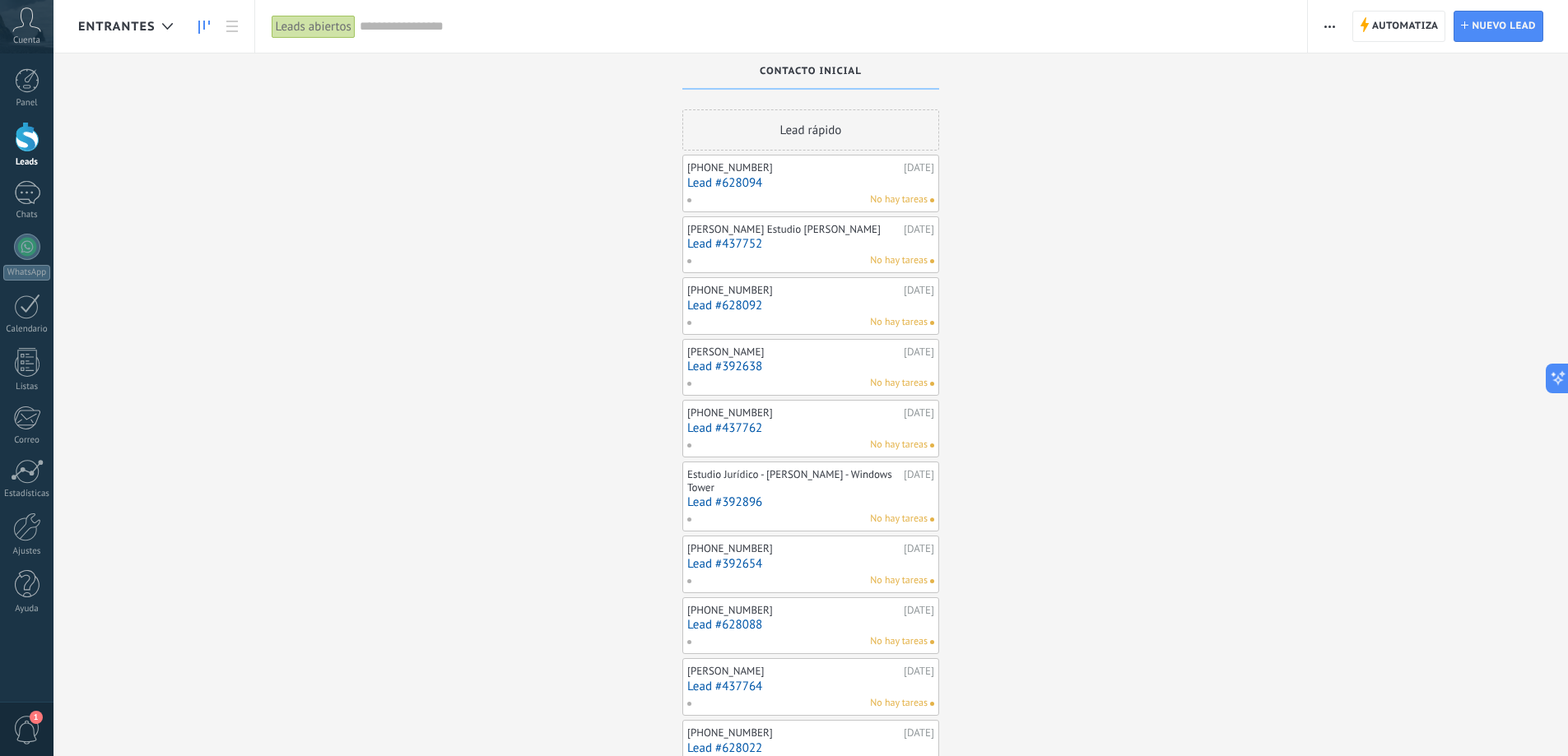
click at [781, 181] on link "Lead #628094" at bounding box center [810, 182] width 247 height 14
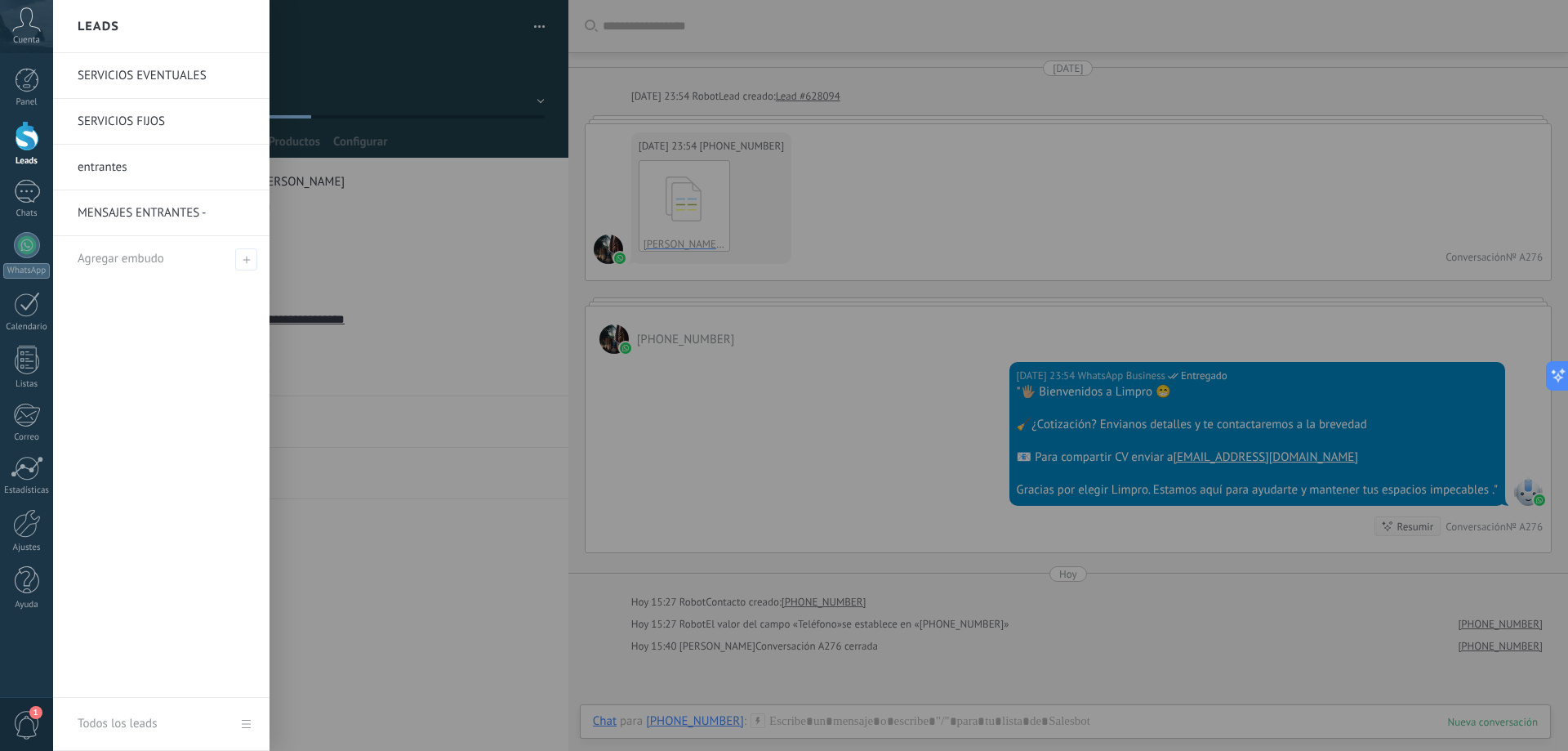
click at [28, 146] on div at bounding box center [27, 136] width 25 height 30
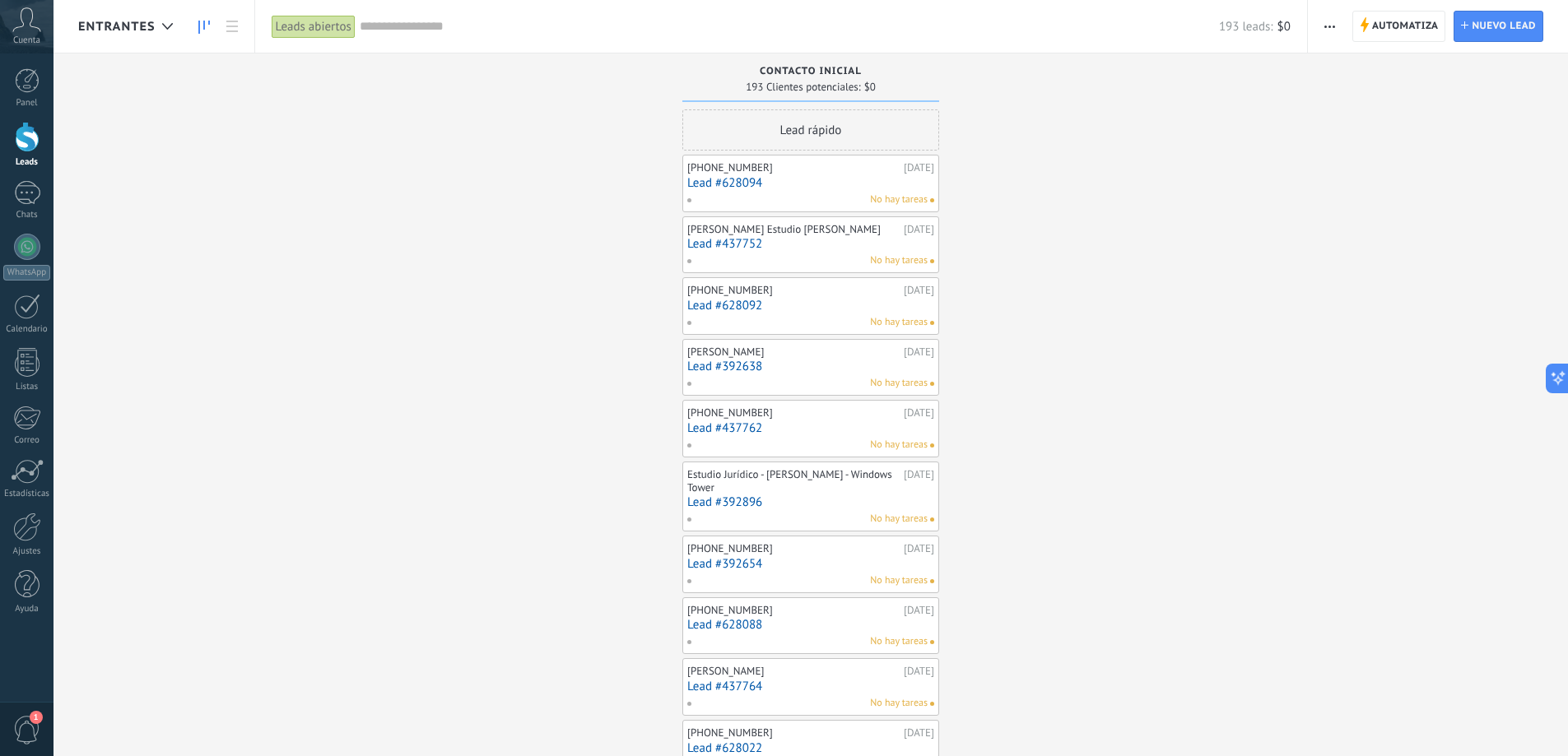
click at [792, 189] on link "Lead #628094" at bounding box center [810, 182] width 247 height 14
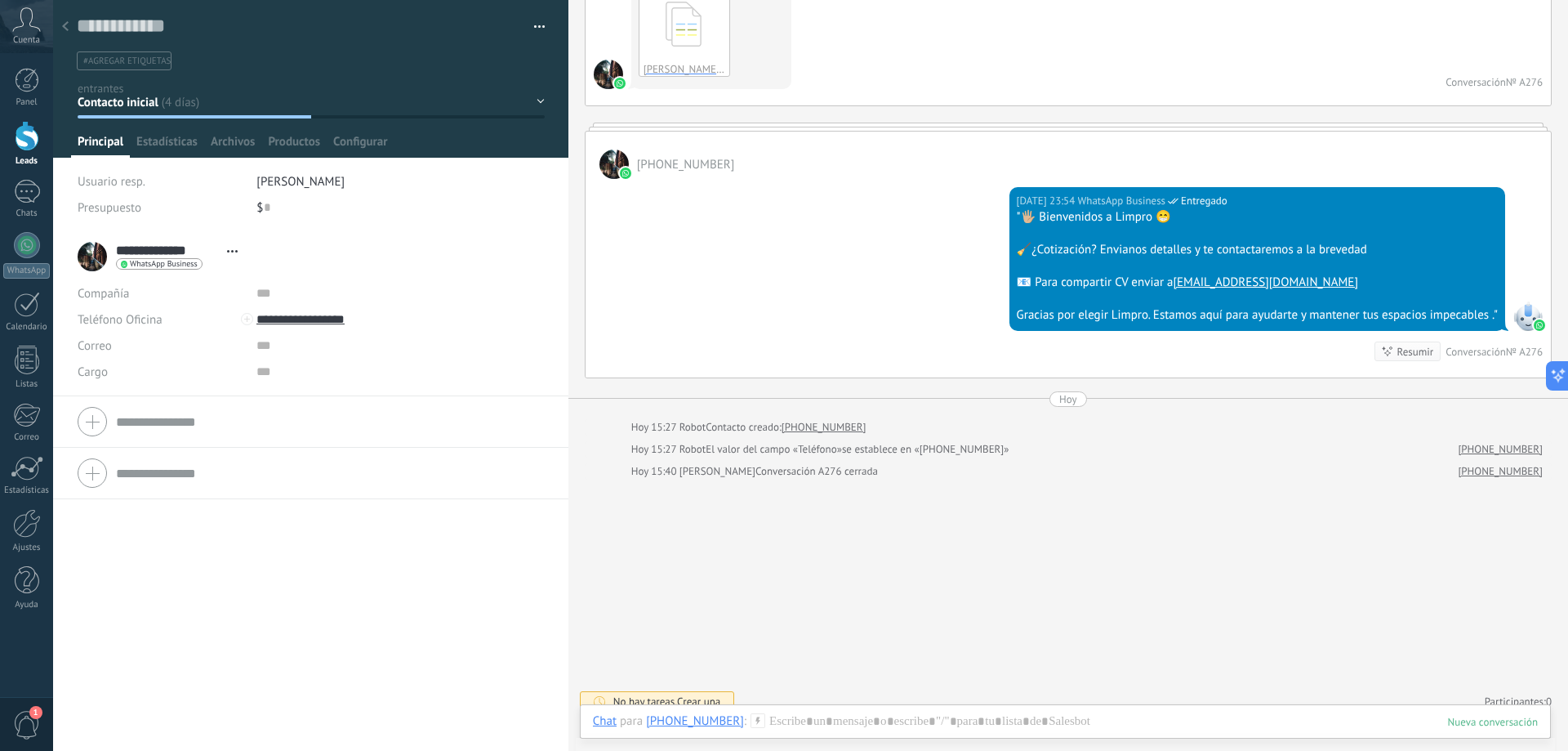
scroll to position [189, 0]
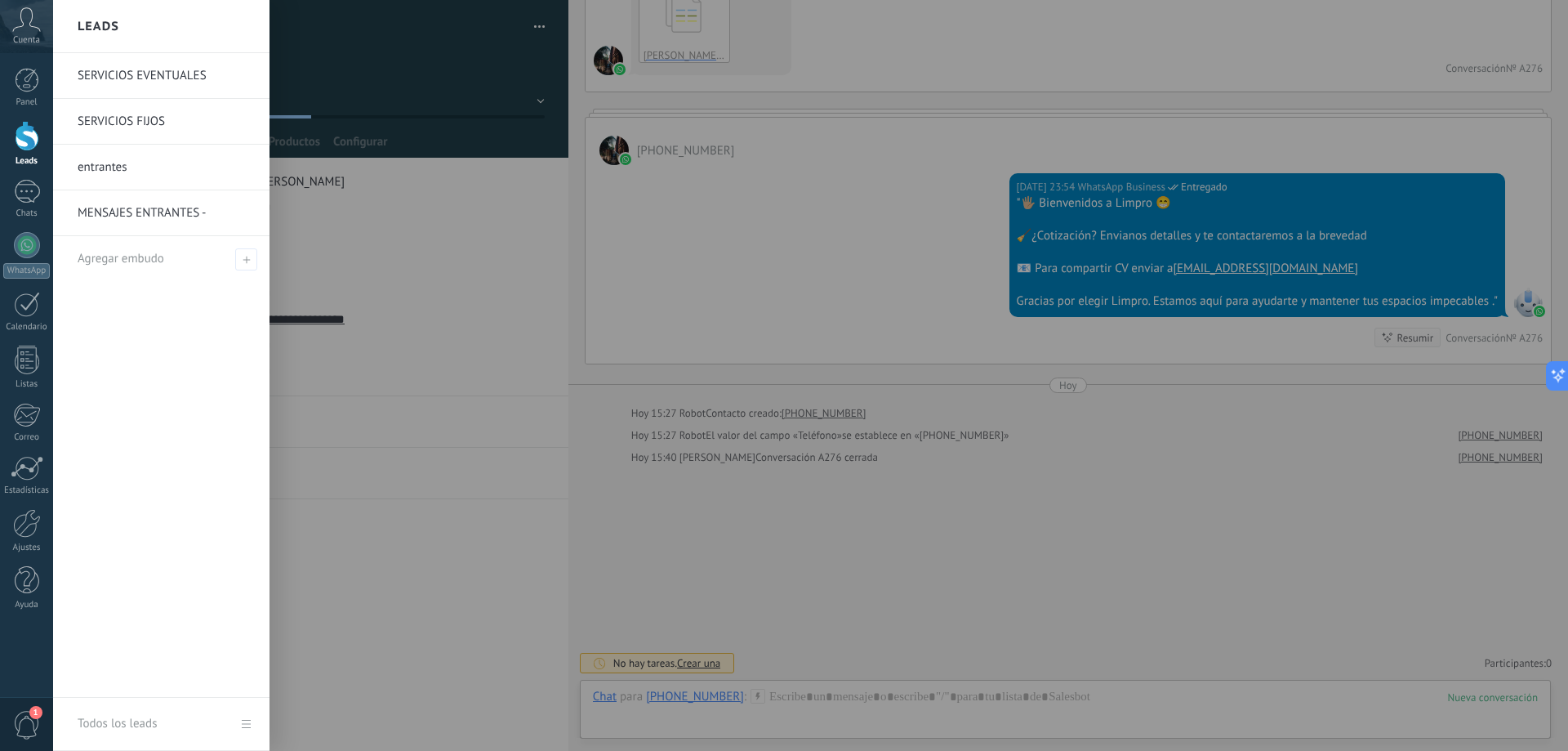
click at [27, 137] on div at bounding box center [27, 136] width 25 height 30
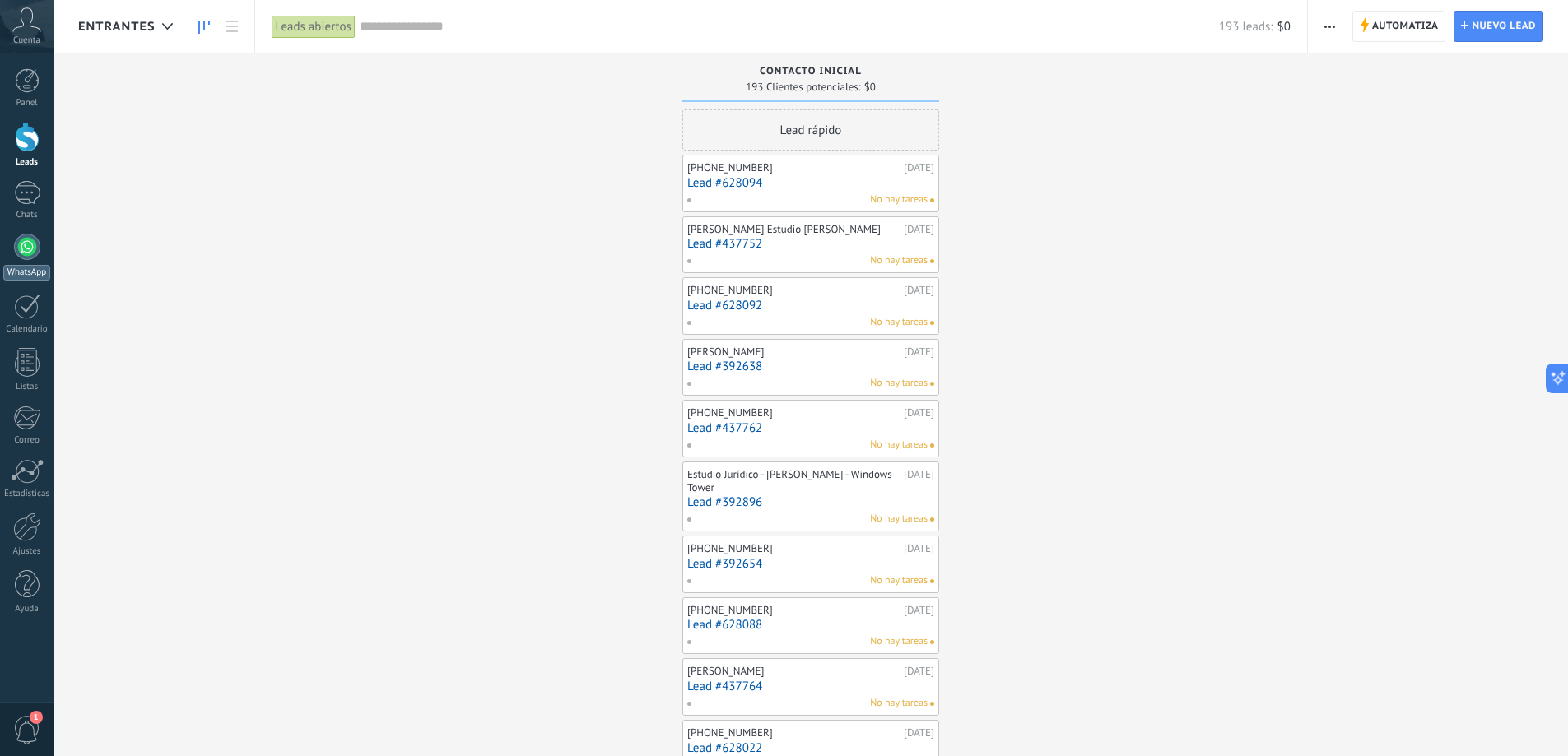
click at [18, 253] on div at bounding box center [27, 246] width 26 height 26
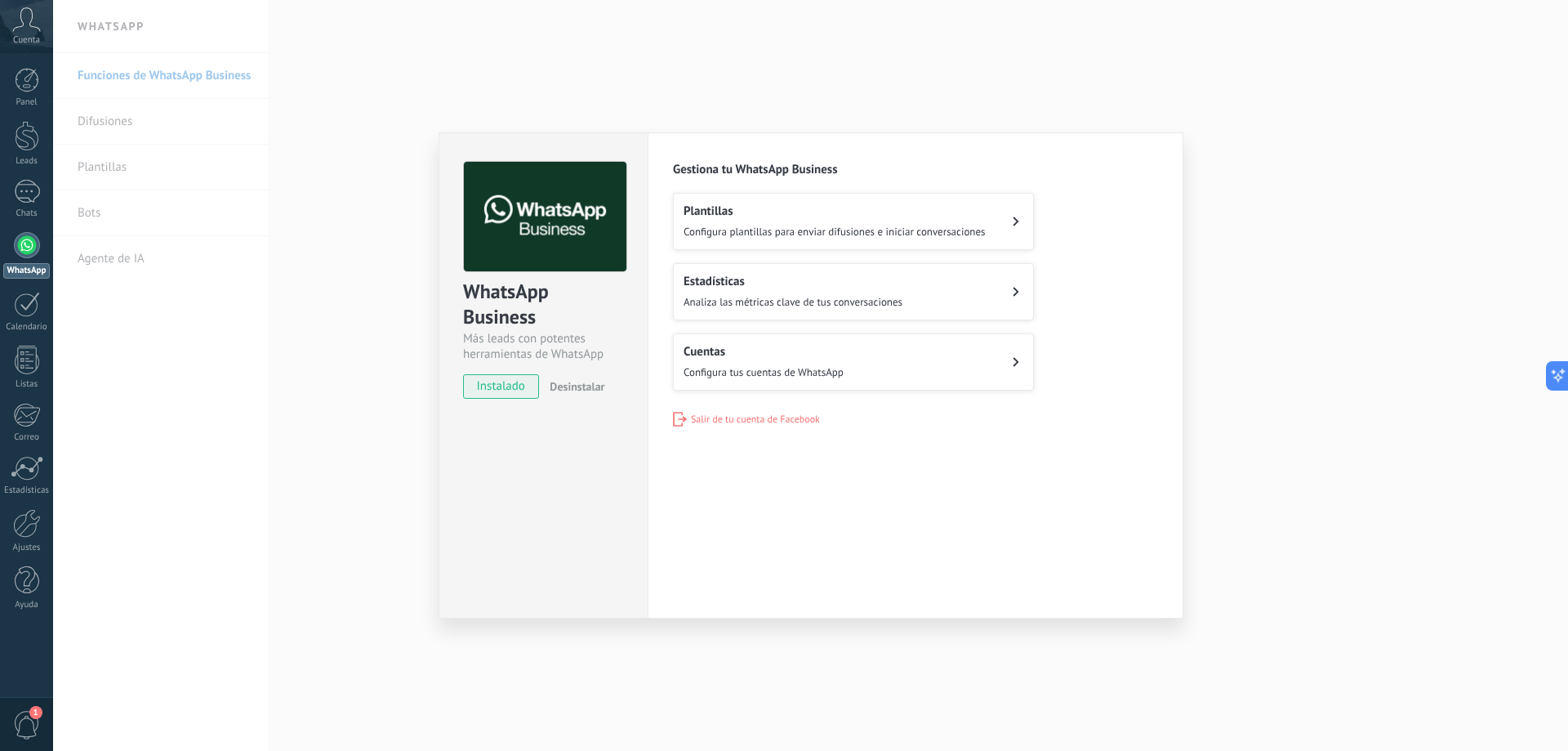
click at [889, 376] on button "Cuentas Configura tus cuentas de WhatsApp" at bounding box center [853, 361] width 361 height 57
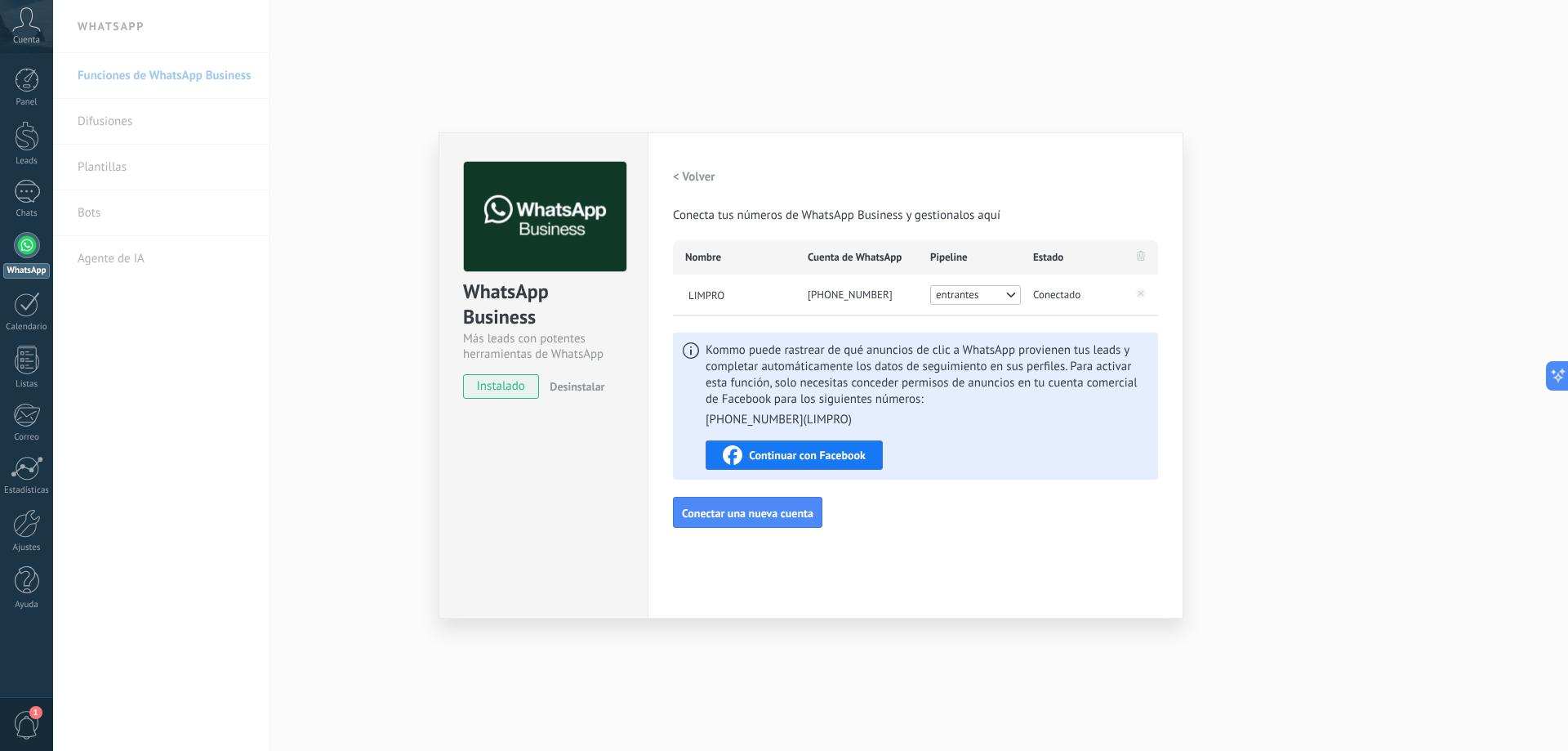
click at [1002, 285] on button "entrantes" at bounding box center [975, 295] width 91 height 20
click at [994, 375] on span "MENSAJES ENTRANTES -" at bounding box center [975, 373] width 91 height 34
click at [691, 179] on h2 "< Volver" at bounding box center [693, 177] width 42 height 16
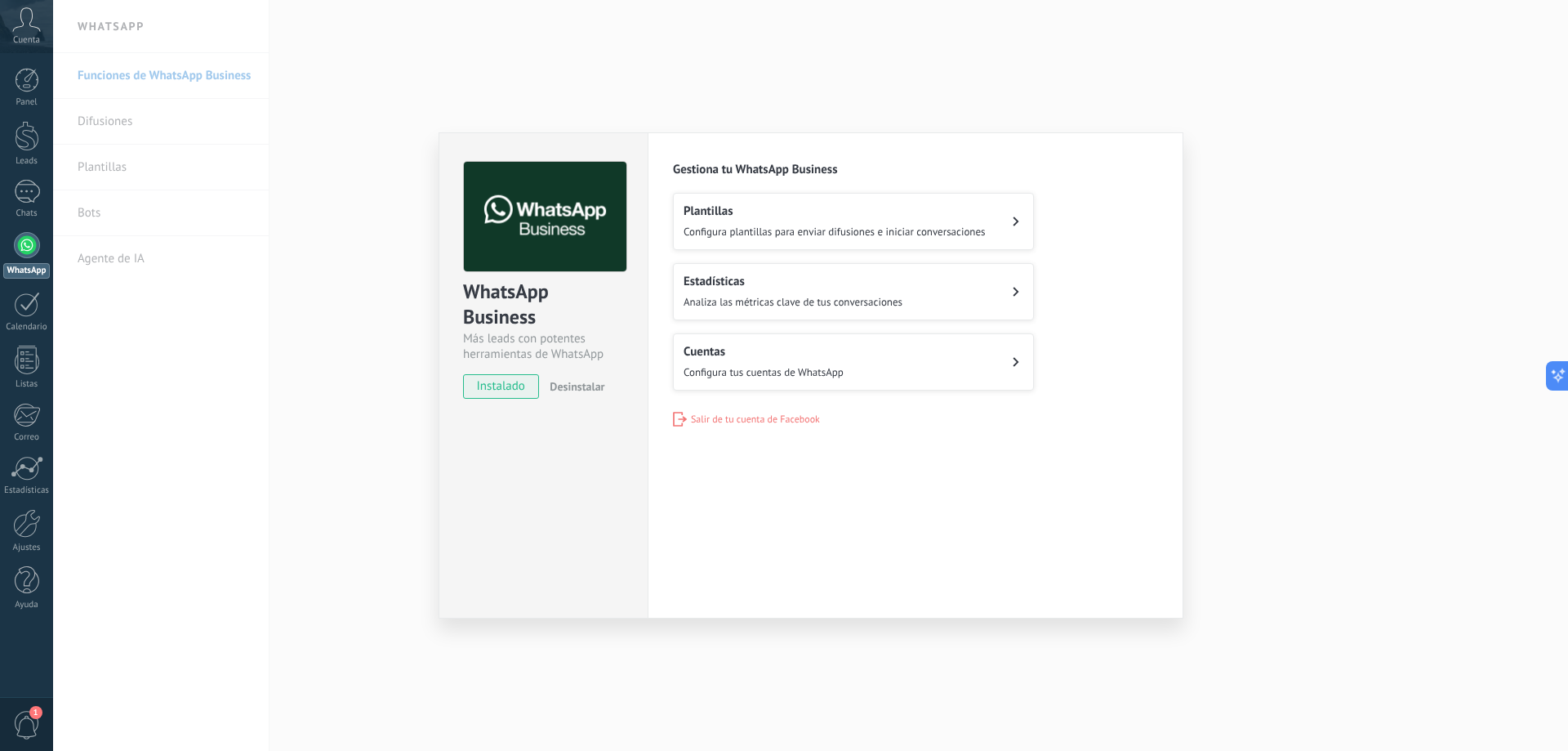
click at [879, 91] on div "WhatsApp Business Más leads con potentes herramientas de WhatsApp instalado Des…" at bounding box center [811, 376] width 1515 height 751
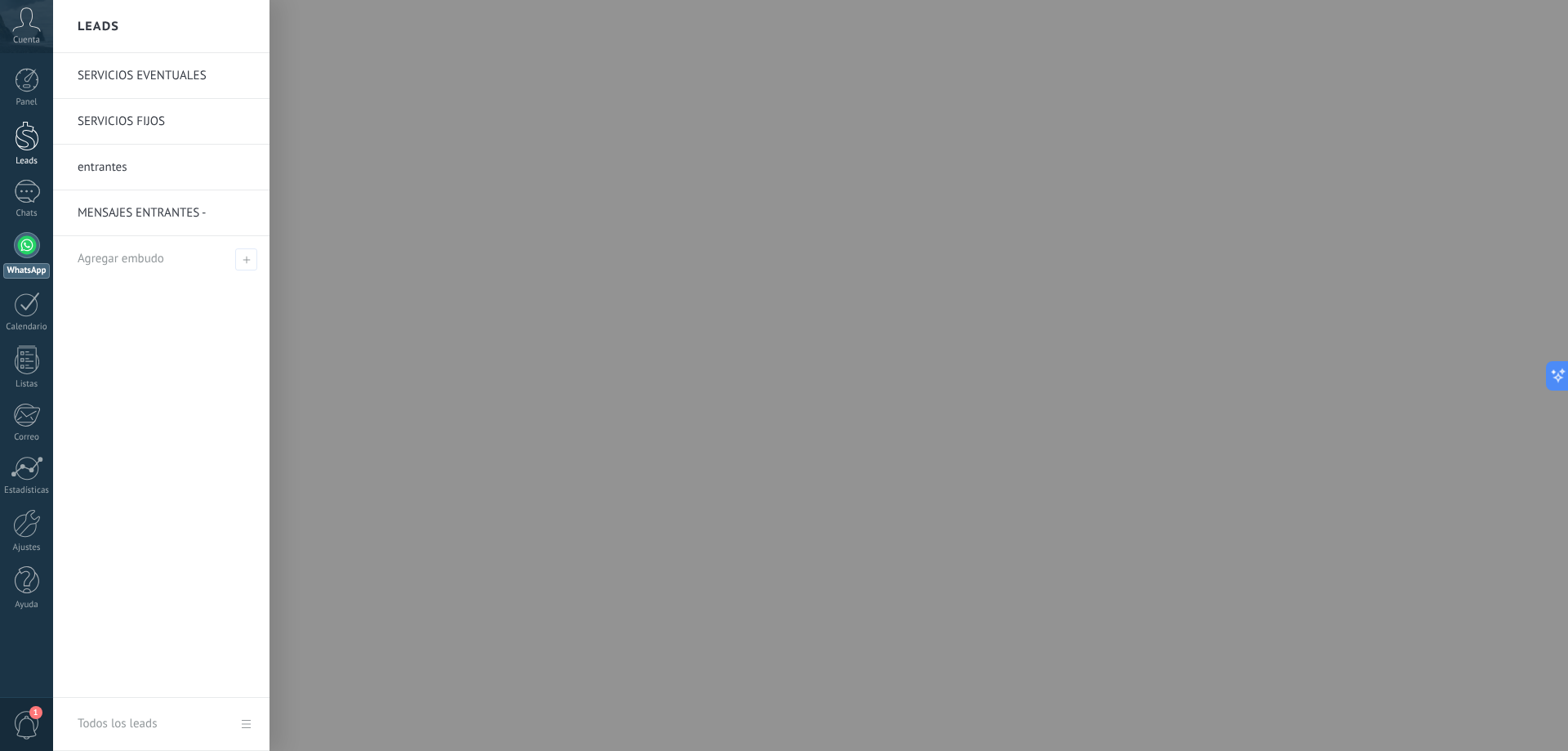
click at [32, 140] on div at bounding box center [27, 136] width 25 height 30
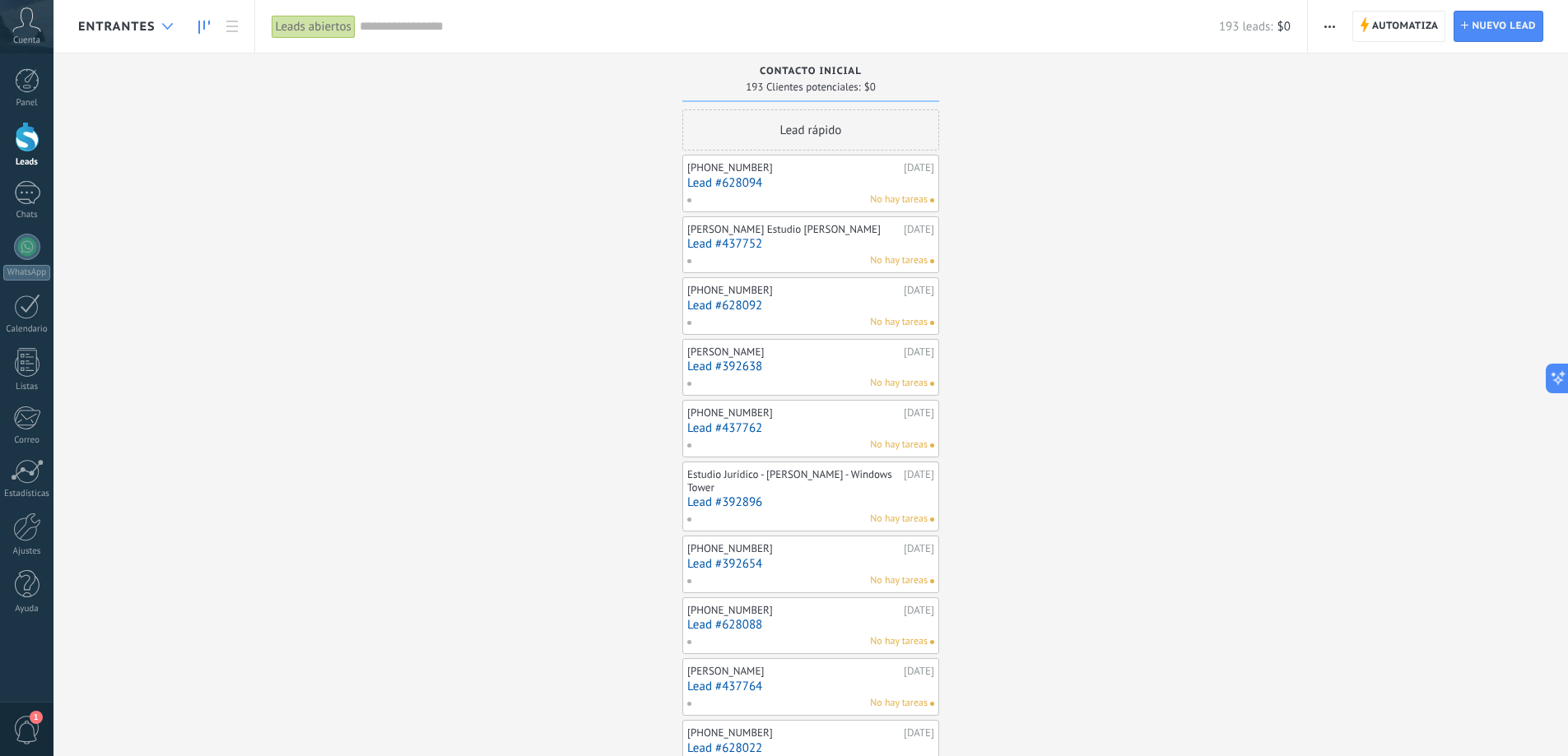
click at [156, 18] on div at bounding box center [167, 27] width 27 height 32
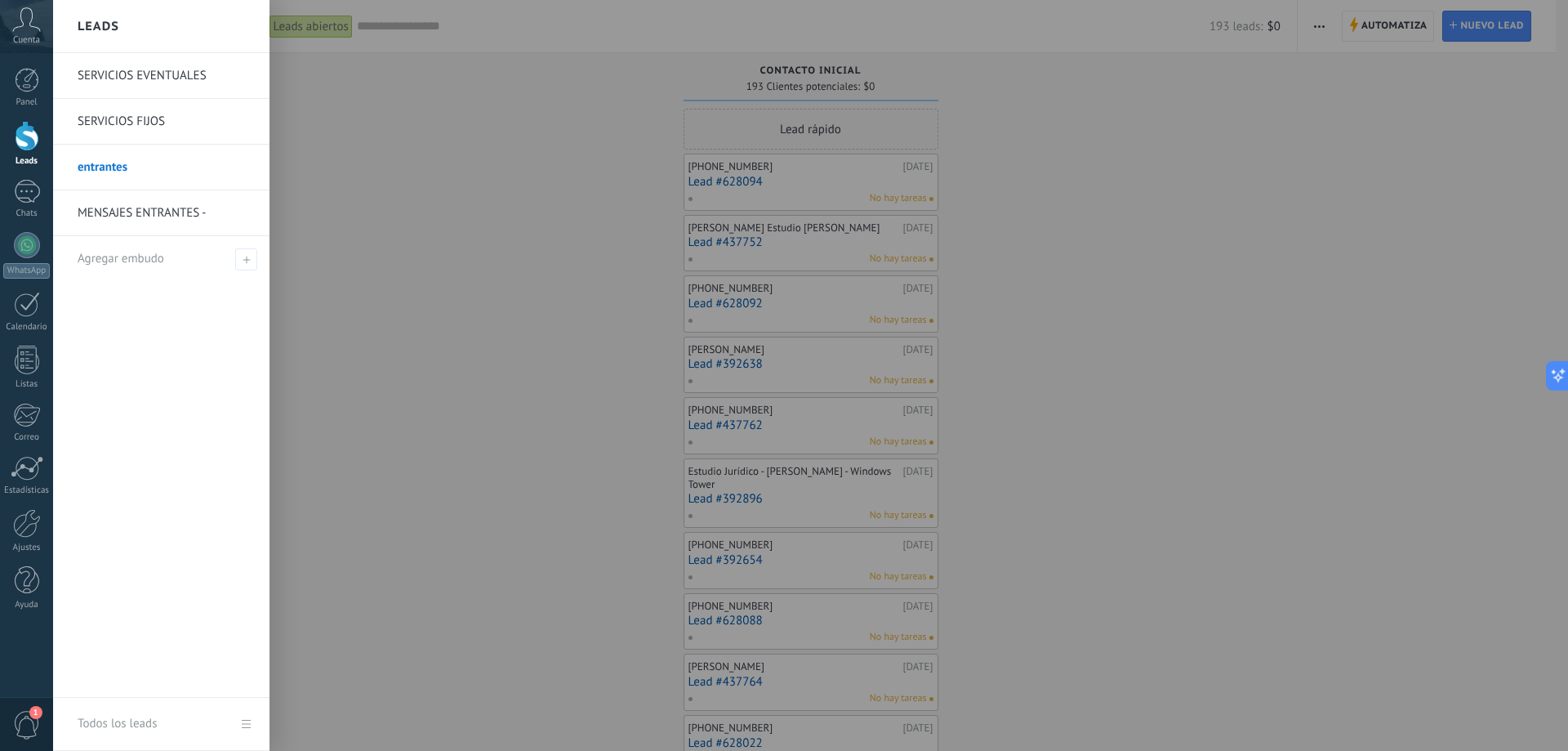
click at [163, 207] on link "MENSAJES ENTRANTES -" at bounding box center [164, 213] width 175 height 46
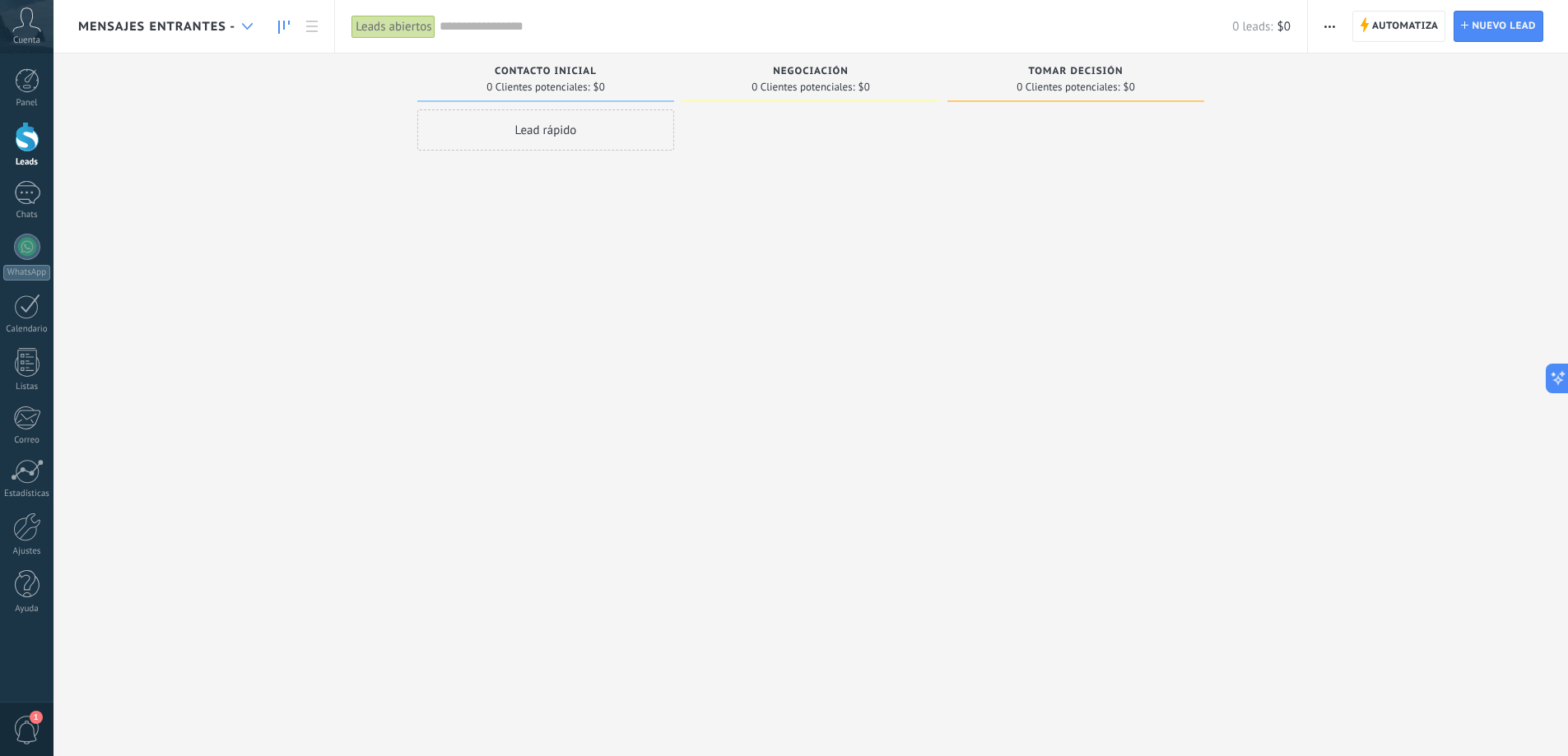
click at [243, 25] on use at bounding box center [247, 27] width 11 height 7
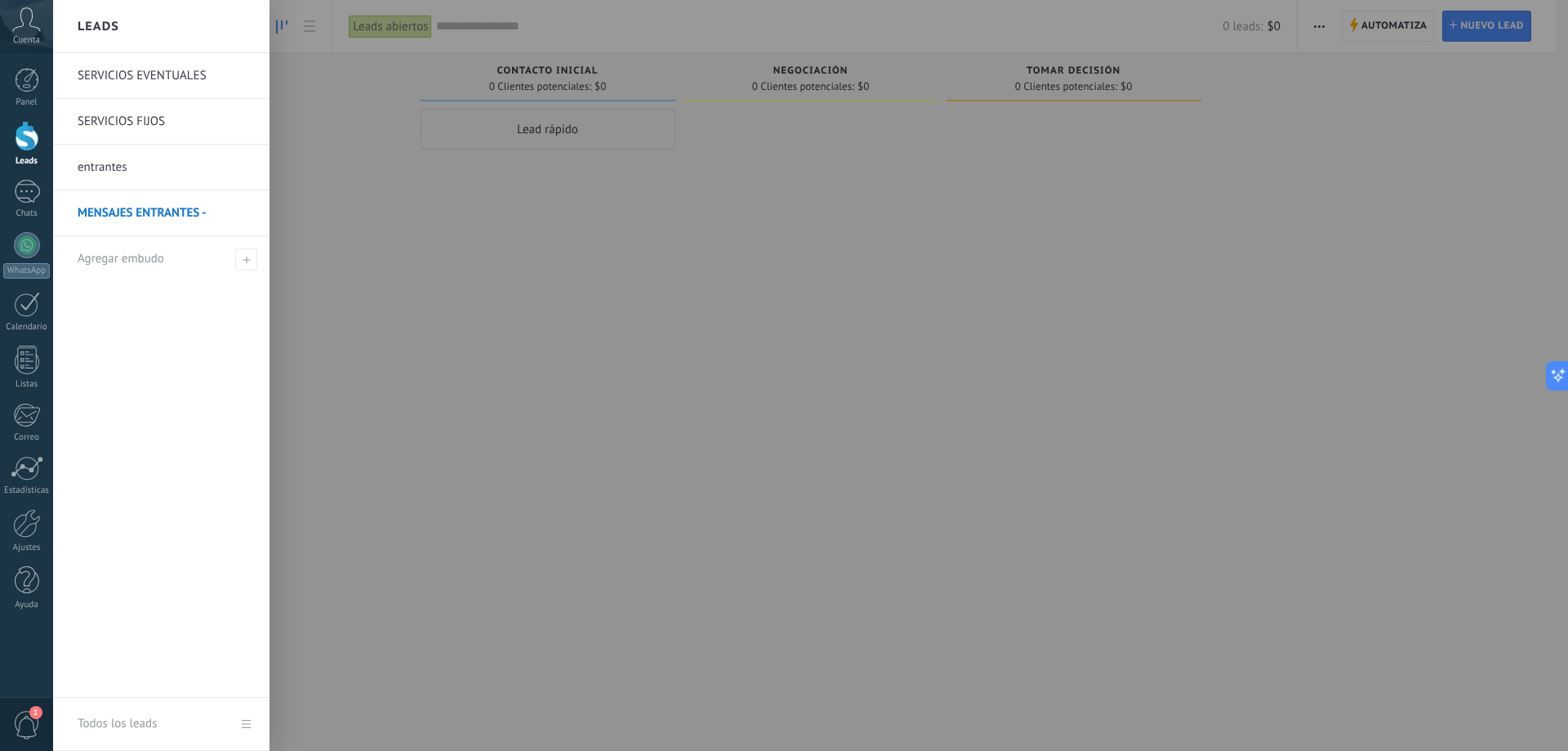
click at [108, 172] on link "entrantes" at bounding box center [164, 167] width 175 height 46
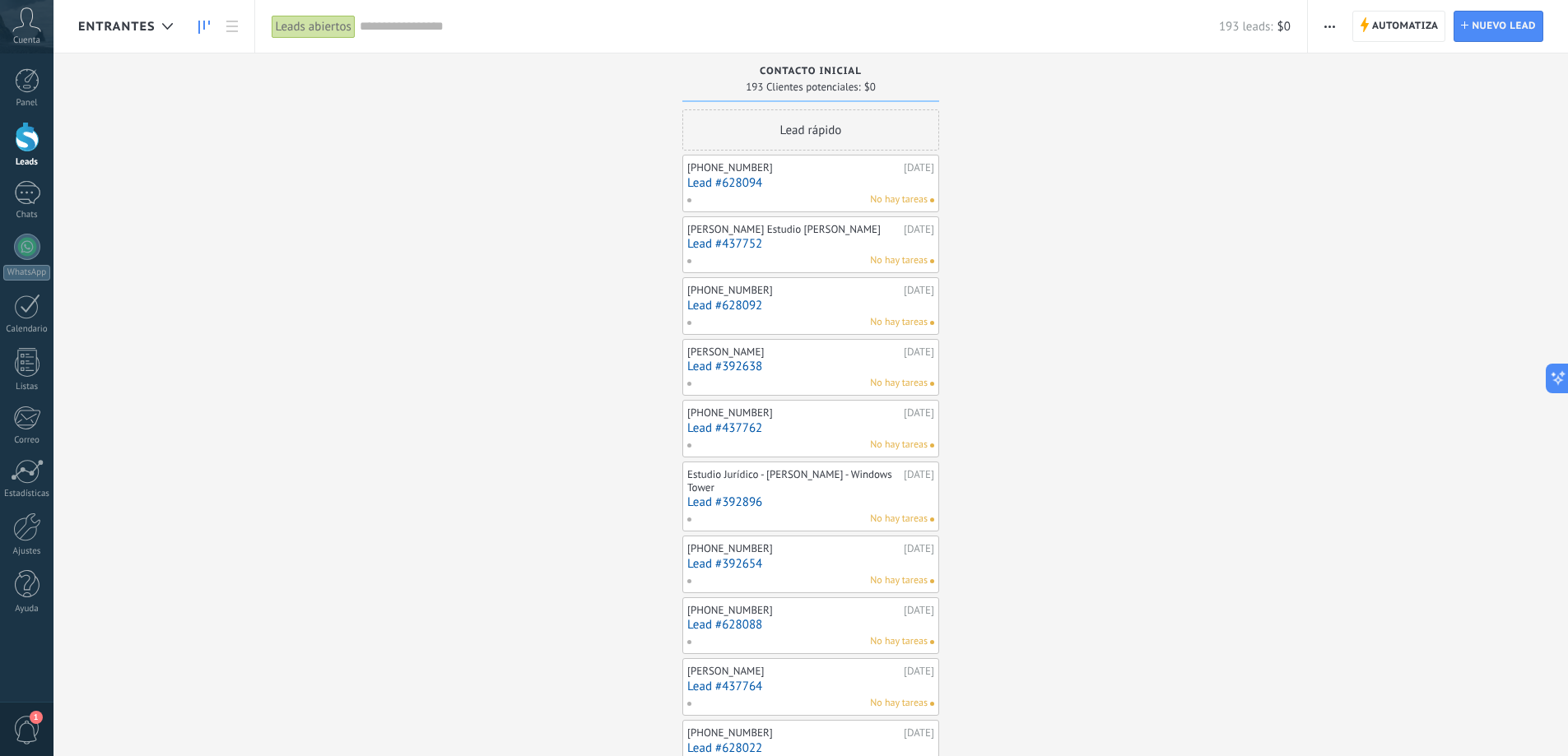
click at [849, 195] on div "No hay tareas" at bounding box center [807, 200] width 241 height 15
click at [802, 181] on link "Lead #628094" at bounding box center [810, 182] width 247 height 14
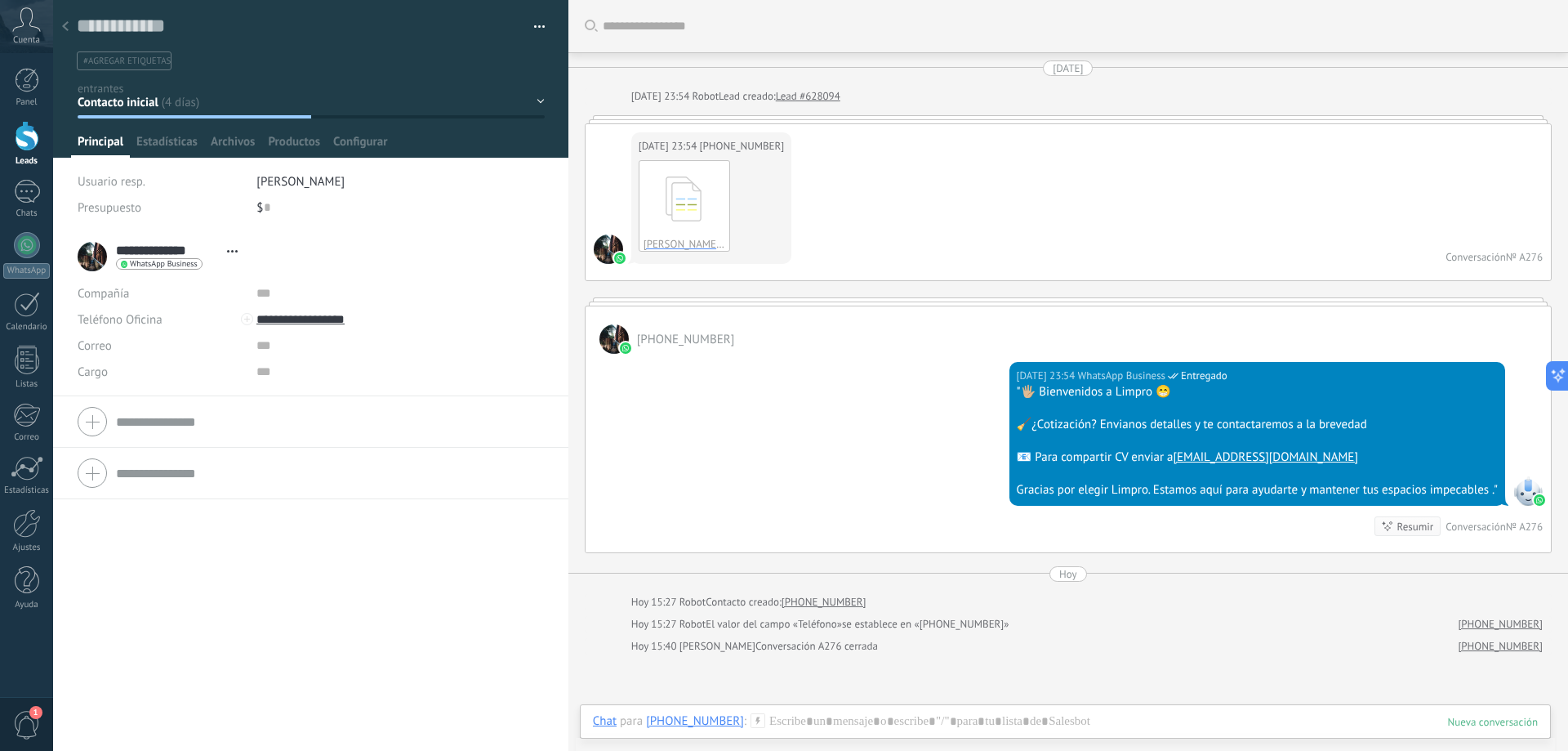
click at [539, 24] on div "Guardar y crear Imprimir Administrar etiquetas Exportar a excel" at bounding box center [311, 35] width 517 height 71
click at [32, 253] on div at bounding box center [27, 244] width 26 height 26
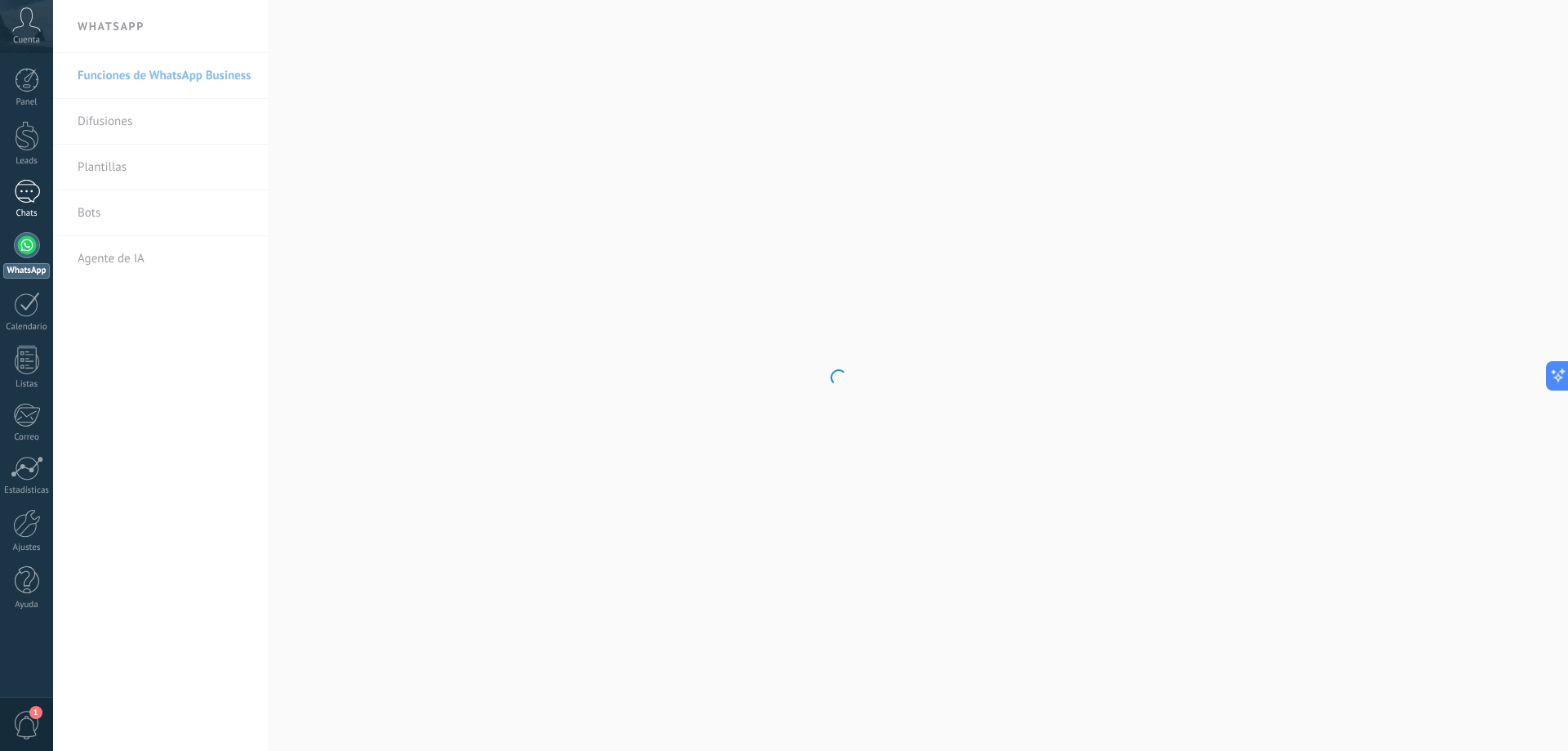
click at [27, 193] on div at bounding box center [27, 191] width 26 height 24
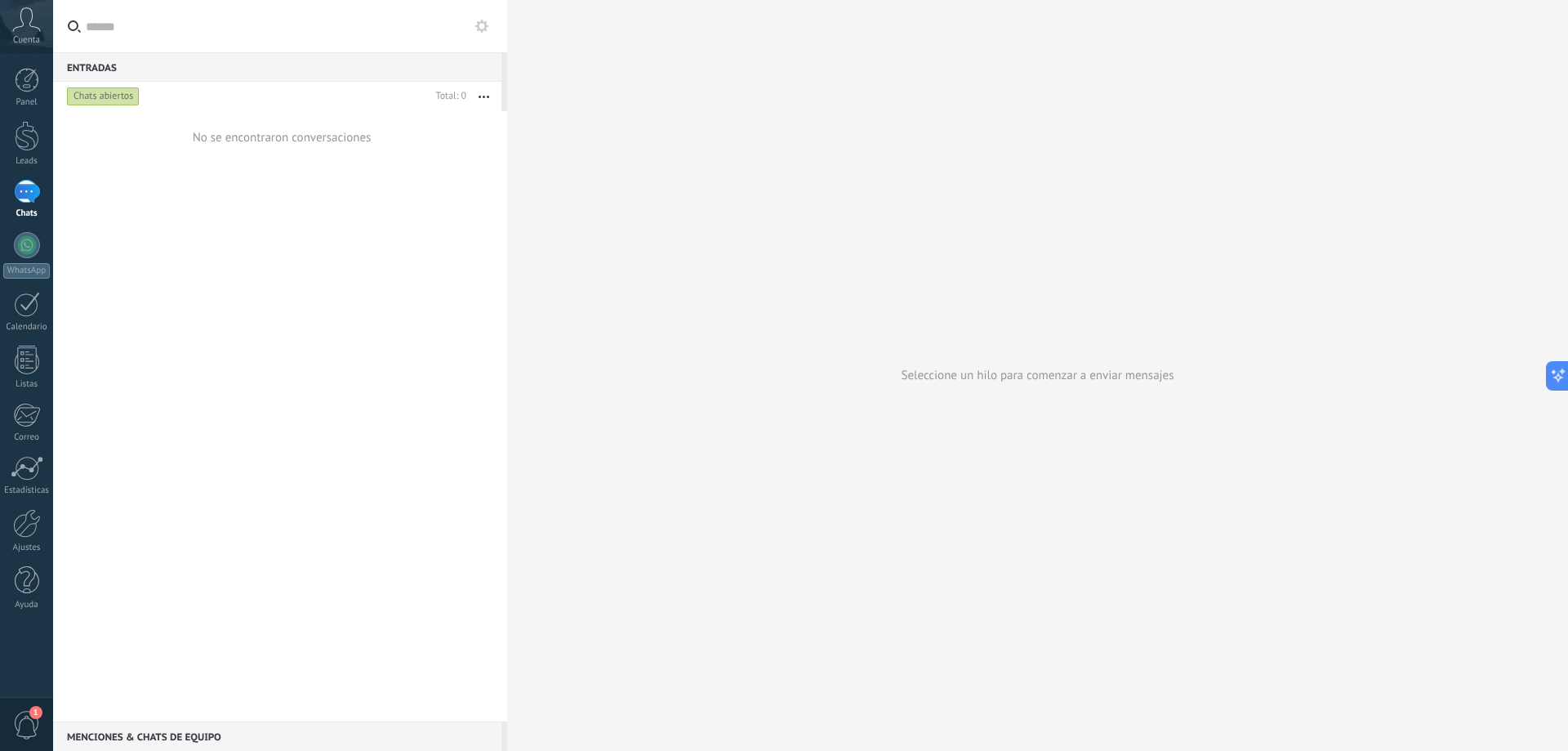
click at [473, 25] on button at bounding box center [482, 27] width 20 height 20
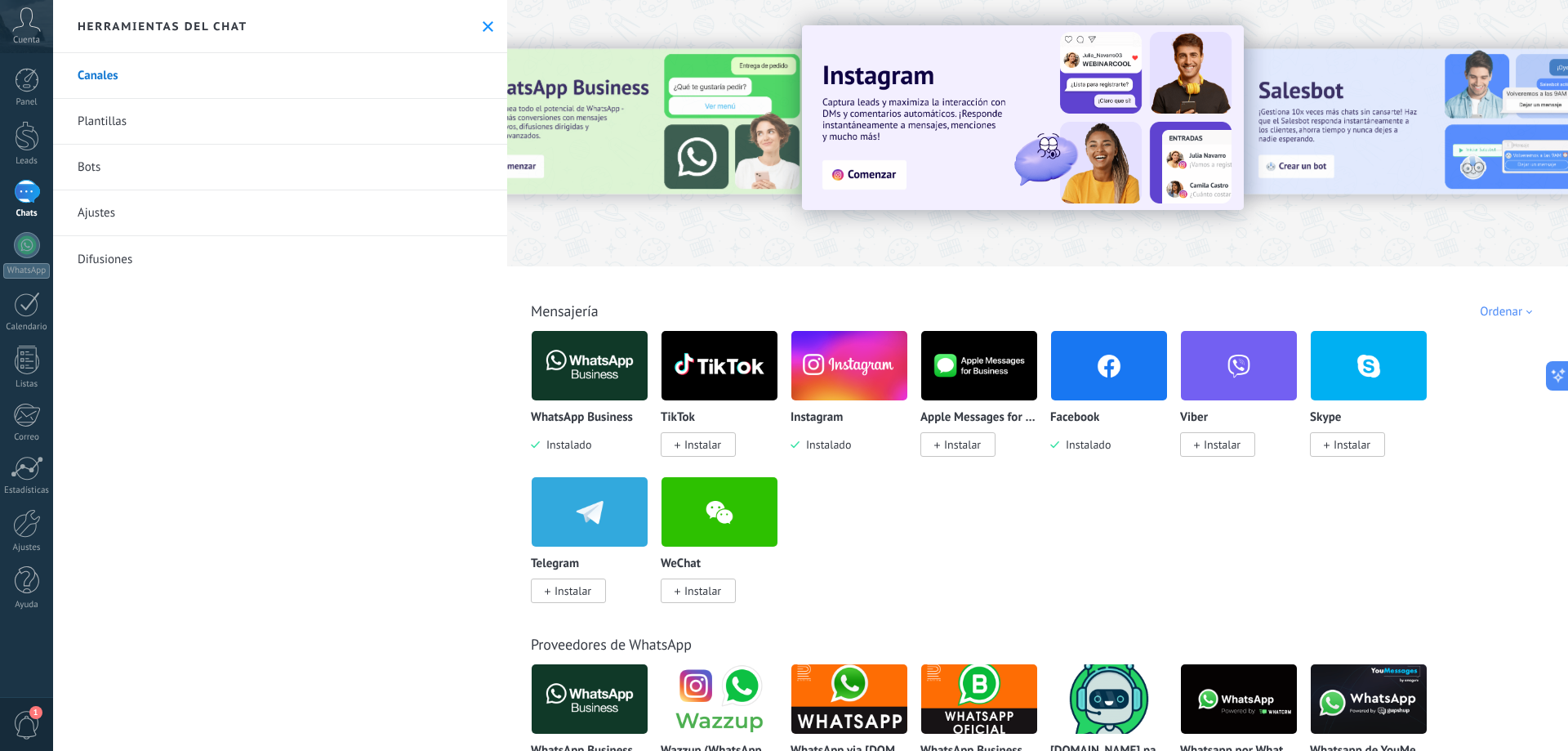
click at [591, 364] on img at bounding box center [590, 365] width 116 height 79
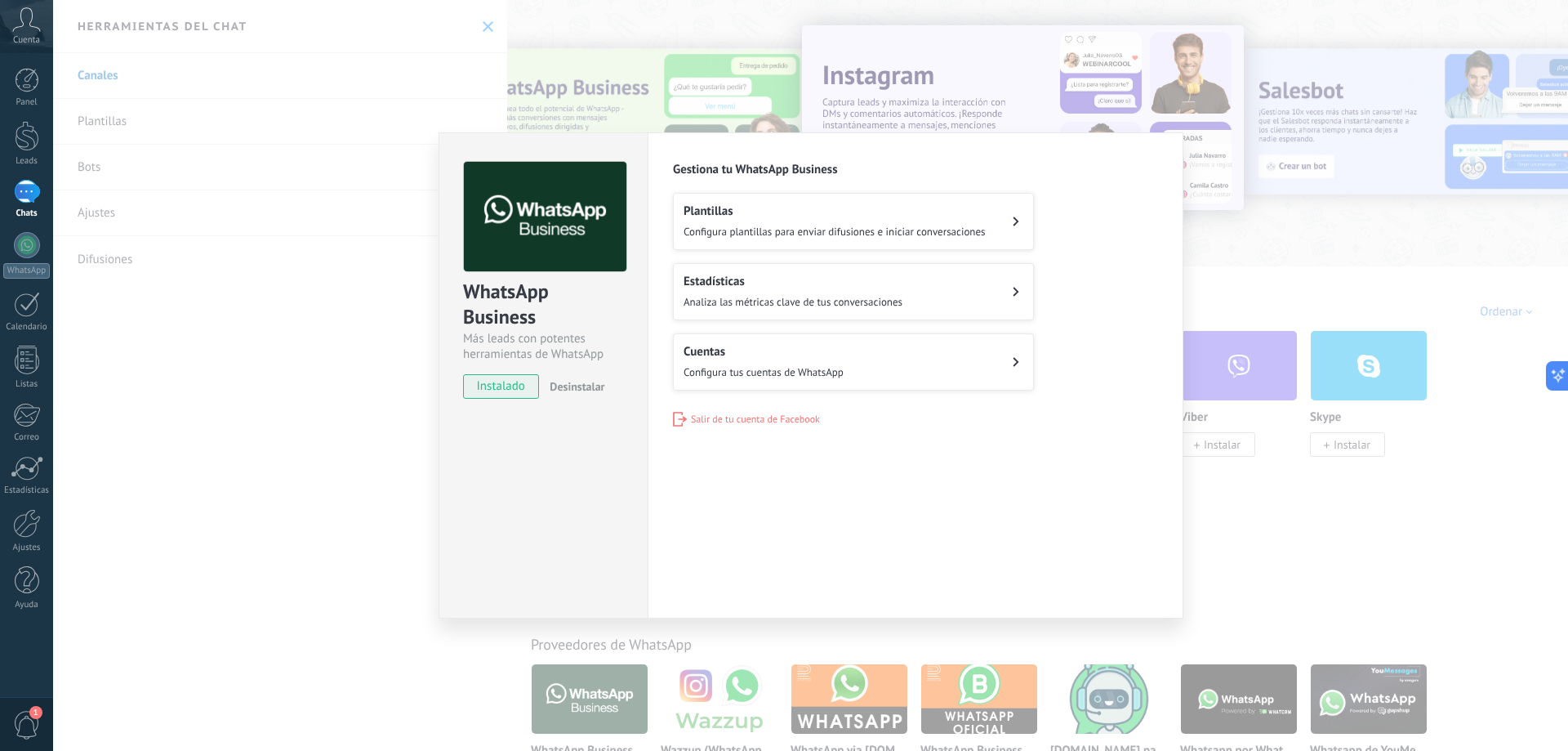
click at [766, 350] on h2 "Cuentas" at bounding box center [763, 351] width 160 height 16
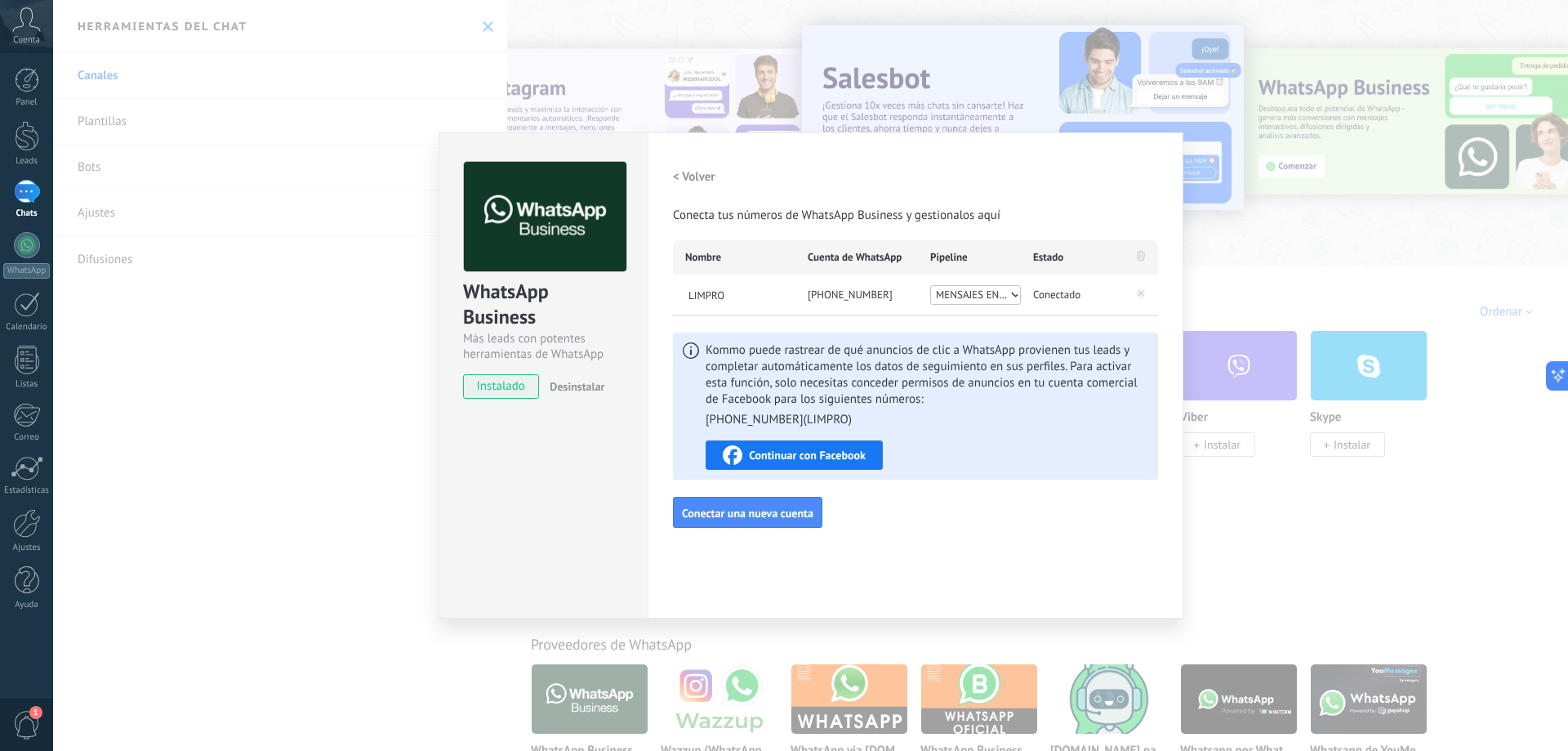
click at [1015, 295] on icon at bounding box center [1014, 295] width 8 height 13
click at [986, 293] on span "MENSAJES ENTRANTES -" at bounding box center [973, 295] width 74 height 17
click at [1227, 133] on div "WhatsApp Business Más leads con potentes herramientas de WhatsApp instalado Des…" at bounding box center [811, 376] width 1515 height 751
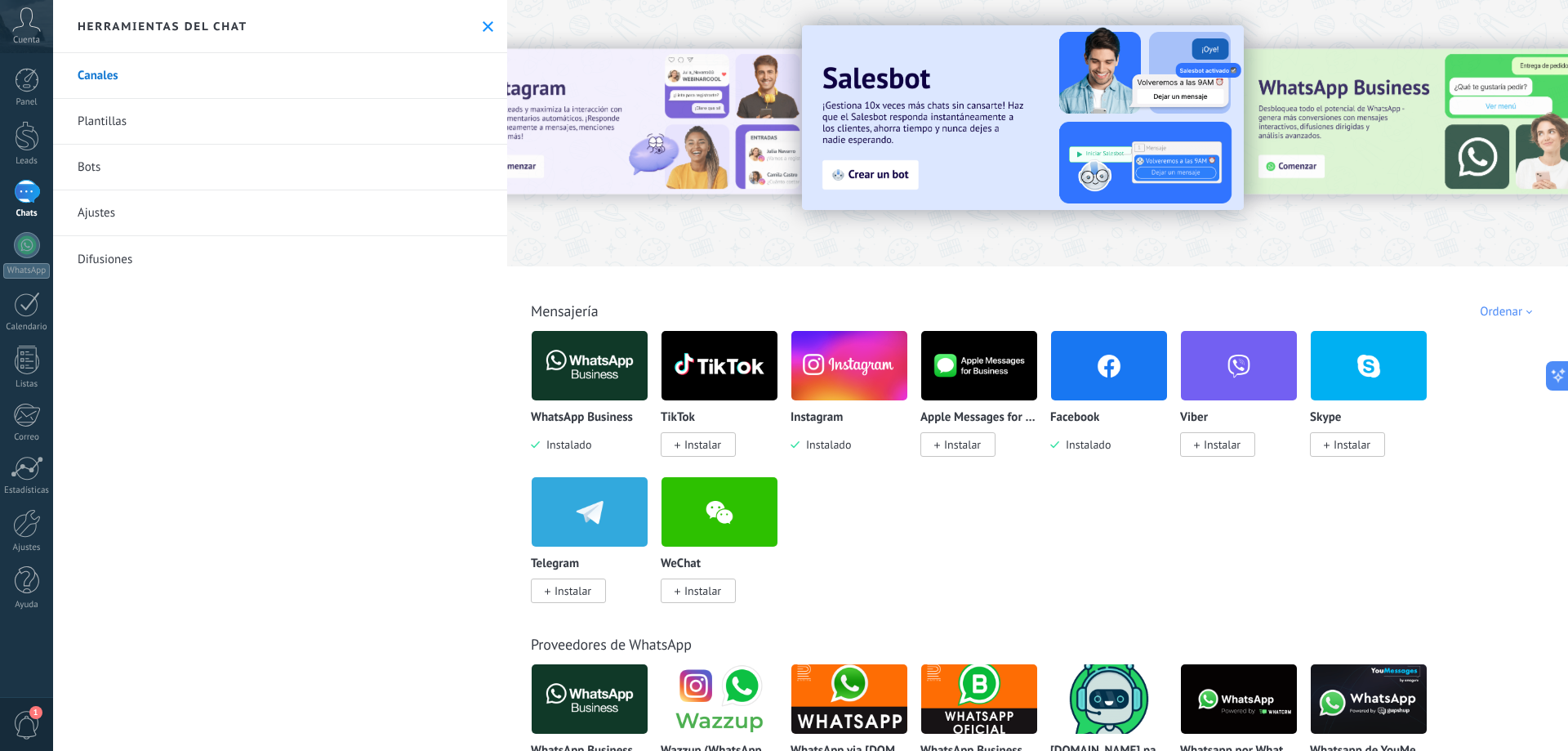
click at [133, 209] on link "Ajustes" at bounding box center [280, 213] width 454 height 46
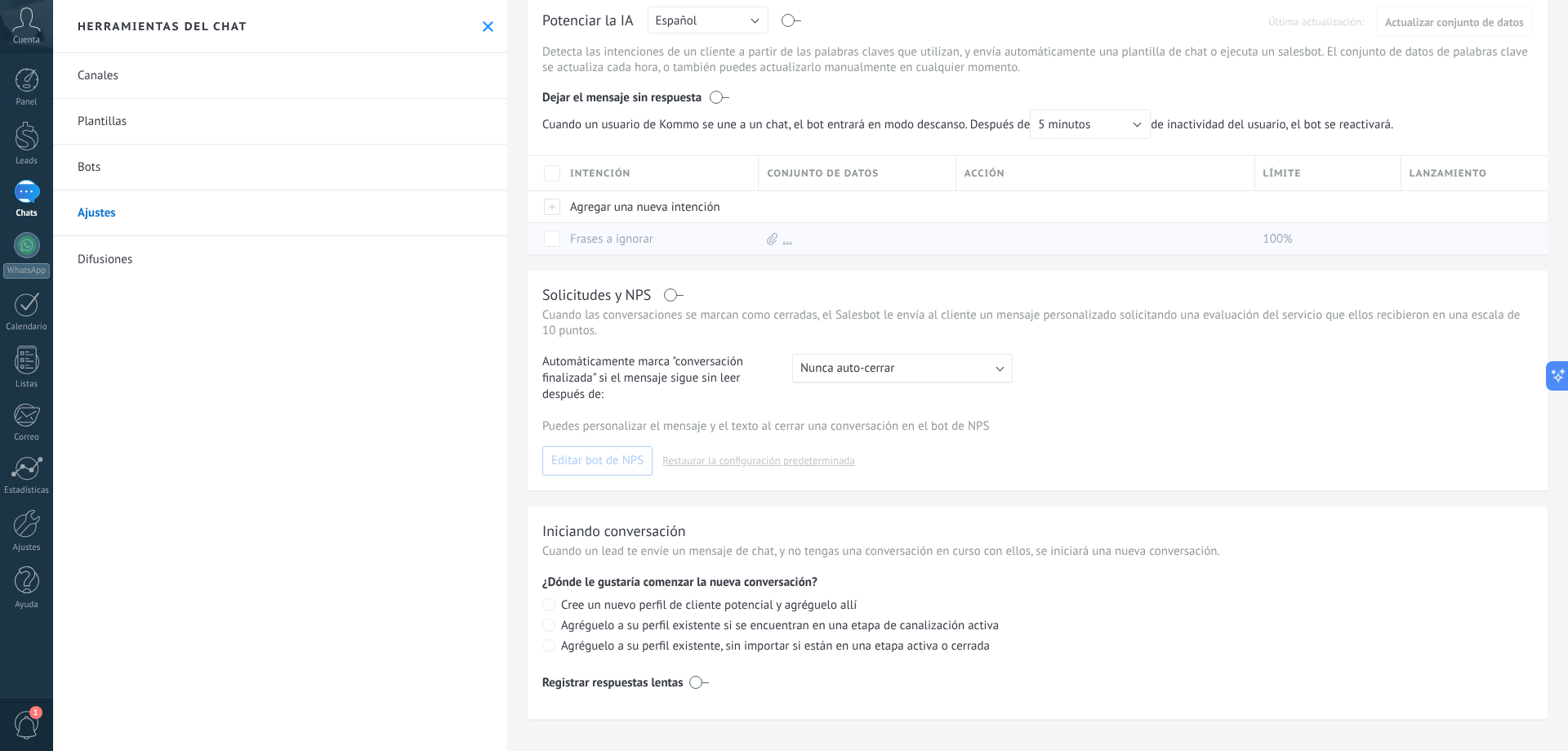
scroll to position [193, 0]
click at [912, 371] on div ": Nunca auto-cerrar" at bounding box center [903, 365] width 221 height 29
click at [912, 368] on div ": Nunca auto-cerrar" at bounding box center [903, 365] width 221 height 29
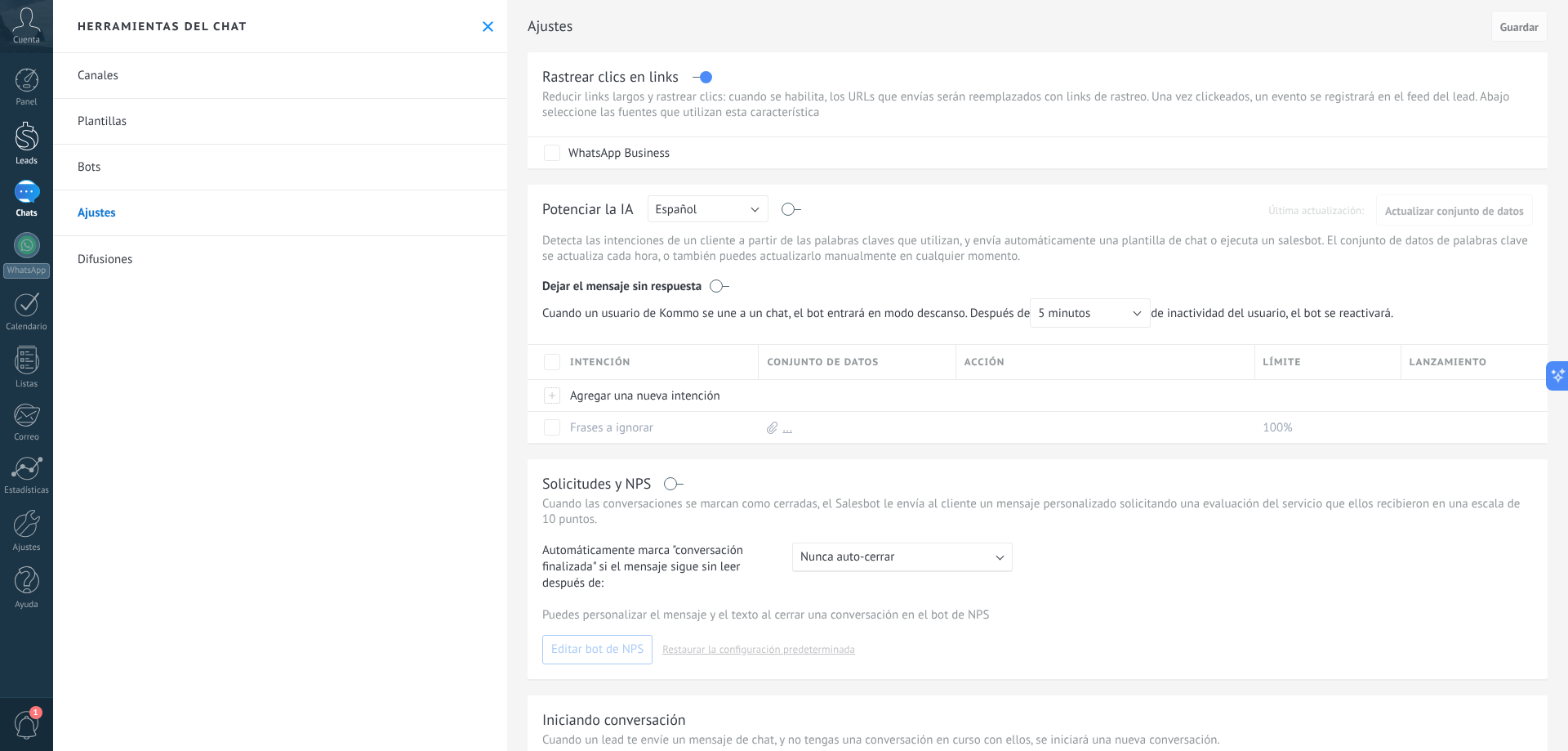
click at [22, 150] on div at bounding box center [27, 136] width 25 height 30
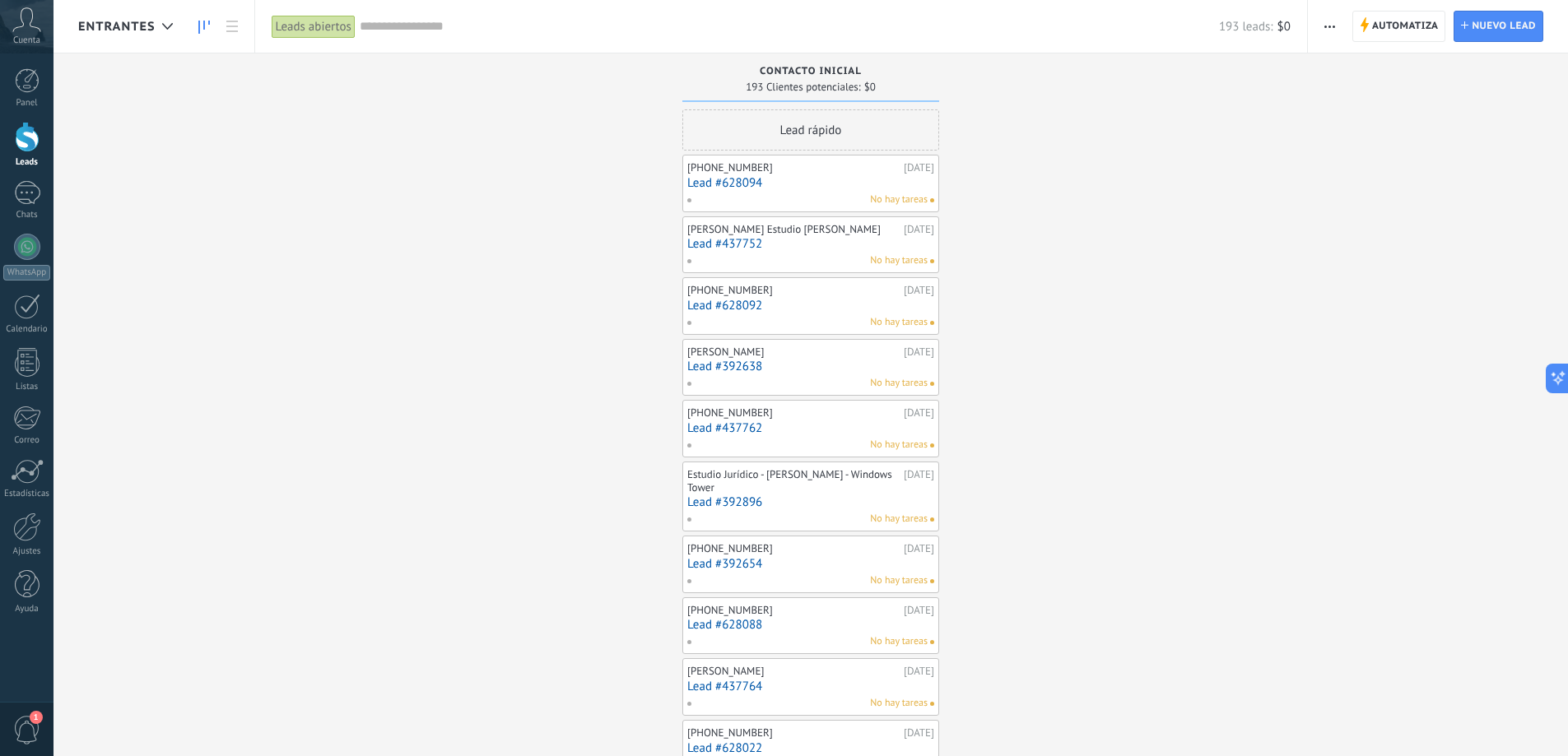
click at [798, 183] on link "Lead #628094" at bounding box center [810, 182] width 247 height 14
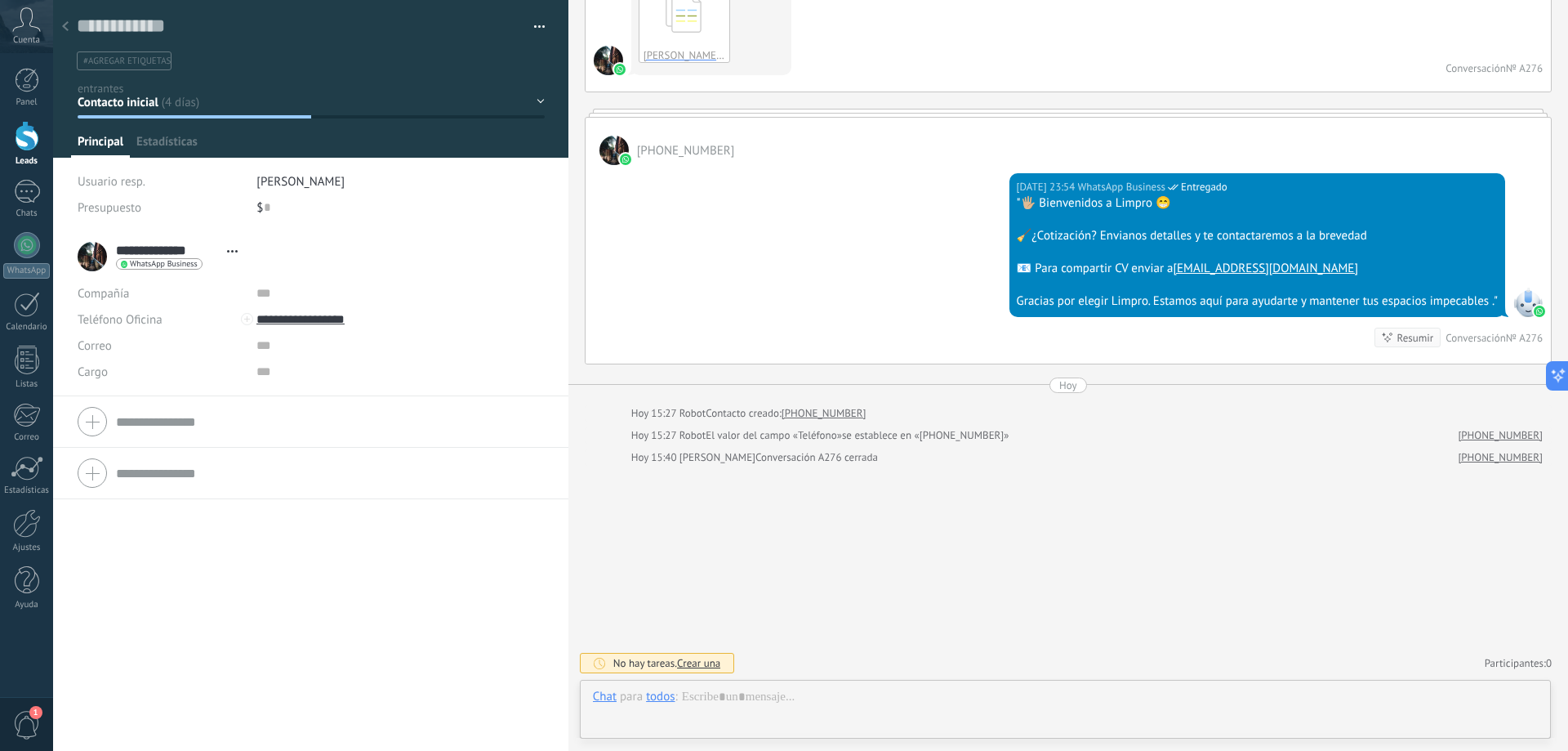
scroll to position [25, 0]
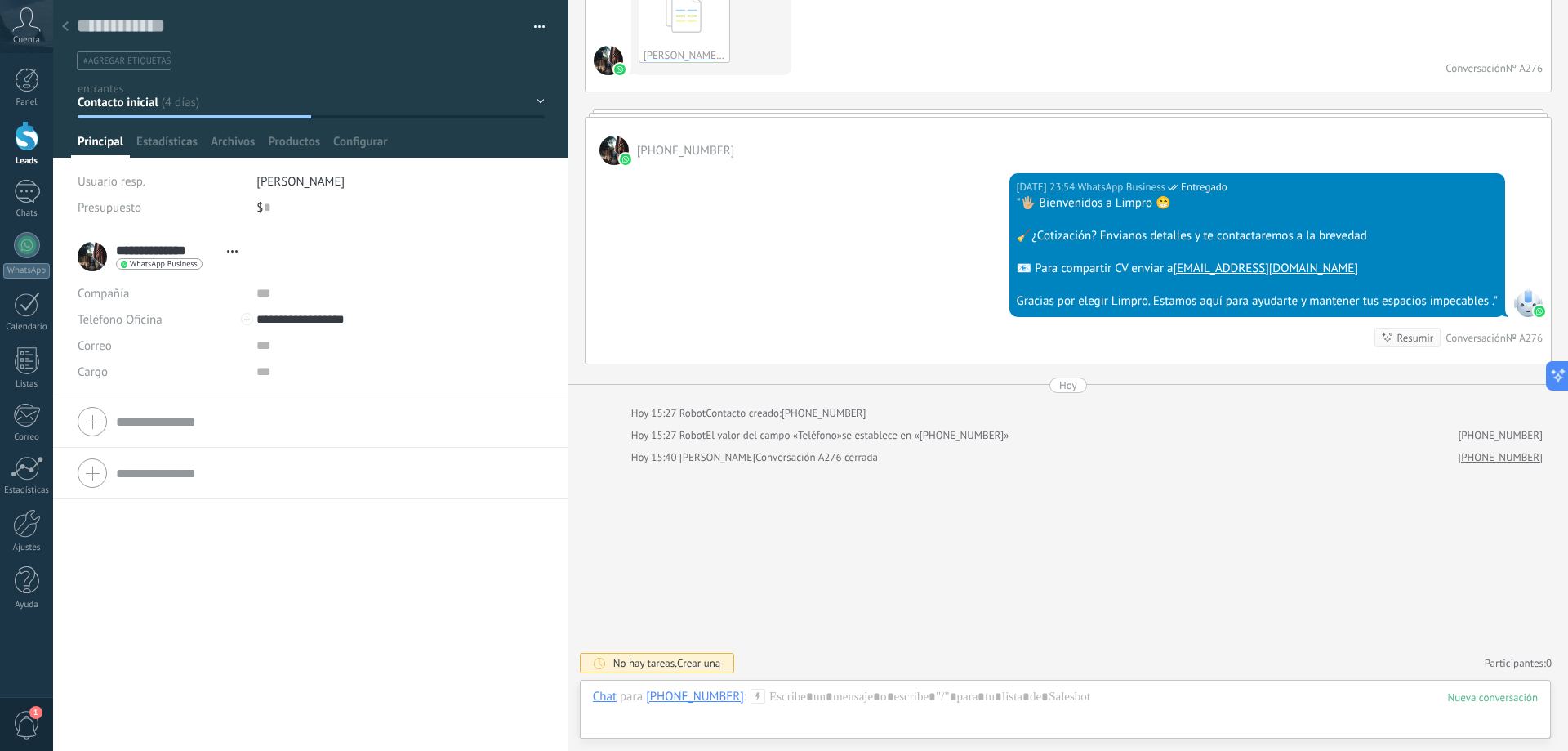
click at [529, 27] on button "button" at bounding box center [533, 27] width 24 height 25
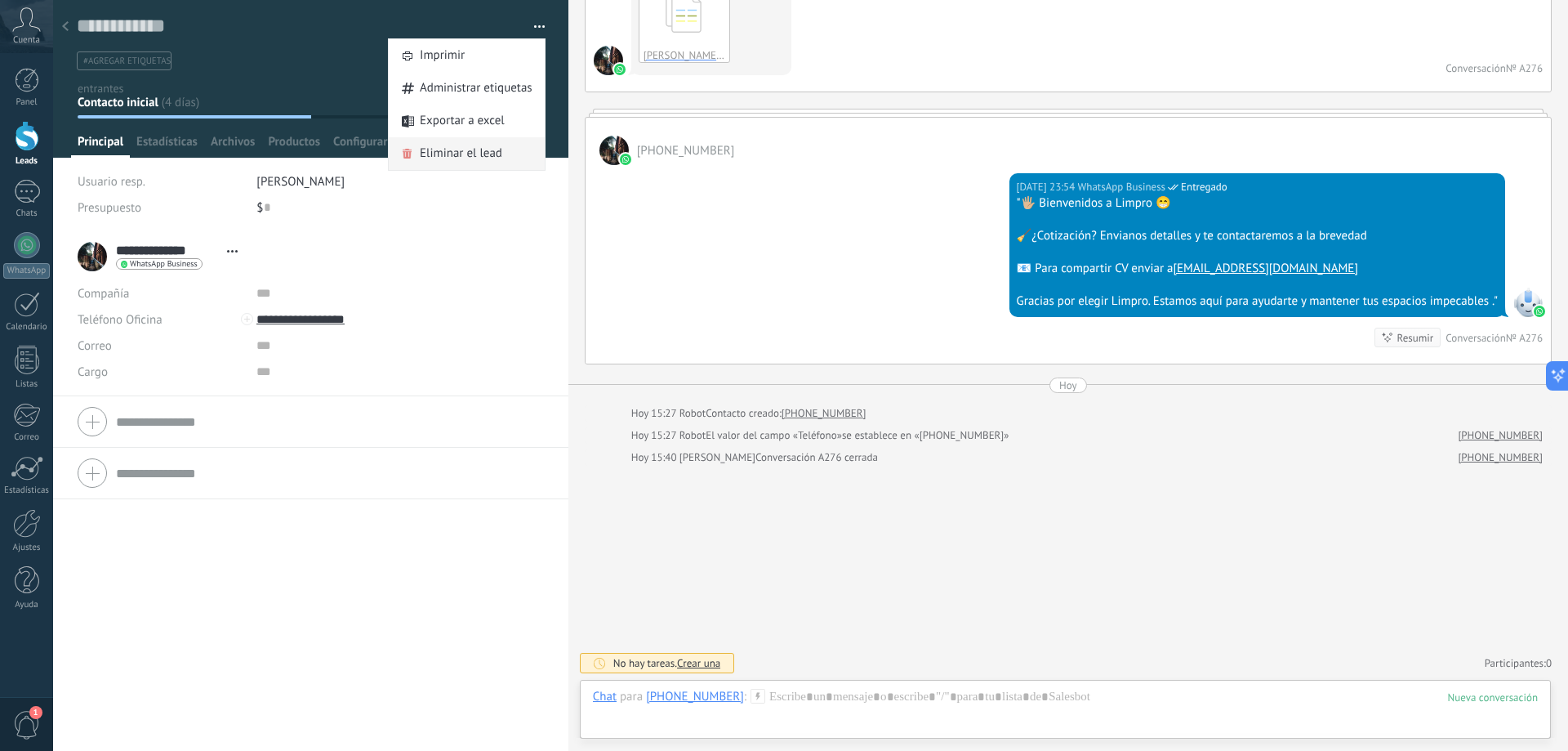
click at [471, 155] on span "Eliminar el lead" at bounding box center [461, 153] width 82 height 32
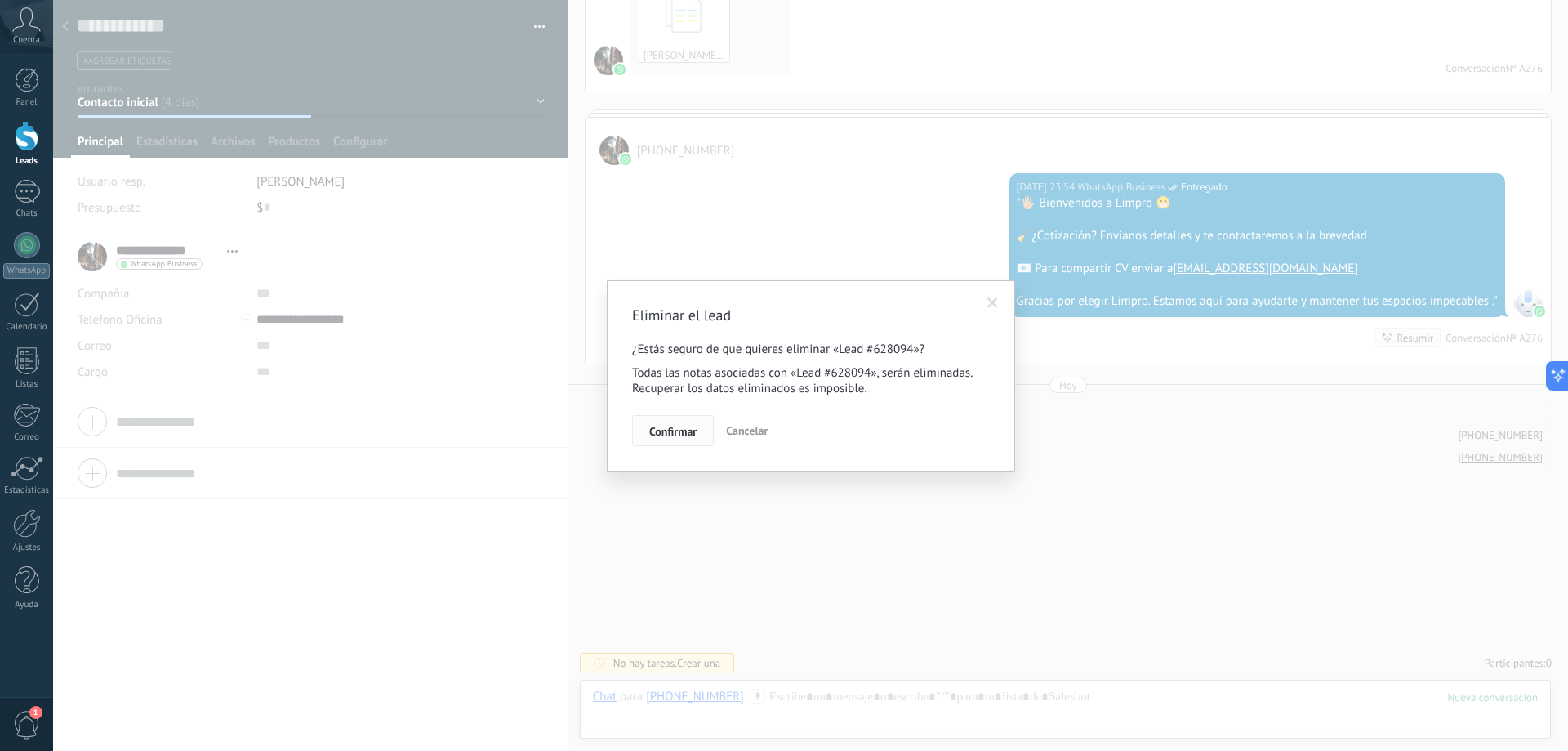
click at [691, 427] on span "Confirmar" at bounding box center [673, 431] width 47 height 12
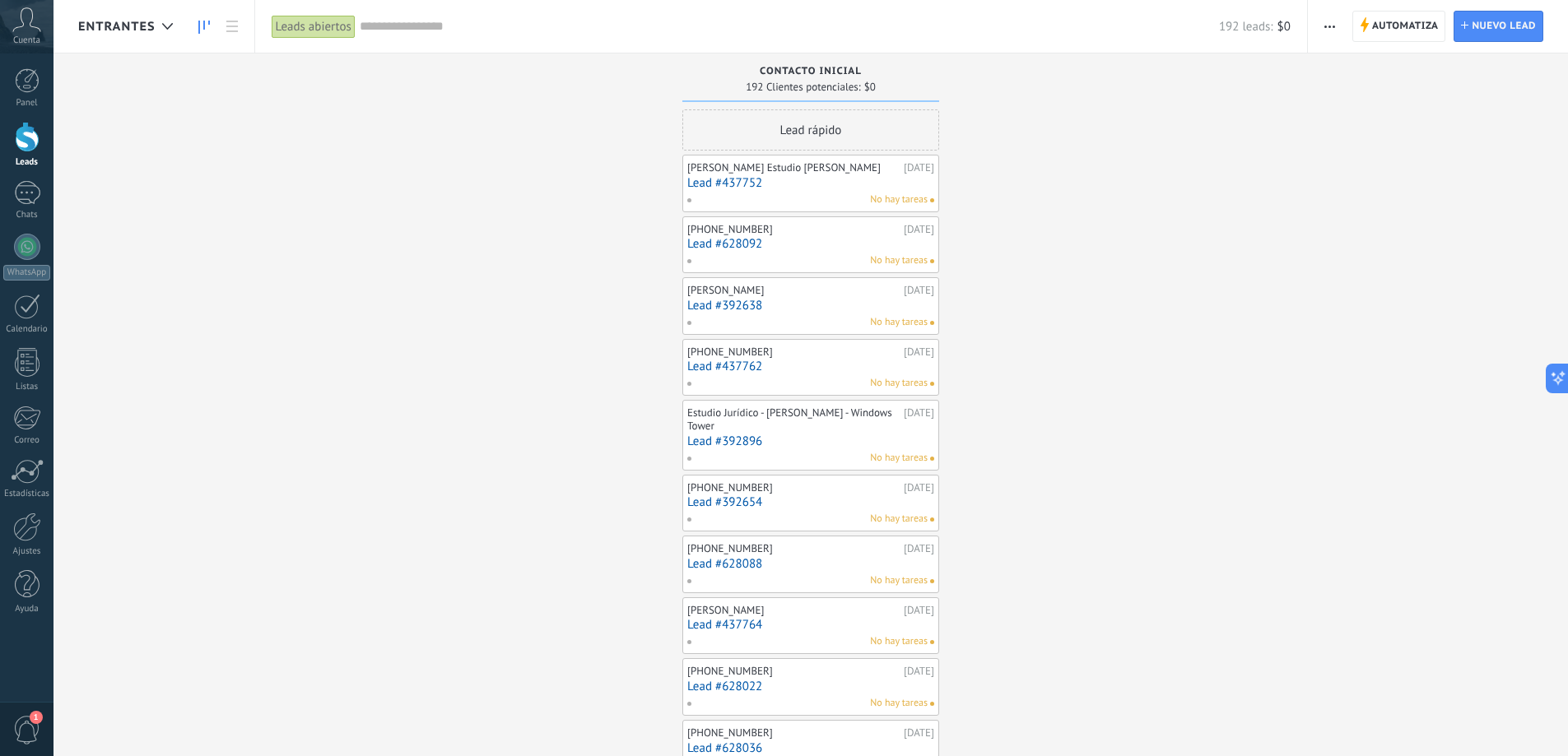
click at [815, 196] on div "No hay tareas" at bounding box center [807, 200] width 241 height 15
click at [781, 192] on div "No hay tareas" at bounding box center [807, 200] width 241 height 15
click at [776, 179] on link "Lead #437752" at bounding box center [810, 182] width 247 height 14
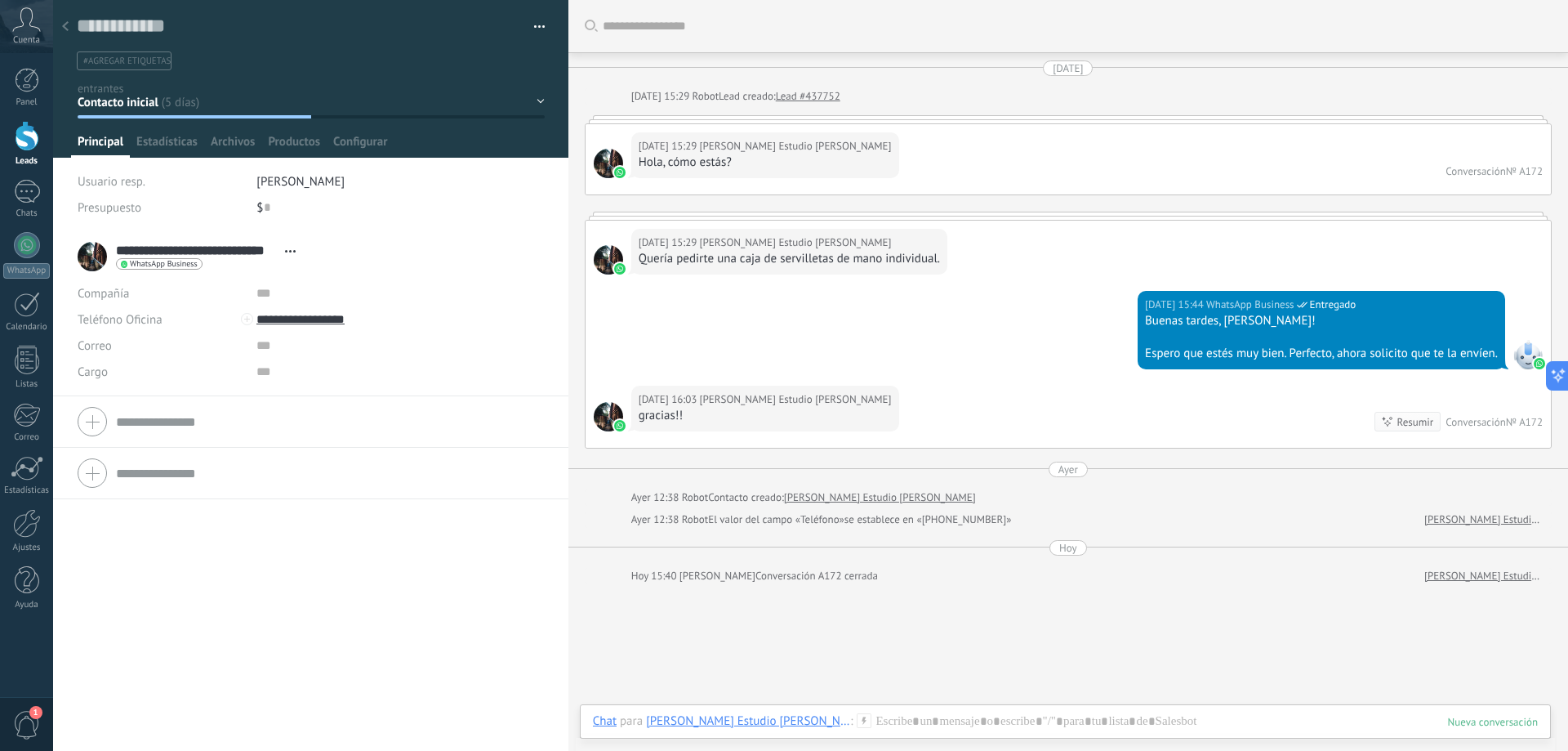
click at [537, 24] on button "button" at bounding box center [533, 27] width 24 height 25
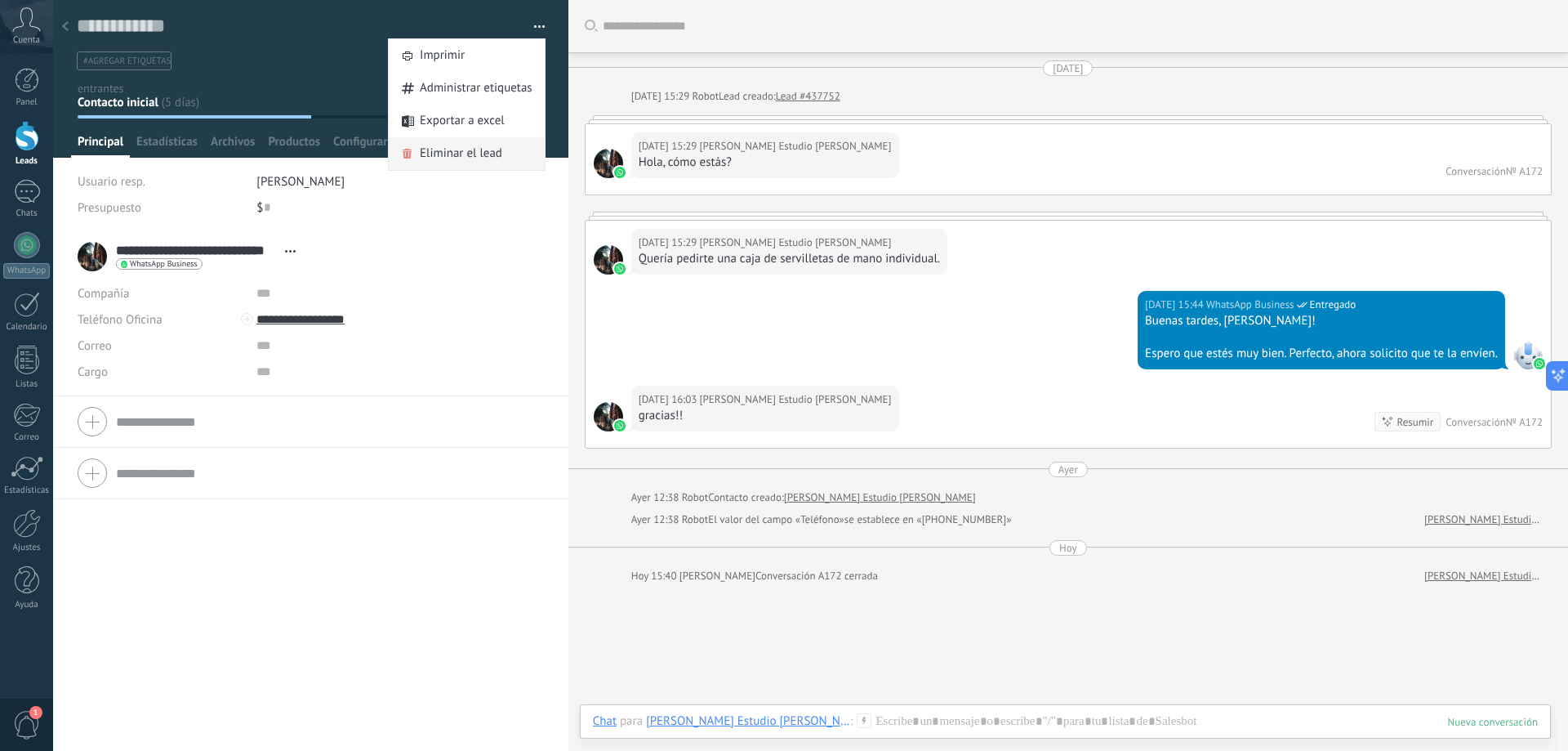
click at [449, 150] on span "Eliminar el lead" at bounding box center [461, 153] width 82 height 32
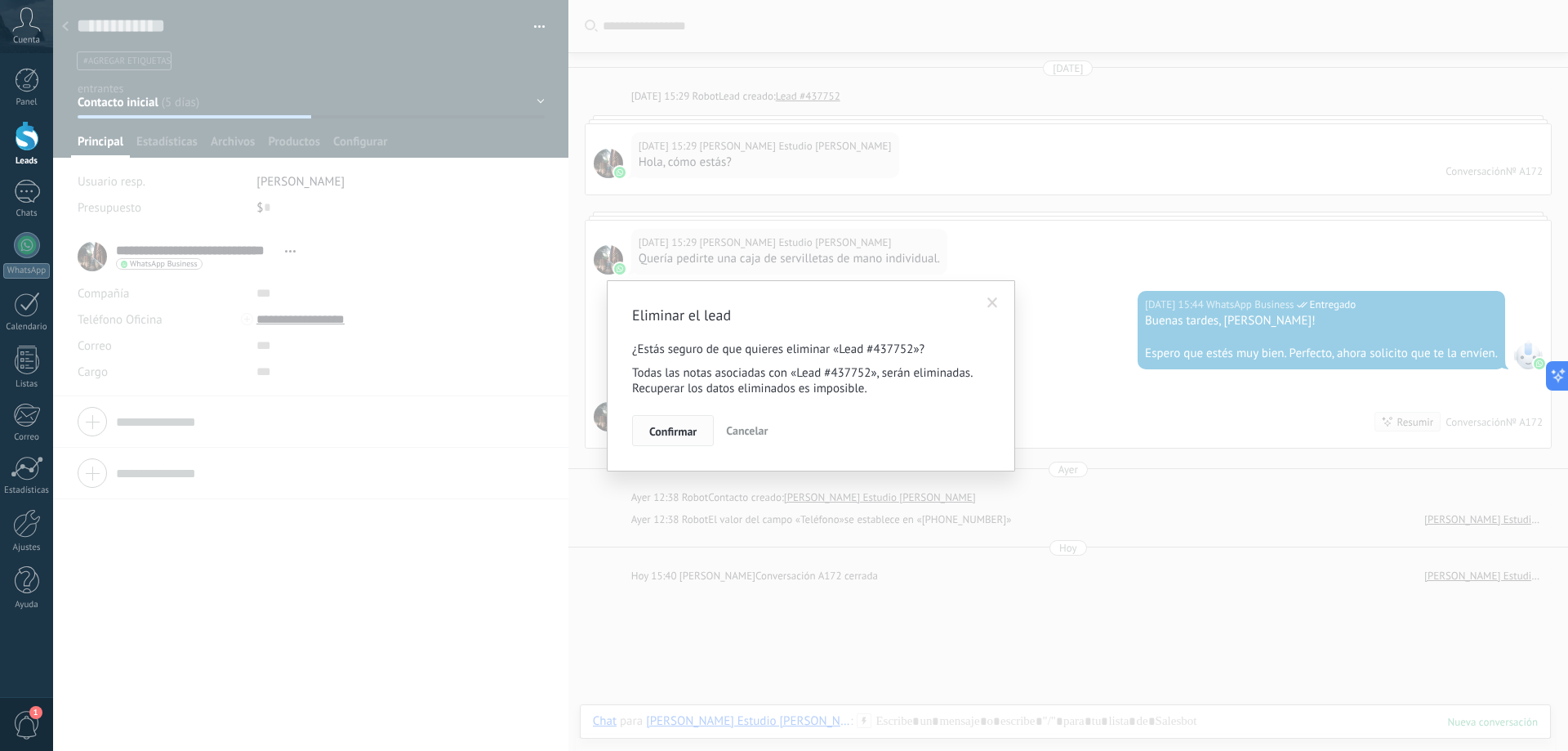
click at [695, 435] on span "Confirmar" at bounding box center [673, 431] width 47 height 12
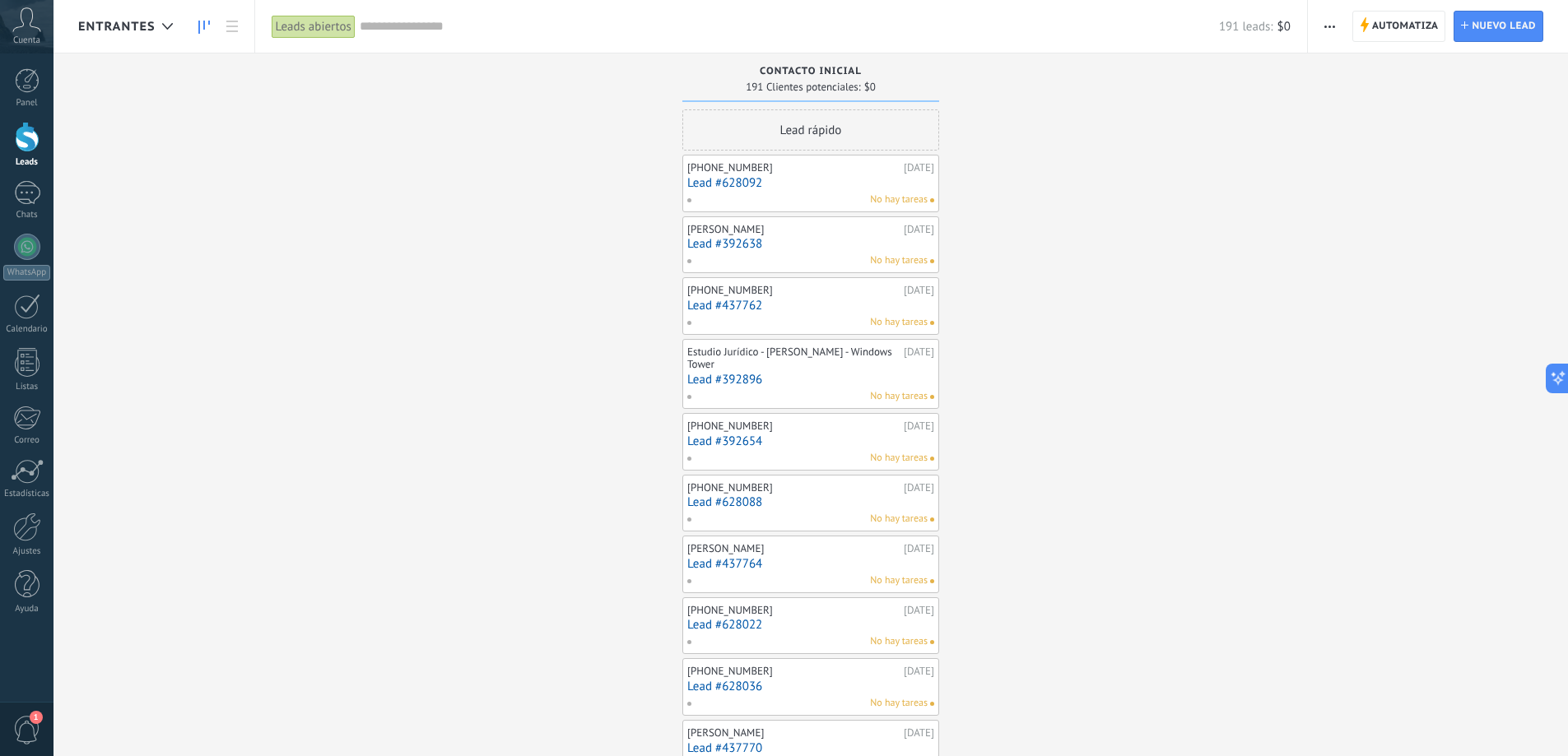
click at [808, 189] on link "Lead #628092" at bounding box center [810, 182] width 247 height 14
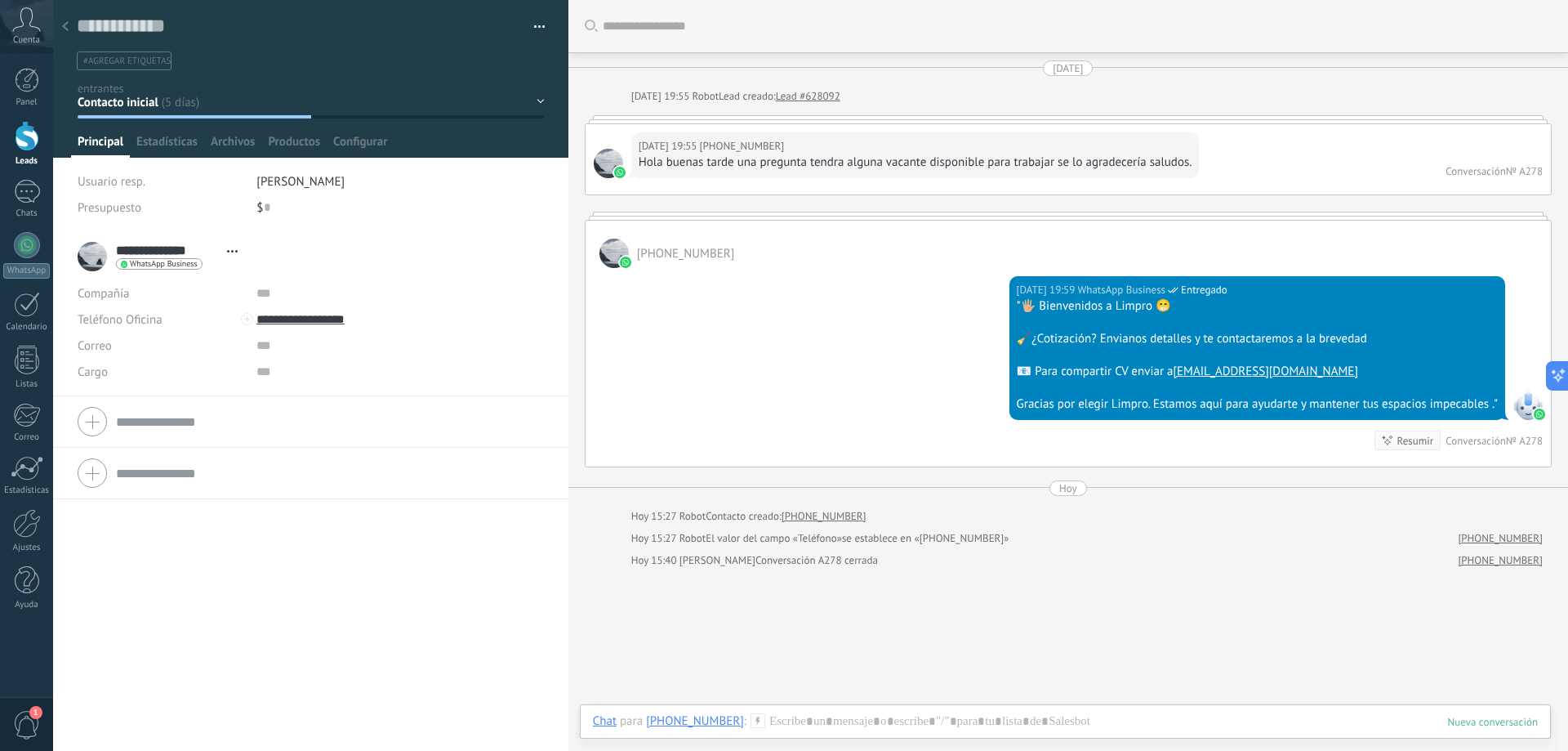
click at [528, 24] on button "button" at bounding box center [533, 27] width 24 height 25
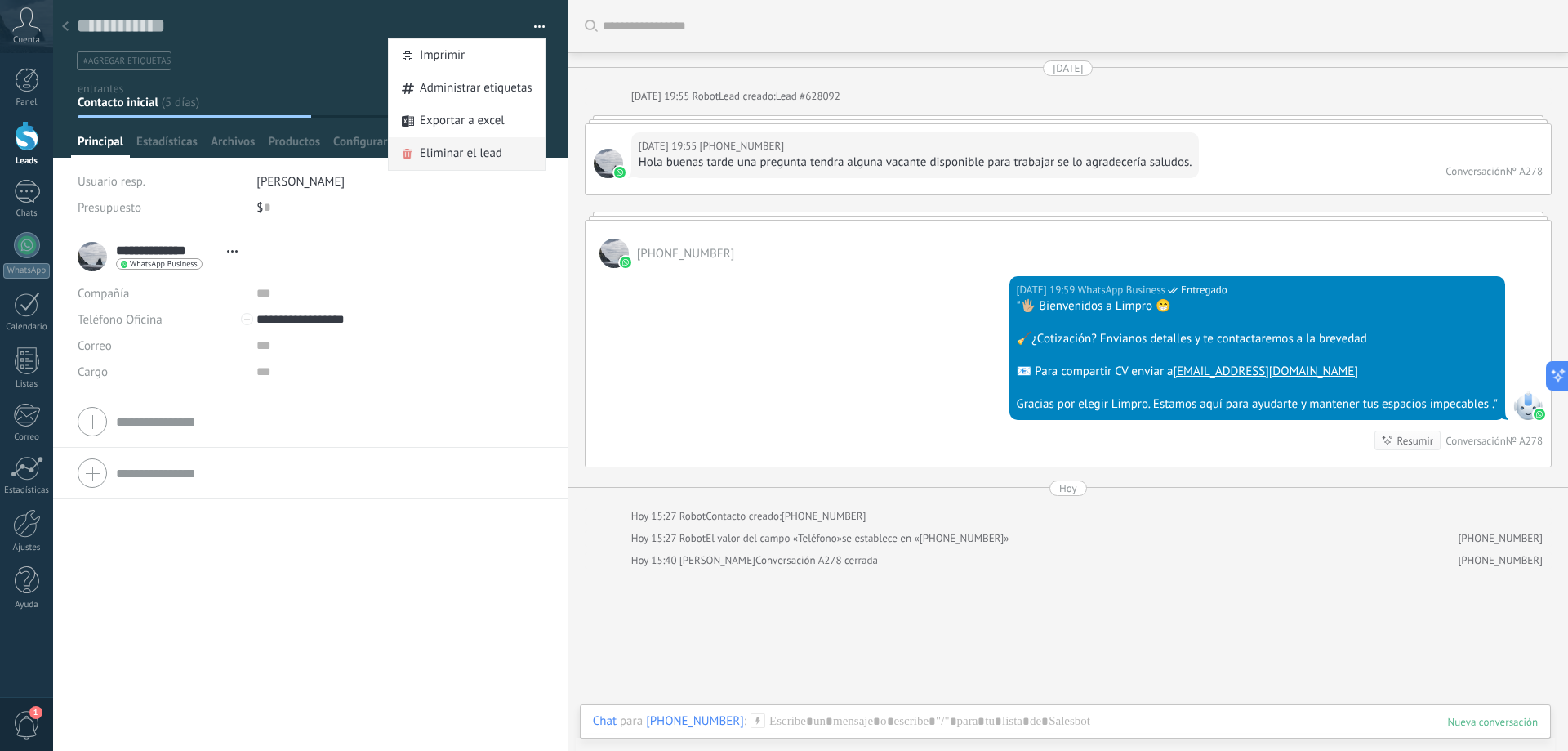
click at [469, 153] on span "Eliminar el lead" at bounding box center [461, 153] width 82 height 32
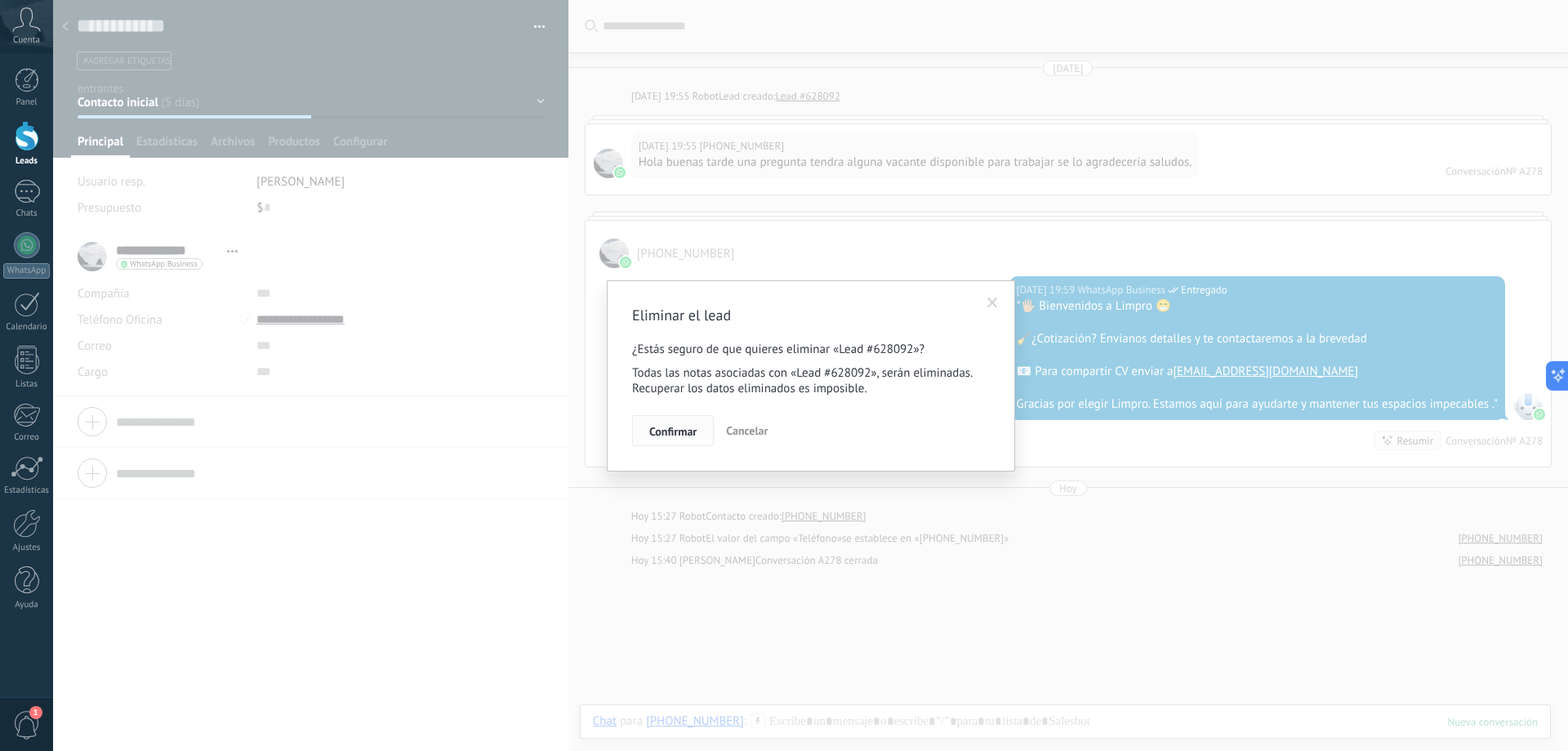
click at [676, 421] on button "Confirmar" at bounding box center [673, 430] width 81 height 31
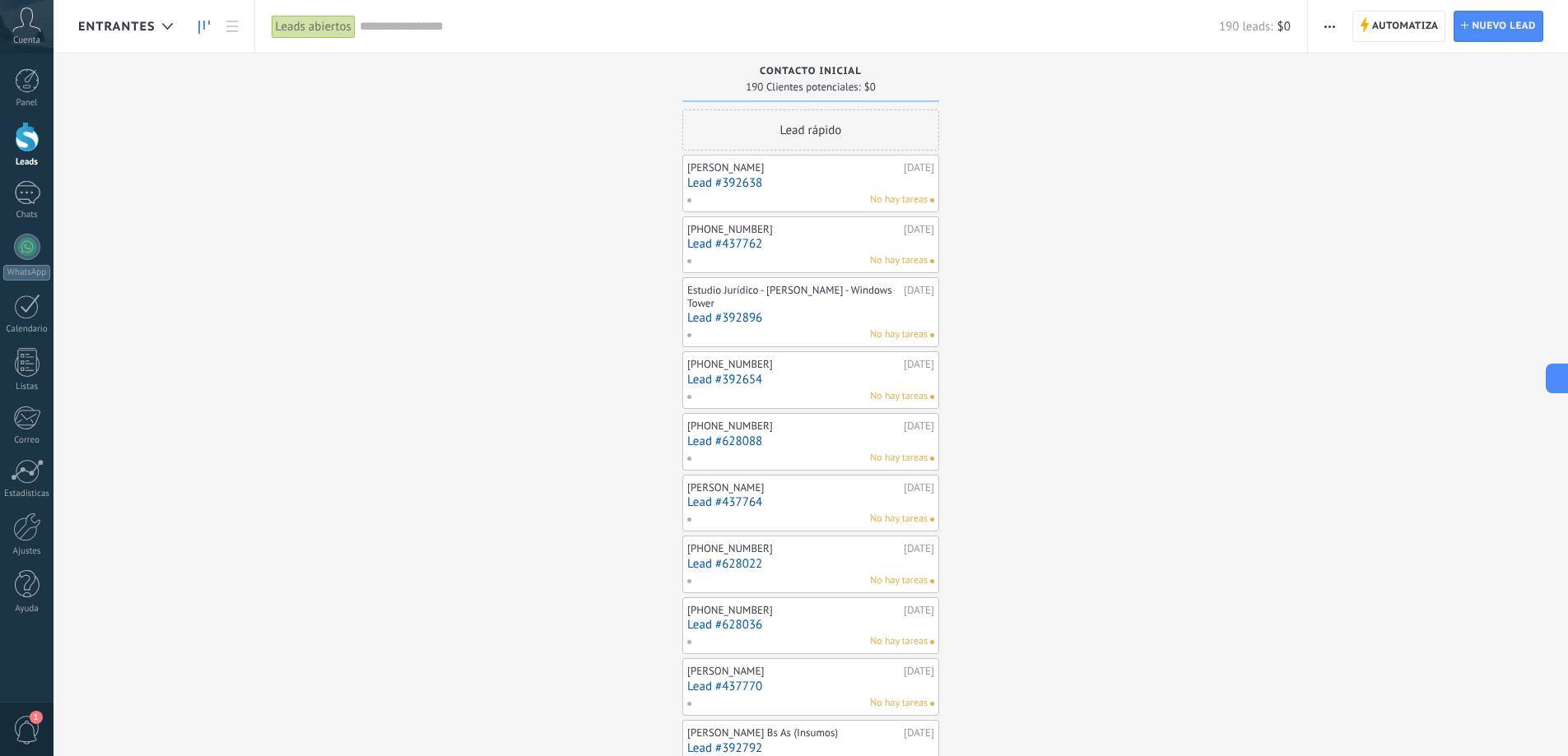
click at [794, 182] on link "Lead #392638" at bounding box center [810, 182] width 247 height 14
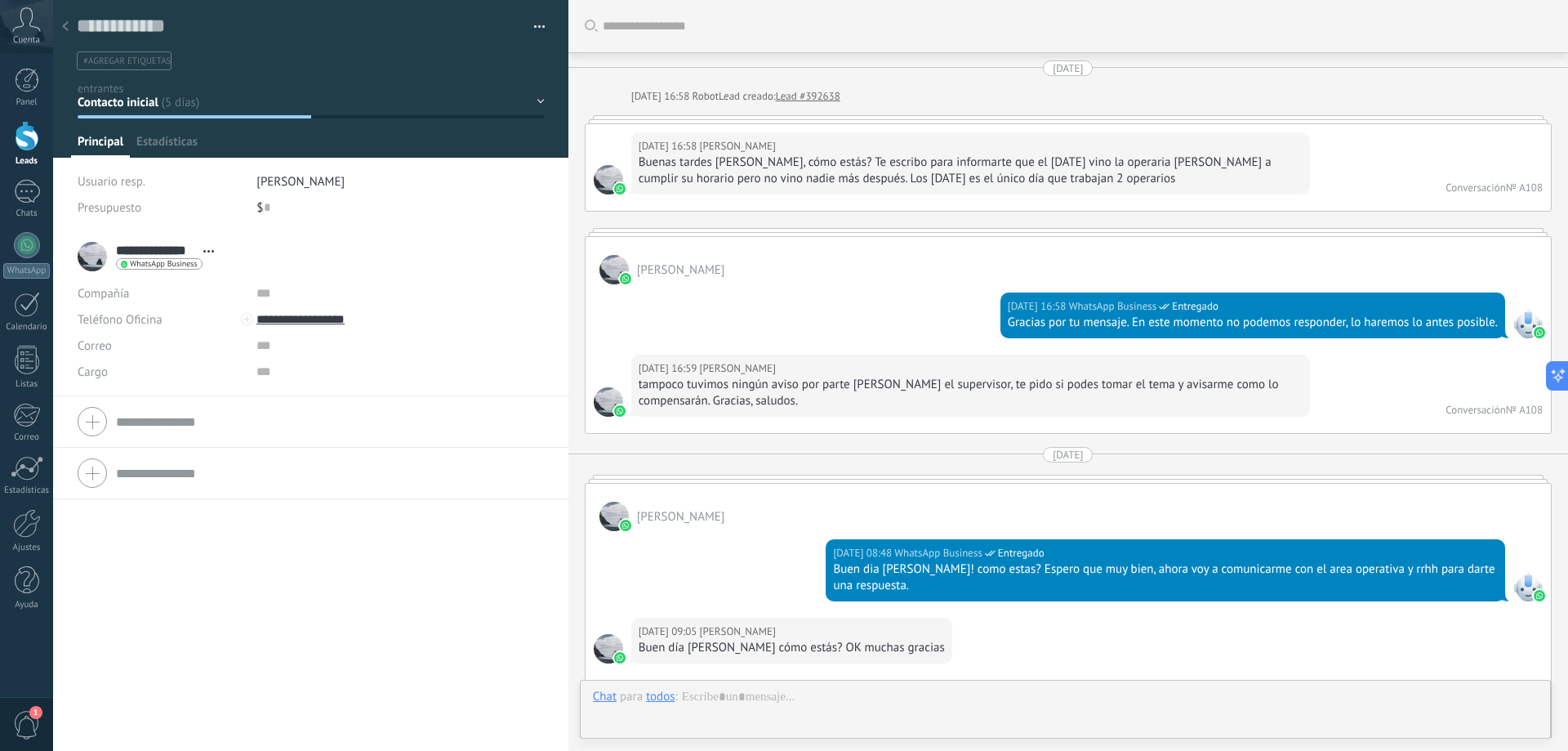
scroll to position [637, 0]
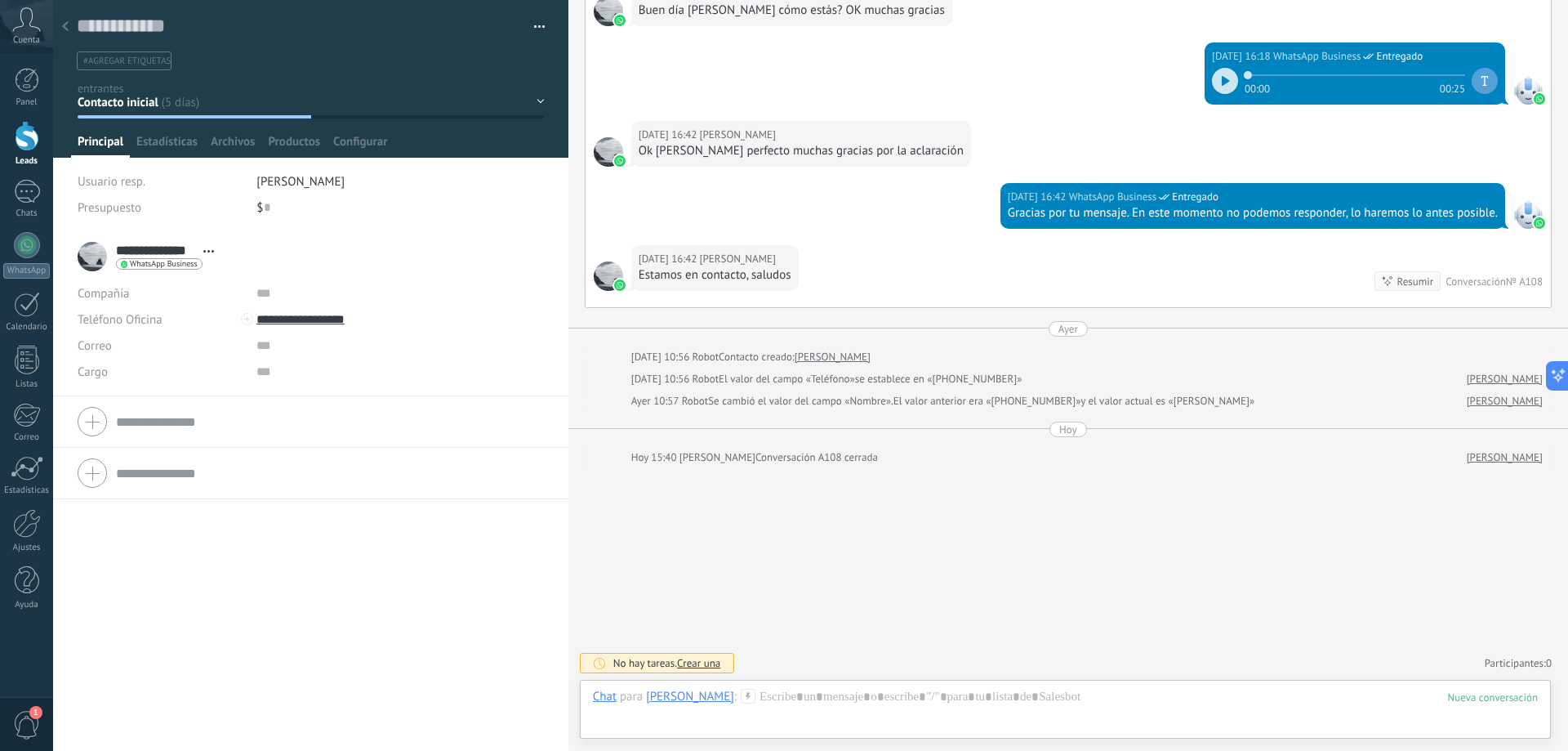
click at [532, 22] on button "button" at bounding box center [533, 27] width 24 height 25
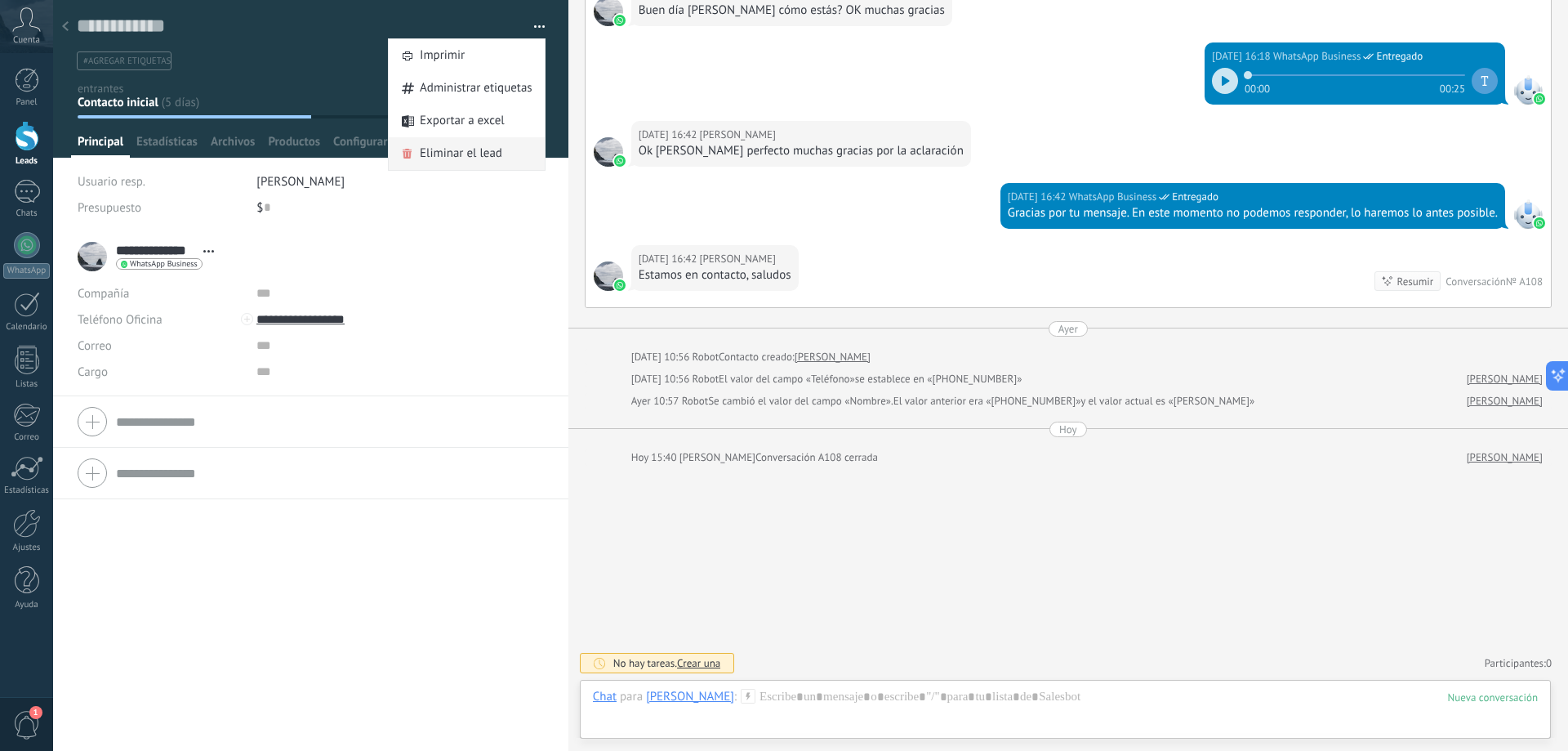
click at [471, 158] on span "Eliminar el lead" at bounding box center [461, 153] width 82 height 32
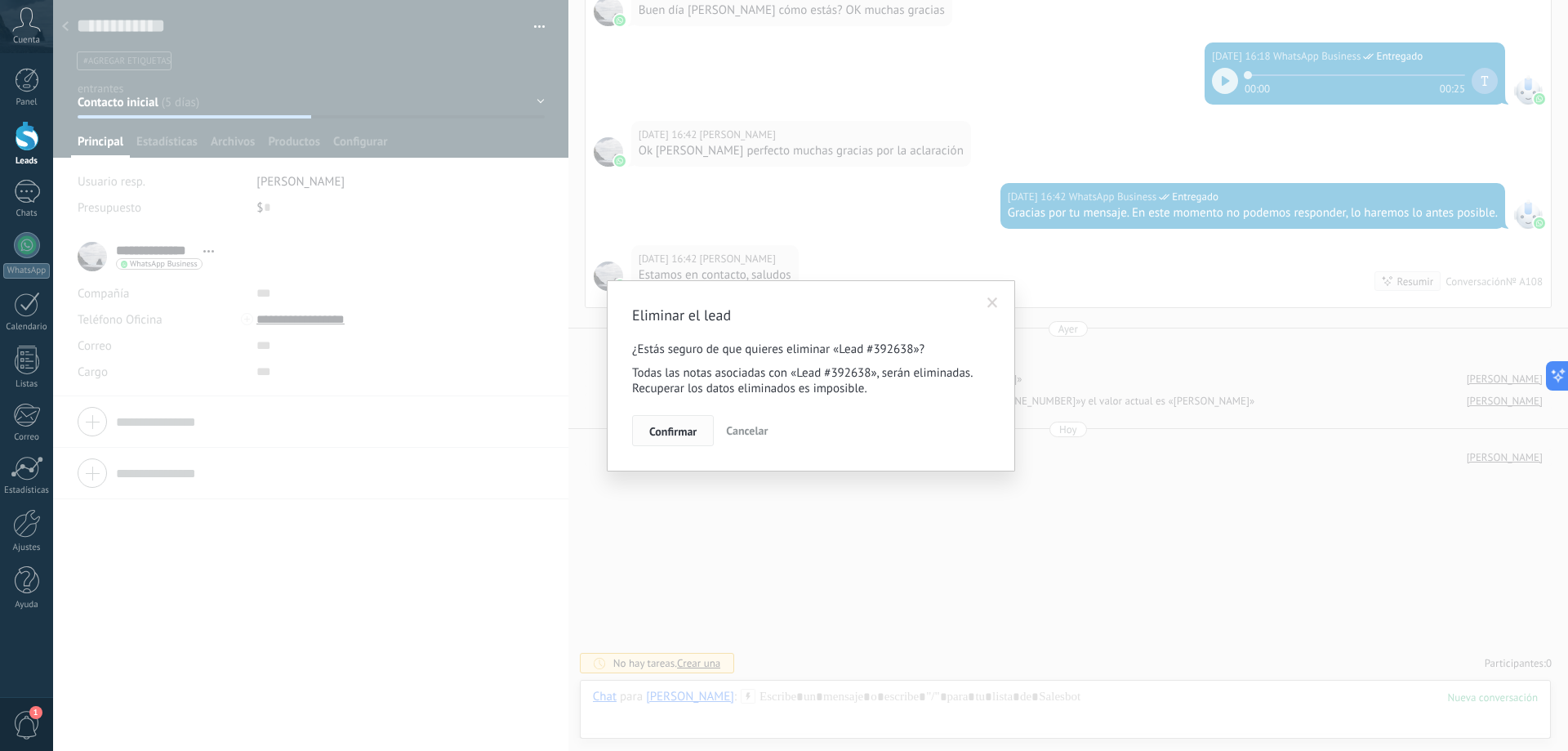
click at [688, 433] on span "Confirmar" at bounding box center [673, 431] width 47 height 12
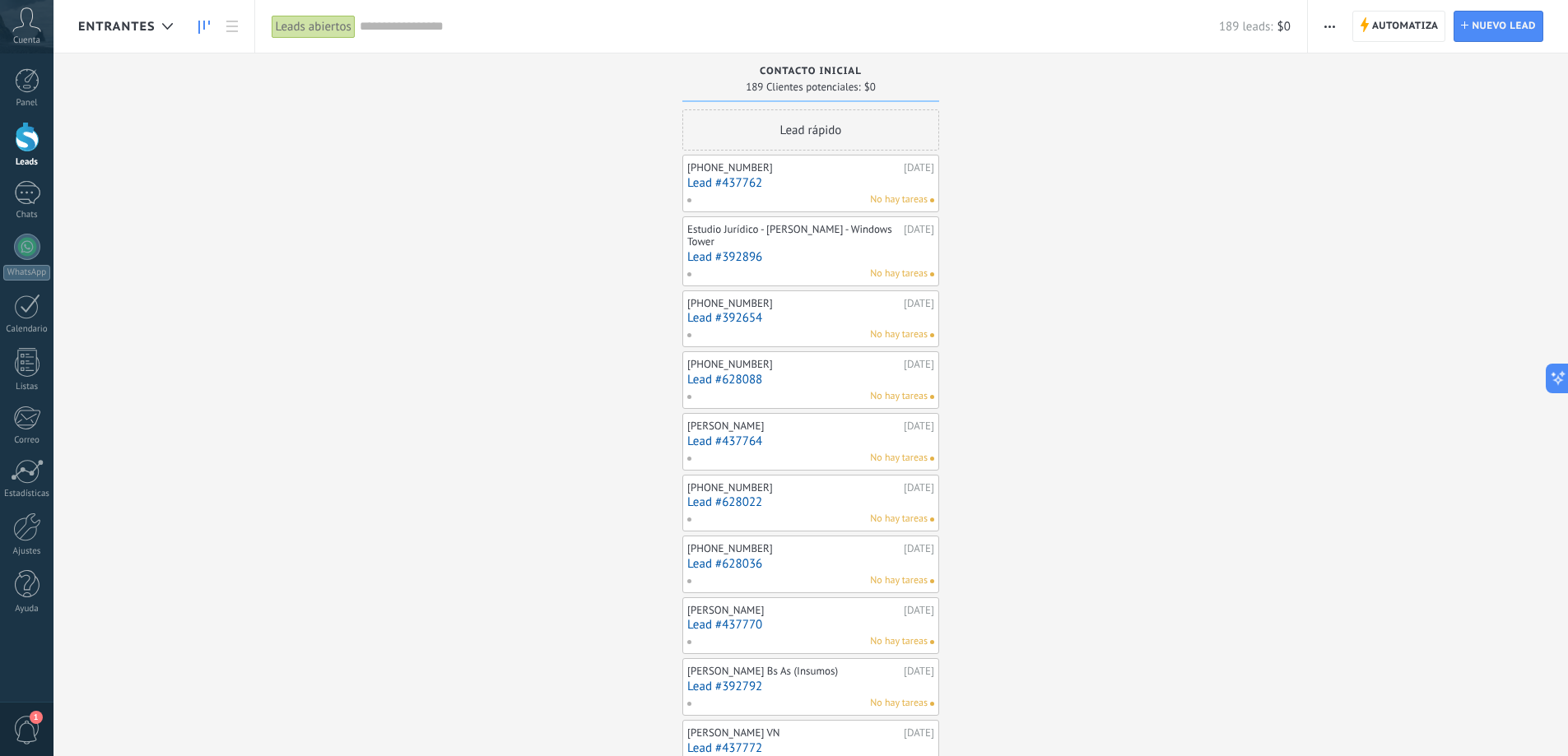
click at [808, 175] on div "+5493564688125 13/08/2025 Lead #437762 No hay tareas" at bounding box center [810, 183] width 247 height 48
click at [732, 181] on link "Lead #437762" at bounding box center [810, 182] width 247 height 14
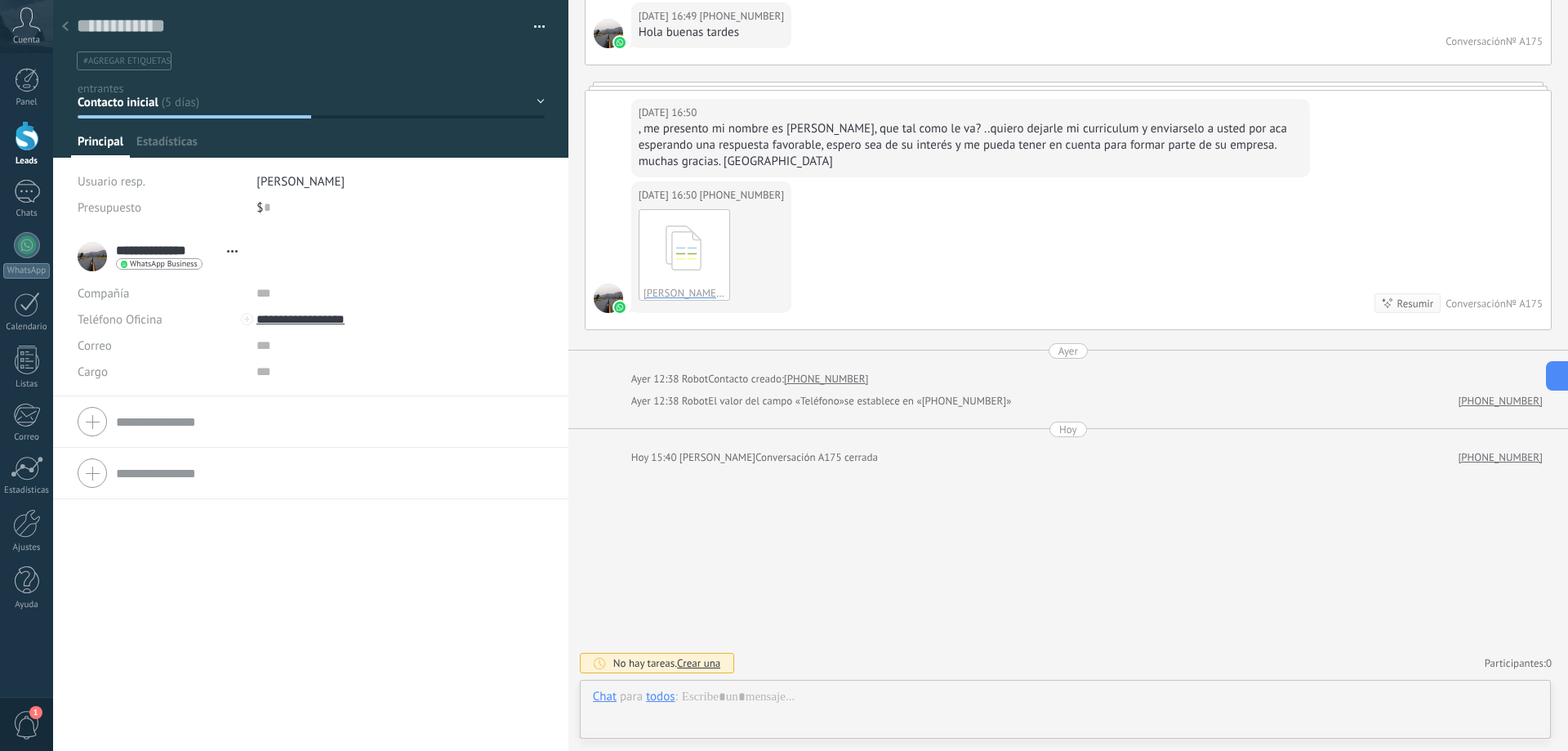
scroll to position [25, 0]
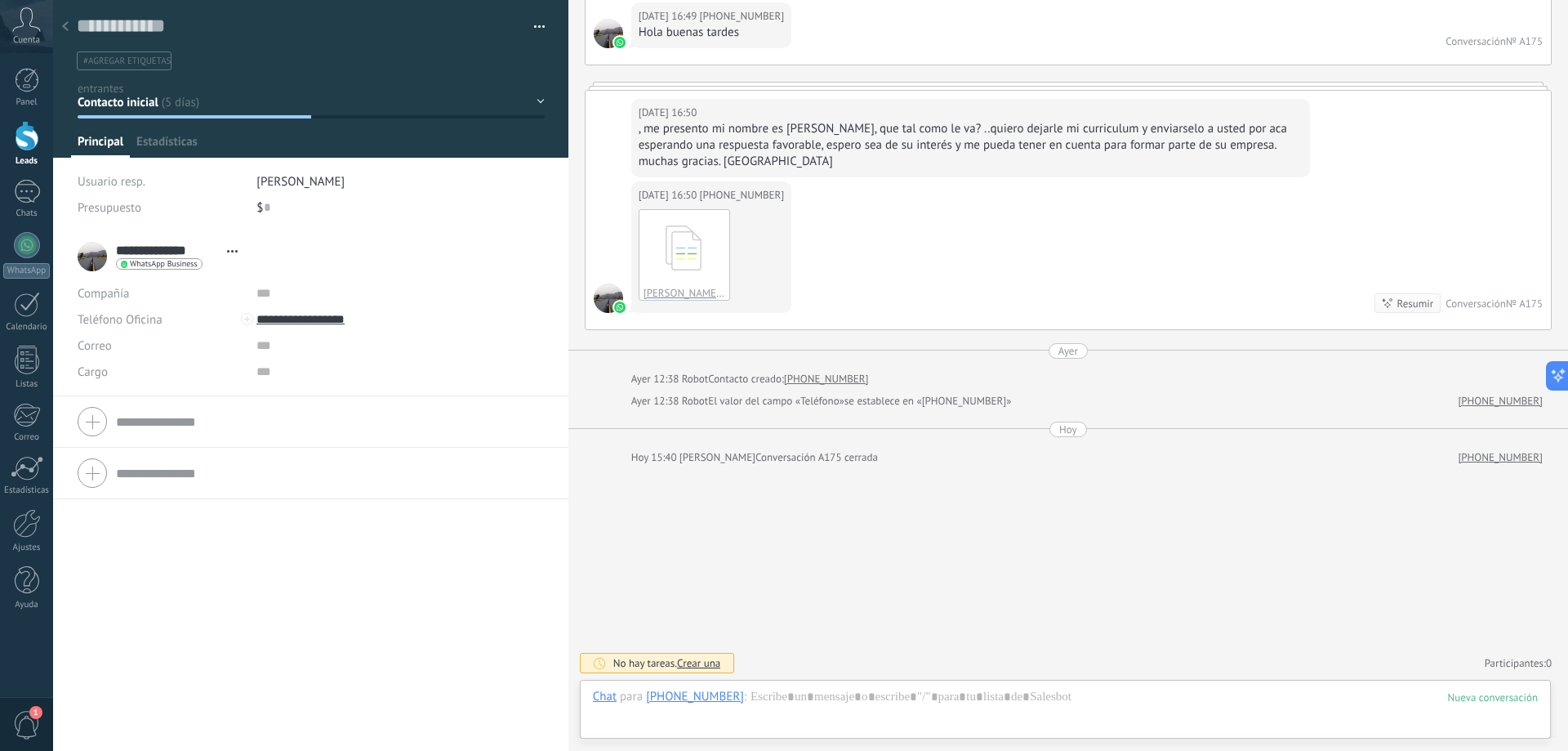
click at [538, 22] on button "button" at bounding box center [533, 27] width 24 height 25
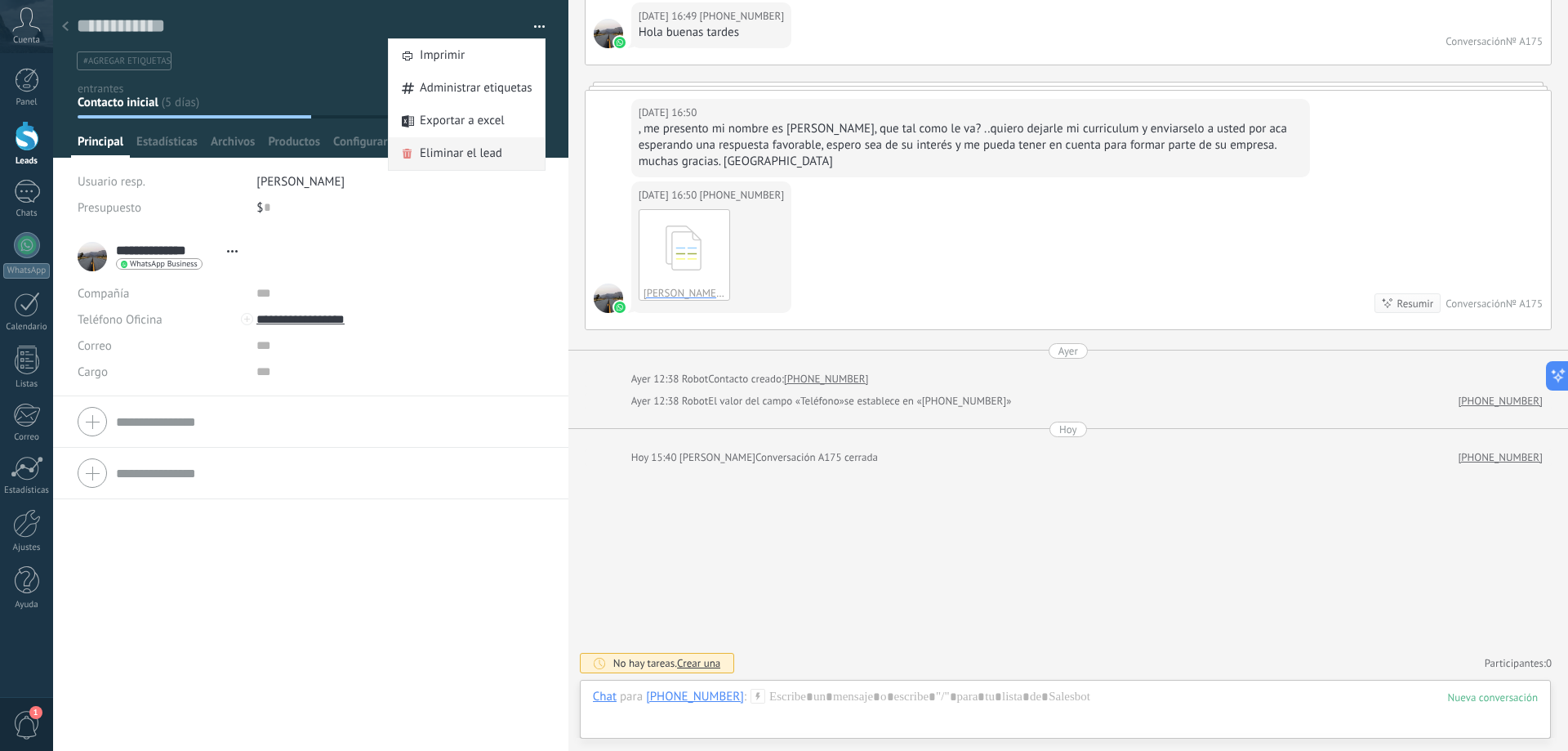
click at [466, 152] on span "Eliminar el lead" at bounding box center [461, 153] width 82 height 32
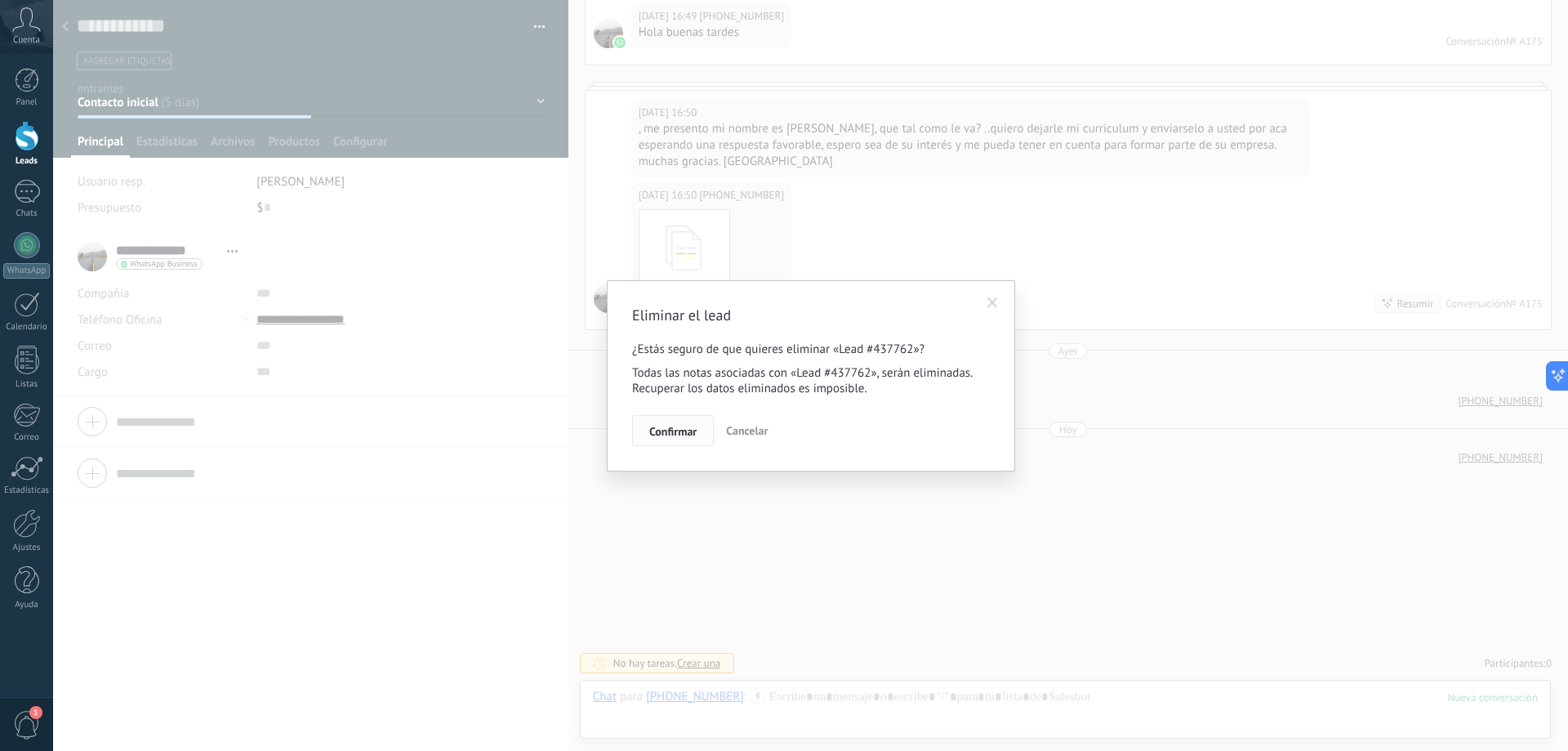
click at [679, 429] on span "Confirmar" at bounding box center [673, 431] width 47 height 12
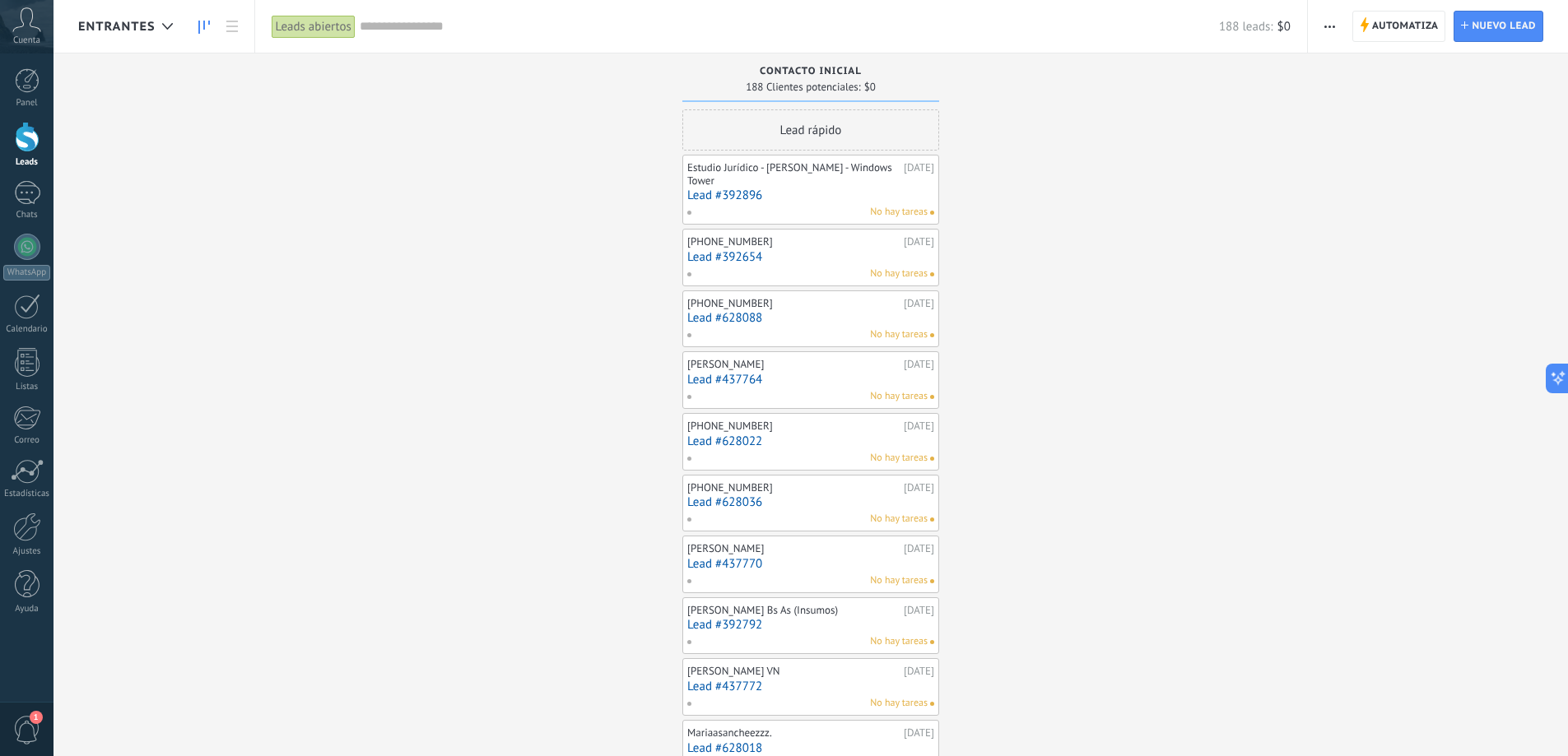
click at [773, 197] on link "Lead #392896" at bounding box center [810, 195] width 247 height 14
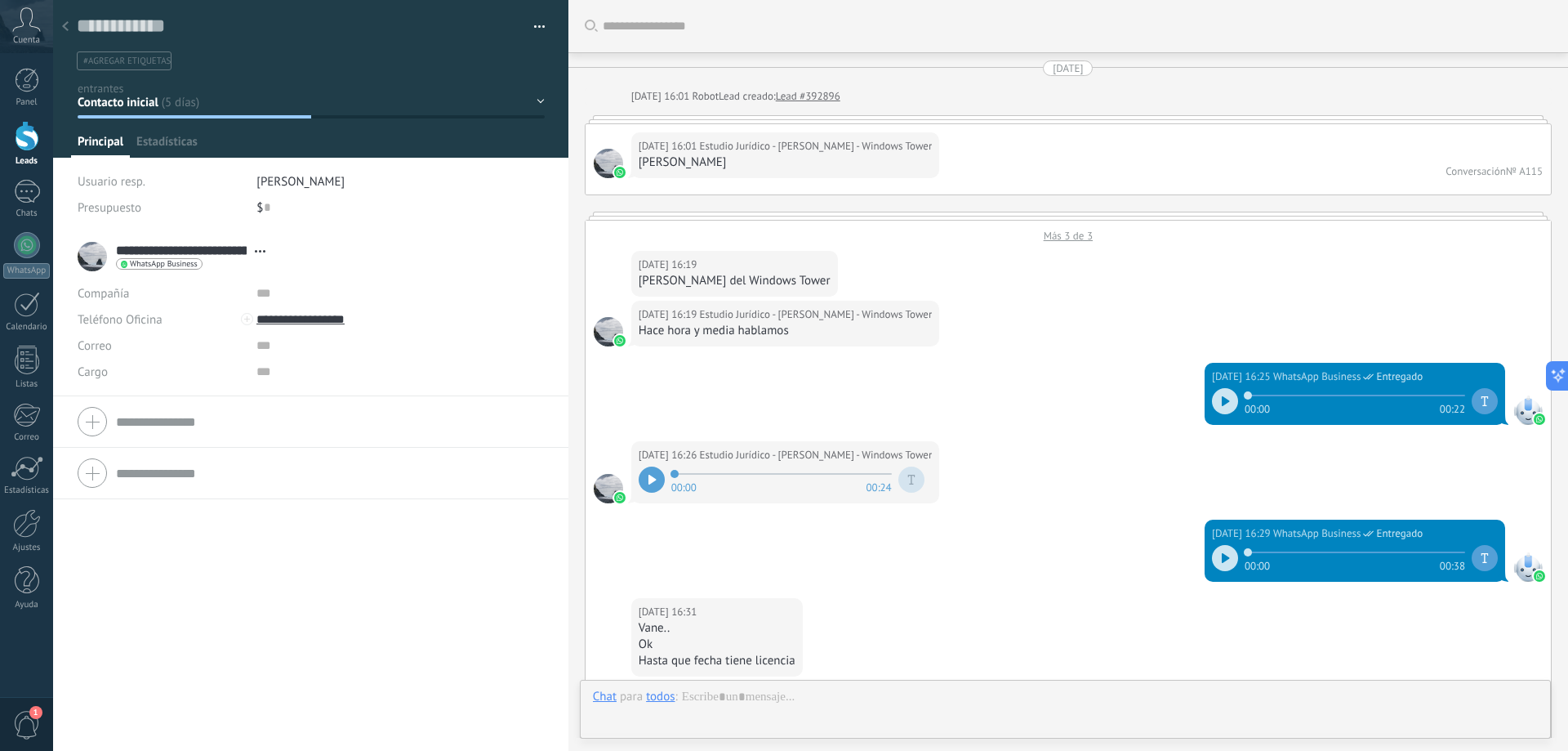
scroll to position [652, 0]
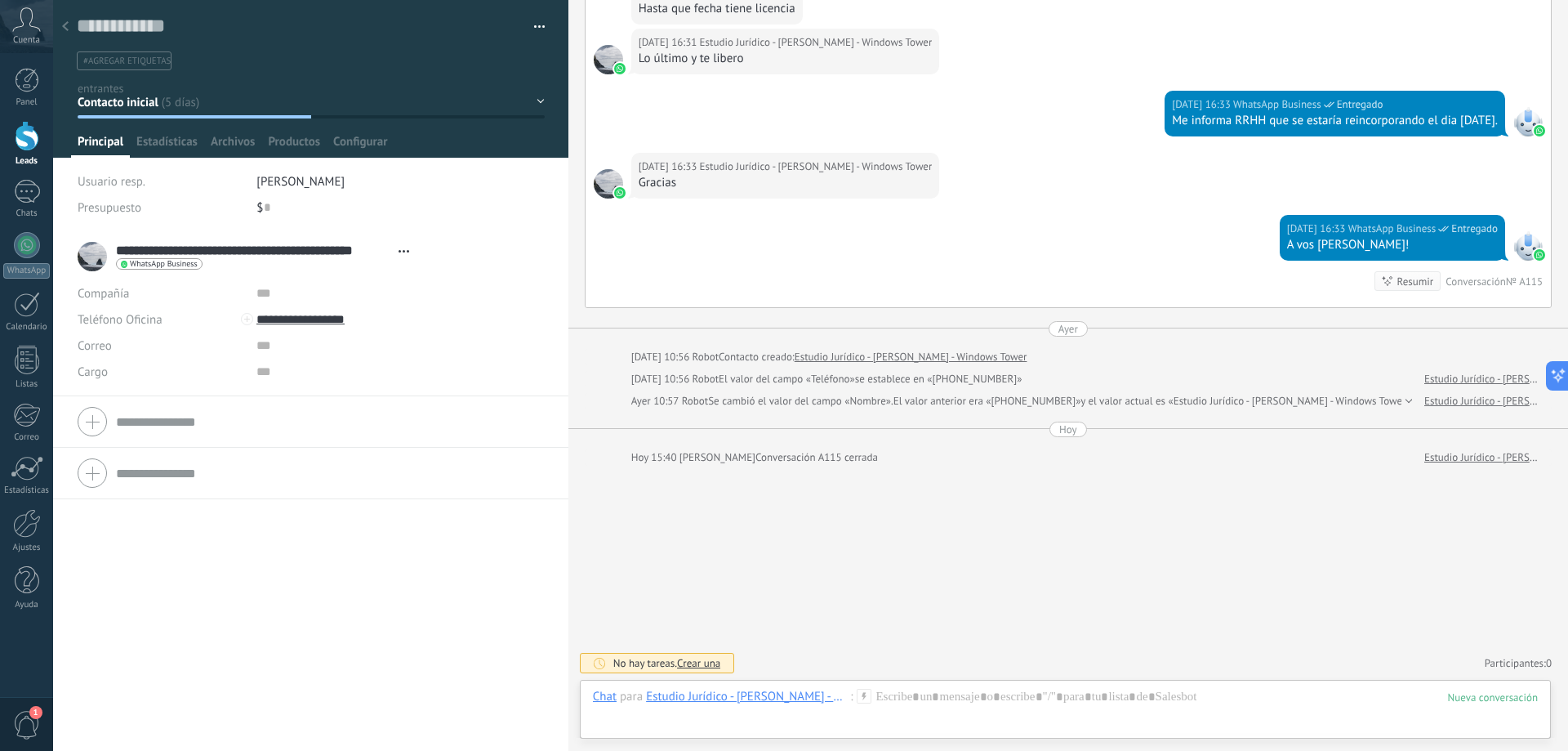
click at [538, 22] on button "button" at bounding box center [533, 27] width 24 height 25
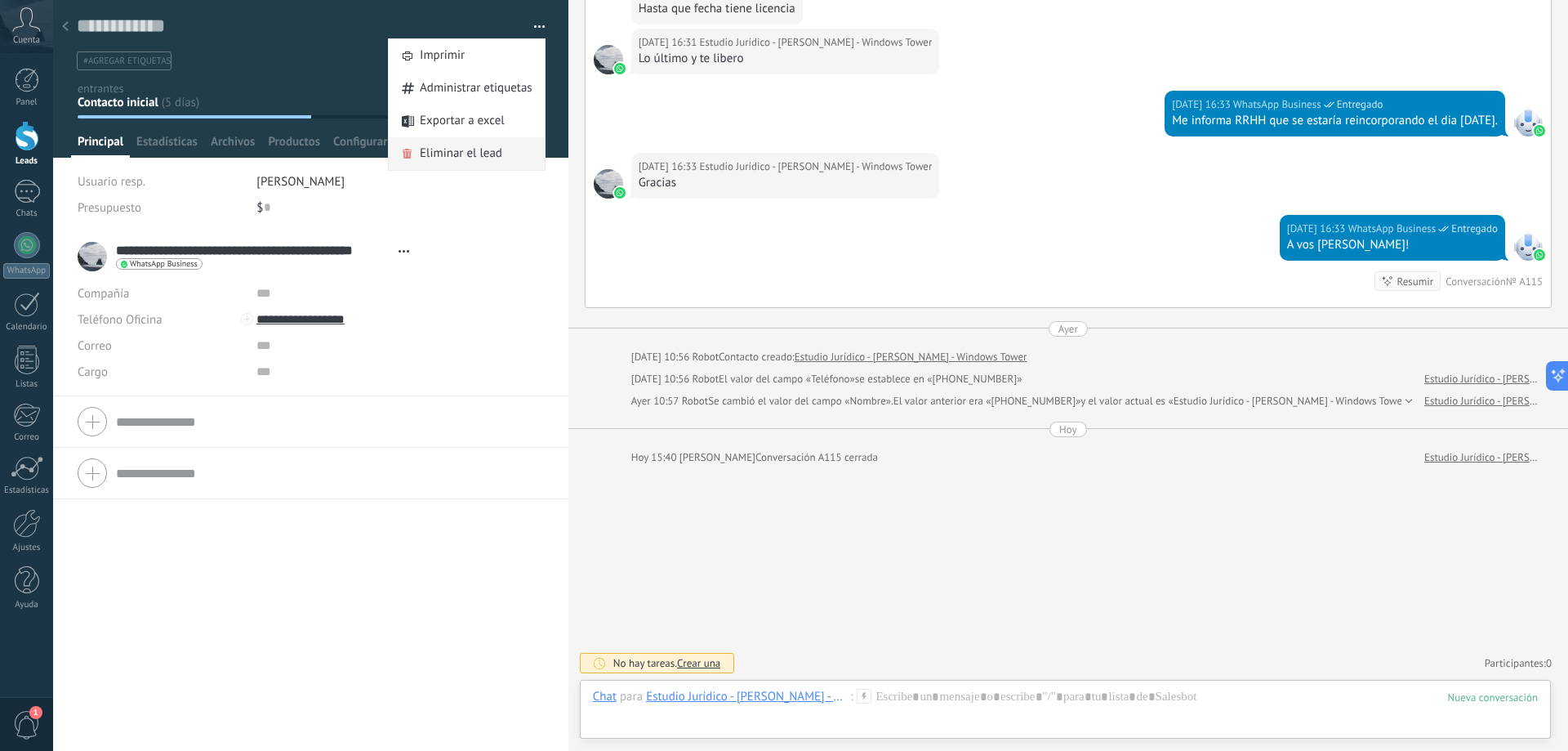
click at [484, 153] on span "Eliminar el lead" at bounding box center [461, 153] width 82 height 32
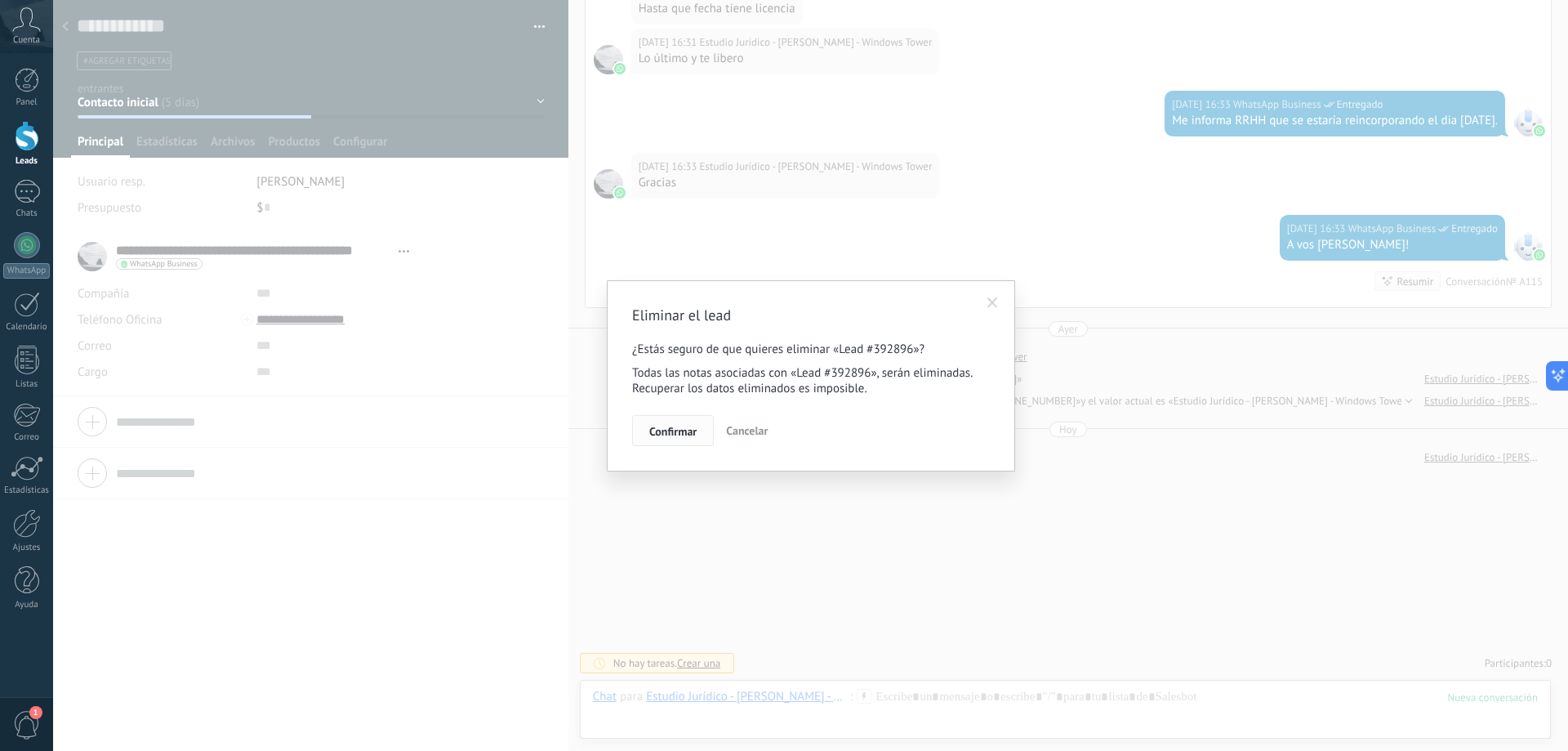
click at [680, 422] on button "Confirmar" at bounding box center [673, 430] width 81 height 31
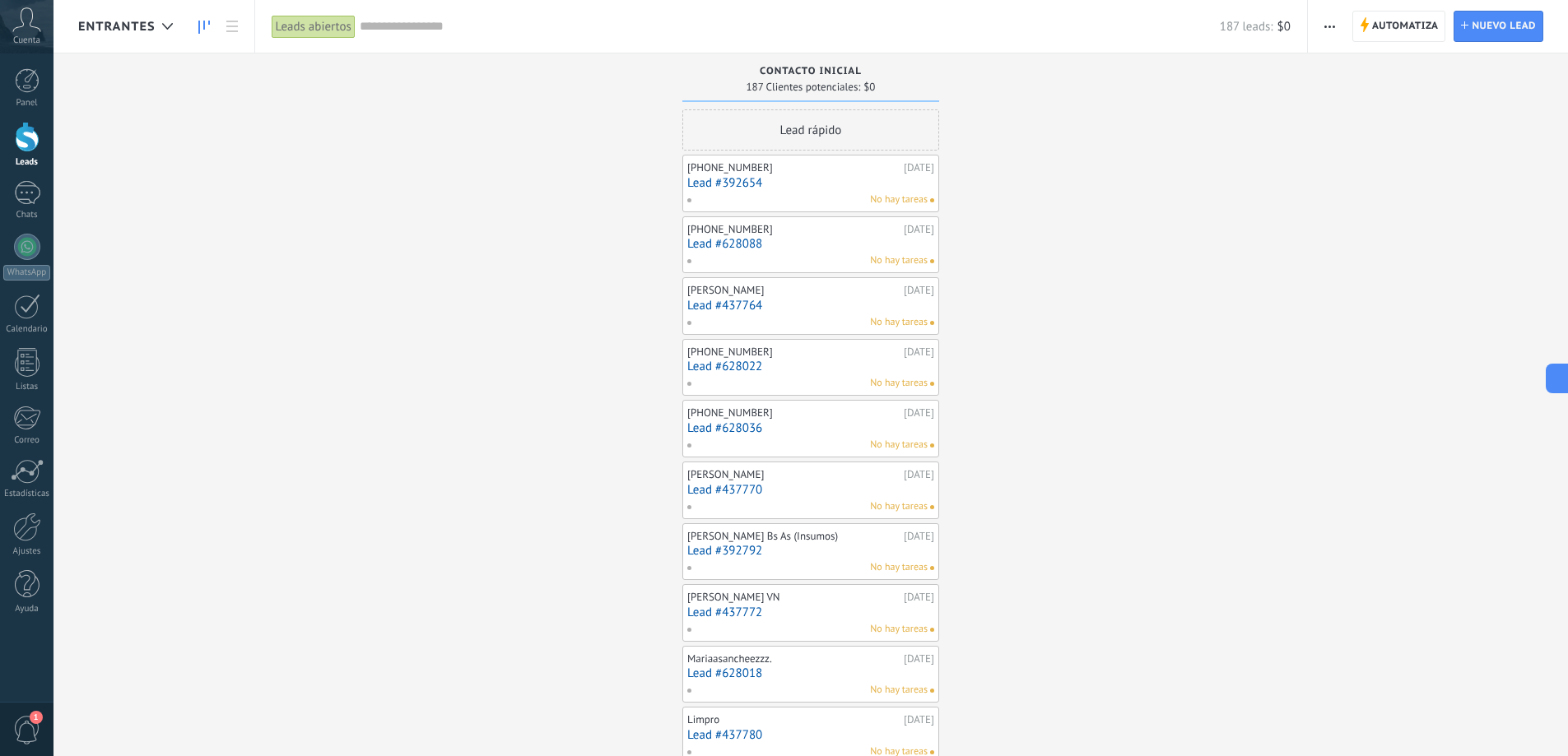
click at [794, 192] on div "No hay tareas" at bounding box center [807, 200] width 241 height 15
click at [787, 184] on link "Lead #392654" at bounding box center [810, 182] width 247 height 14
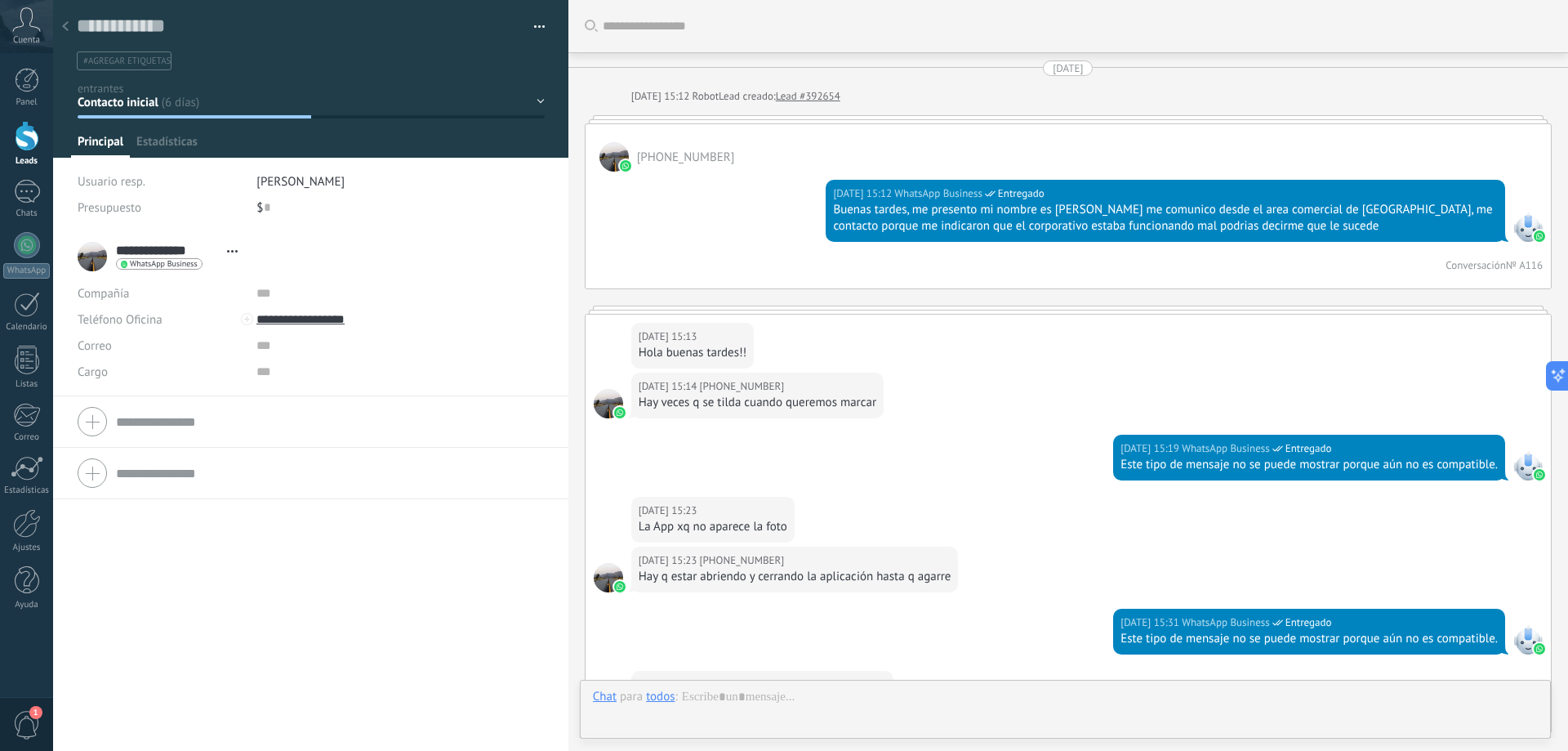
scroll to position [404, 0]
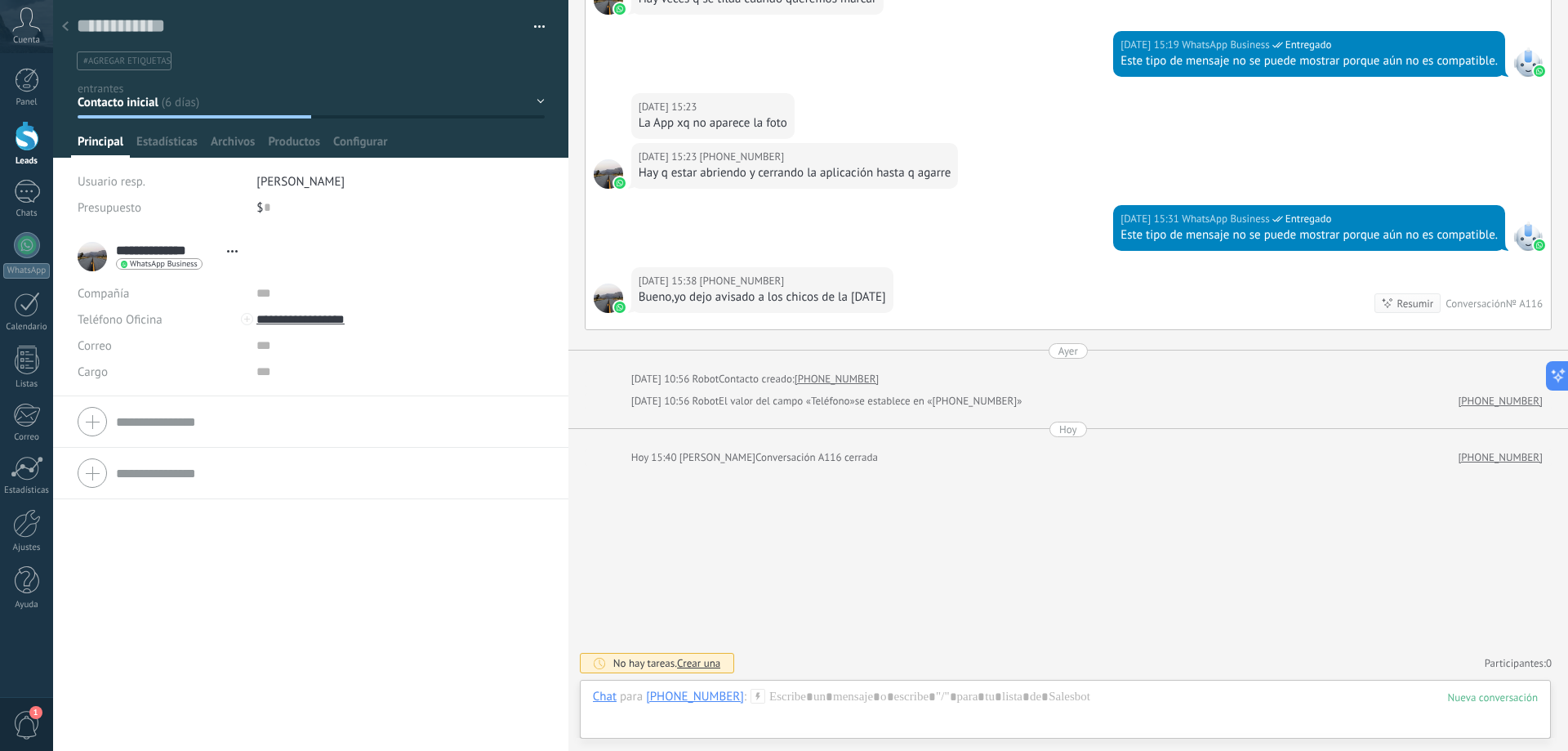
click at [532, 25] on button "button" at bounding box center [533, 27] width 24 height 25
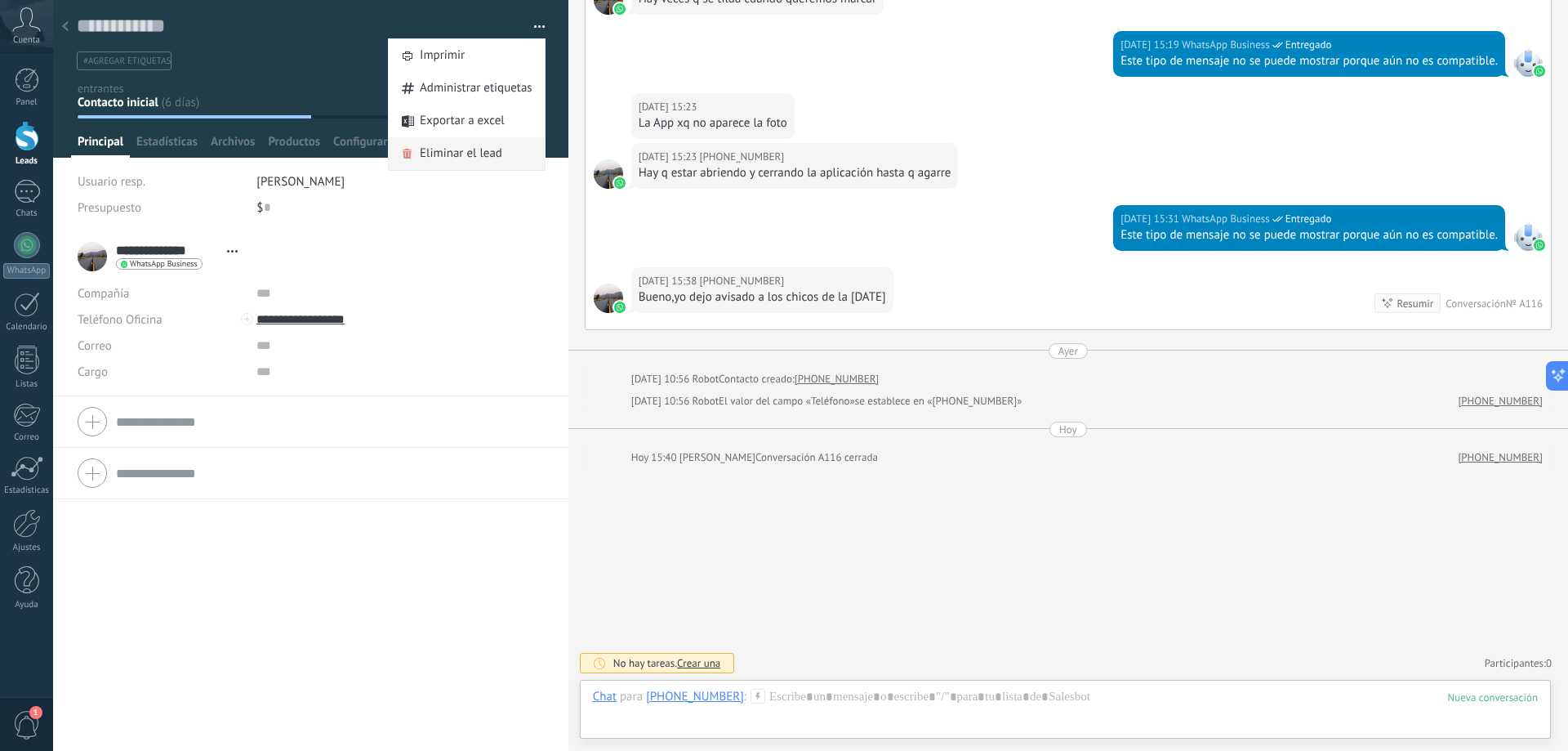
click at [497, 155] on div "Eliminar el lead" at bounding box center [467, 153] width 156 height 32
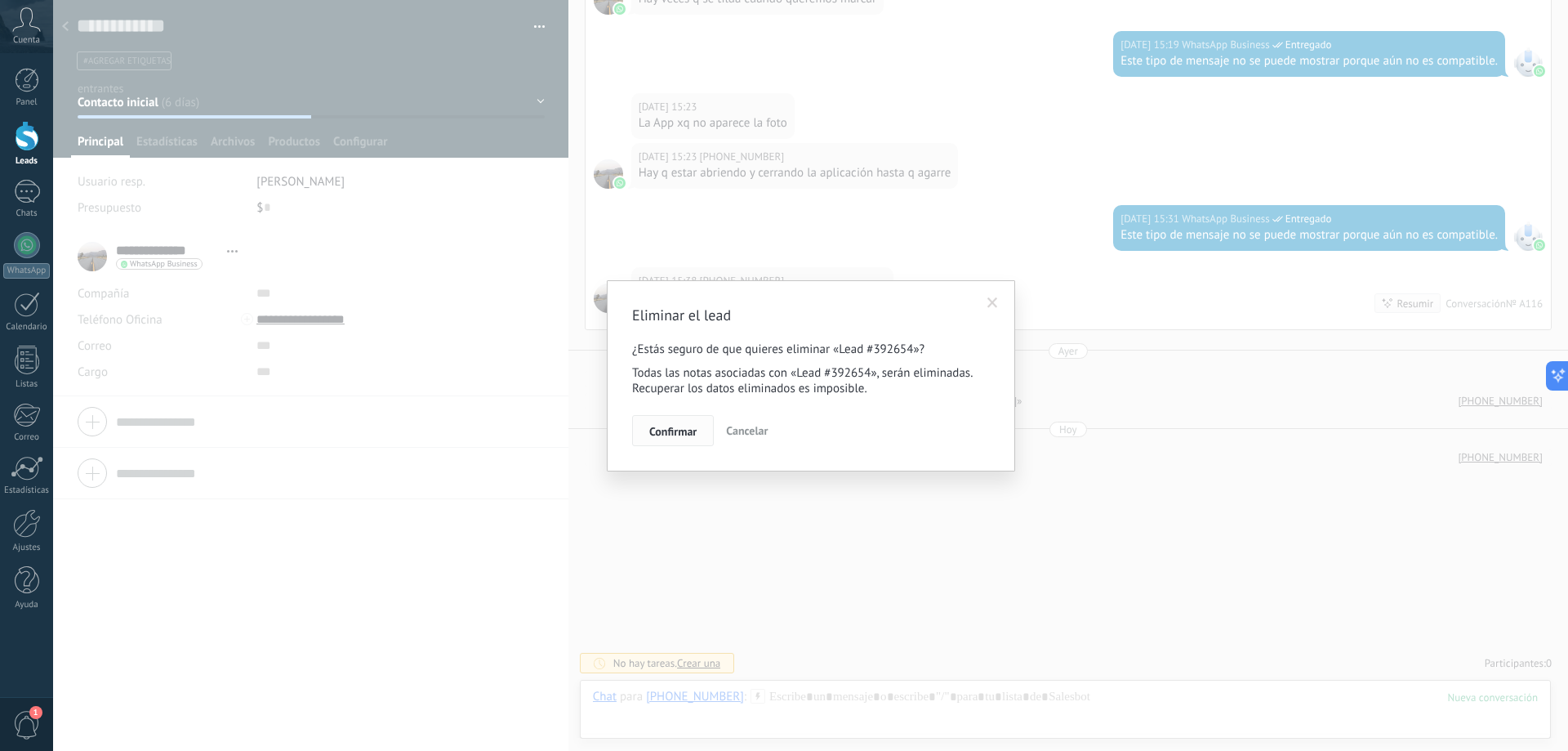
click at [687, 430] on span "Confirmar" at bounding box center [673, 431] width 47 height 12
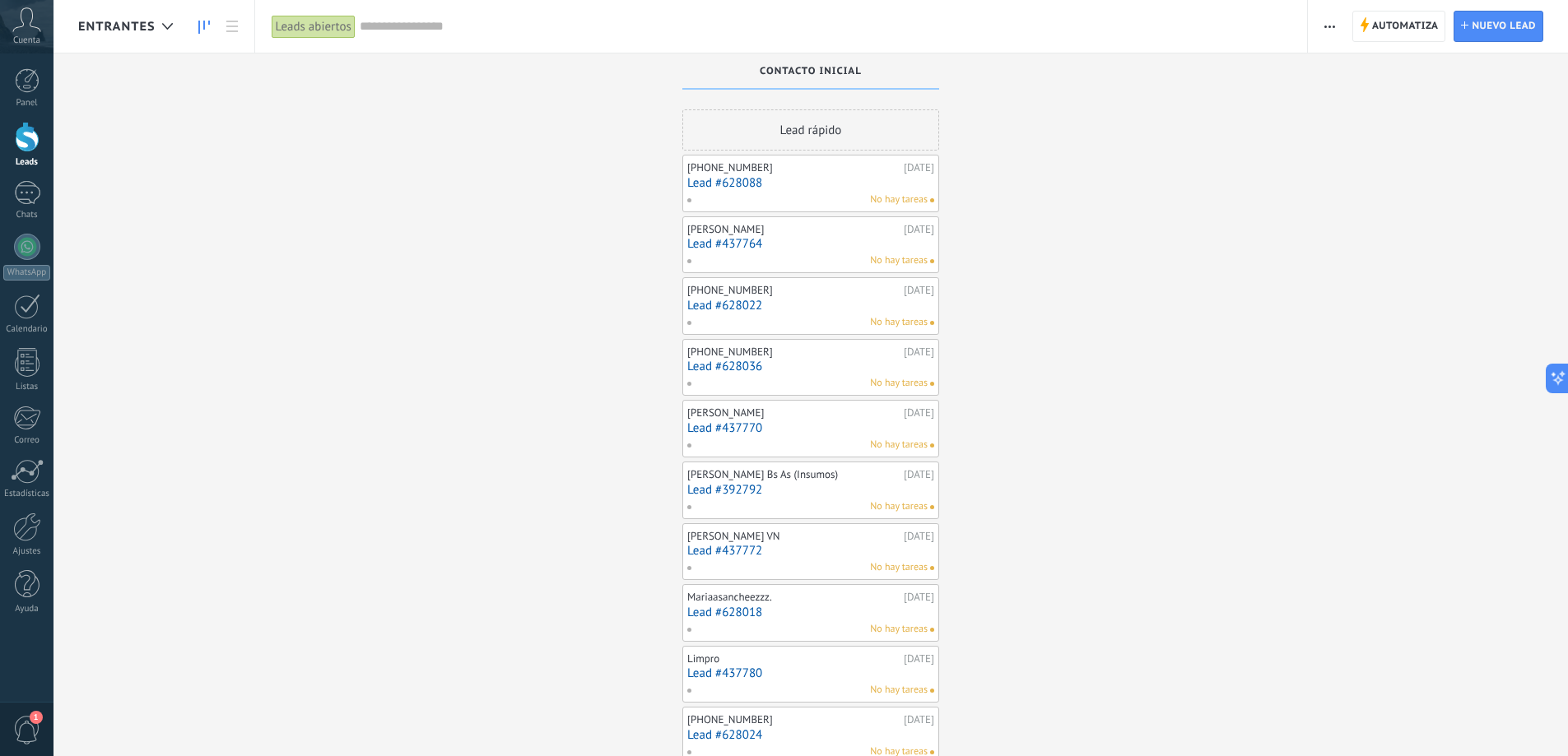
click at [797, 192] on div "No hay tareas" at bounding box center [807, 200] width 241 height 15
click at [774, 181] on link "Lead #628088" at bounding box center [810, 182] width 247 height 14
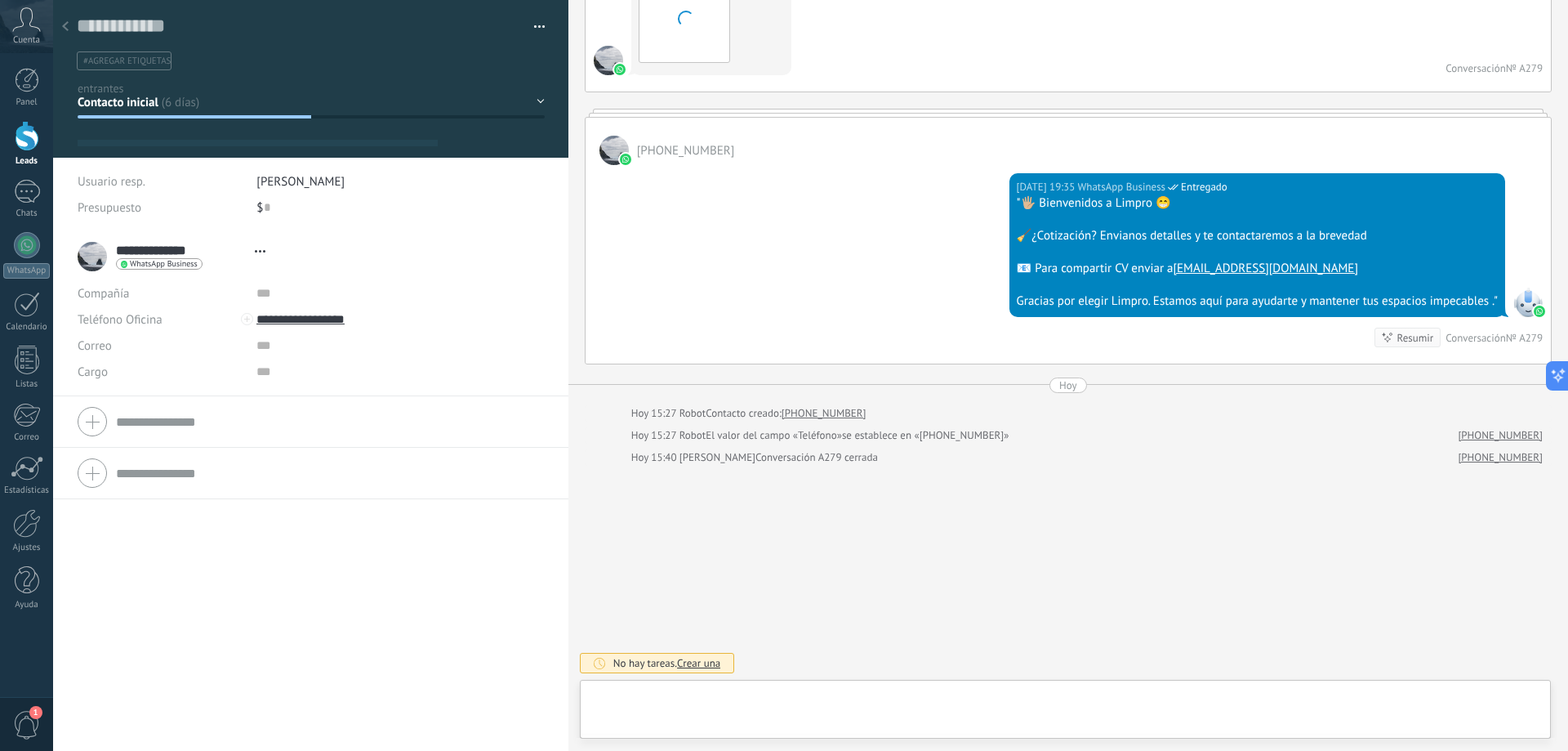
scroll to position [25, 0]
click at [534, 22] on button "button" at bounding box center [533, 27] width 24 height 25
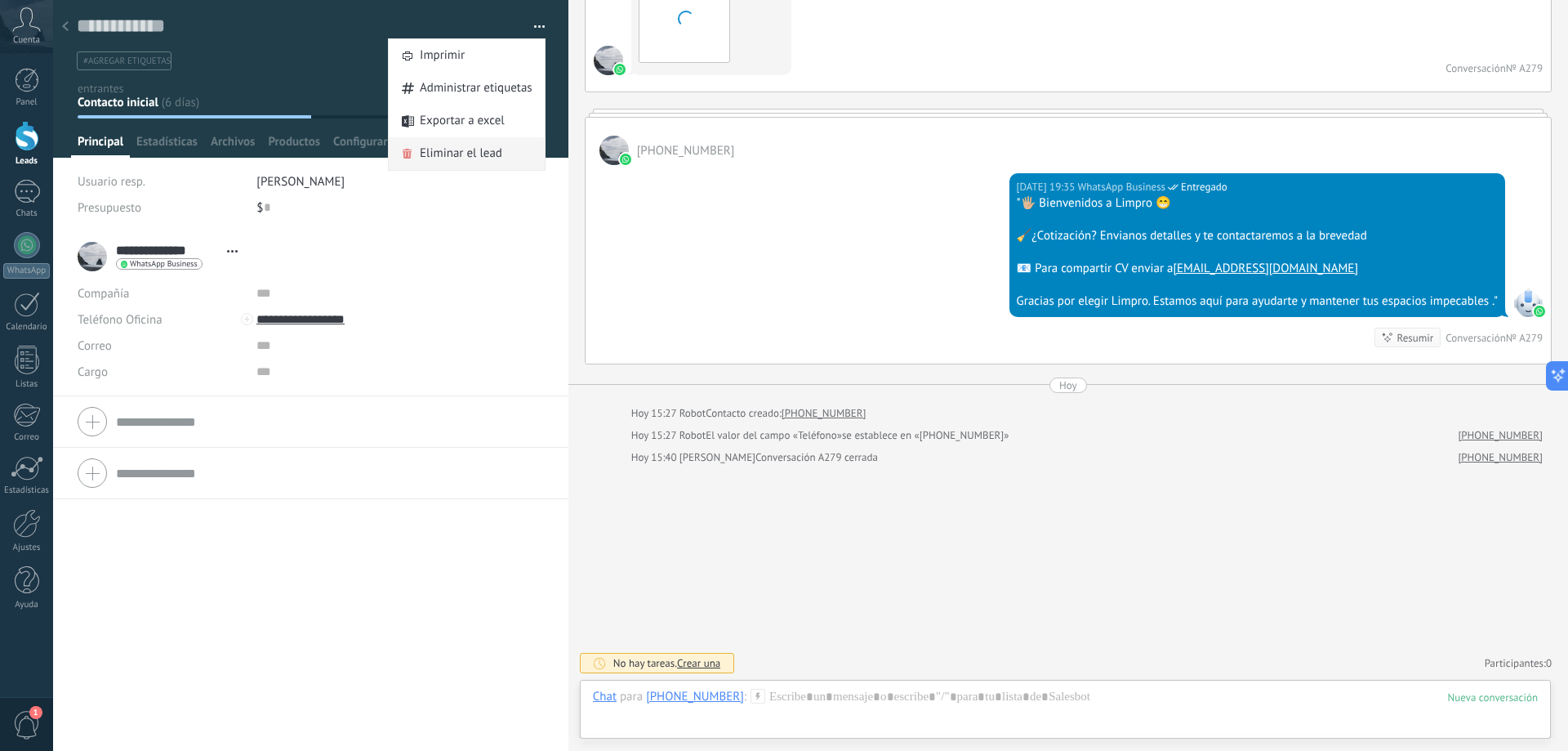
click at [483, 154] on span "Eliminar el lead" at bounding box center [461, 153] width 82 height 32
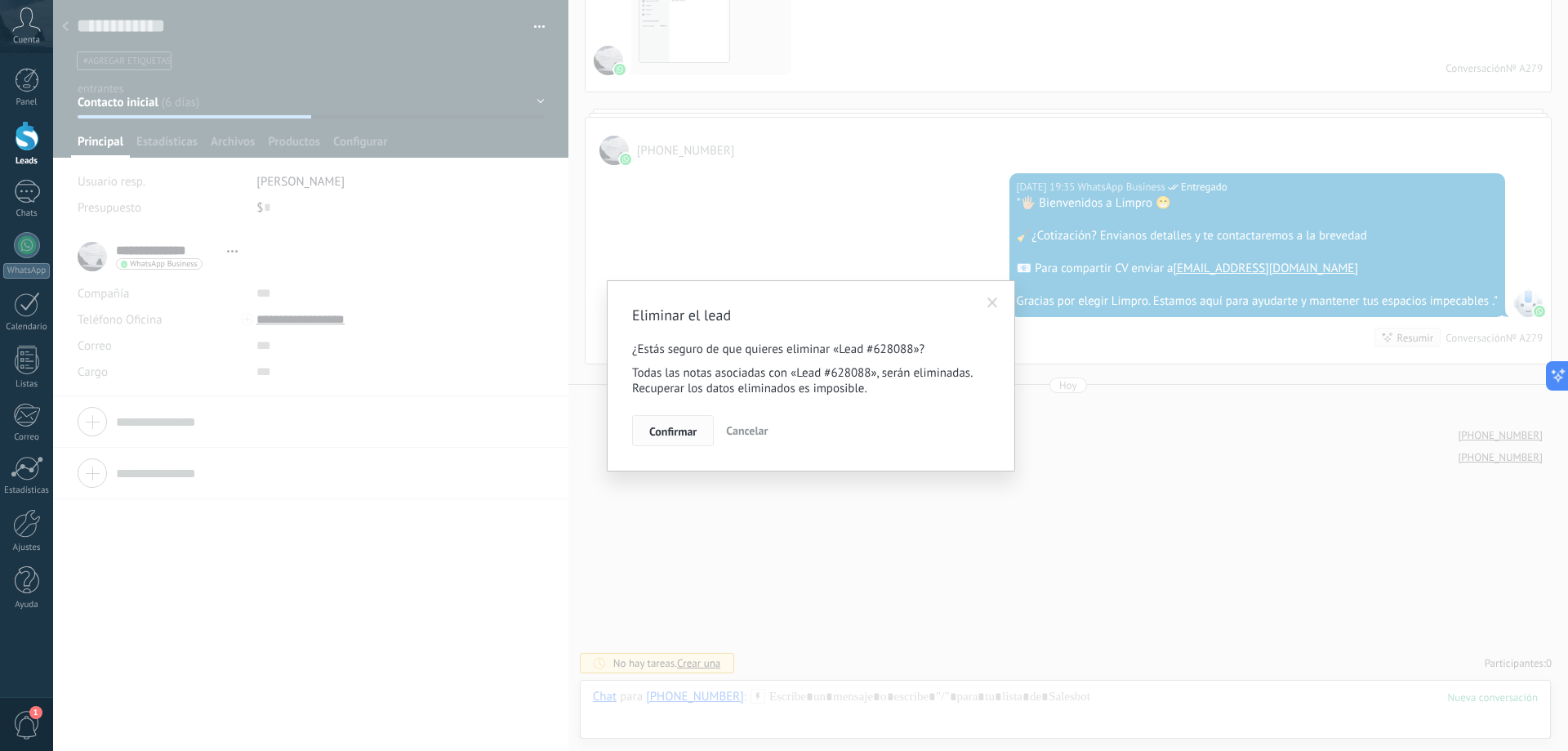
click at [679, 434] on span "Confirmar" at bounding box center [673, 431] width 47 height 12
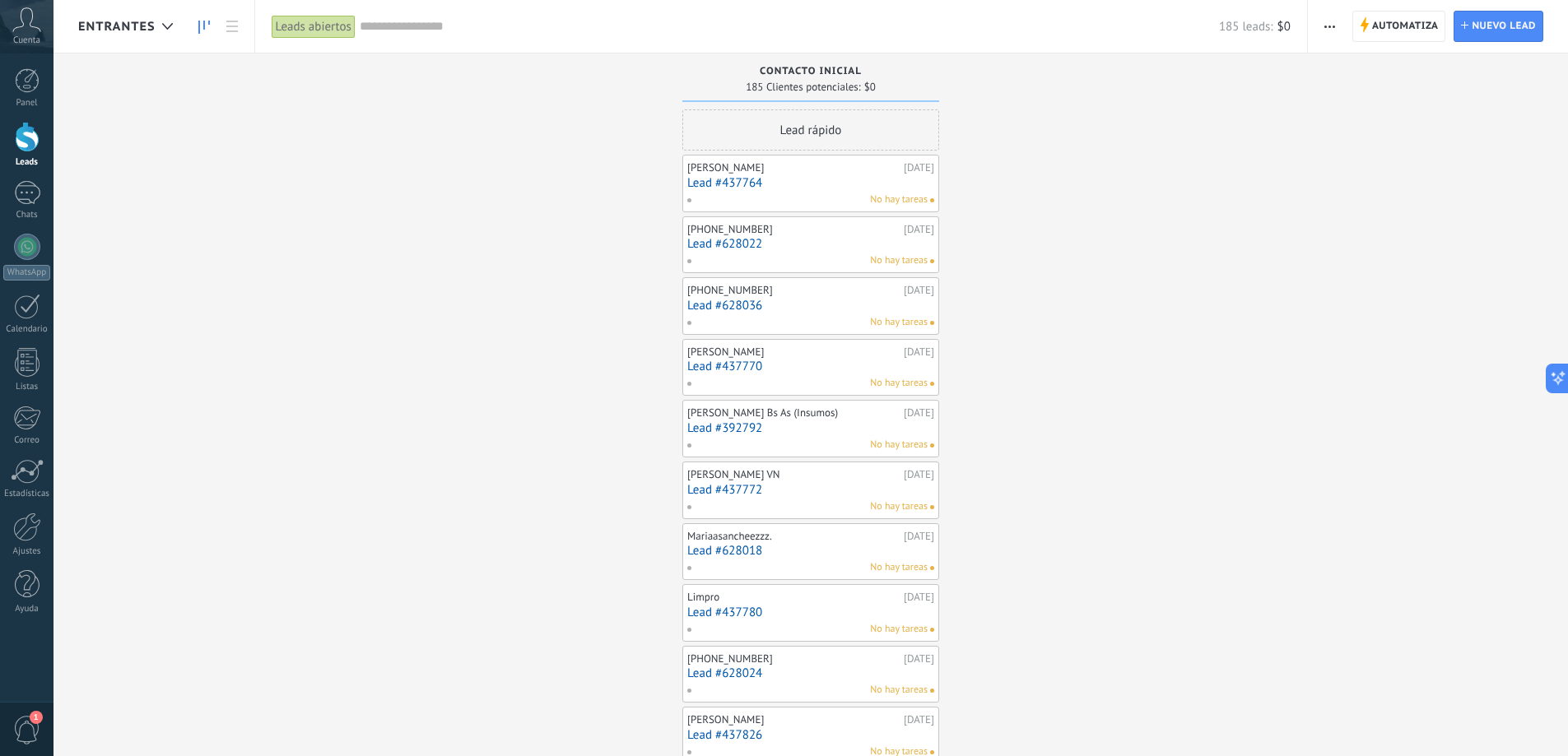
click at [807, 186] on link "Lead #437764" at bounding box center [810, 182] width 247 height 14
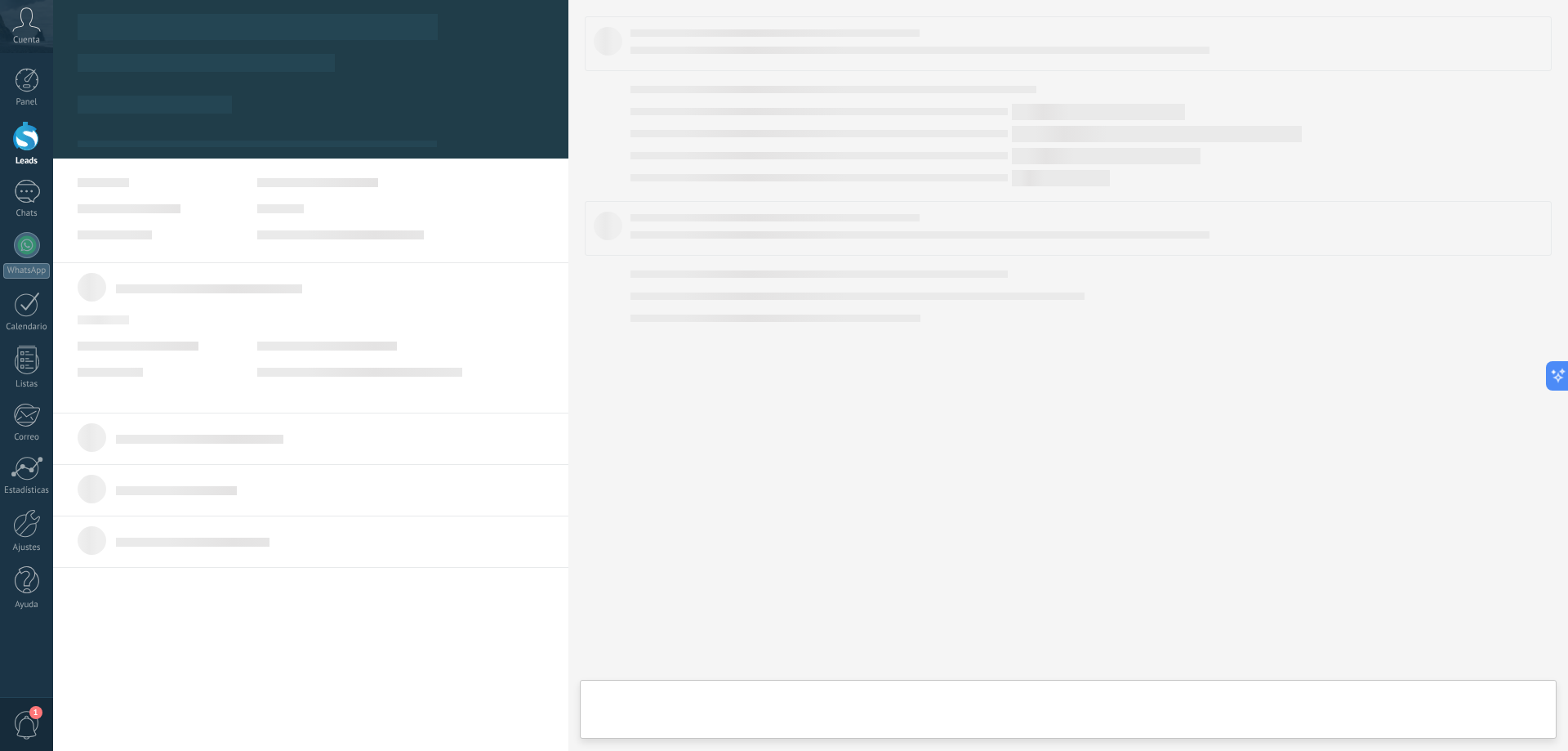
scroll to position [25, 0]
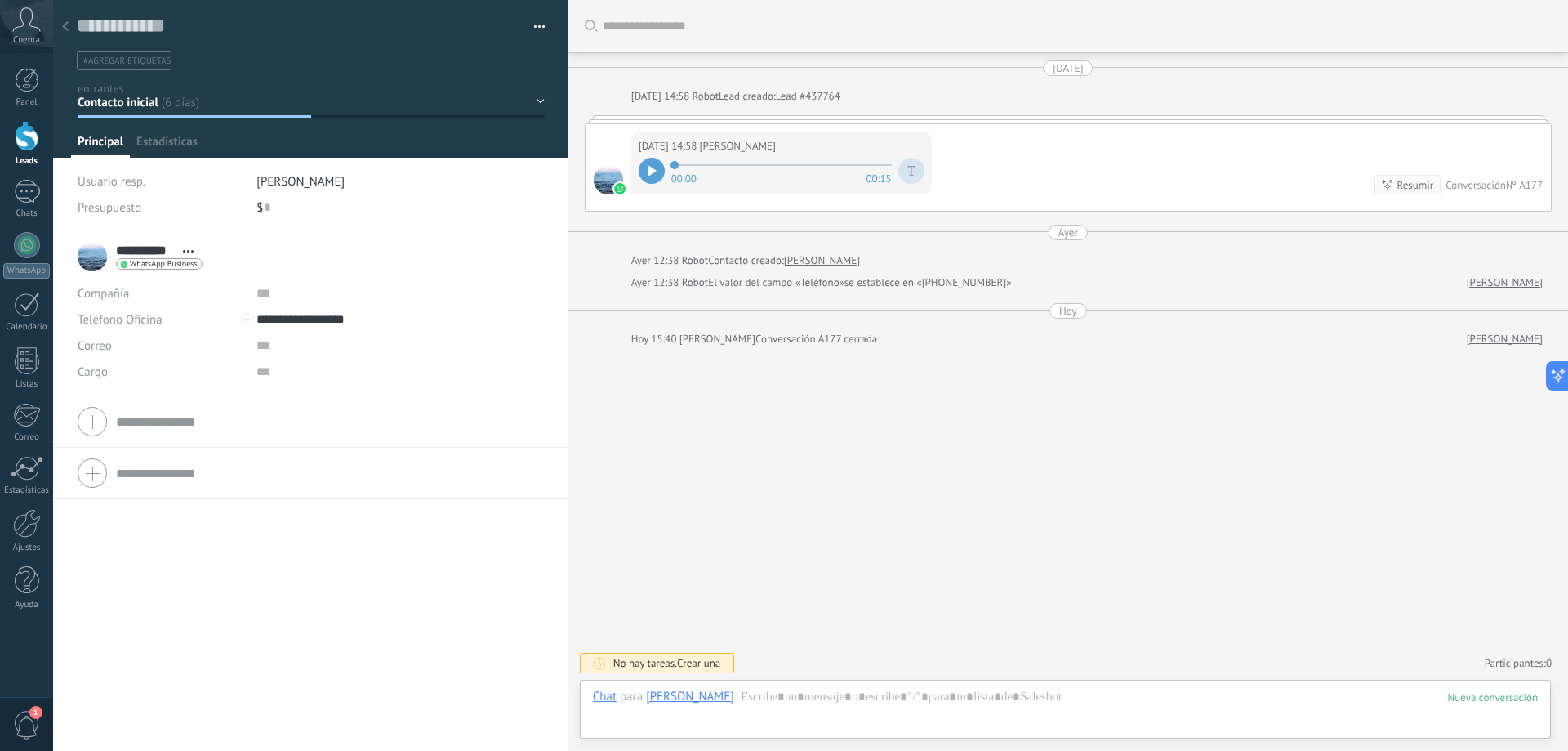
click at [540, 25] on div "Guardar y crear Imprimir Administrar etiquetas Exportar a excel" at bounding box center [311, 35] width 517 height 71
click at [528, 26] on button "button" at bounding box center [533, 27] width 24 height 25
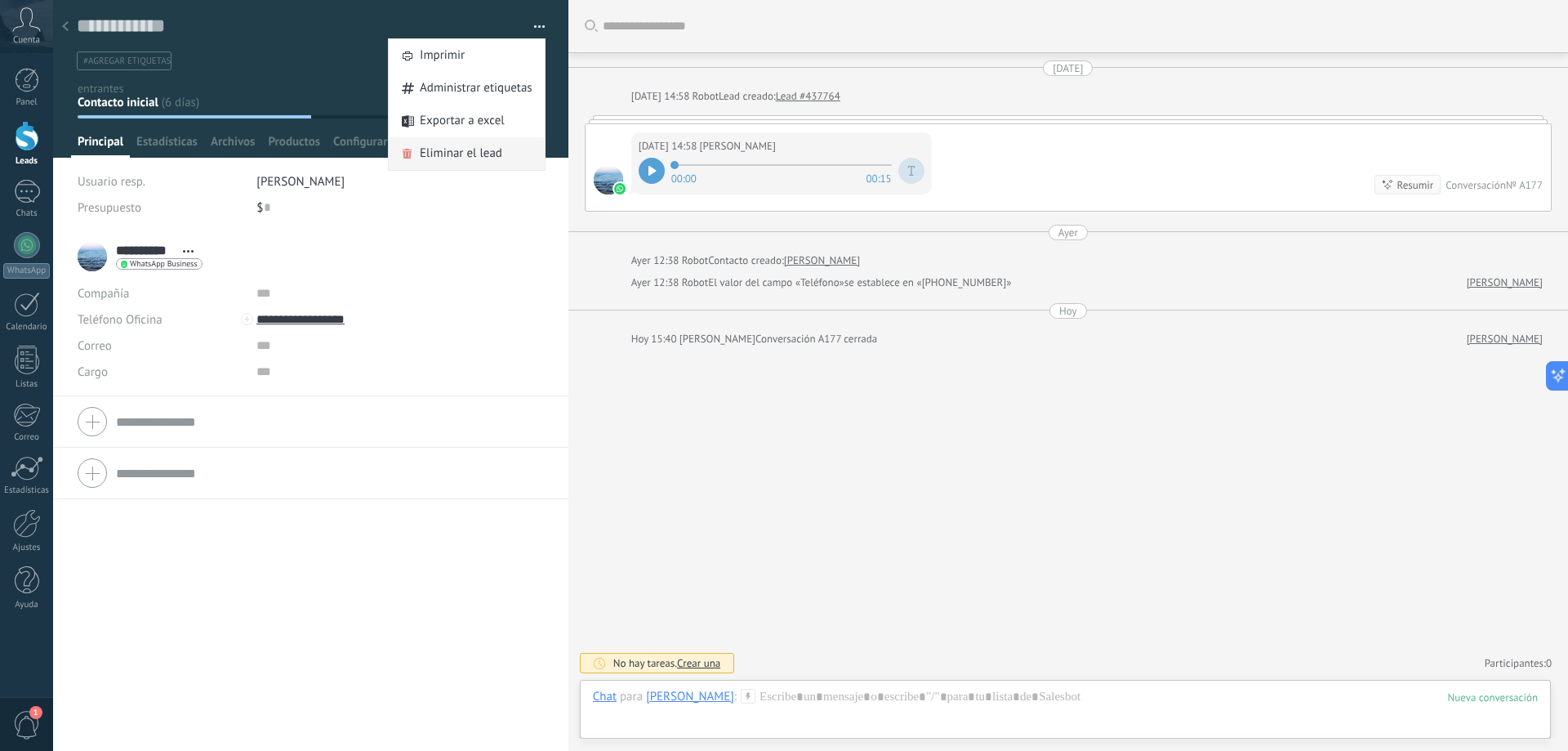
click at [474, 157] on span "Eliminar el lead" at bounding box center [461, 153] width 82 height 32
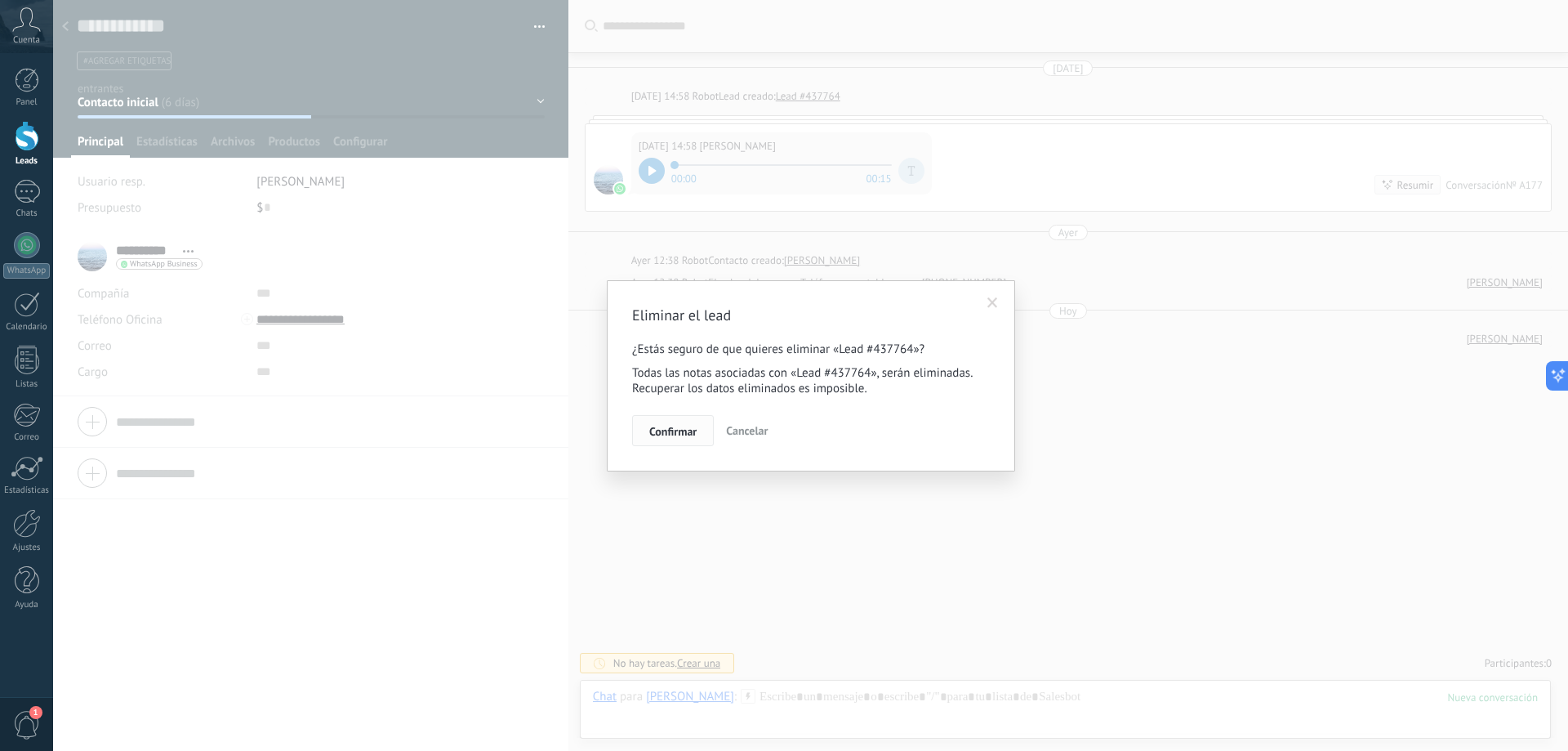
click at [688, 436] on span "Confirmar" at bounding box center [673, 431] width 47 height 12
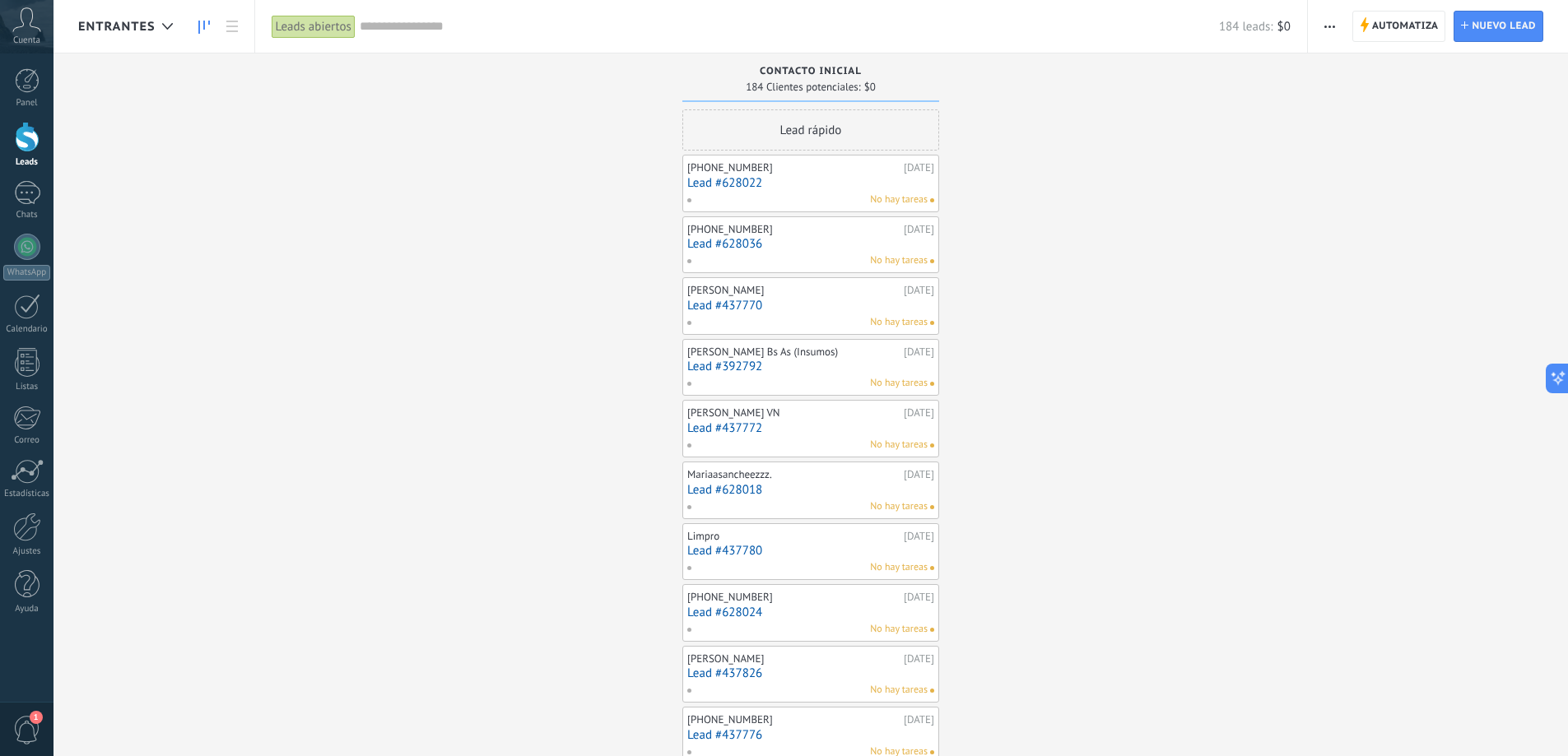
click at [781, 178] on link "Lead #628022" at bounding box center [810, 182] width 247 height 14
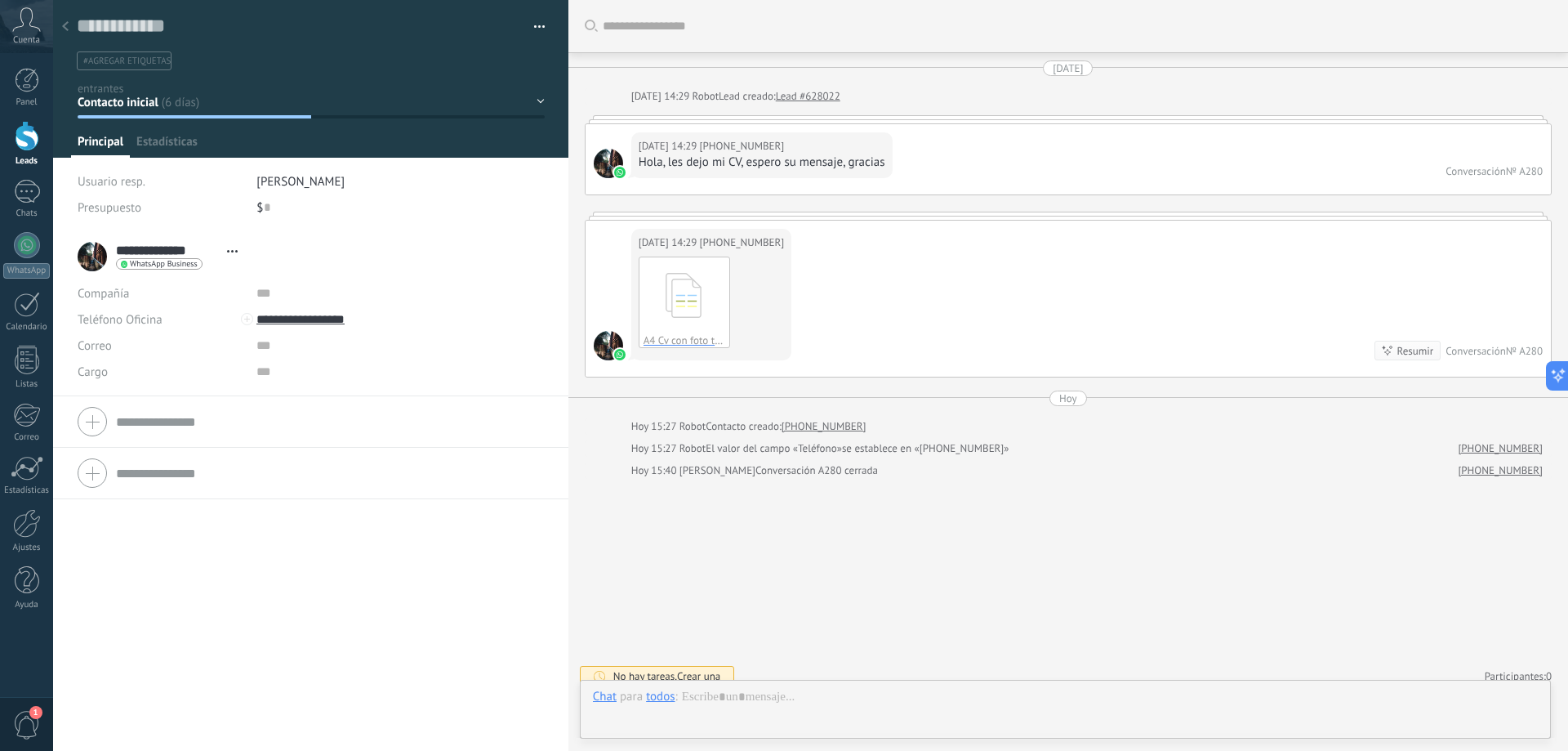
scroll to position [13, 0]
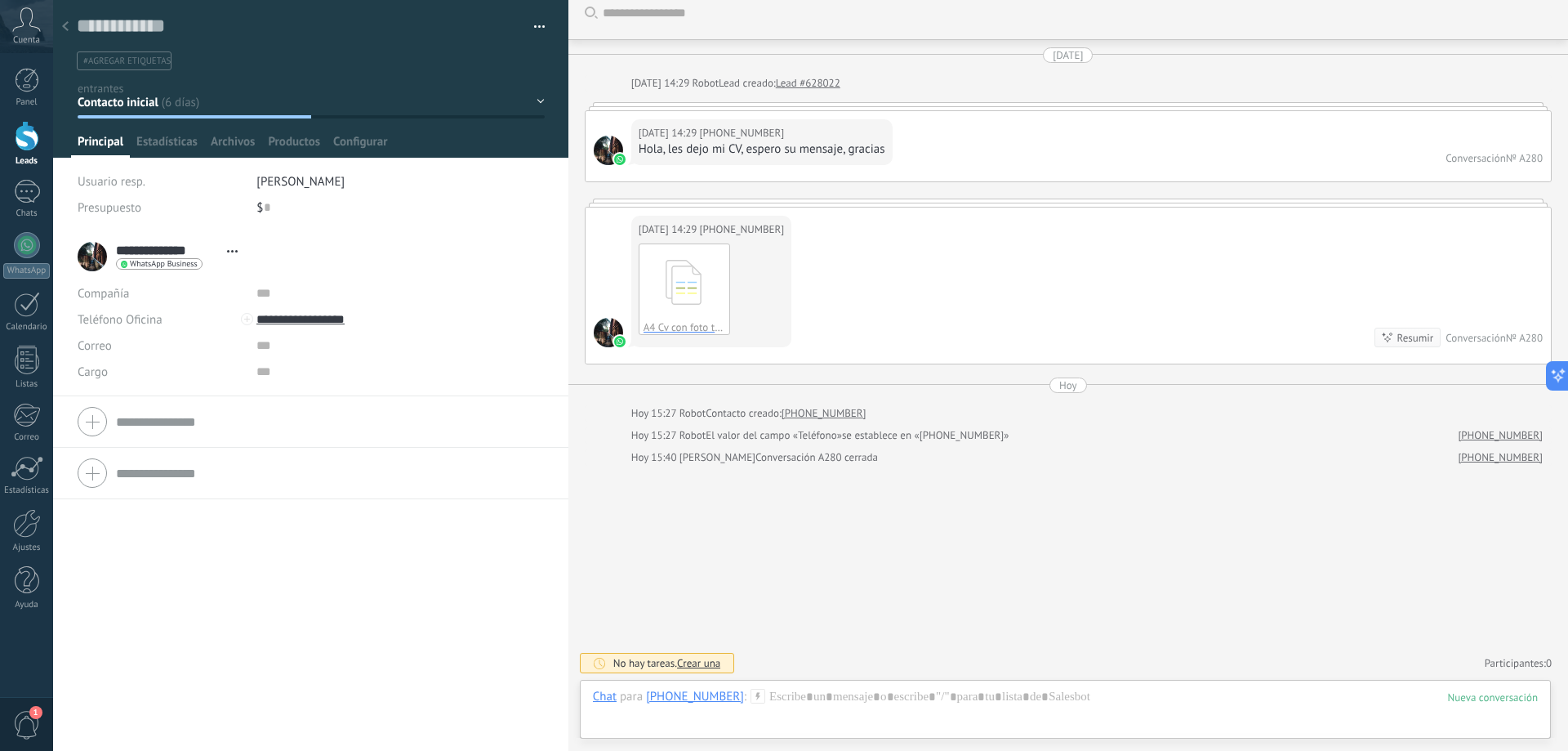
click at [533, 26] on button "button" at bounding box center [533, 27] width 24 height 25
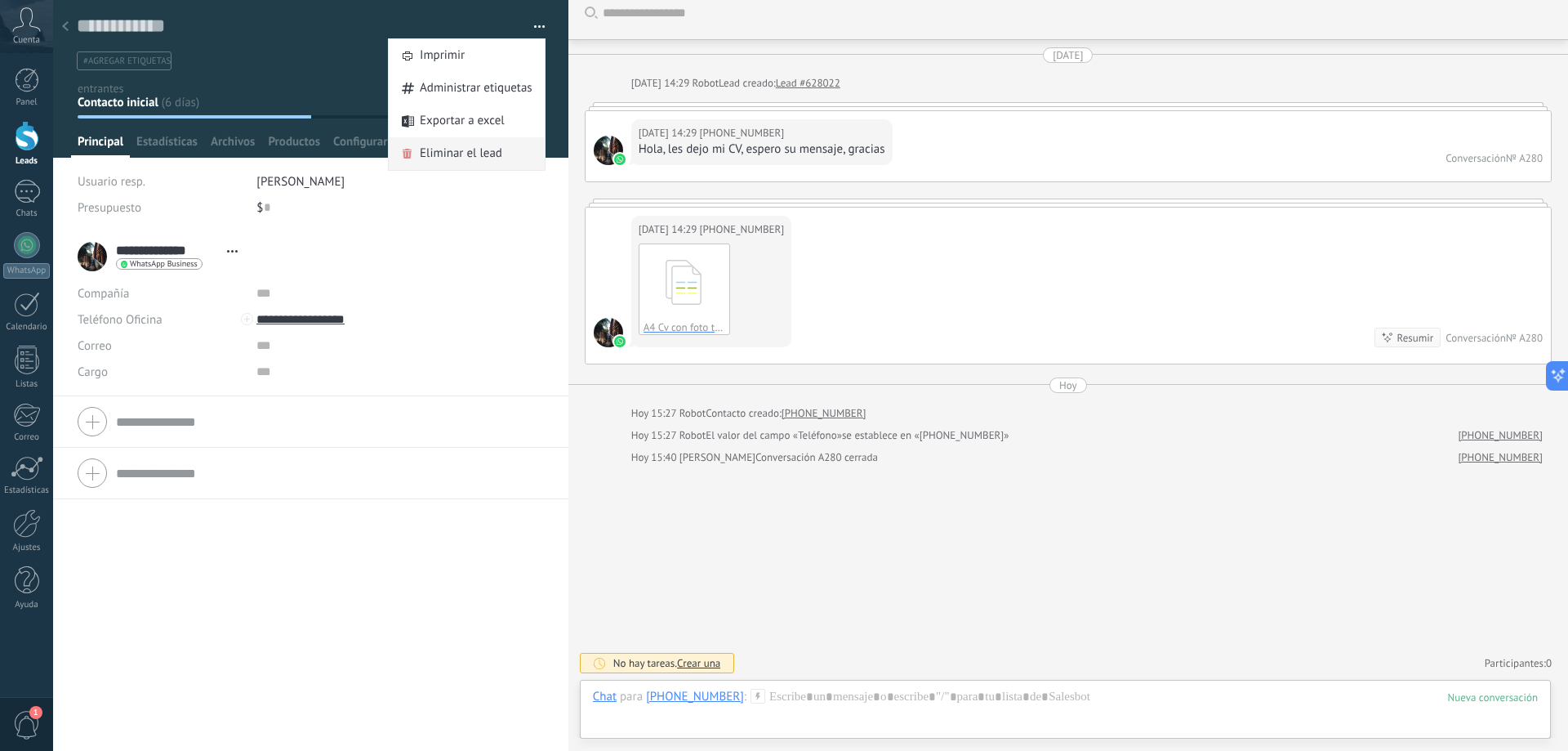
click at [434, 147] on span "Eliminar el lead" at bounding box center [461, 153] width 82 height 32
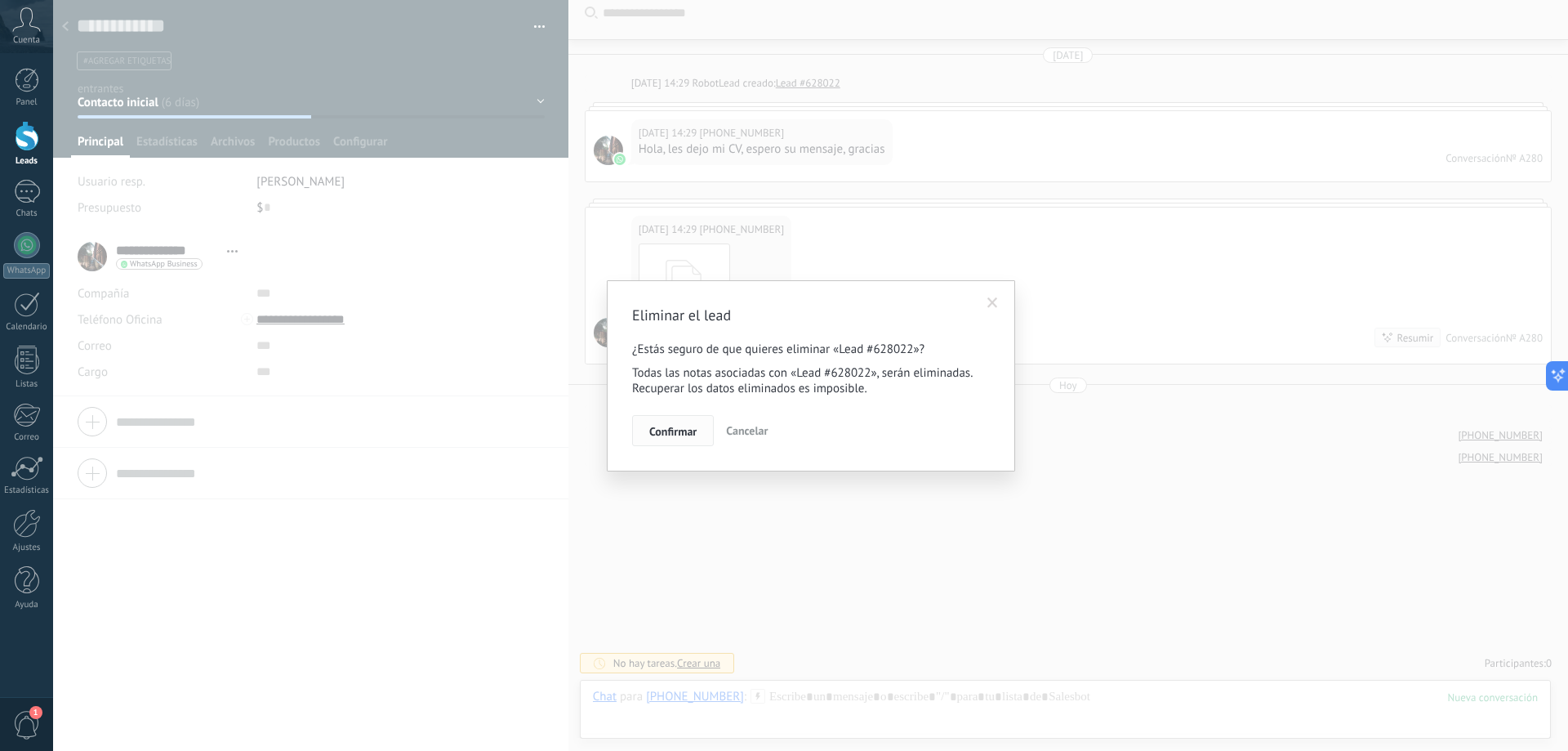
click at [696, 431] on span "Confirmar" at bounding box center [673, 431] width 47 height 12
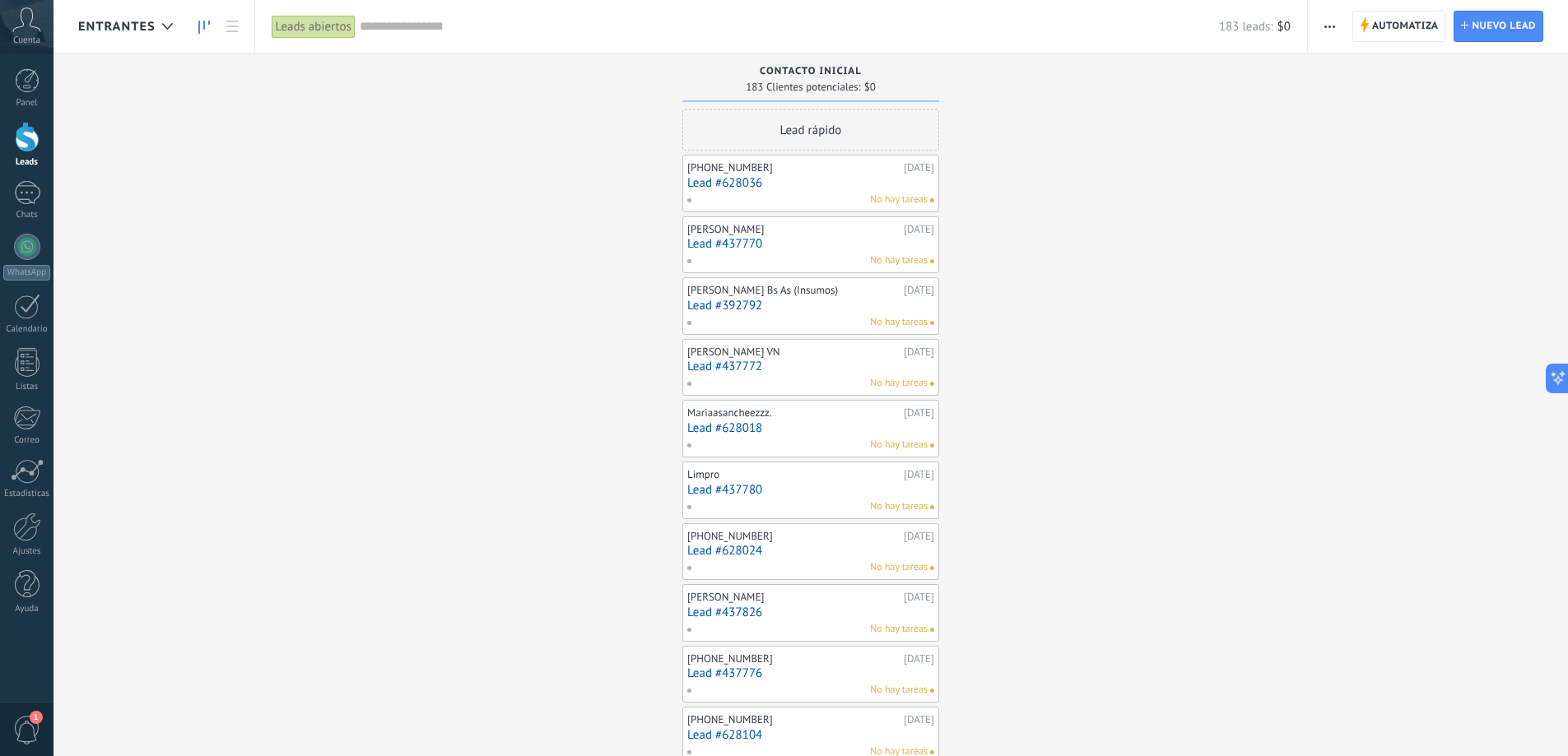
click at [782, 179] on link "Lead #628036" at bounding box center [810, 182] width 247 height 14
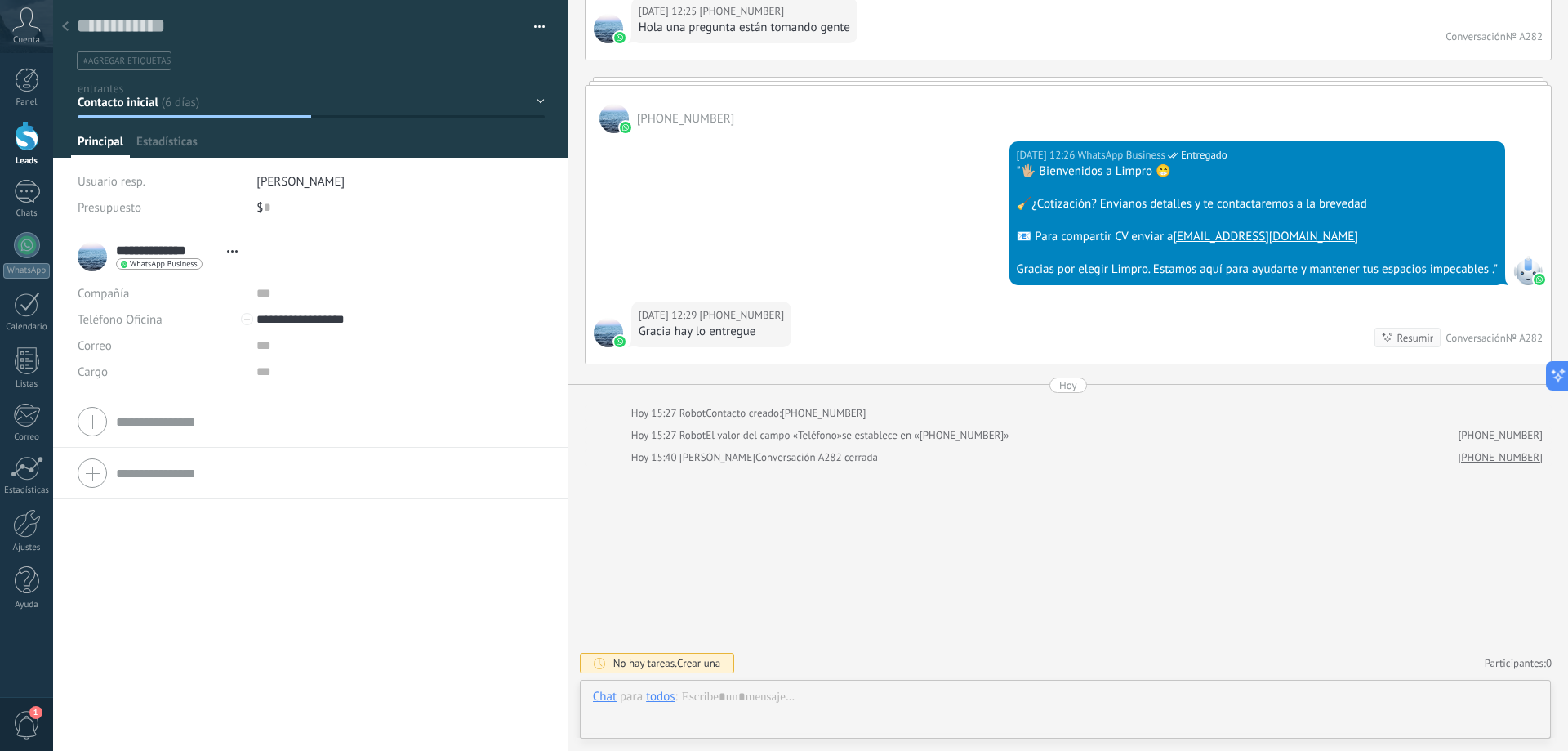
scroll to position [25, 0]
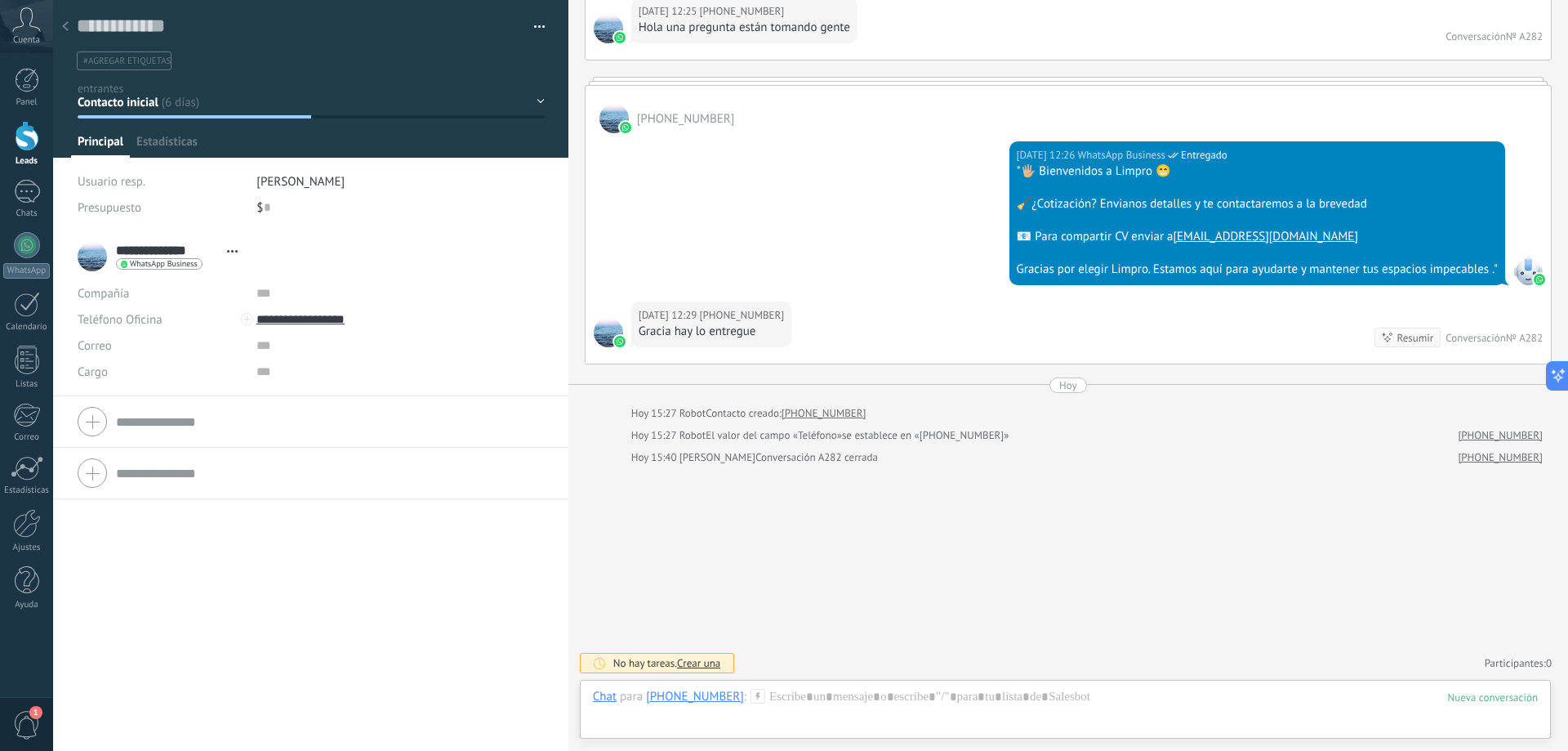
click at [535, 27] on button "button" at bounding box center [533, 27] width 24 height 25
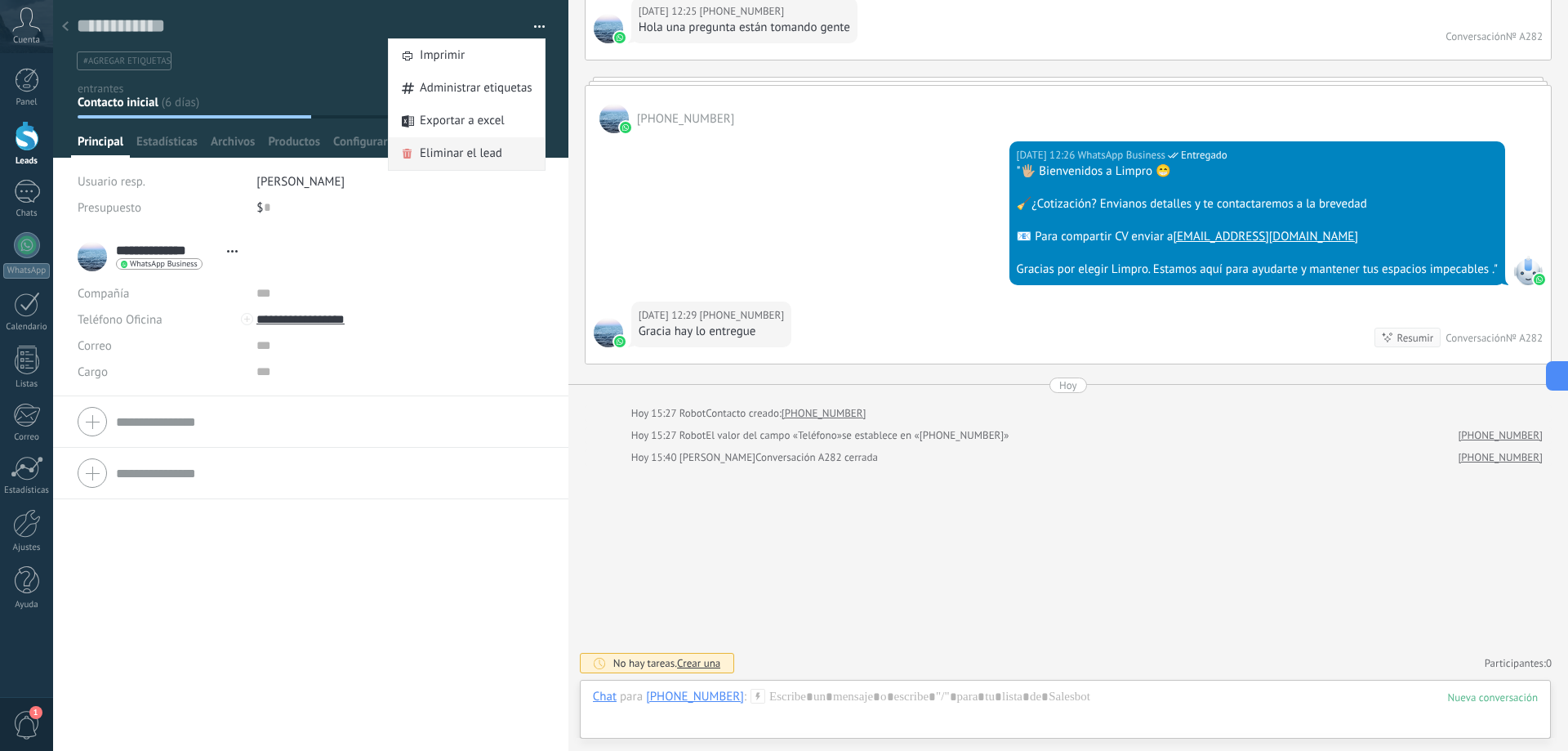
click at [461, 155] on span "Eliminar el lead" at bounding box center [461, 153] width 82 height 32
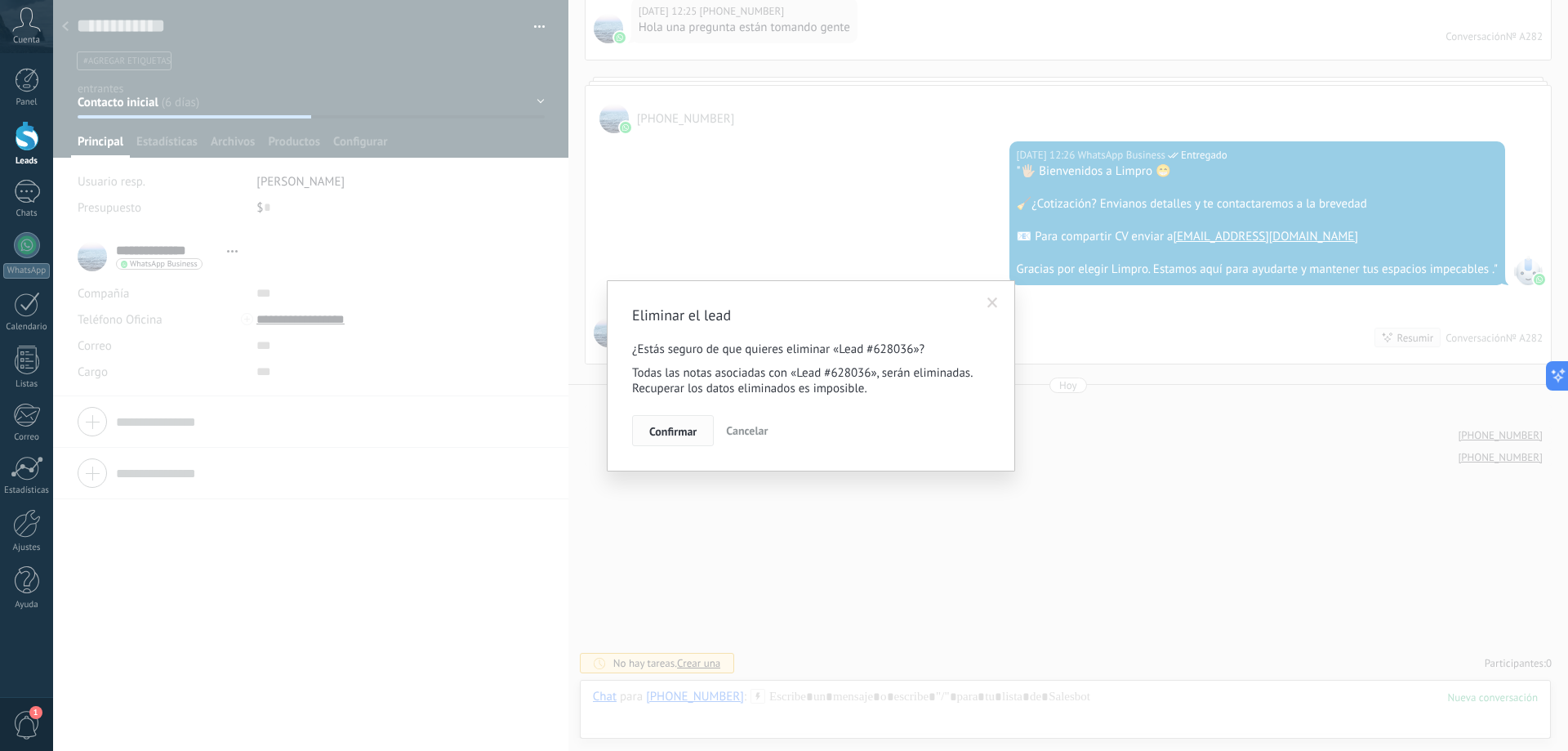
click at [683, 427] on span "Confirmar" at bounding box center [673, 431] width 47 height 12
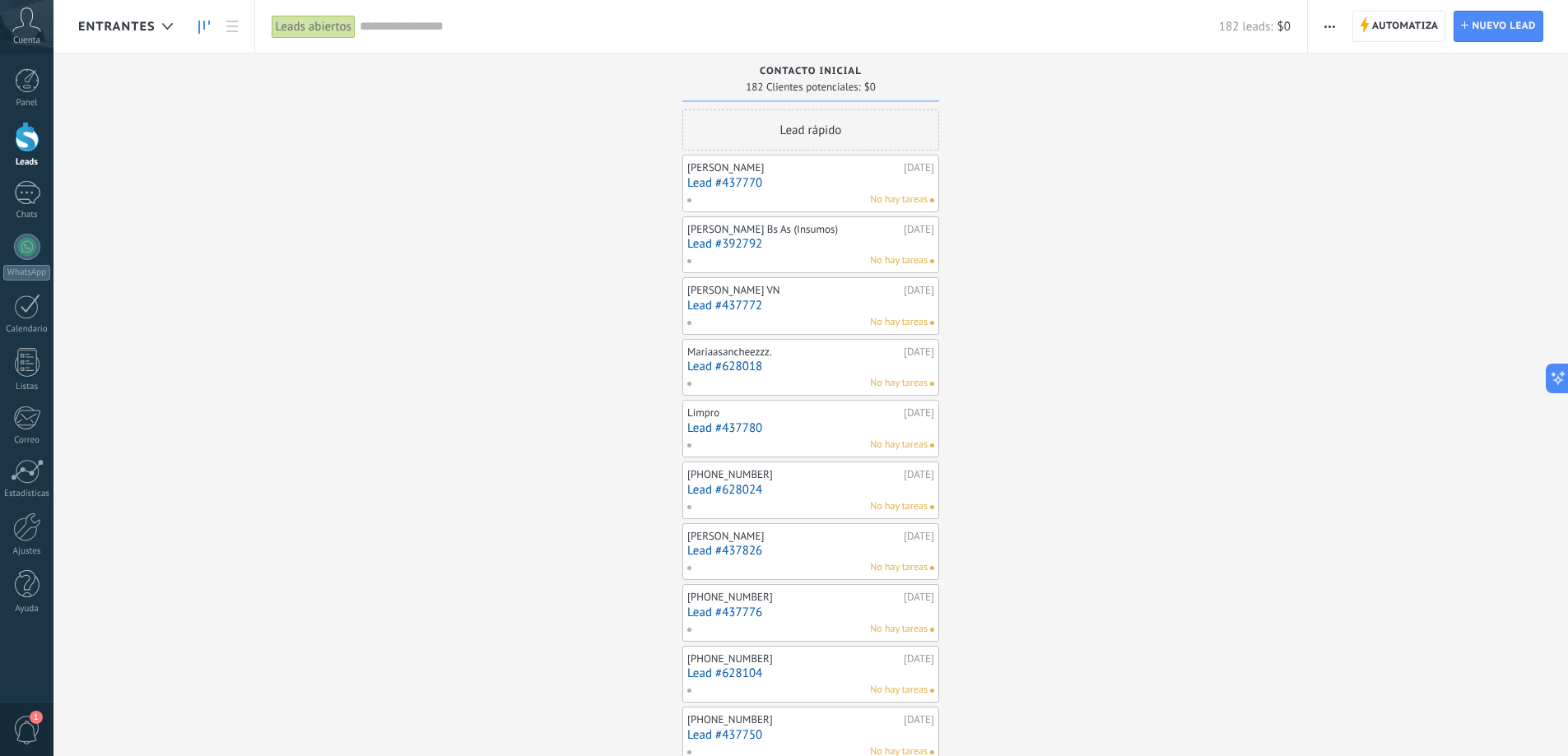
click at [816, 186] on link "Lead #437770" at bounding box center [810, 182] width 247 height 14
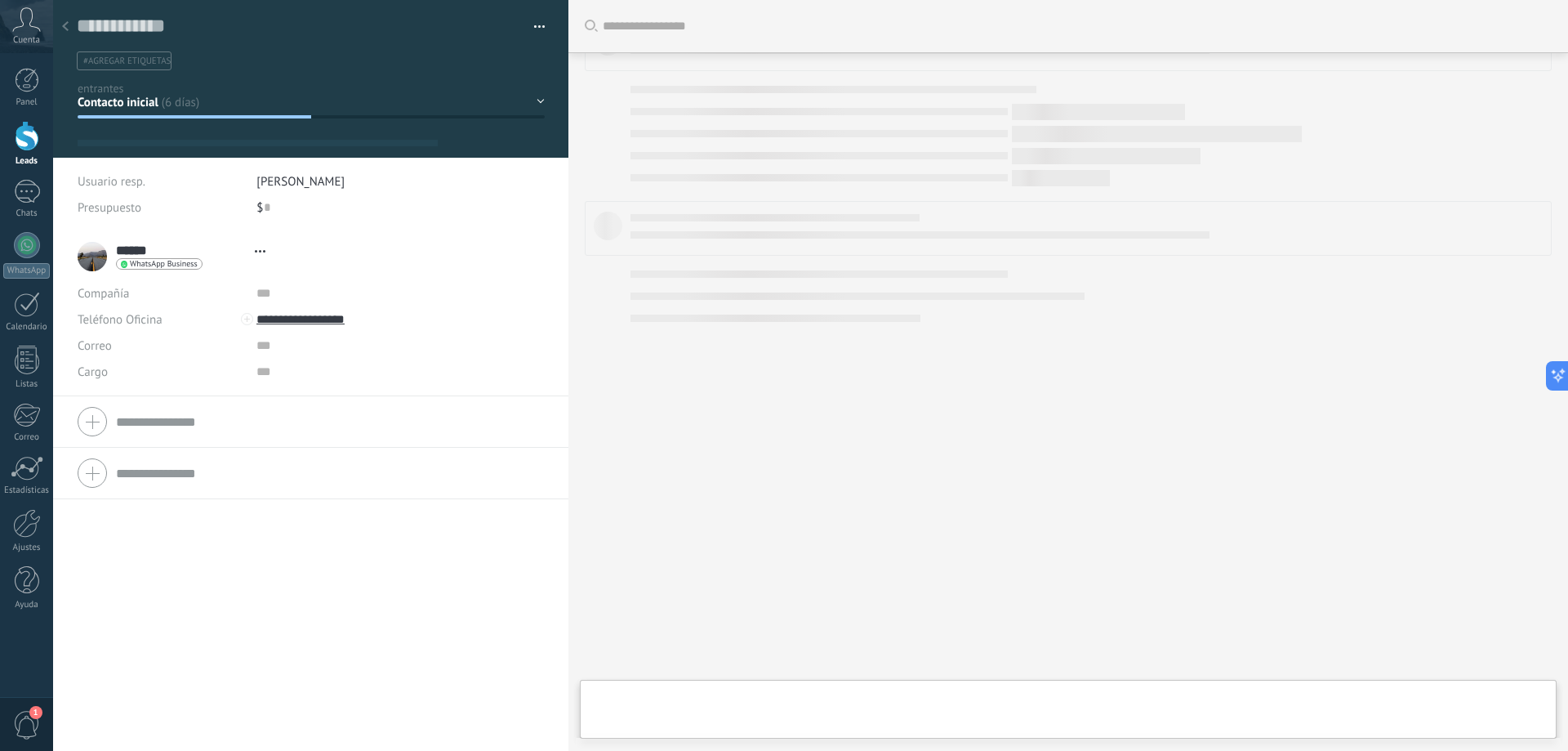
scroll to position [25, 0]
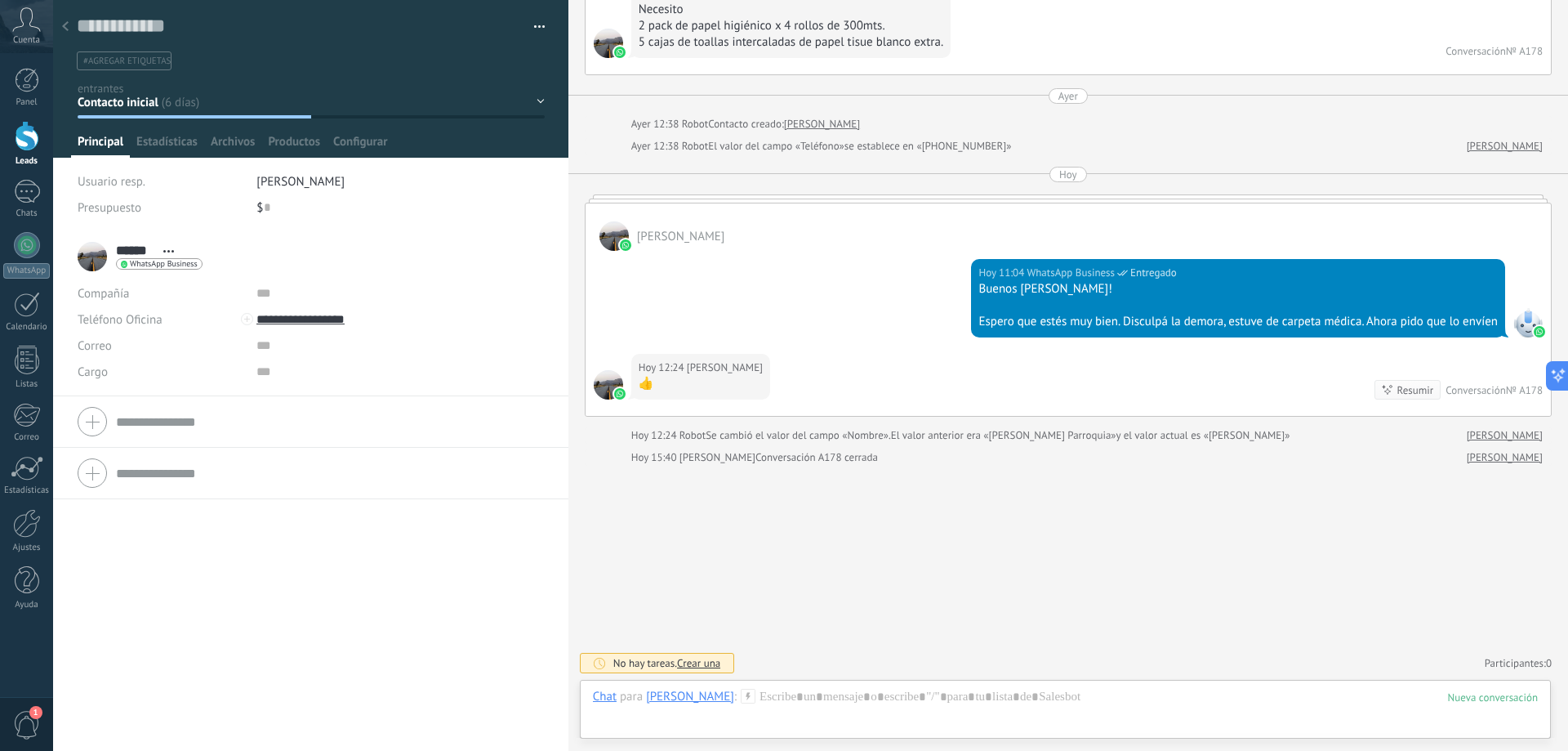
click at [533, 21] on button "button" at bounding box center [533, 27] width 24 height 25
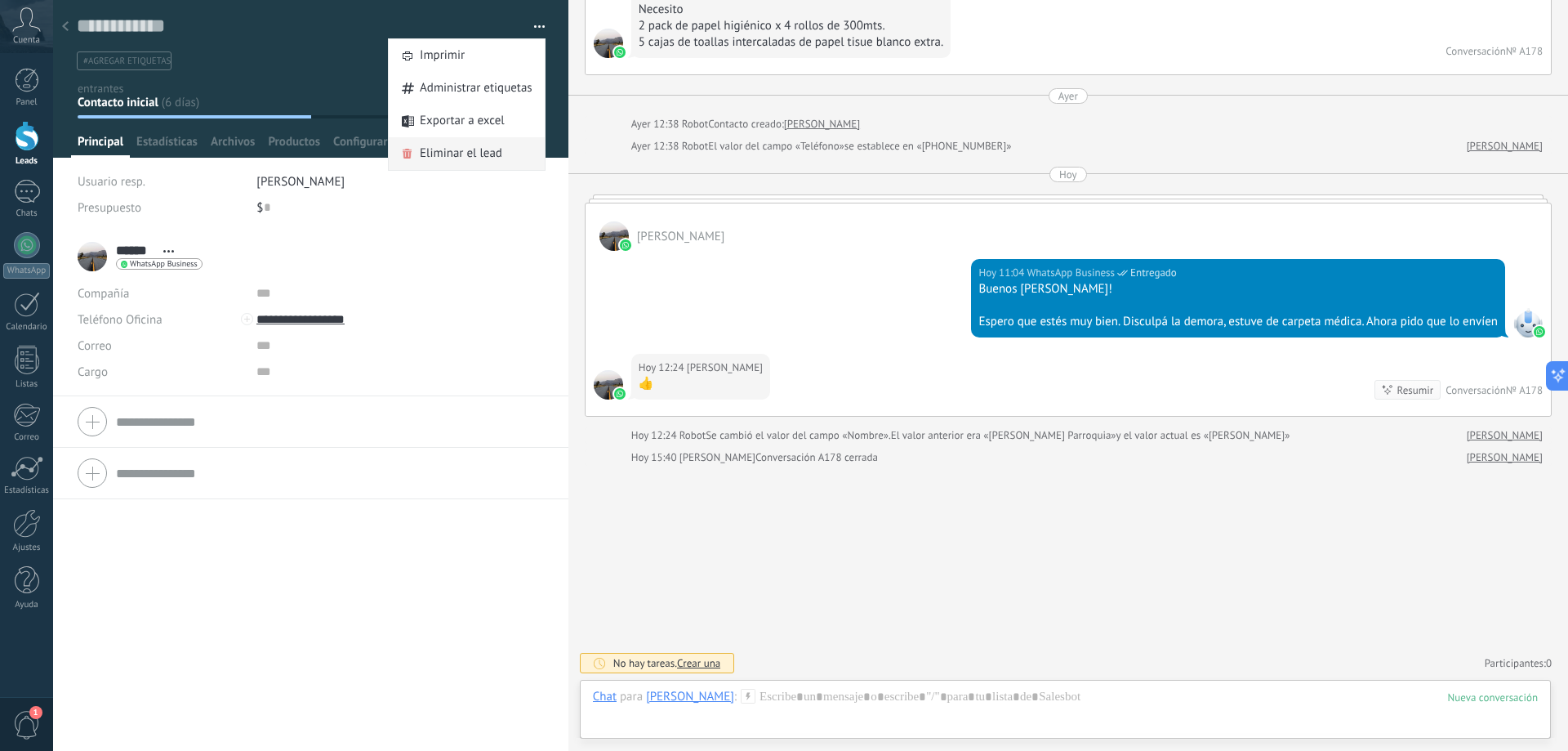
click at [458, 154] on span "Eliminar el lead" at bounding box center [461, 153] width 82 height 32
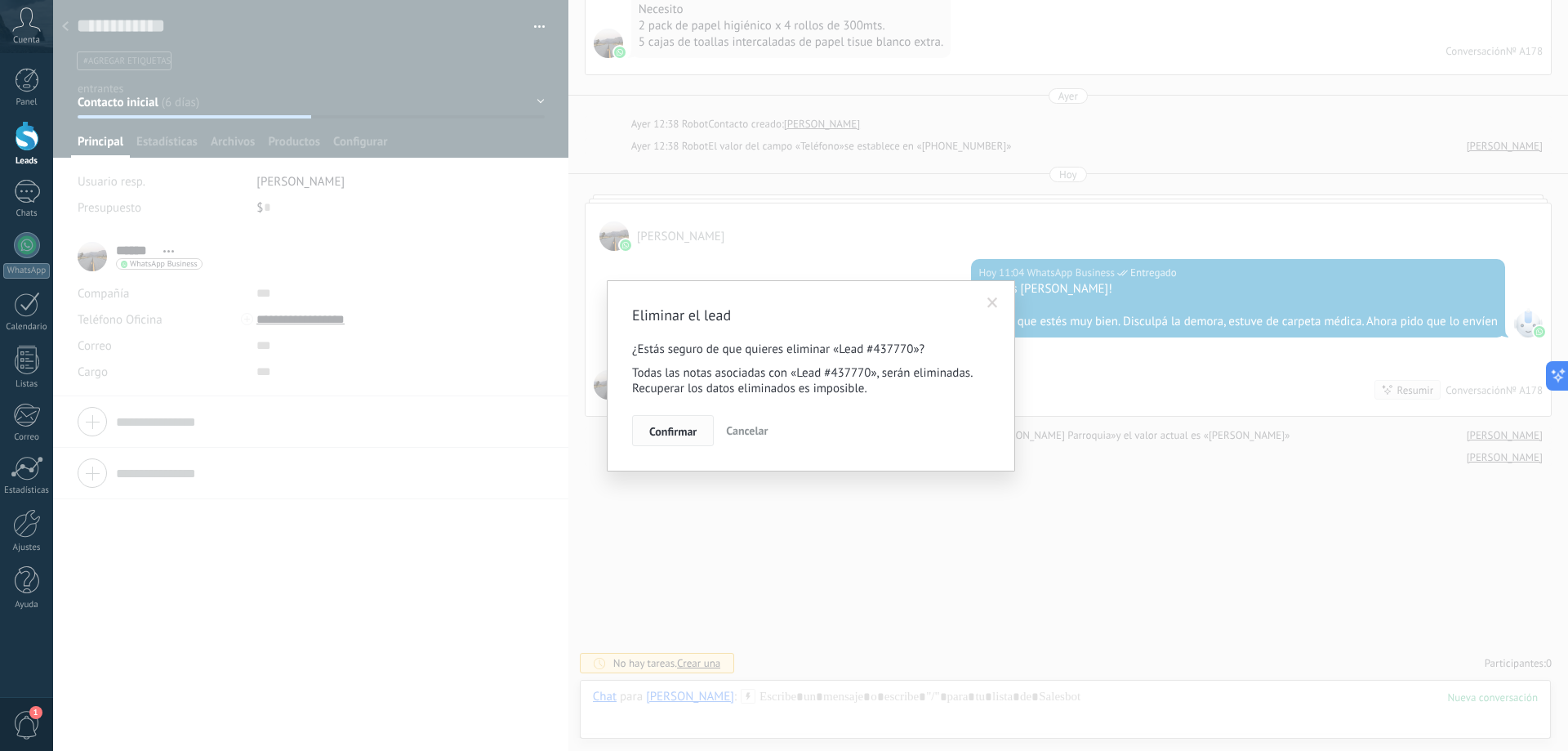
click at [668, 431] on span "Confirmar" at bounding box center [673, 431] width 47 height 12
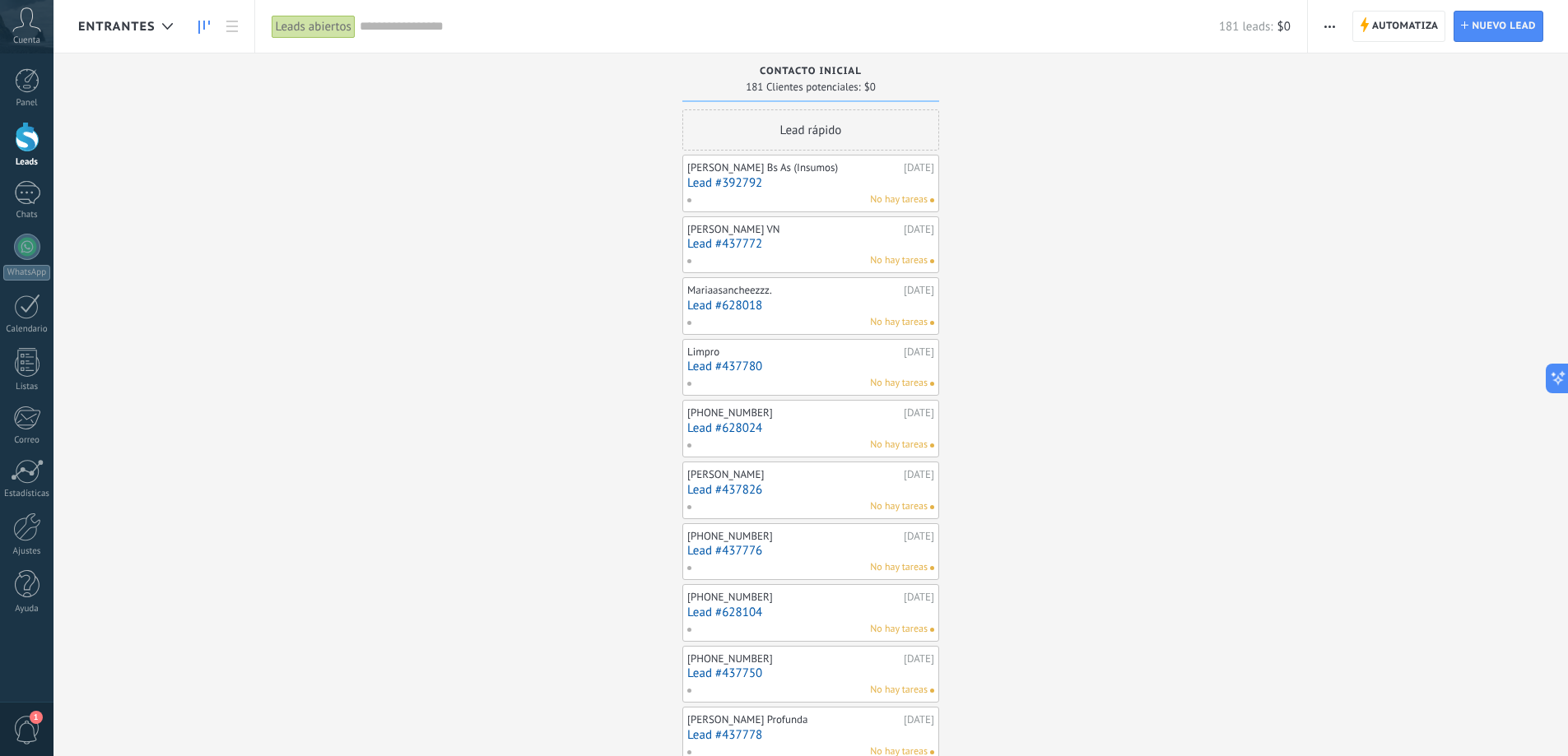
click at [807, 185] on link "Lead #392792" at bounding box center [810, 182] width 247 height 14
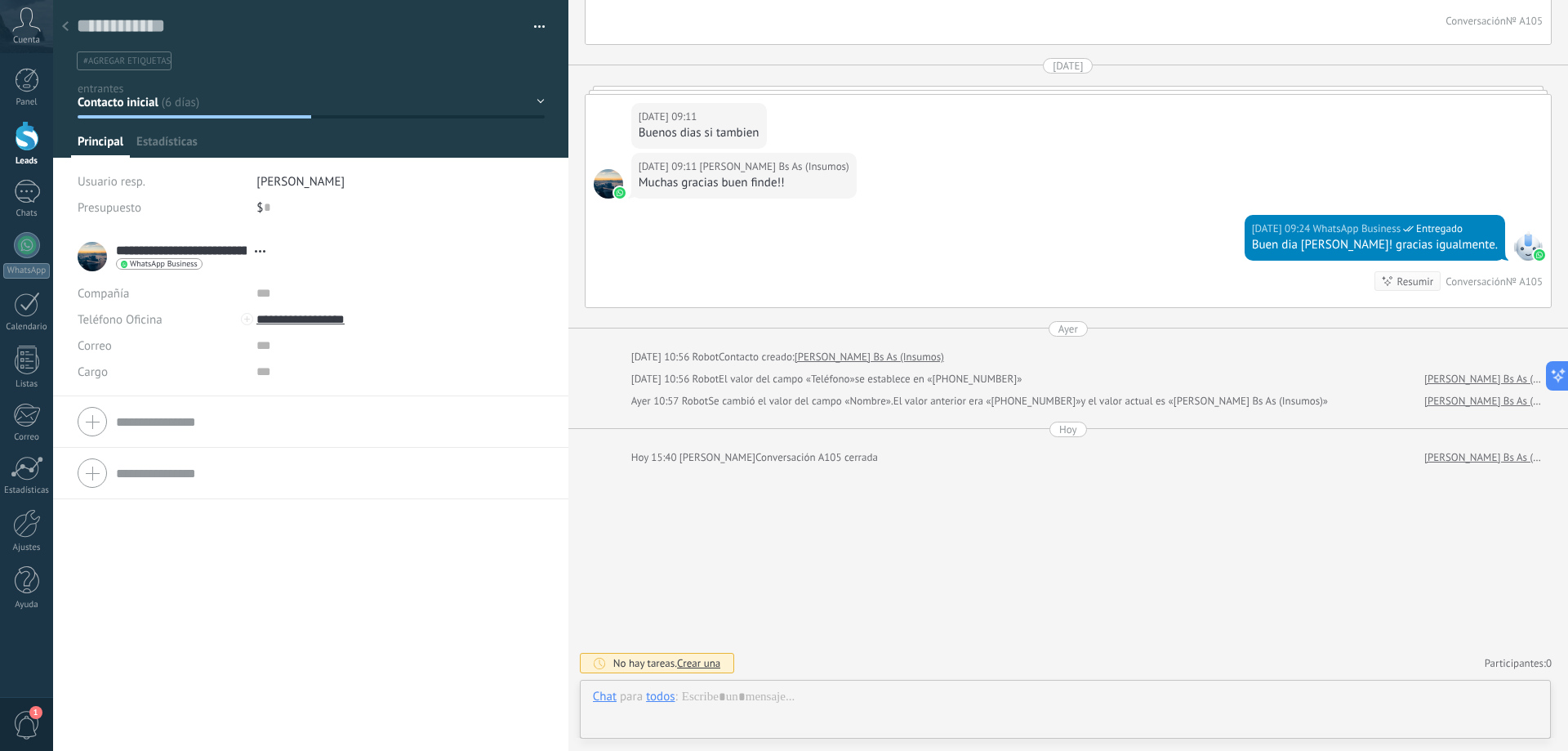
scroll to position [25, 0]
click at [532, 25] on button "button" at bounding box center [533, 27] width 24 height 25
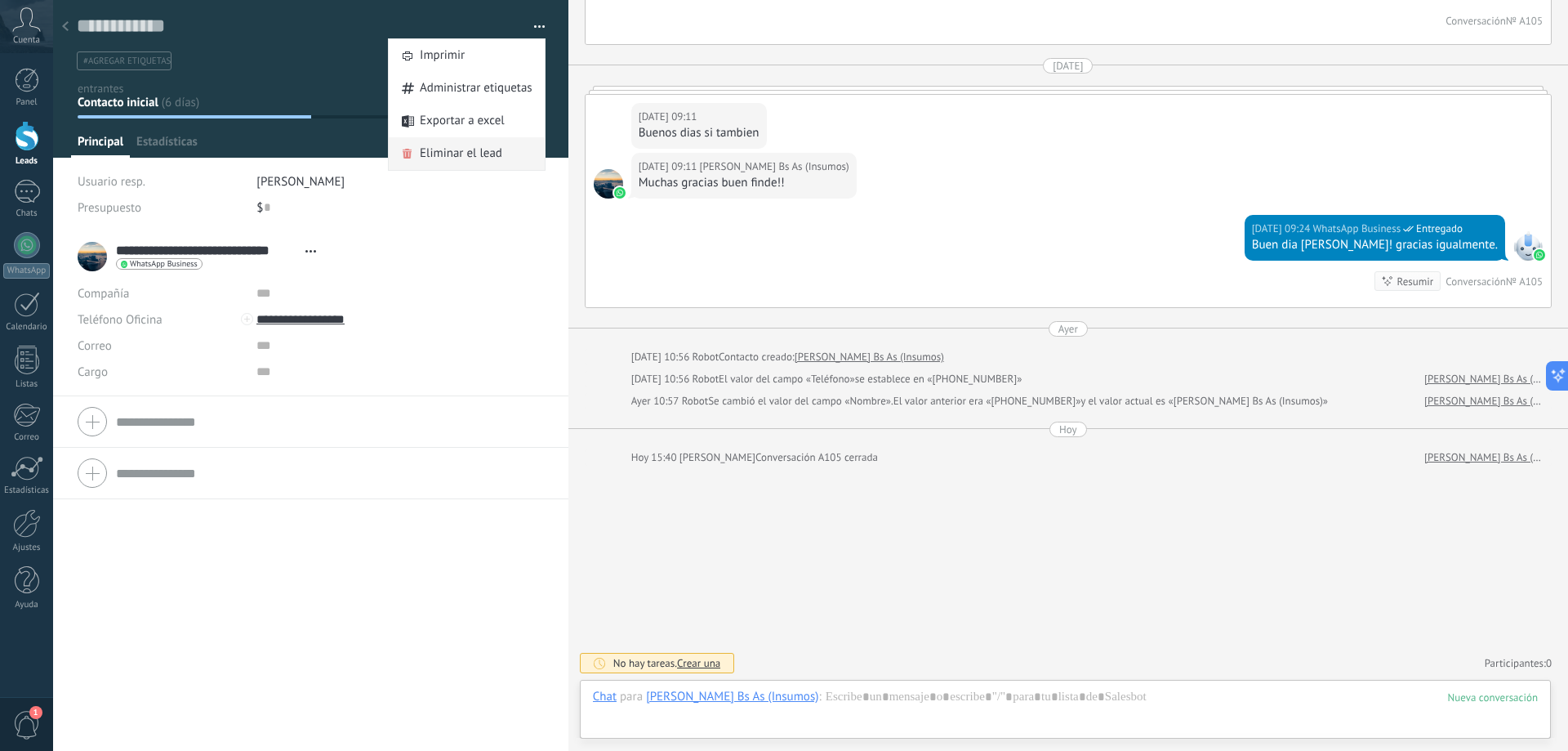
click at [473, 152] on span "Eliminar el lead" at bounding box center [461, 153] width 82 height 32
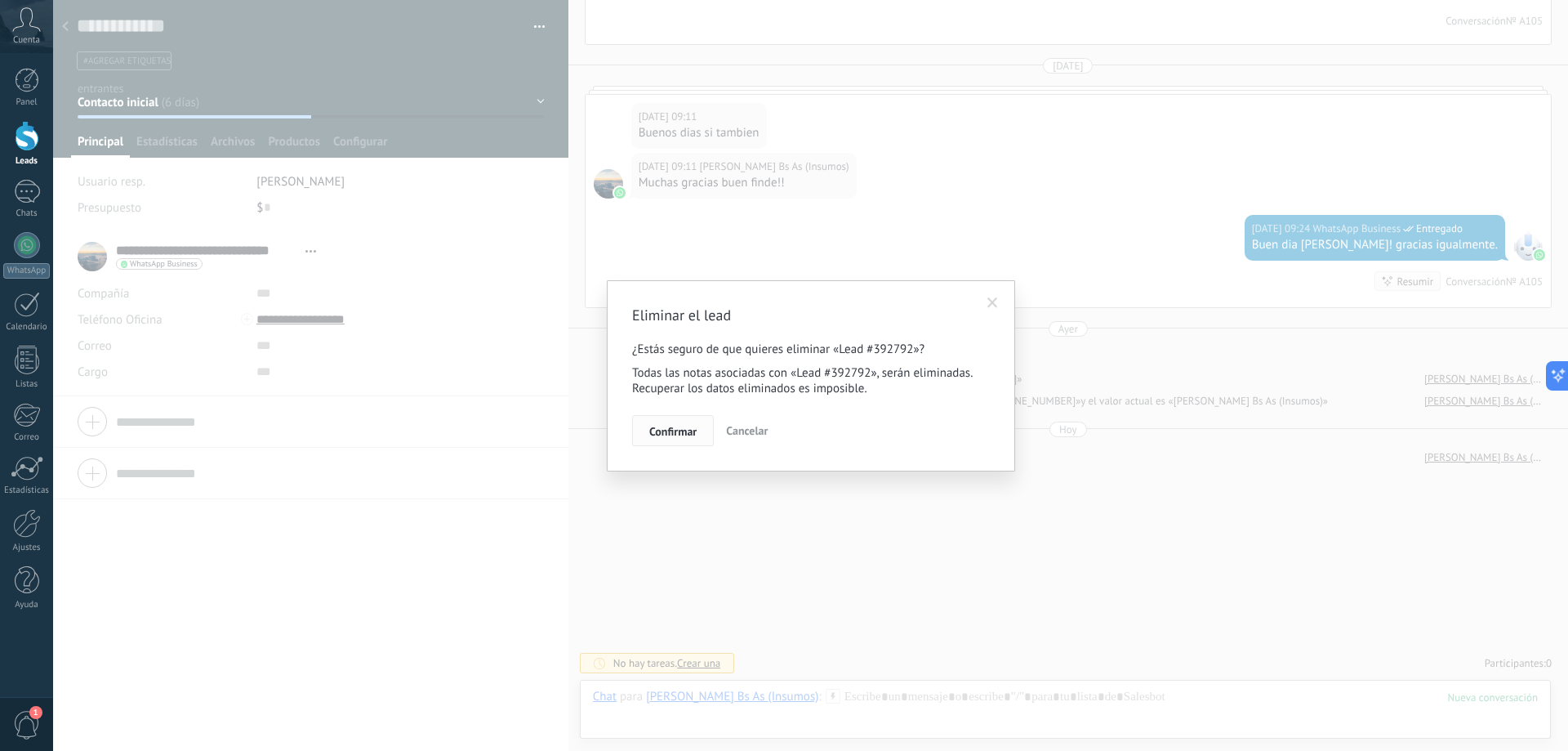
click at [683, 424] on button "Confirmar" at bounding box center [673, 430] width 81 height 31
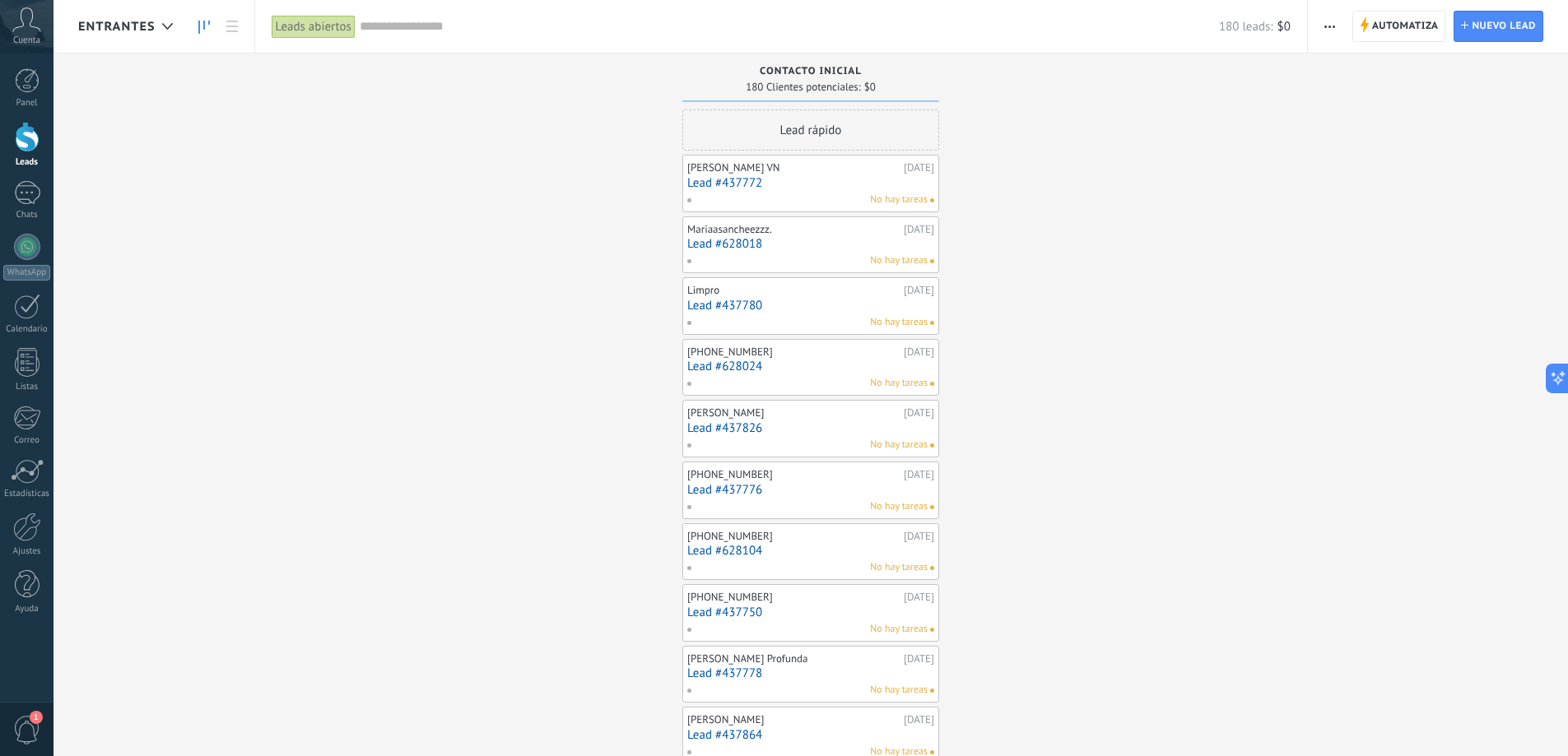
click at [805, 190] on div "NAZARENO VN 13/08/2025 Lead #437772 No hay tareas" at bounding box center [810, 183] width 247 height 48
click at [767, 179] on link "Lead #437772" at bounding box center [810, 182] width 247 height 14
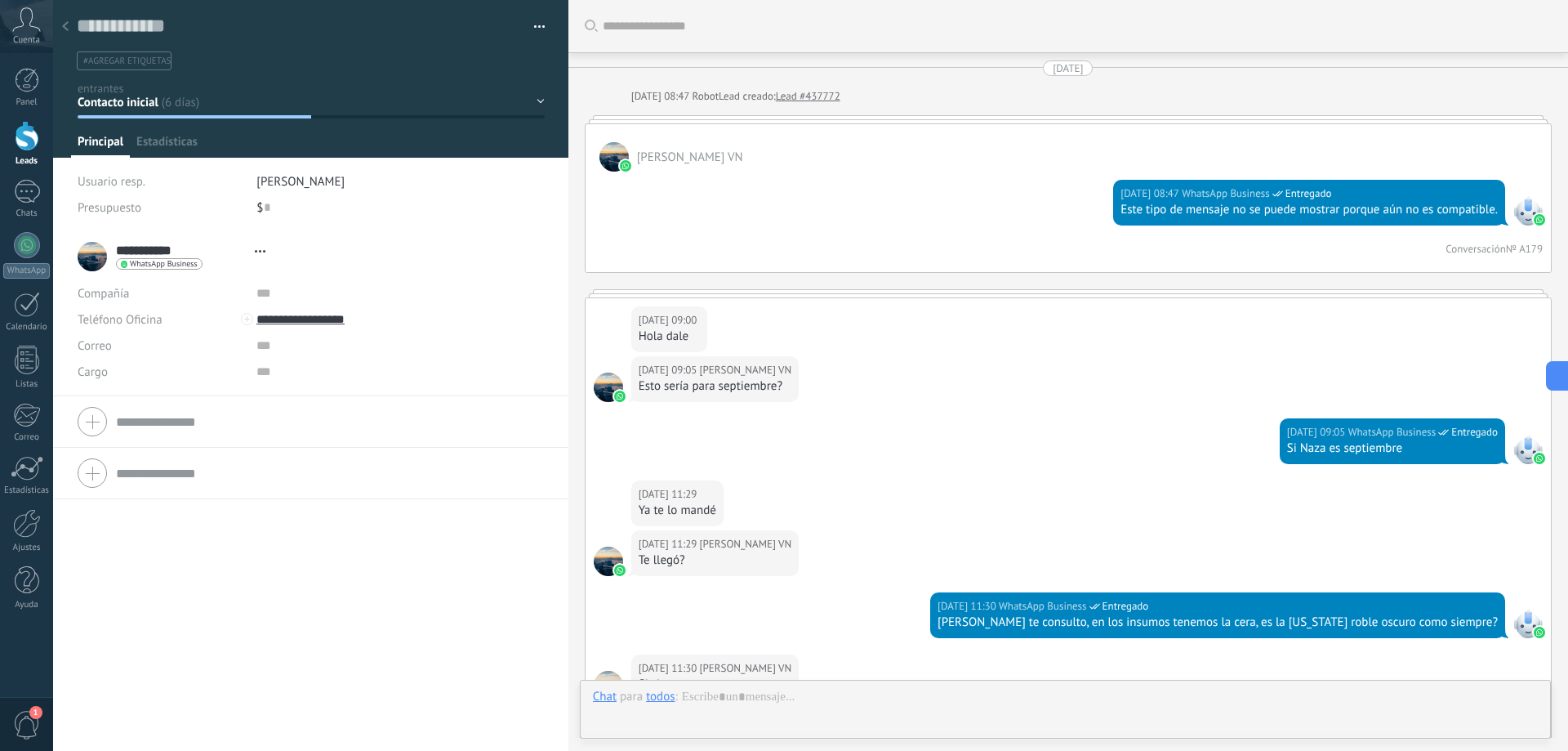
type textarea "**********"
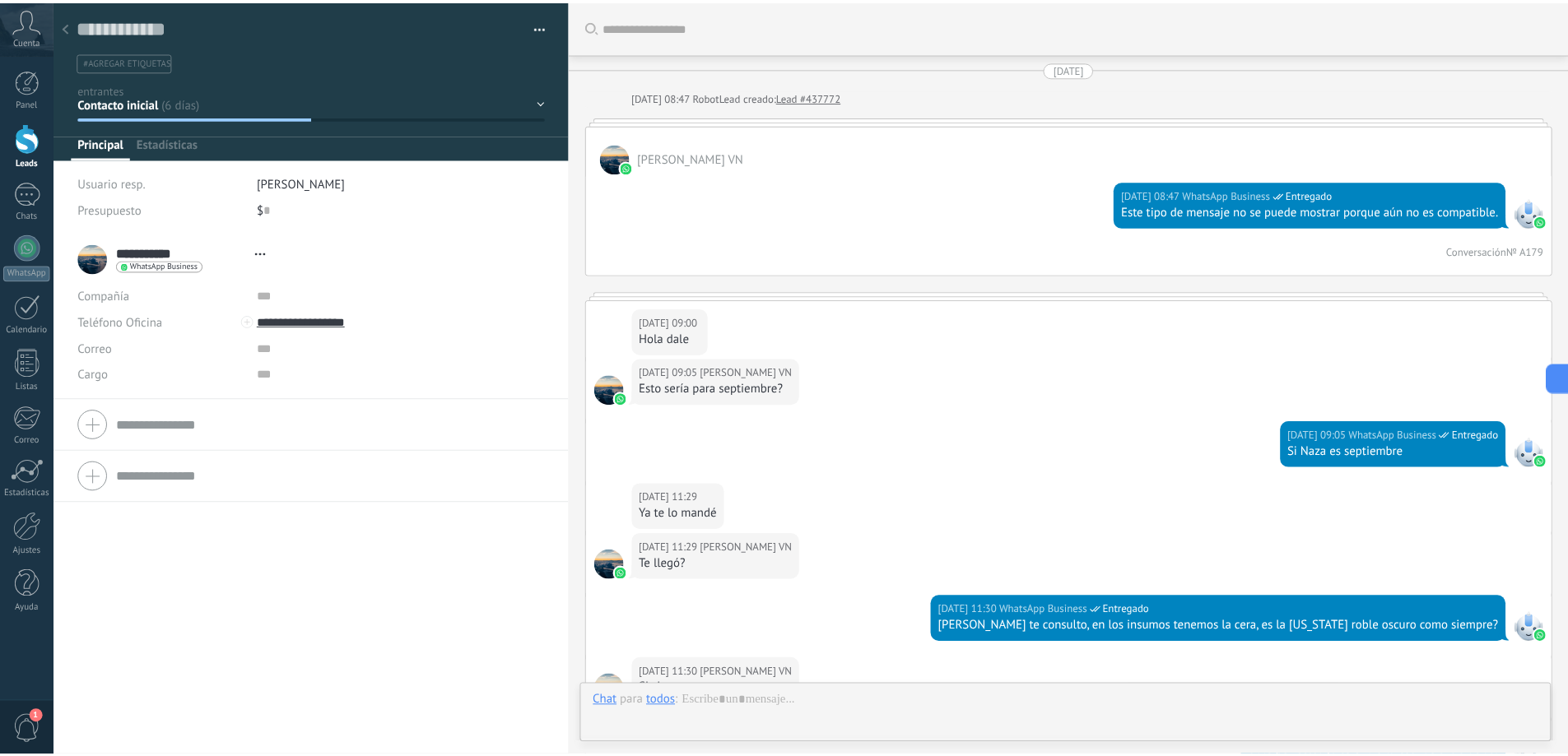
scroll to position [624, 0]
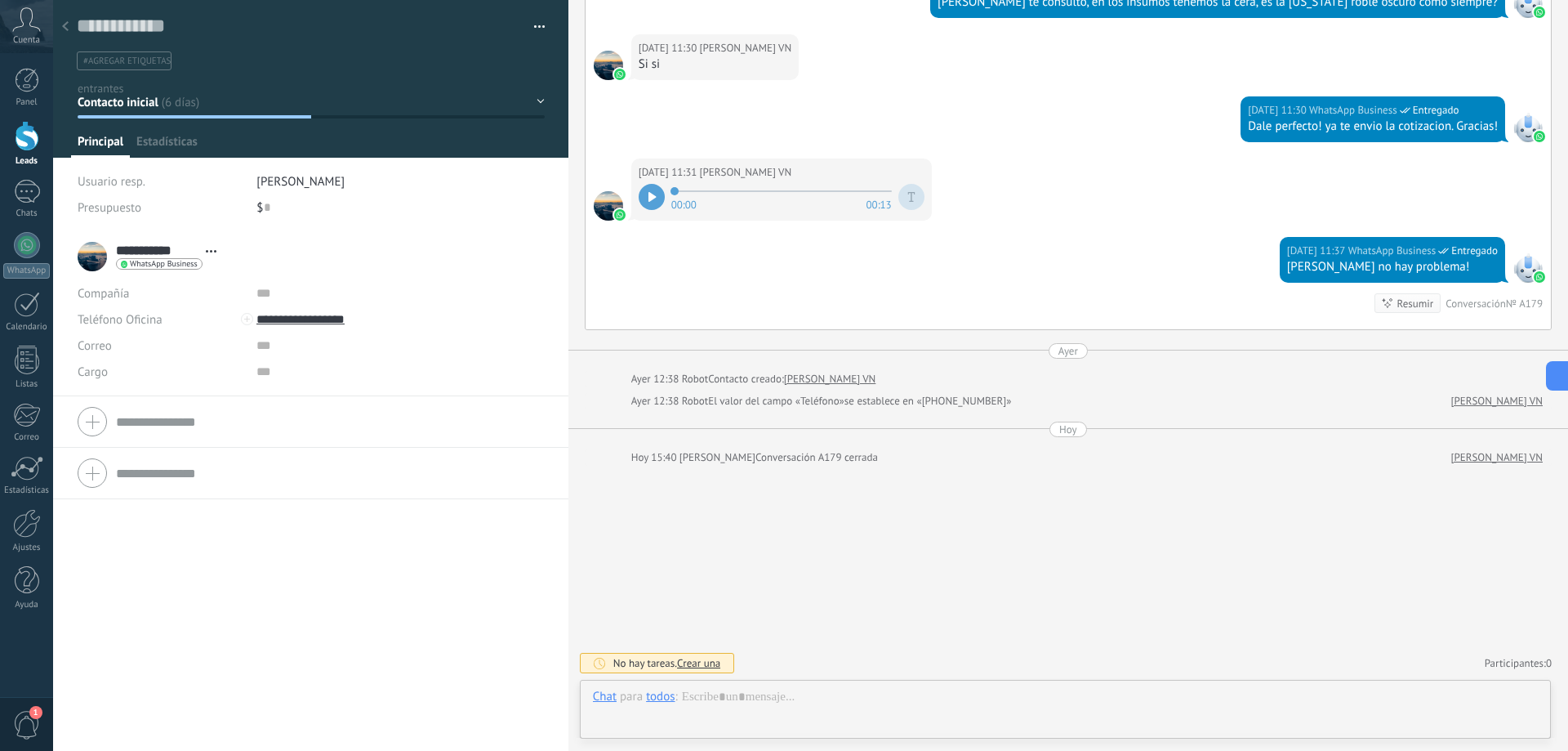
click at [537, 24] on button "button" at bounding box center [533, 27] width 24 height 25
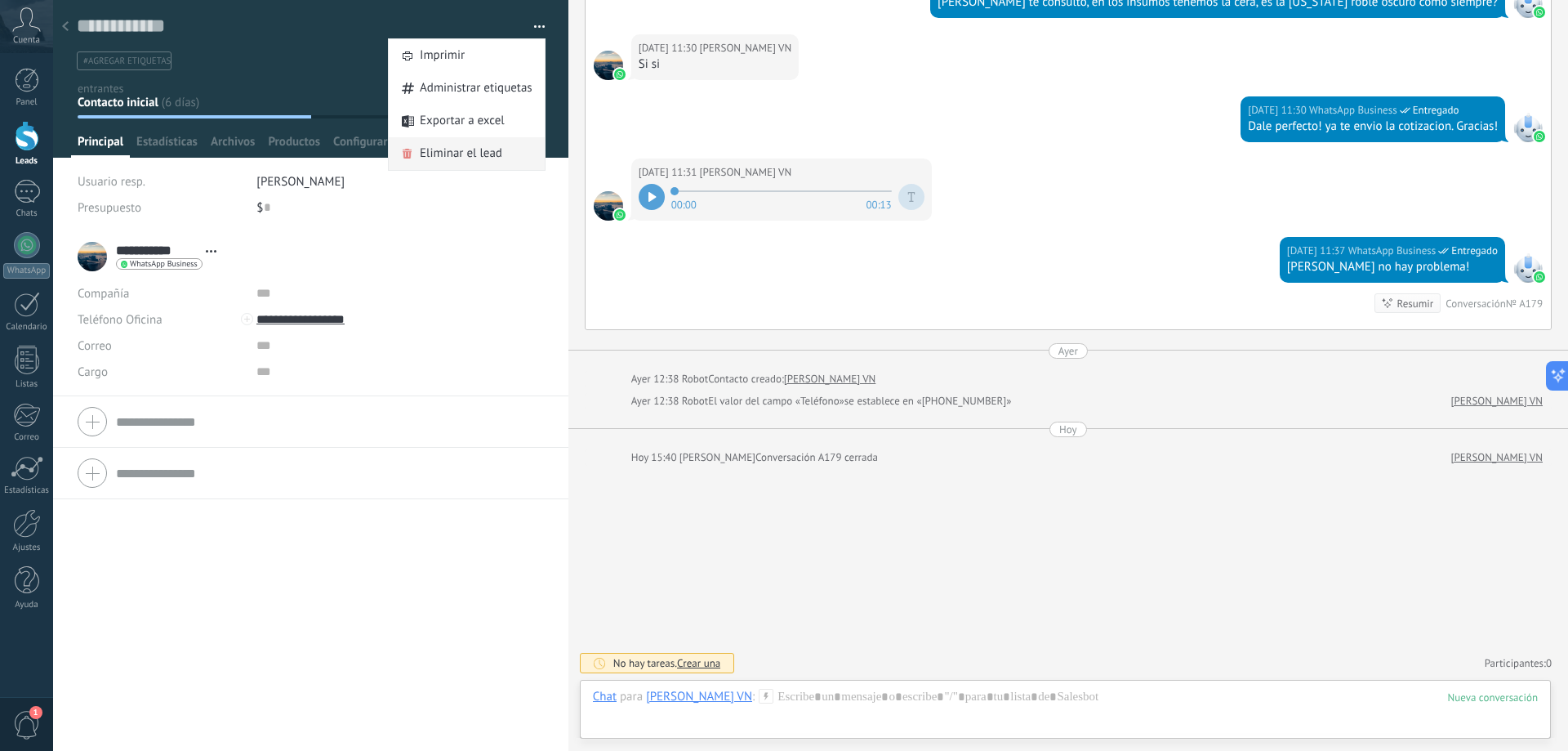
click at [487, 154] on span "Eliminar el lead" at bounding box center [461, 153] width 82 height 32
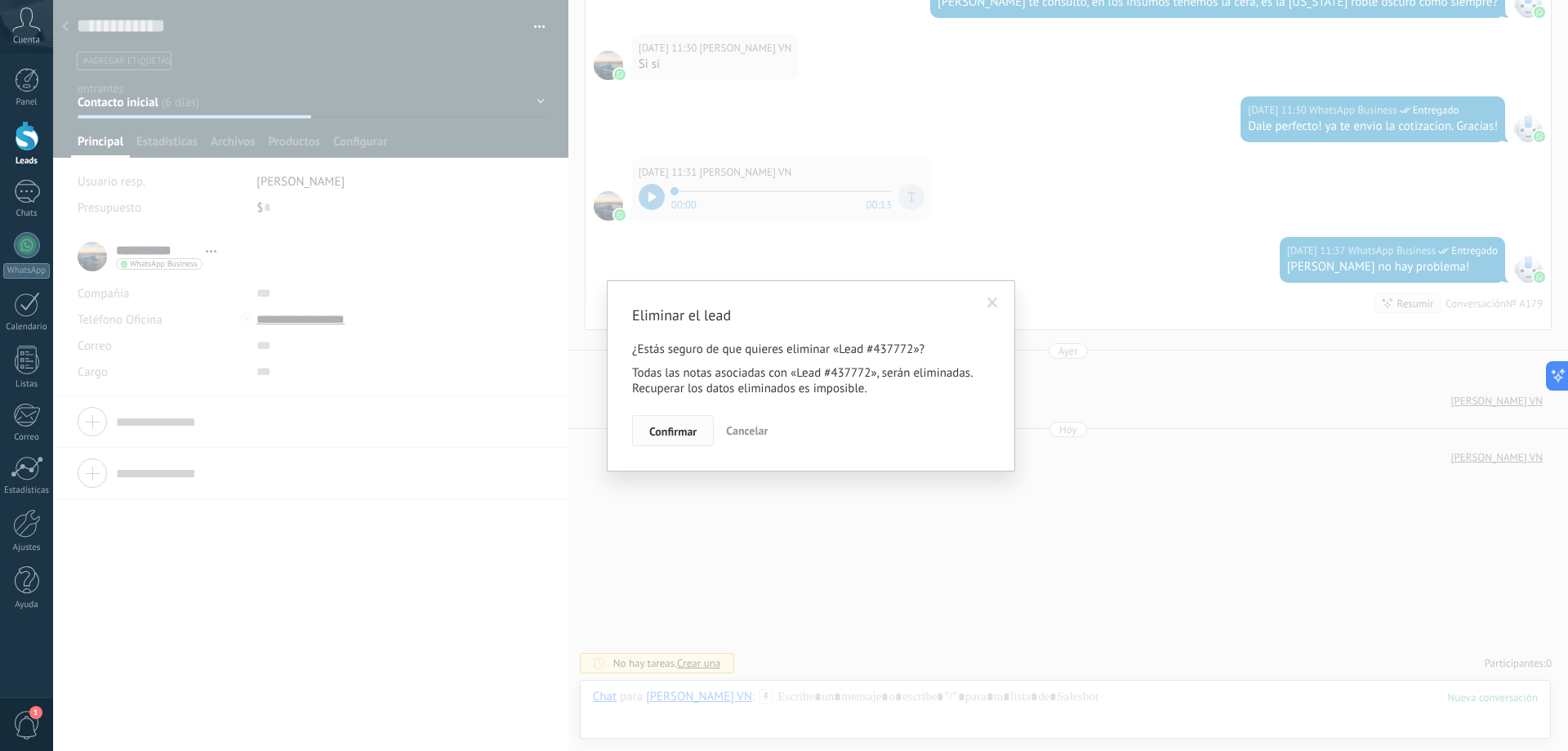
click at [662, 421] on button "Confirmar" at bounding box center [673, 430] width 81 height 31
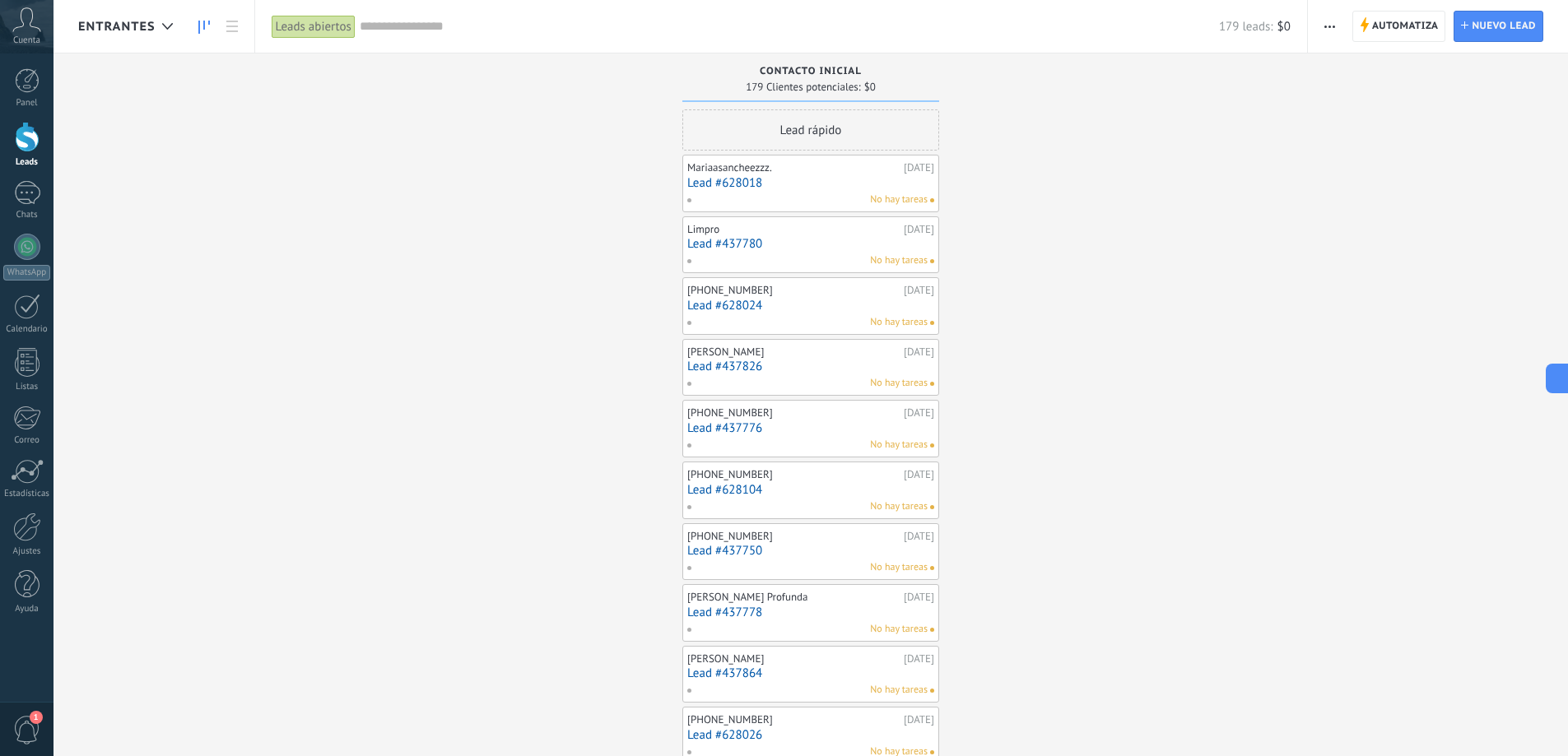
click at [1325, 25] on use "button" at bounding box center [1329, 26] width 11 height 3
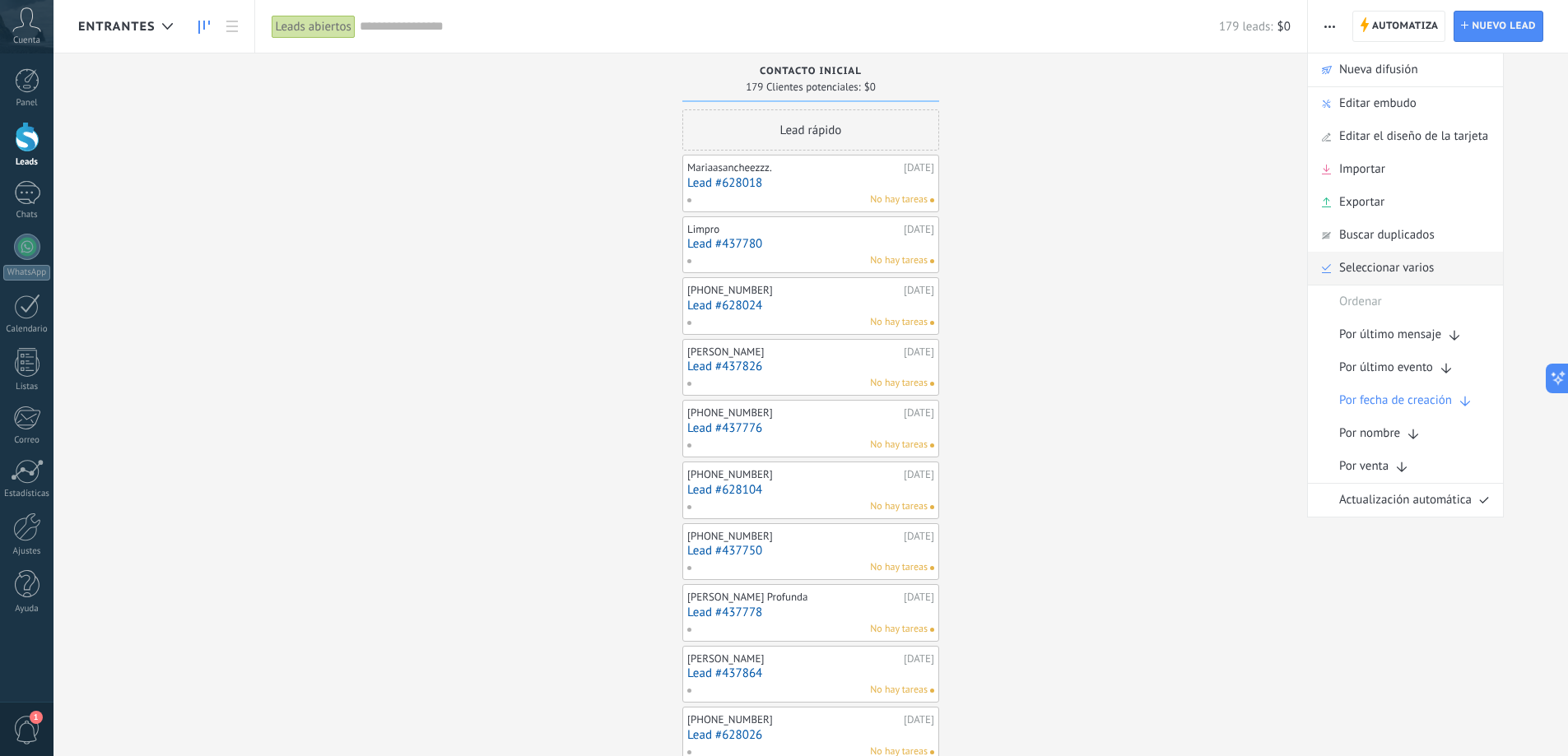
click at [1342, 265] on span "Seleccionar varios" at bounding box center [1386, 268] width 95 height 33
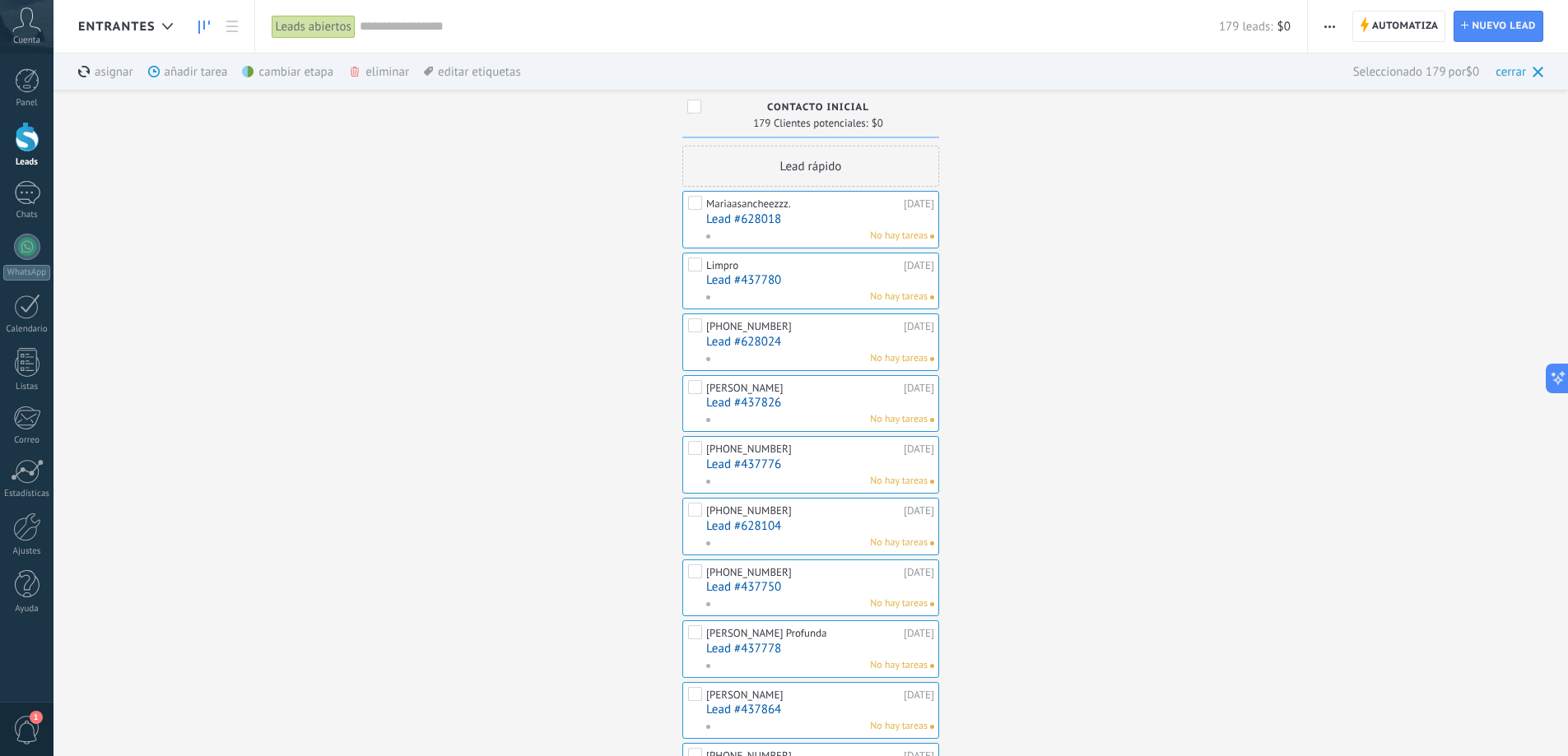
click at [377, 68] on div "eliminar màs" at bounding box center [407, 71] width 117 height 36
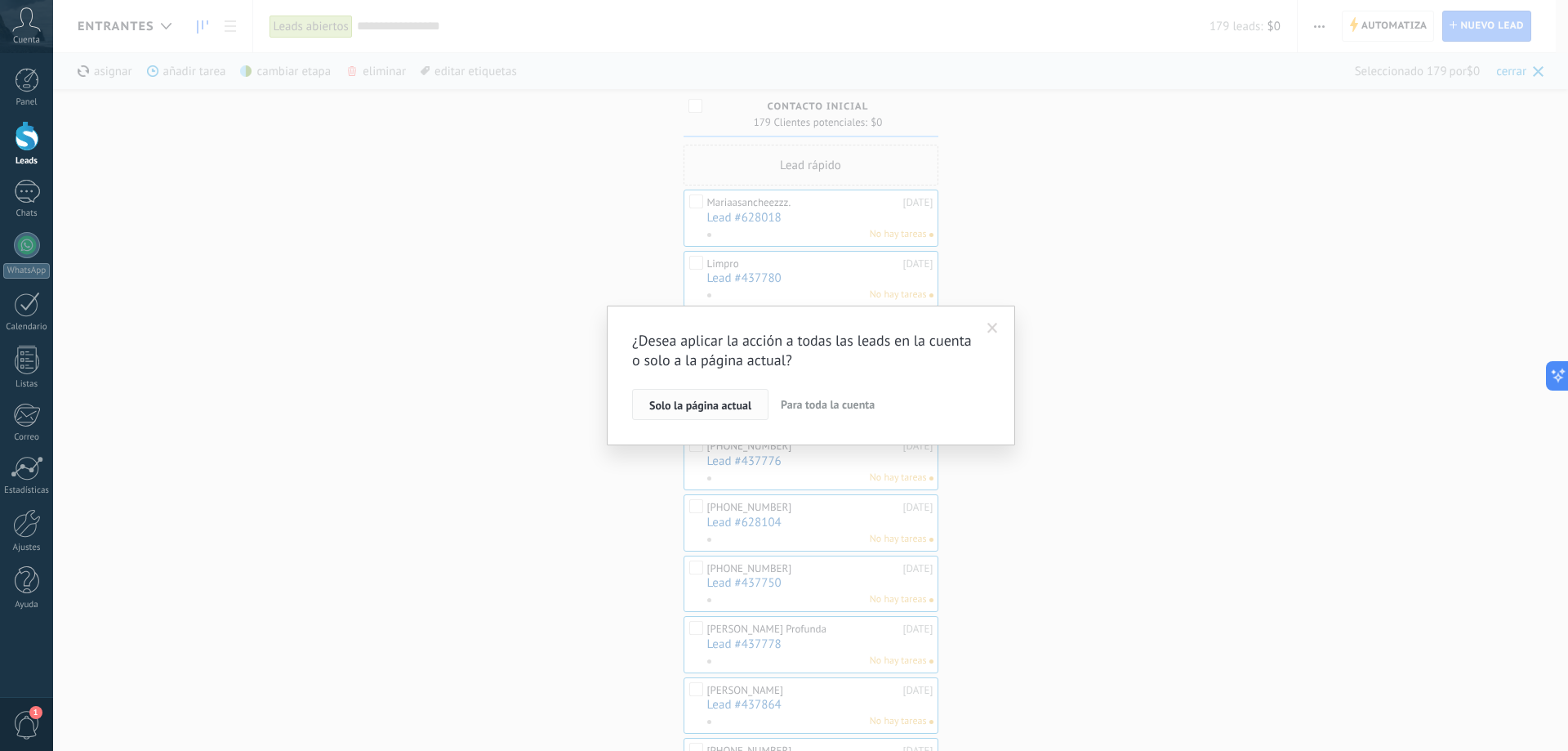
click at [739, 408] on span "Solo la página actual" at bounding box center [700, 405] width 102 height 12
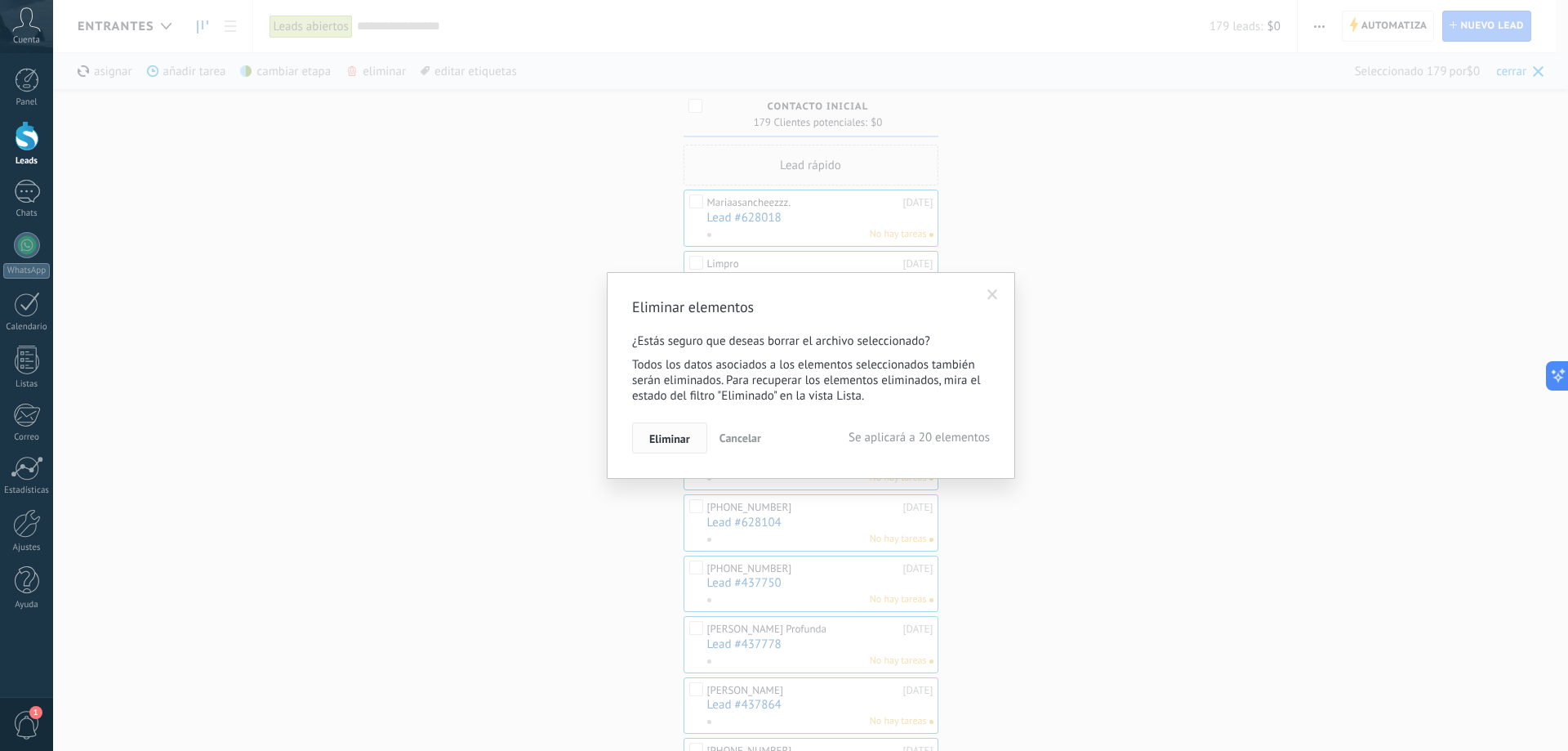
click at [684, 435] on span "Eliminar" at bounding box center [669, 439] width 41 height 12
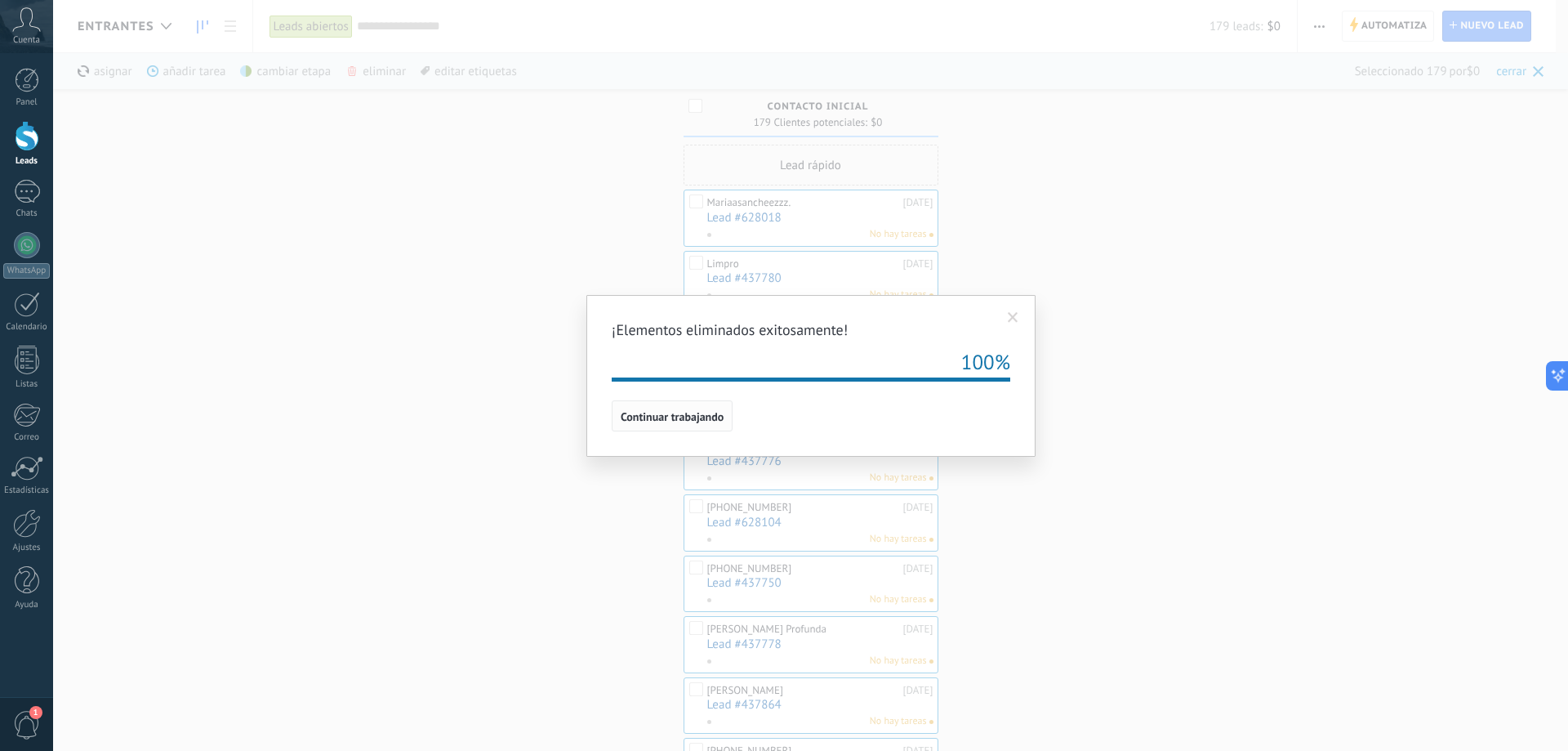
click at [691, 418] on span "Continuar trabajando" at bounding box center [672, 417] width 103 height 12
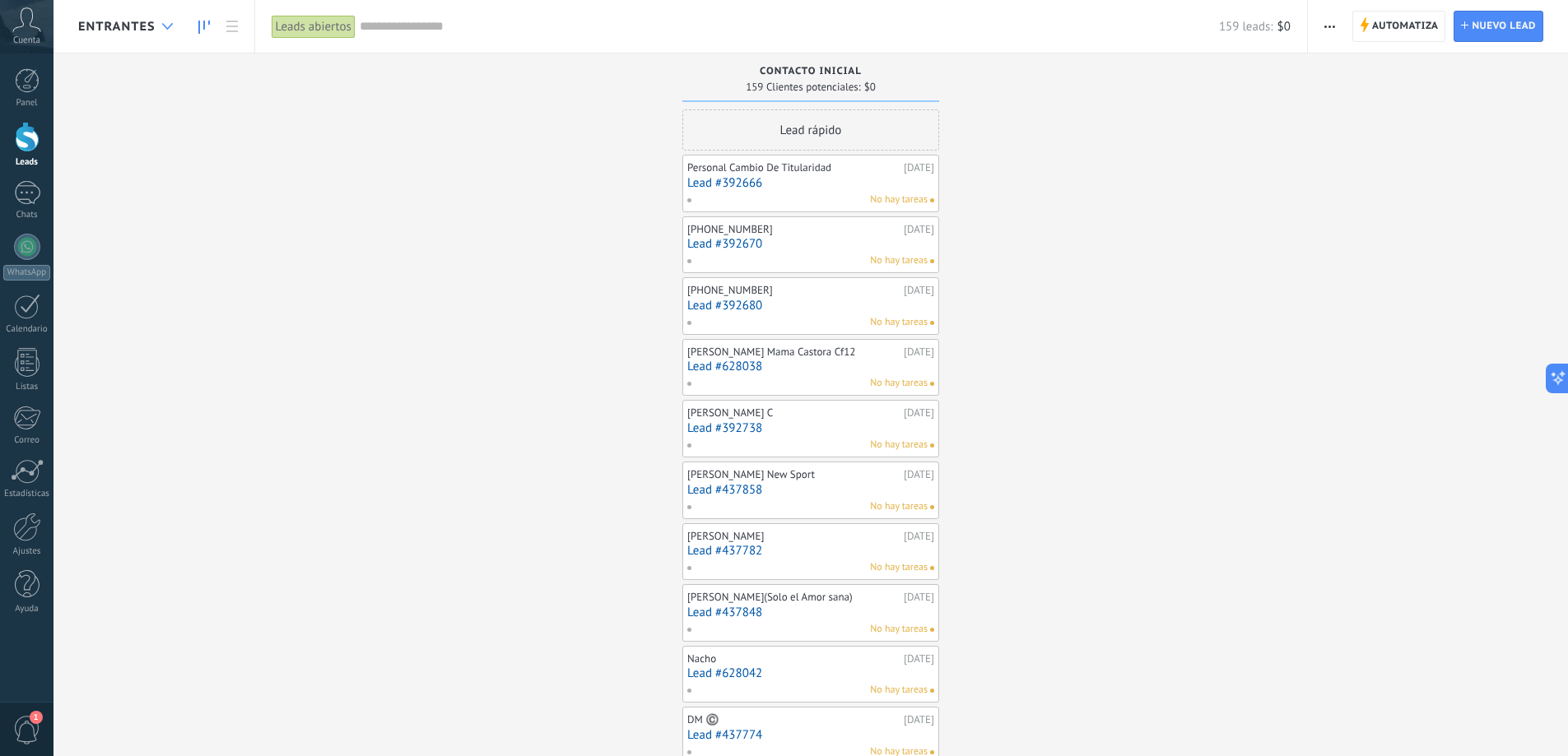
click at [170, 30] on div at bounding box center [167, 27] width 27 height 32
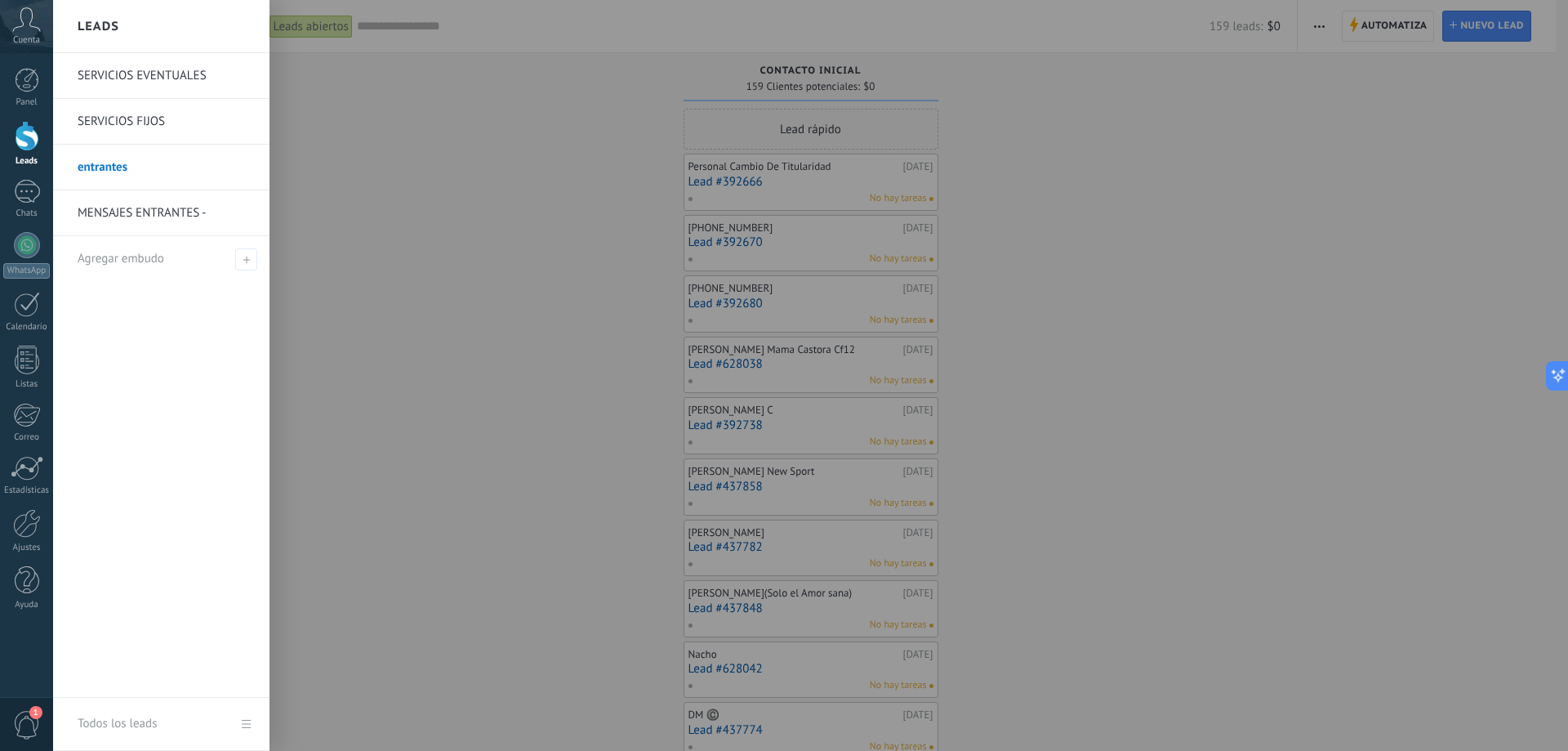
click at [113, 169] on link "entrantes" at bounding box center [164, 167] width 175 height 46
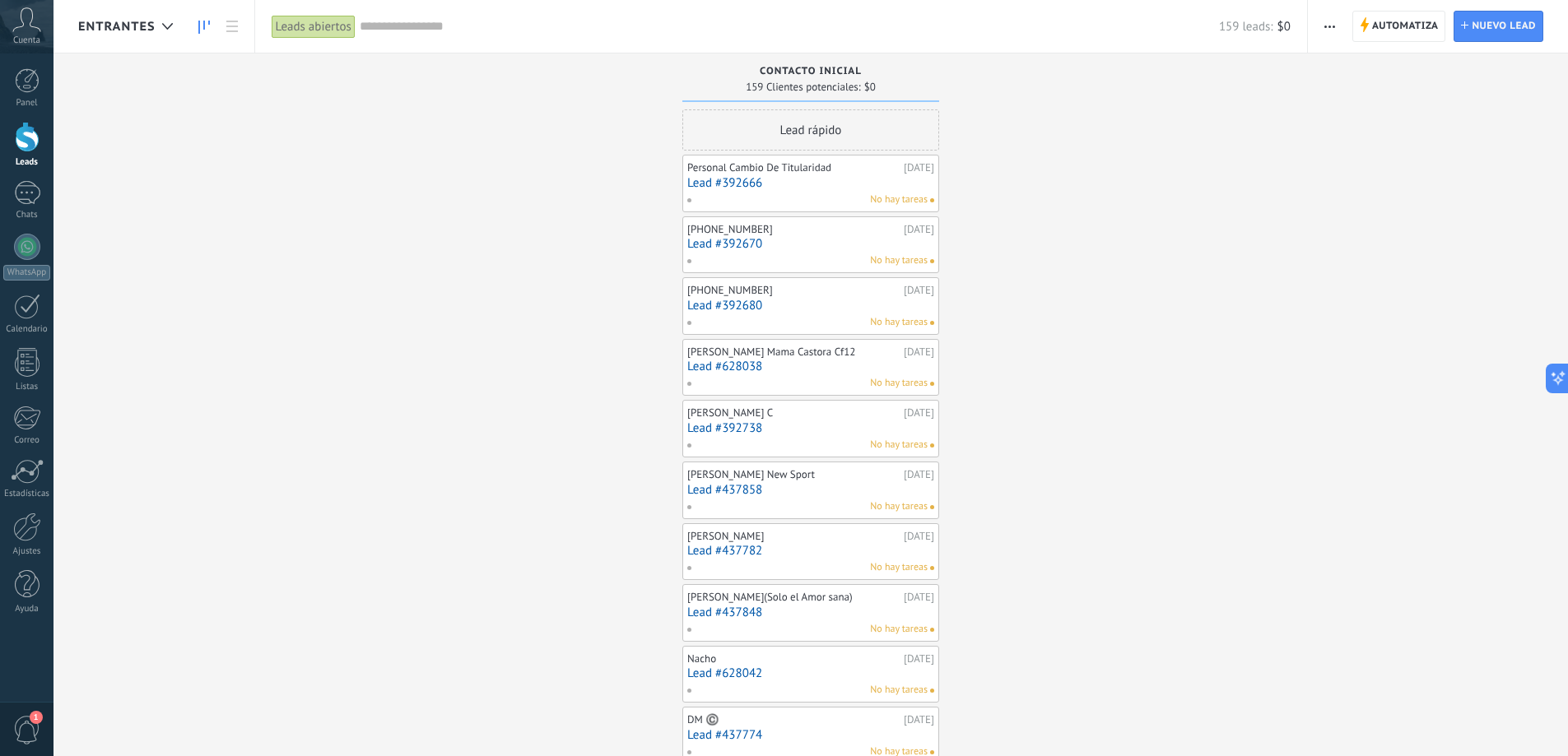
click at [1332, 27] on icon "button" at bounding box center [1329, 26] width 11 height 3
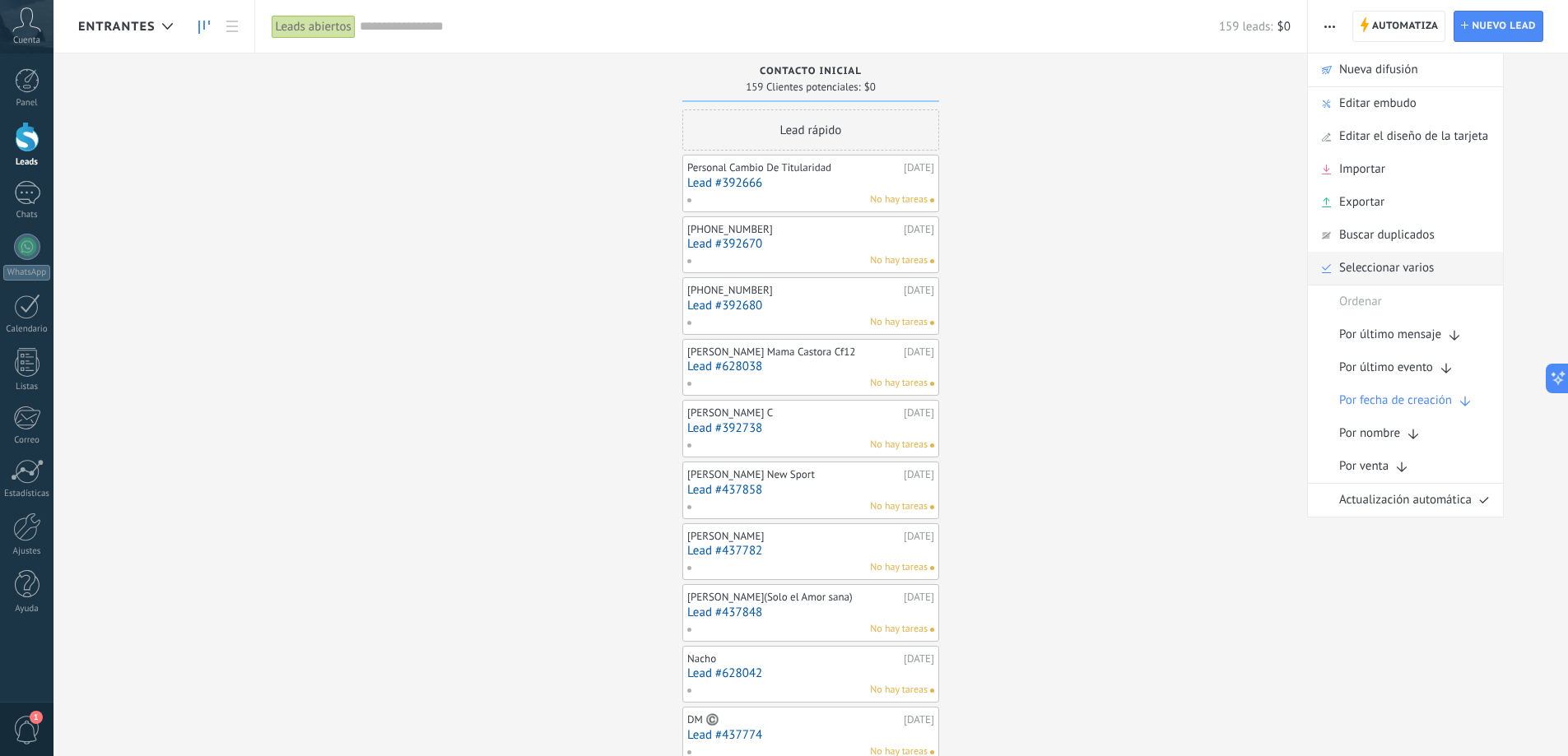
click at [1358, 262] on span "Seleccionar varios" at bounding box center [1386, 268] width 95 height 33
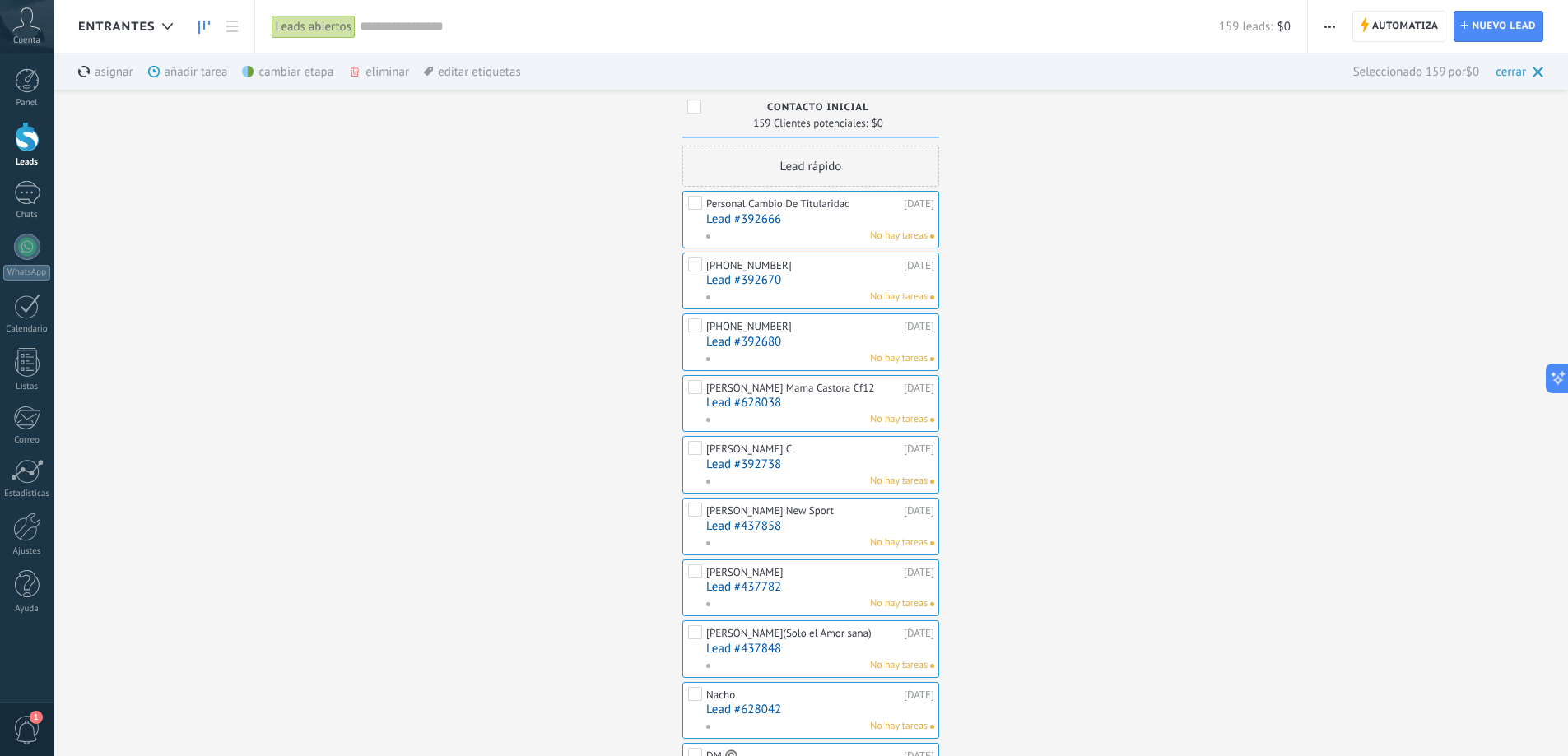
click at [359, 70] on icon at bounding box center [355, 72] width 8 height 10
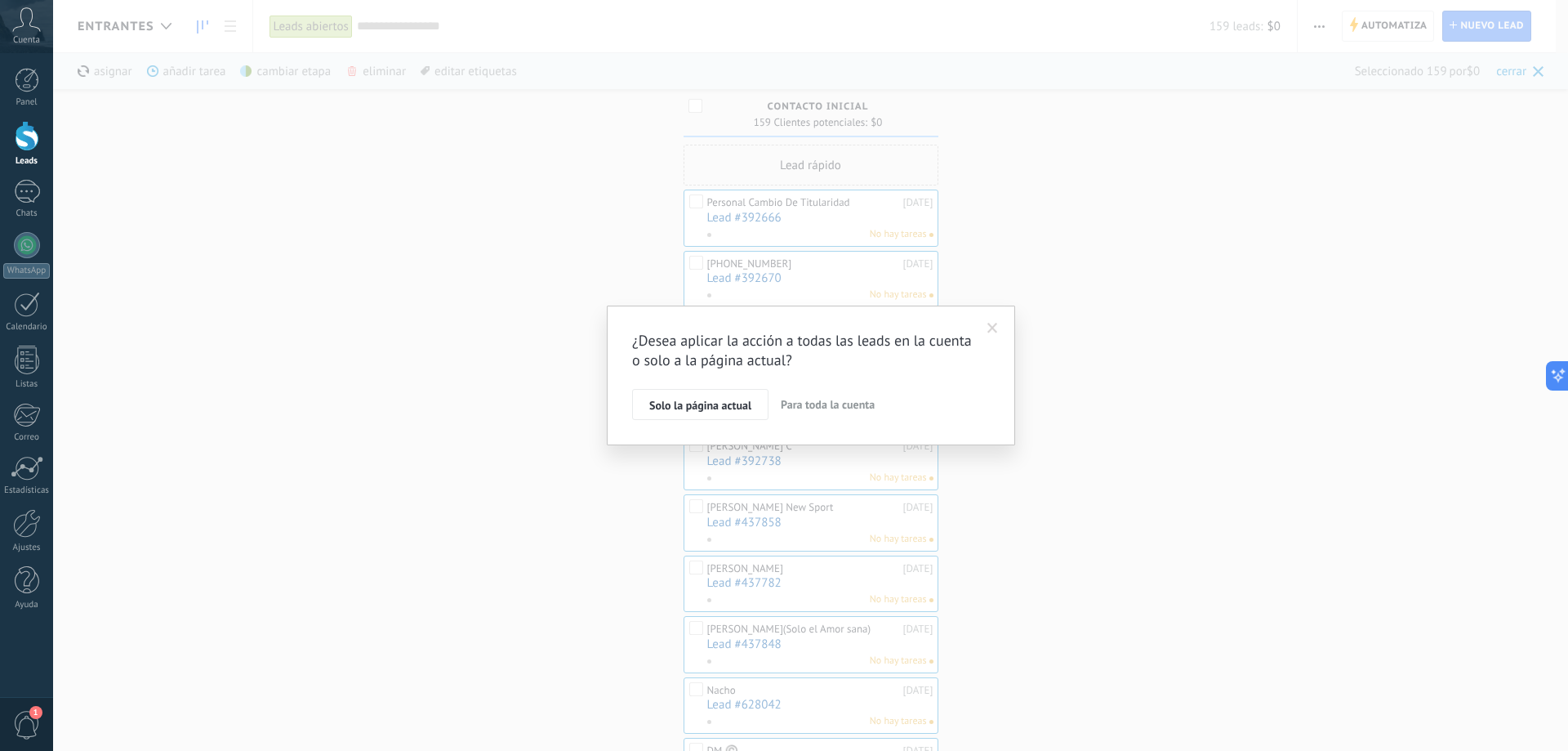
click at [791, 402] on span "Para toda la cuenta" at bounding box center [827, 405] width 94 height 15
click at [739, 403] on span "Cancelar" at bounding box center [734, 408] width 42 height 15
click at [725, 403] on span "Solo la página actual" at bounding box center [700, 405] width 102 height 12
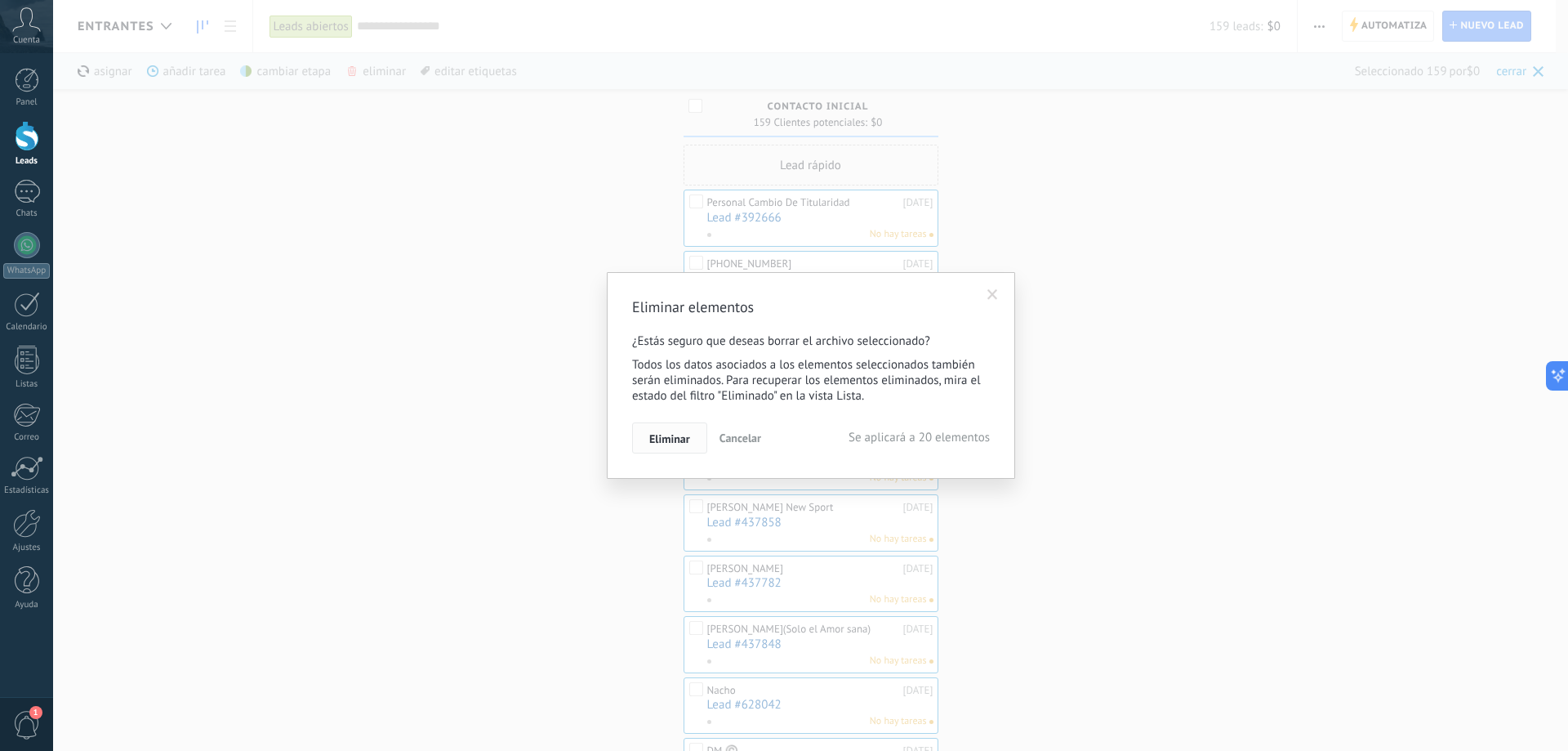
click at [674, 434] on span "Eliminar" at bounding box center [669, 439] width 41 height 12
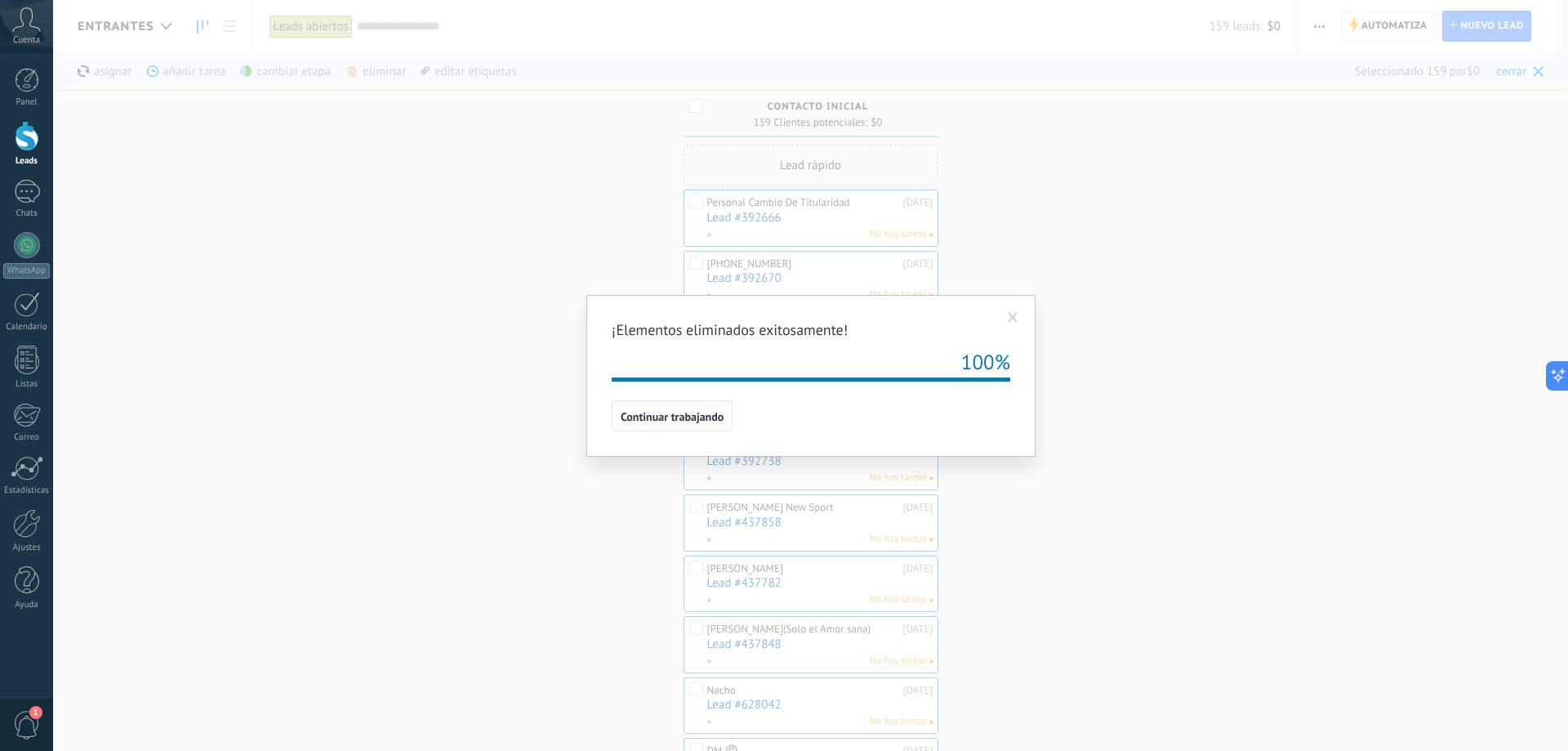
click at [671, 415] on span "Continuar trabajando" at bounding box center [672, 417] width 103 height 12
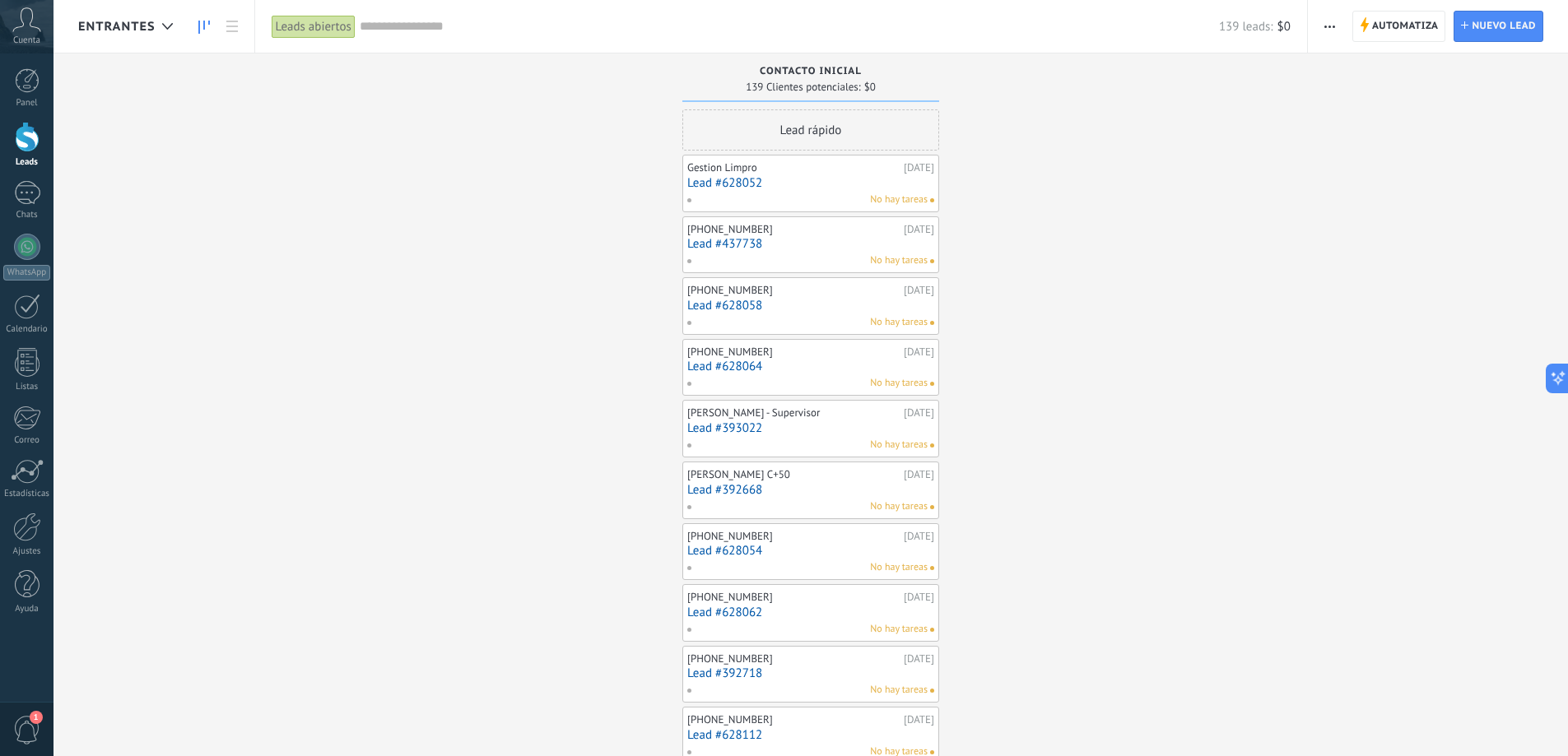
click at [1332, 24] on span "button" at bounding box center [1329, 26] width 11 height 31
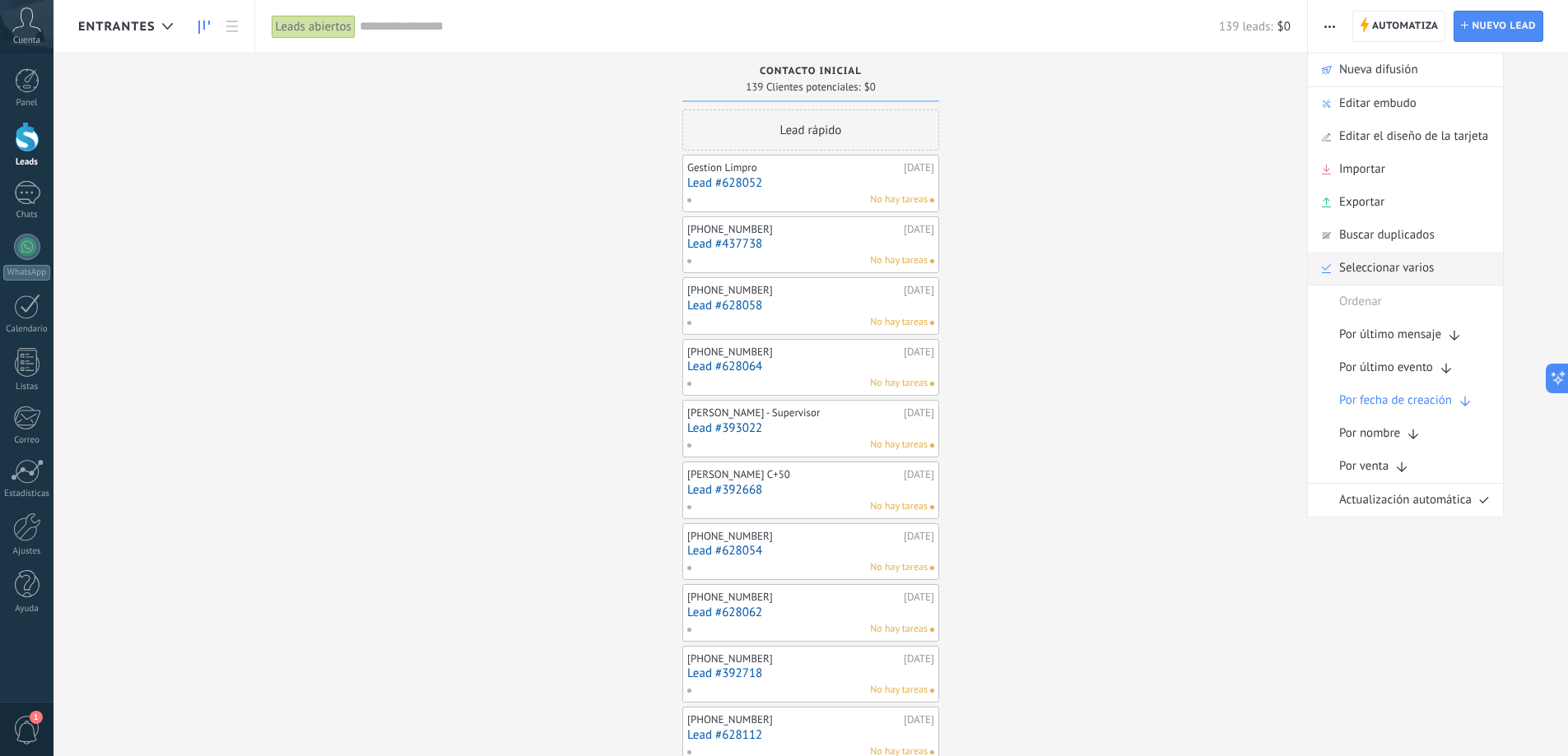
click at [1350, 265] on span "Seleccionar varios" at bounding box center [1386, 268] width 95 height 33
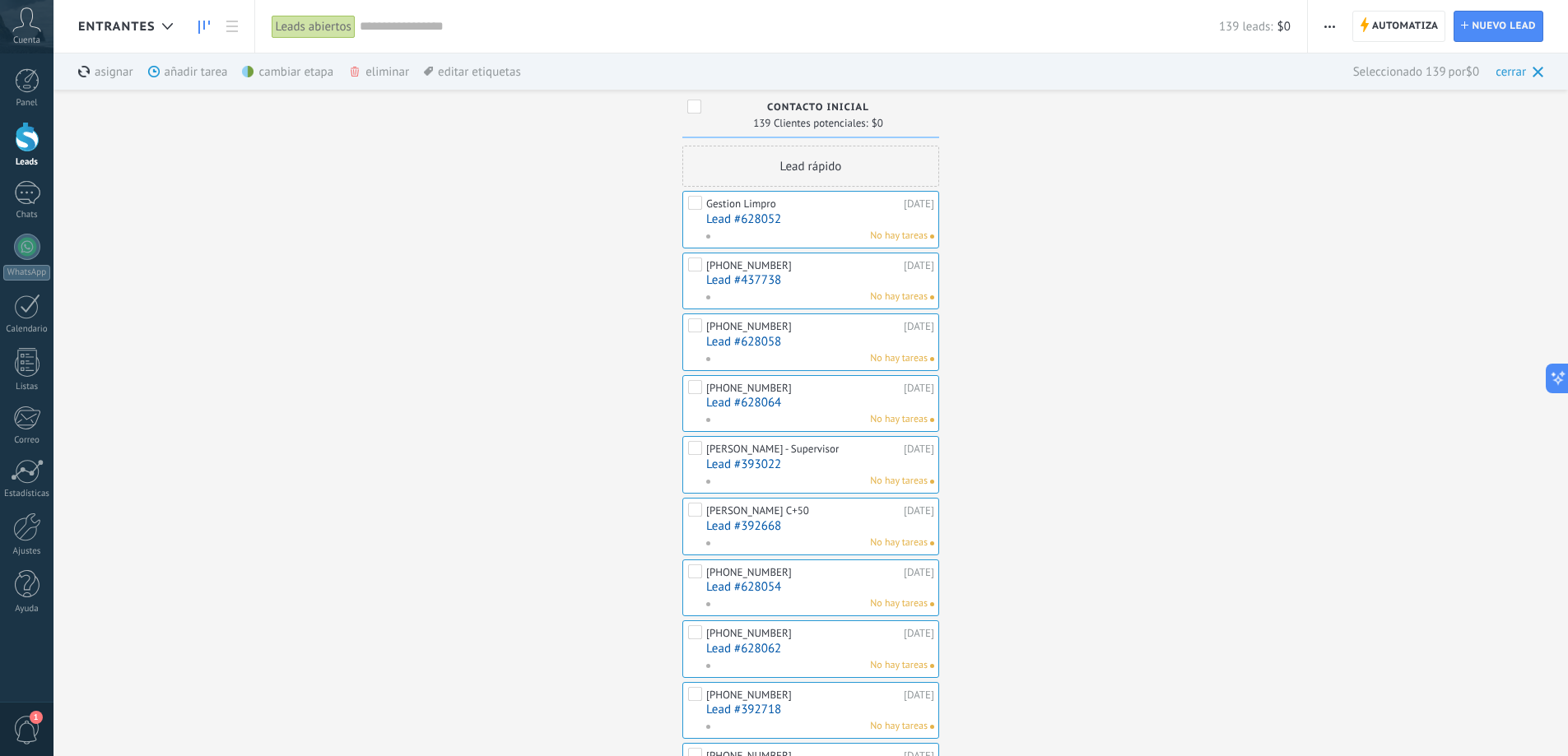
click at [381, 68] on div "eliminar màs" at bounding box center [407, 71] width 117 height 36
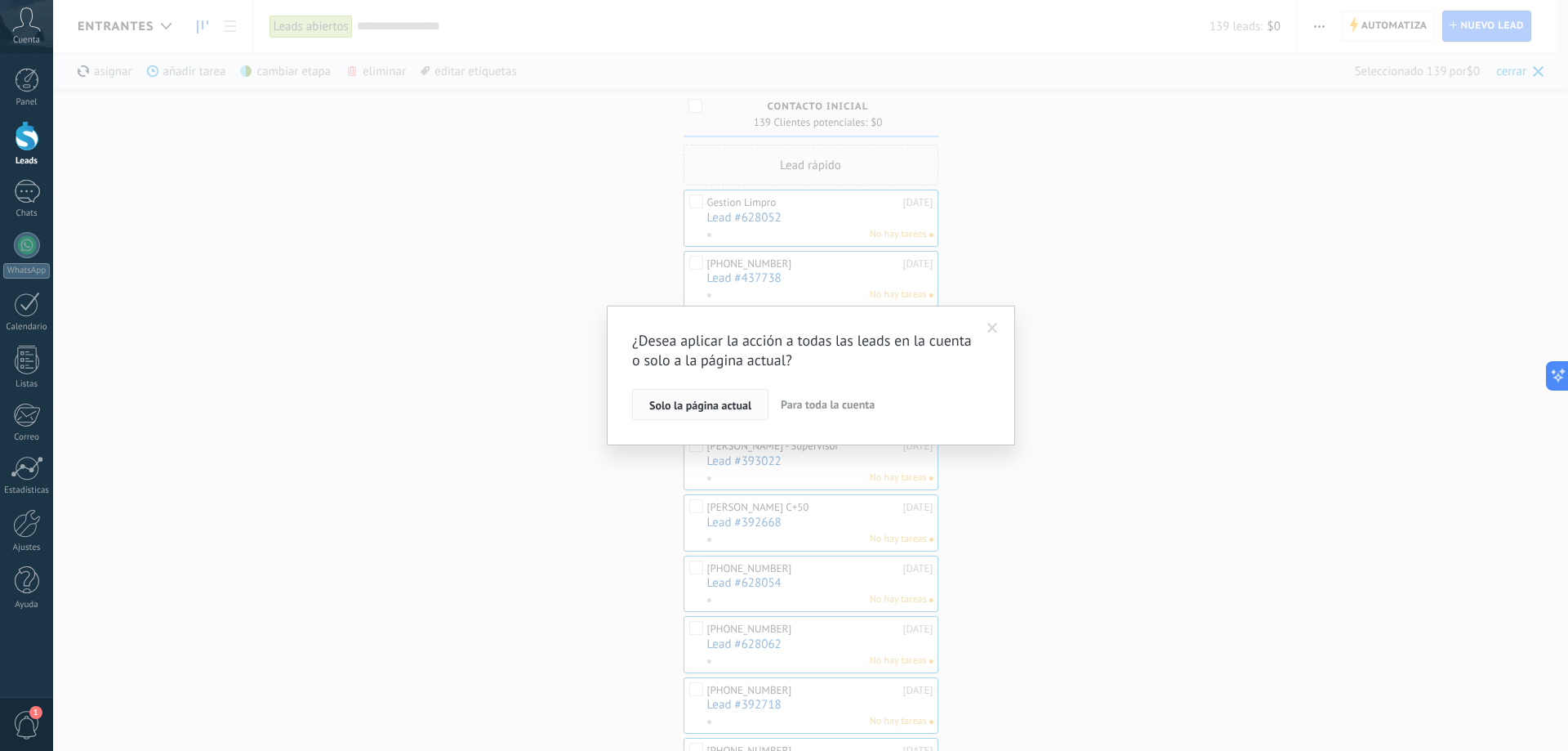
click at [719, 409] on span "Solo la página actual" at bounding box center [700, 405] width 102 height 12
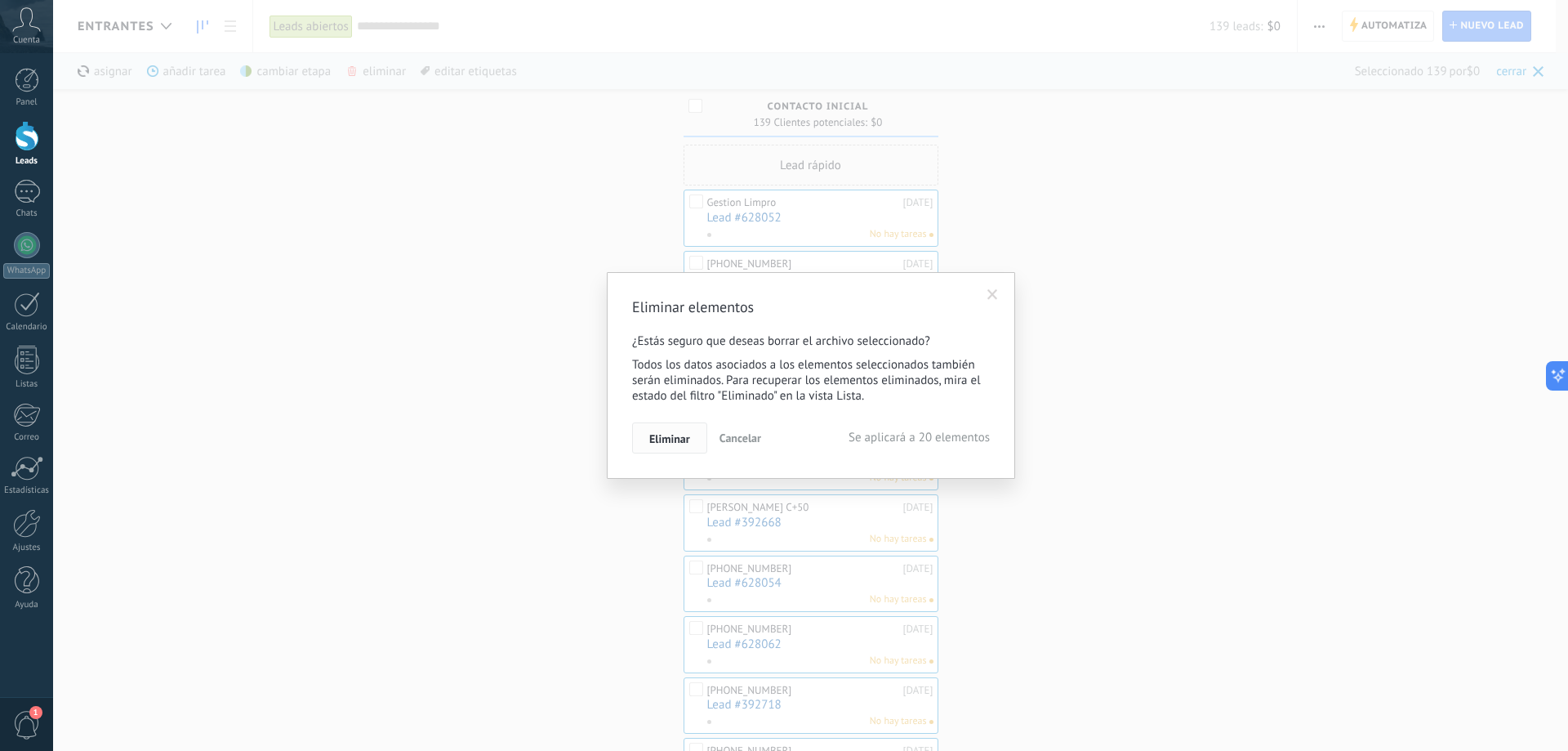
click at [674, 436] on span "Eliminar" at bounding box center [669, 439] width 41 height 12
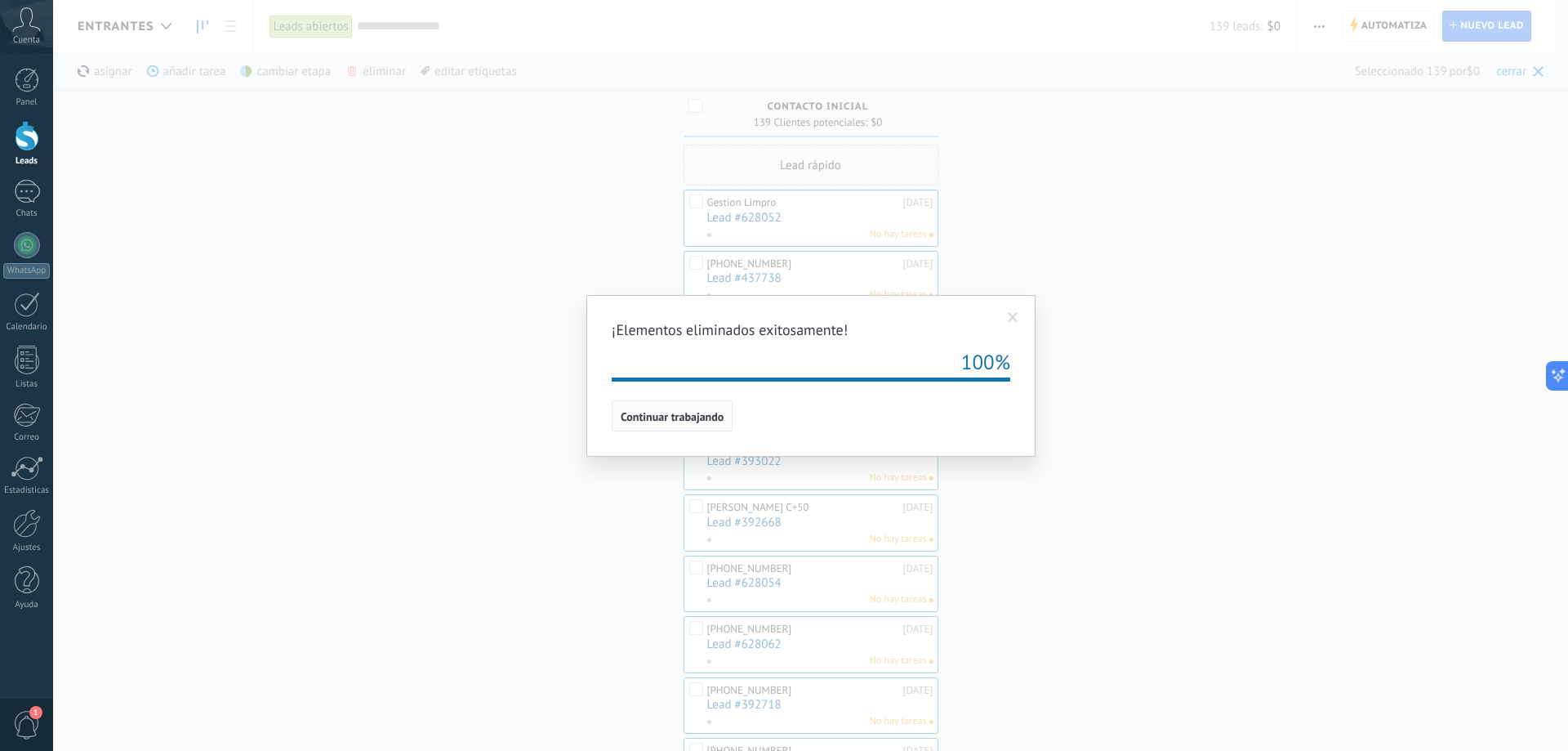
click at [684, 421] on span "Continuar trabajando" at bounding box center [672, 417] width 103 height 12
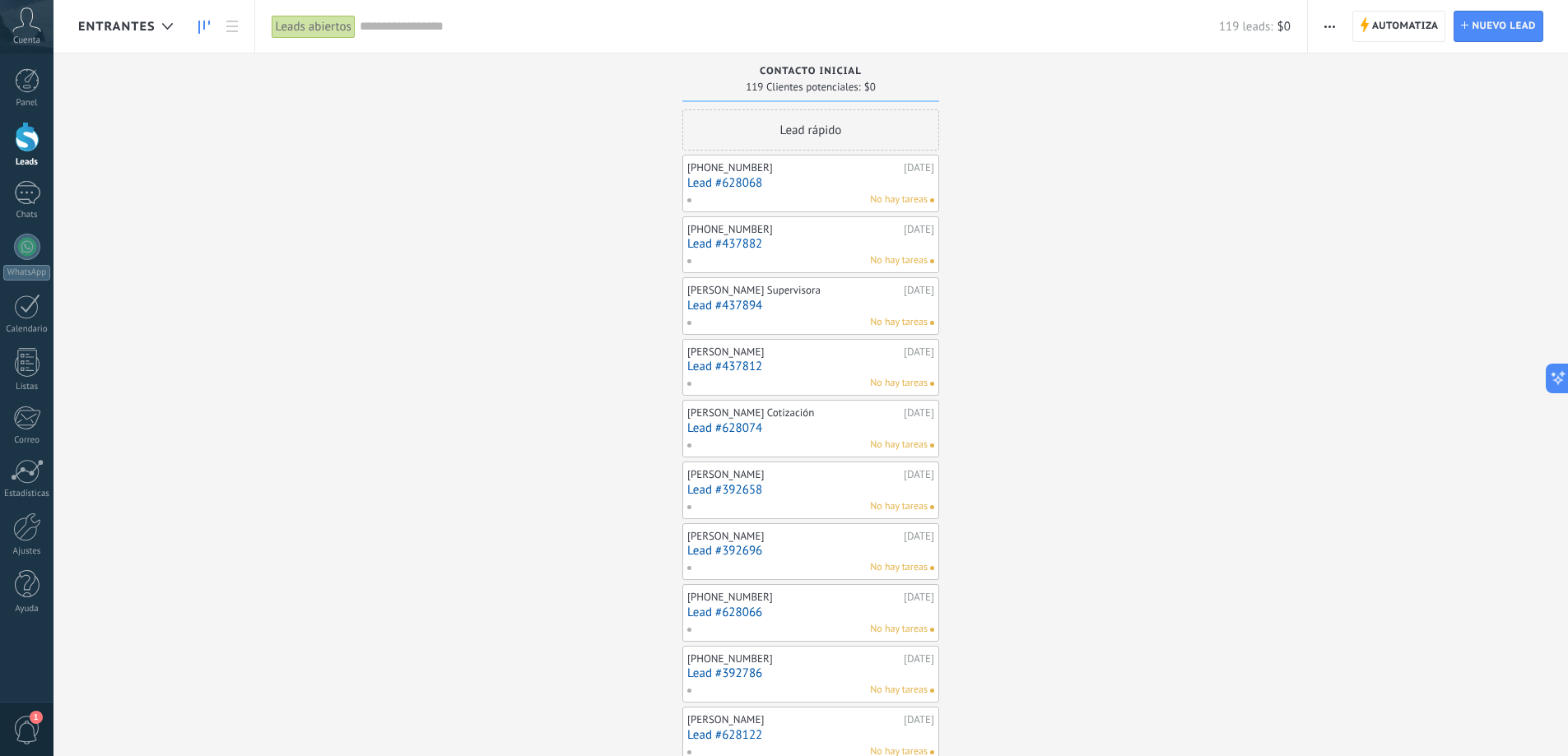
click at [1327, 26] on icon "button" at bounding box center [1329, 26] width 11 height 3
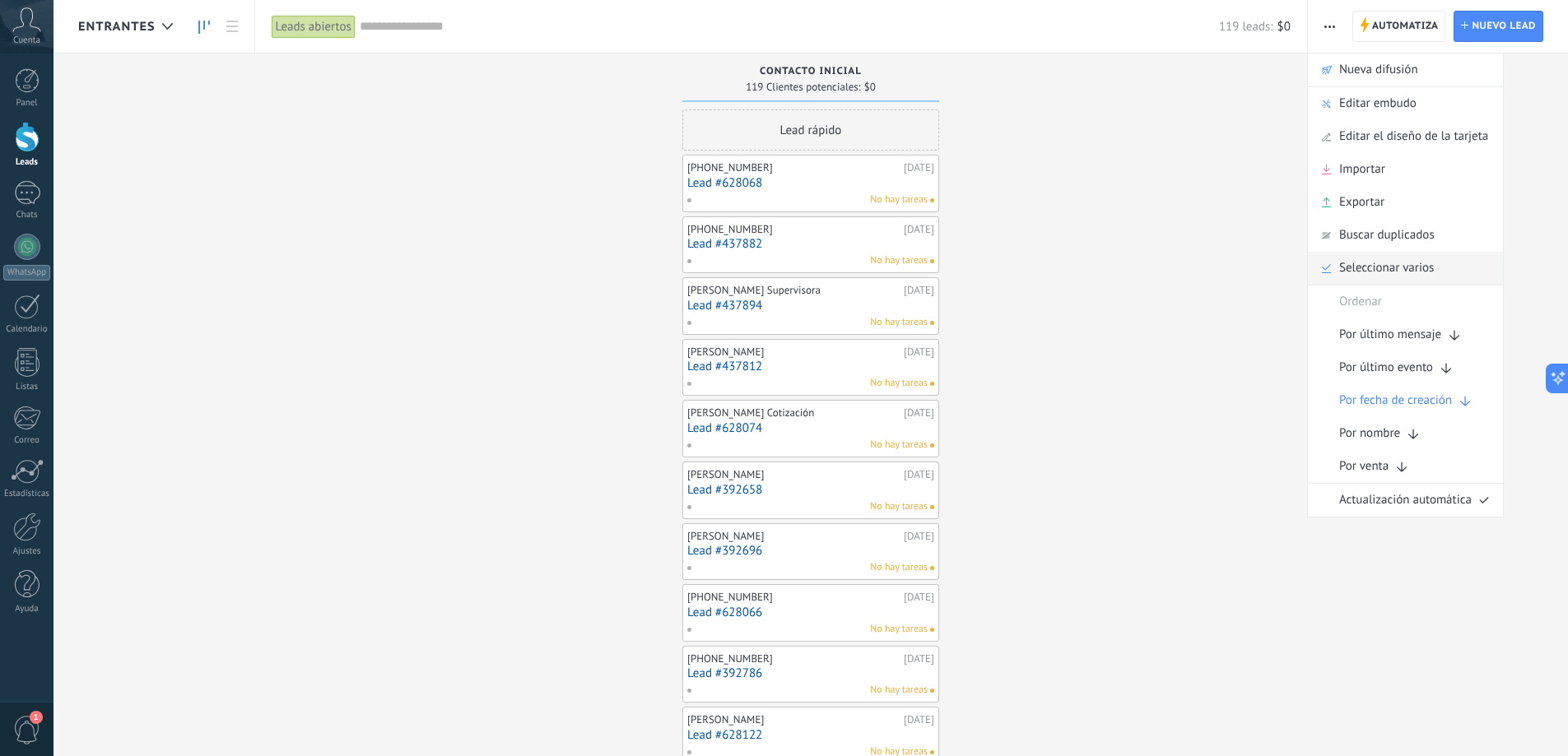
click at [1384, 272] on span "Seleccionar varios" at bounding box center [1386, 268] width 95 height 33
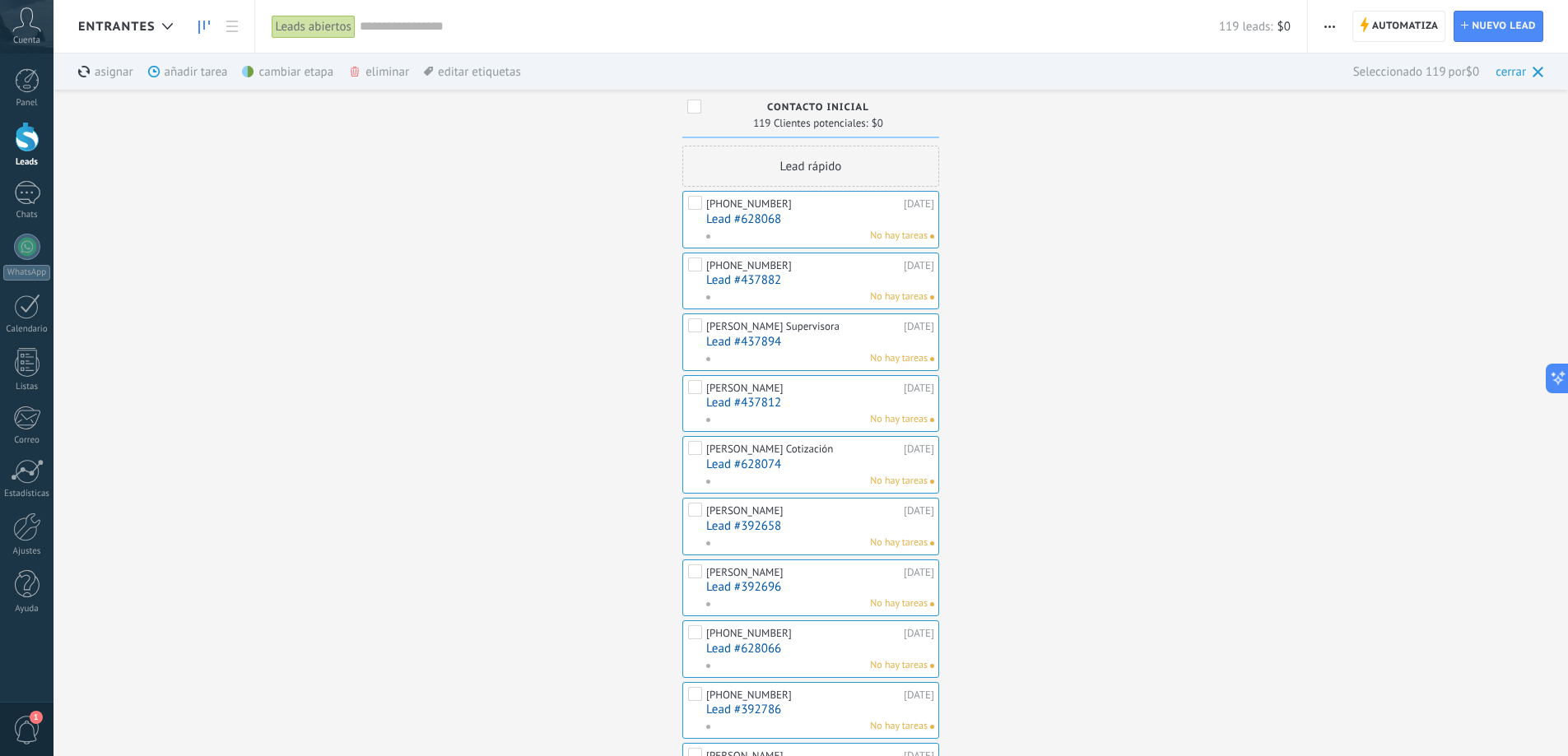
click at [380, 73] on div "eliminar màs" at bounding box center [407, 71] width 117 height 36
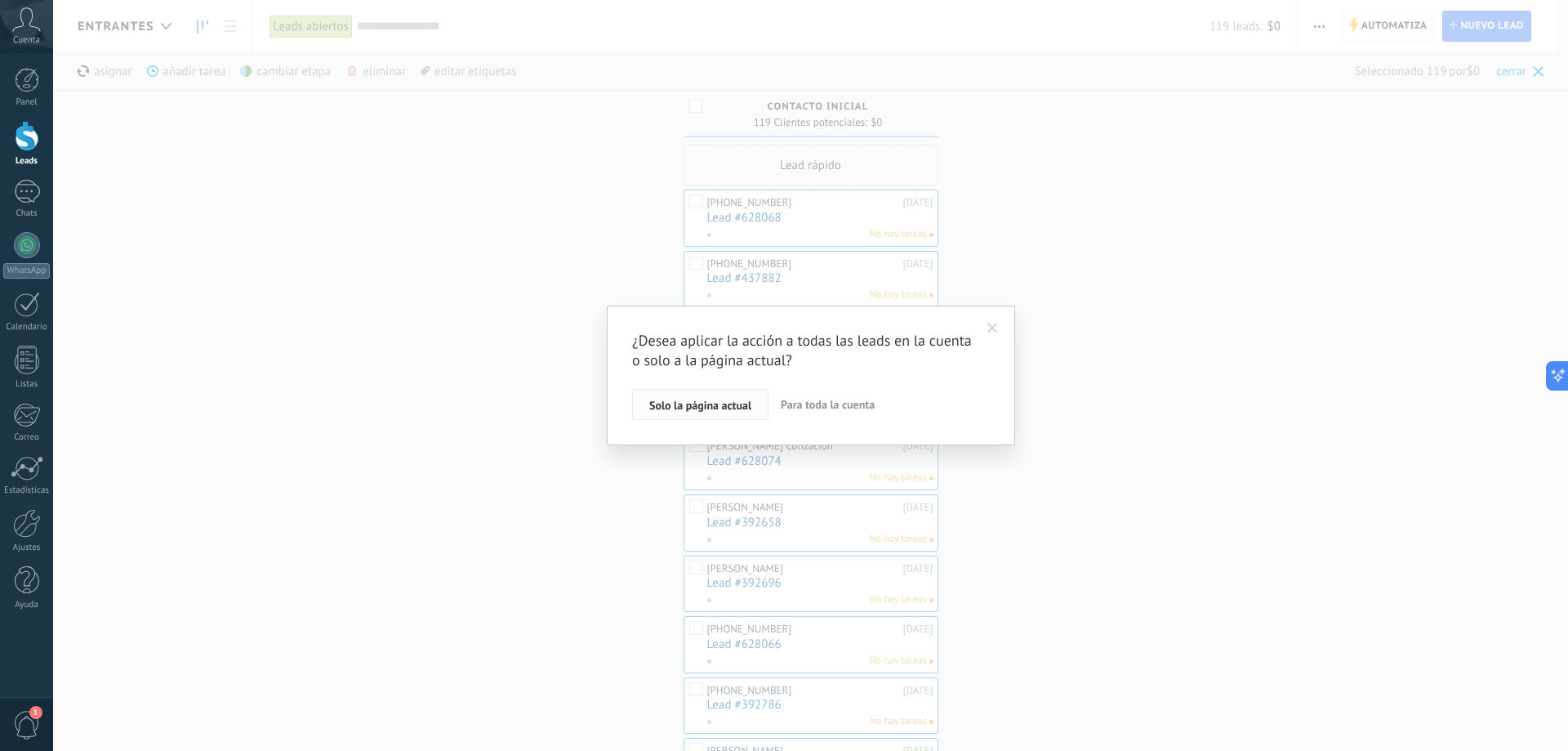
click at [710, 405] on span "Solo la página actual" at bounding box center [700, 405] width 102 height 12
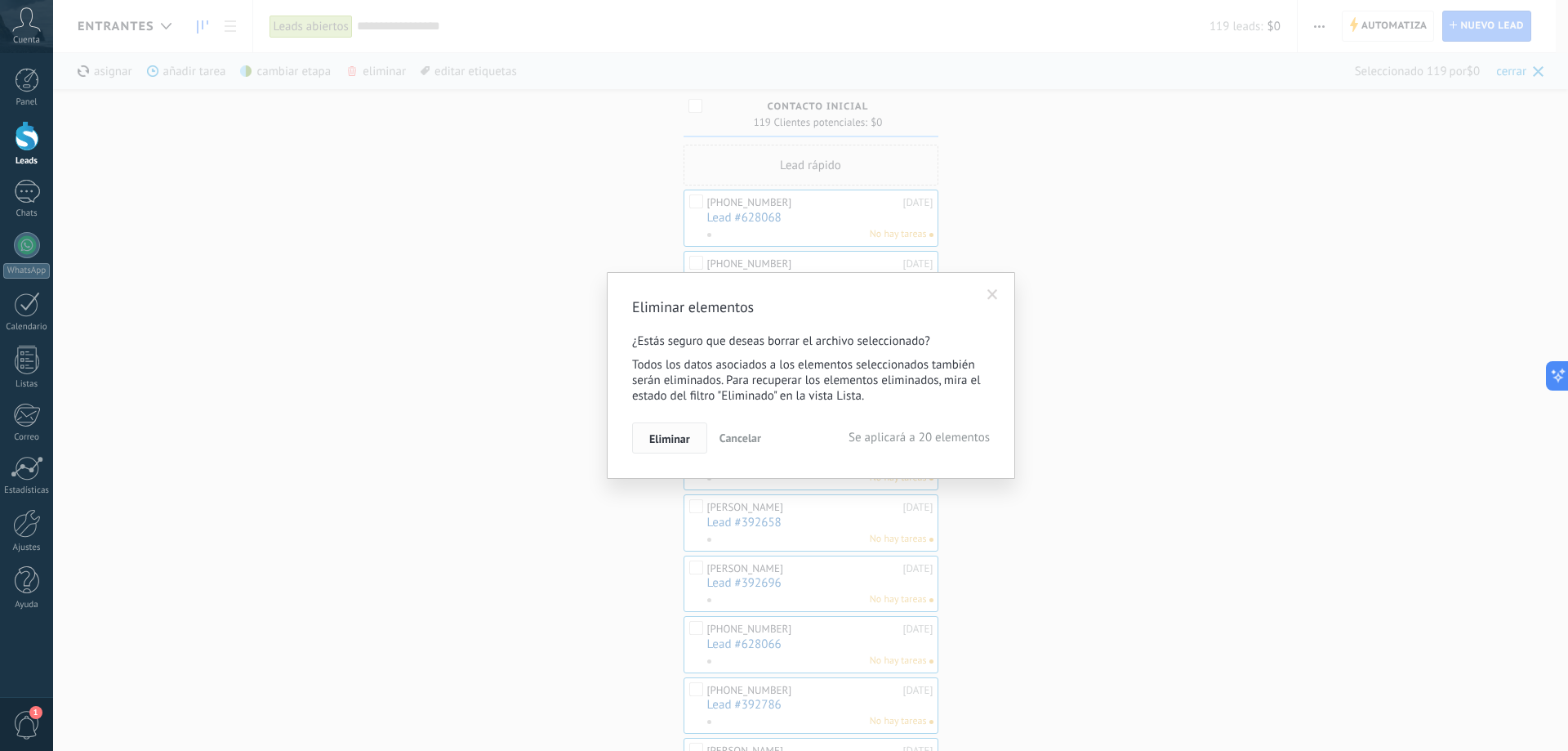
click at [698, 431] on button "Eliminar" at bounding box center [669, 437] width 75 height 31
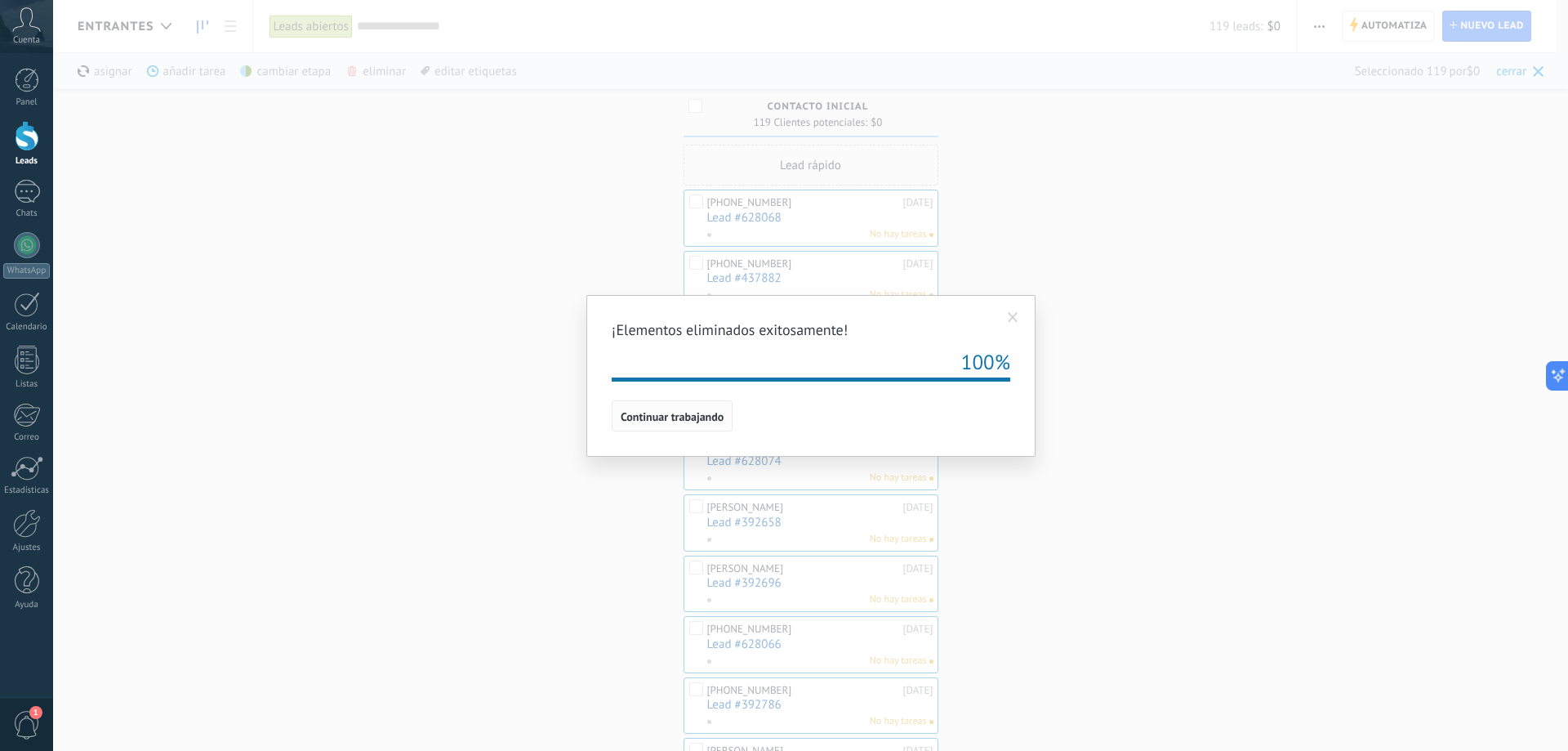
click at [703, 406] on button "Continuar trabajando" at bounding box center [673, 415] width 121 height 31
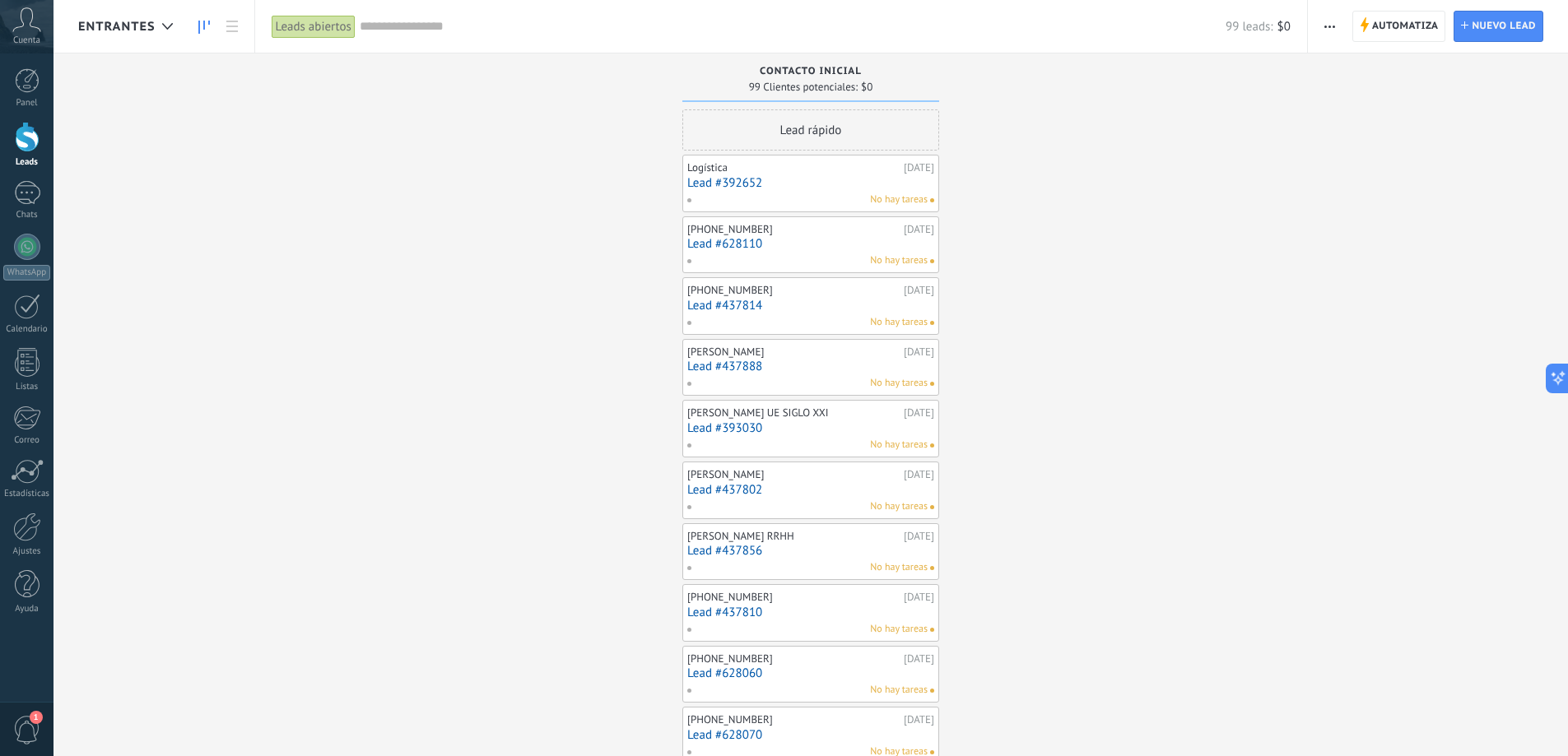
click at [1329, 27] on use "button" at bounding box center [1329, 26] width 11 height 3
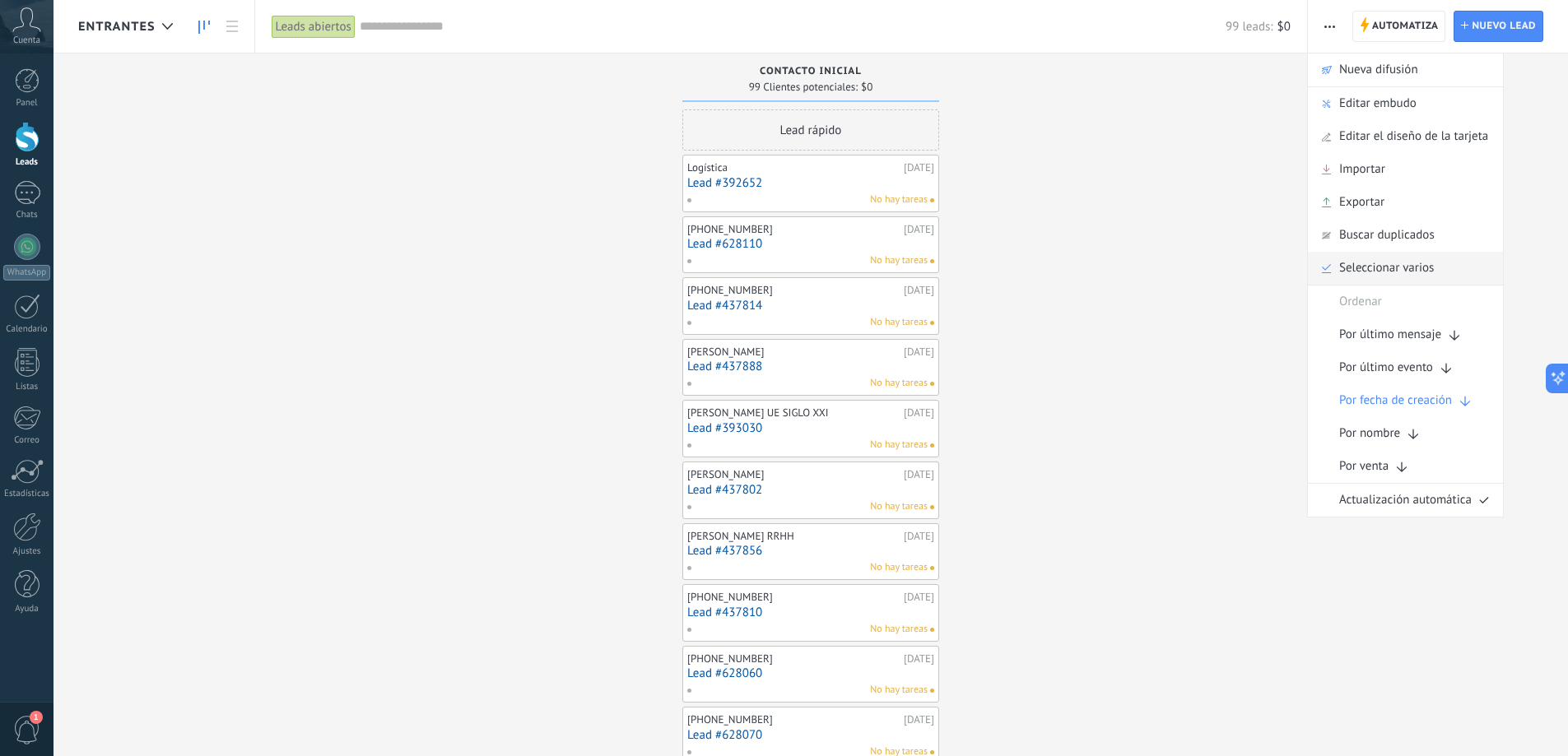
click at [1353, 274] on span "Seleccionar varios" at bounding box center [1386, 268] width 95 height 33
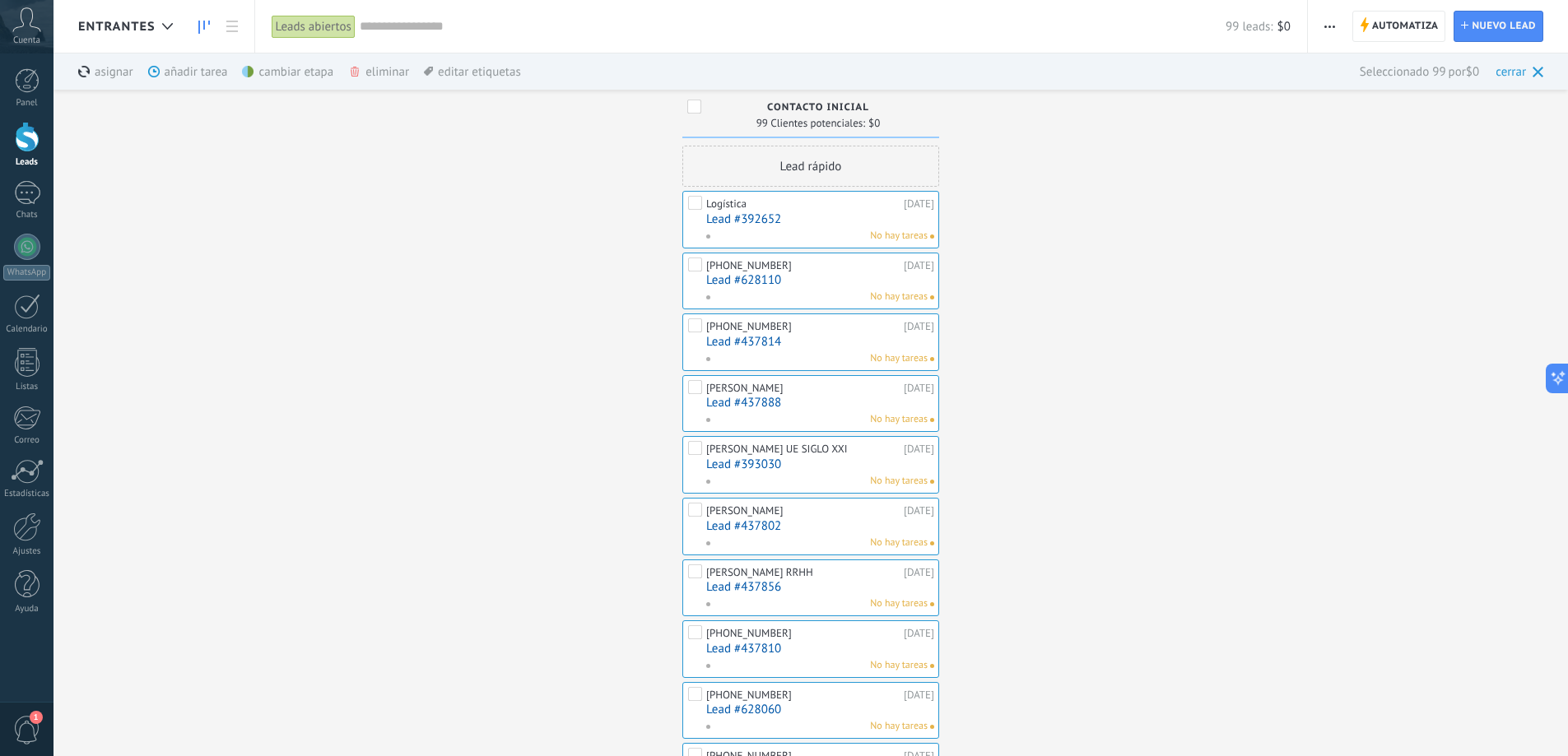
click at [388, 70] on div "eliminar màs" at bounding box center [407, 71] width 117 height 36
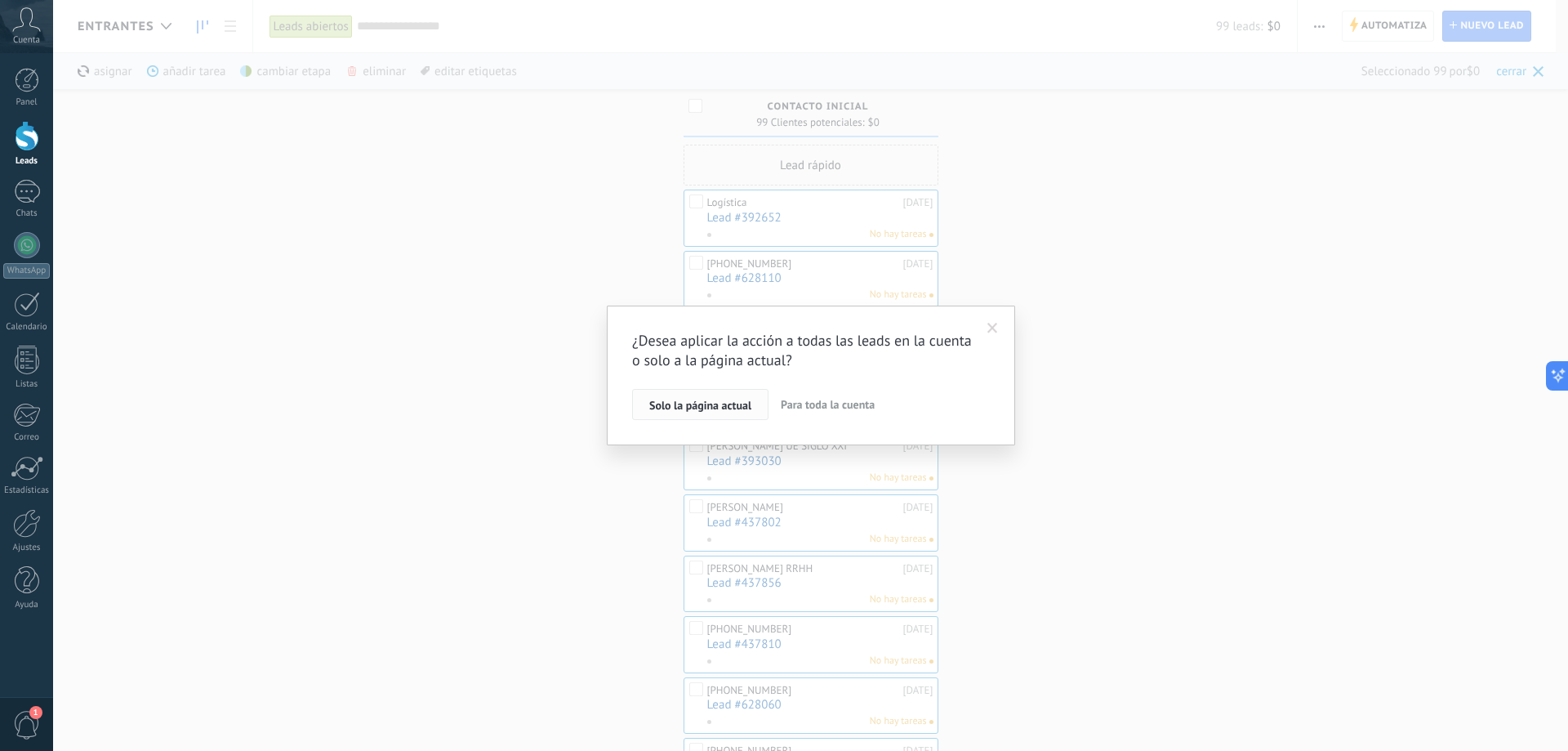
click at [737, 400] on span "Solo la página actual" at bounding box center [700, 405] width 102 height 12
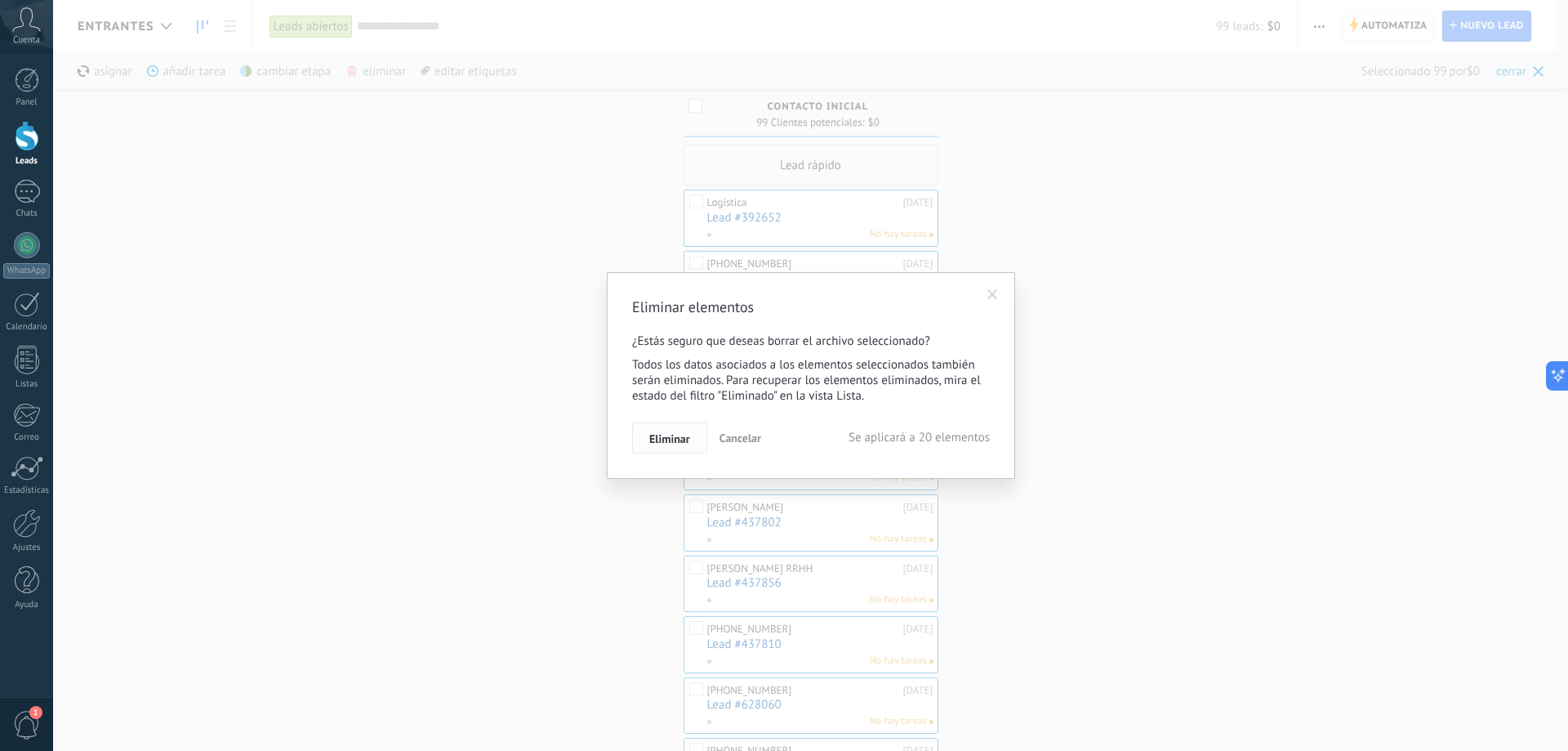
click at [669, 431] on button "Eliminar" at bounding box center [669, 437] width 75 height 31
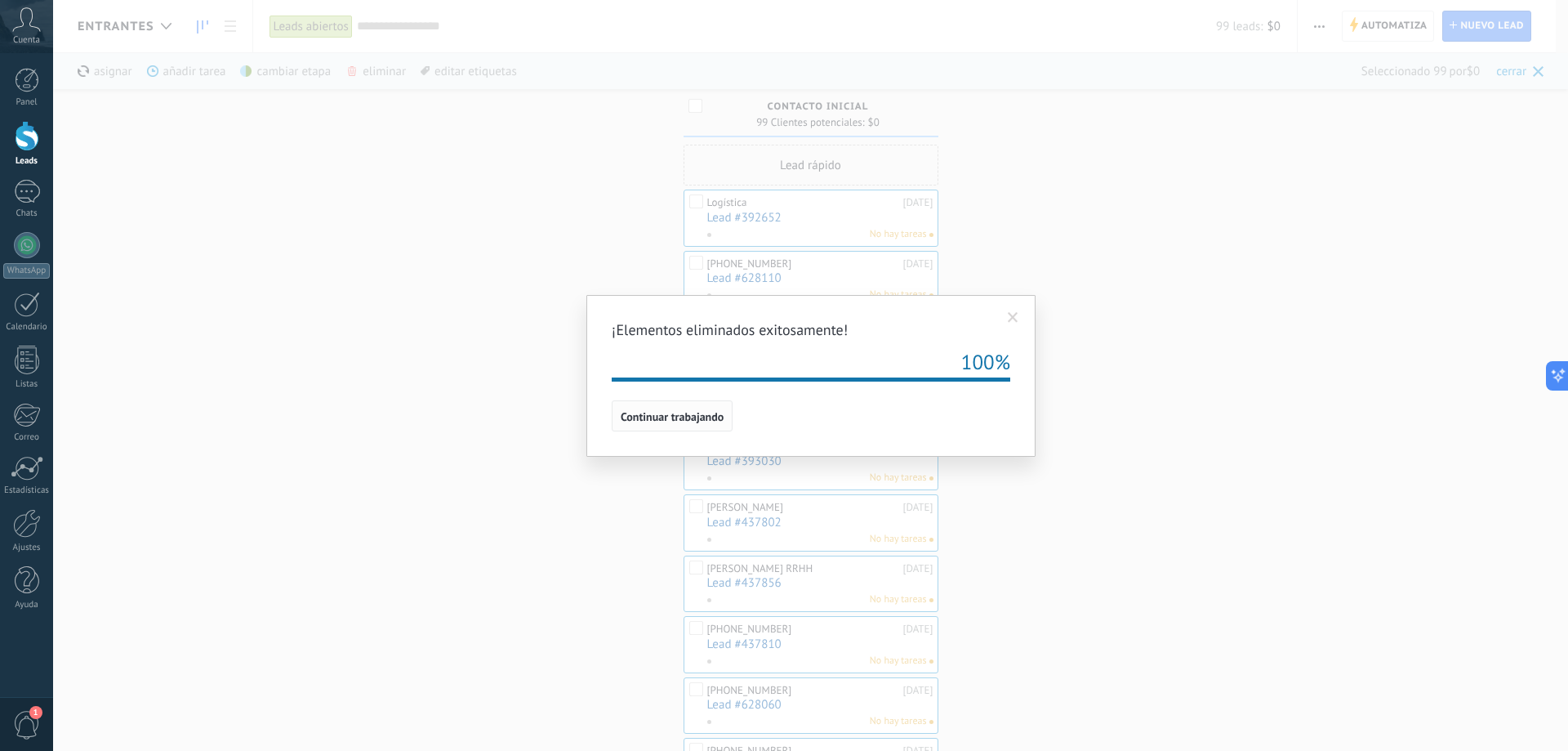
click at [687, 415] on span "Continuar trabajando" at bounding box center [672, 417] width 103 height 12
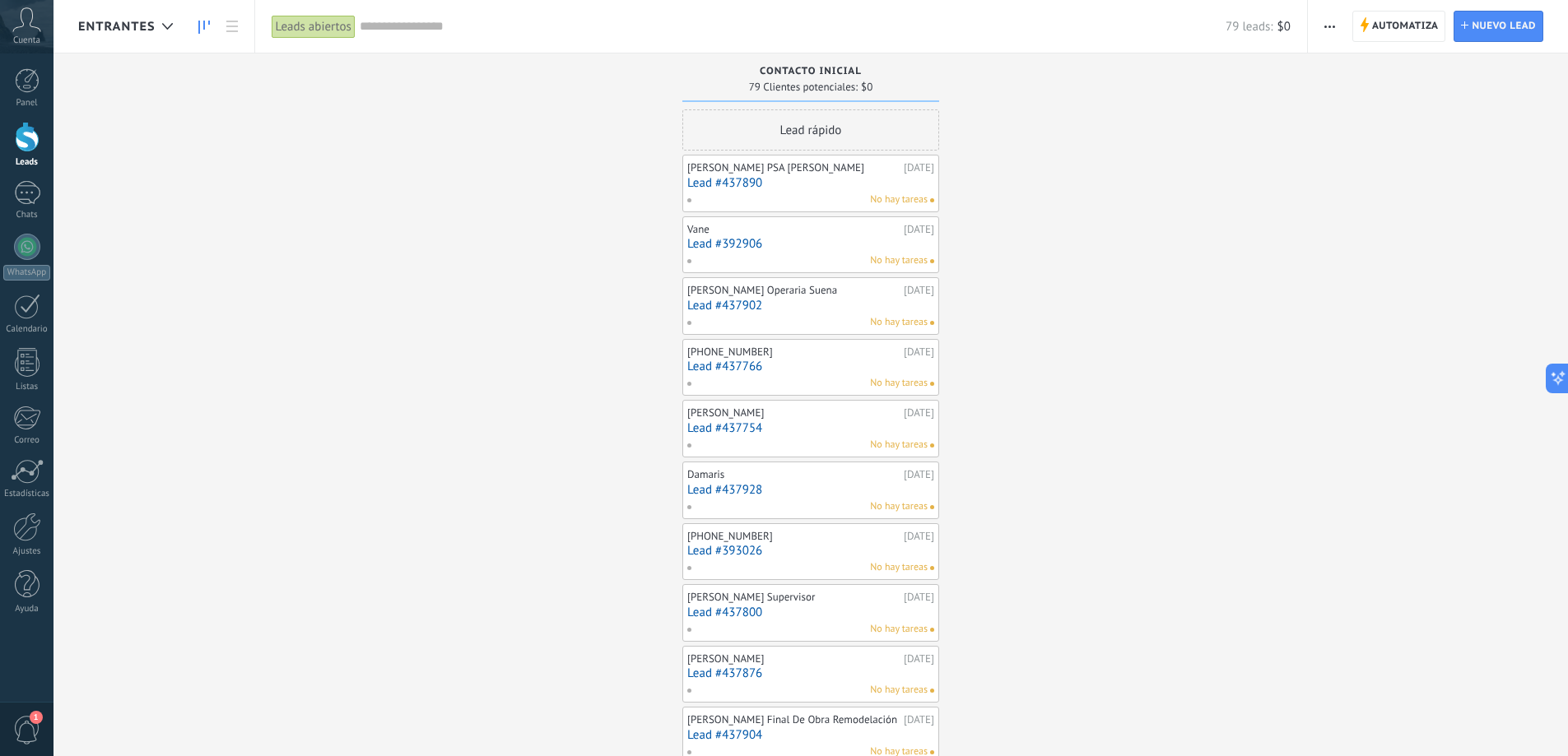
click at [1335, 22] on button "button" at bounding box center [1330, 26] width 24 height 31
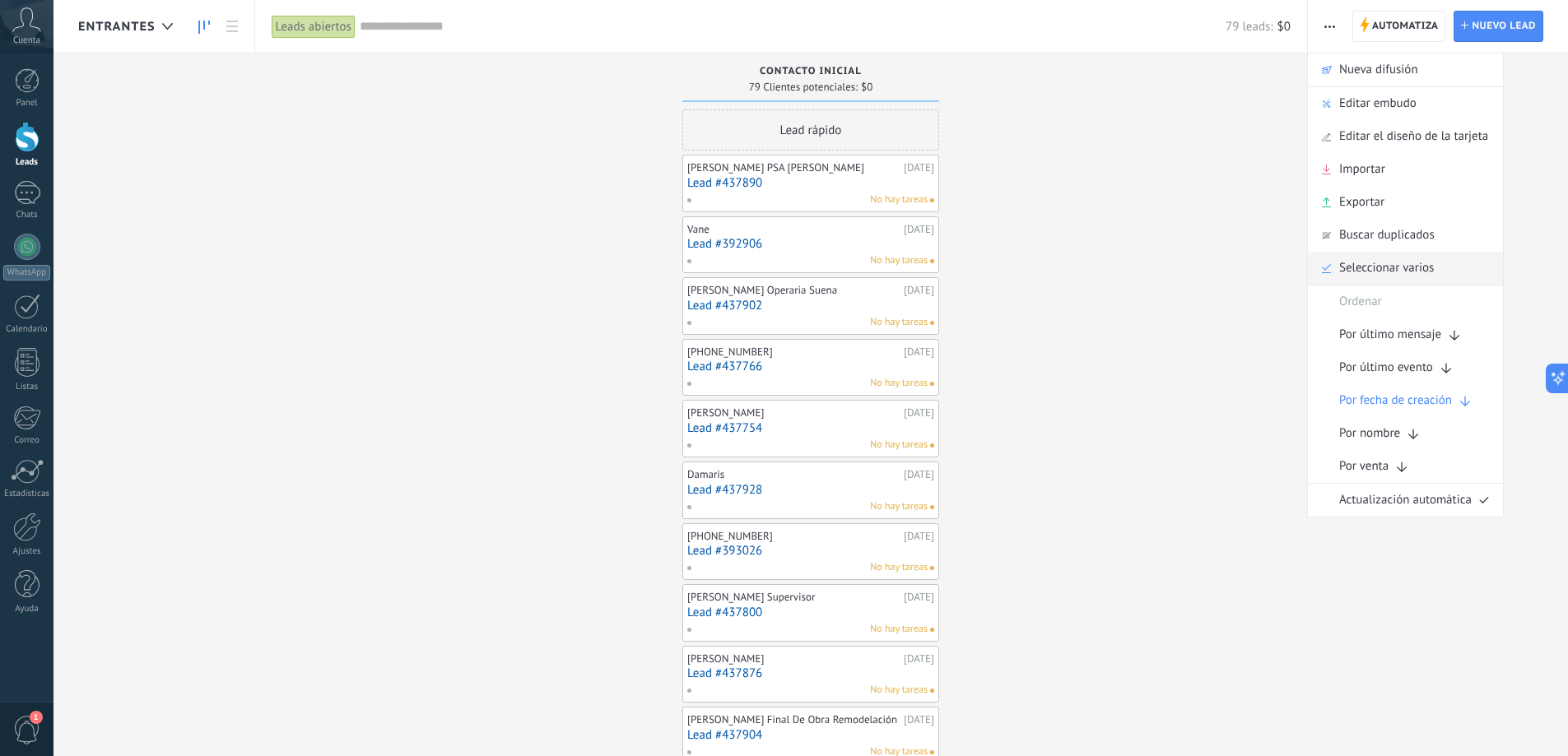
click at [1340, 264] on span "Seleccionar varios" at bounding box center [1386, 268] width 95 height 33
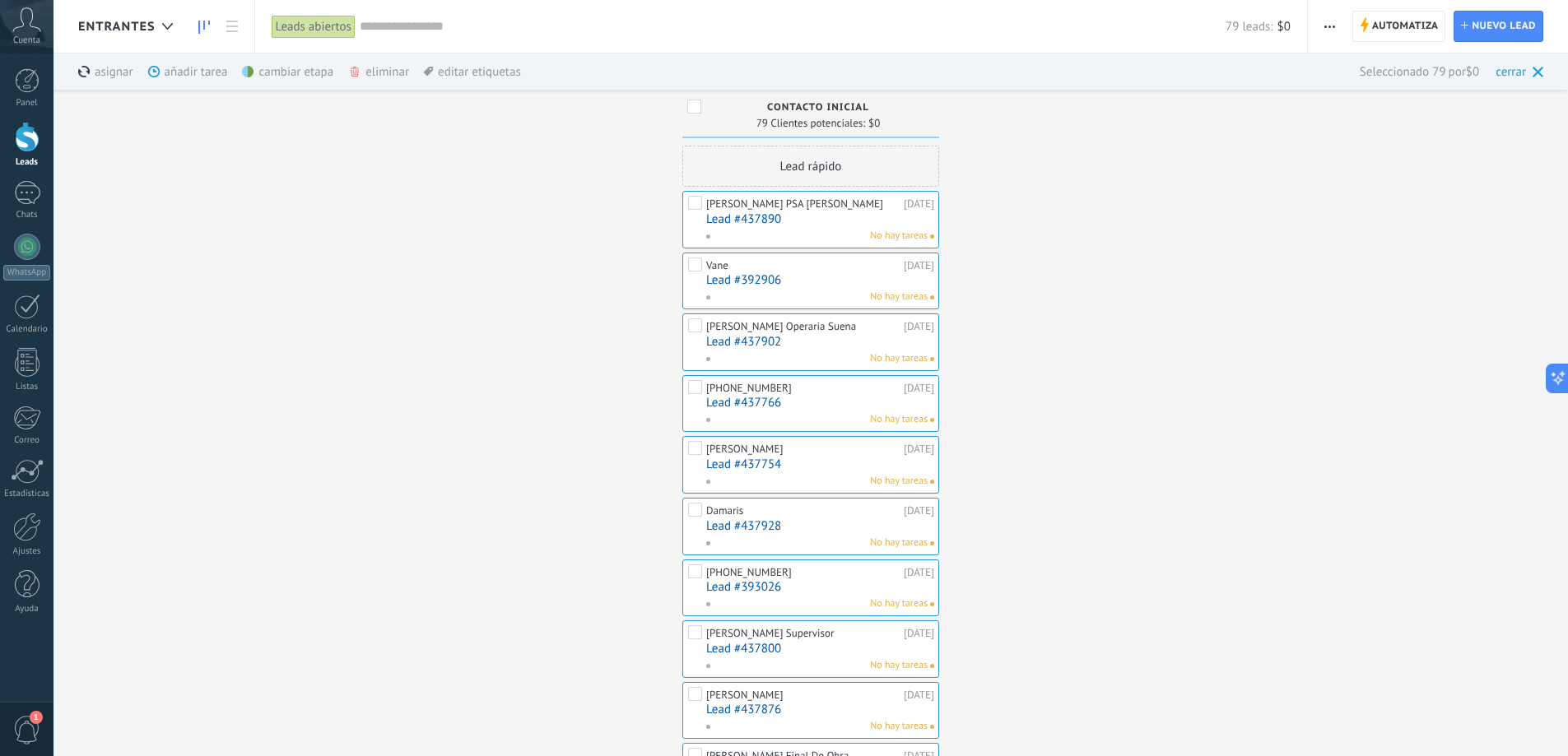
click at [377, 69] on div "eliminar màs" at bounding box center [407, 71] width 117 height 36
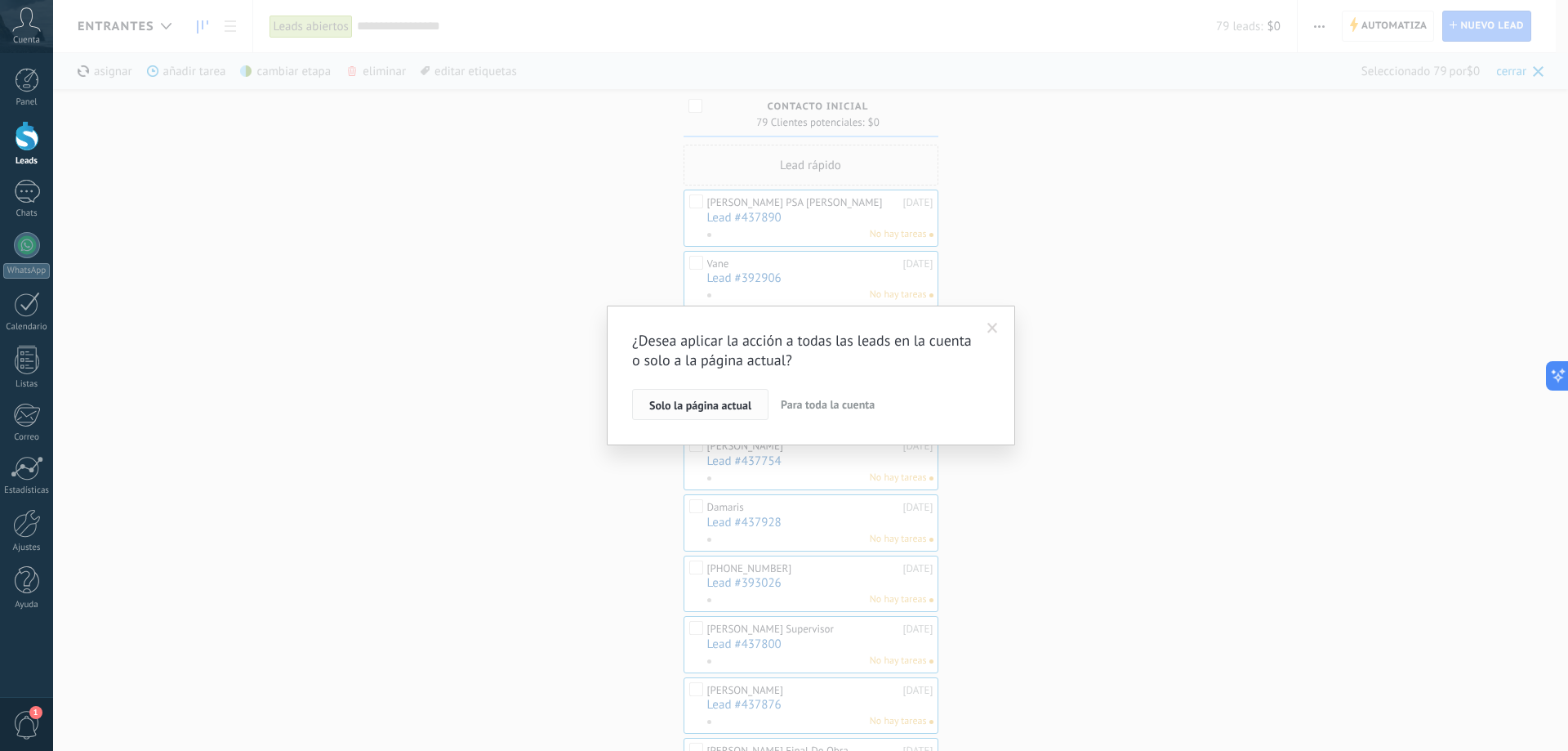
click at [723, 410] on span "Solo la página actual" at bounding box center [700, 405] width 102 height 12
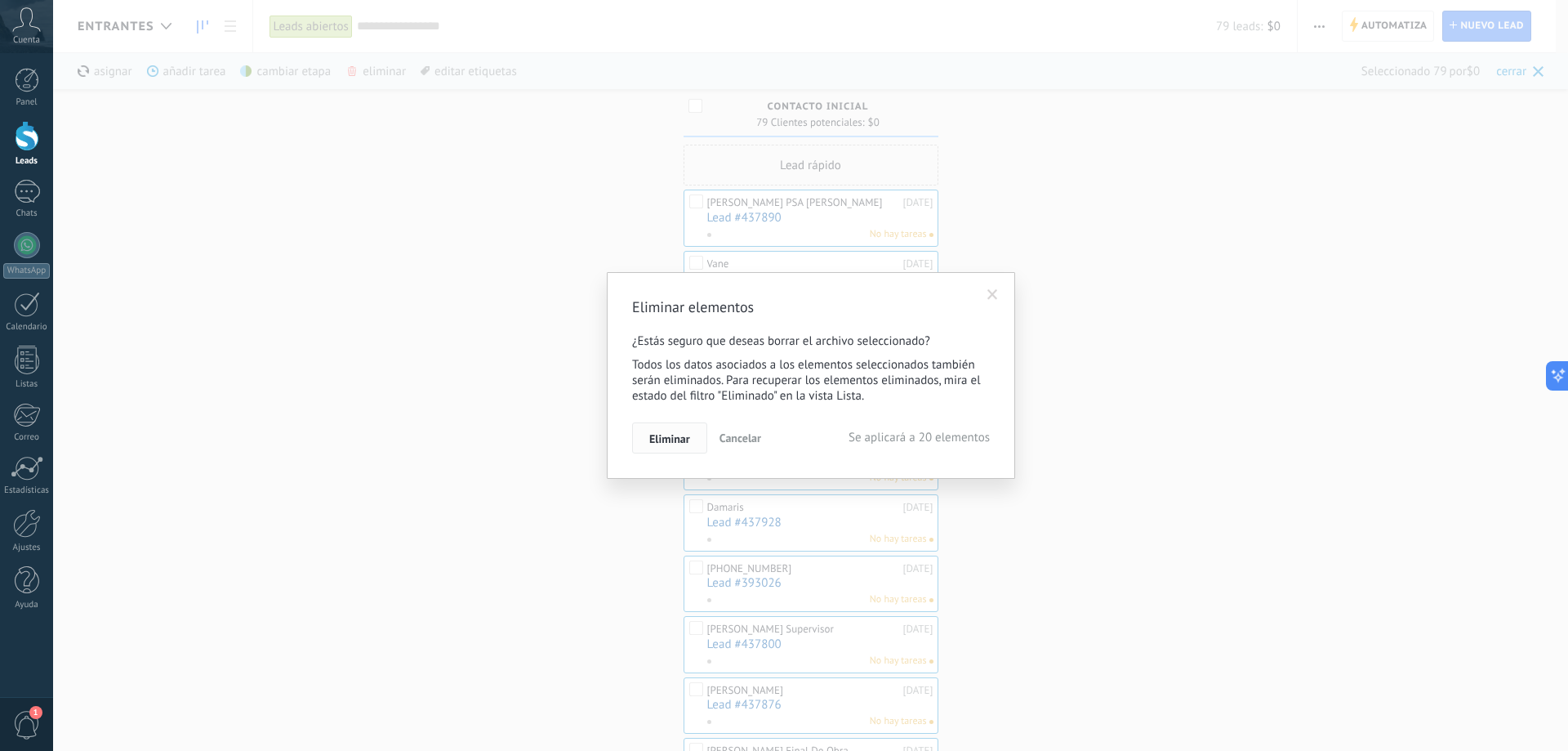
click at [685, 440] on span "Eliminar" at bounding box center [669, 439] width 41 height 12
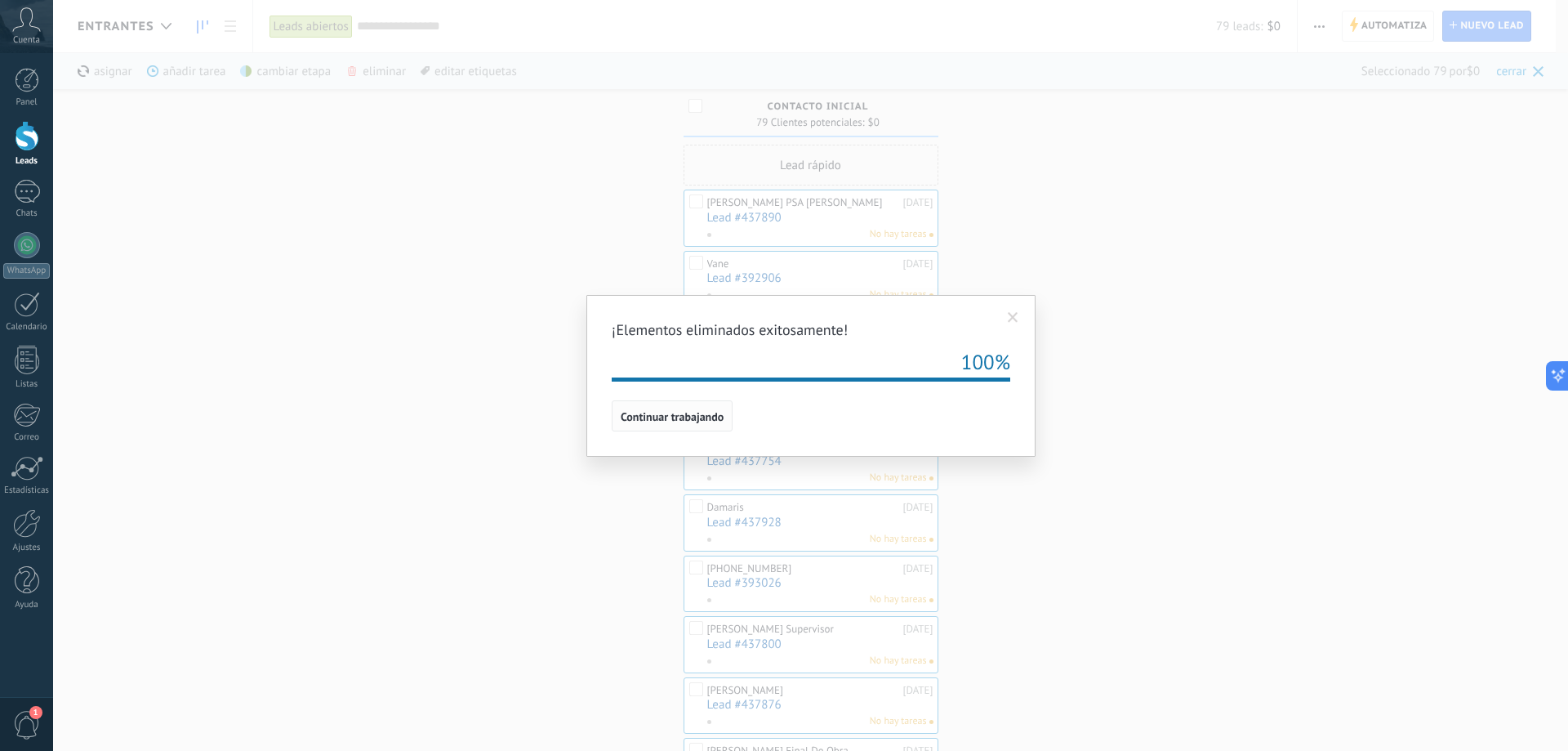
click at [693, 416] on span "Continuar trabajando" at bounding box center [672, 417] width 103 height 12
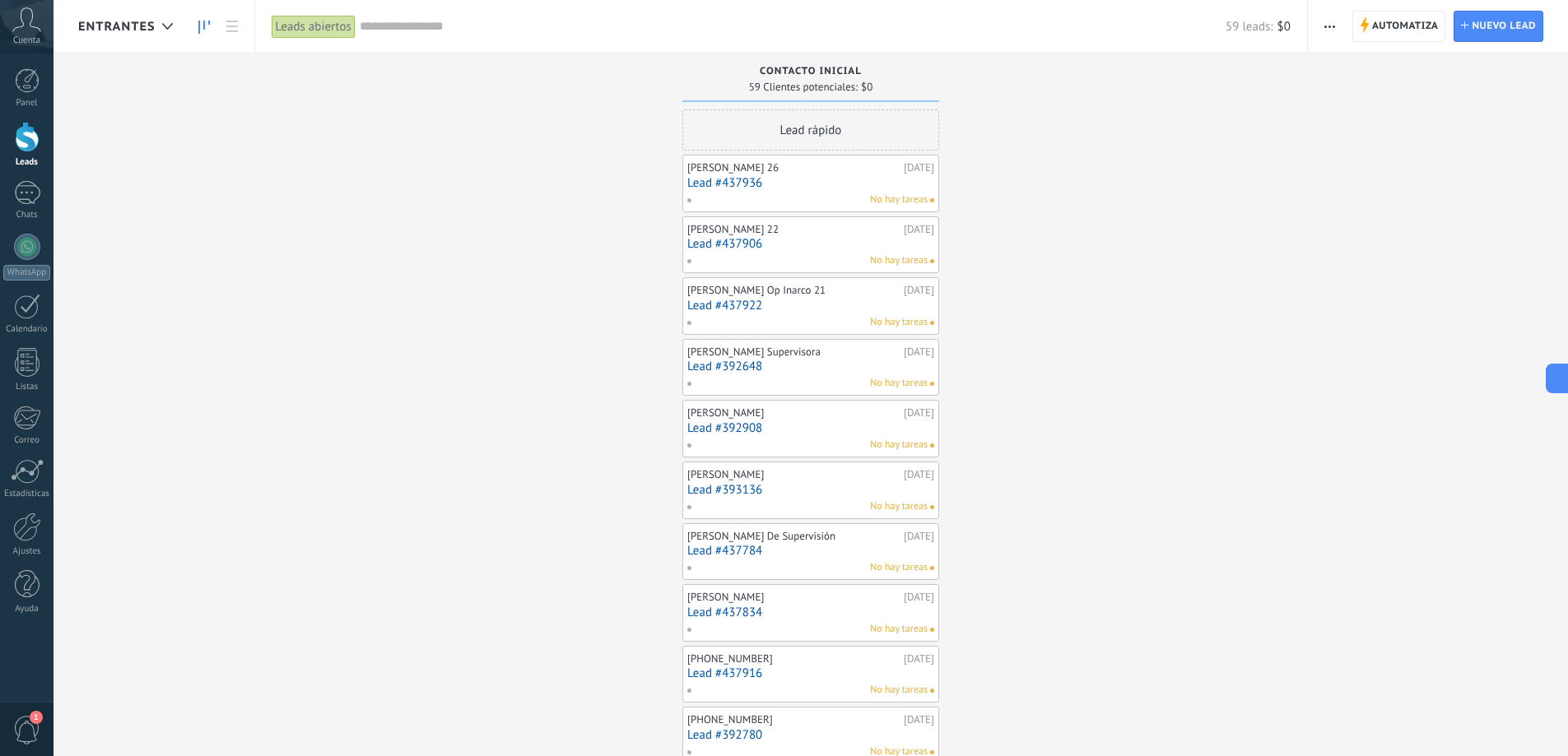
scroll to position [25, 0]
click at [1335, 26] on button "button" at bounding box center [1330, 26] width 24 height 31
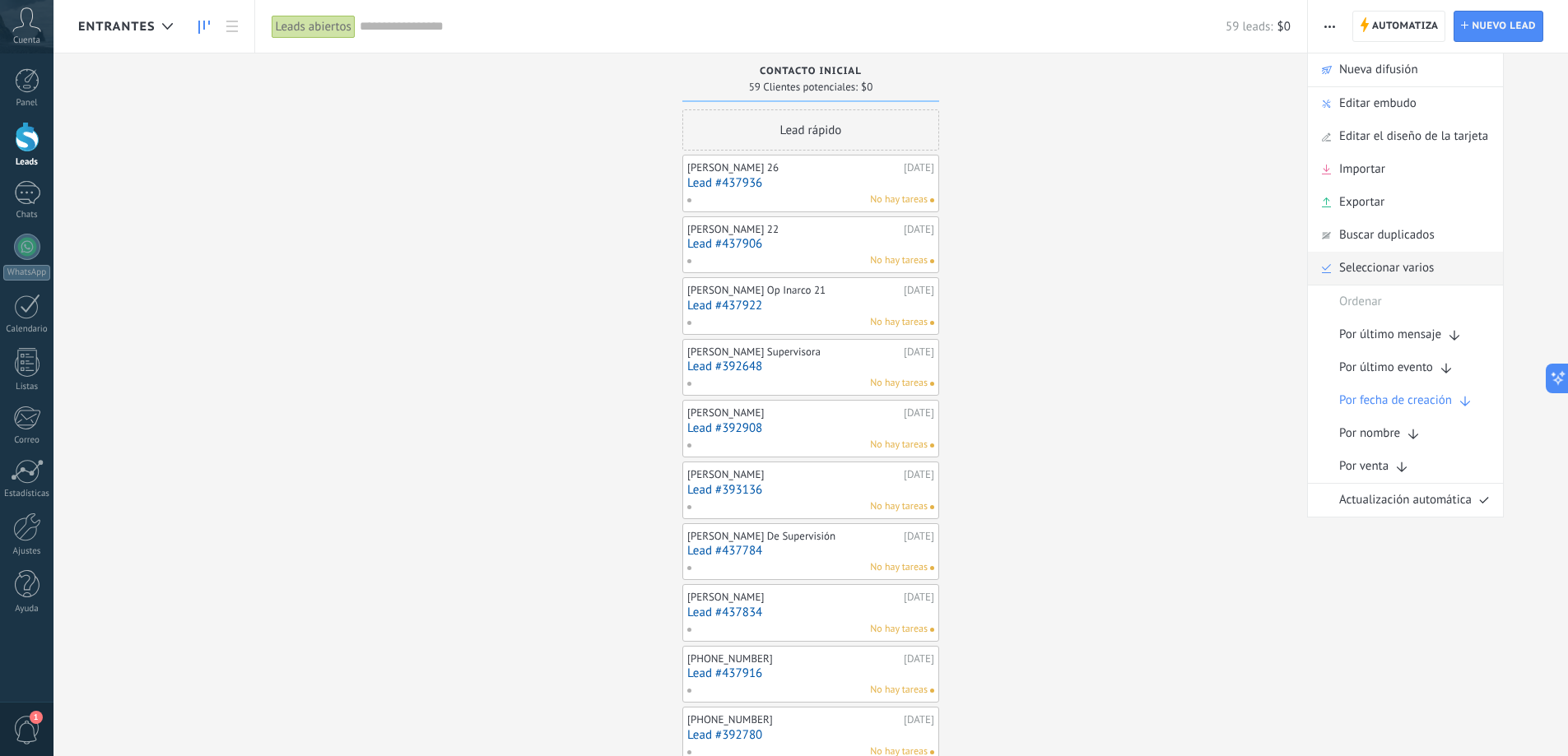
click at [1366, 273] on span "Seleccionar varios" at bounding box center [1386, 268] width 95 height 33
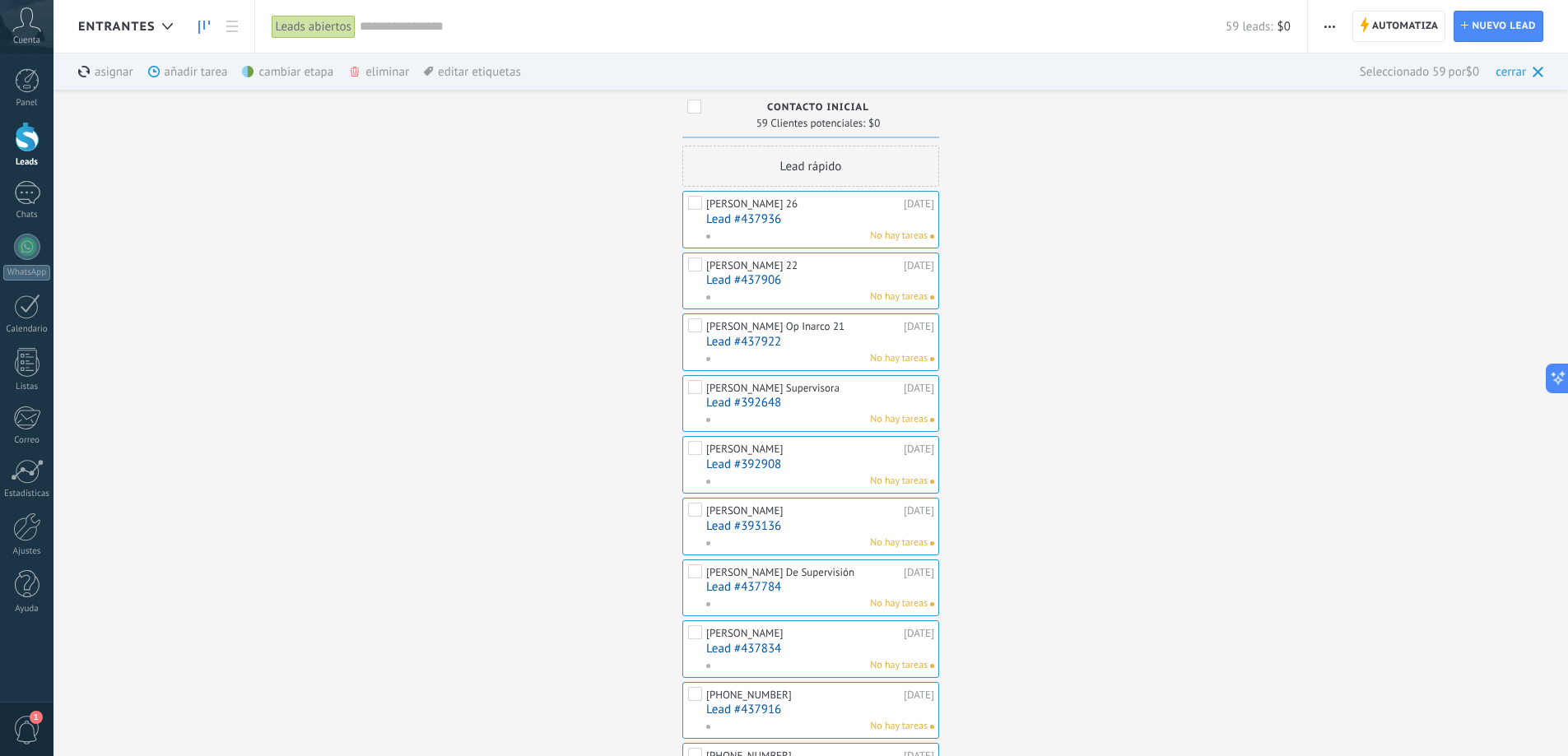
click at [386, 65] on div "eliminar màs" at bounding box center [407, 71] width 117 height 36
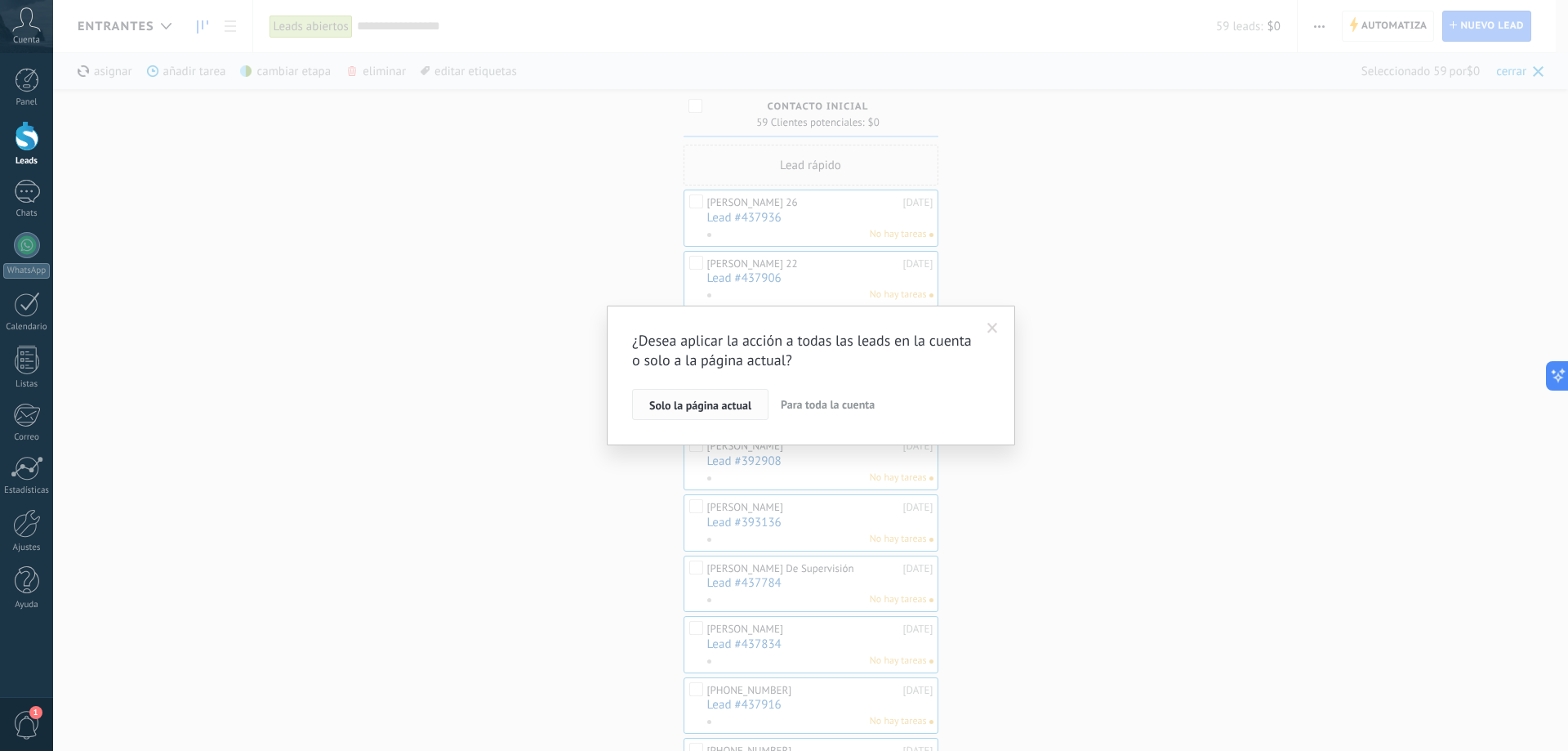
click at [681, 400] on span "Solo la página actual" at bounding box center [700, 405] width 102 height 12
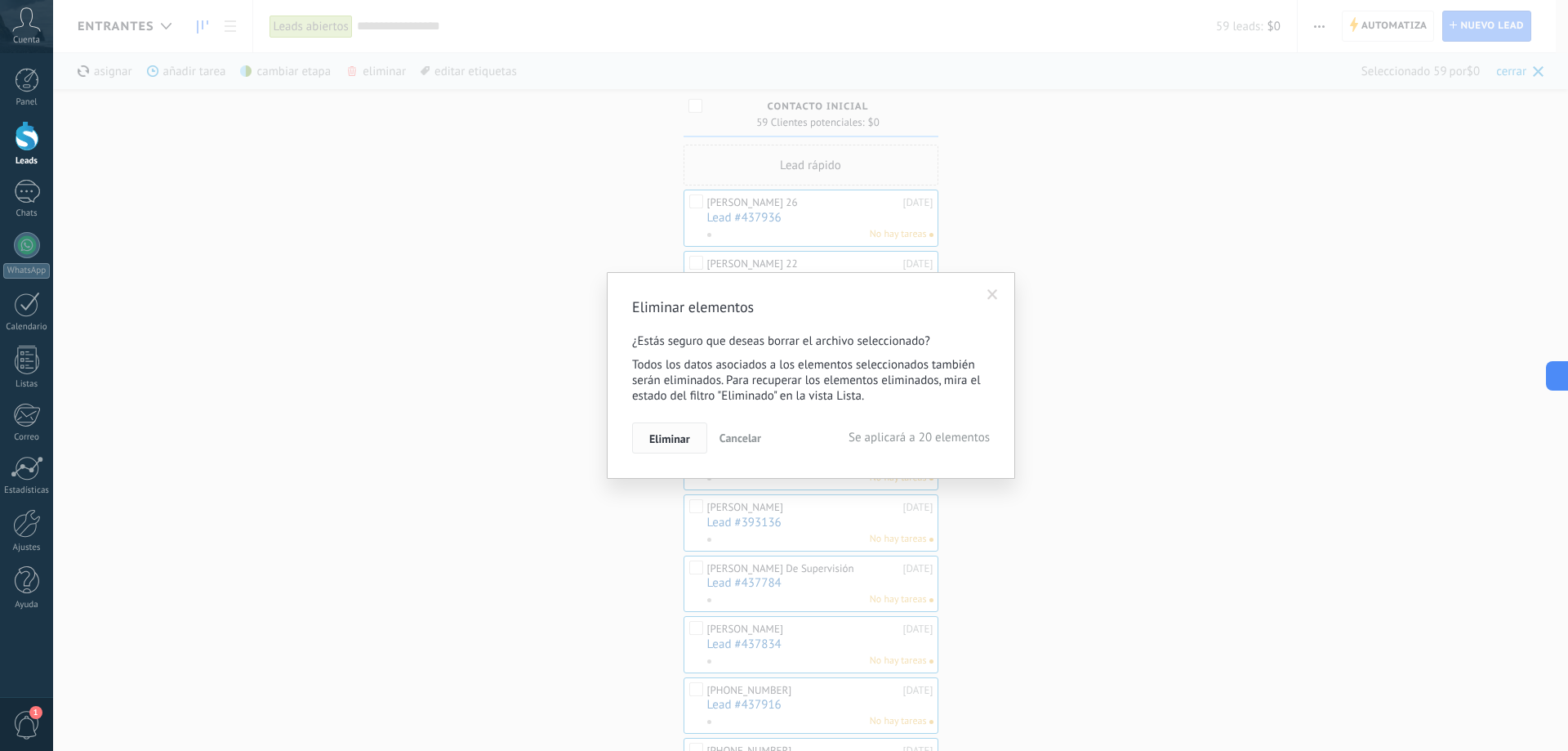
click at [670, 444] on span "Eliminar" at bounding box center [669, 439] width 41 height 12
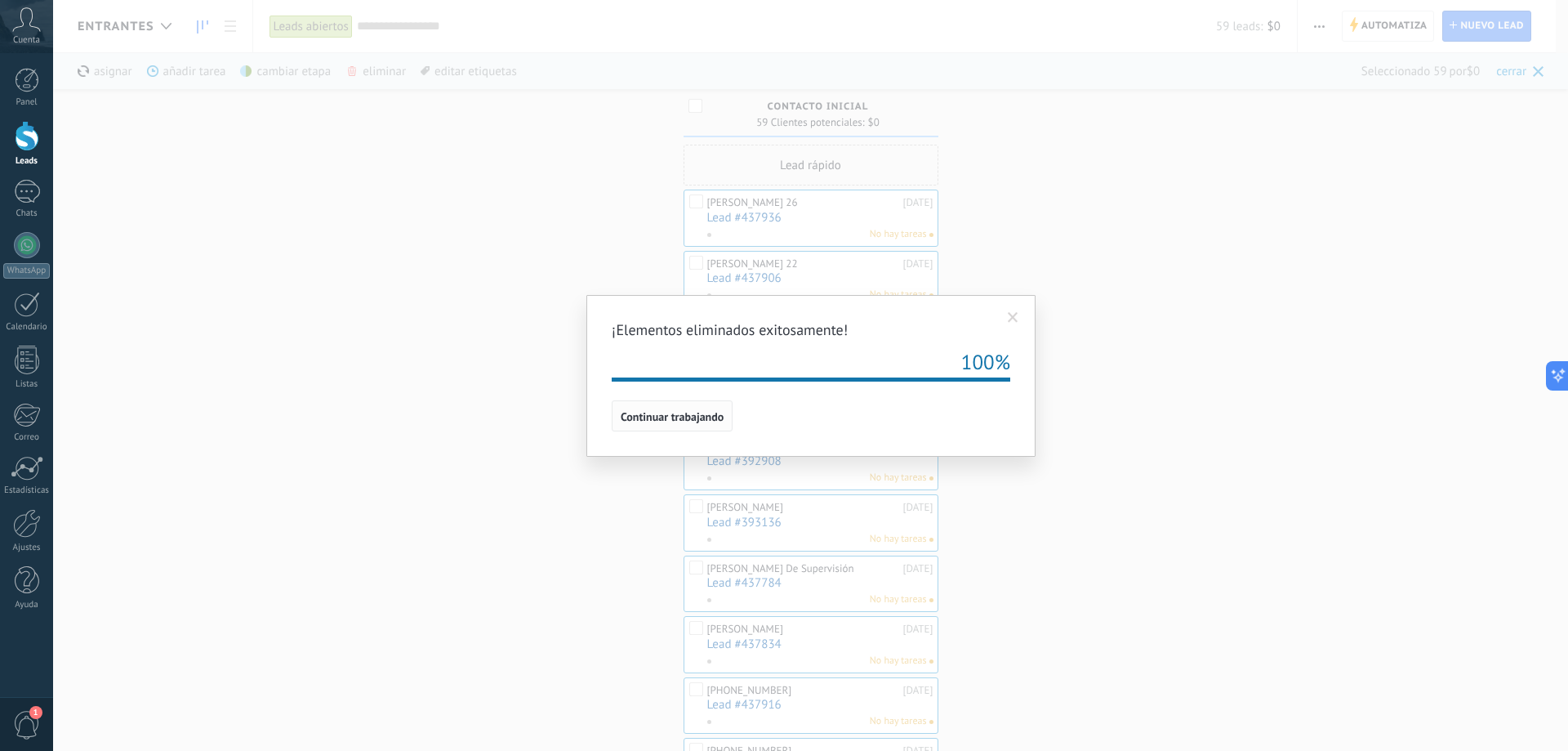
click at [681, 418] on span "Continuar trabajando" at bounding box center [672, 417] width 103 height 12
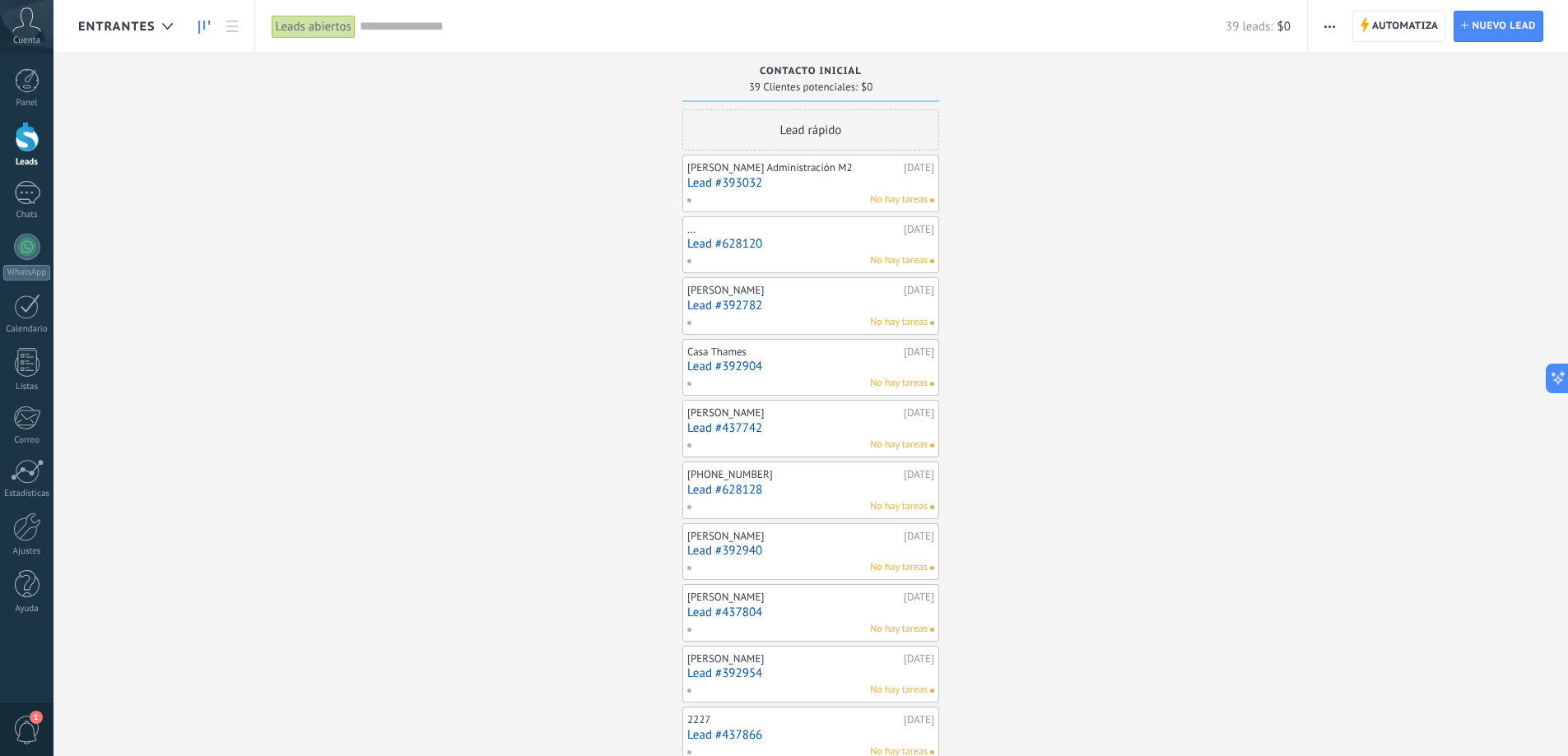
click at [1332, 23] on span "button" at bounding box center [1329, 26] width 11 height 31
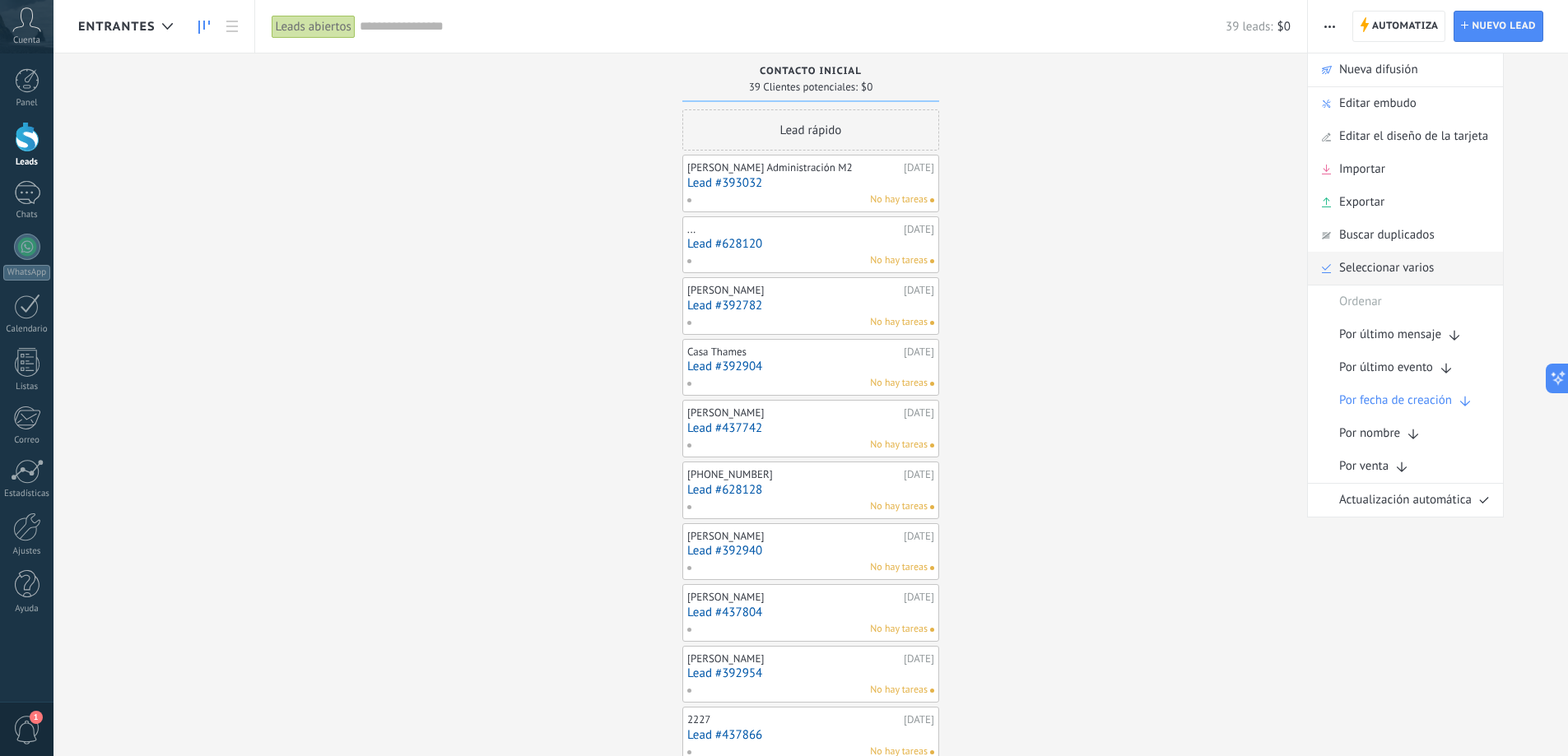
click at [1344, 268] on span "Seleccionar varios" at bounding box center [1386, 268] width 95 height 33
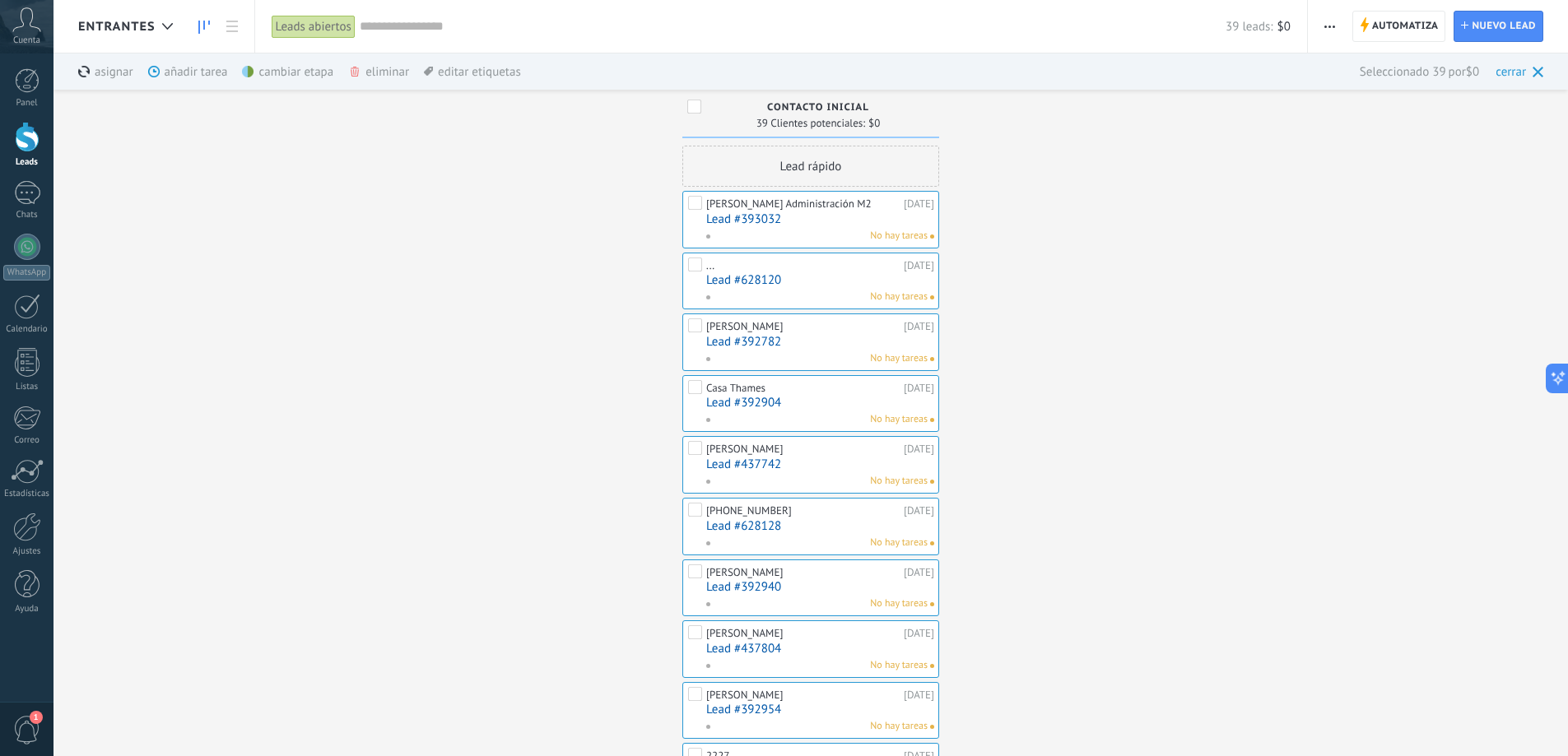
click at [374, 74] on div "eliminar màs" at bounding box center [407, 71] width 117 height 36
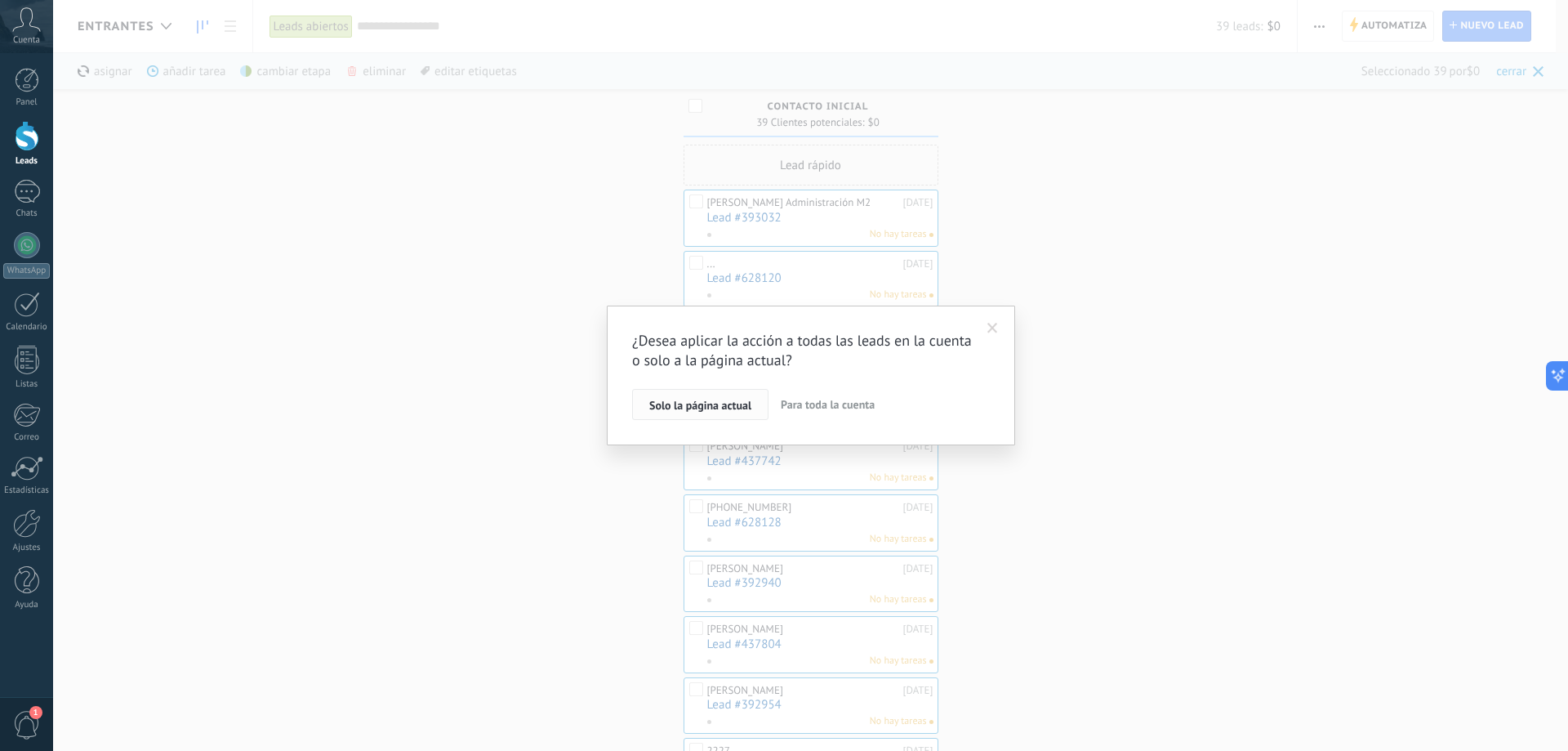
click at [705, 411] on span "Solo la página actual" at bounding box center [700, 405] width 102 height 12
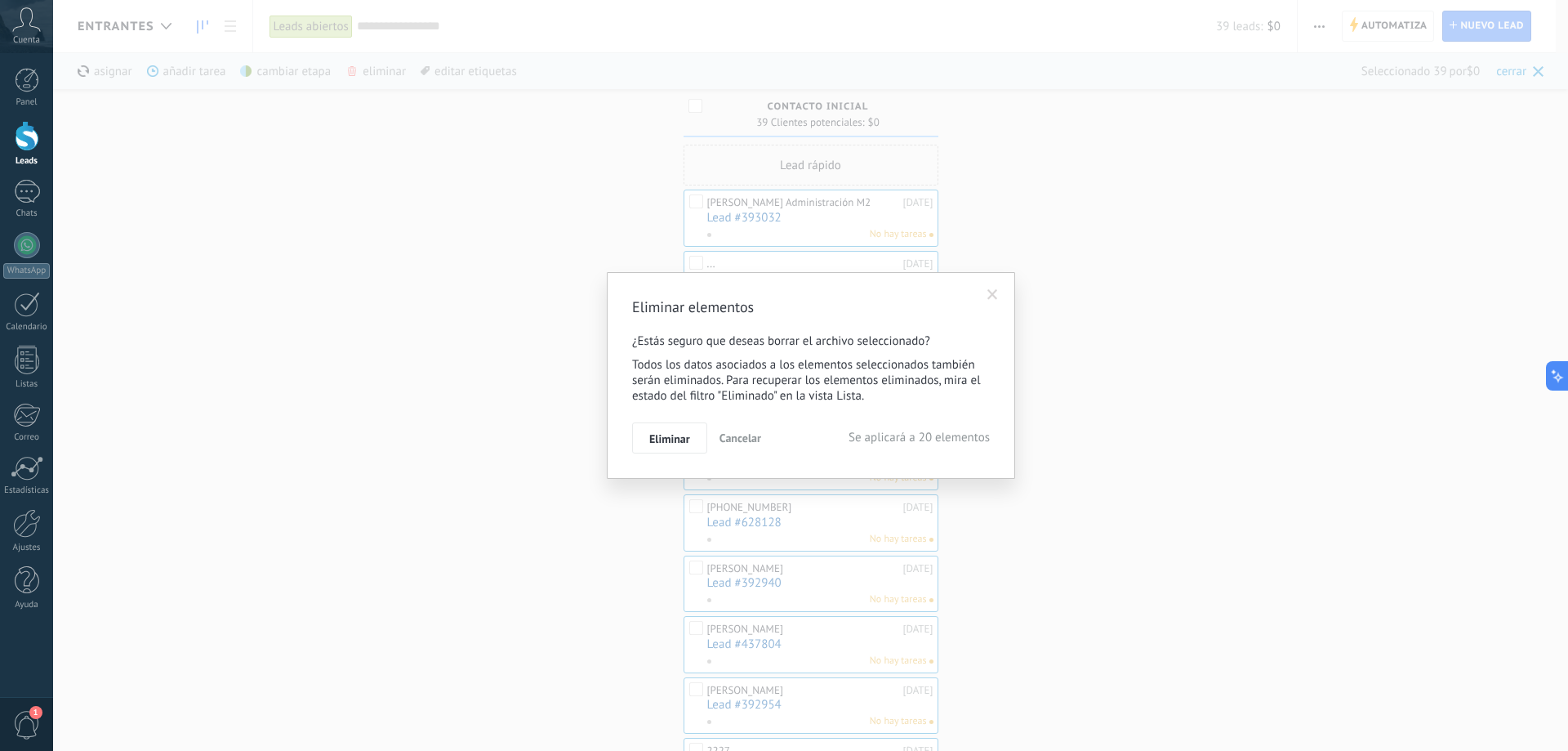
click at [683, 427] on button "Eliminar" at bounding box center [669, 437] width 75 height 31
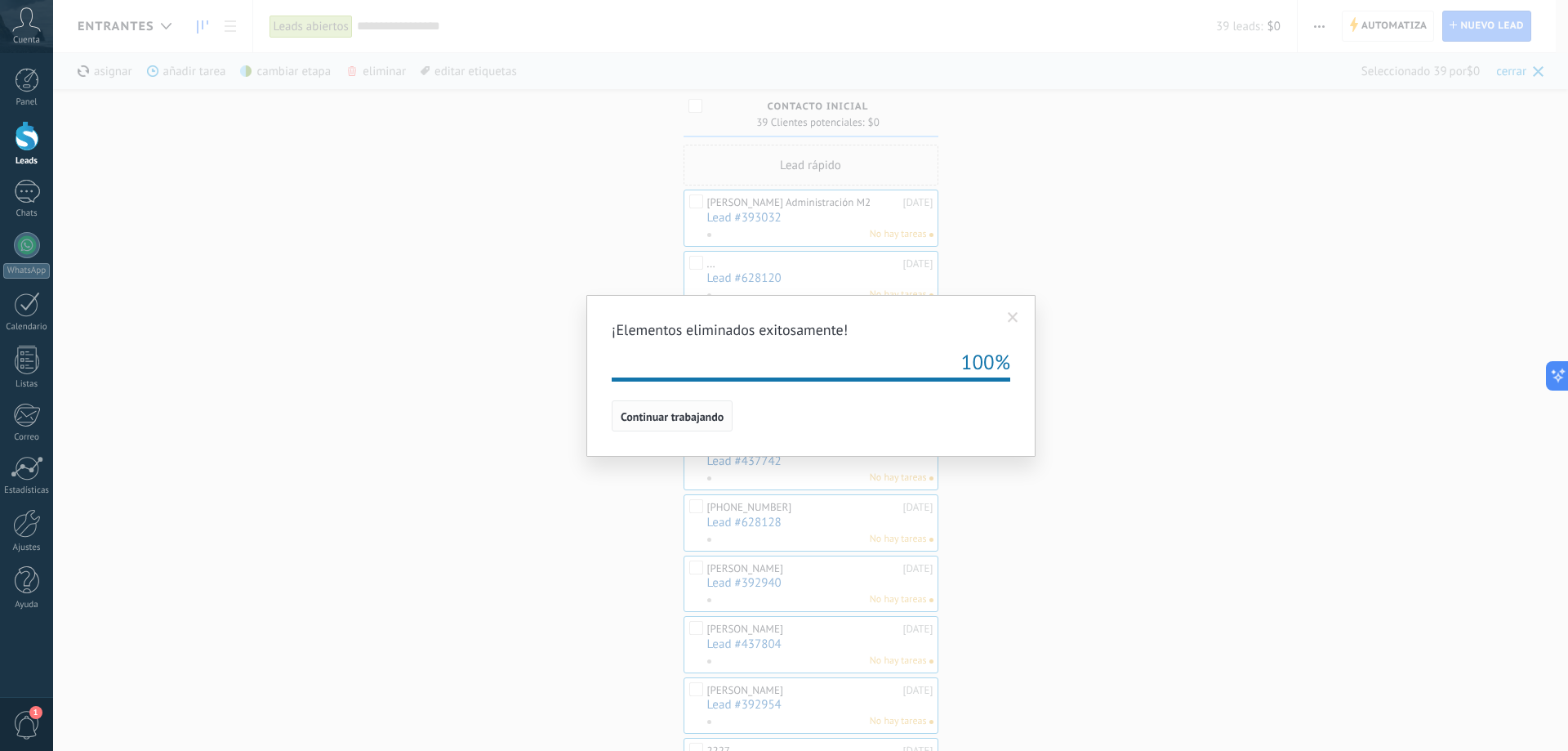
click at [682, 415] on span "Continuar trabajando" at bounding box center [672, 417] width 103 height 12
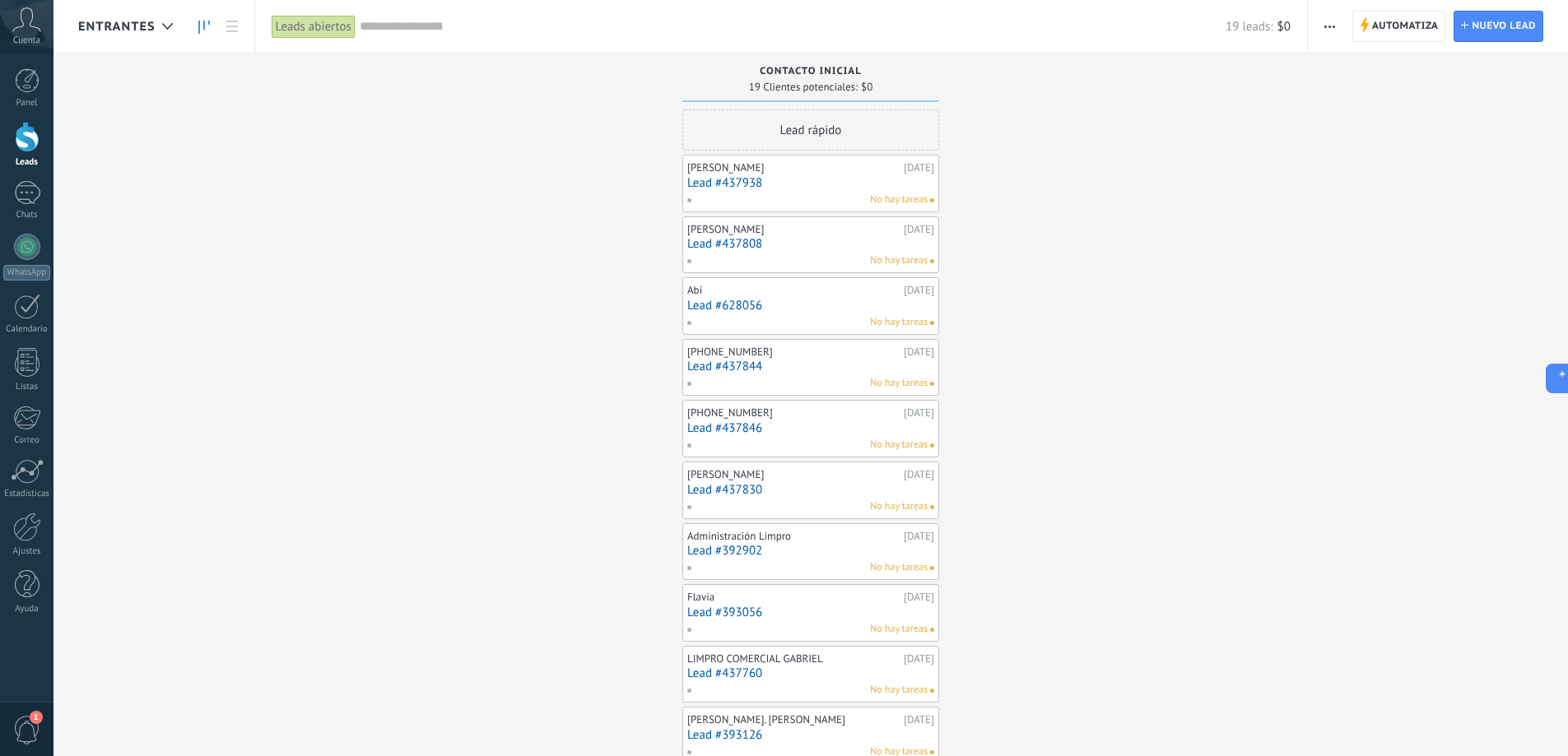
click at [1337, 23] on button "button" at bounding box center [1330, 26] width 24 height 31
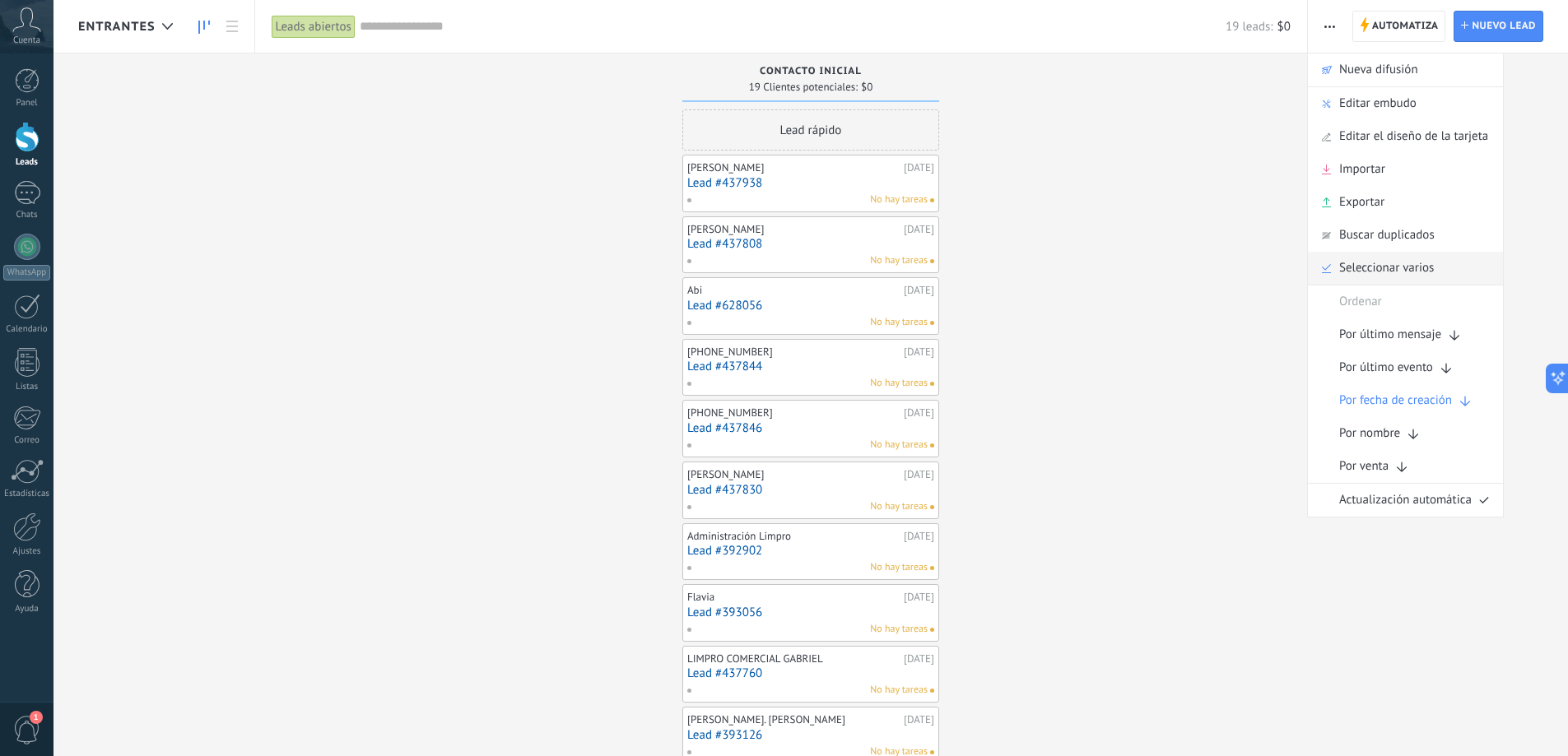
click at [1352, 272] on span "Seleccionar varios" at bounding box center [1386, 268] width 95 height 33
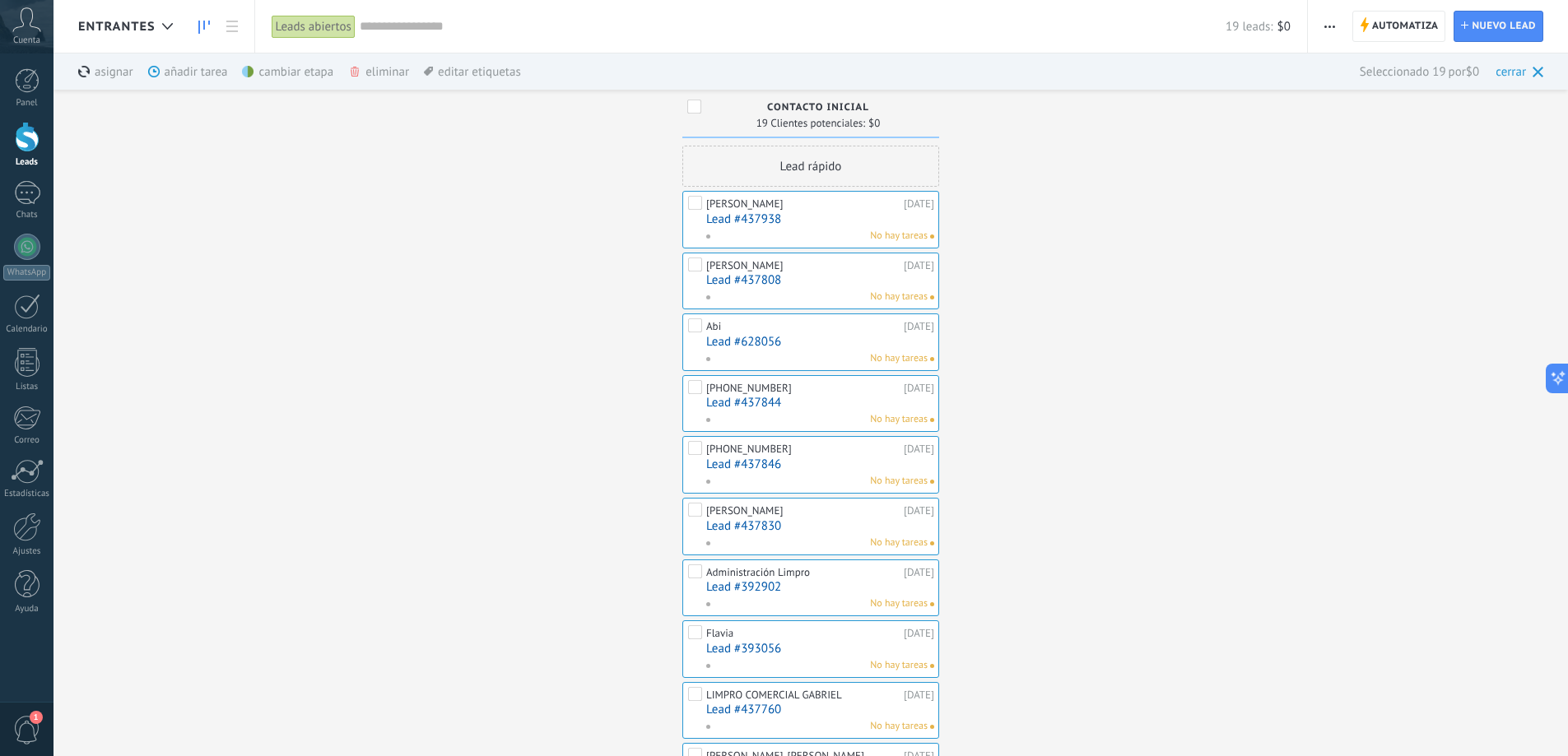
click at [380, 74] on div "eliminar màs" at bounding box center [407, 71] width 117 height 36
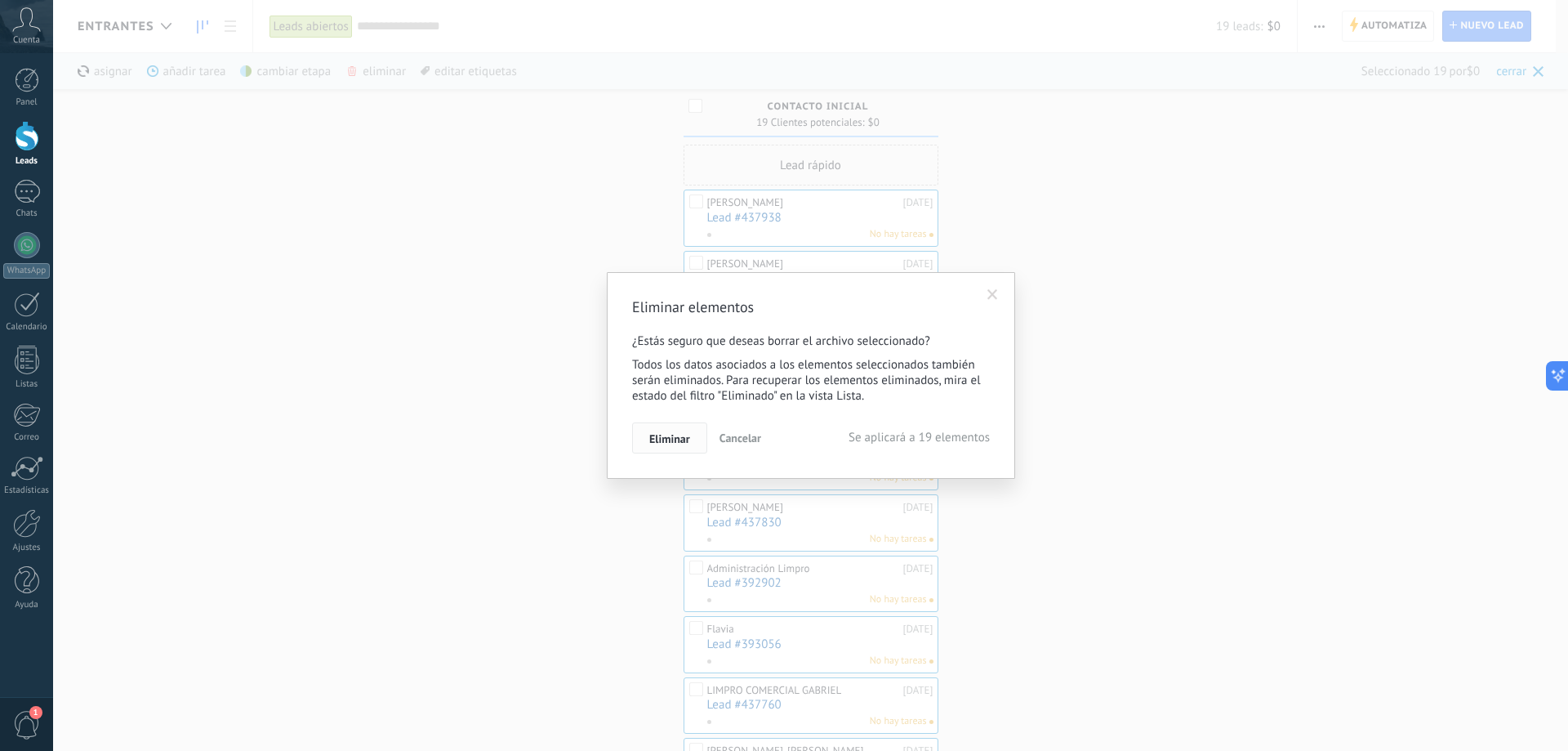
click at [690, 439] on button "Eliminar" at bounding box center [669, 437] width 75 height 31
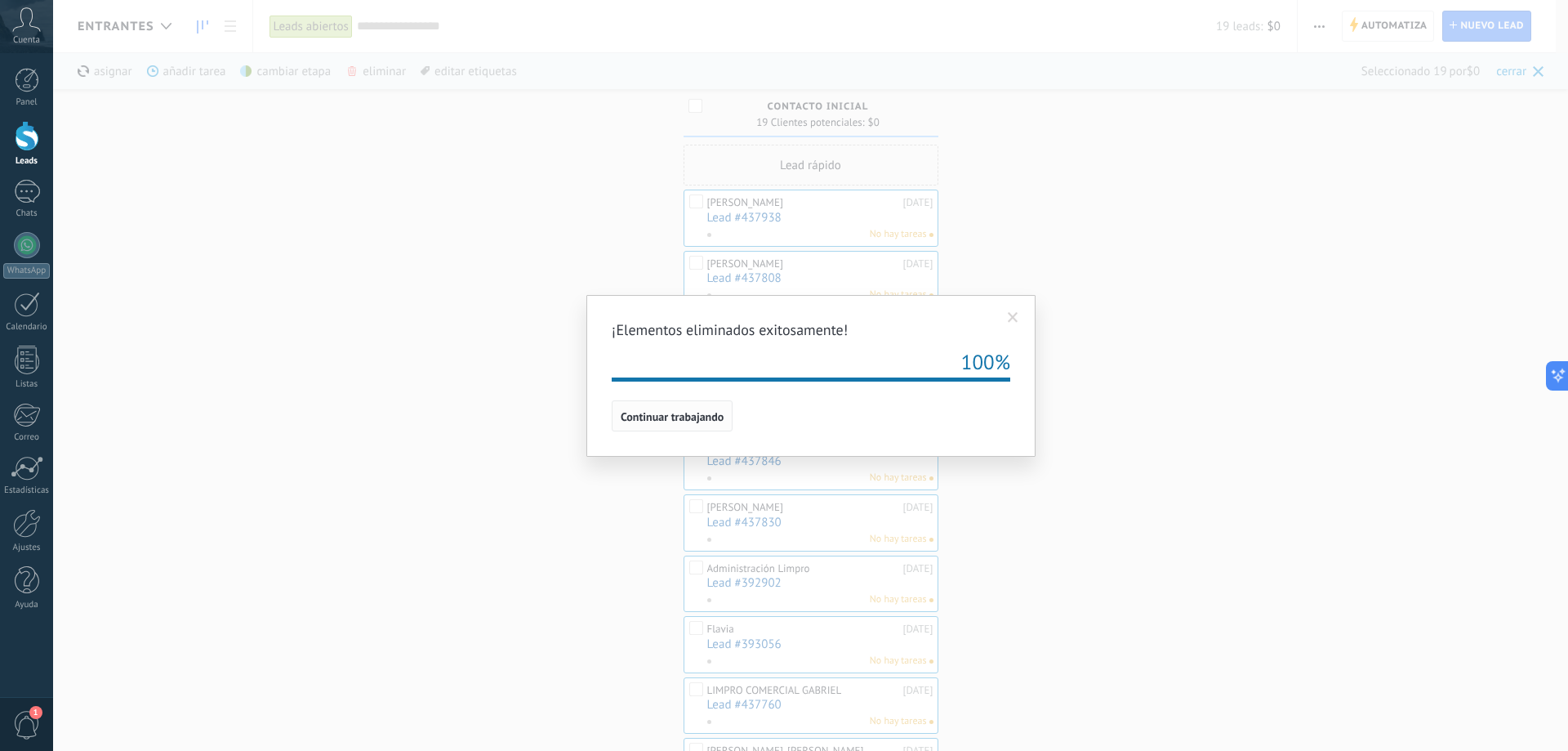
click at [697, 415] on span "Continuar trabajando" at bounding box center [672, 417] width 103 height 12
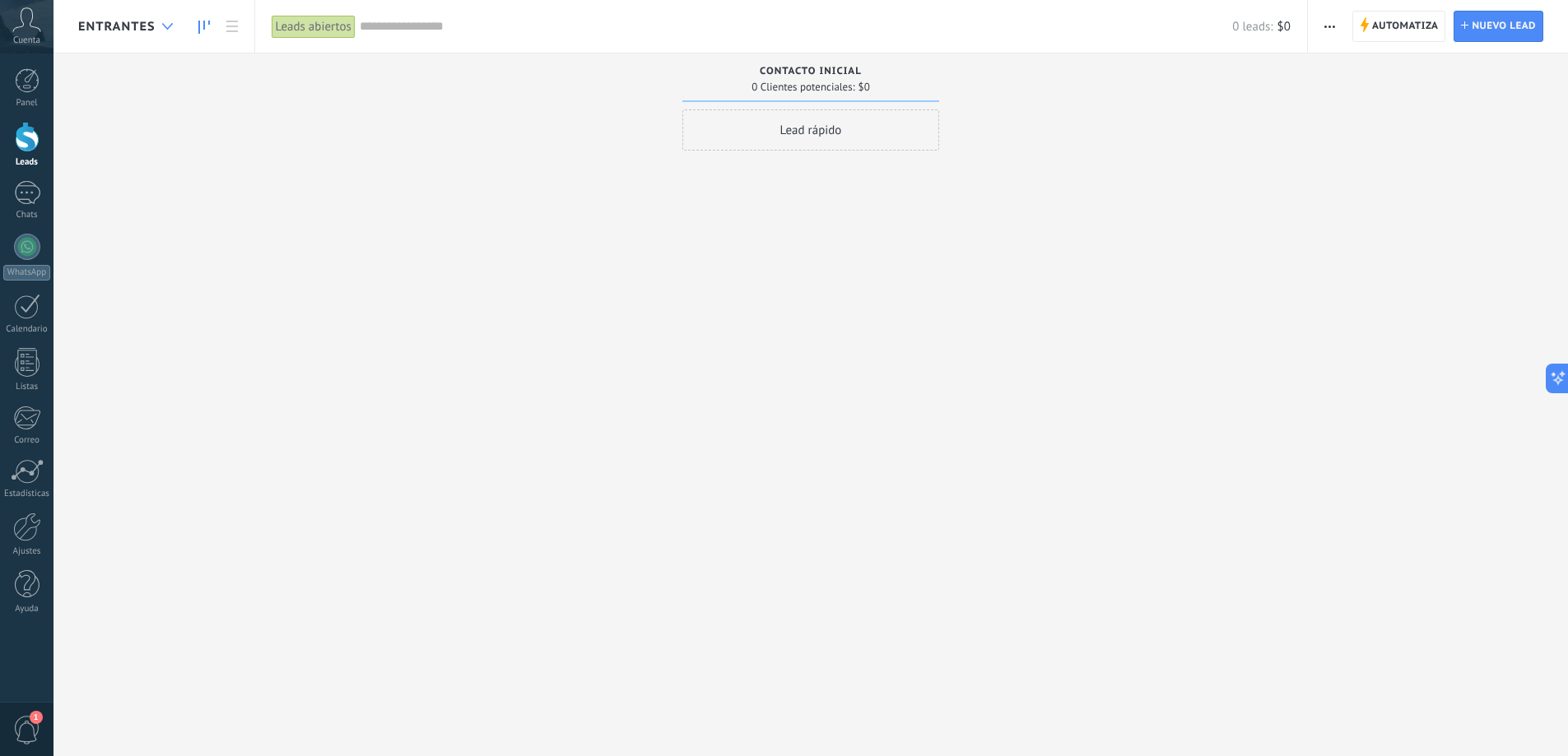
click at [170, 21] on div at bounding box center [167, 27] width 27 height 32
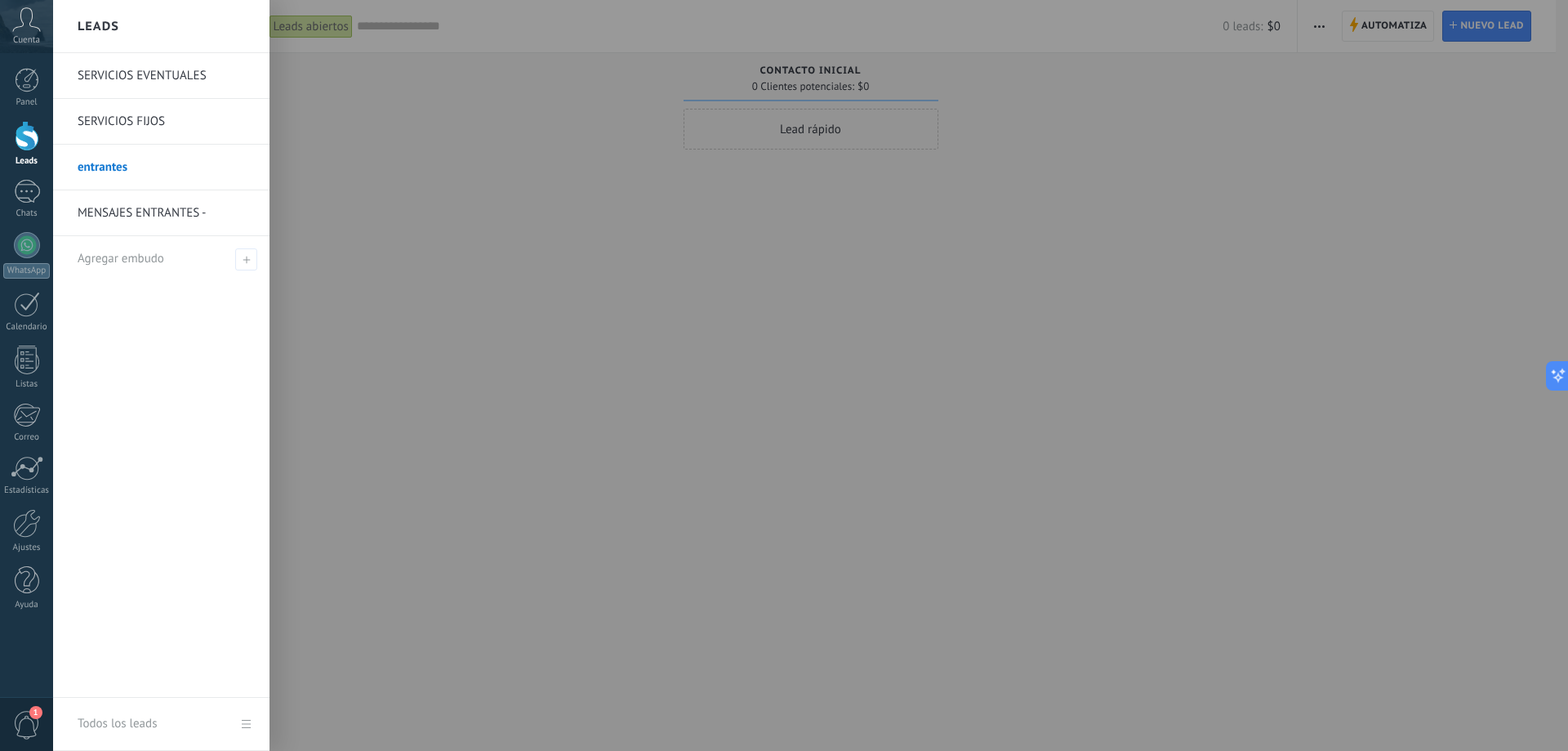
click at [105, 167] on link "entrantes" at bounding box center [164, 167] width 175 height 46
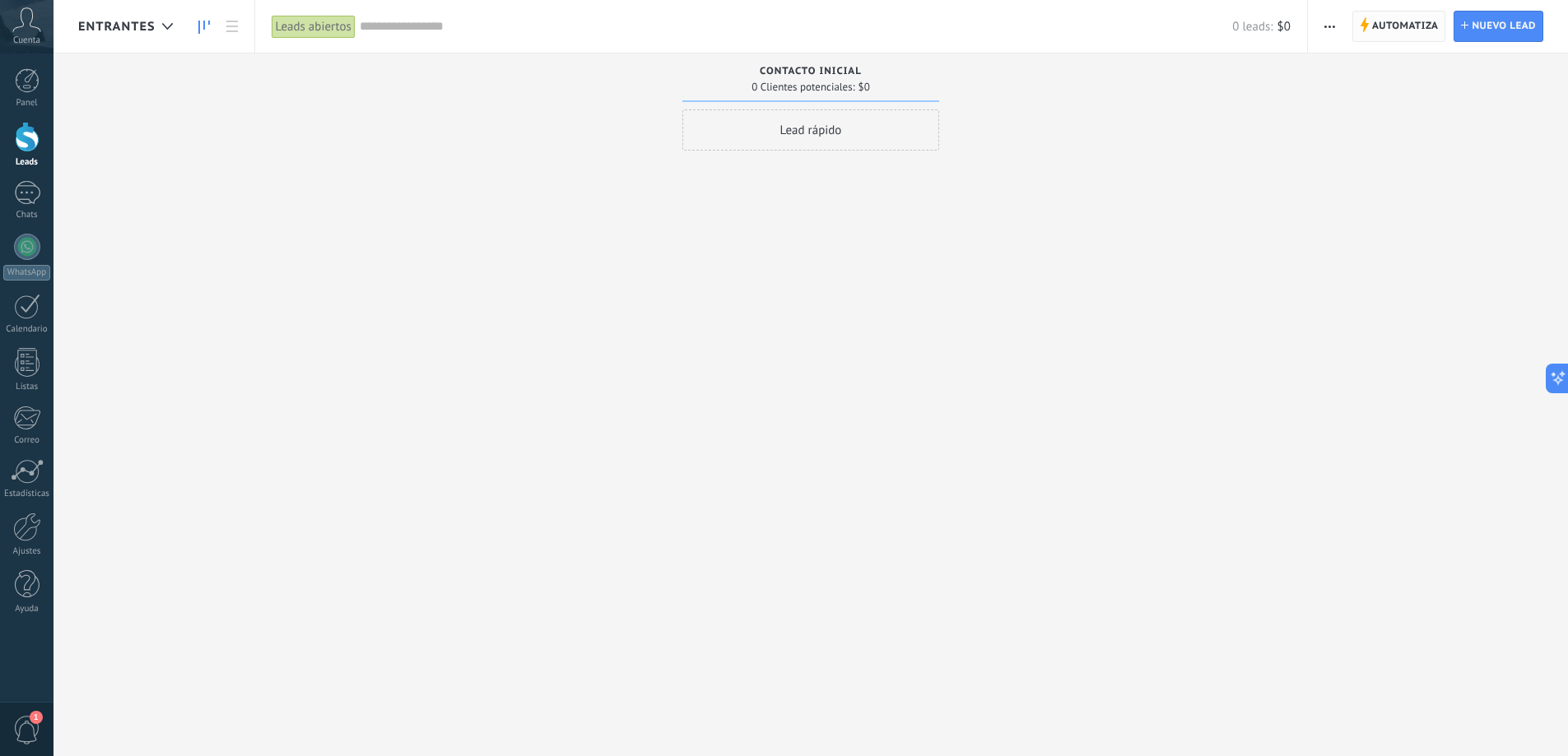
click at [1393, 26] on span "Automatiza" at bounding box center [1405, 26] width 67 height 29
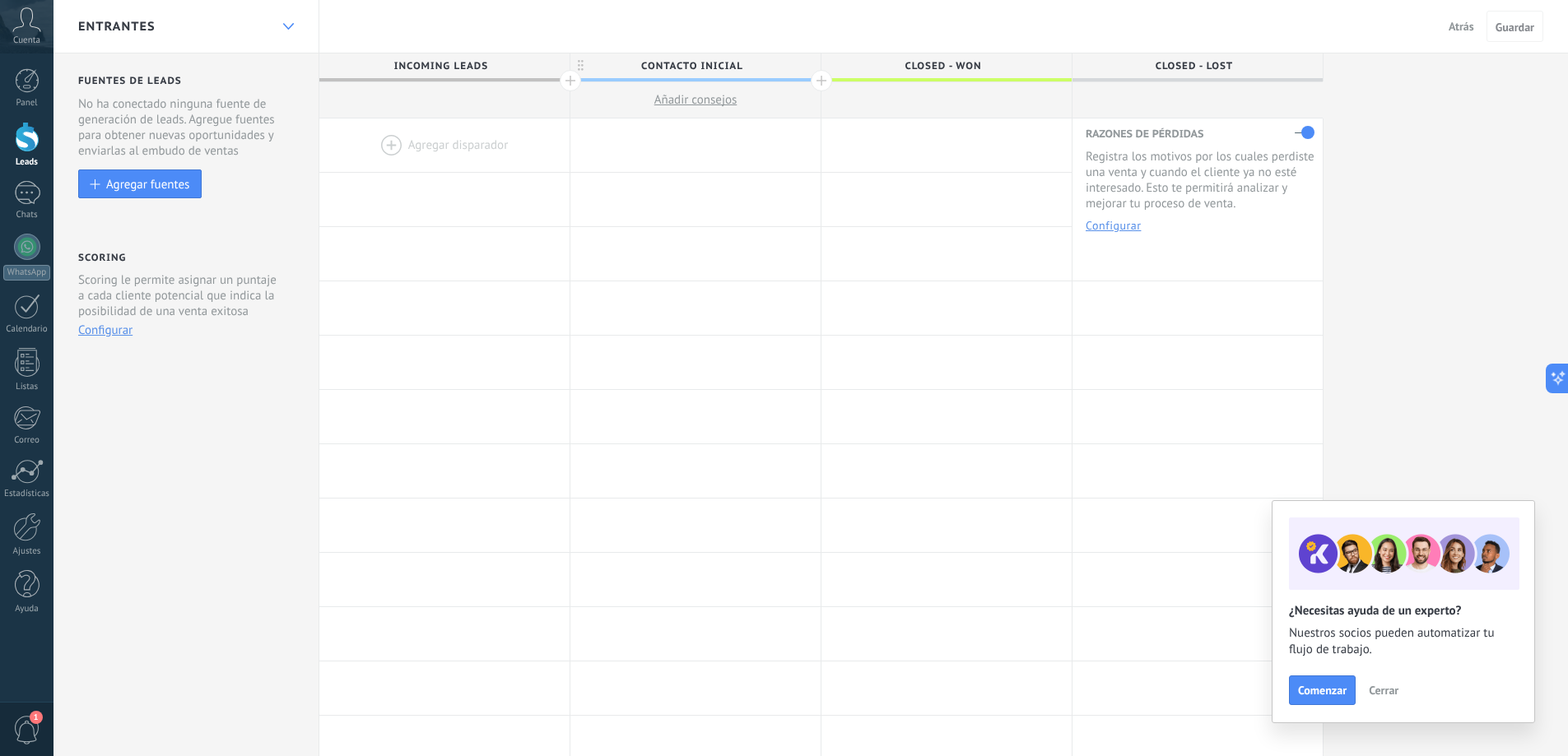
click at [285, 23] on div at bounding box center [288, 27] width 28 height 32
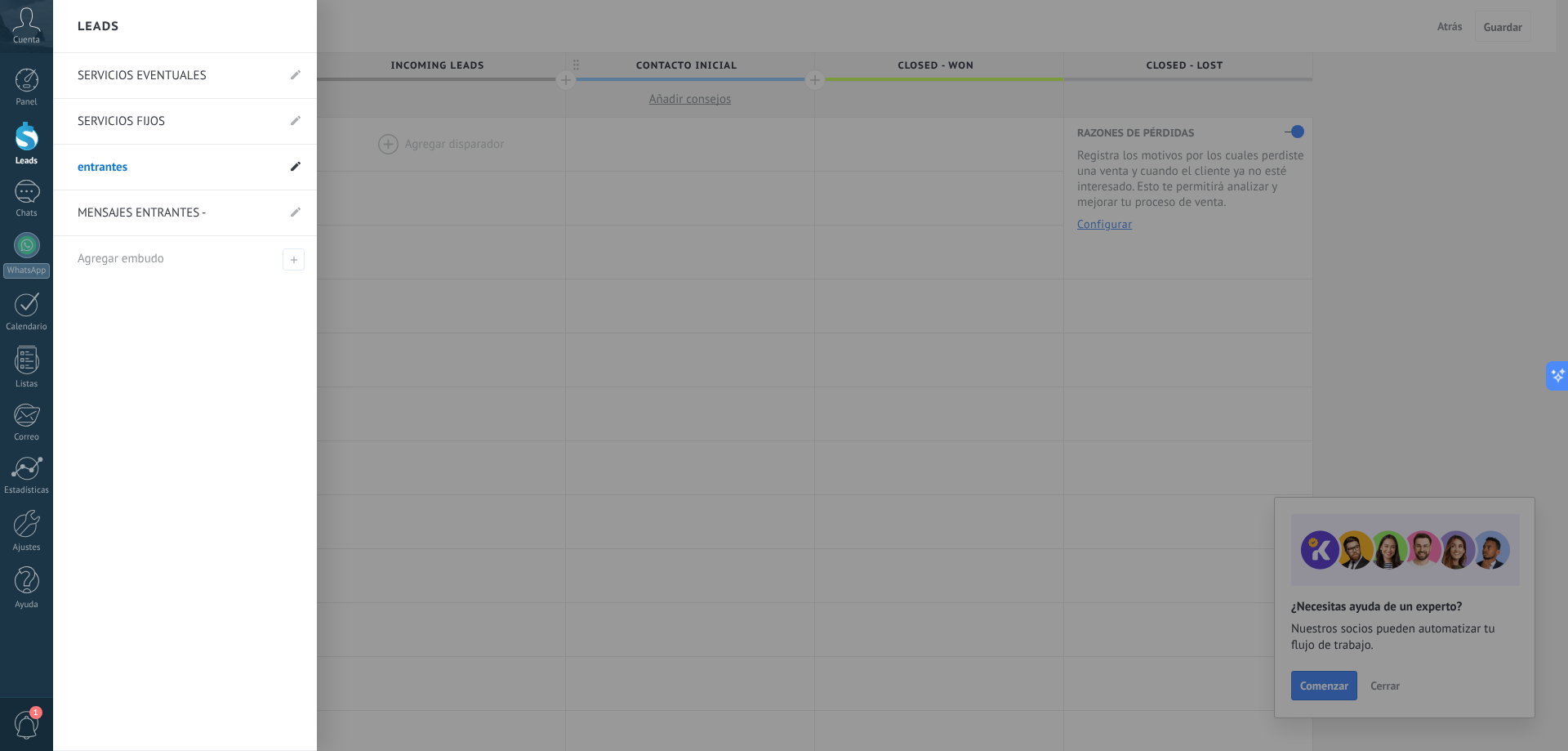
click at [293, 168] on use at bounding box center [296, 166] width 10 height 10
click at [275, 164] on use at bounding box center [277, 168] width 8 height 10
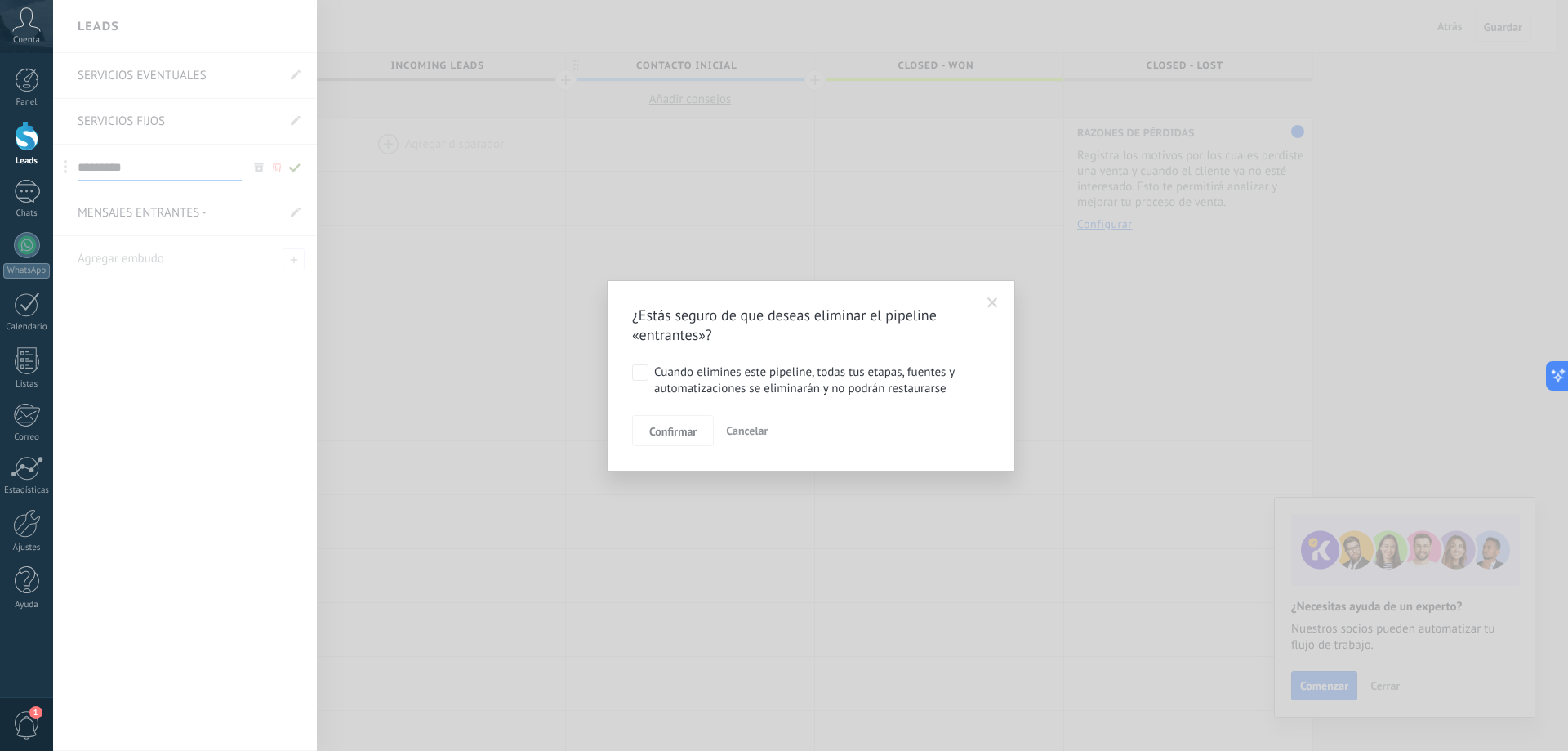
click at [682, 378] on div "Cuando elimines este pipeline, todas tus etapas, fuentes y automatizaciones se …" at bounding box center [819, 380] width 330 height 32
click at [689, 432] on span "Confirmar" at bounding box center [673, 431] width 47 height 12
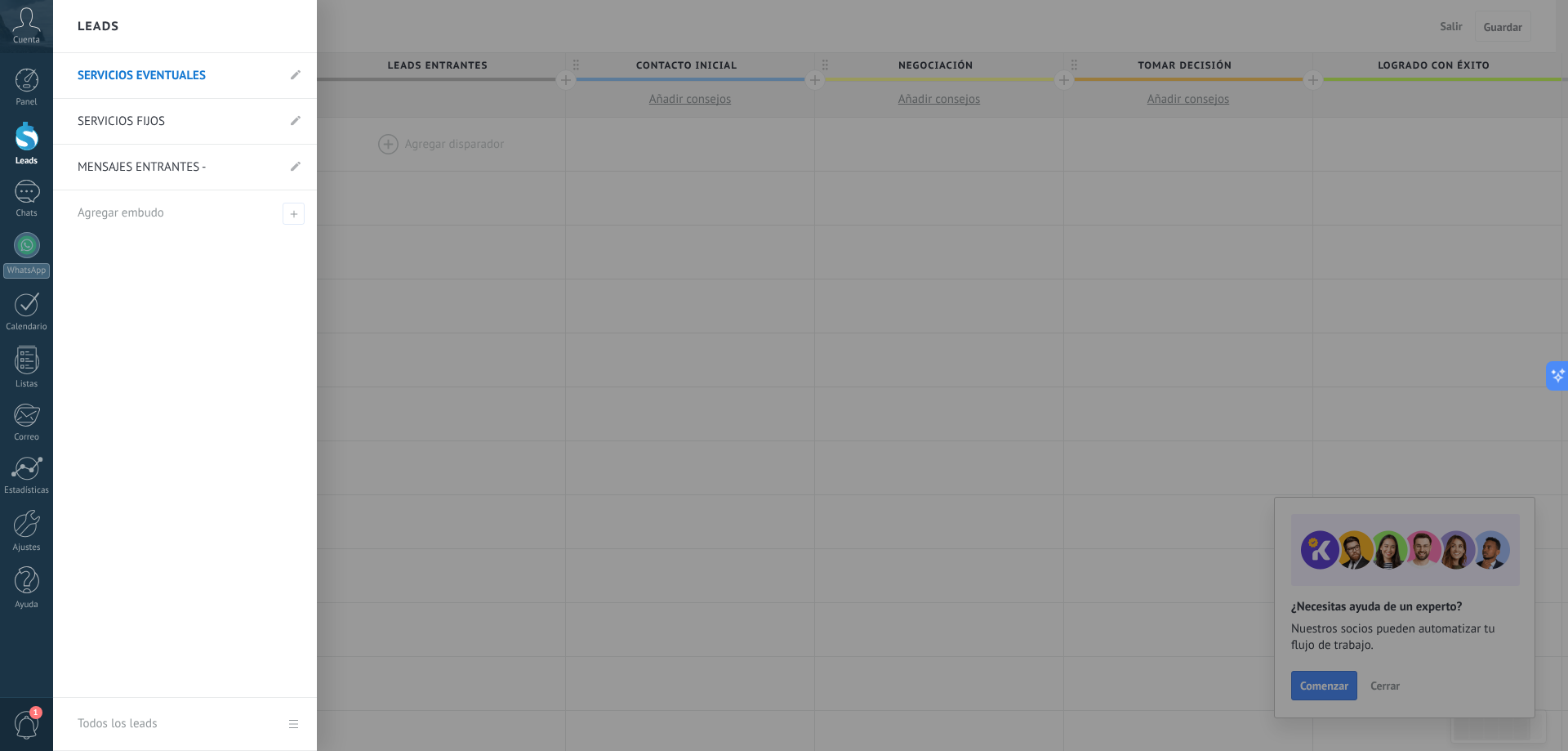
click at [37, 140] on div at bounding box center [27, 136] width 25 height 30
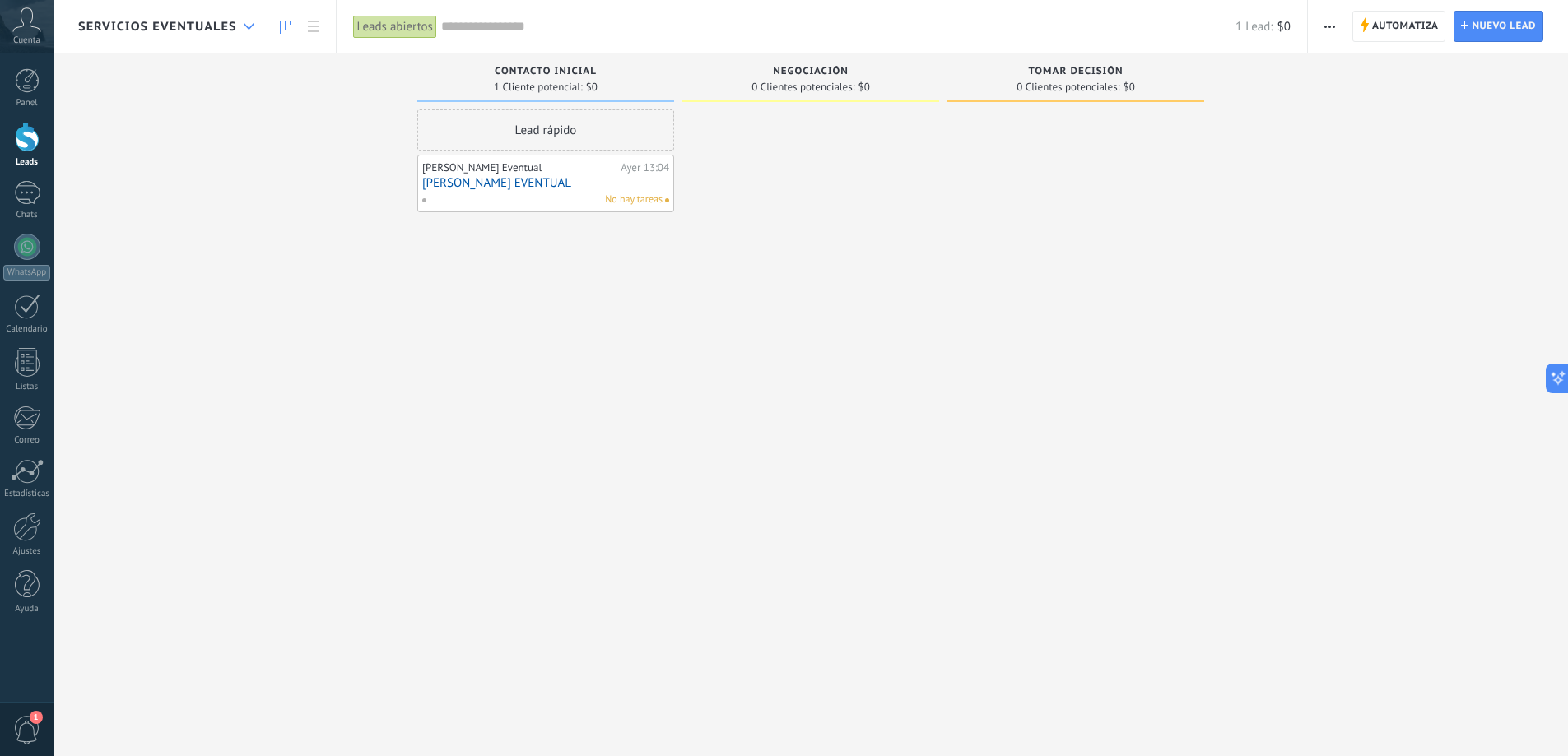
click at [247, 23] on div at bounding box center [249, 27] width 27 height 32
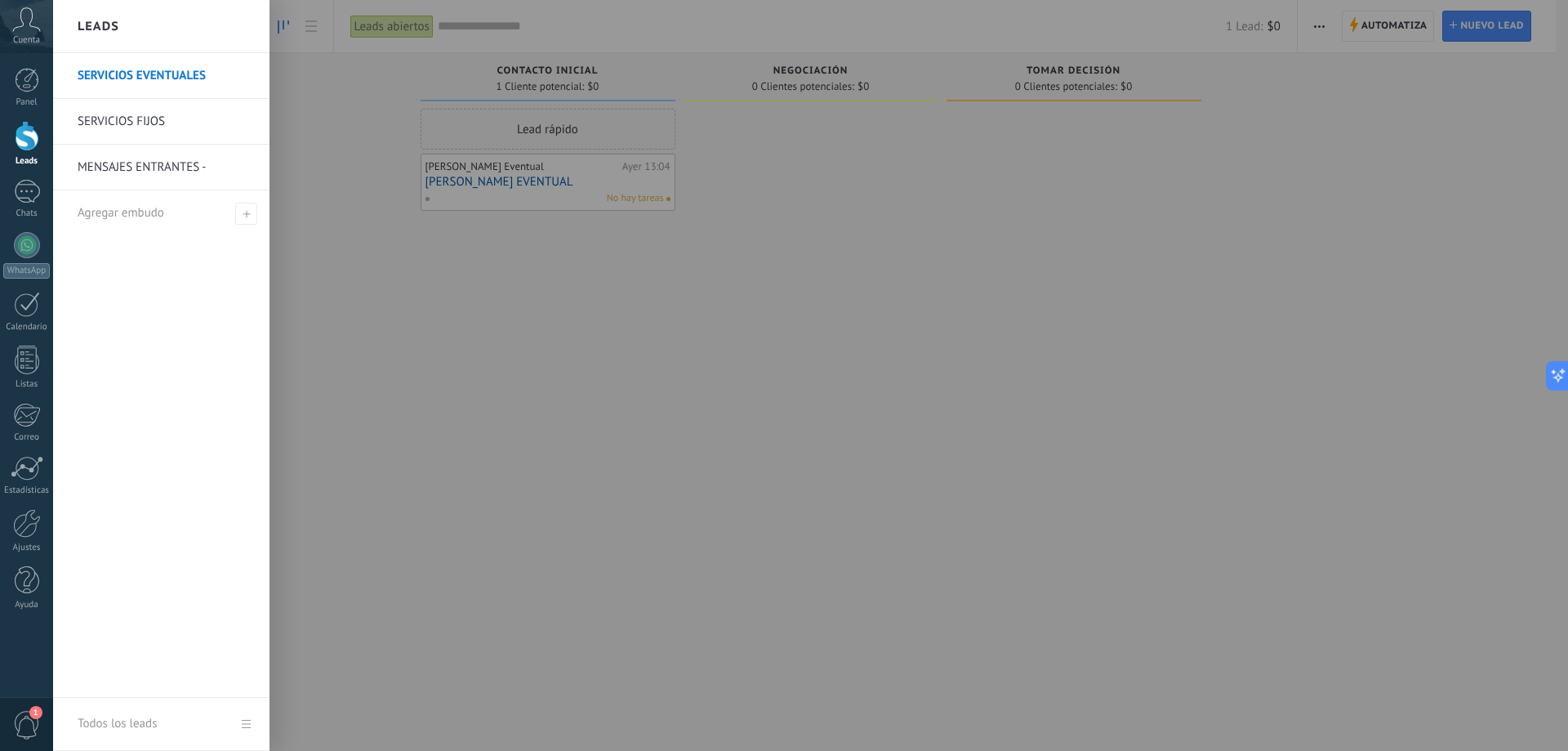
click at [148, 171] on link "MENSAJES ENTRANTES -" at bounding box center [164, 167] width 175 height 46
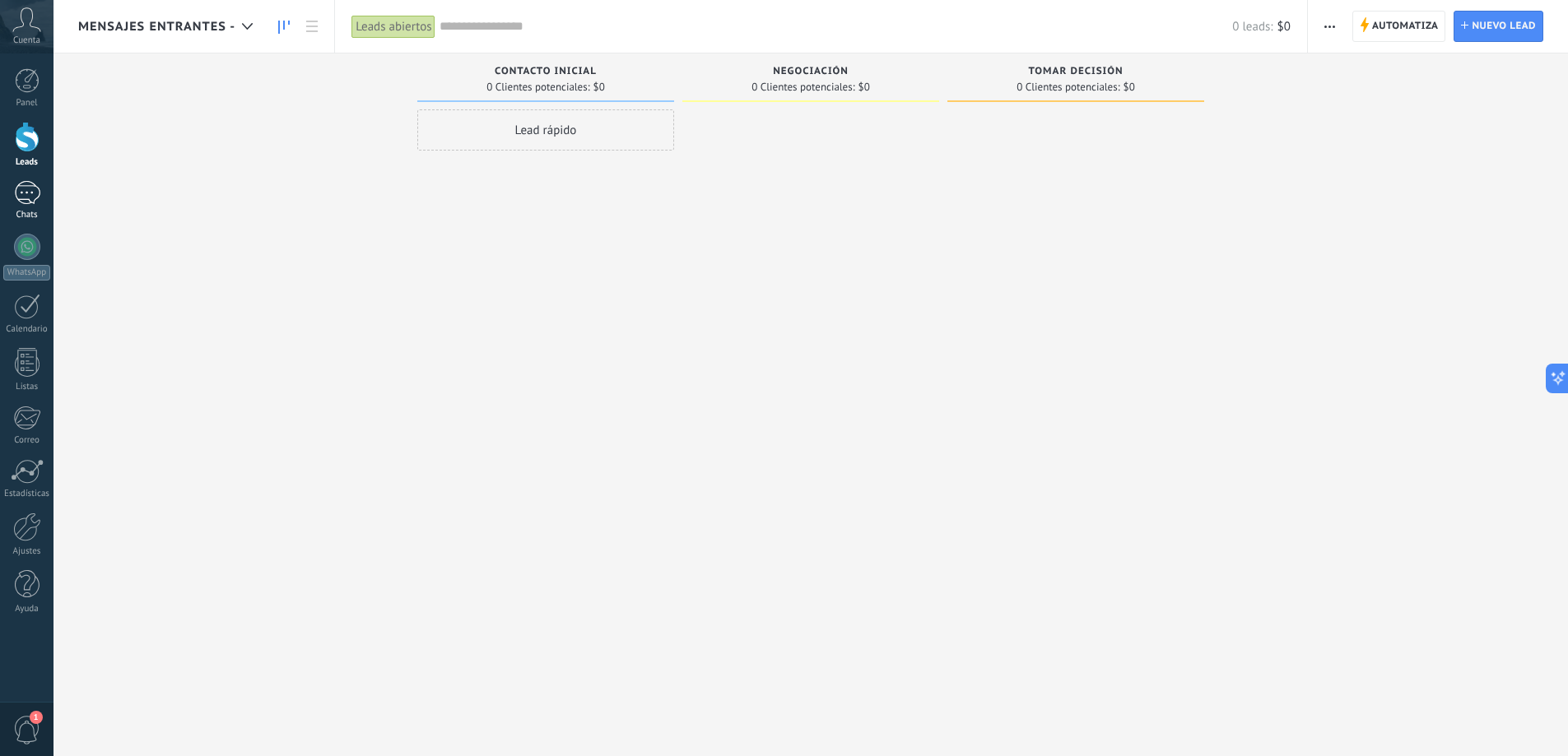
click at [33, 186] on div at bounding box center [27, 192] width 26 height 24
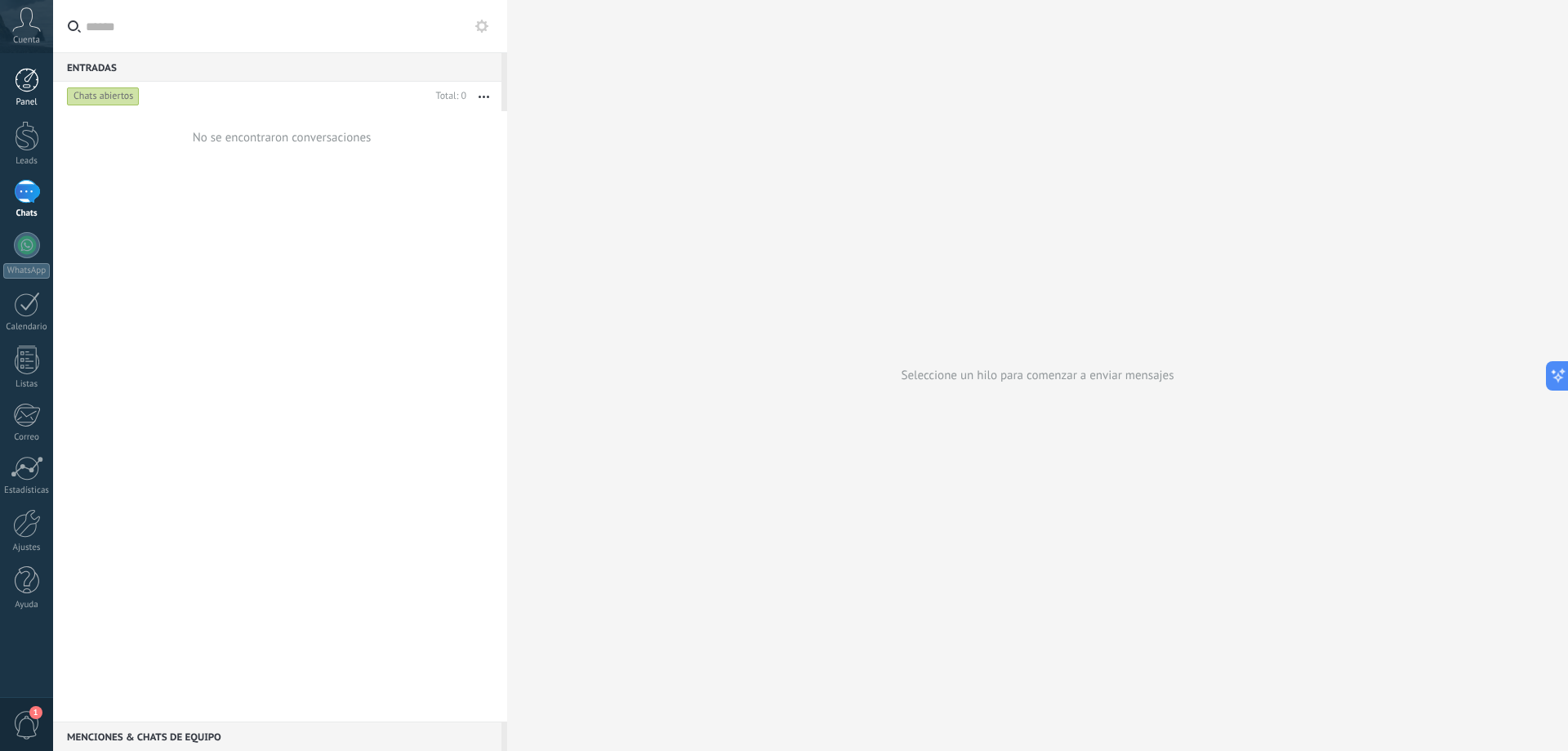
click at [23, 98] on div "Panel" at bounding box center [27, 102] width 47 height 11
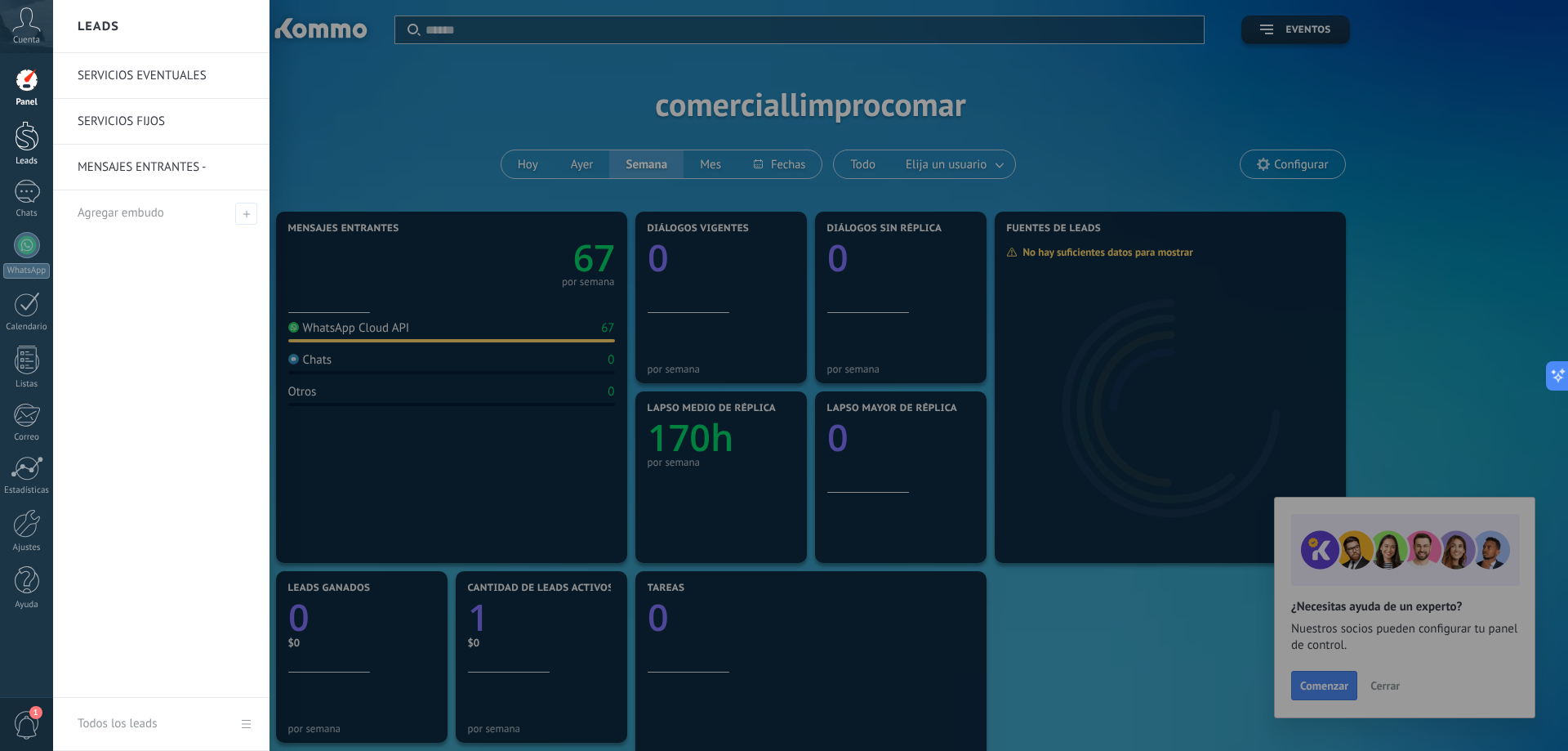
click at [21, 145] on div at bounding box center [27, 136] width 25 height 30
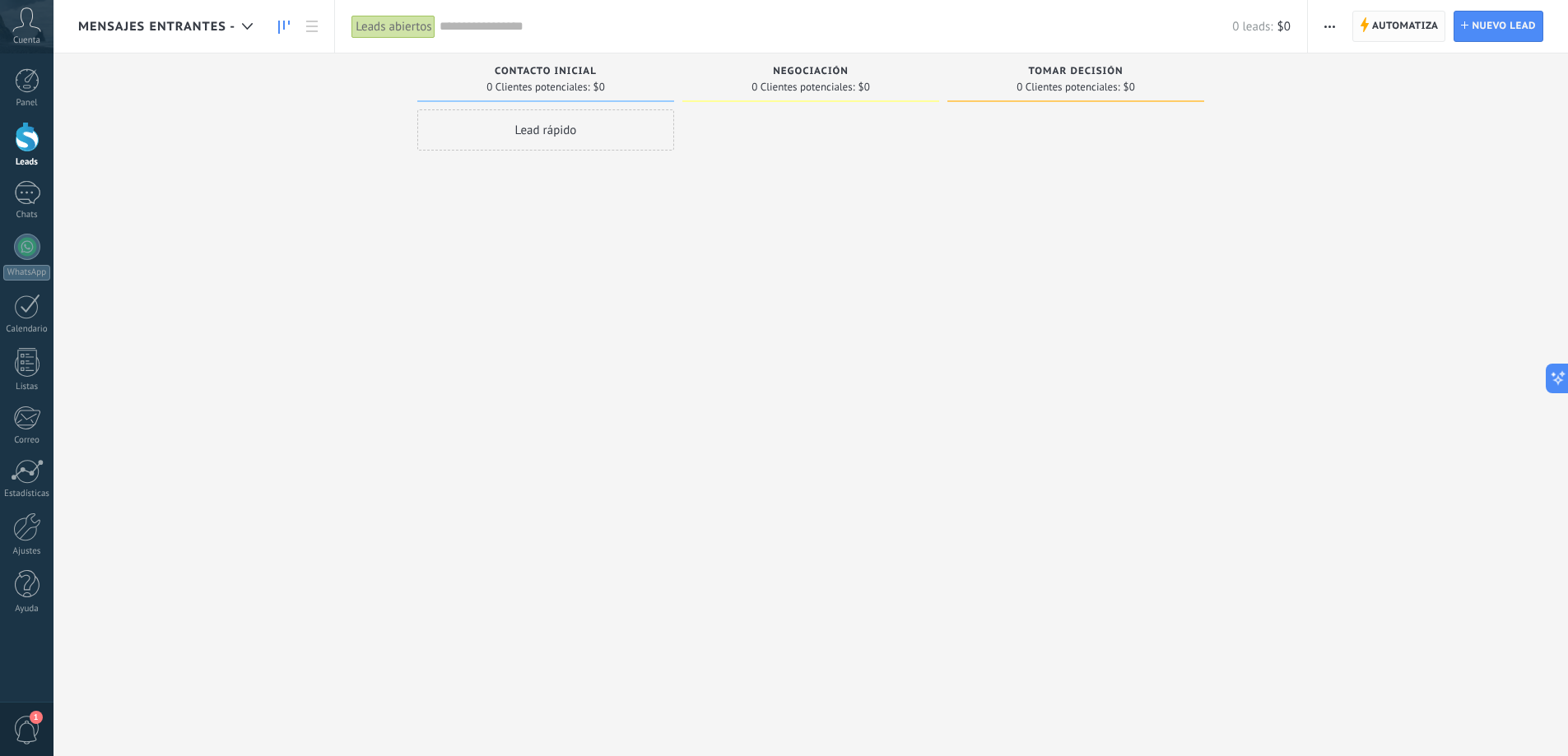
click at [1400, 29] on span "Automatiza" at bounding box center [1405, 26] width 67 height 29
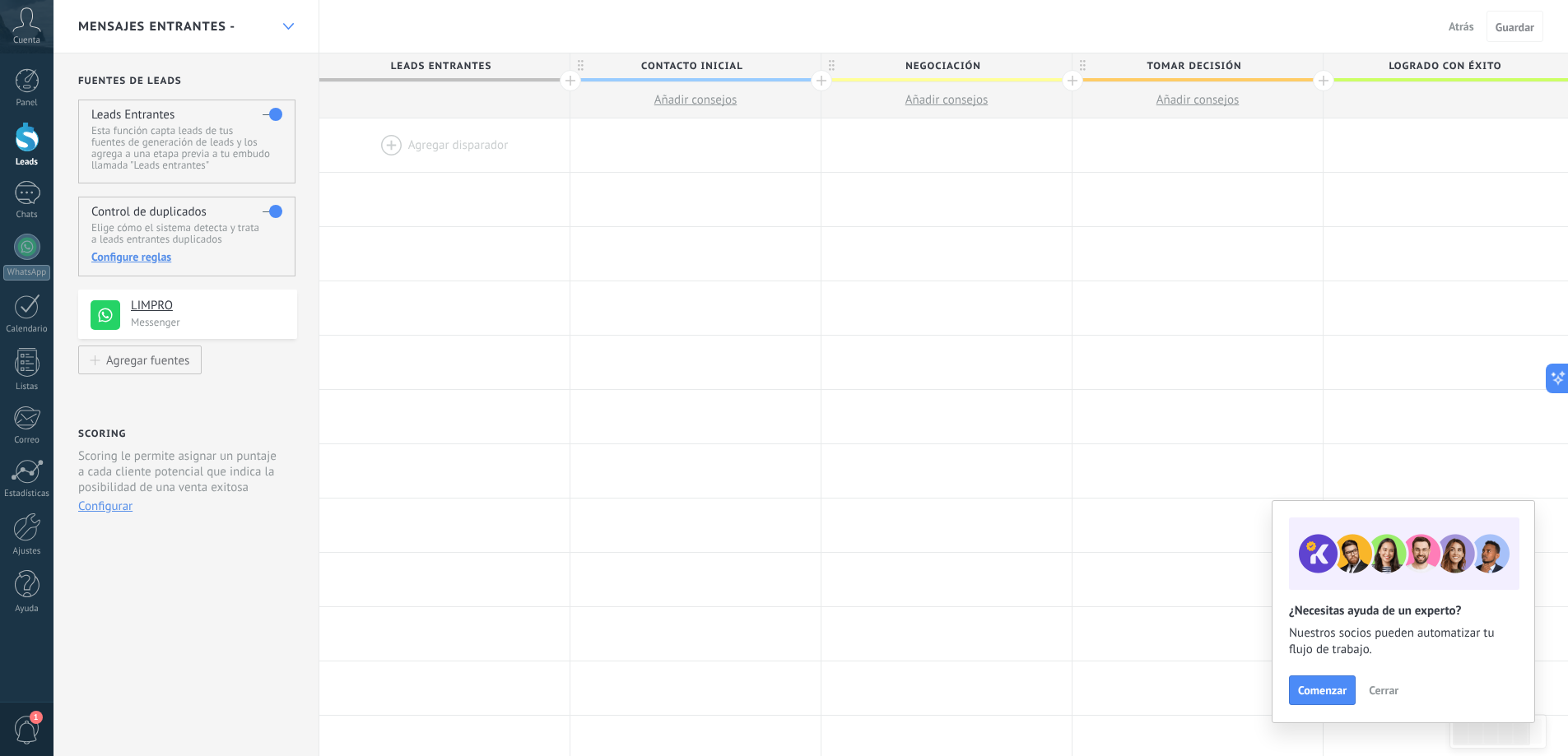
click at [289, 25] on icon at bounding box center [288, 27] width 11 height 7
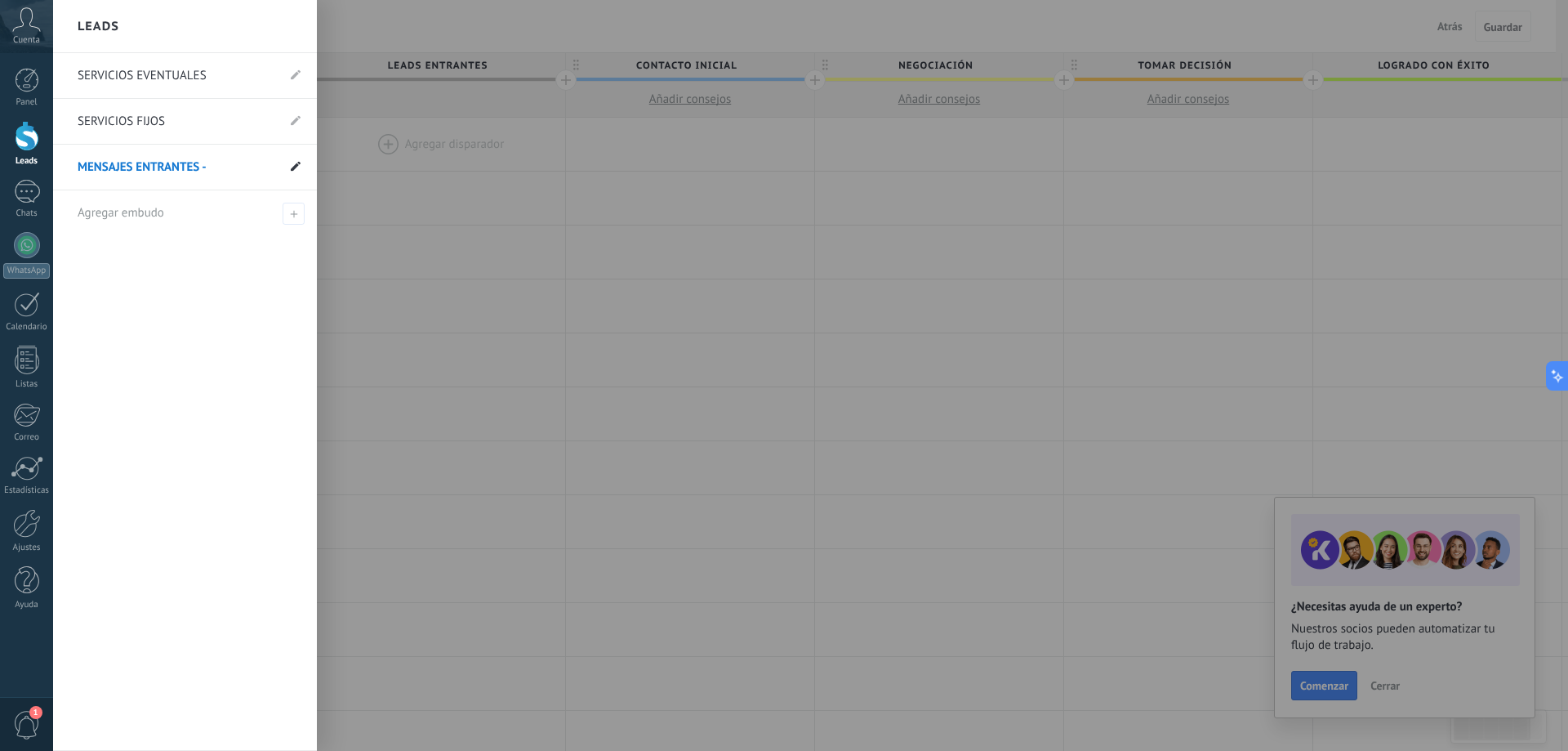
click at [294, 169] on use at bounding box center [296, 166] width 10 height 10
click at [207, 165] on input "**********" at bounding box center [159, 167] width 164 height 26
type input "**********"
click at [294, 165] on icon at bounding box center [296, 166] width 10 height 10
drag, startPoint x: 67, startPoint y: 166, endPoint x: 81, endPoint y: 71, distance: 96.0
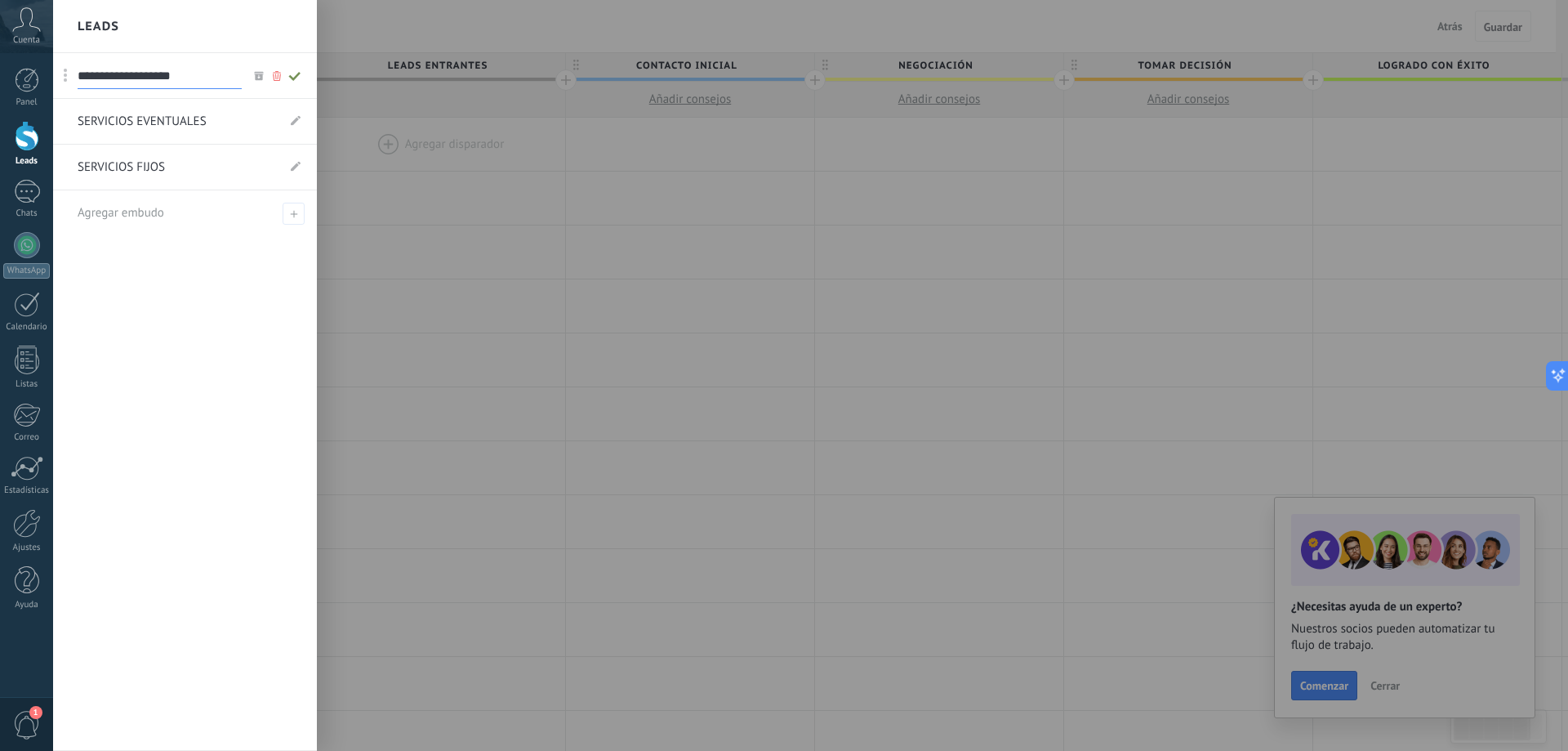
click at [497, 250] on div at bounding box center [837, 376] width 1568 height 751
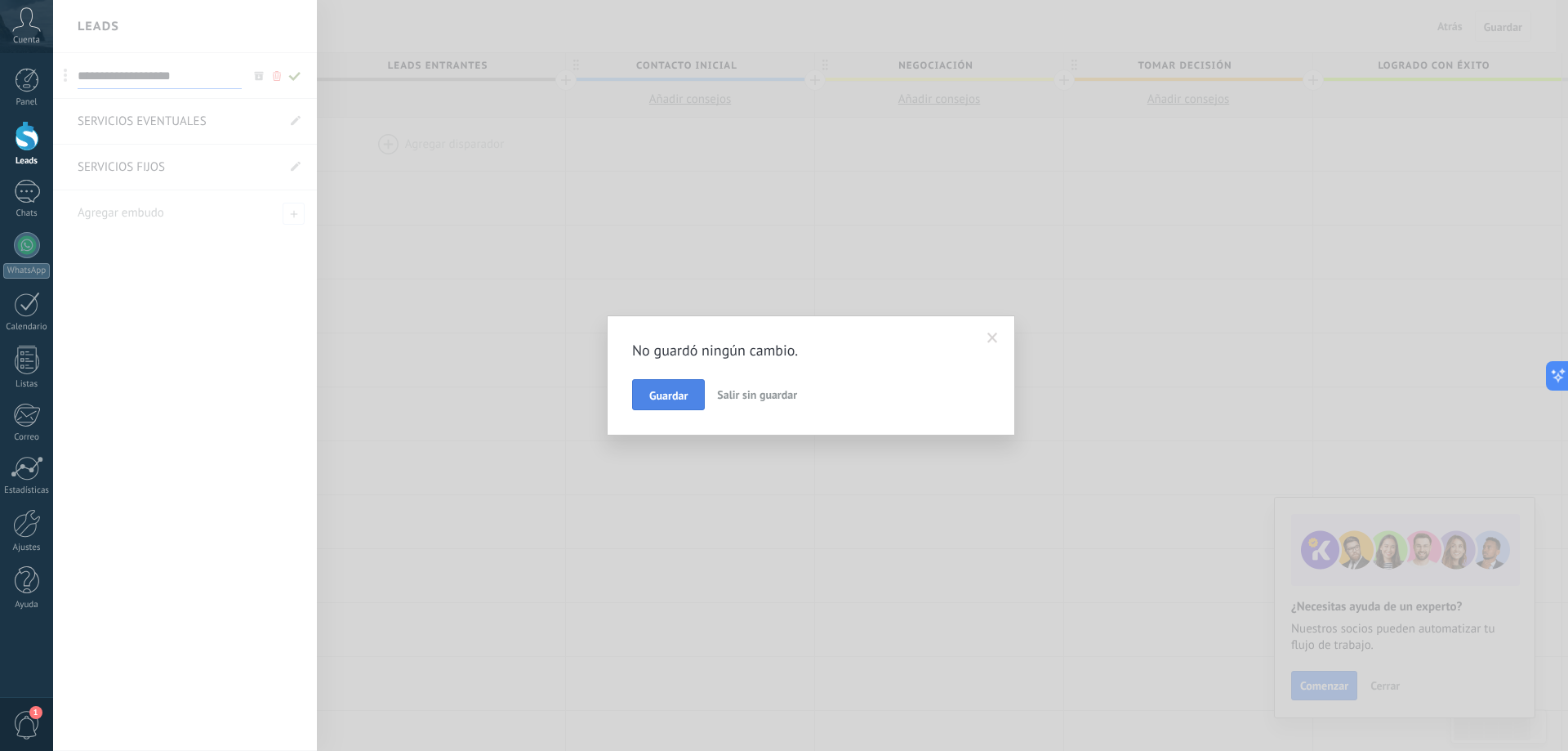
click at [690, 391] on button "Guardar" at bounding box center [669, 394] width 73 height 31
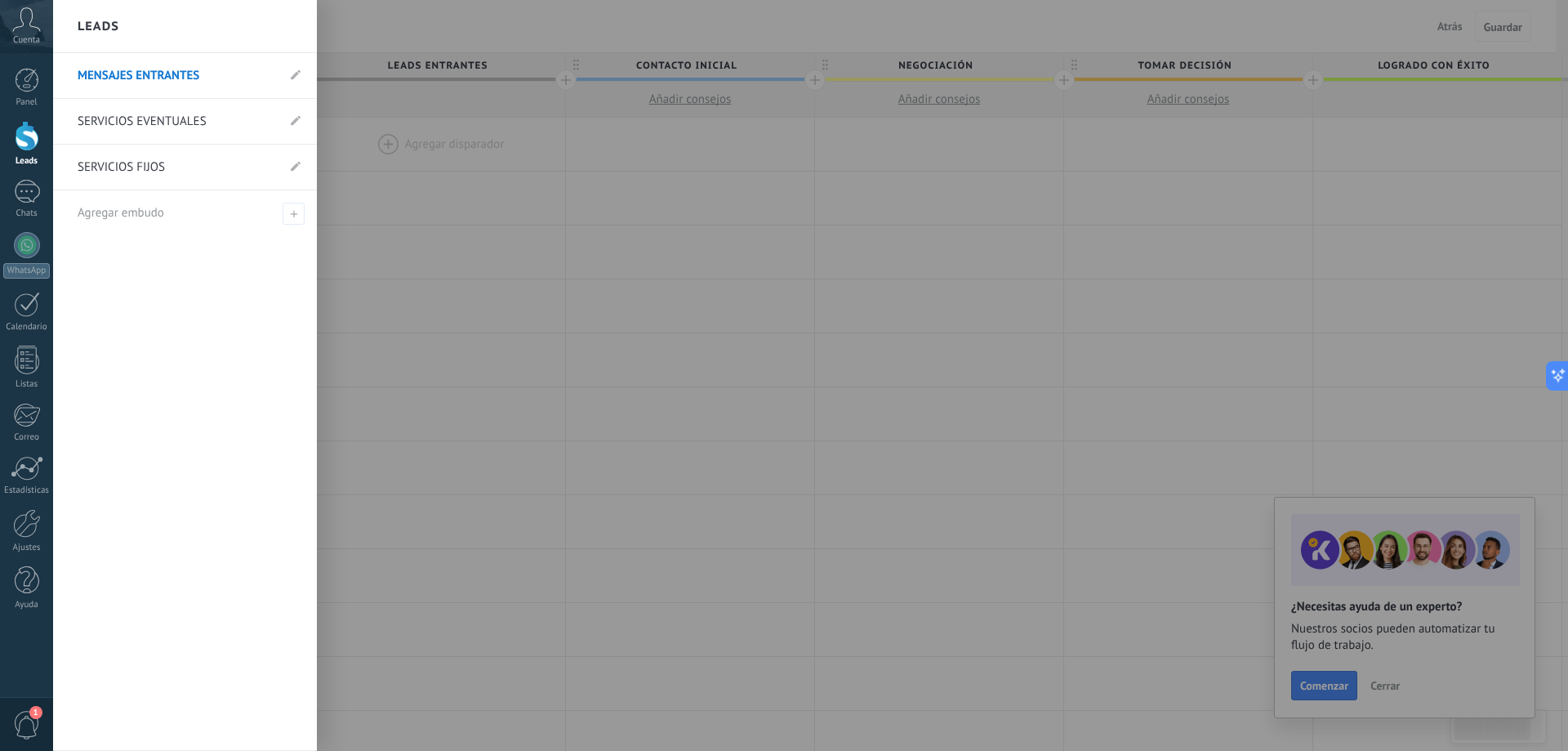
click at [845, 275] on div at bounding box center [837, 376] width 1568 height 751
click at [28, 145] on div at bounding box center [27, 136] width 25 height 30
